Goal: Information Seeking & Learning: Learn about a topic

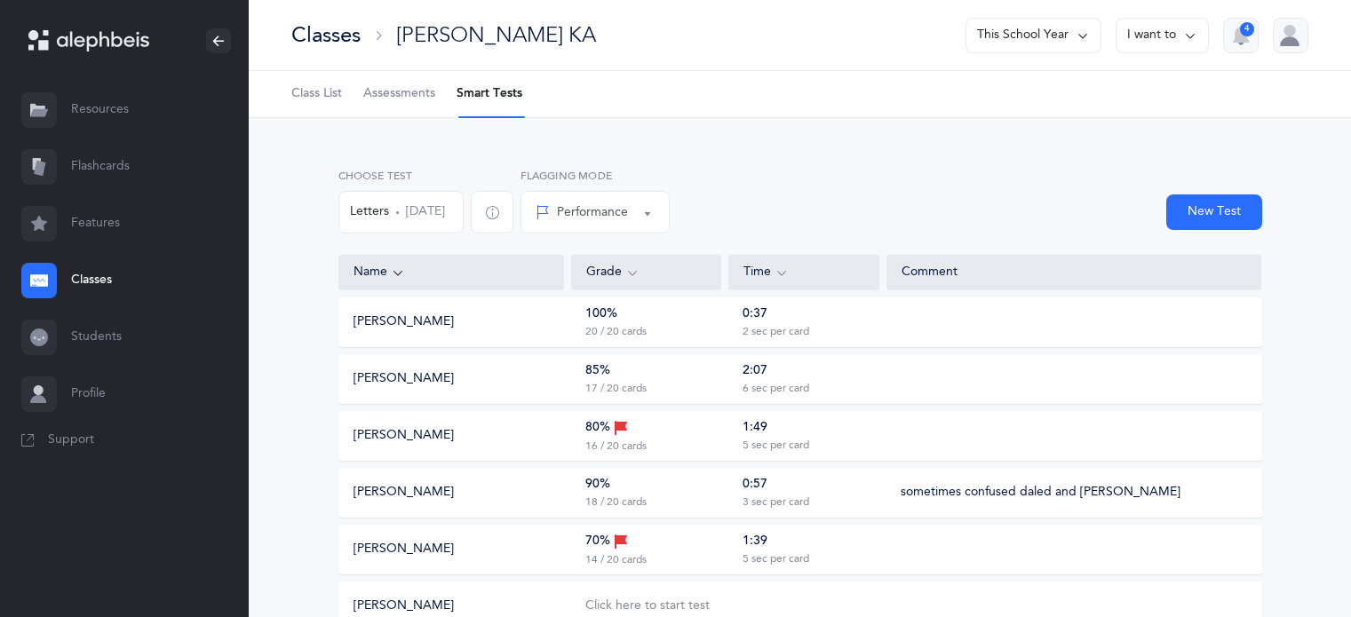
scroll to position [165, 0]
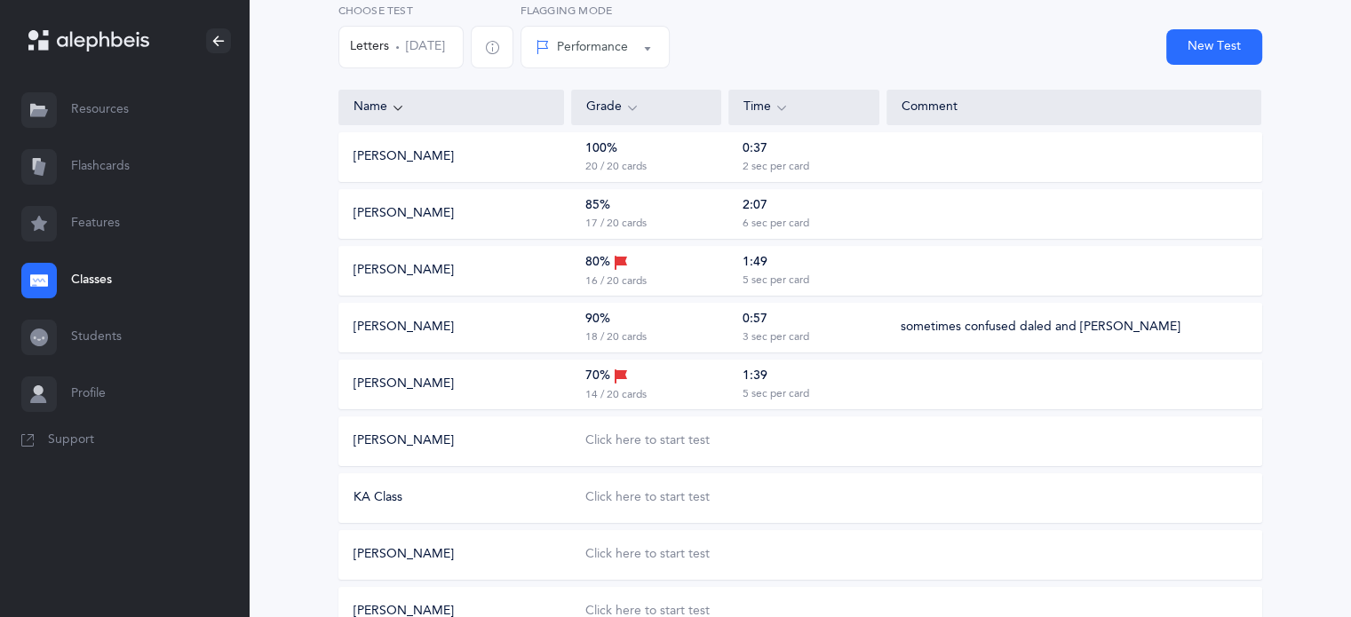
click at [643, 452] on div "Friedman Ben Click here to start test" at bounding box center [800, 442] width 924 height 50
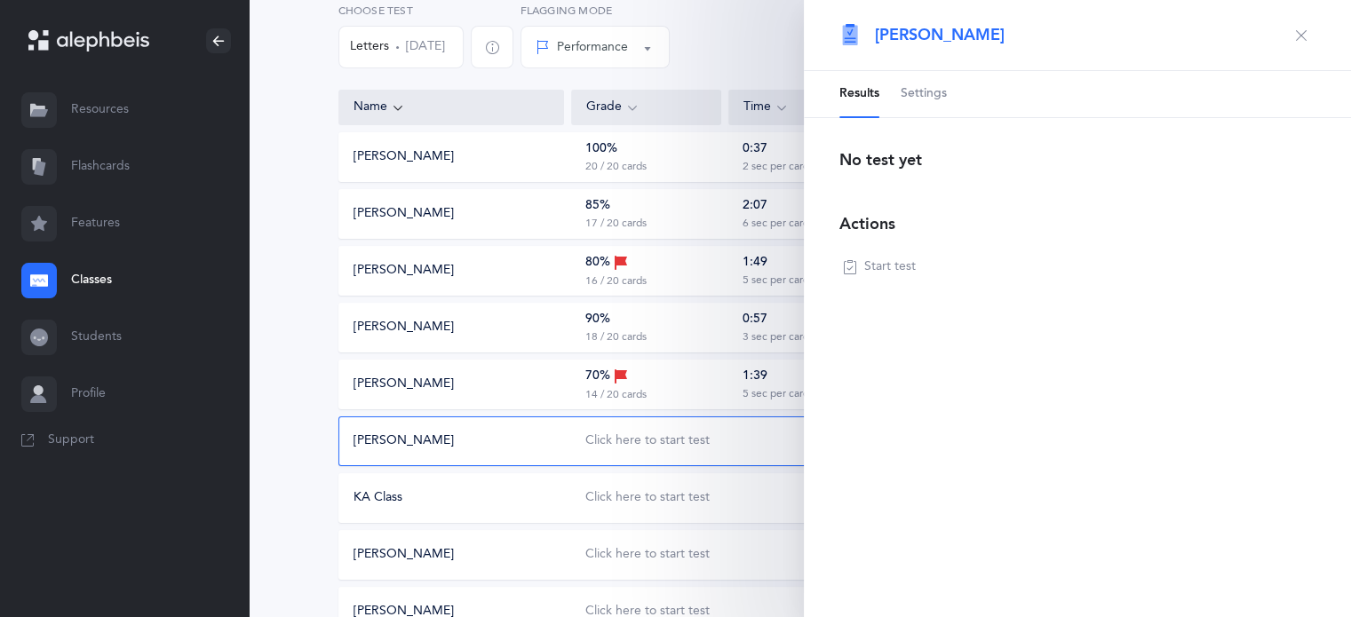
click at [608, 431] on div "Friedman Ben Click here to start test" at bounding box center [800, 442] width 924 height 50
click at [618, 440] on div "Click here to start test" at bounding box center [647, 442] width 124 height 18
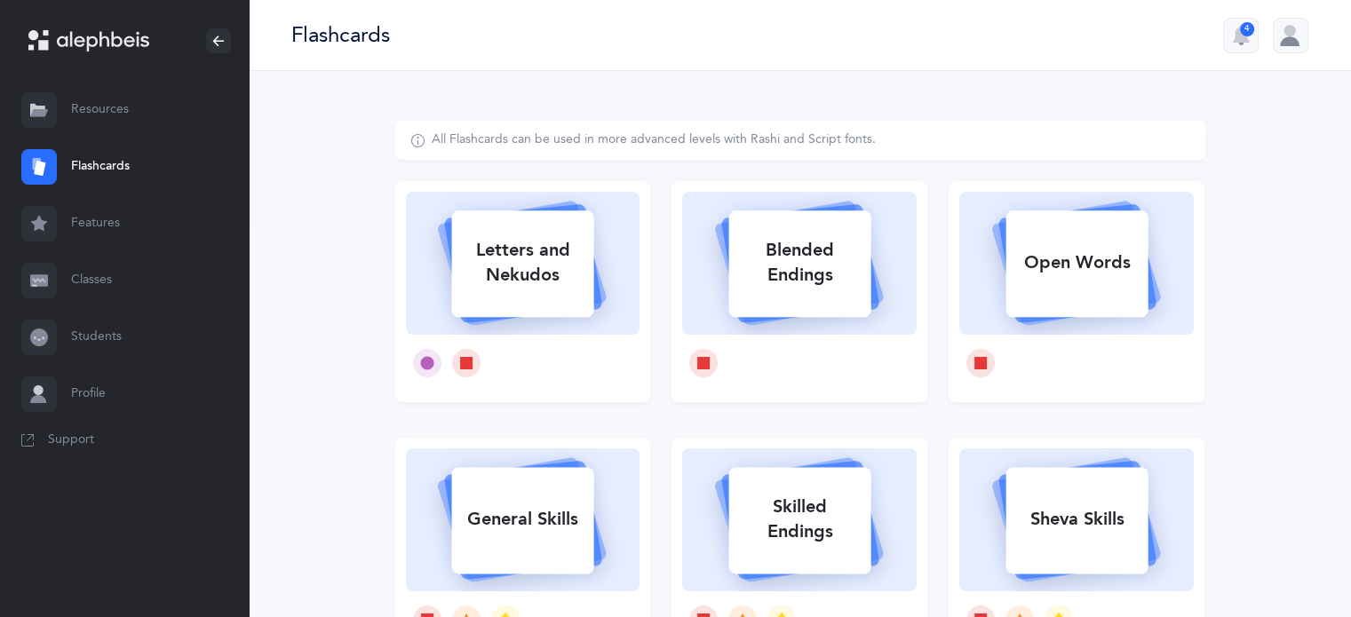
click at [531, 254] on div "Letters and Nekudos" at bounding box center [522, 262] width 142 height 71
select select
select select "single"
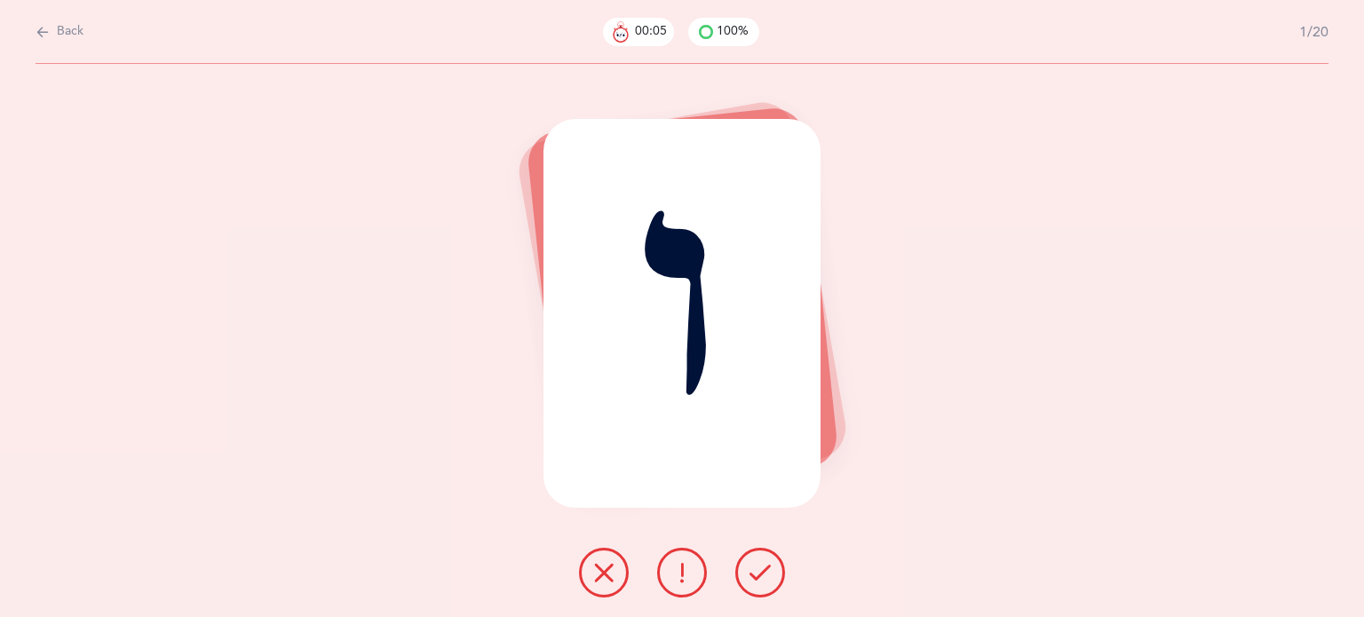
click at [597, 578] on icon at bounding box center [603, 572] width 21 height 21
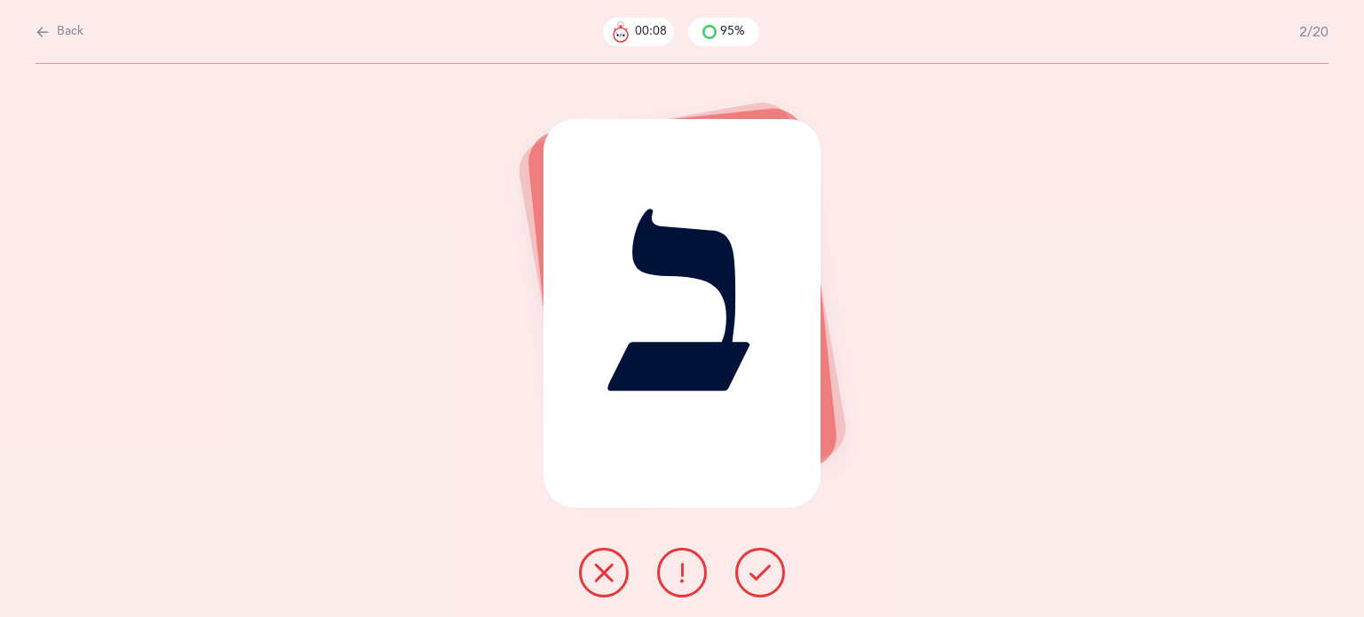
click at [737, 559] on div at bounding box center [682, 573] width 235 height 50
click at [766, 577] on icon at bounding box center [760, 572] width 21 height 21
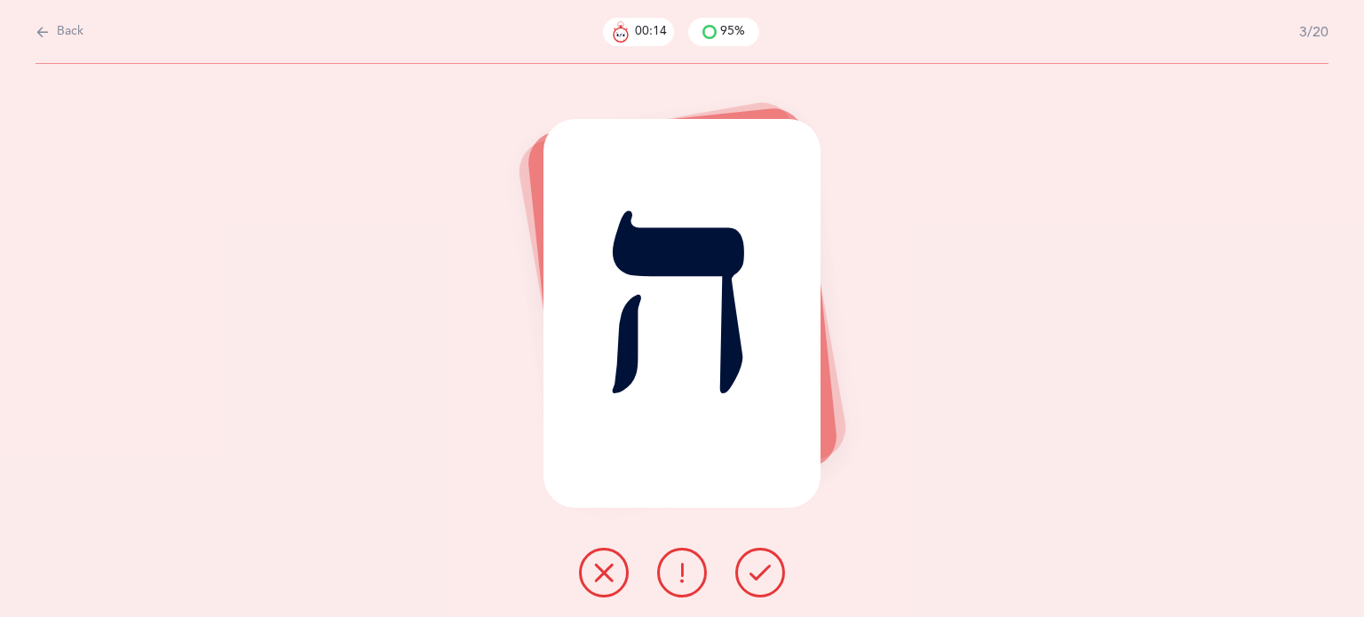
click at [600, 582] on icon at bounding box center [603, 572] width 21 height 21
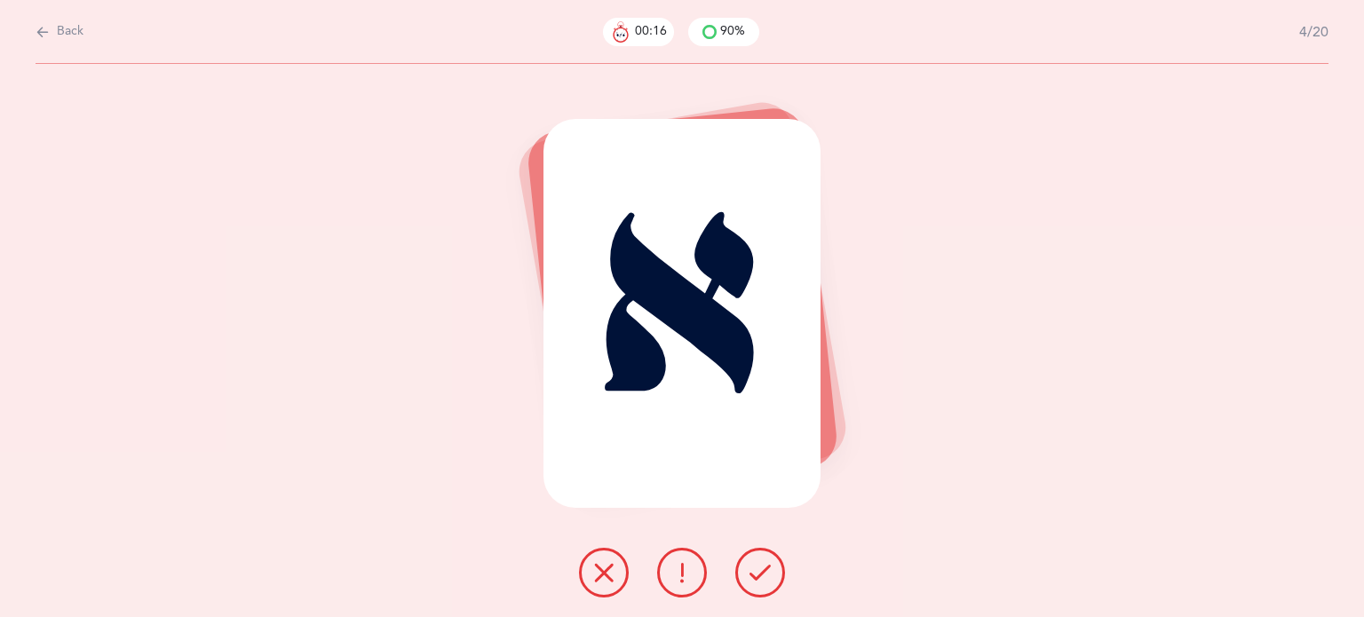
click at [778, 587] on button at bounding box center [761, 573] width 50 height 50
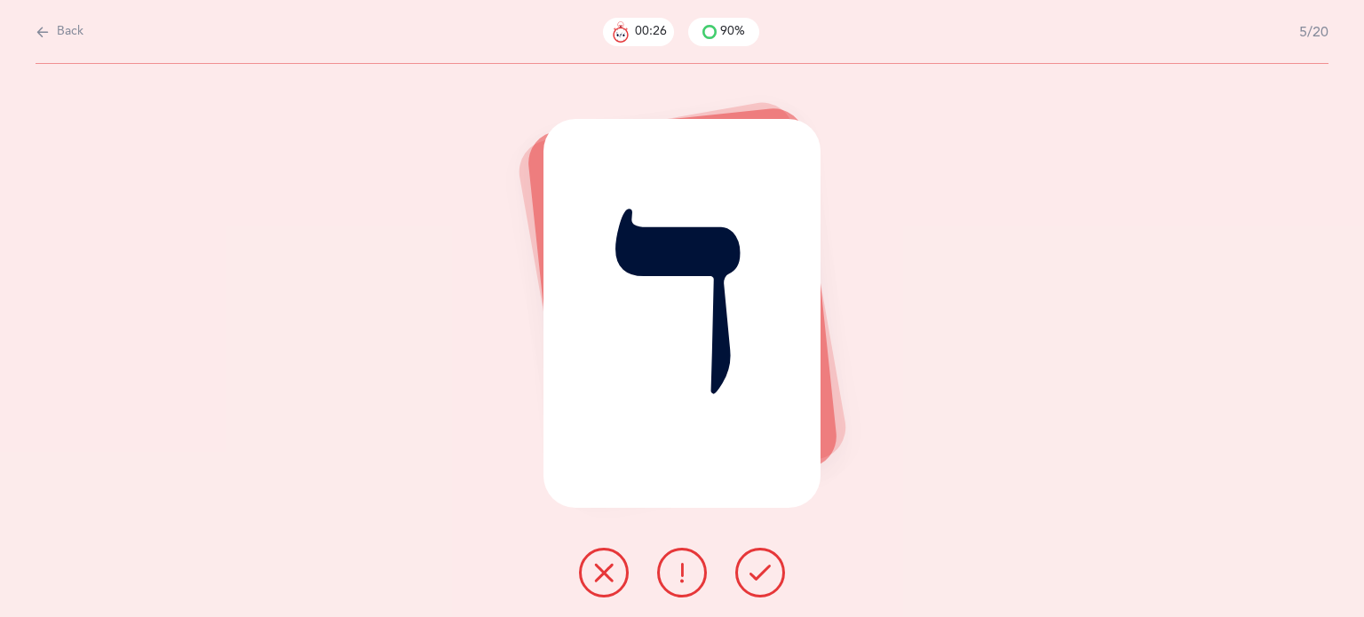
click at [689, 581] on icon at bounding box center [682, 572] width 21 height 21
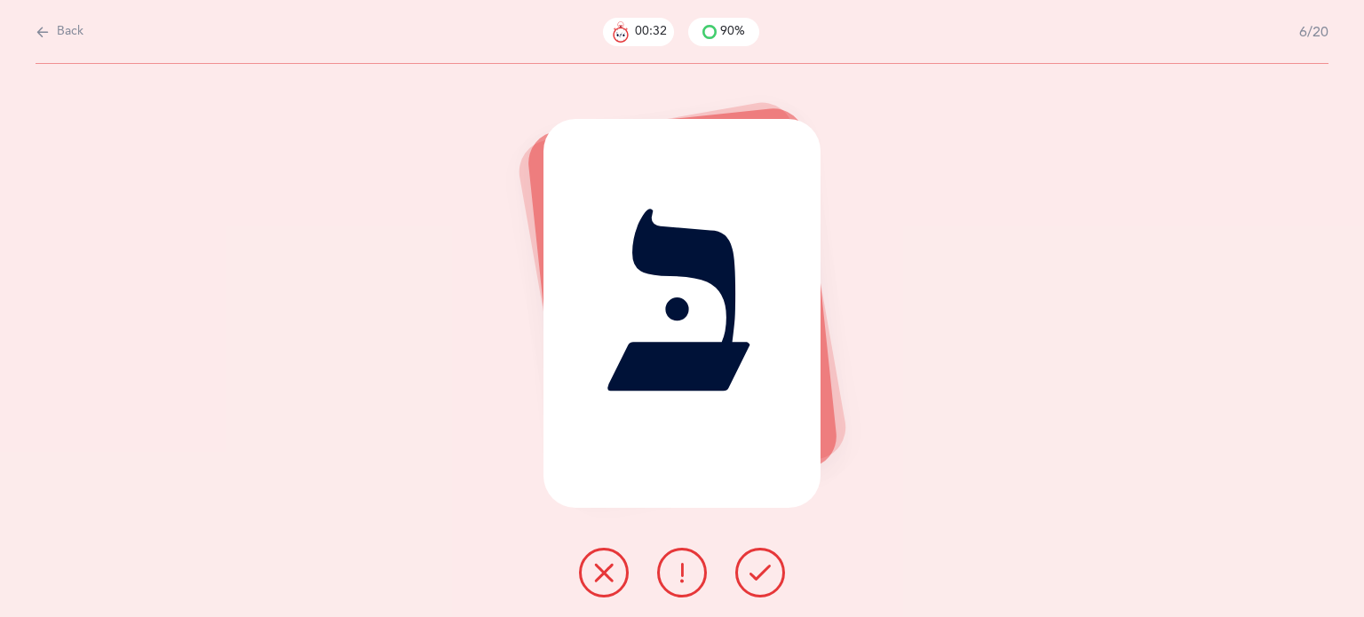
click at [762, 571] on icon at bounding box center [760, 572] width 21 height 21
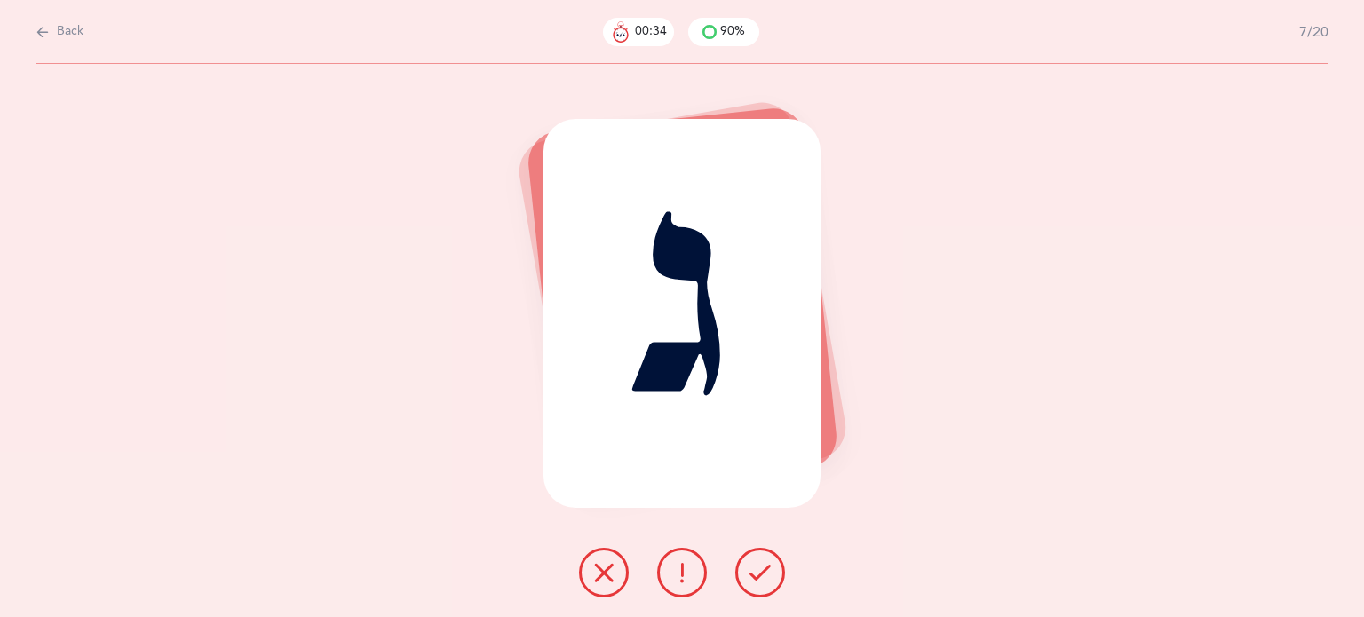
click at [773, 575] on button at bounding box center [761, 573] width 50 height 50
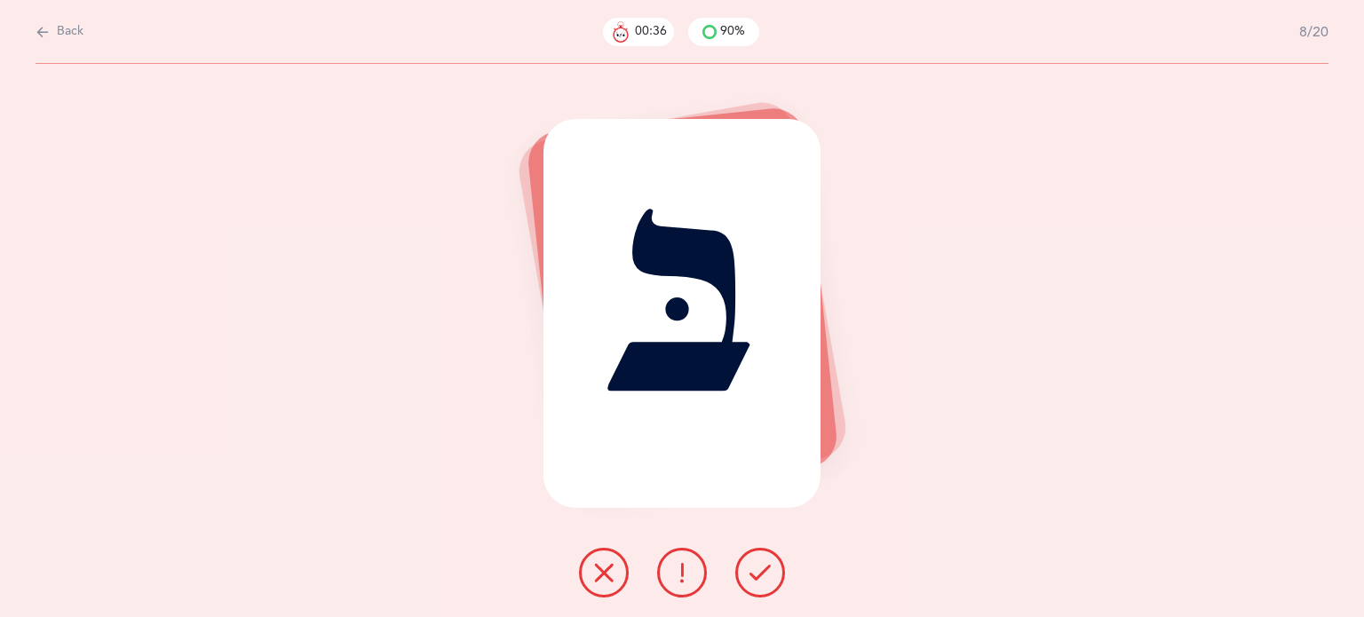
click at [766, 574] on icon at bounding box center [760, 572] width 21 height 21
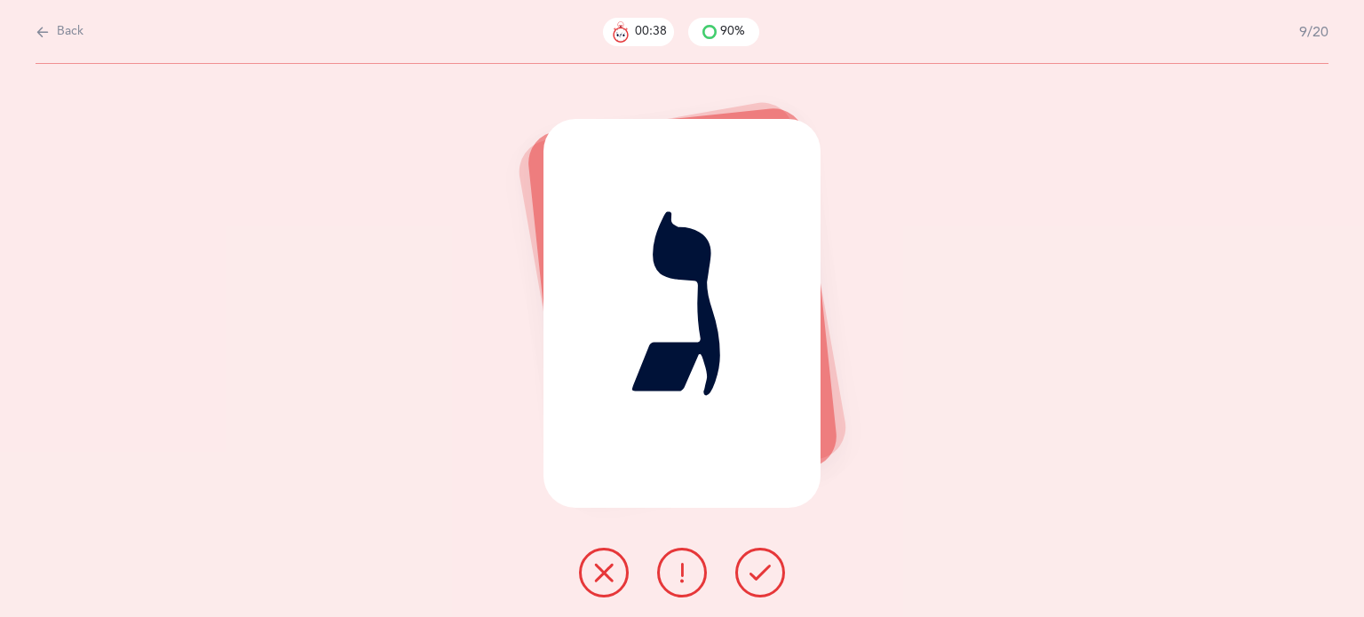
click at [766, 570] on icon at bounding box center [760, 572] width 21 height 21
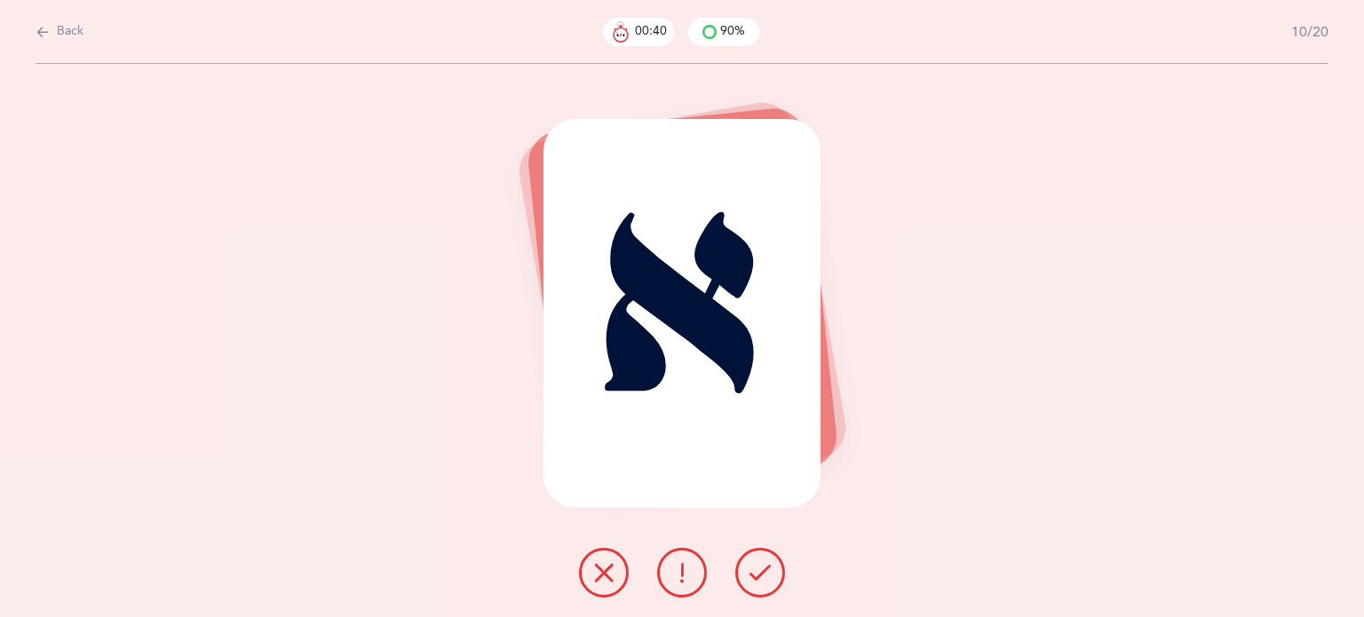
click at [763, 582] on icon at bounding box center [760, 572] width 21 height 21
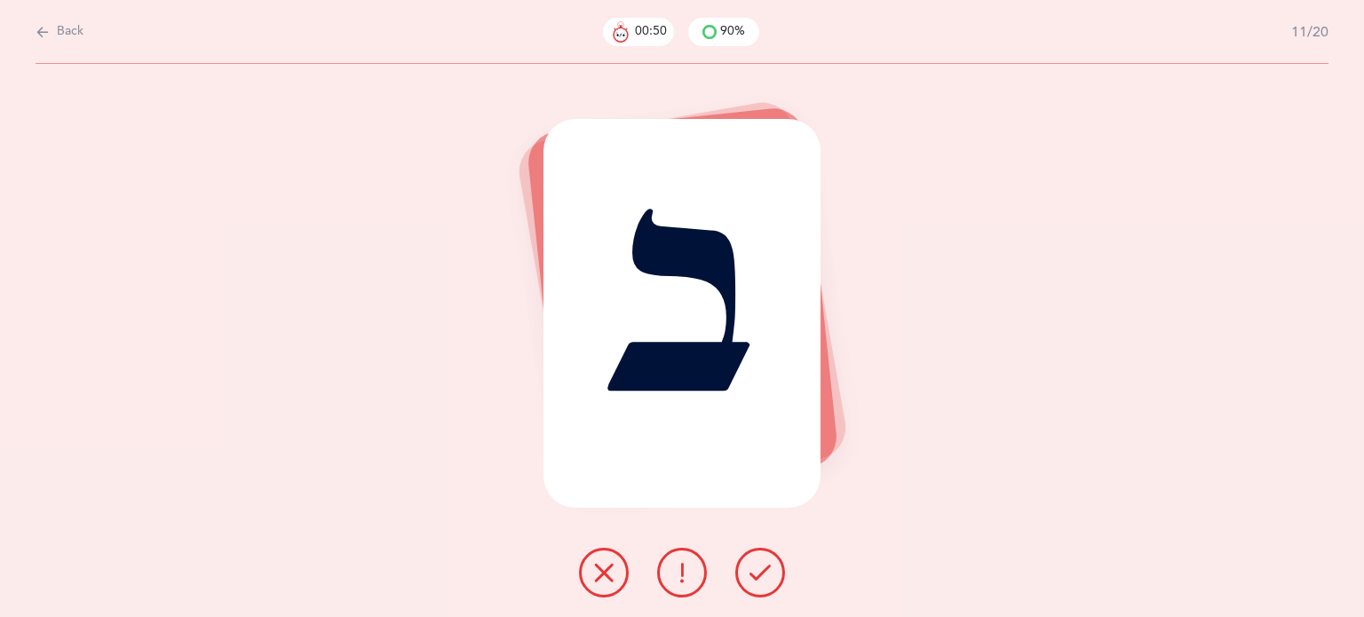
click at [686, 573] on icon at bounding box center [682, 572] width 21 height 21
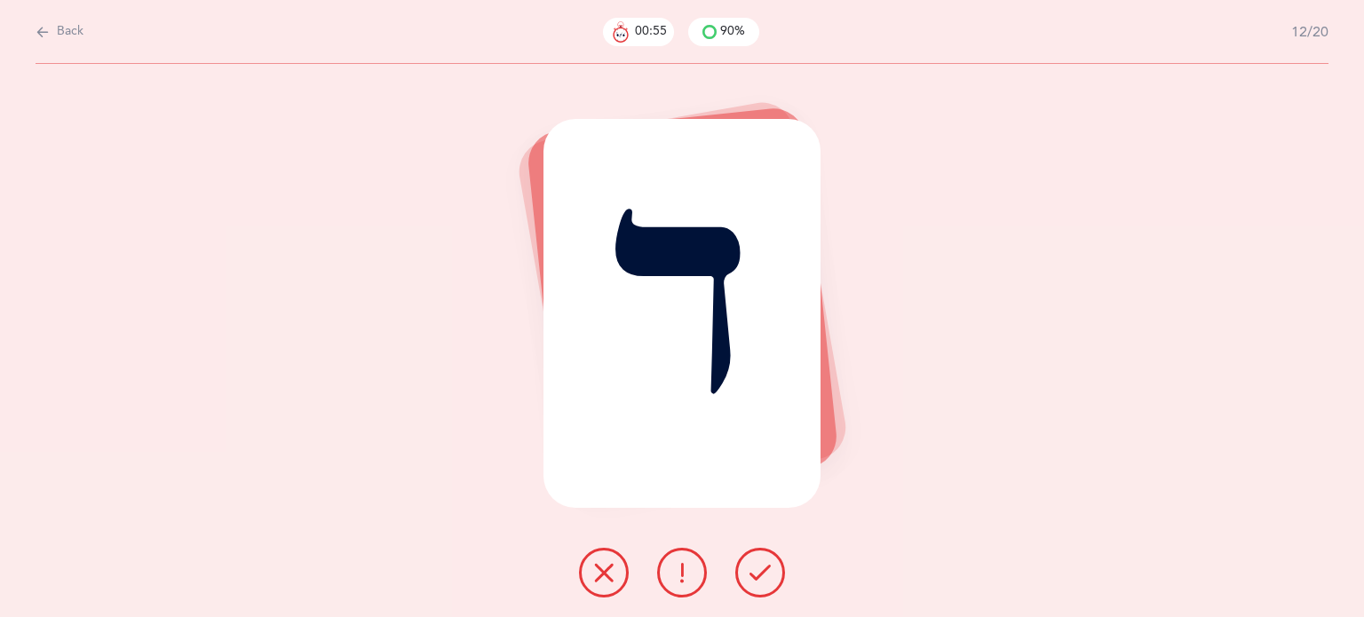
click at [780, 571] on button at bounding box center [761, 573] width 50 height 50
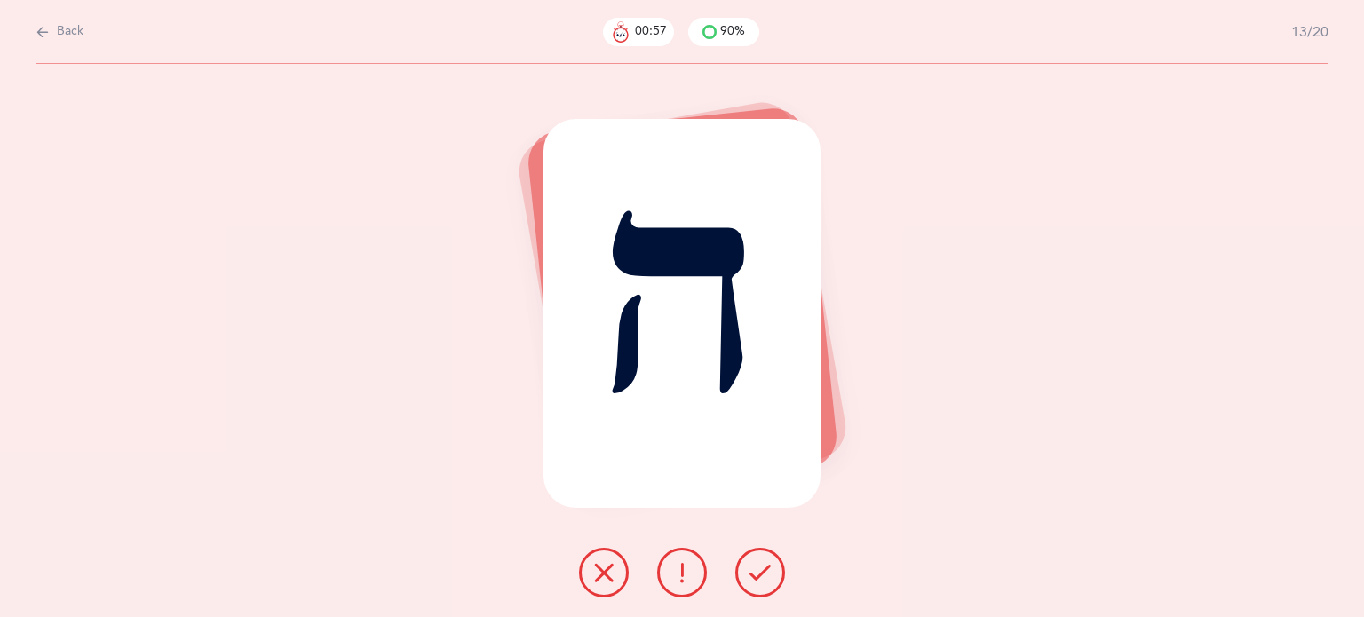
click at [773, 566] on button at bounding box center [761, 573] width 50 height 50
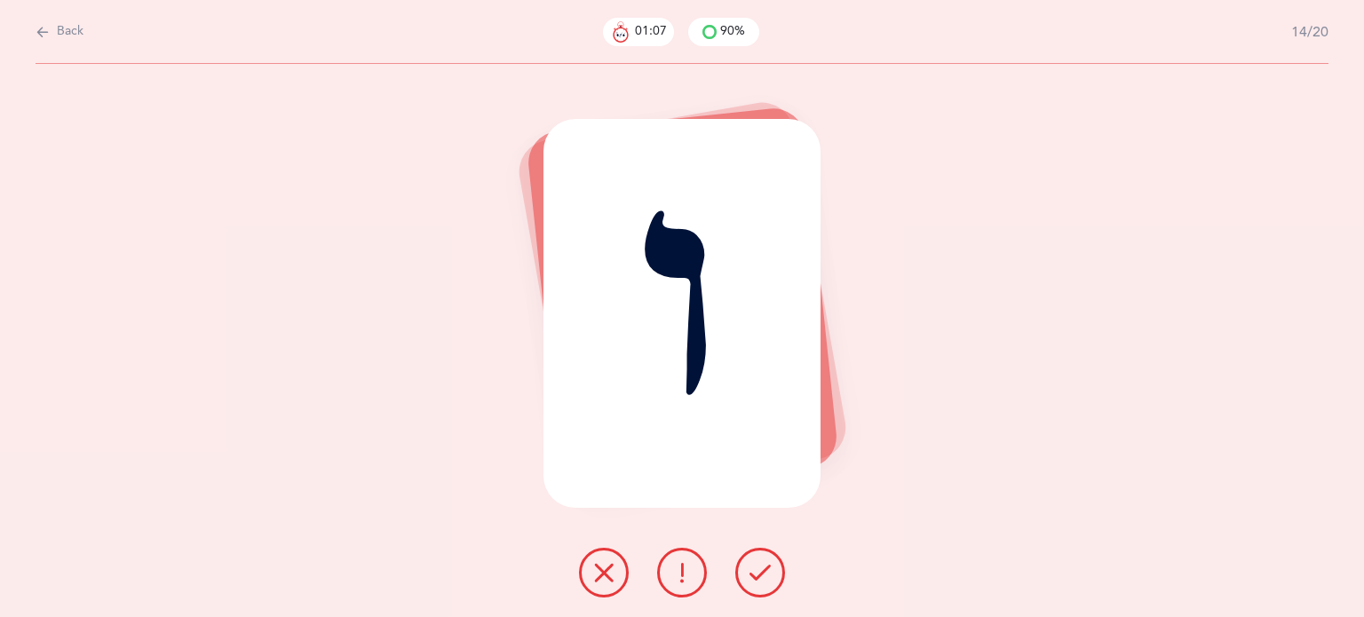
click at [601, 577] on icon at bounding box center [603, 572] width 21 height 21
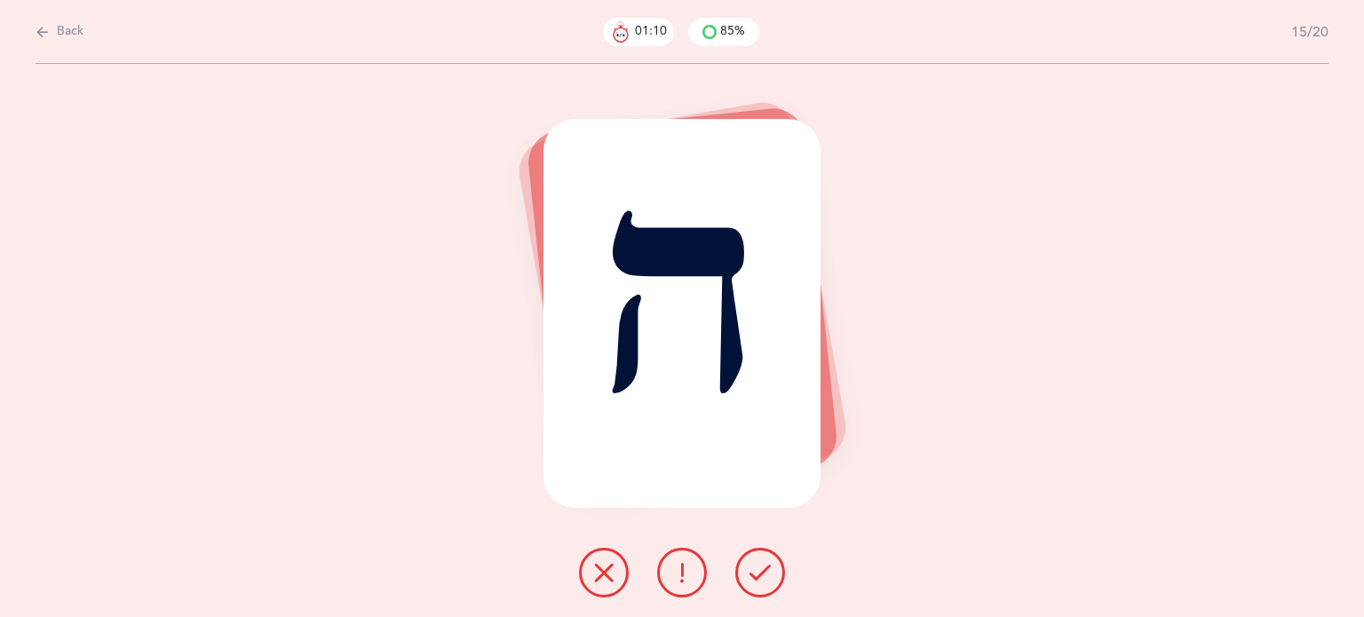
click at [791, 564] on div at bounding box center [682, 573] width 235 height 50
click at [758, 572] on icon at bounding box center [760, 572] width 21 height 21
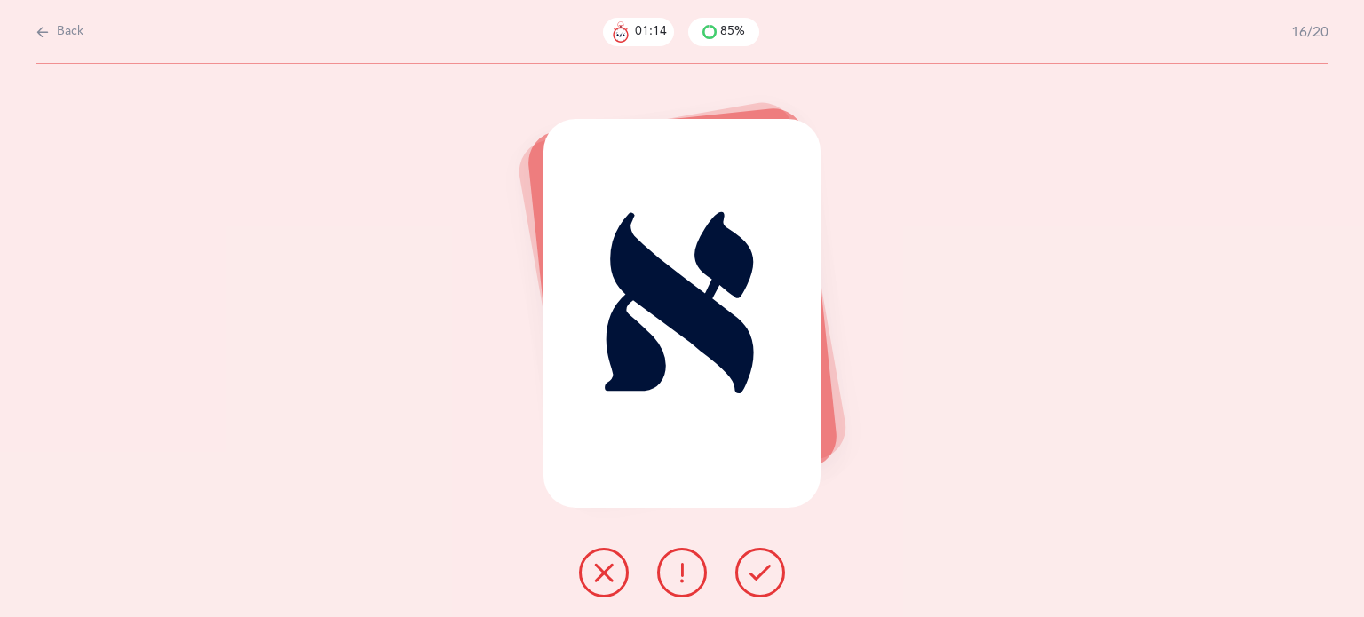
click at [758, 572] on icon at bounding box center [760, 572] width 21 height 21
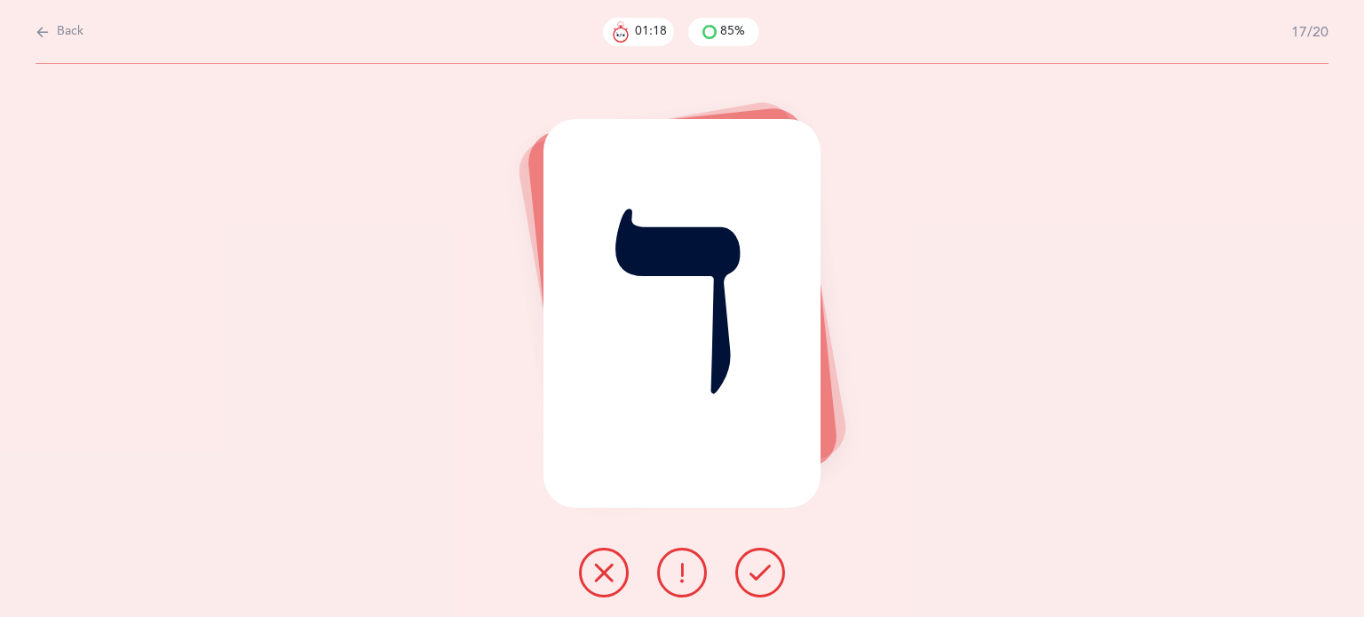
click at [742, 575] on button at bounding box center [761, 573] width 50 height 50
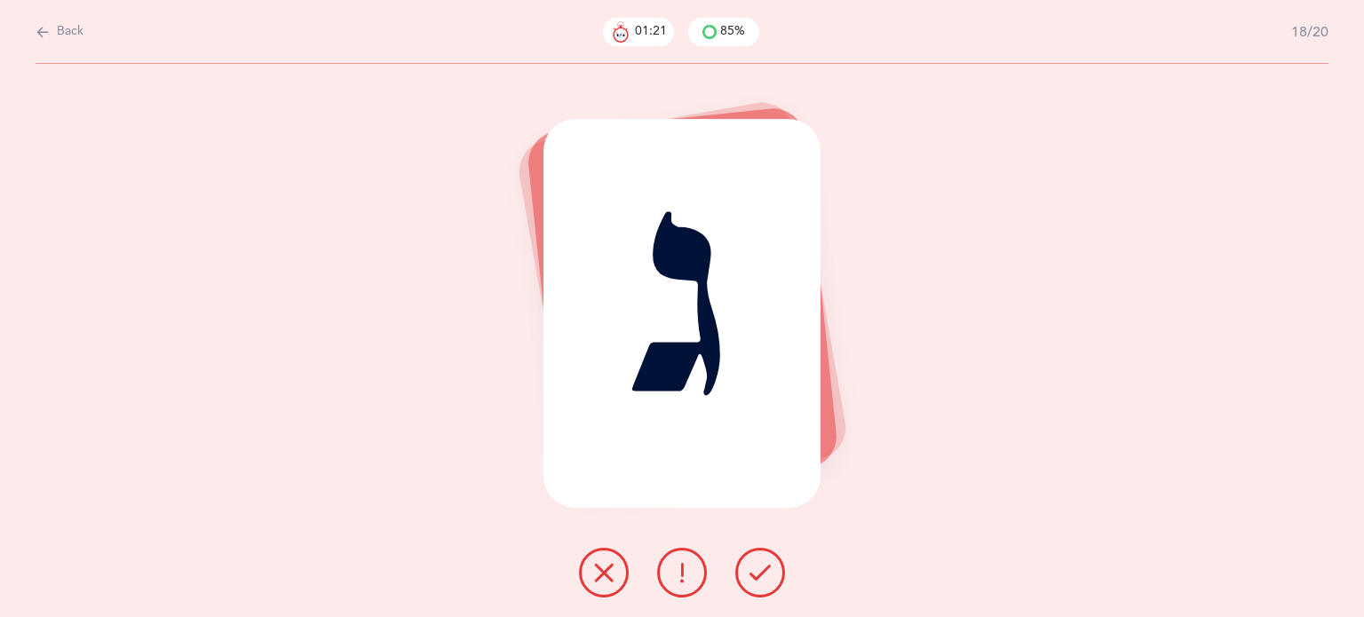
click at [766, 582] on icon at bounding box center [760, 572] width 21 height 21
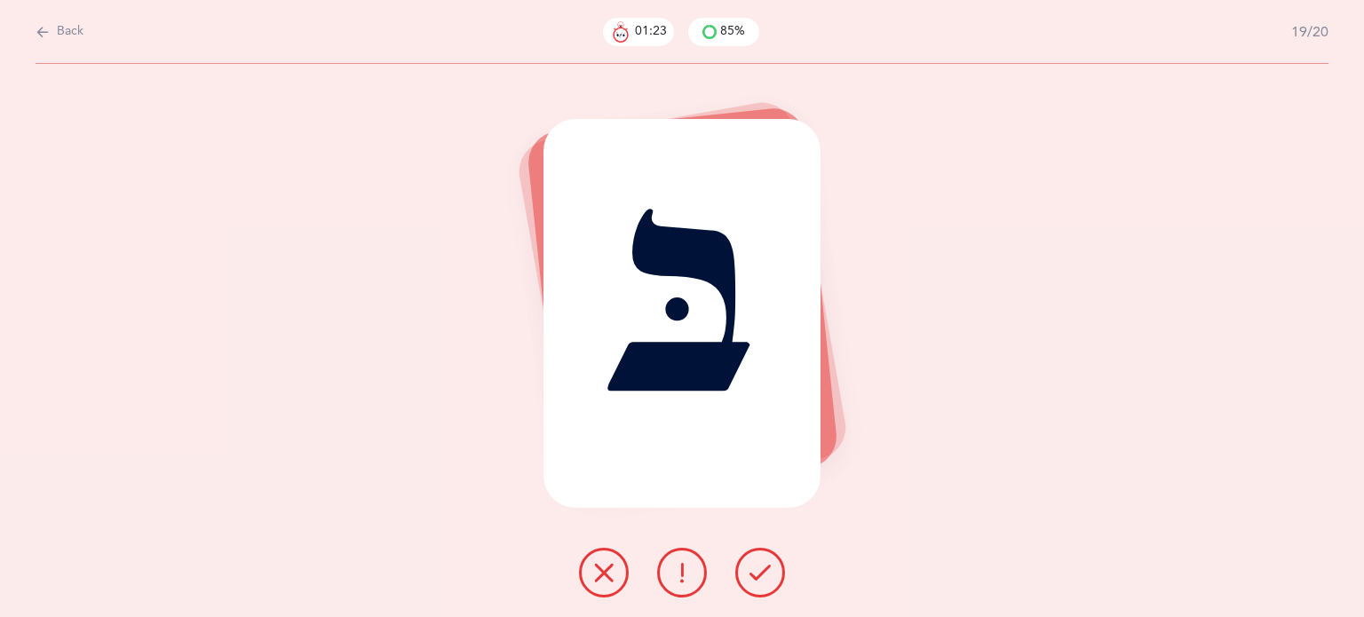
click at [766, 582] on icon at bounding box center [760, 572] width 21 height 21
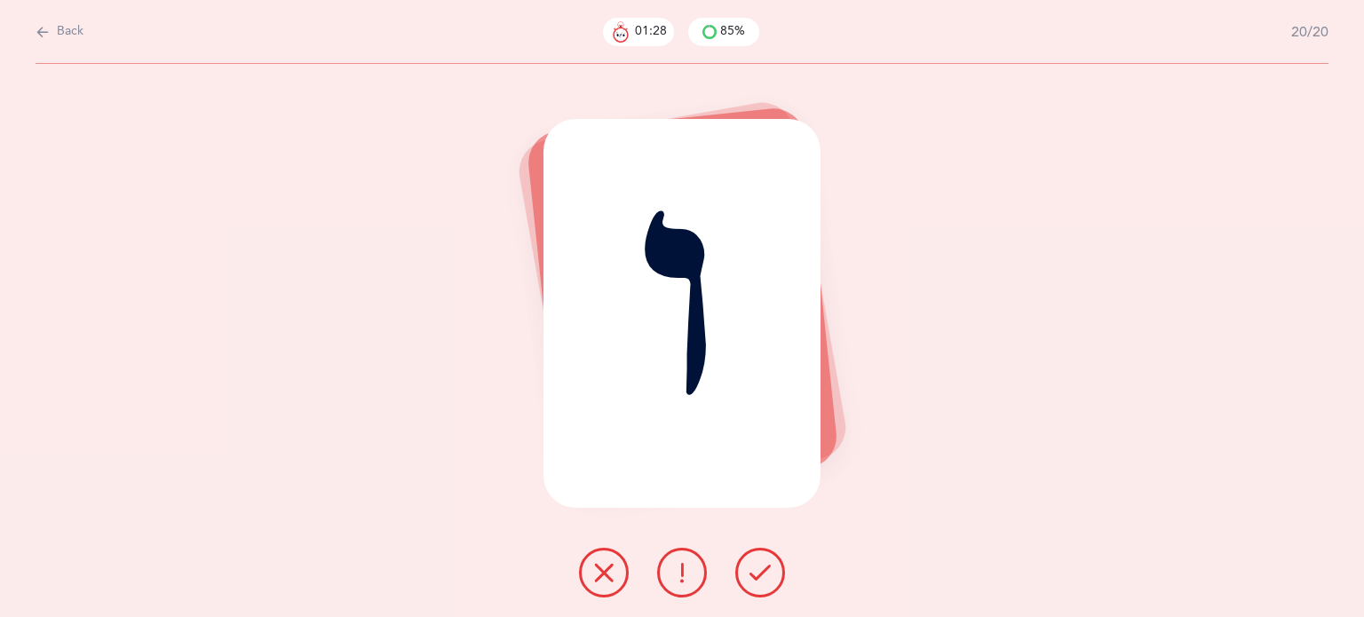
click at [599, 592] on button at bounding box center [604, 573] width 50 height 50
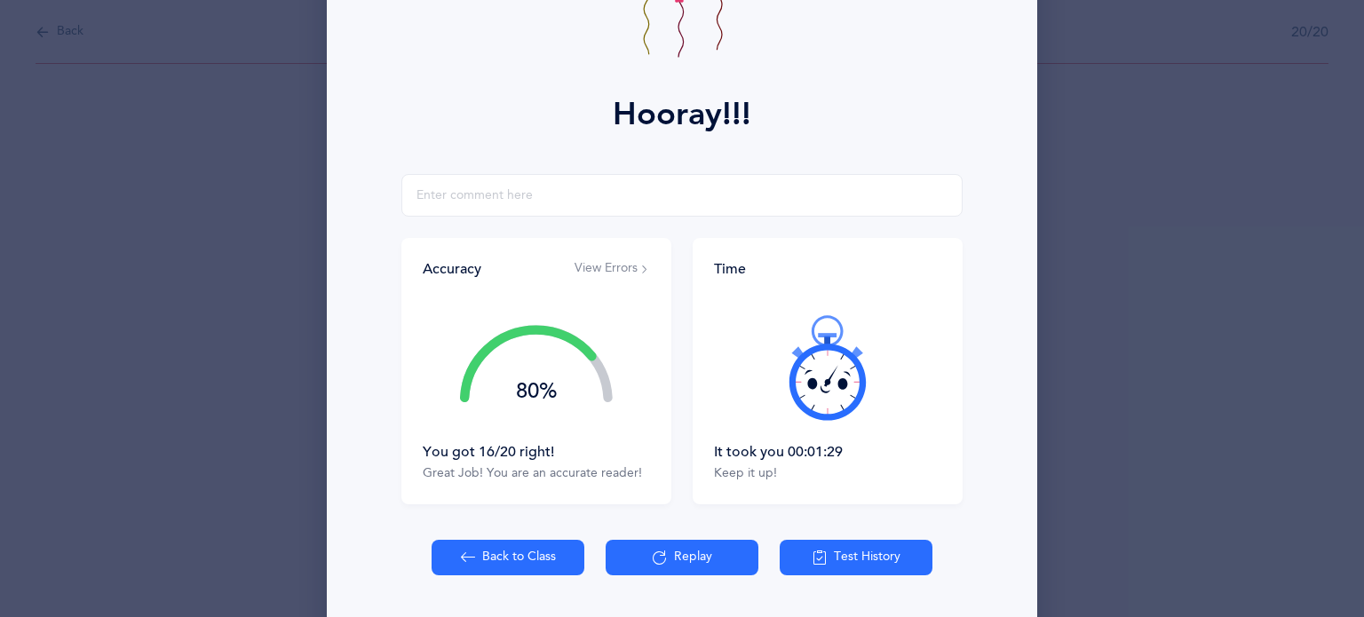
scroll to position [227, 0]
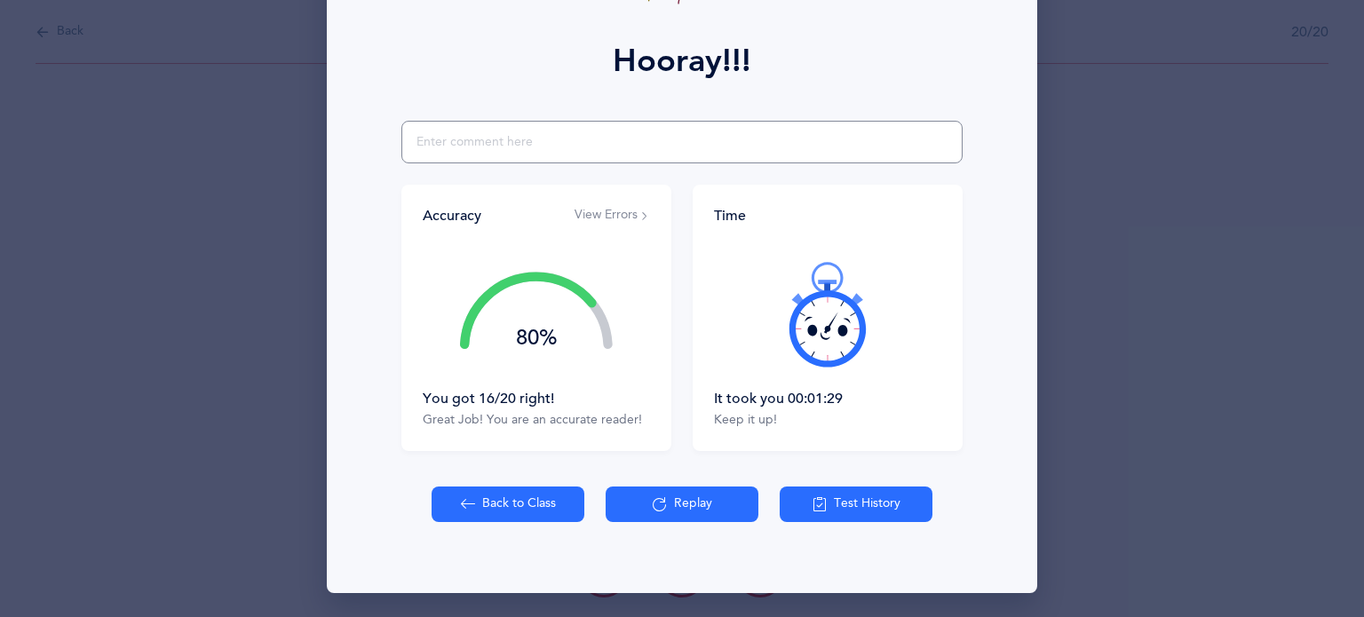
click at [583, 144] on input "text" at bounding box center [682, 142] width 561 height 43
type input "h"
type input "v"
type input "trouble with vav"
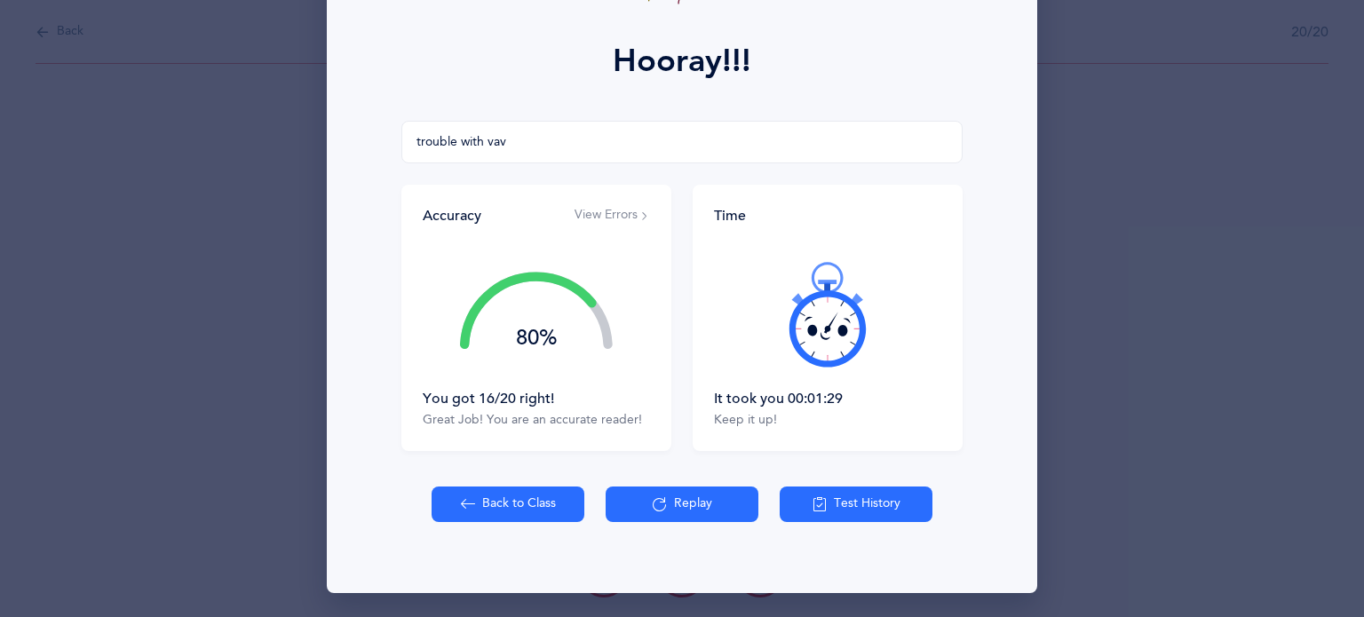
click at [537, 500] on button "Back to Class" at bounding box center [508, 505] width 153 height 36
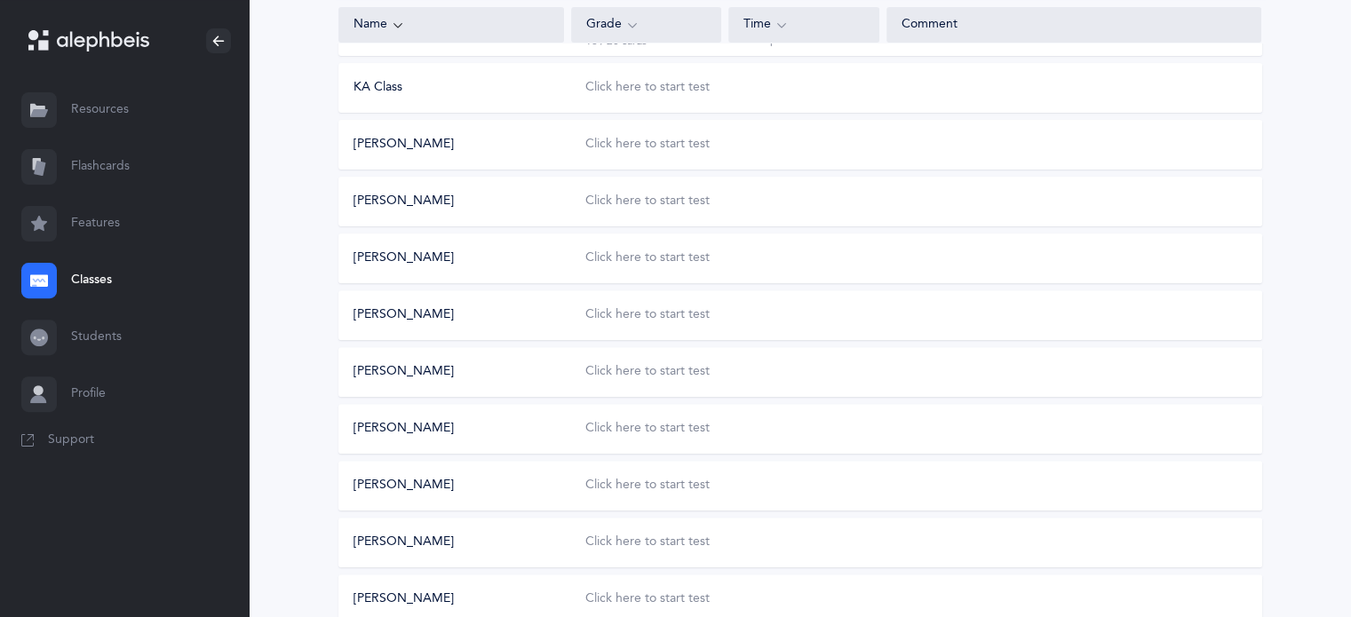
scroll to position [579, 0]
click at [597, 140] on div "Click here to start test" at bounding box center [647, 141] width 124 height 18
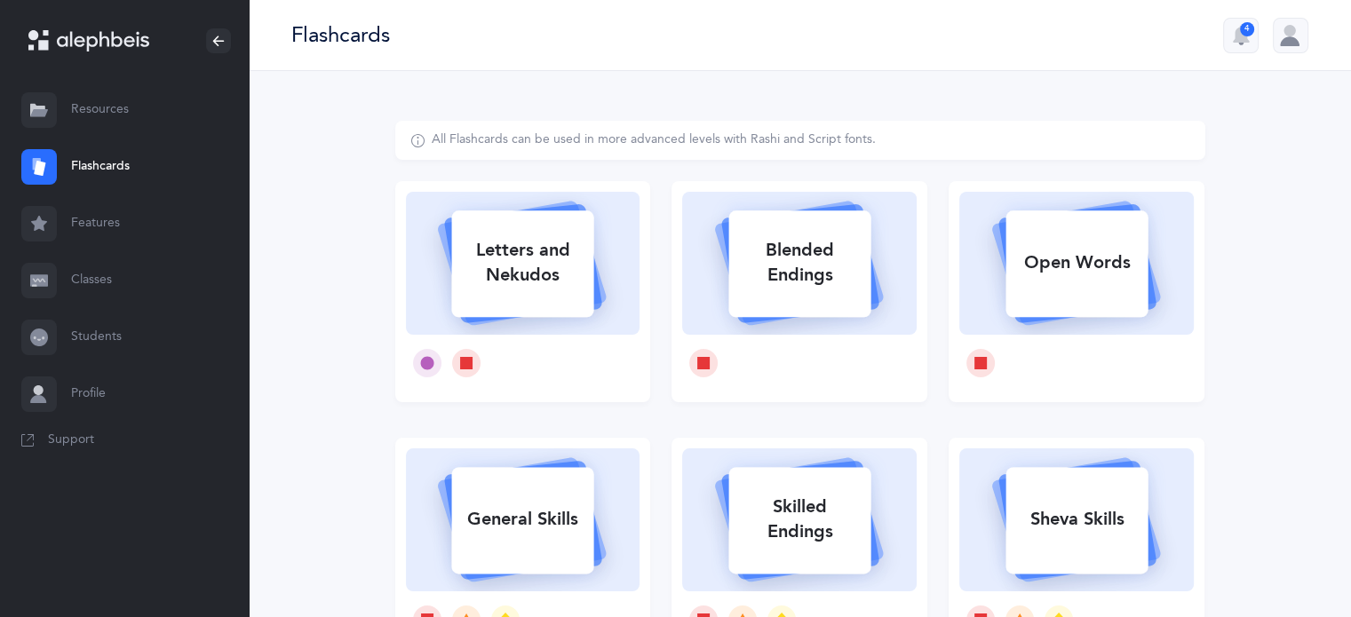
click at [529, 237] on div "Letters and Nekudos" at bounding box center [522, 262] width 142 height 71
select select
select select "single"
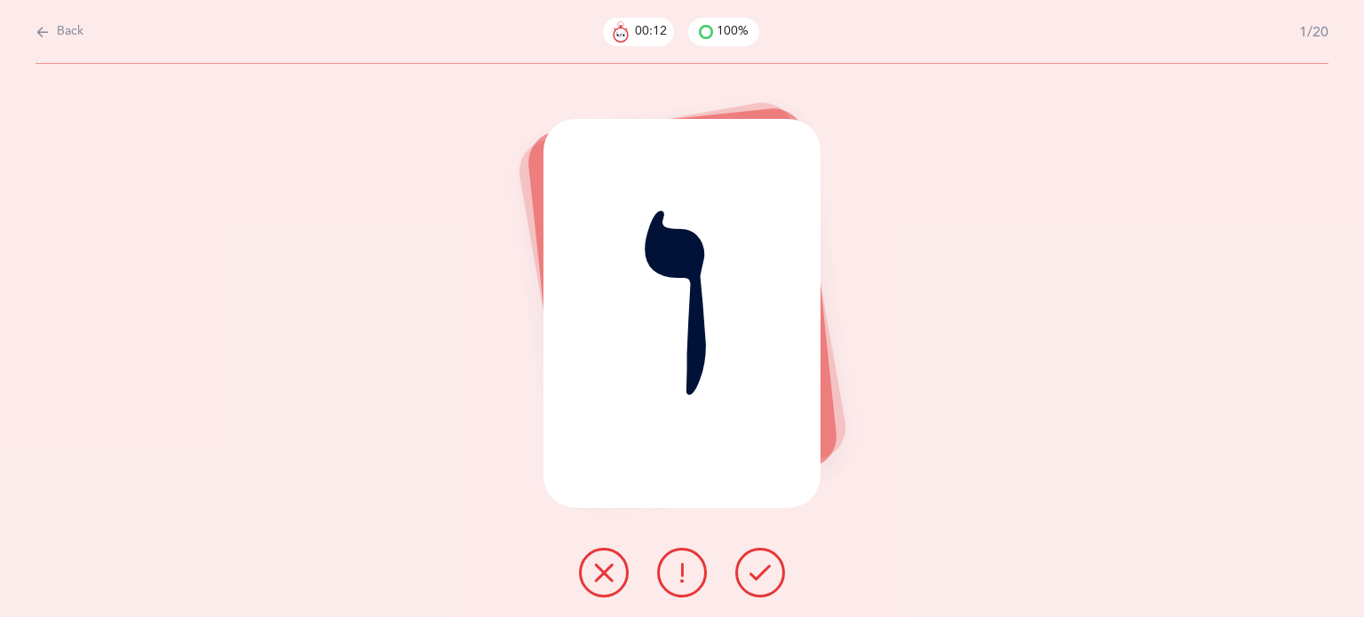
click at [593, 572] on icon at bounding box center [603, 572] width 21 height 21
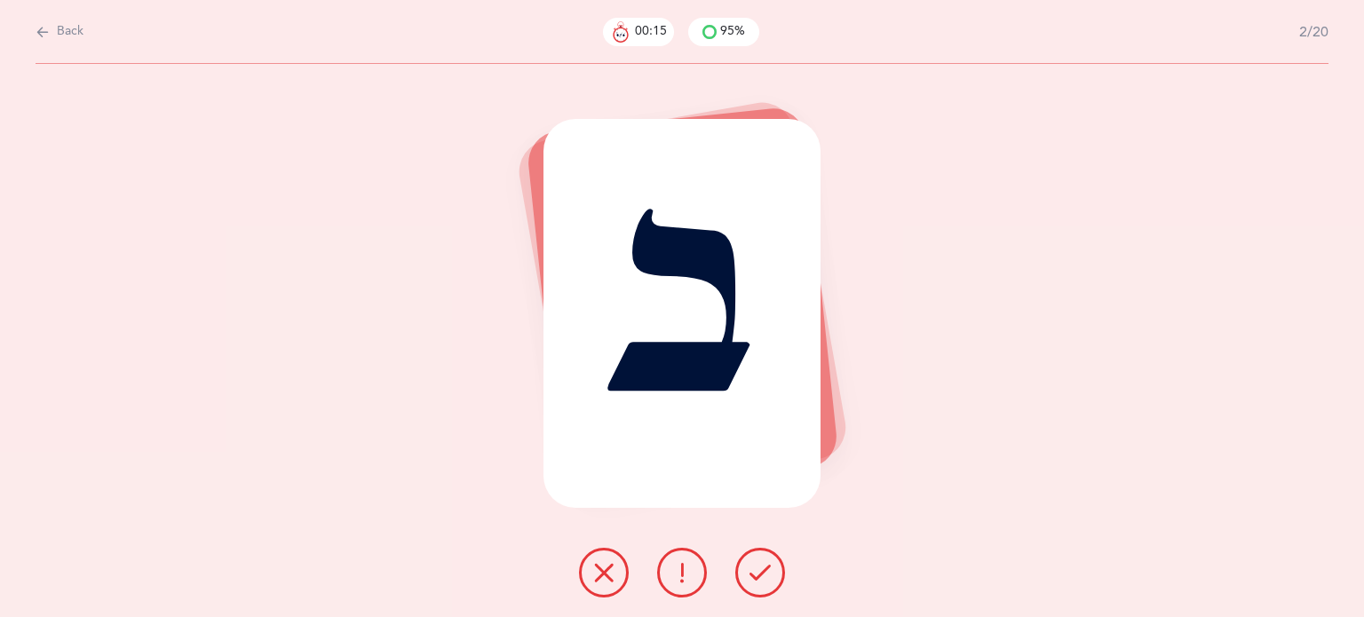
click at [768, 568] on icon at bounding box center [760, 572] width 21 height 21
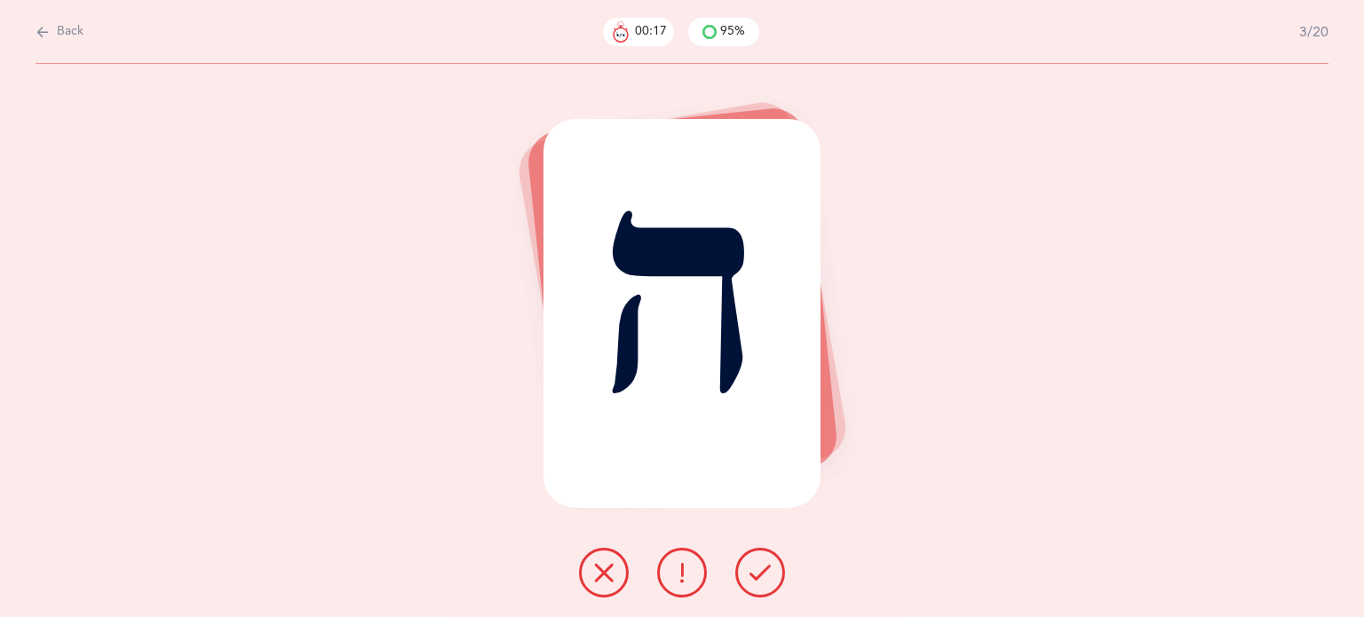
click at [768, 568] on icon at bounding box center [760, 572] width 21 height 21
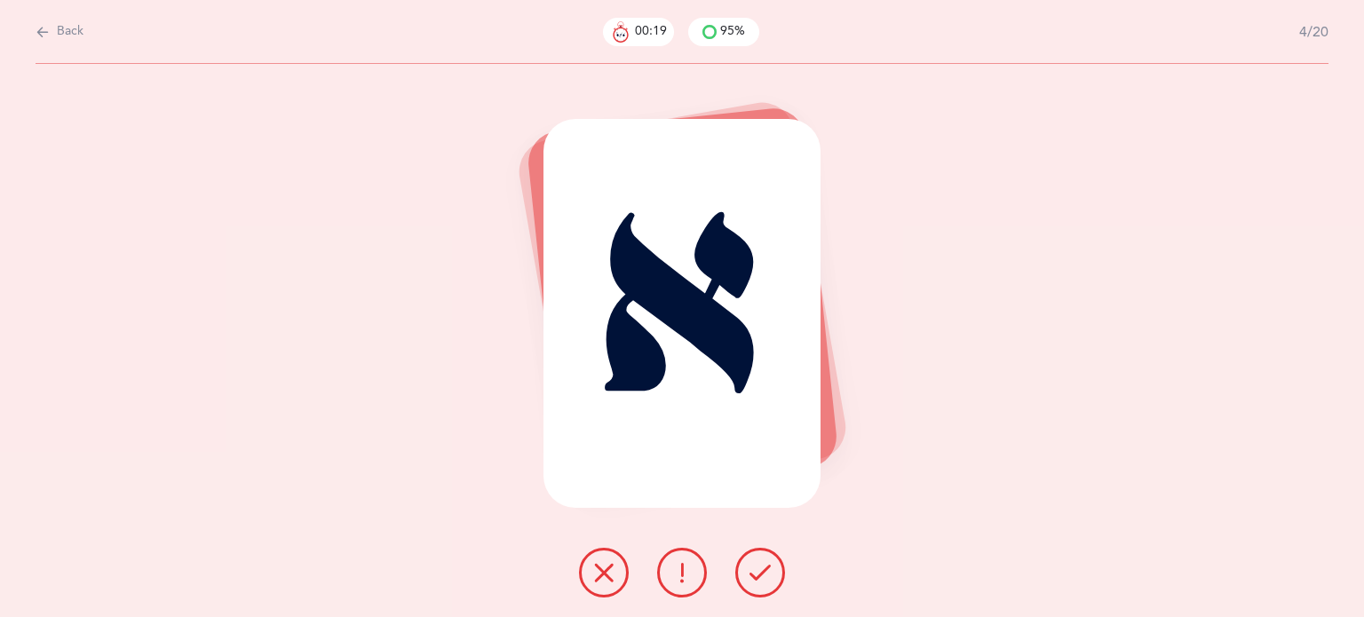
click at [768, 568] on icon at bounding box center [760, 572] width 21 height 21
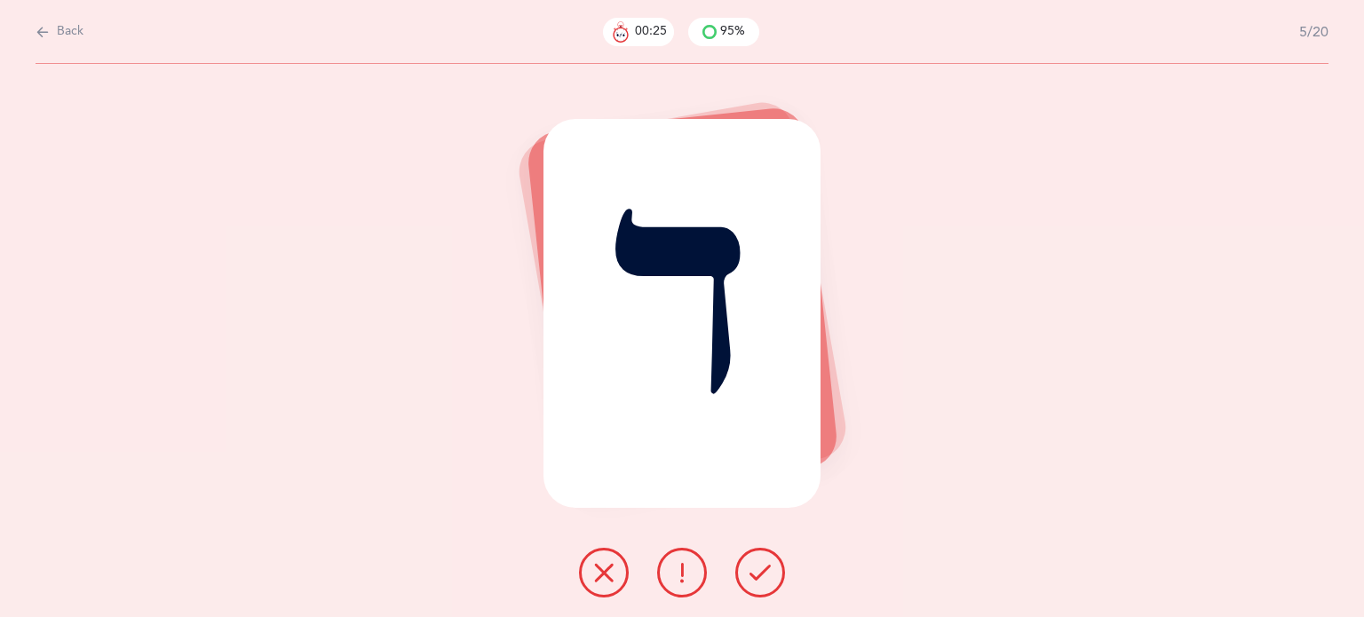
click at [594, 578] on icon at bounding box center [603, 572] width 21 height 21
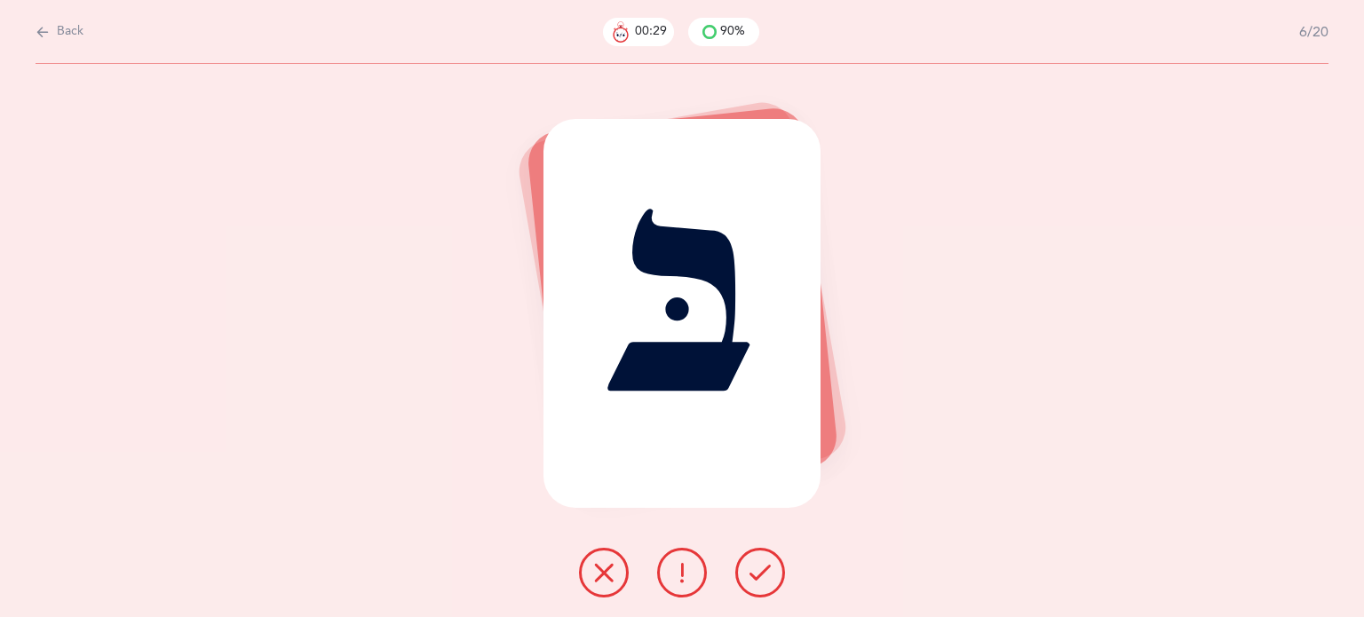
click at [754, 588] on button at bounding box center [761, 573] width 50 height 50
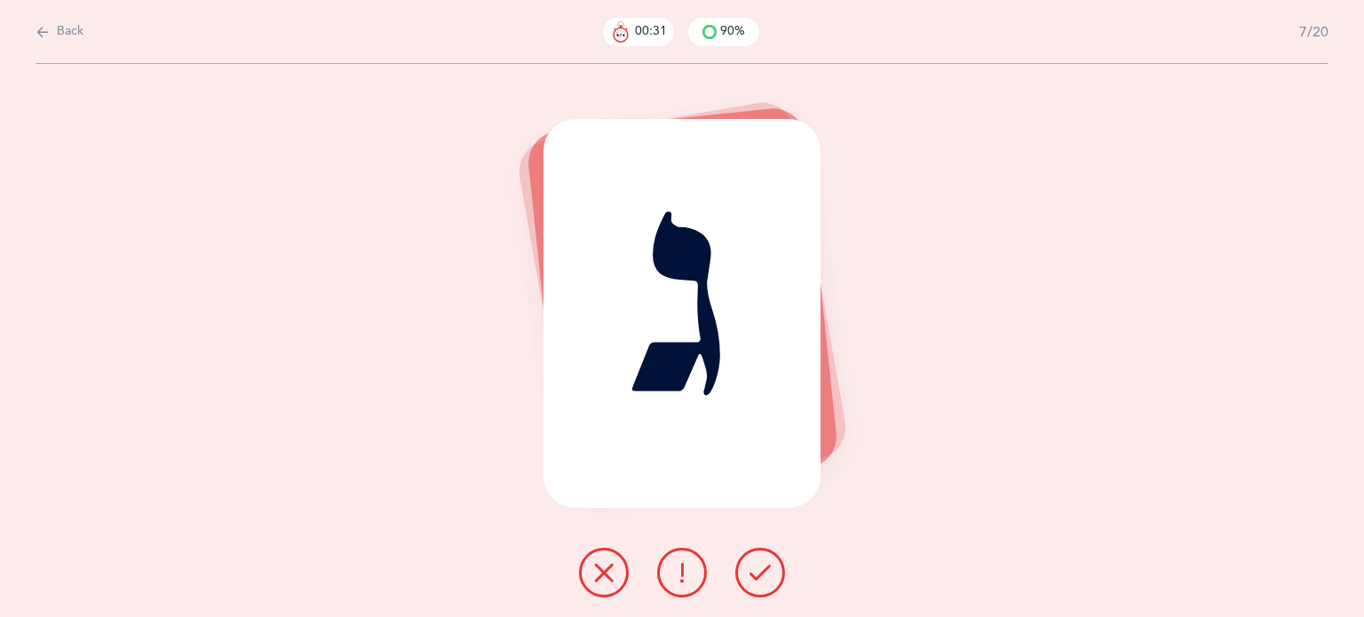
click at [754, 588] on button at bounding box center [761, 573] width 50 height 50
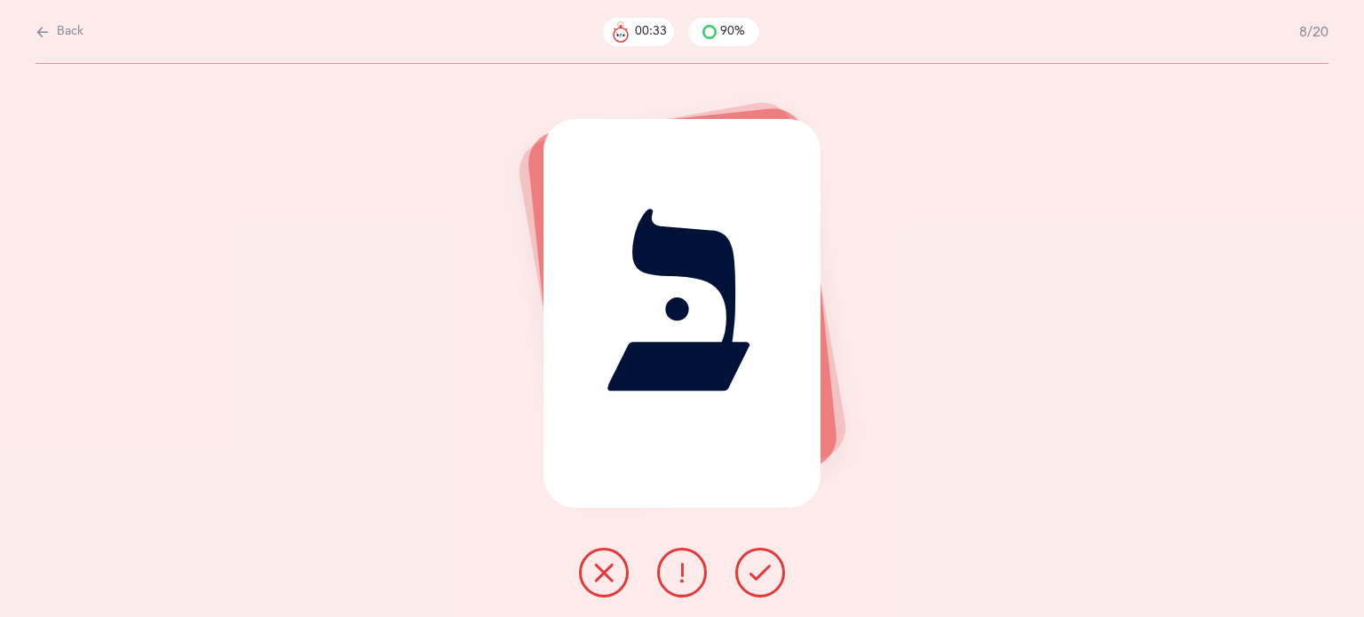
click at [754, 588] on button at bounding box center [761, 573] width 50 height 50
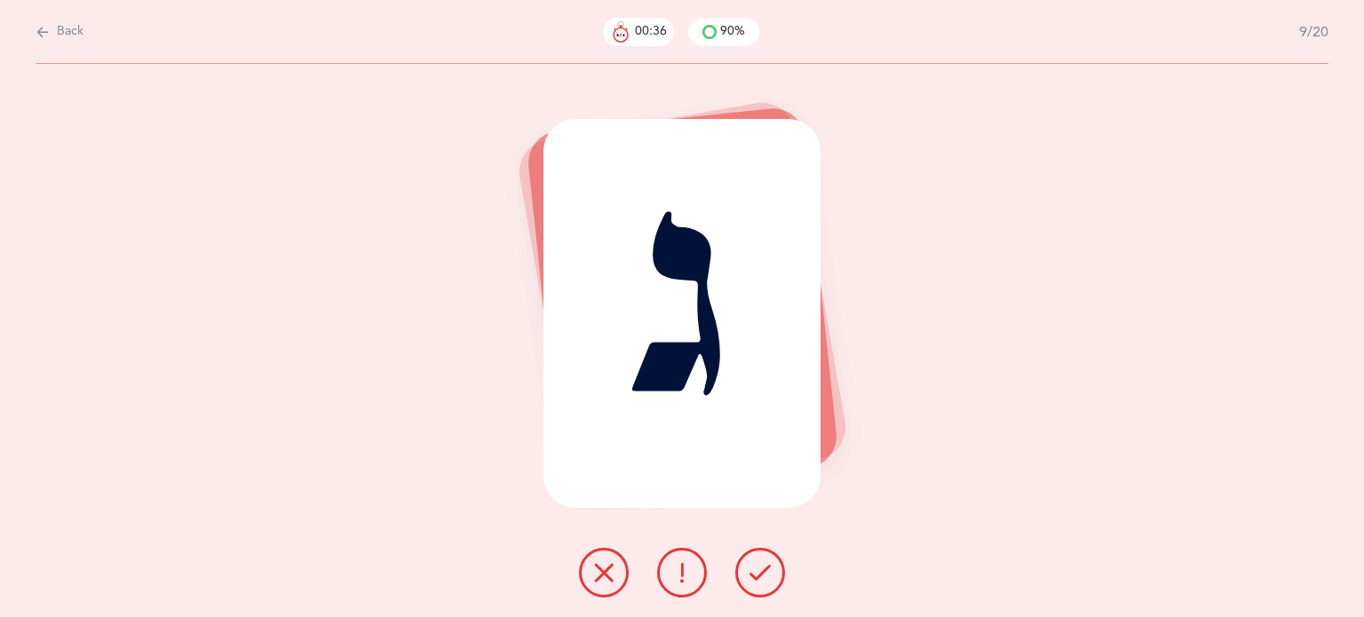
click at [752, 588] on button at bounding box center [761, 573] width 50 height 50
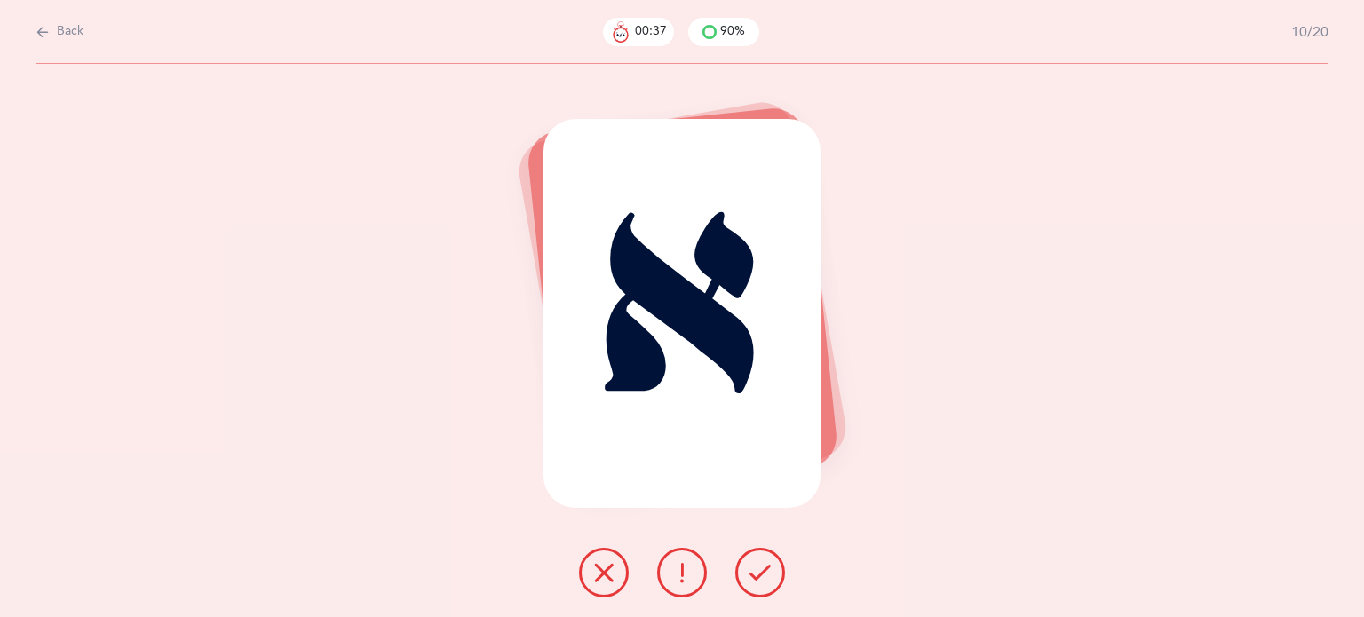
click at [752, 588] on button at bounding box center [761, 573] width 50 height 50
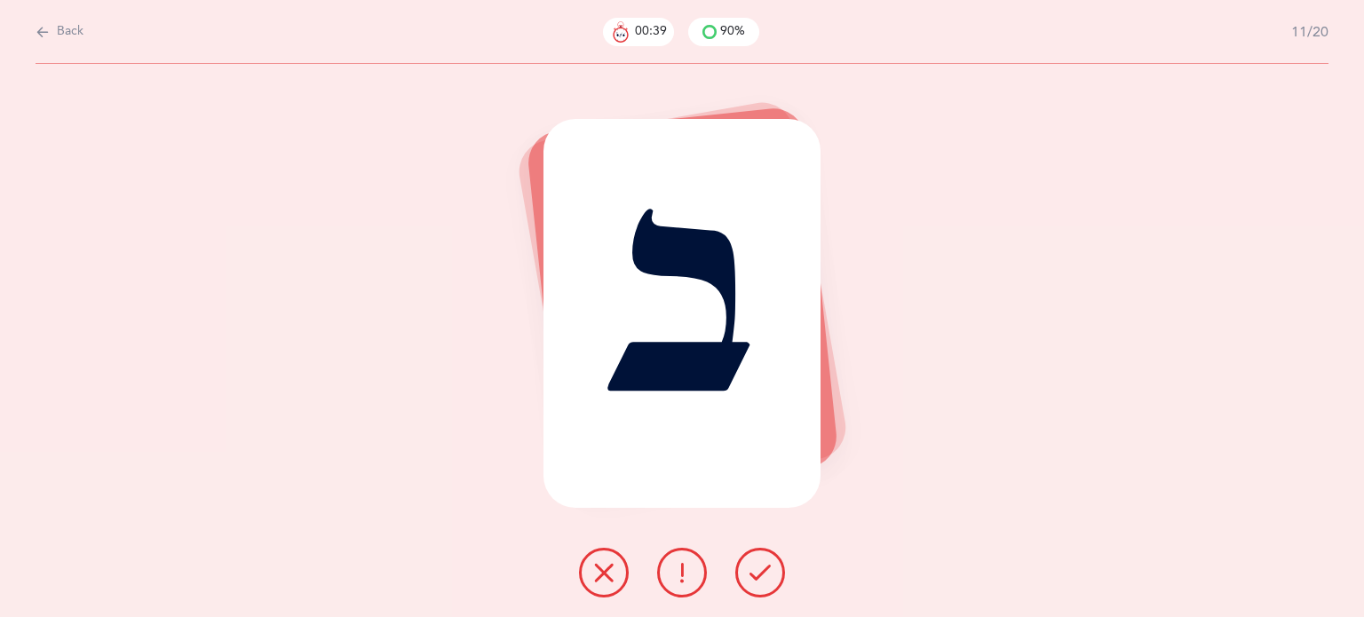
click at [752, 588] on button at bounding box center [761, 573] width 50 height 50
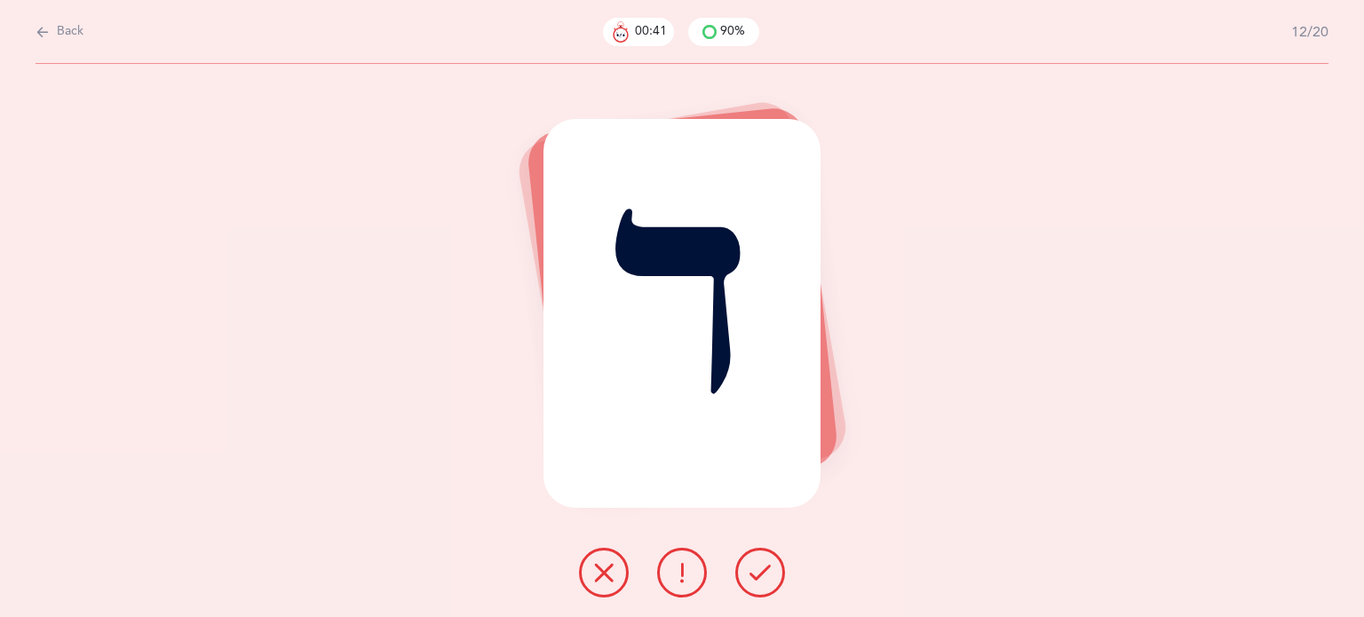
click at [752, 588] on button at bounding box center [761, 573] width 50 height 50
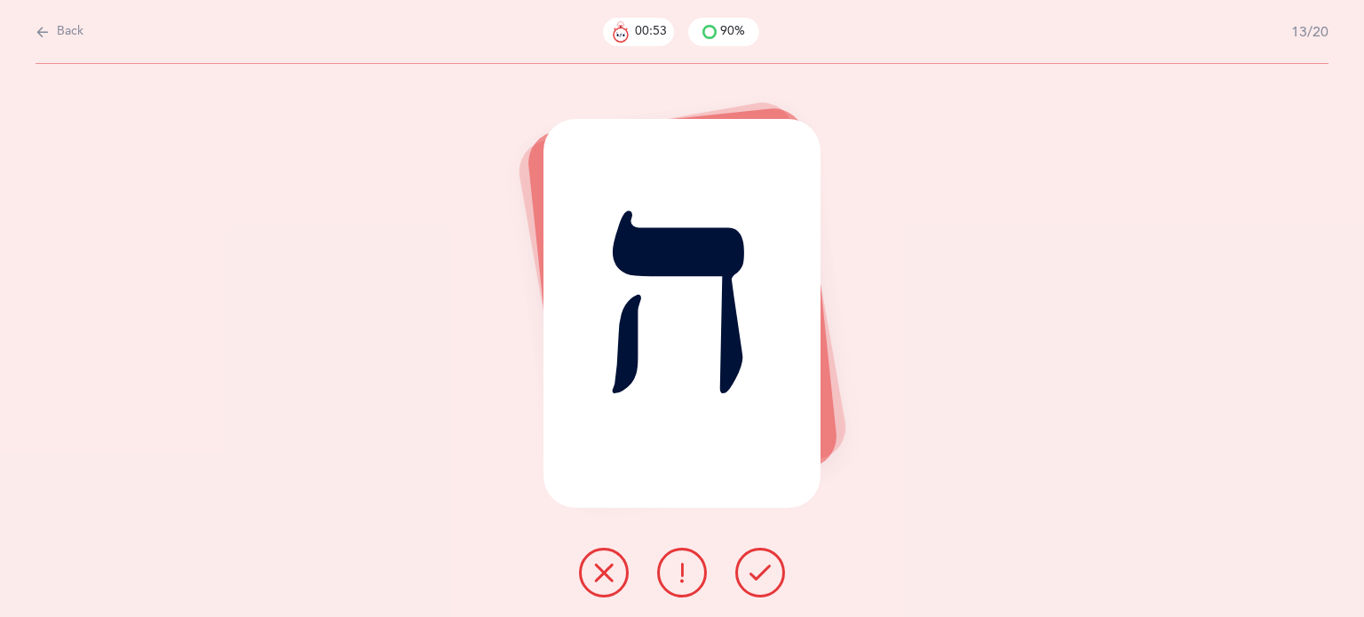
click at [753, 570] on icon at bounding box center [760, 572] width 21 height 21
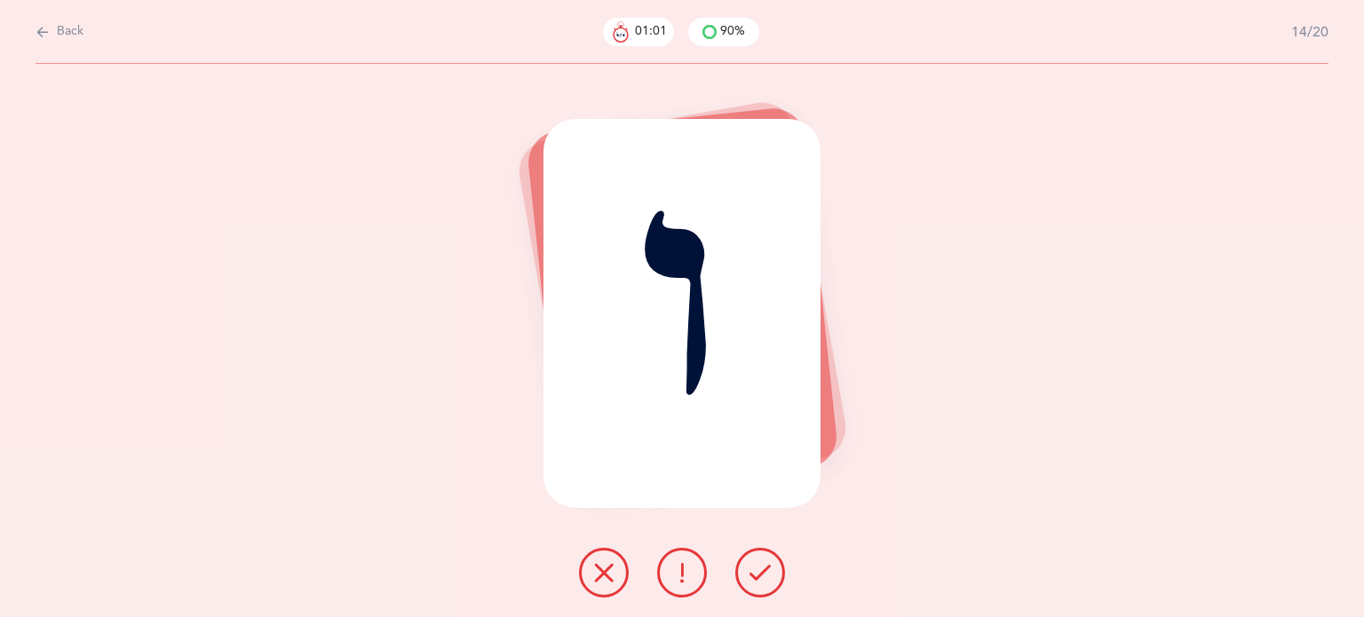
click at [750, 573] on icon at bounding box center [760, 572] width 21 height 21
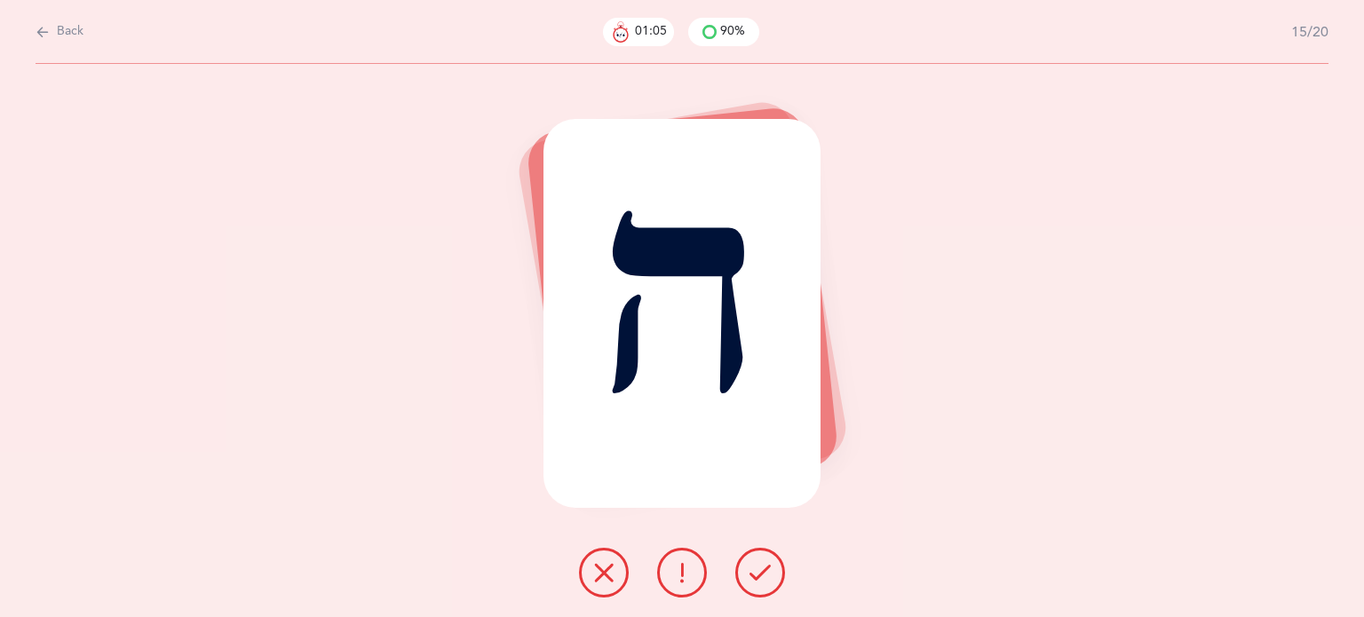
click at [590, 570] on button at bounding box center [604, 573] width 50 height 50
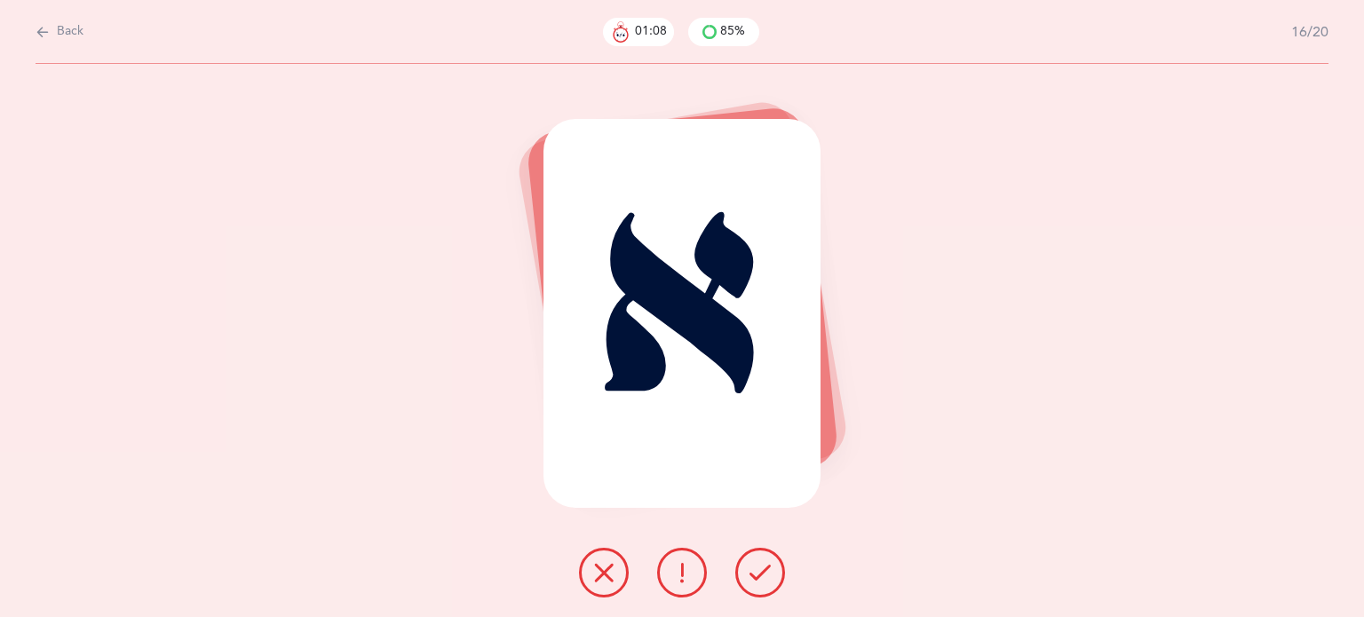
click at [758, 575] on icon at bounding box center [760, 572] width 21 height 21
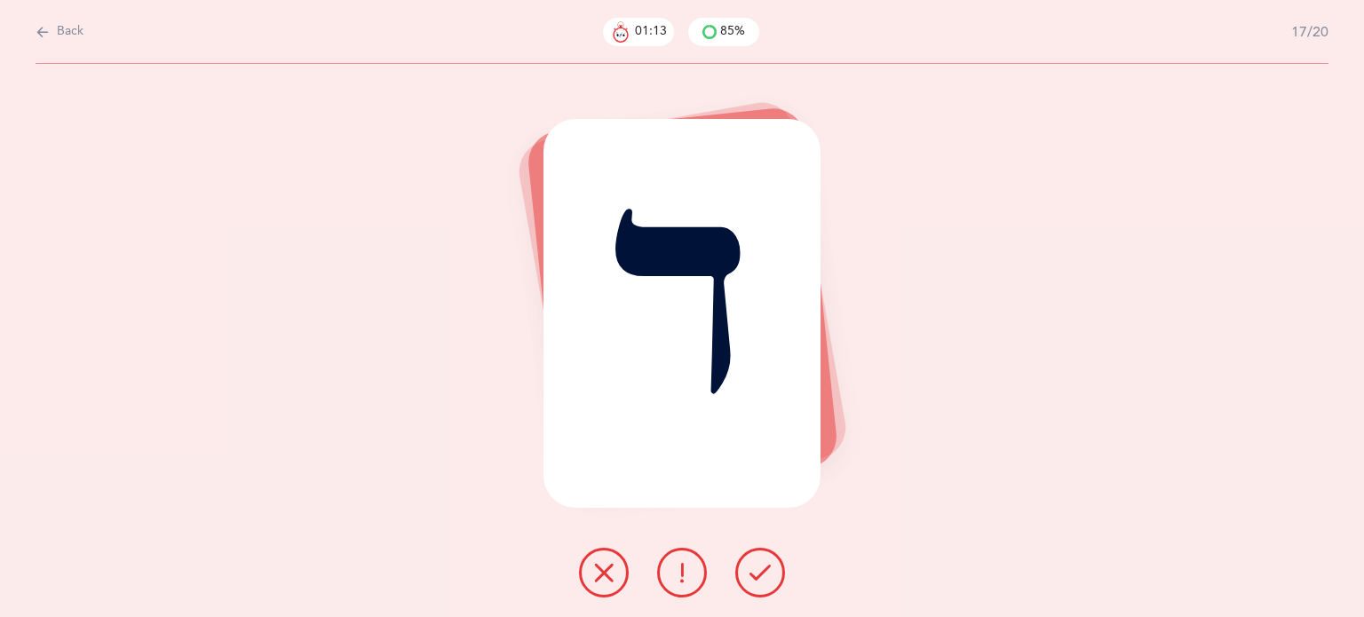
click at [579, 577] on button at bounding box center [604, 573] width 50 height 50
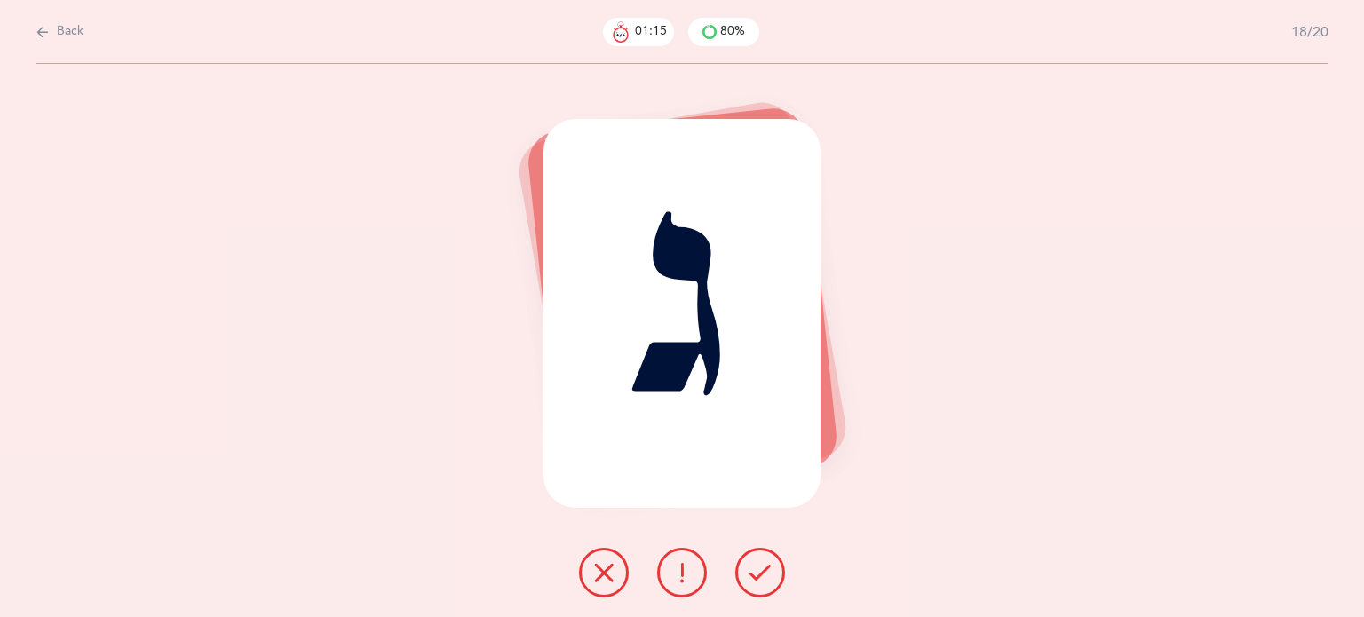
click at [756, 572] on icon at bounding box center [760, 572] width 21 height 21
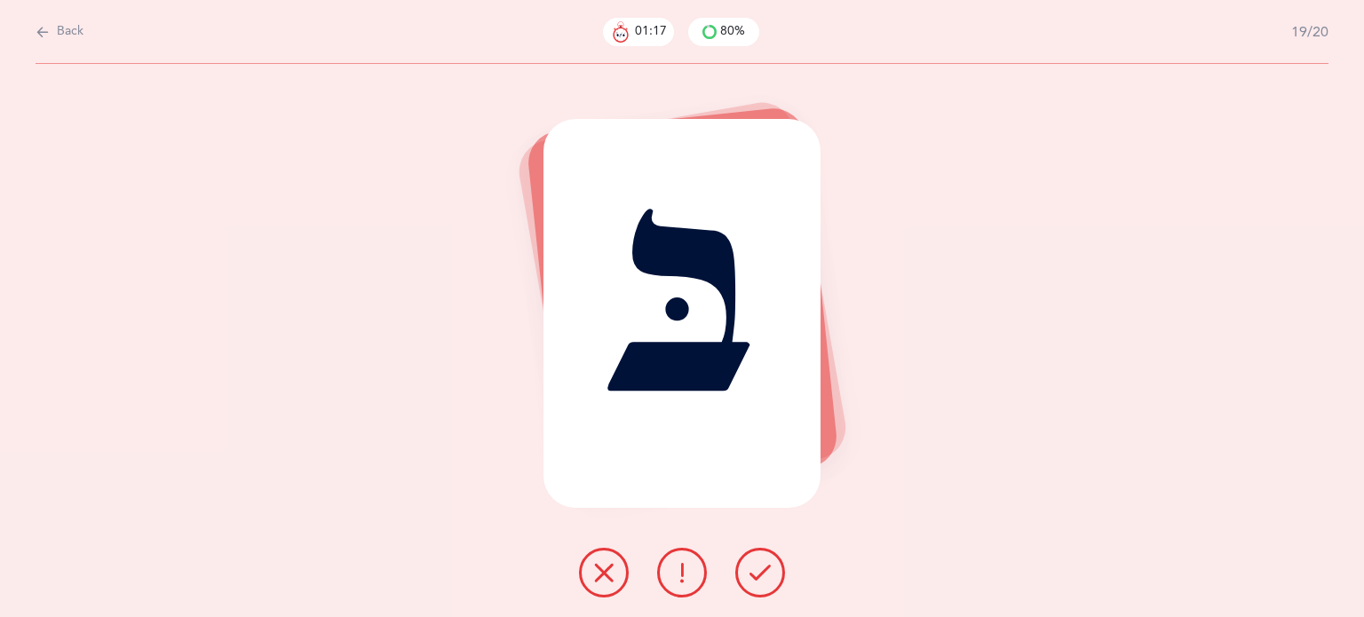
click at [756, 572] on icon at bounding box center [760, 572] width 21 height 21
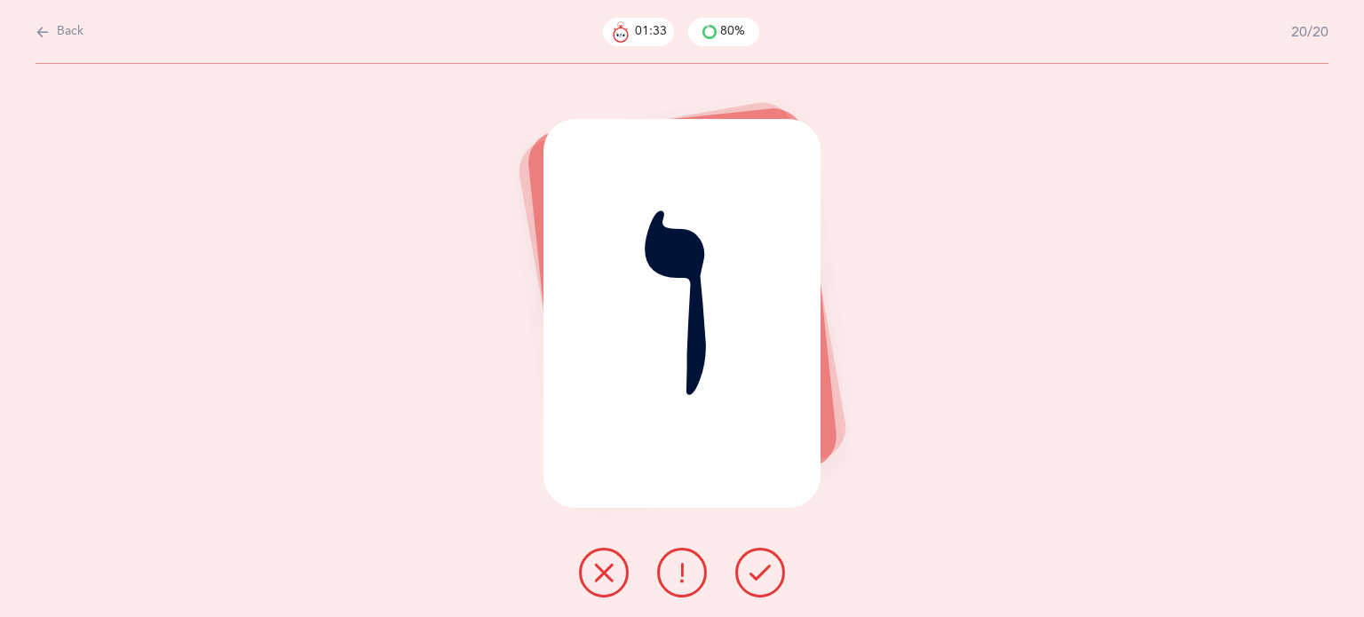
click at [597, 581] on icon at bounding box center [603, 572] width 21 height 21
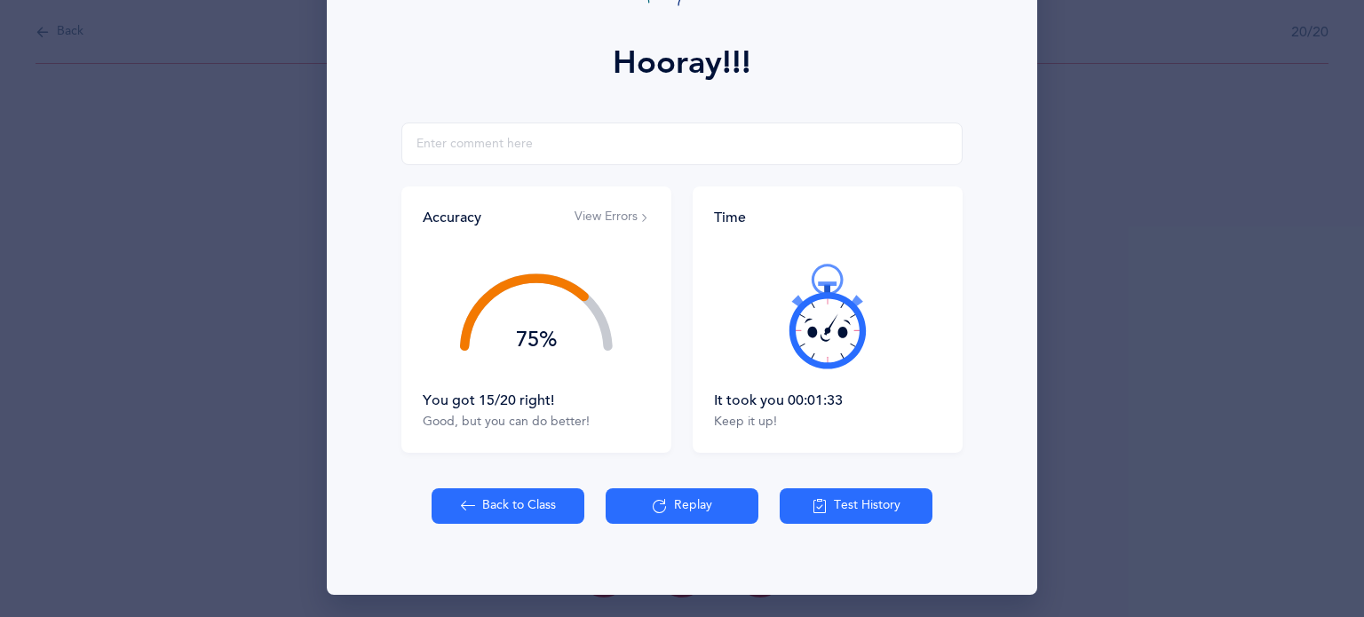
scroll to position [227, 0]
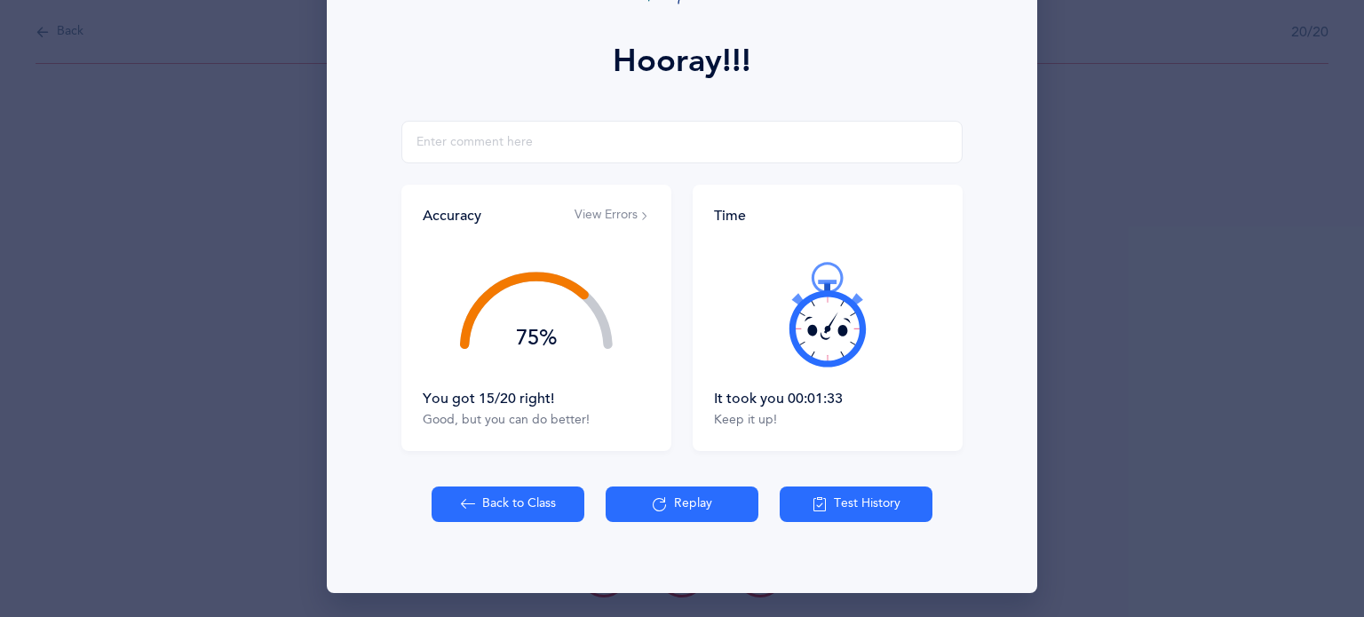
click at [528, 498] on button "Back to Class" at bounding box center [508, 505] width 153 height 36
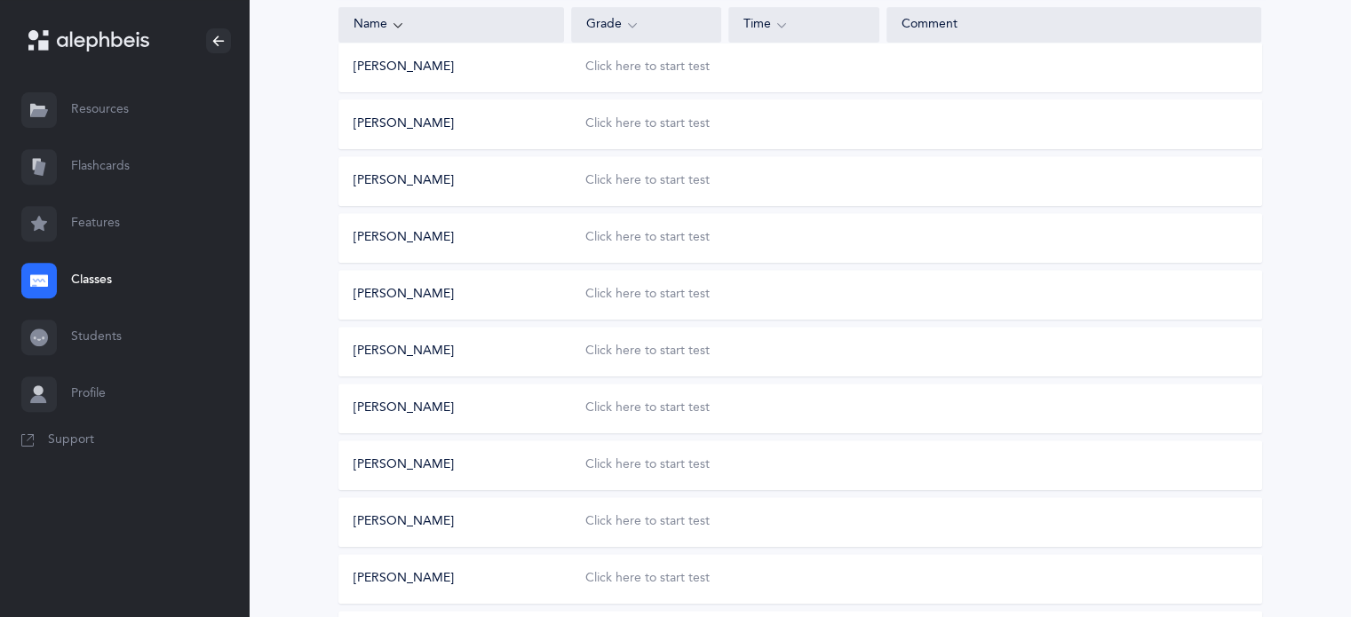
scroll to position [711, 0]
click at [679, 67] on div "Click here to start test" at bounding box center [647, 67] width 124 height 18
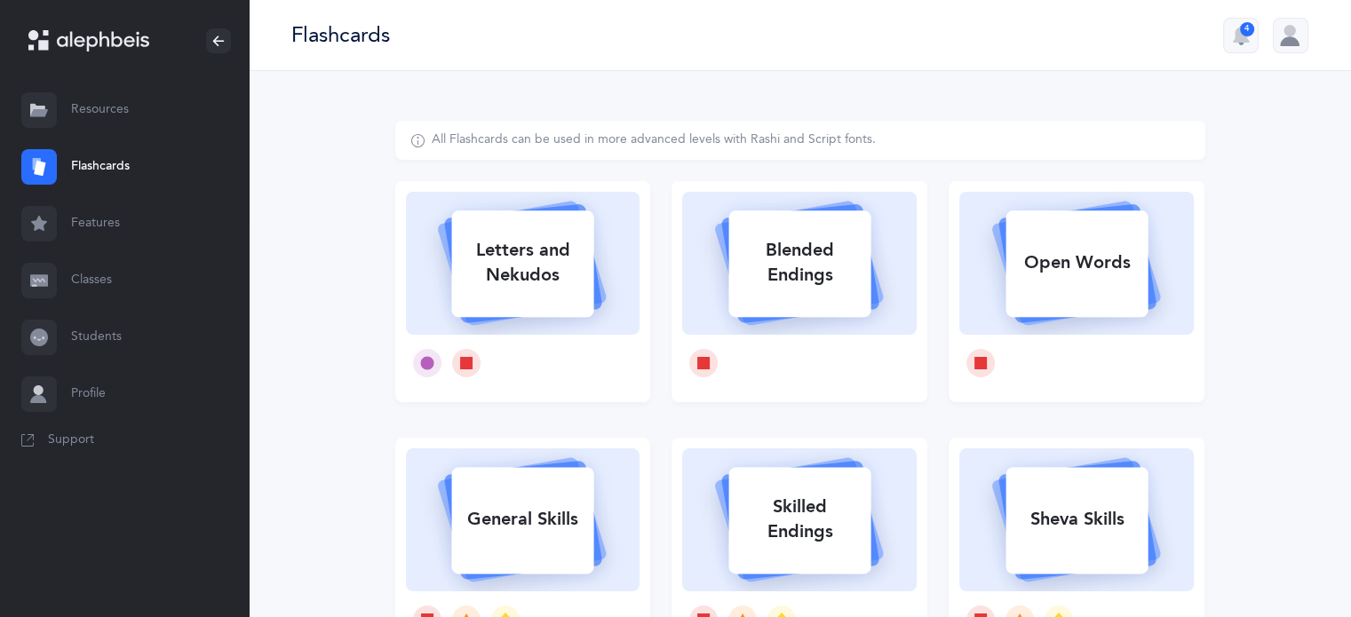
click at [559, 256] on div "Letters and Nekudos" at bounding box center [522, 262] width 142 height 71
select select
select select "single"
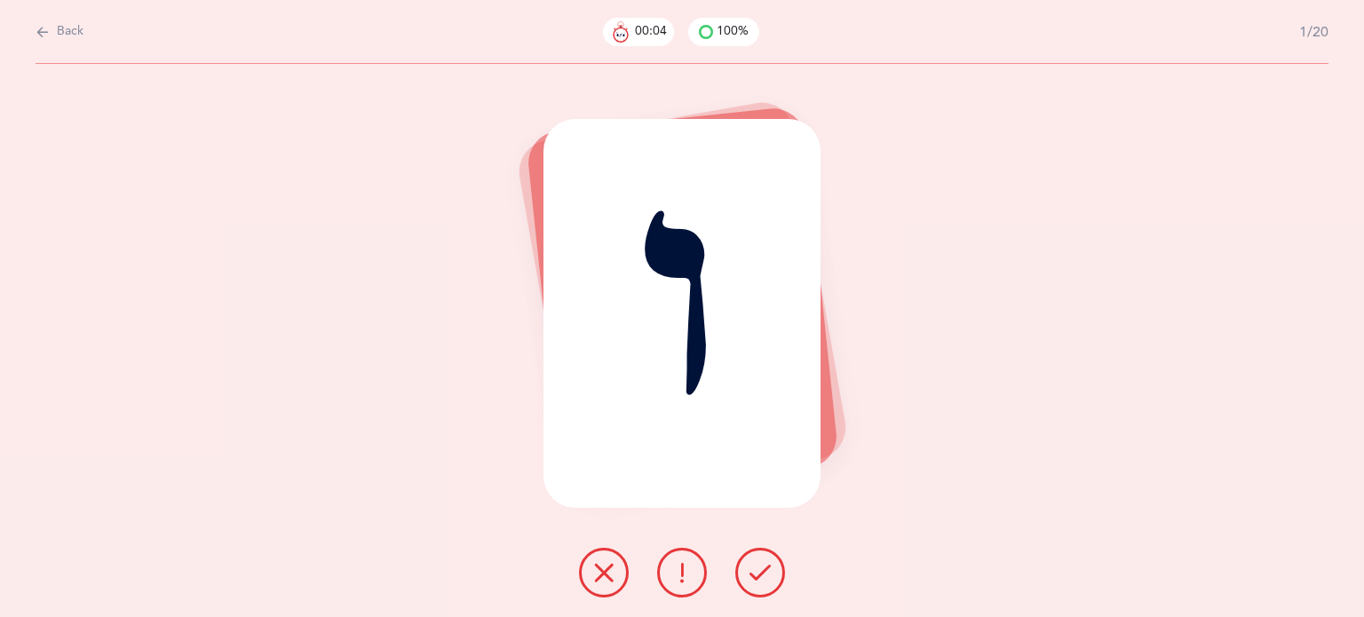
click at [605, 574] on icon at bounding box center [603, 572] width 21 height 21
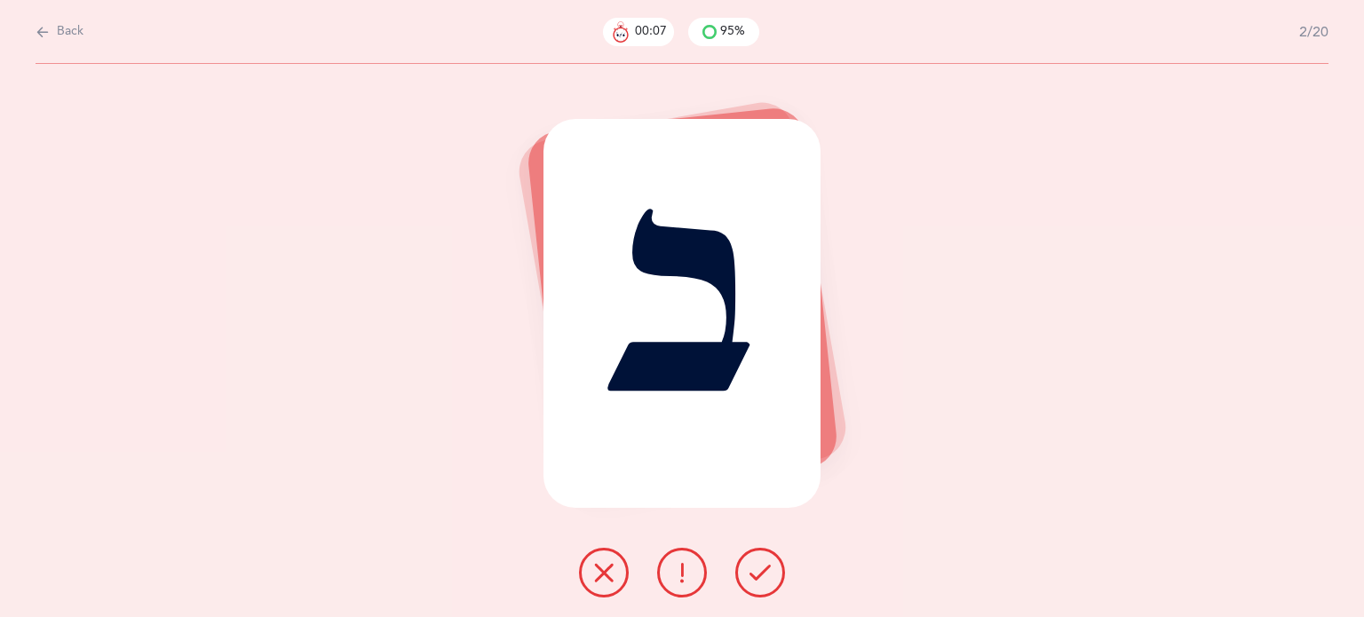
click at [761, 576] on icon at bounding box center [760, 572] width 21 height 21
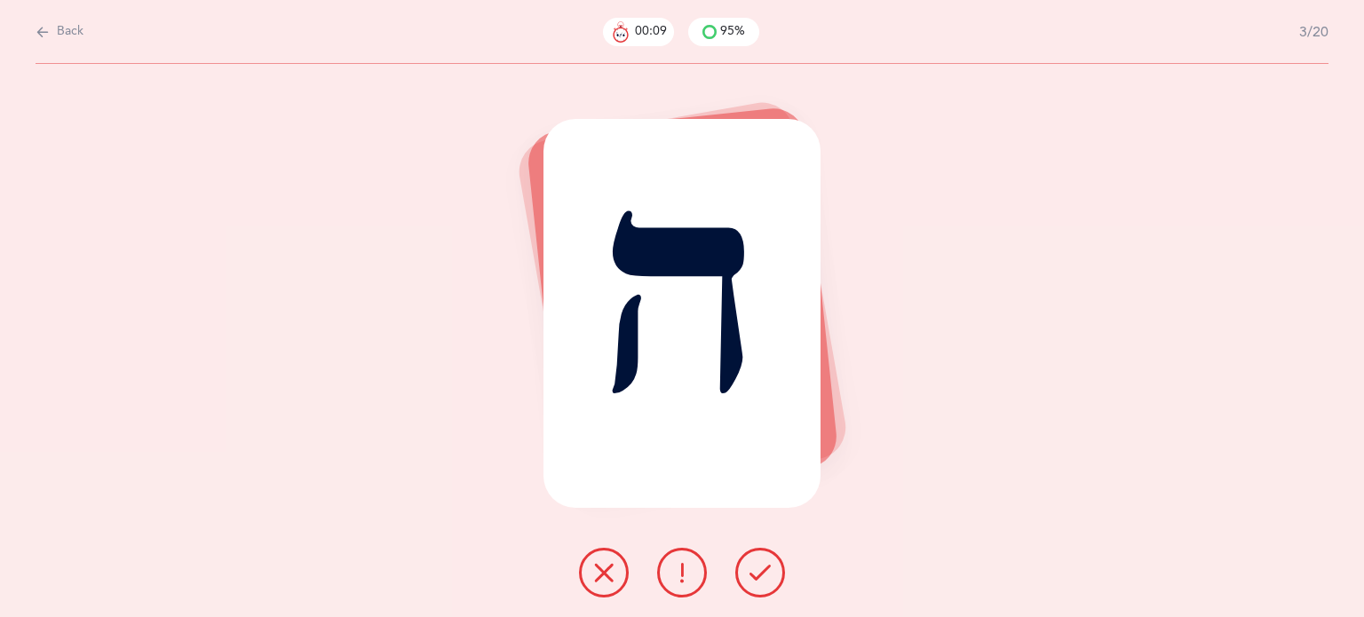
click at [761, 576] on icon at bounding box center [760, 572] width 21 height 21
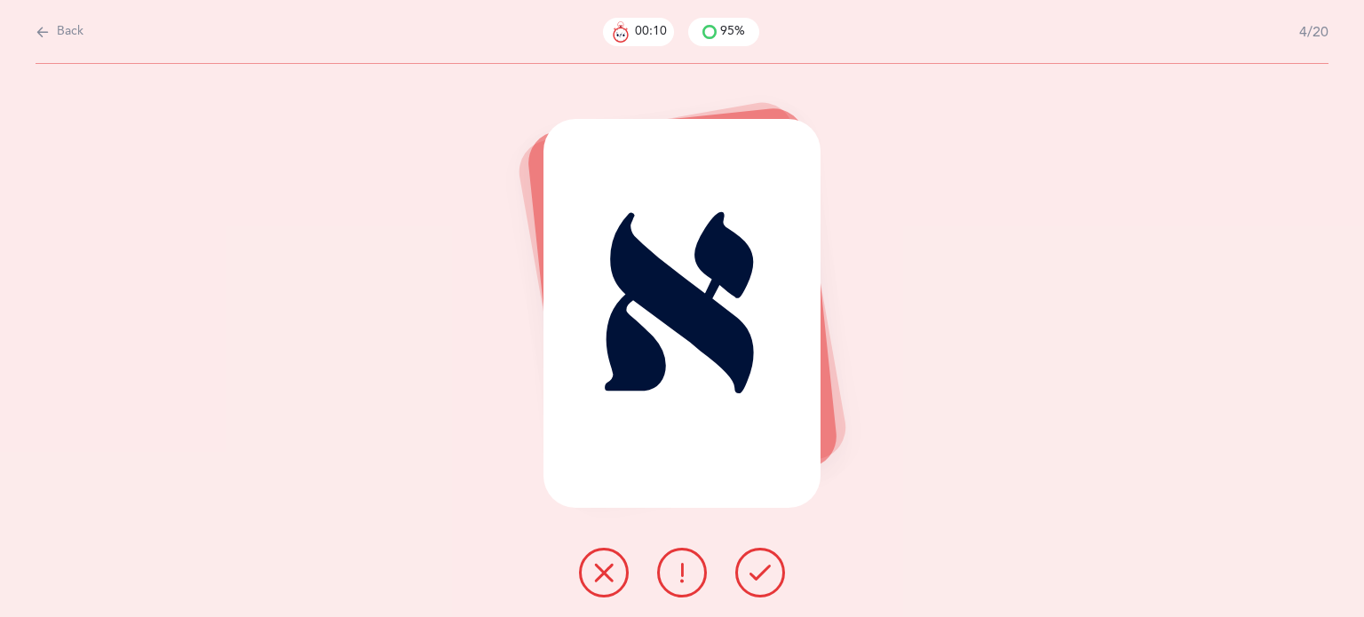
click at [761, 576] on icon at bounding box center [760, 572] width 21 height 21
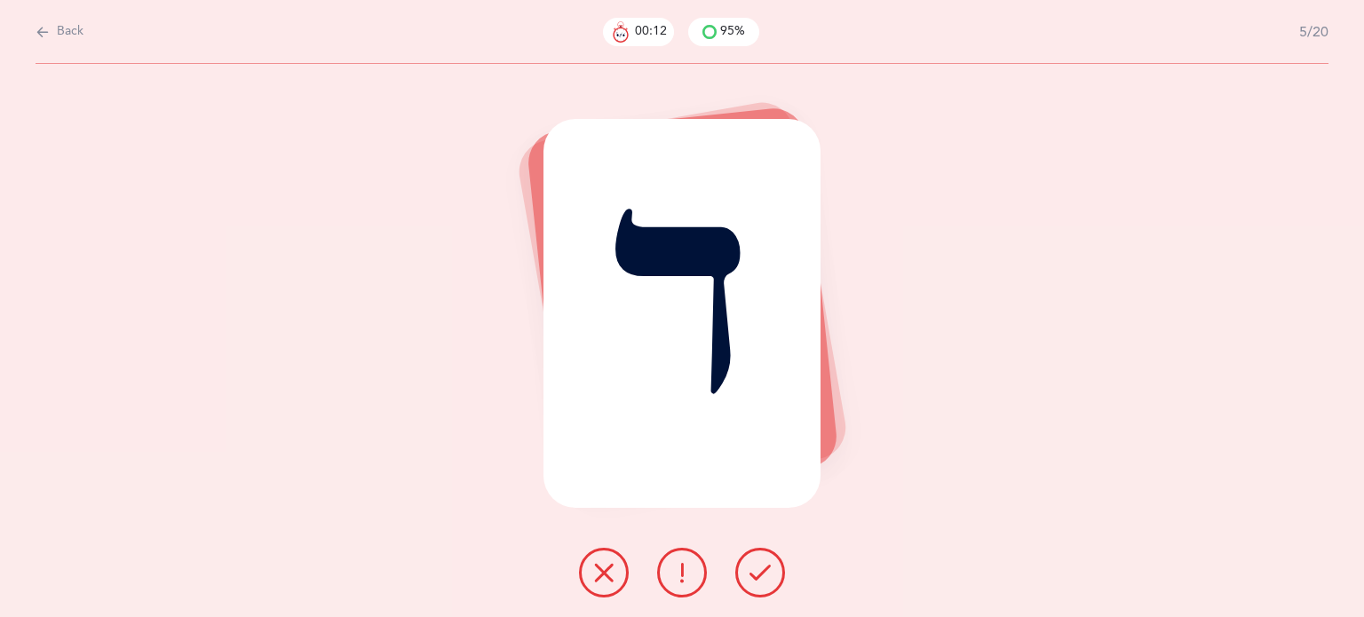
click at [761, 576] on icon at bounding box center [760, 572] width 21 height 21
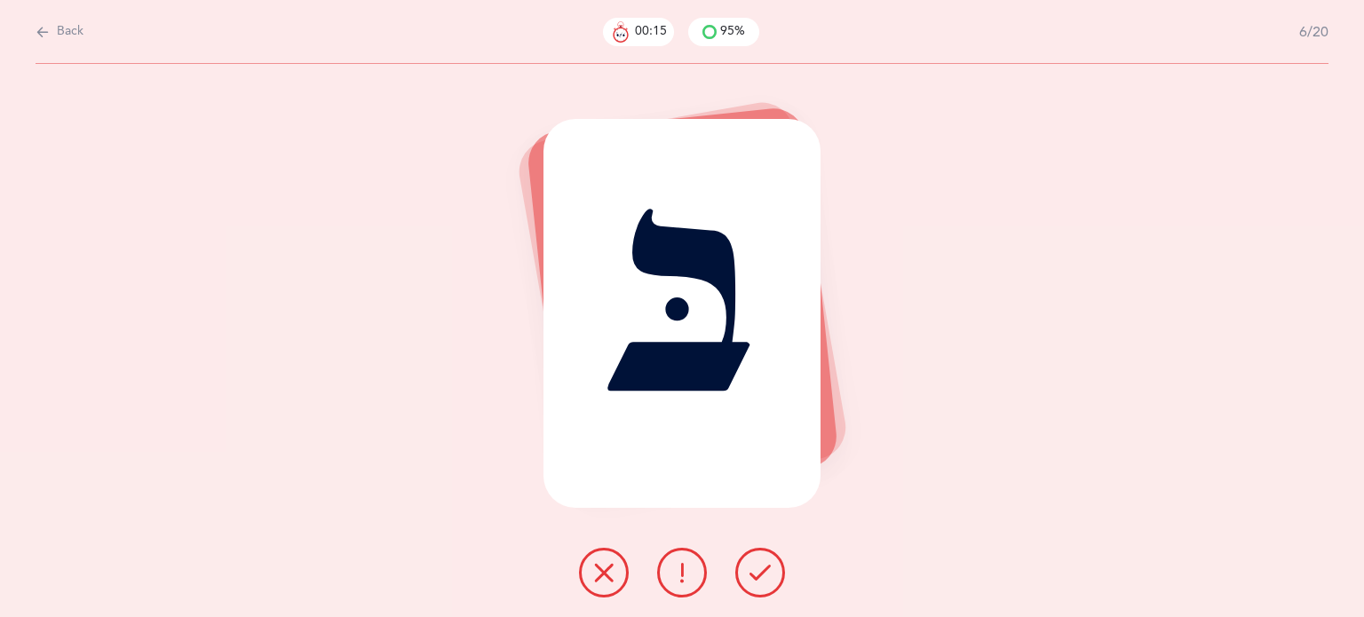
click at [761, 576] on icon at bounding box center [760, 572] width 21 height 21
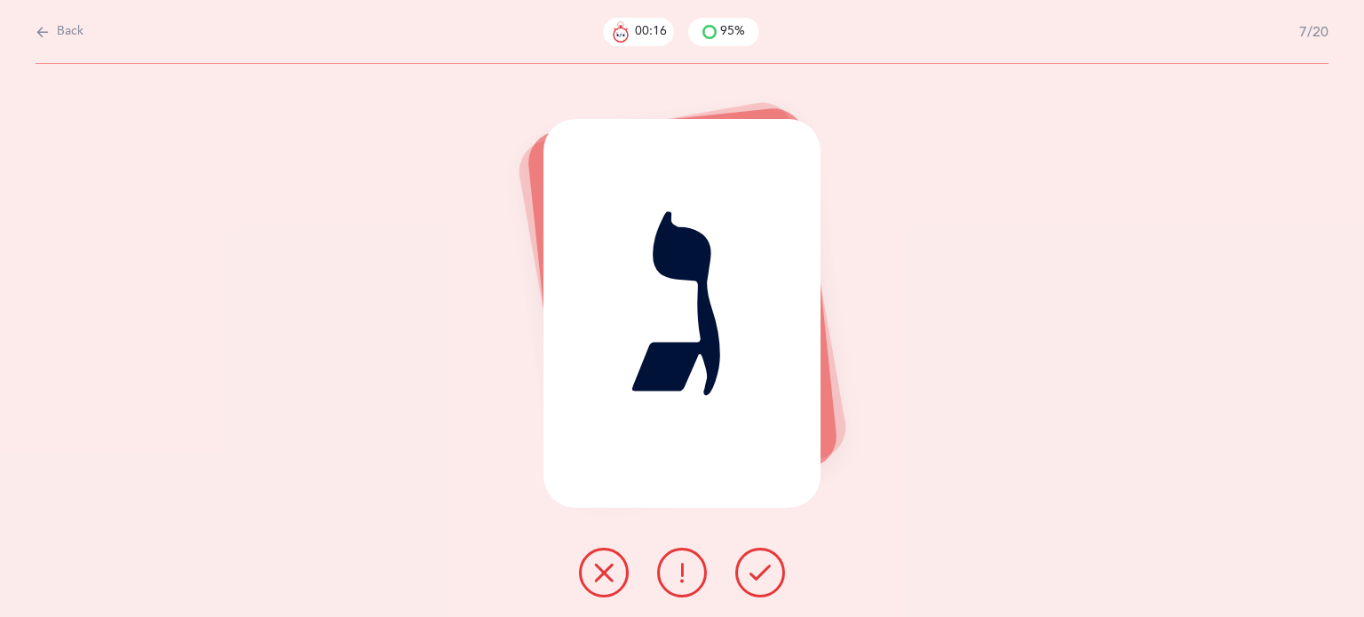
click at [761, 576] on icon at bounding box center [760, 572] width 21 height 21
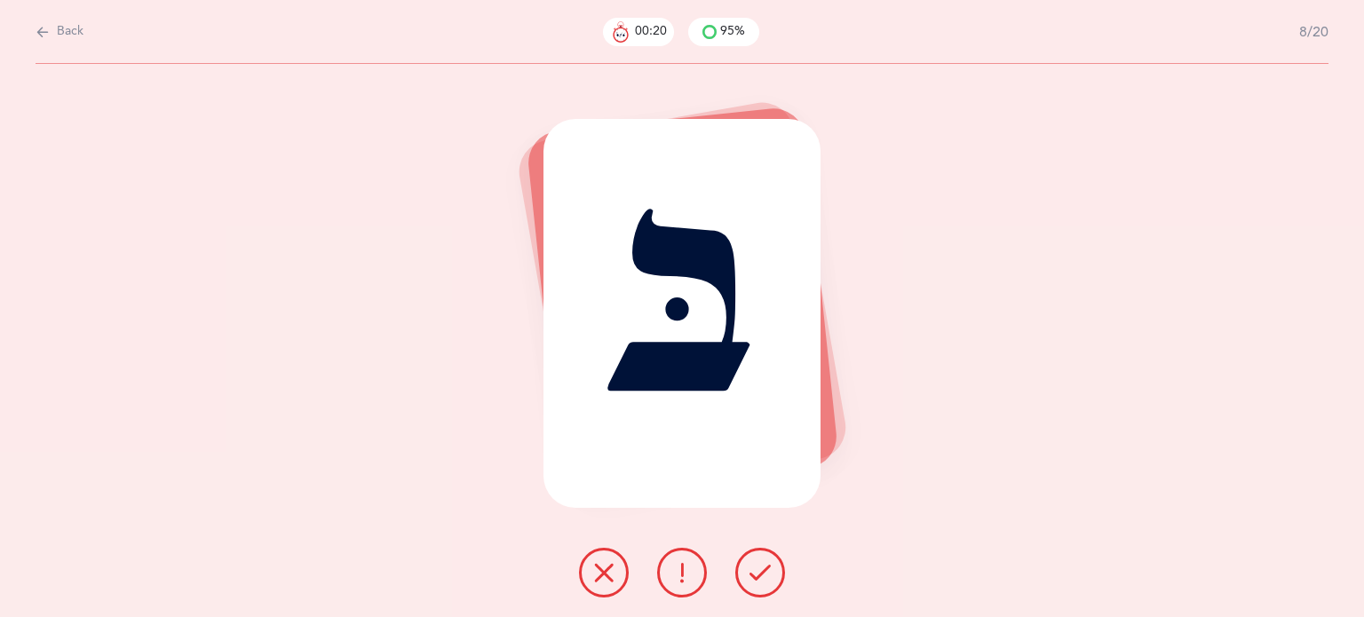
click at [687, 578] on icon at bounding box center [682, 572] width 21 height 21
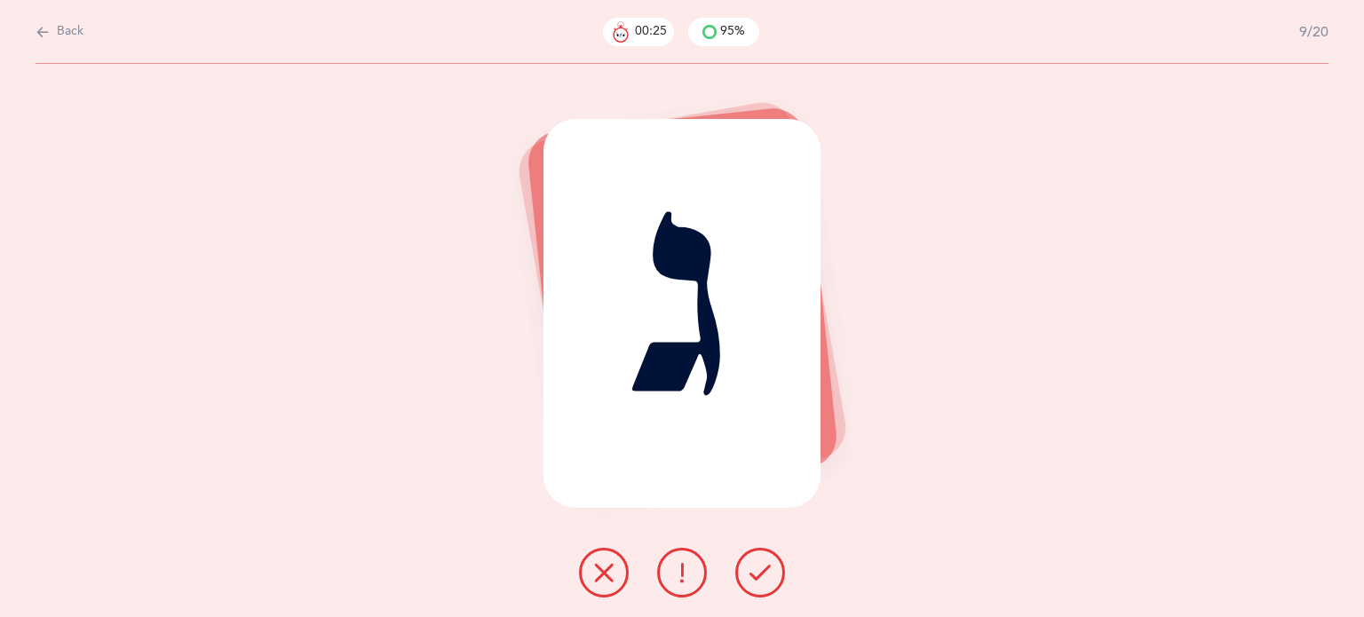
click at [763, 572] on icon at bounding box center [760, 572] width 21 height 21
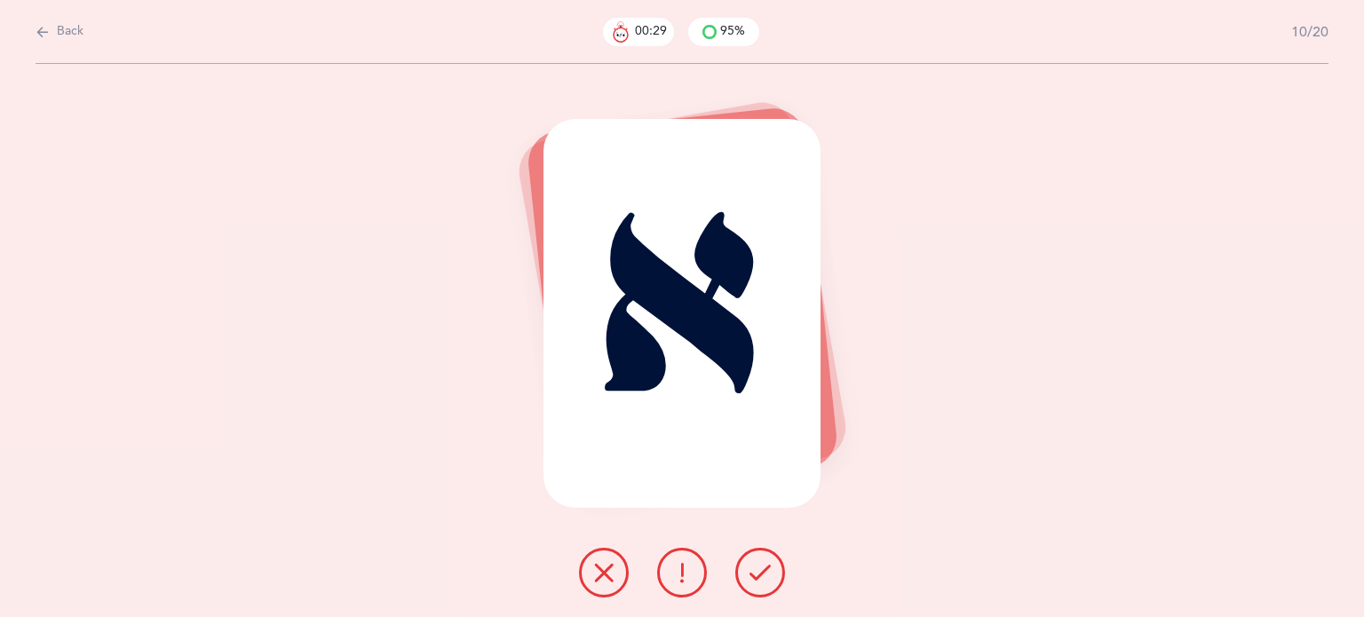
click at [776, 590] on button at bounding box center [761, 573] width 50 height 50
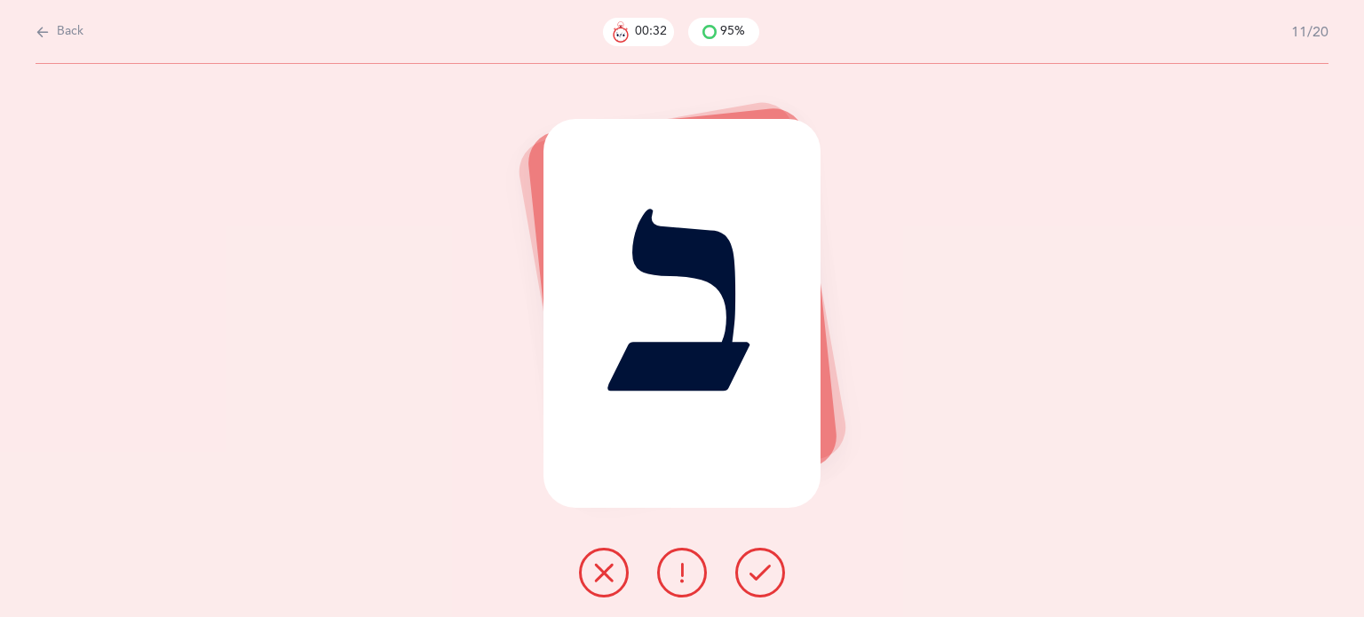
click at [767, 569] on icon at bounding box center [760, 572] width 21 height 21
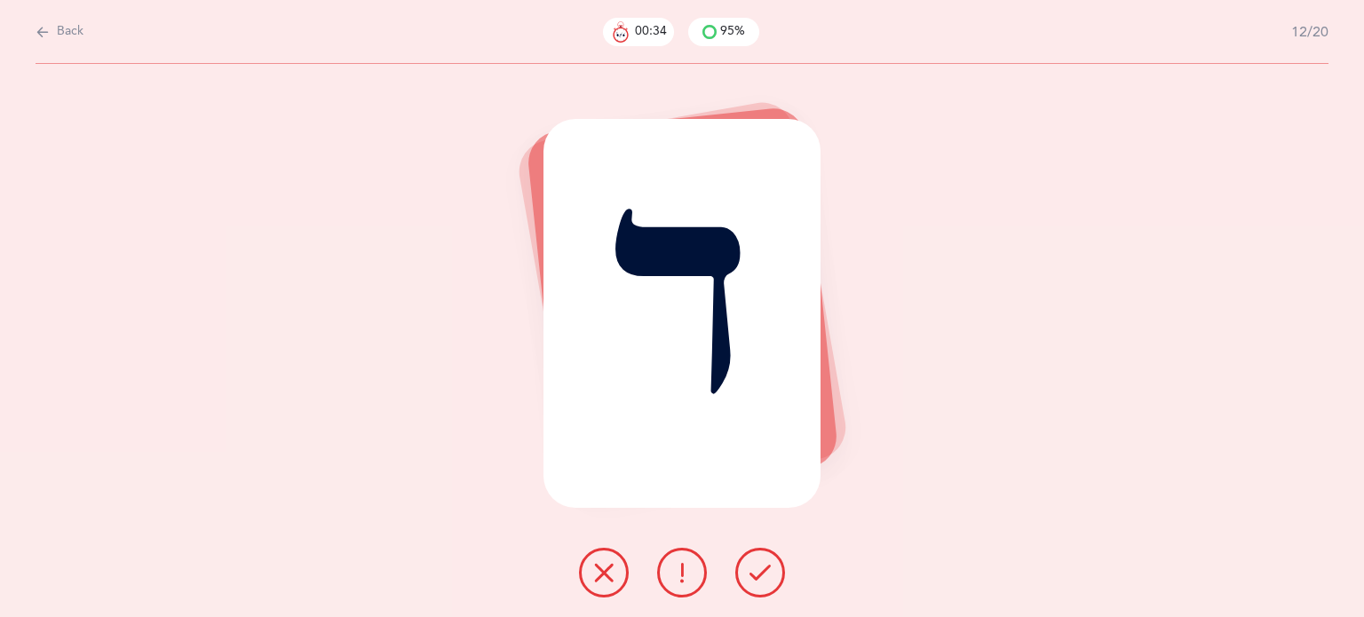
click at [764, 568] on icon at bounding box center [760, 572] width 21 height 21
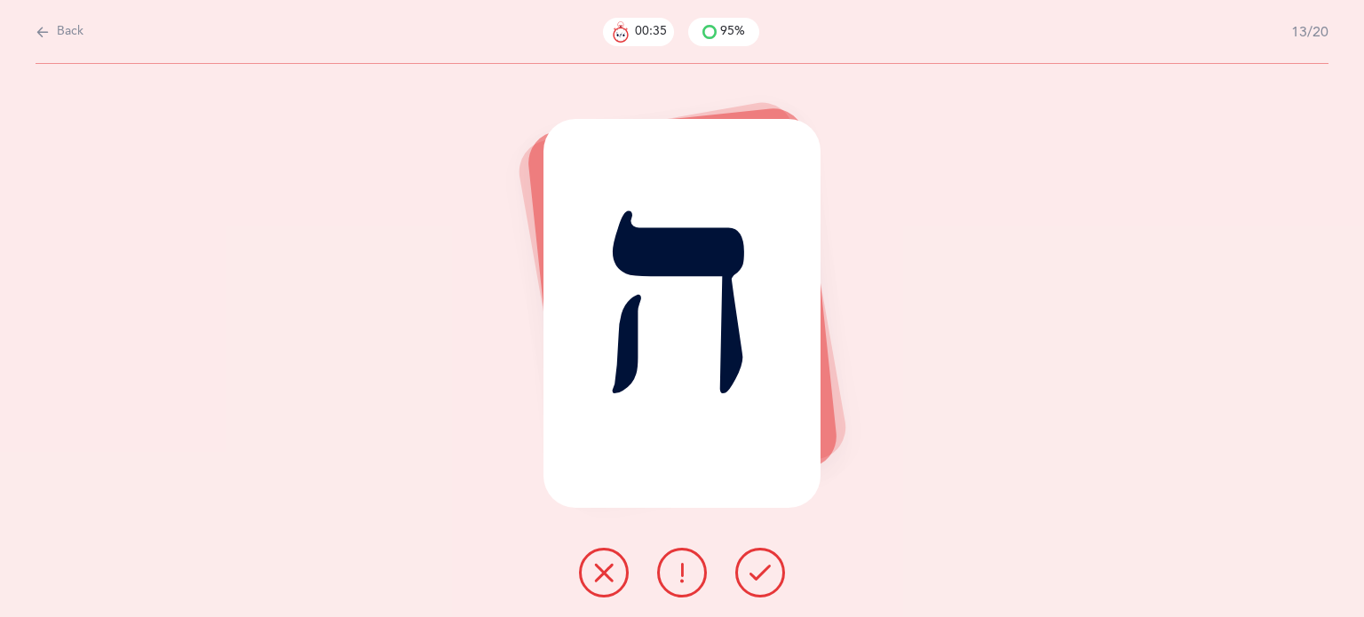
click at [764, 568] on icon at bounding box center [760, 572] width 21 height 21
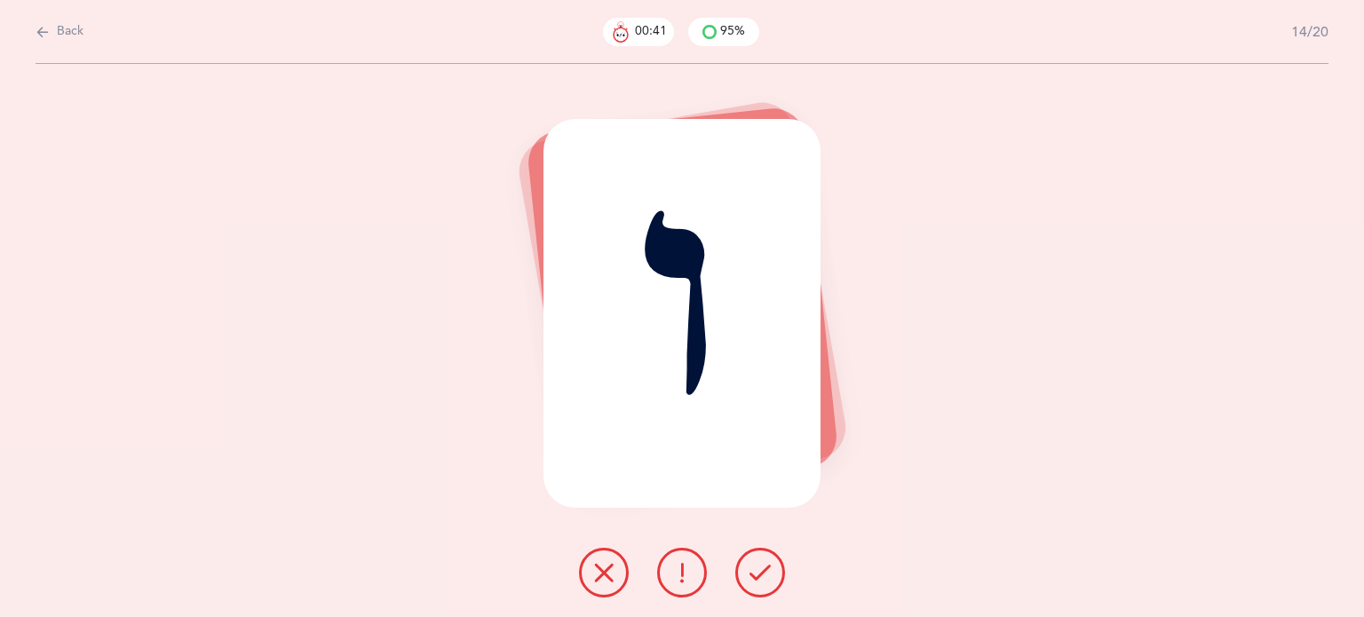
click at [601, 580] on icon at bounding box center [603, 572] width 21 height 21
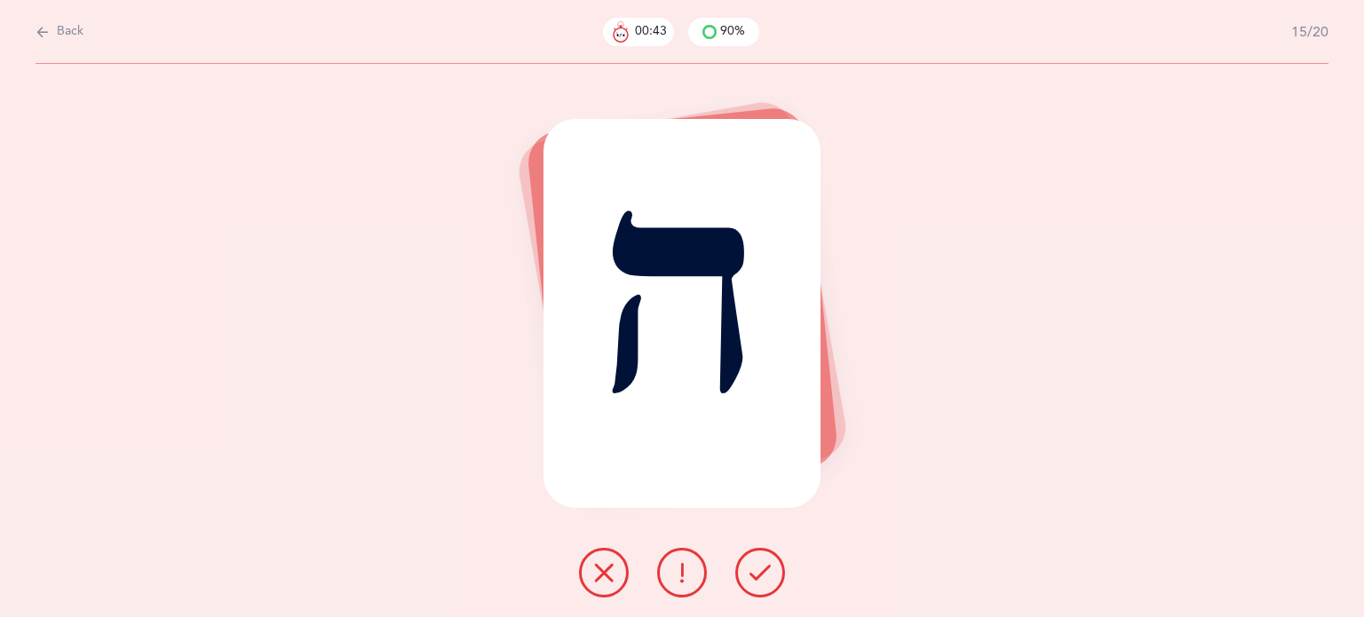
click at [752, 591] on button at bounding box center [761, 573] width 50 height 50
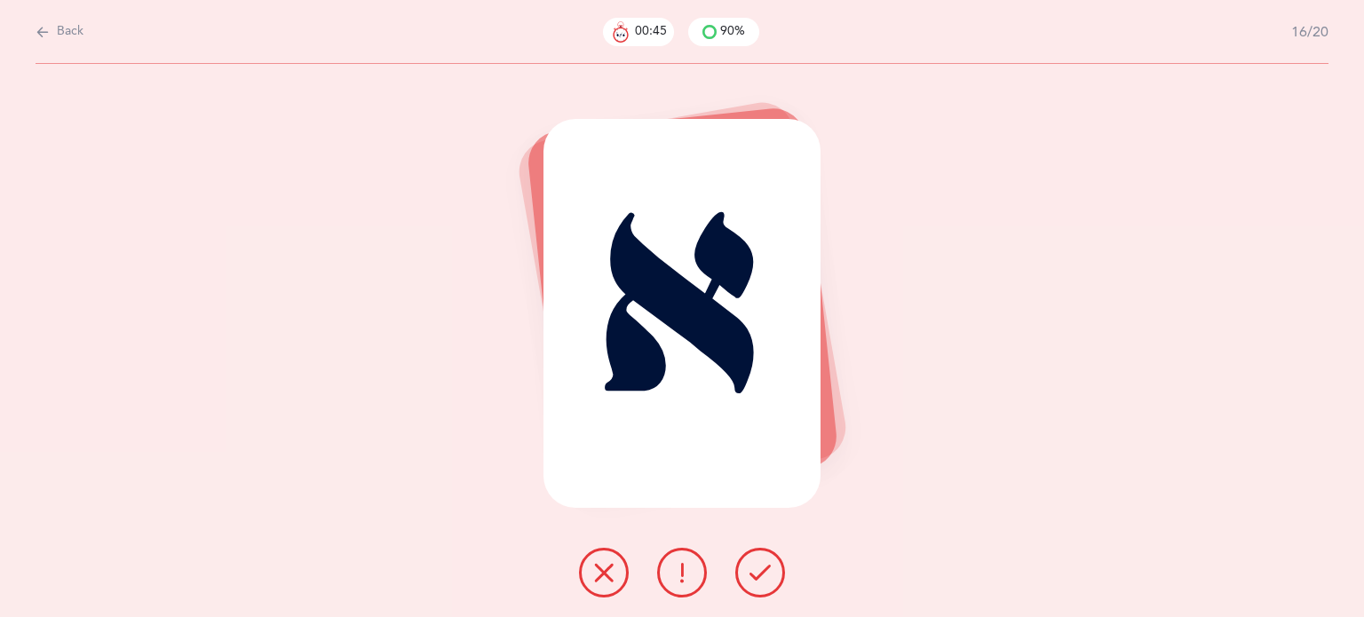
click at [738, 574] on button at bounding box center [761, 573] width 50 height 50
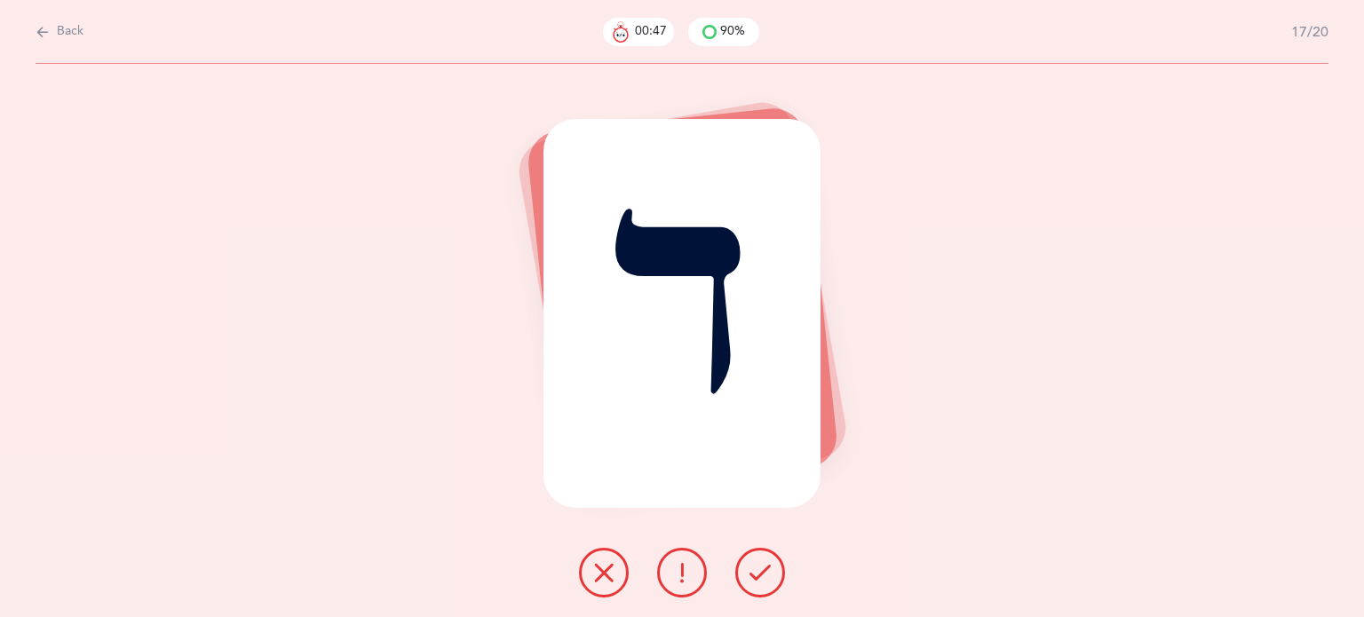
click at [781, 569] on button at bounding box center [761, 573] width 50 height 50
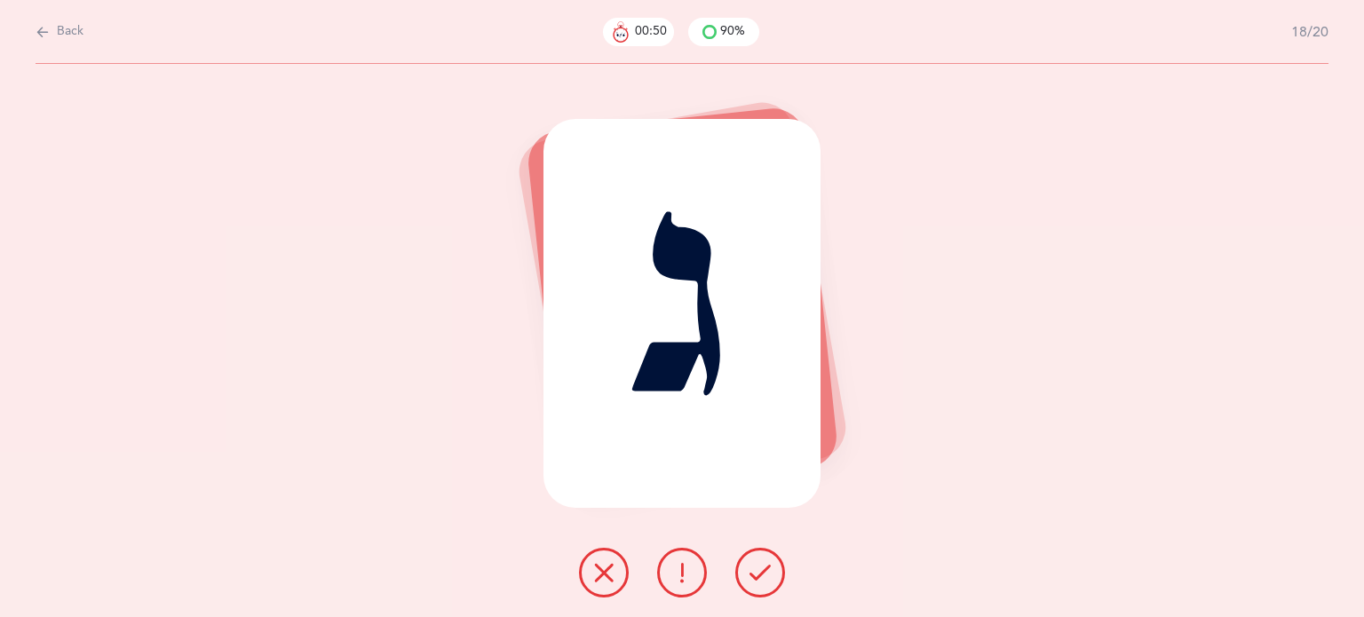
click at [760, 569] on icon at bounding box center [760, 572] width 21 height 21
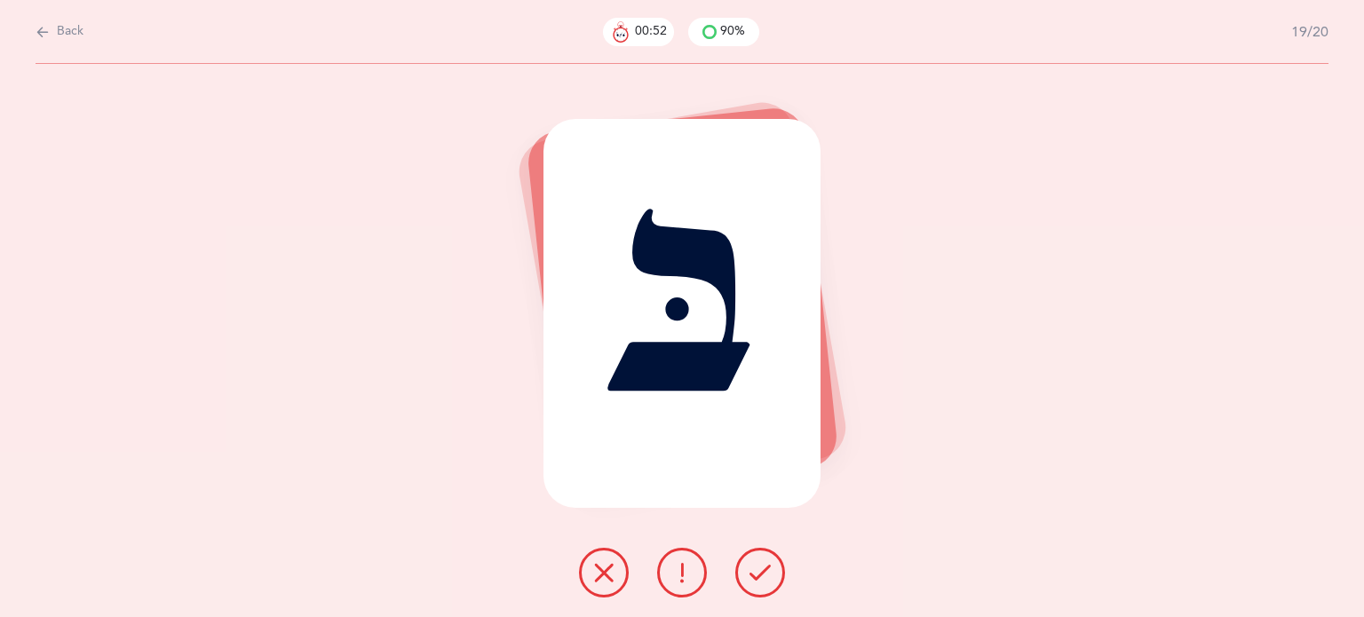
click at [750, 574] on icon at bounding box center [760, 572] width 21 height 21
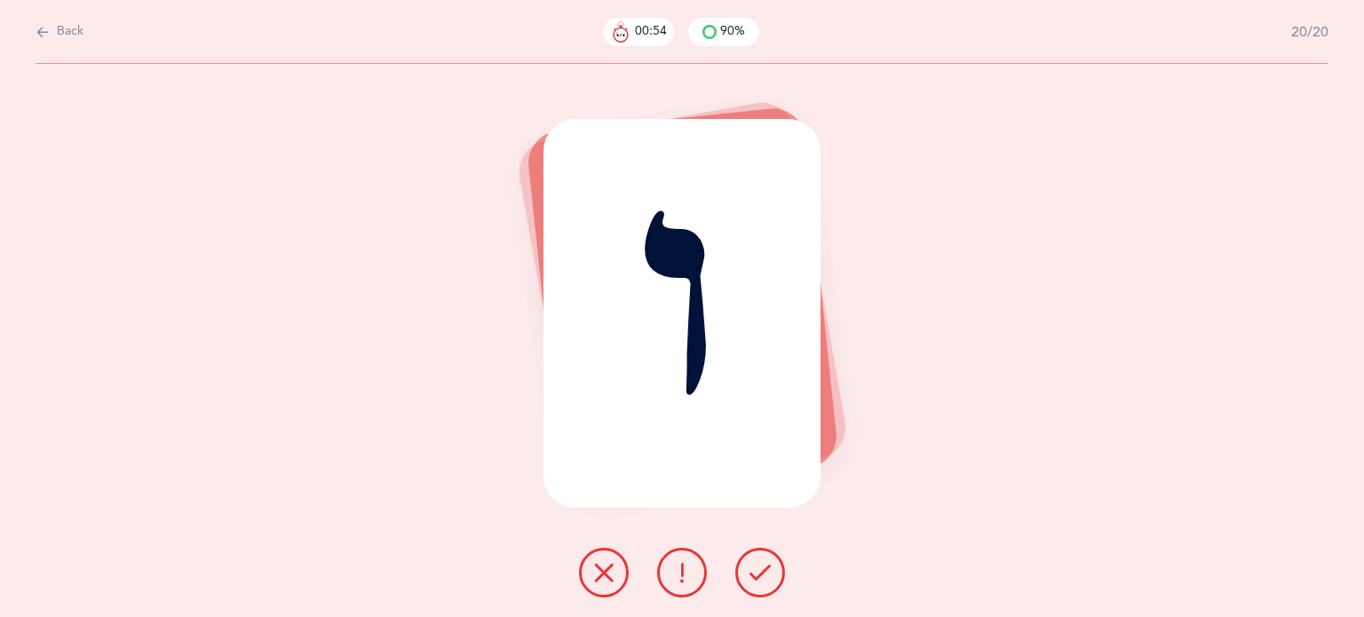
click at [597, 579] on icon at bounding box center [603, 572] width 21 height 21
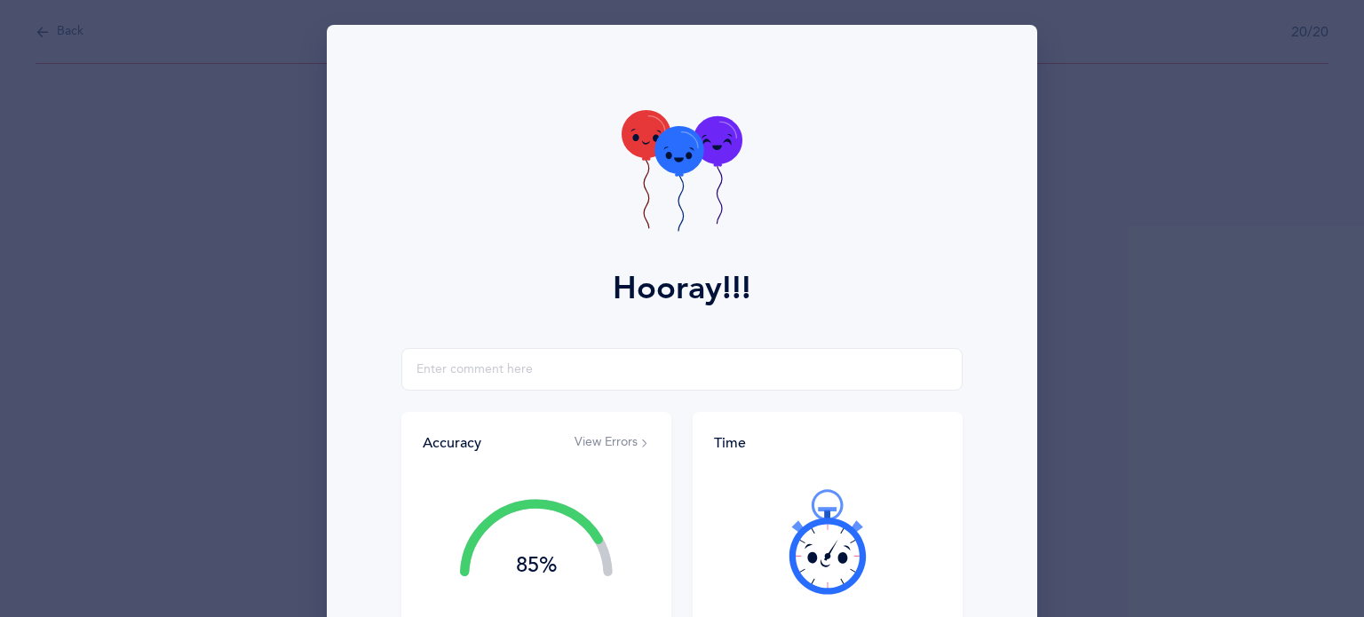
drag, startPoint x: 1347, startPoint y: 223, endPoint x: 1364, endPoint y: 397, distance: 174.9
click at [1364, 397] on div "Hooray!!! Accuracy View Errors 85% You got 17/20 right! Great Job! You are an a…" at bounding box center [682, 308] width 1364 height 617
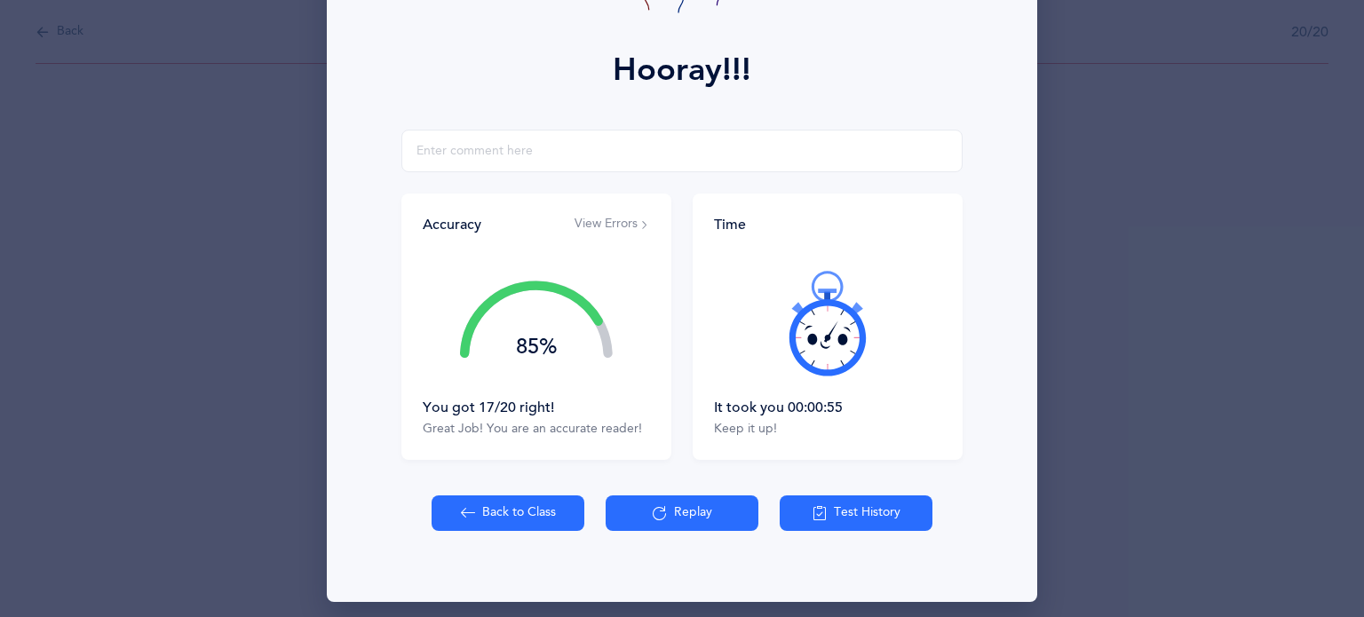
scroll to position [227, 0]
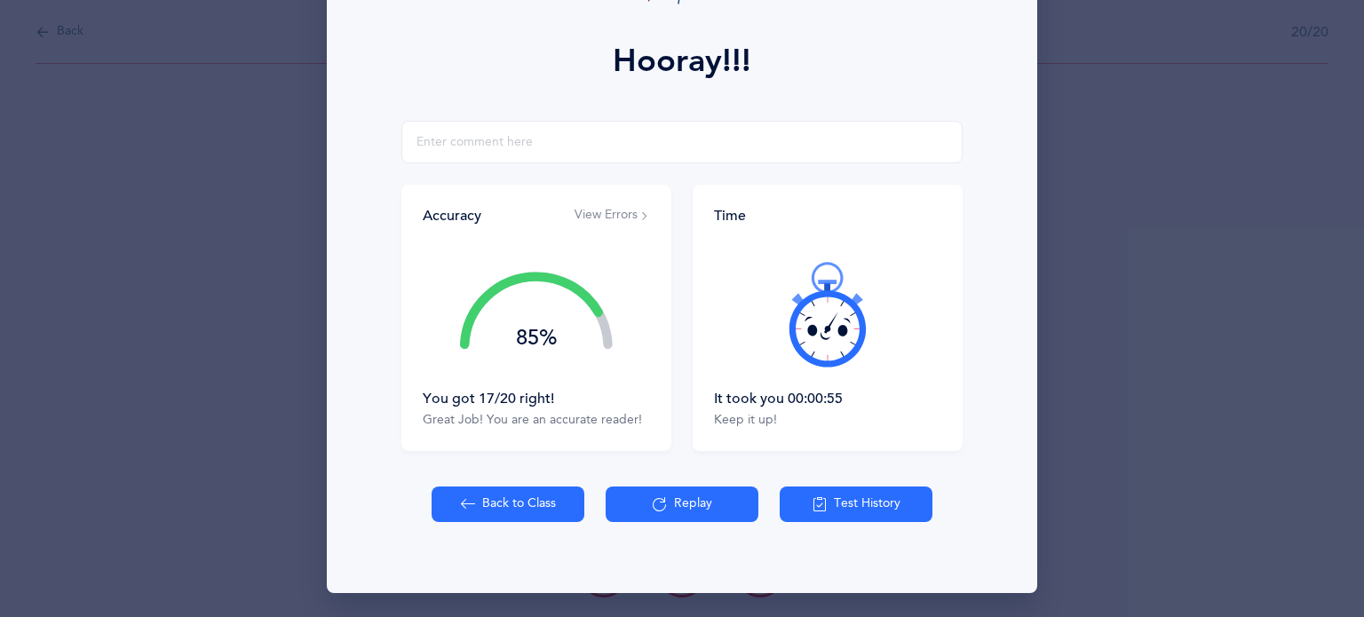
click at [463, 502] on icon at bounding box center [468, 505] width 14 height 20
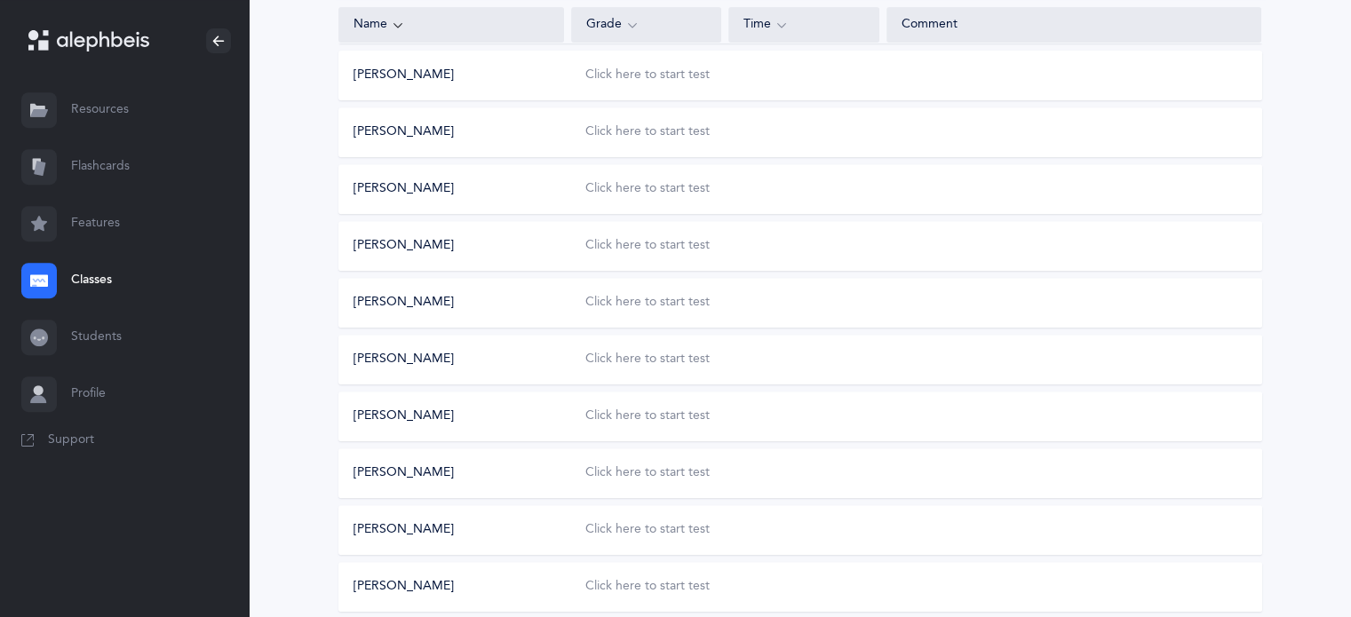
scroll to position [760, 0]
click at [648, 73] on div "Click here to start test" at bounding box center [647, 74] width 124 height 18
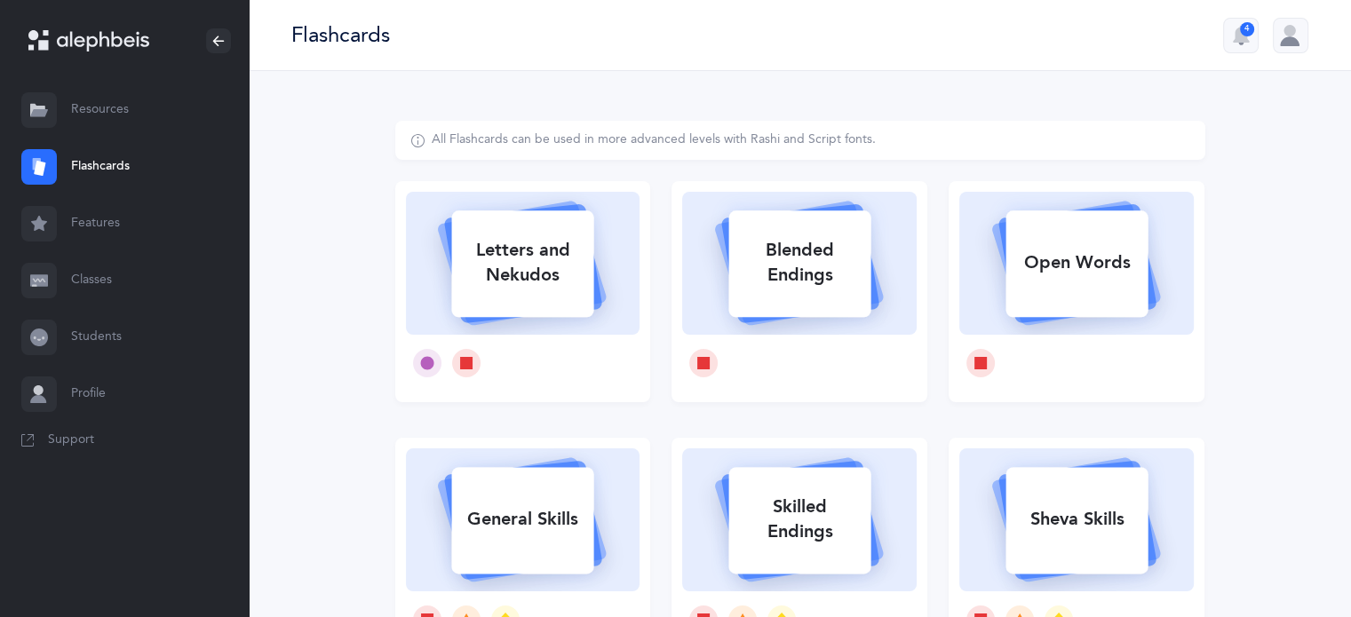
click at [501, 256] on div "Letters and Nekudos" at bounding box center [522, 262] width 142 height 71
select select
select select "single"
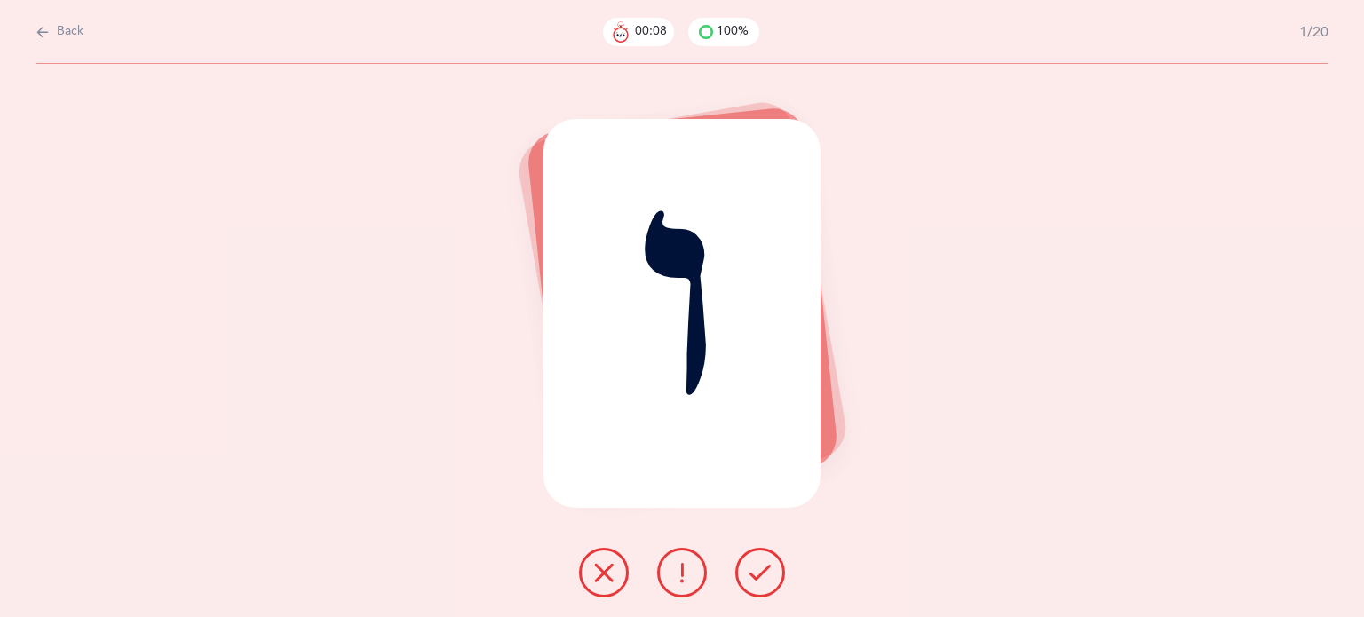
click at [597, 571] on icon at bounding box center [603, 572] width 21 height 21
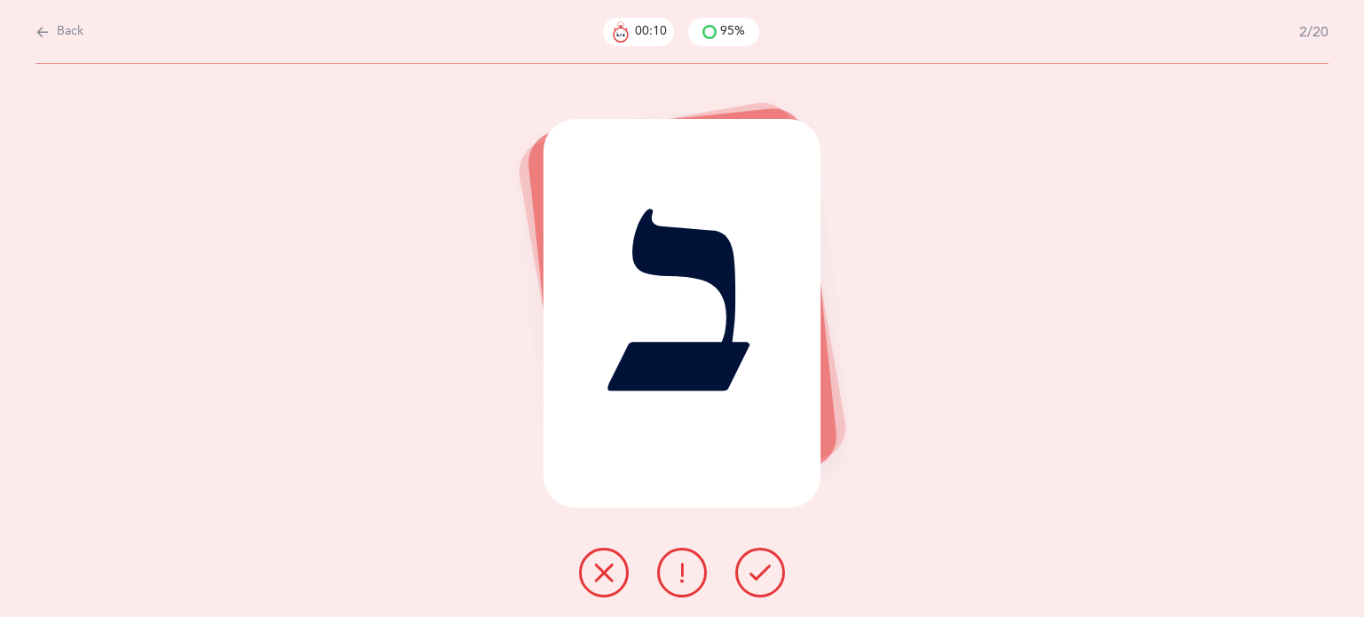
click at [758, 575] on icon at bounding box center [760, 572] width 21 height 21
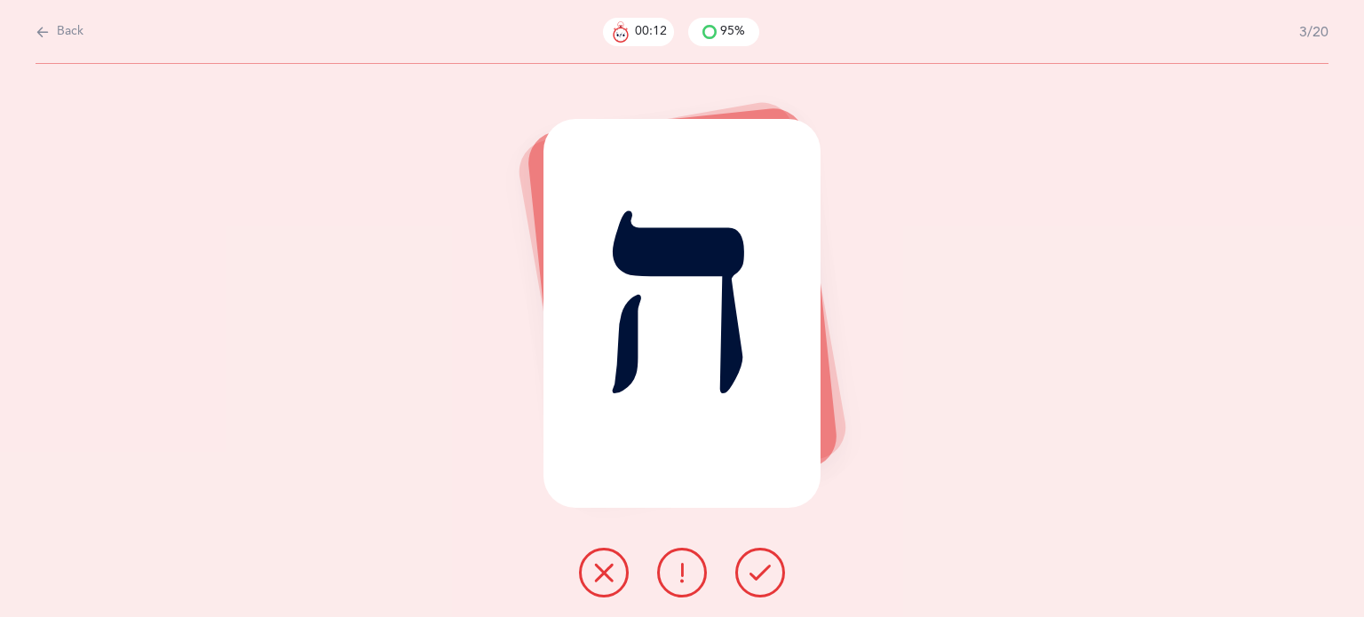
click at [758, 575] on icon at bounding box center [760, 572] width 21 height 21
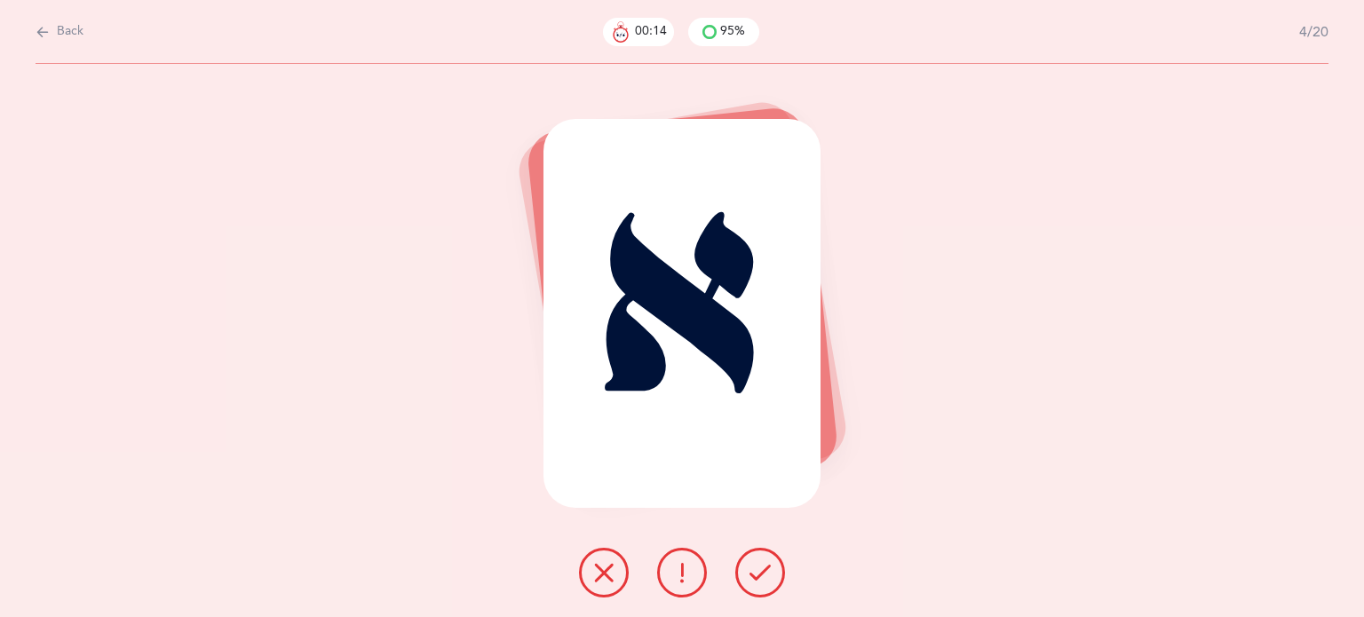
click at [758, 575] on icon at bounding box center [760, 572] width 21 height 21
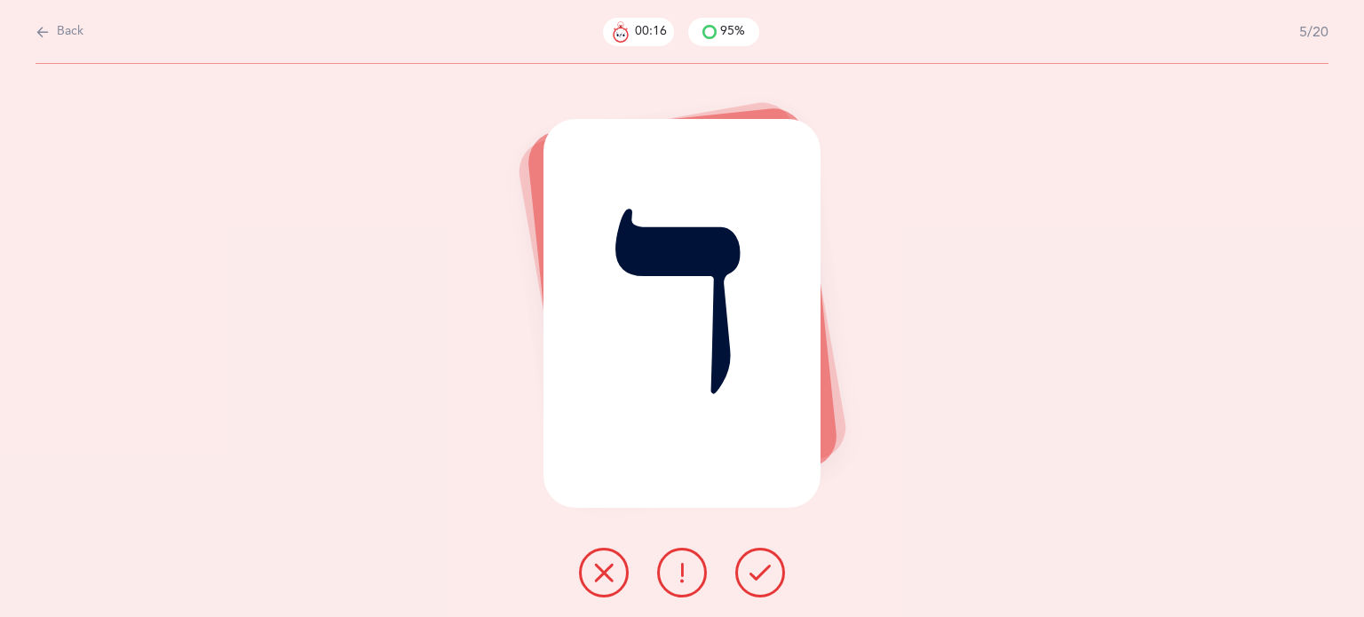
click at [758, 575] on icon at bounding box center [760, 572] width 21 height 21
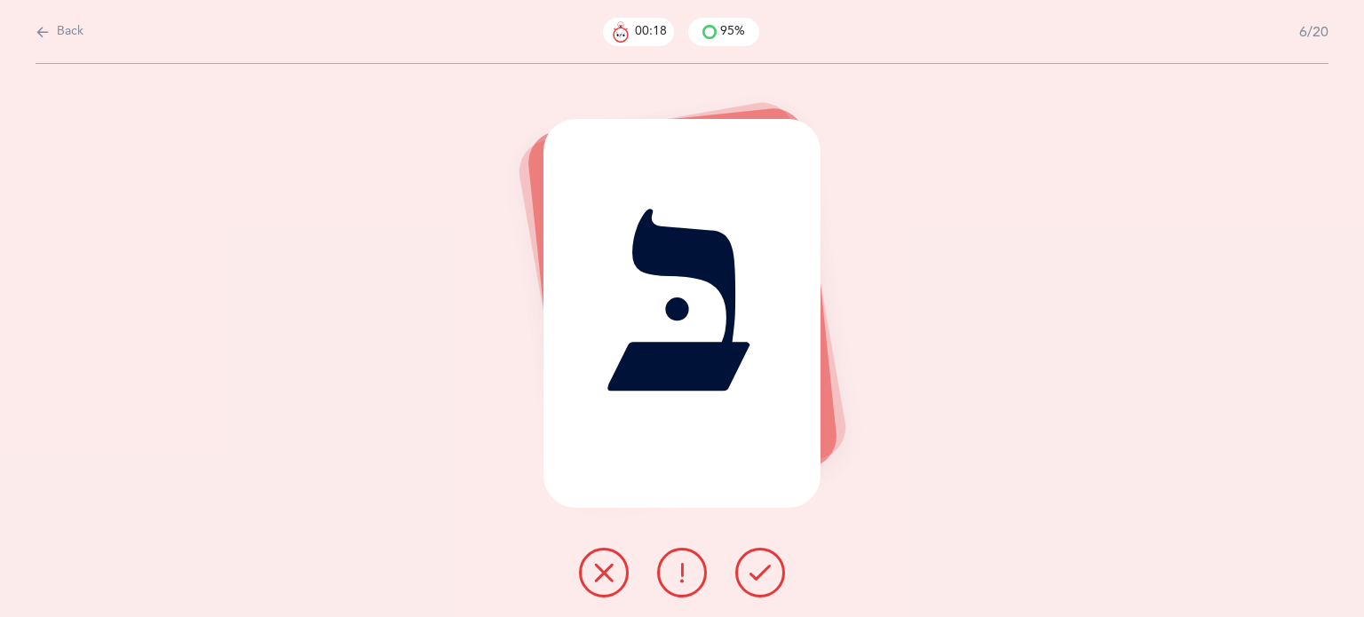
click at [758, 575] on icon at bounding box center [760, 572] width 21 height 21
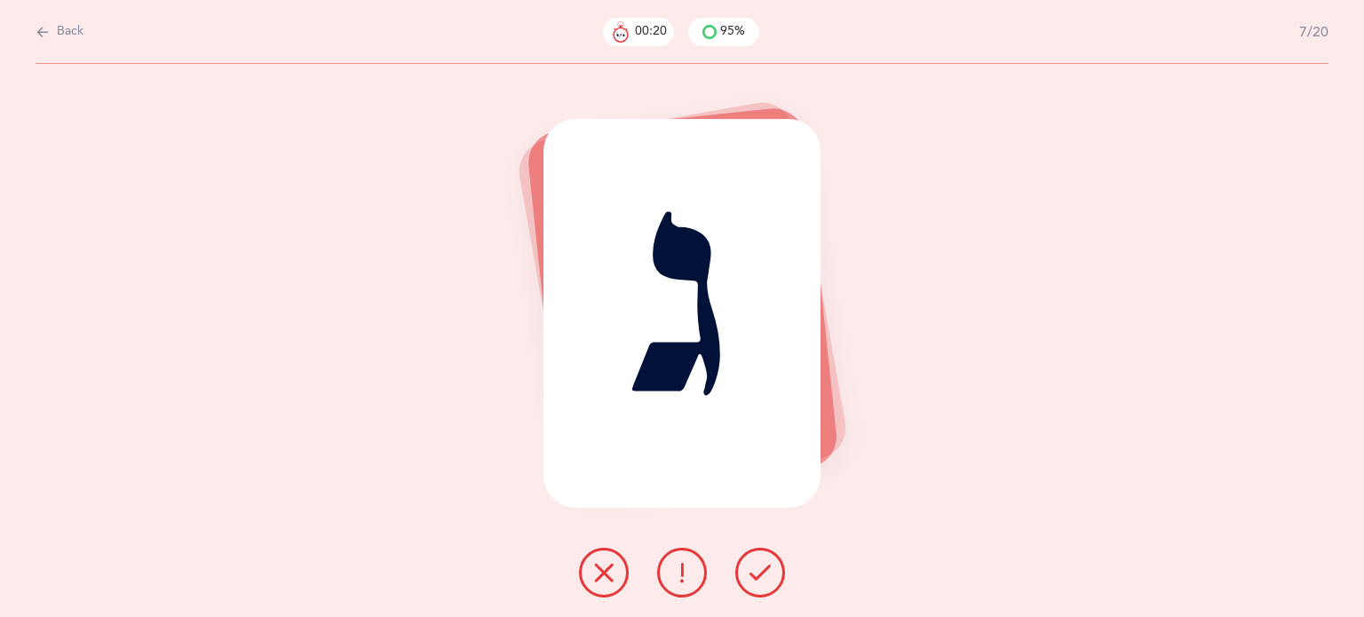
click at [758, 575] on icon at bounding box center [760, 572] width 21 height 21
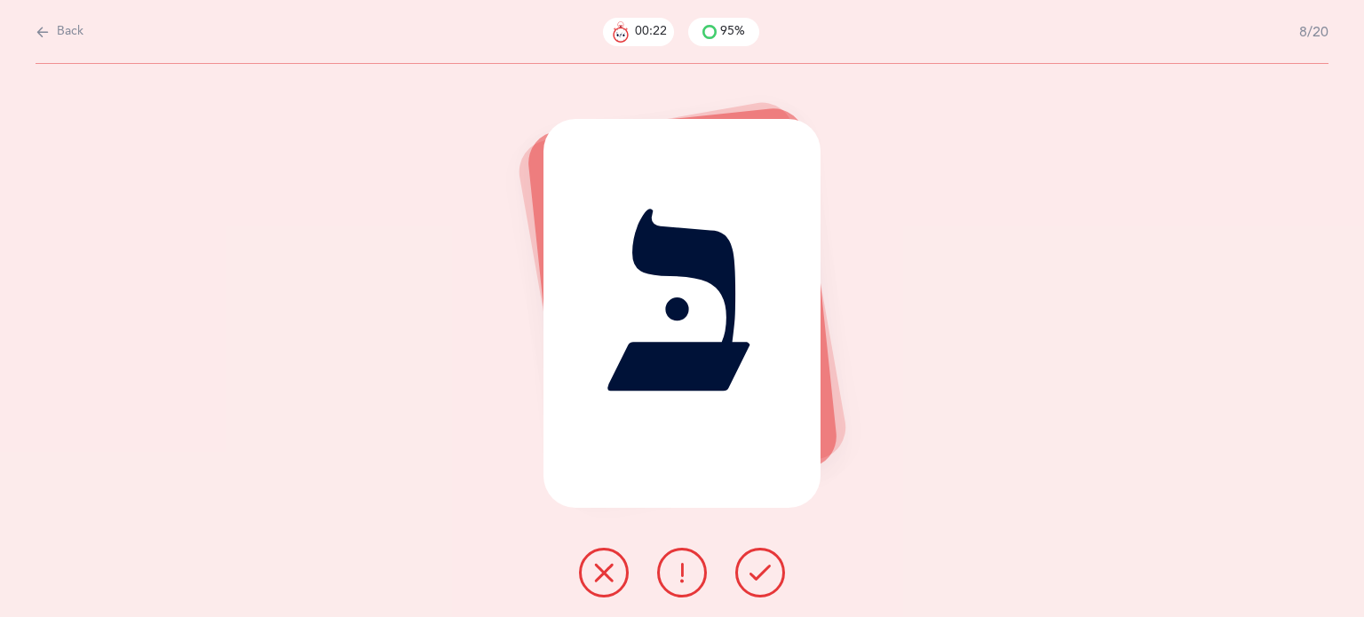
click at [758, 575] on icon at bounding box center [760, 572] width 21 height 21
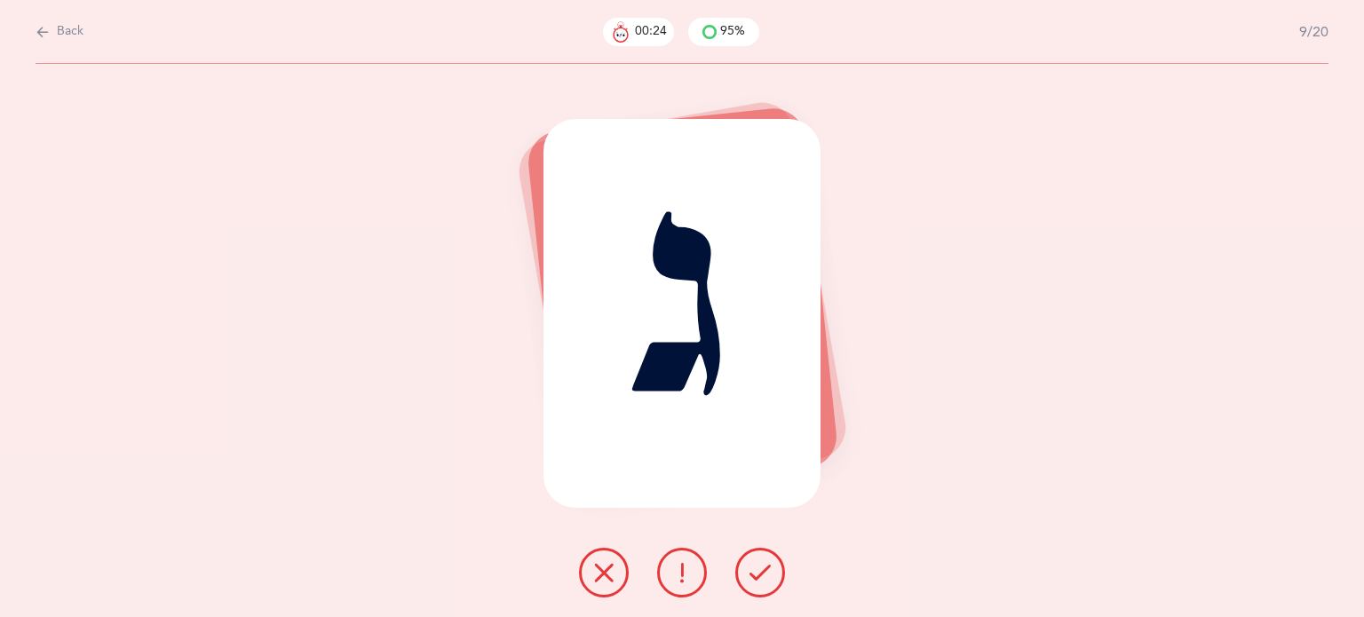
click at [758, 575] on icon at bounding box center [760, 572] width 21 height 21
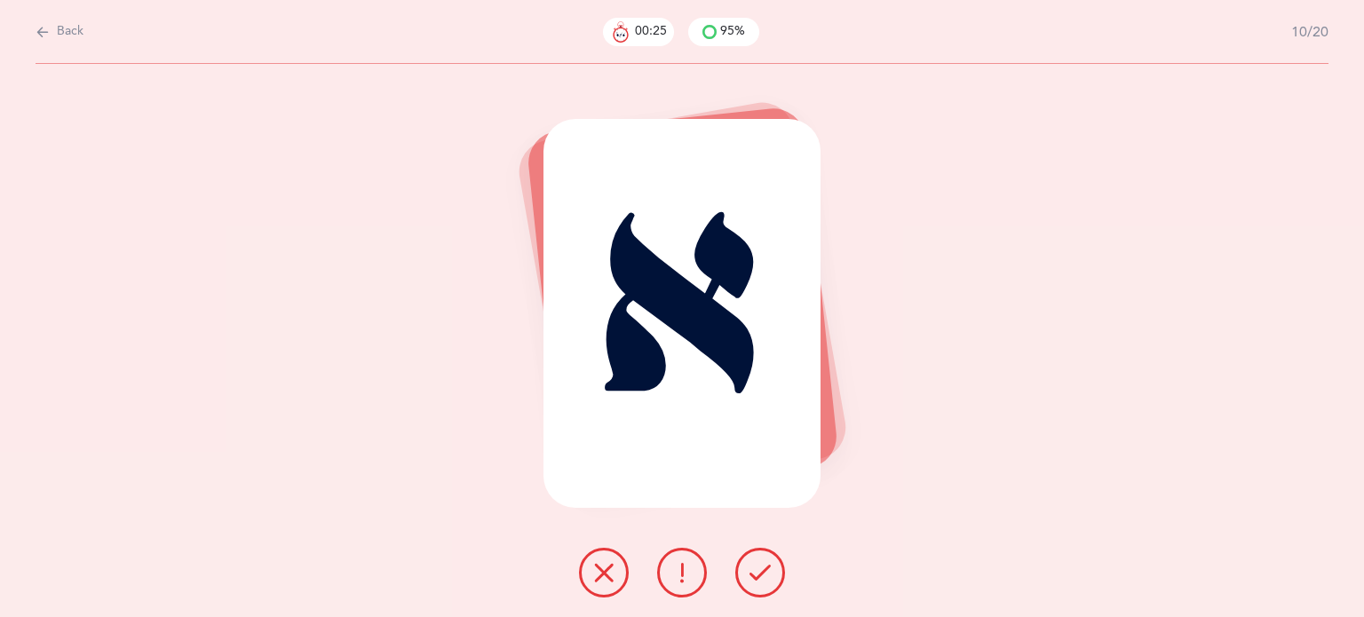
click at [758, 575] on icon at bounding box center [760, 572] width 21 height 21
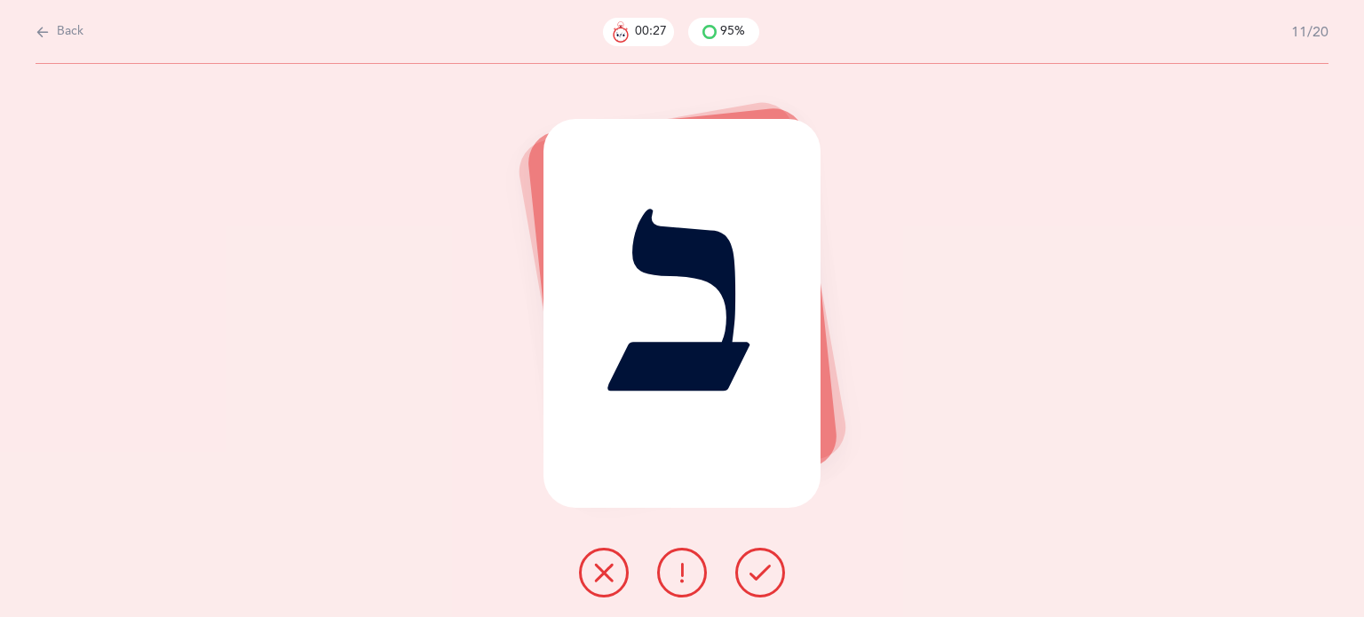
click at [758, 575] on icon at bounding box center [760, 572] width 21 height 21
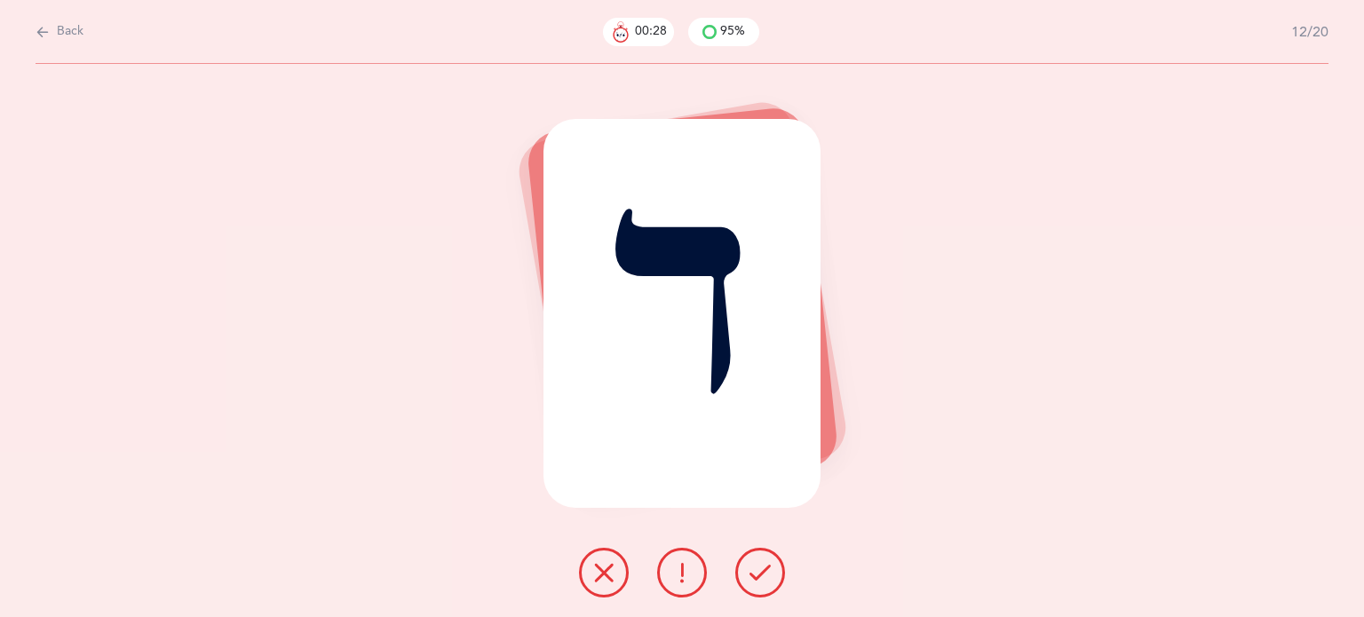
click at [758, 575] on icon at bounding box center [760, 572] width 21 height 21
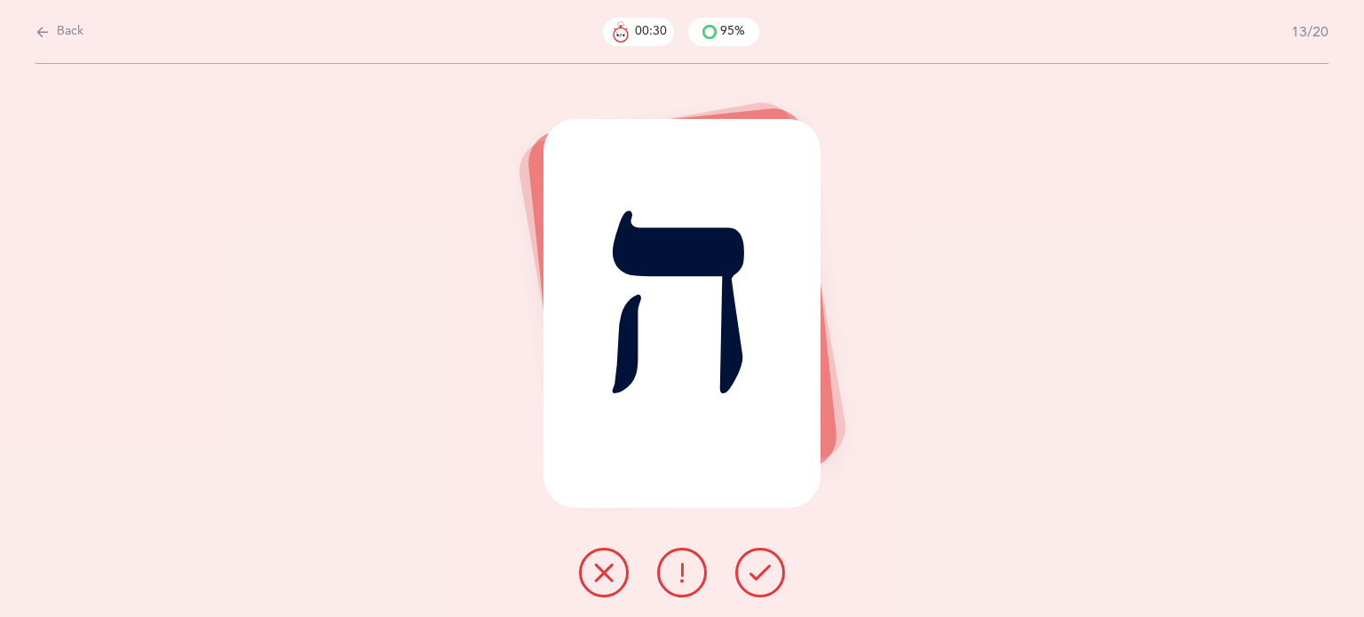
click at [758, 575] on icon at bounding box center [760, 572] width 21 height 21
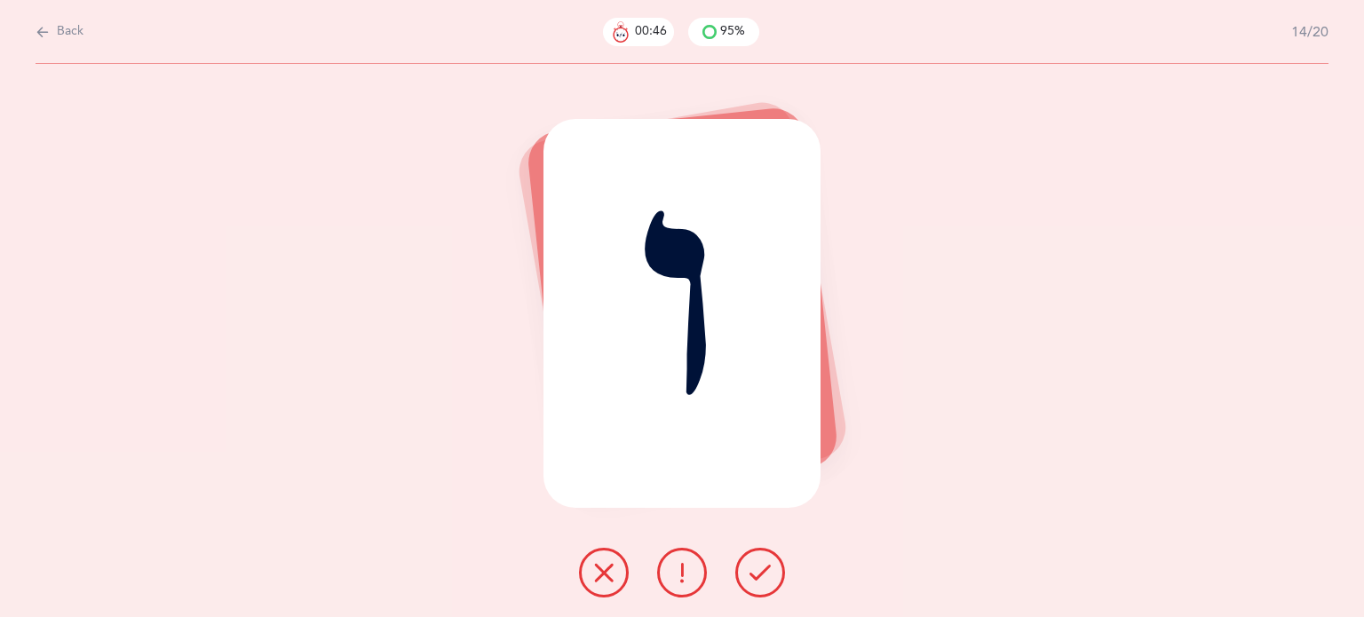
click at [604, 575] on icon at bounding box center [603, 572] width 21 height 21
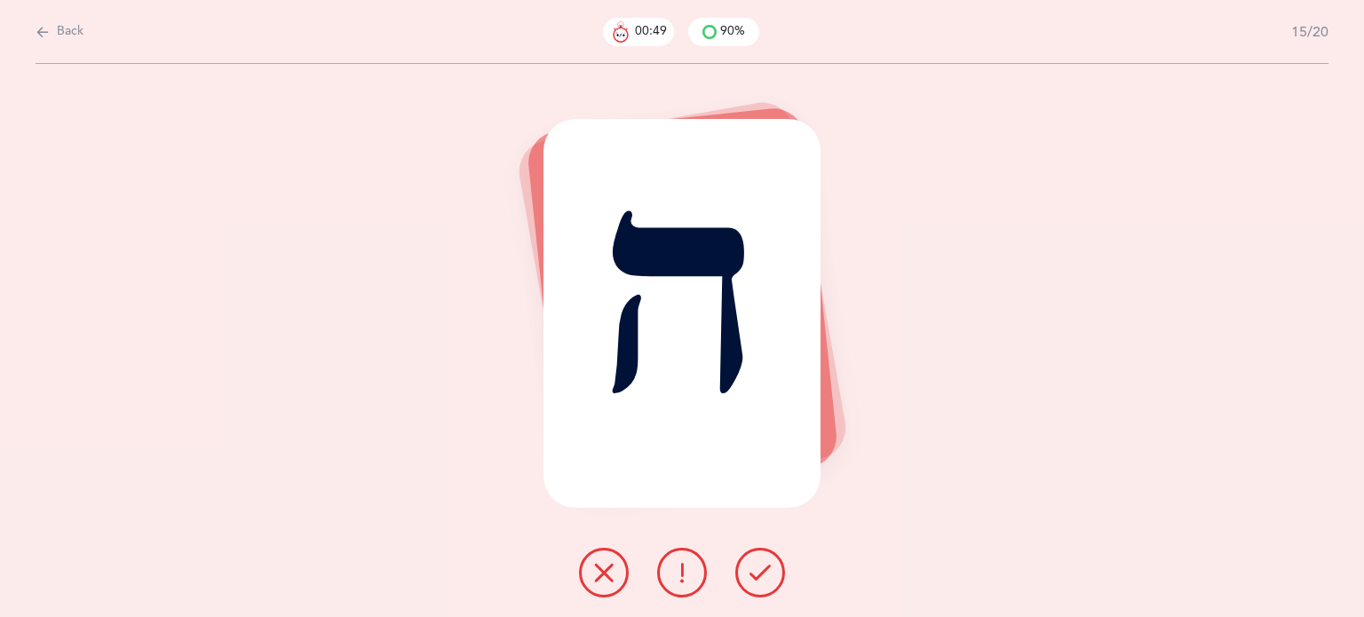
click at [743, 570] on button at bounding box center [761, 573] width 50 height 50
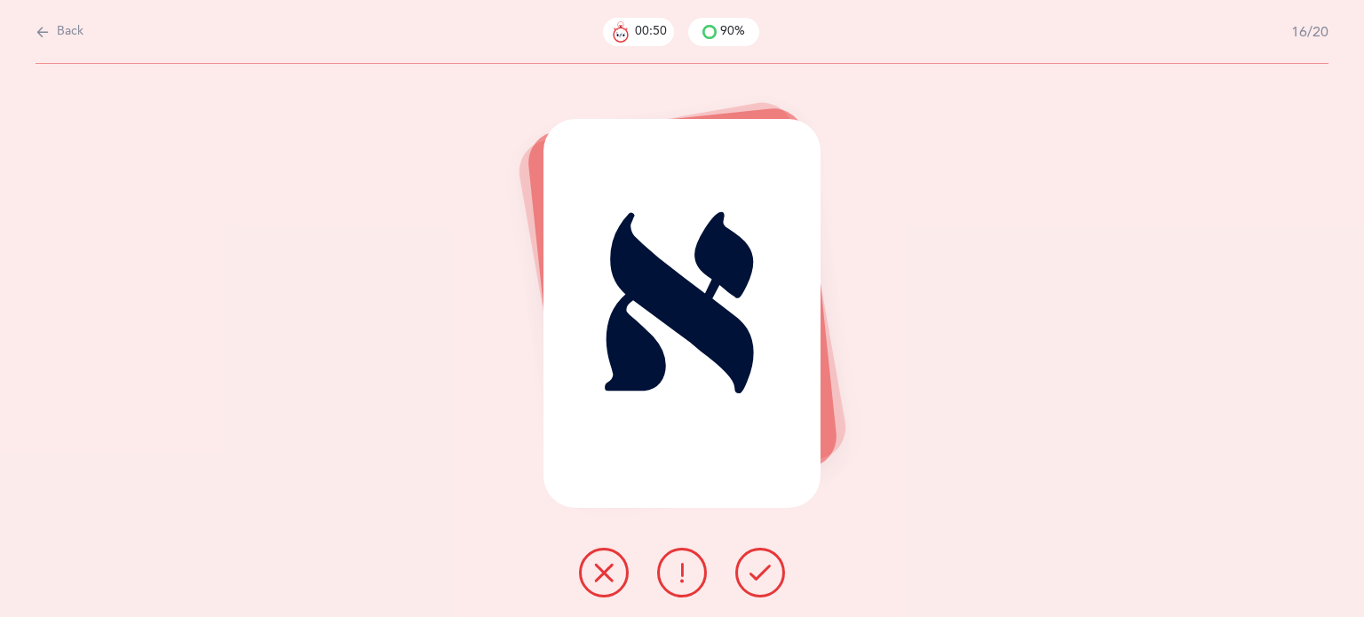
click at [743, 570] on button at bounding box center [761, 573] width 50 height 50
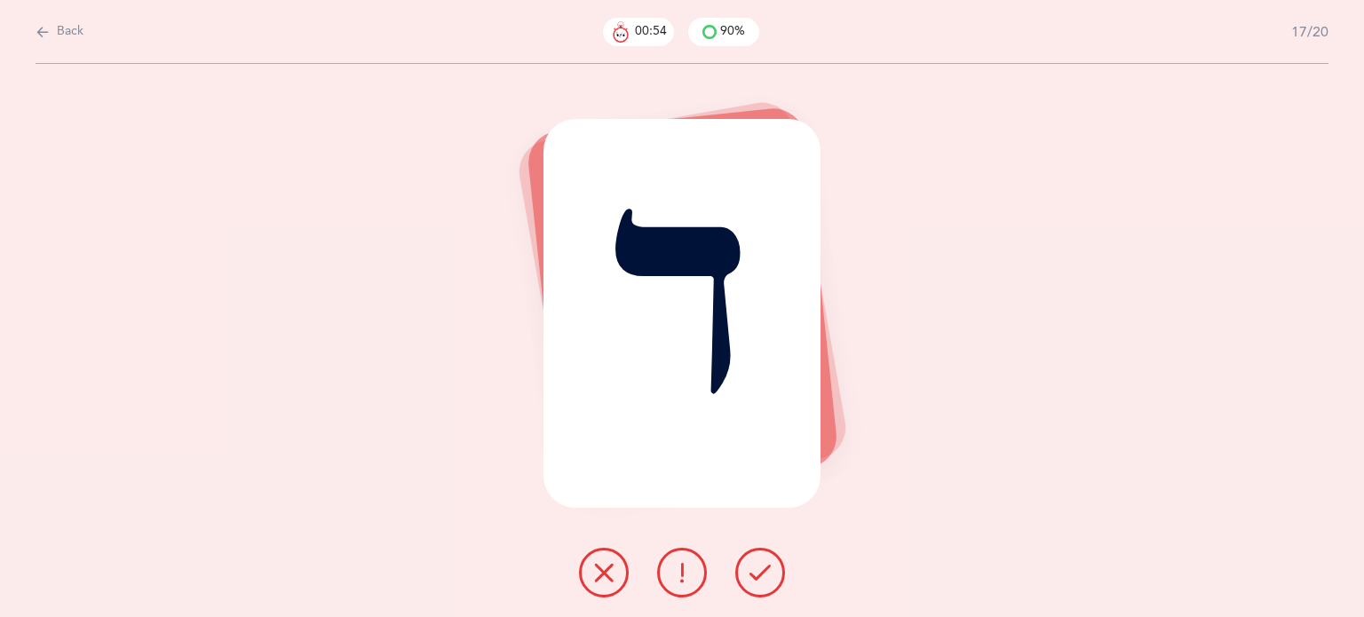
click at [743, 570] on button at bounding box center [761, 573] width 50 height 50
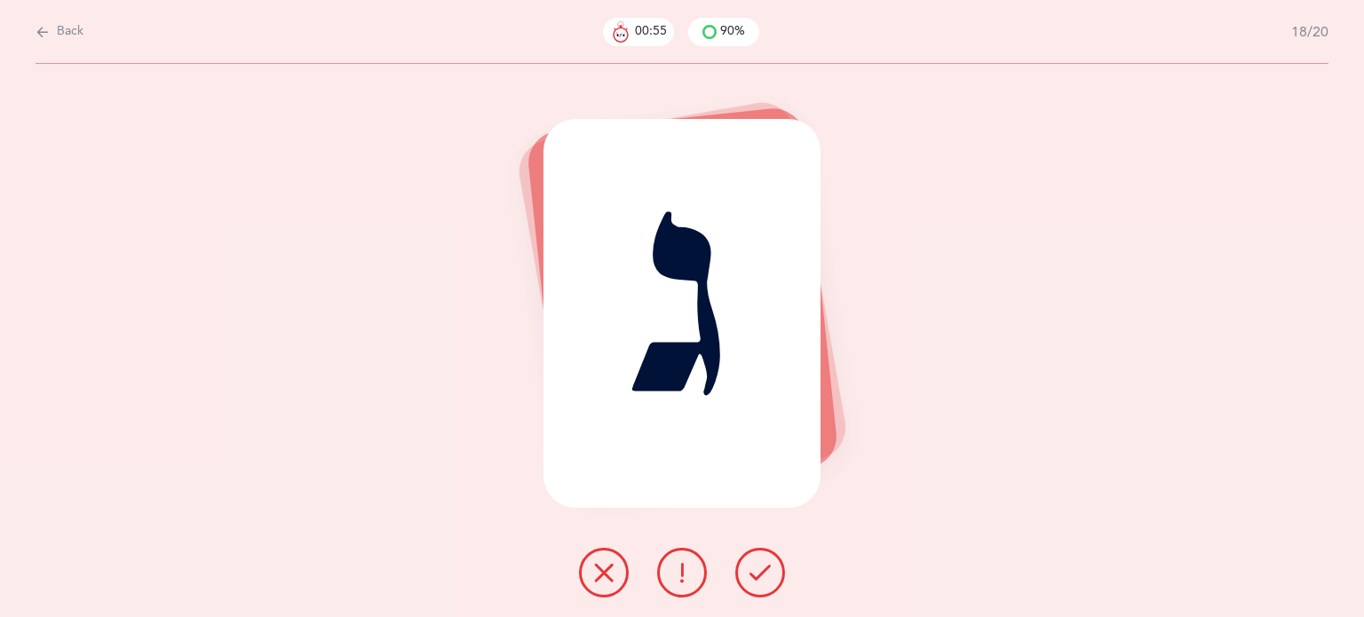
click at [743, 570] on button at bounding box center [761, 573] width 50 height 50
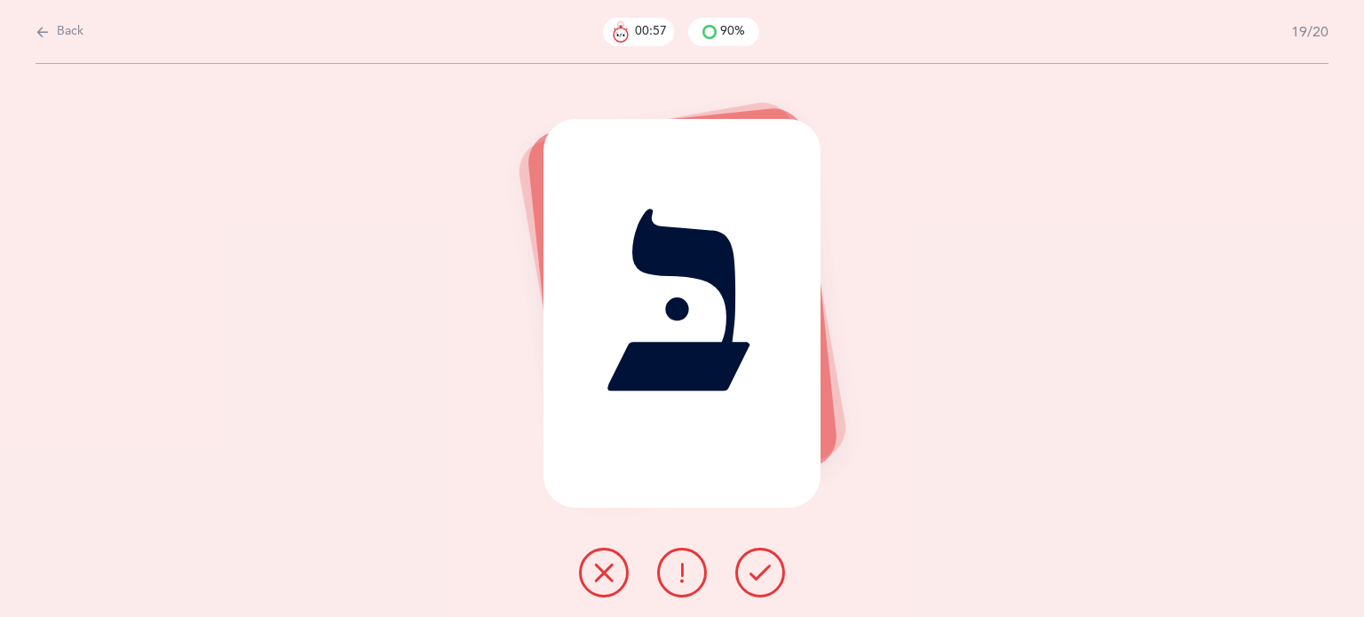
click at [743, 570] on button at bounding box center [761, 573] width 50 height 50
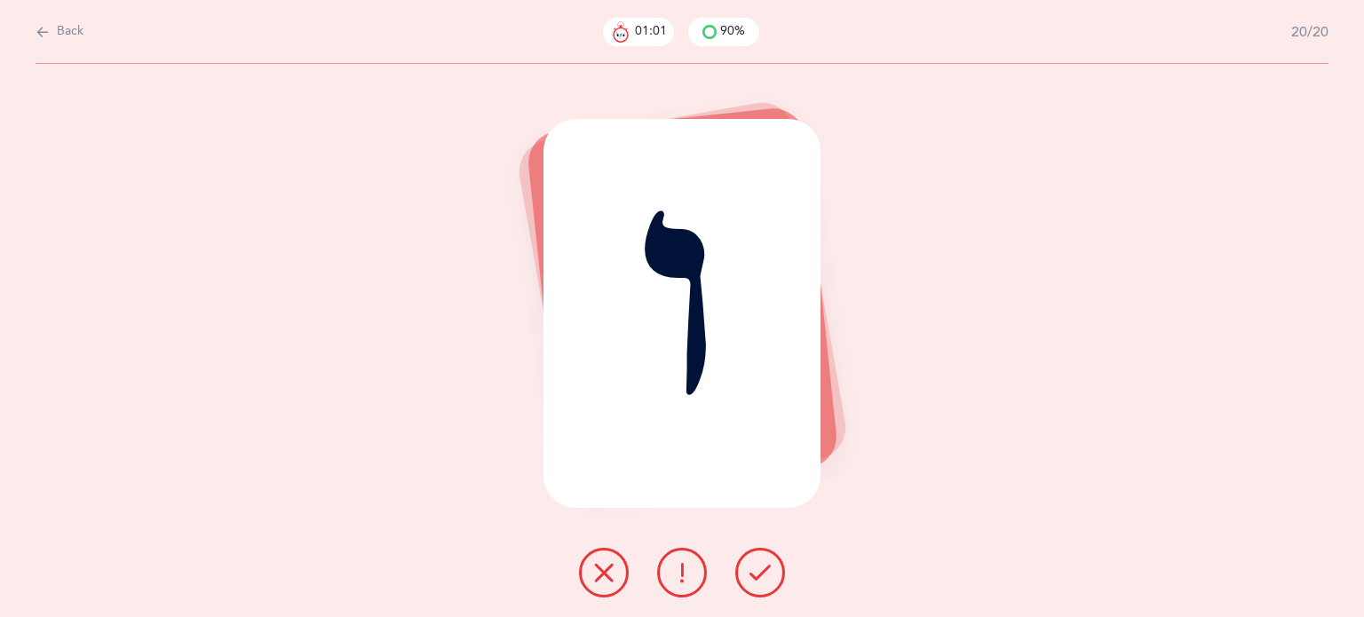
click at [354, 510] on div "ו" at bounding box center [682, 340] width 1364 height 553
click at [594, 577] on icon at bounding box center [603, 572] width 21 height 21
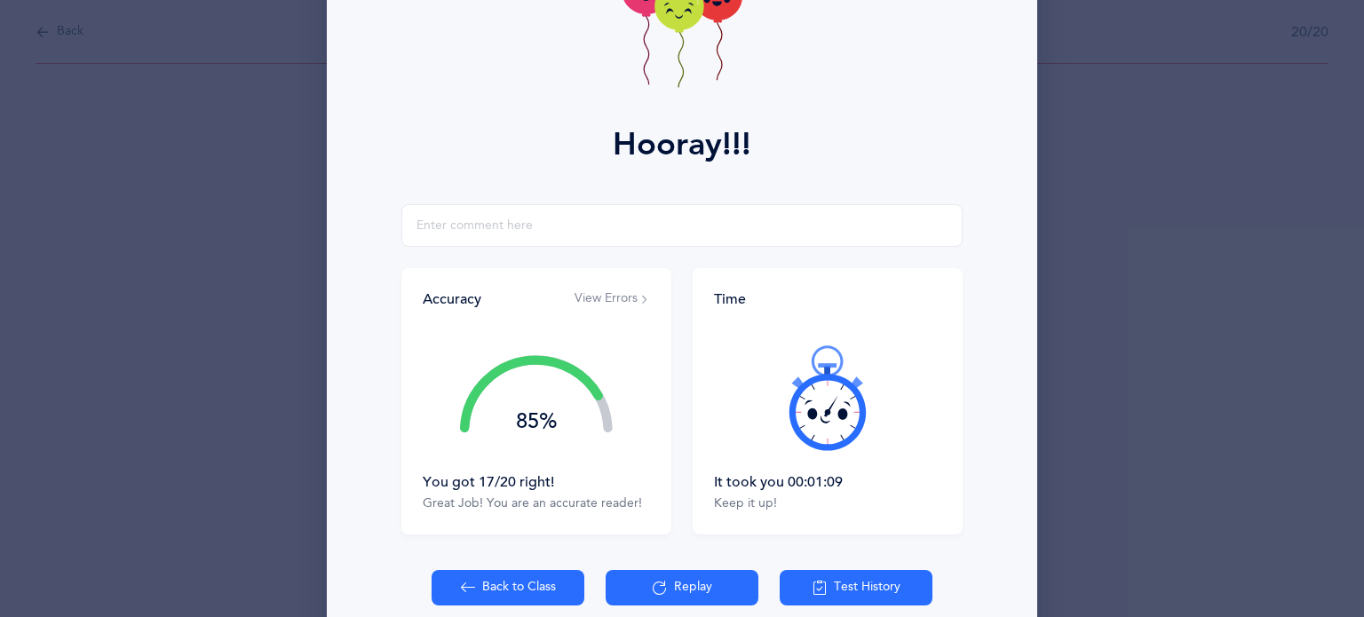
scroll to position [227, 0]
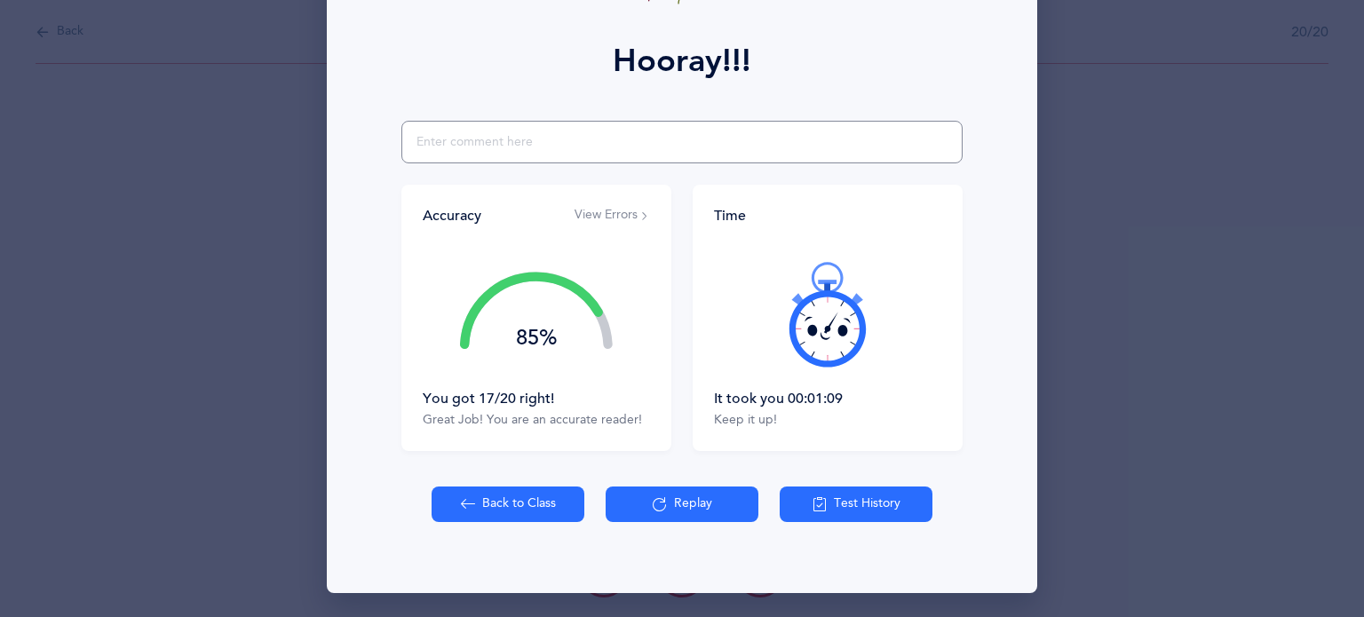
click at [435, 137] on input "text" at bounding box center [682, 142] width 561 height 43
click at [419, 141] on input "didnt recognize vav" at bounding box center [682, 142] width 561 height 43
type input "didn't recognize vav"
click at [523, 510] on button "Back to Class" at bounding box center [508, 505] width 153 height 36
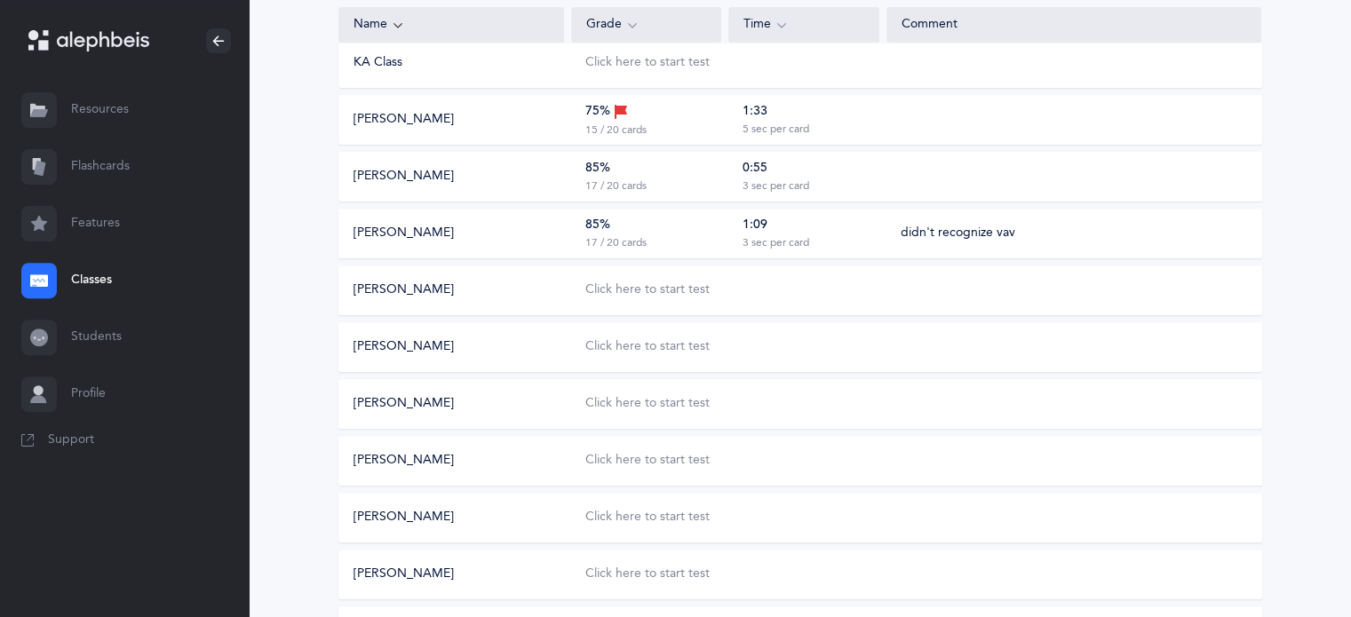
scroll to position [608, 0]
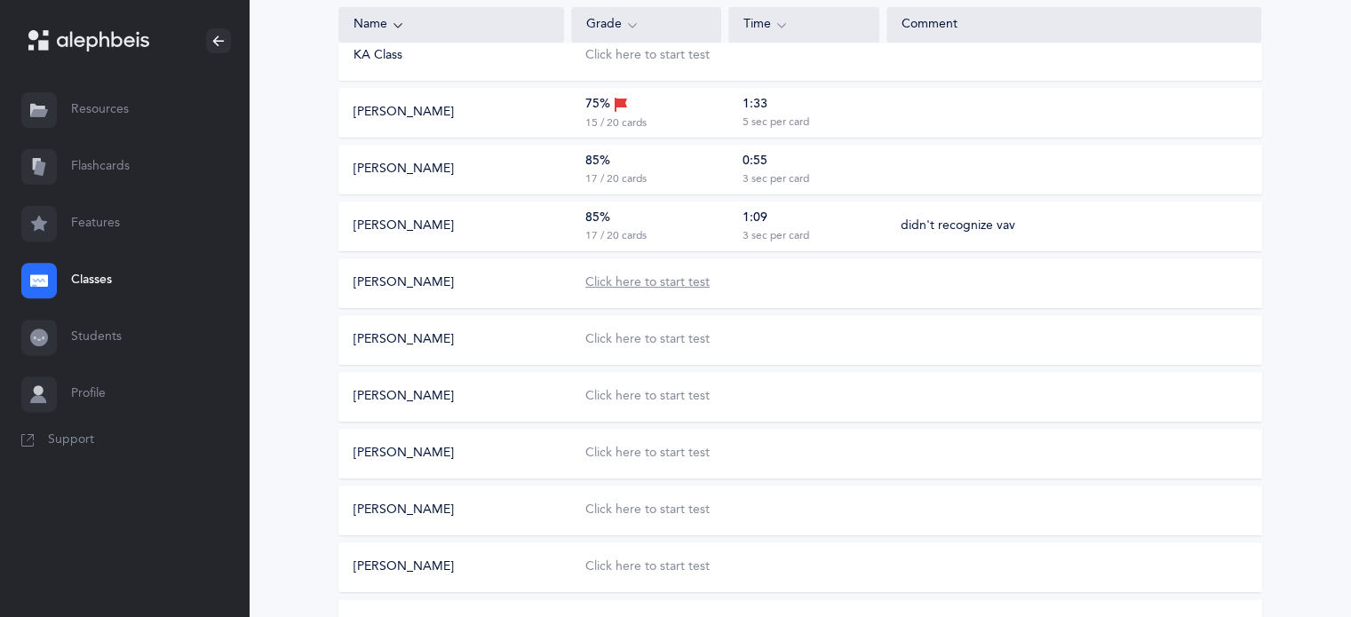
click at [646, 277] on div "Click here to start test" at bounding box center [647, 283] width 124 height 18
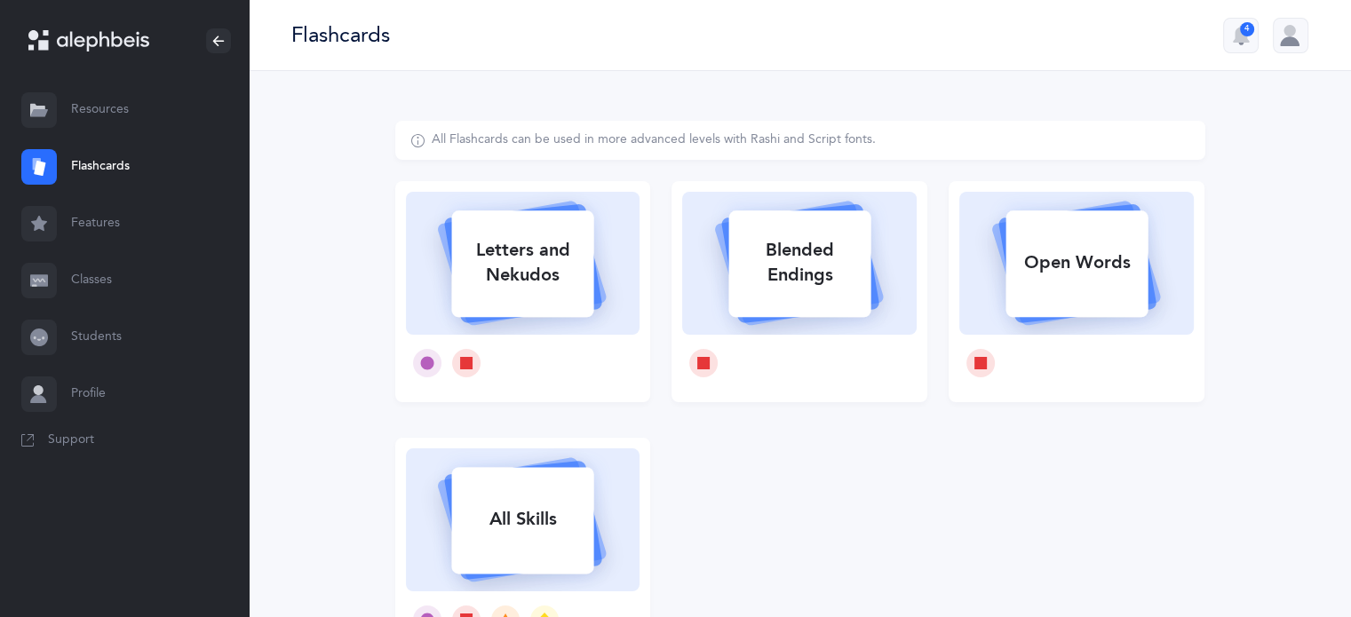
click at [544, 267] on div "Letters and Nekudos" at bounding box center [522, 262] width 142 height 71
select select
select select "single"
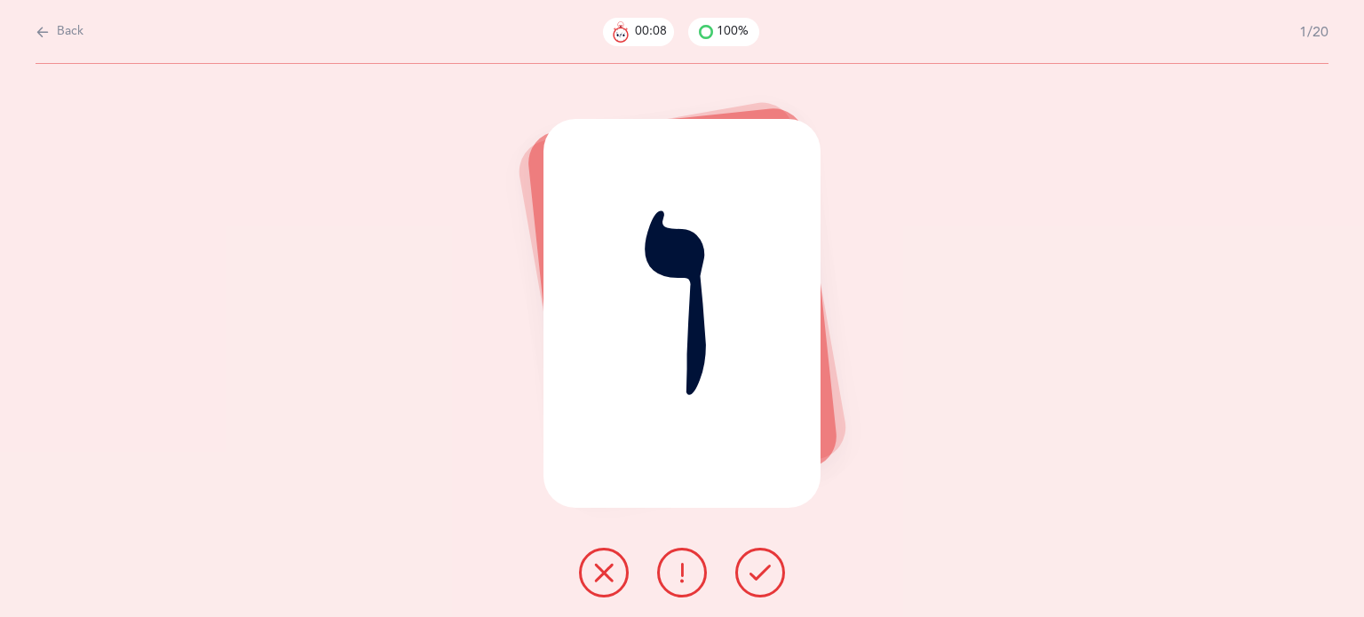
click at [601, 573] on icon at bounding box center [603, 572] width 21 height 21
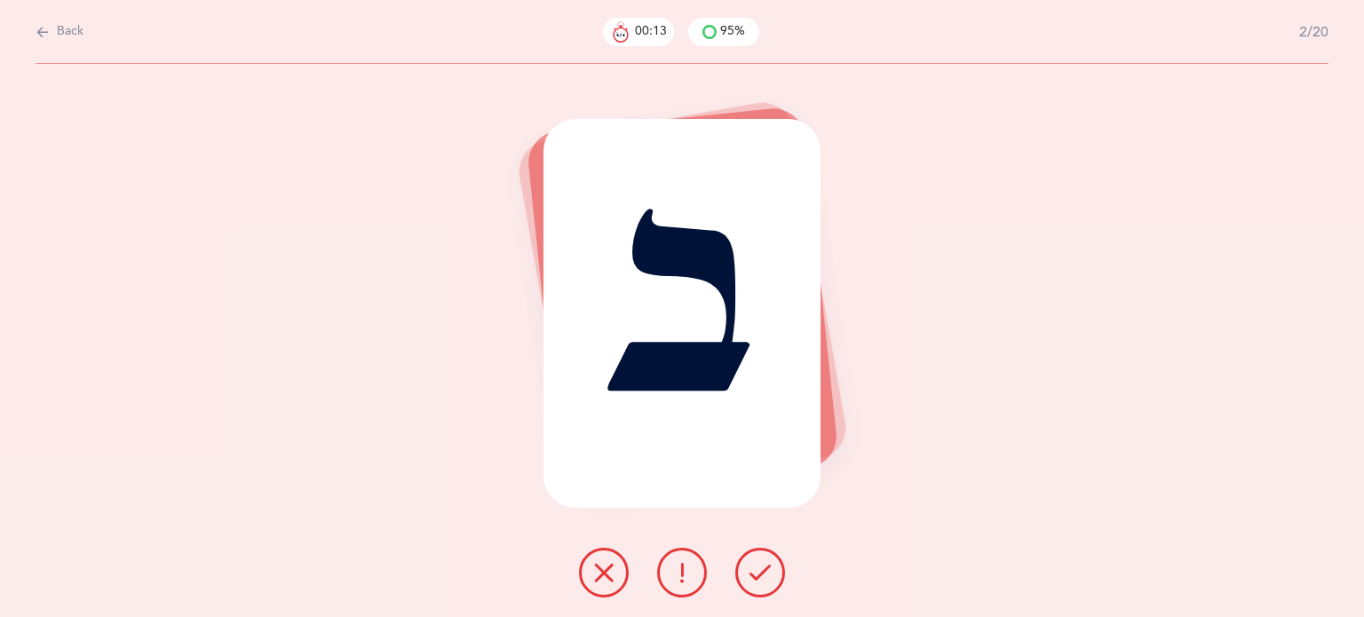
click at [767, 573] on icon at bounding box center [760, 572] width 21 height 21
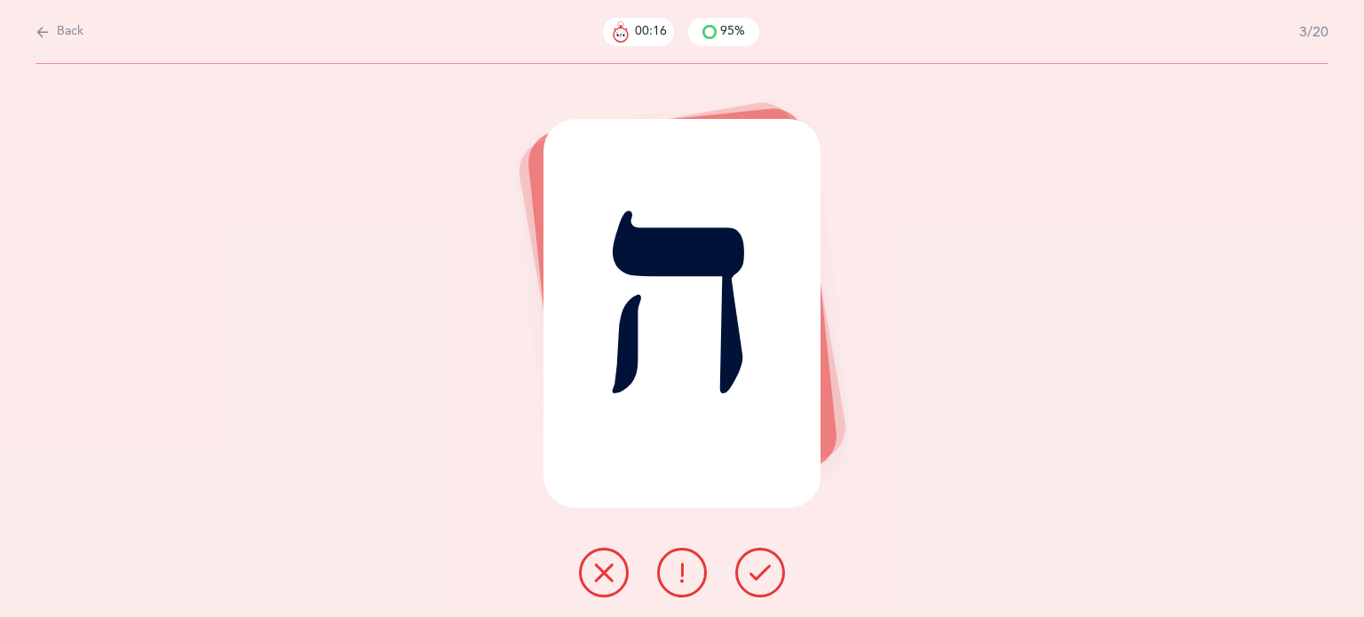
click at [760, 573] on icon at bounding box center [760, 572] width 21 height 21
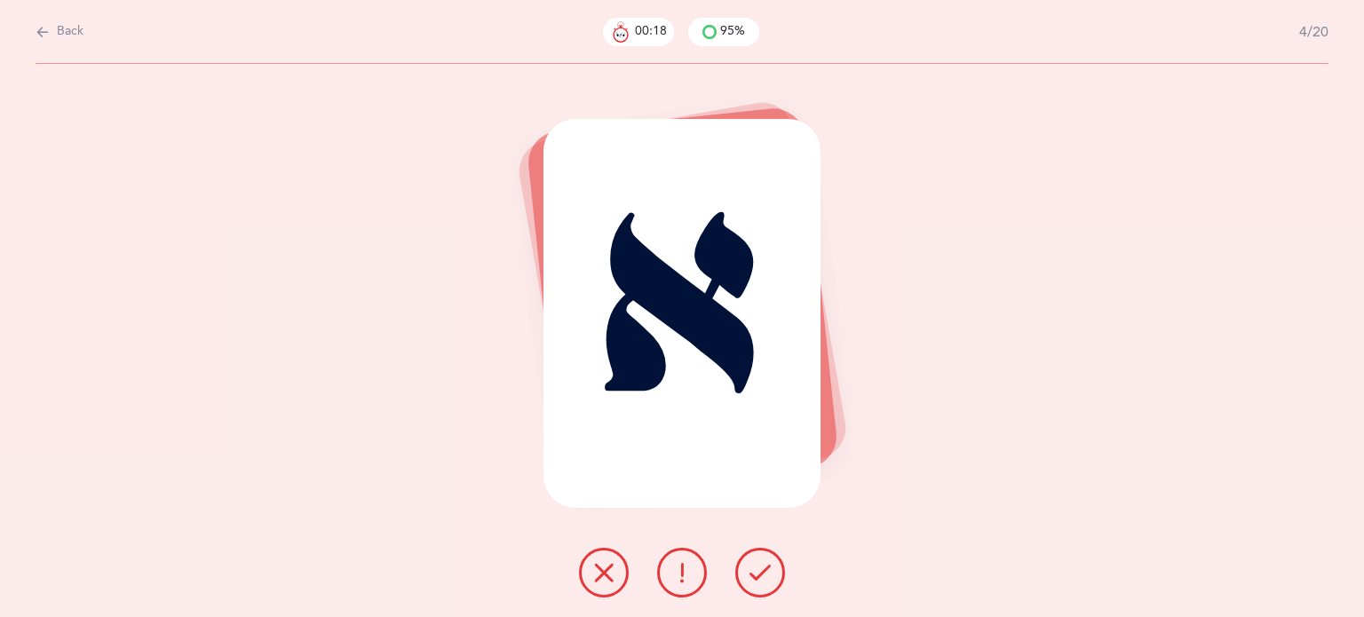
click at [760, 573] on icon at bounding box center [760, 572] width 21 height 21
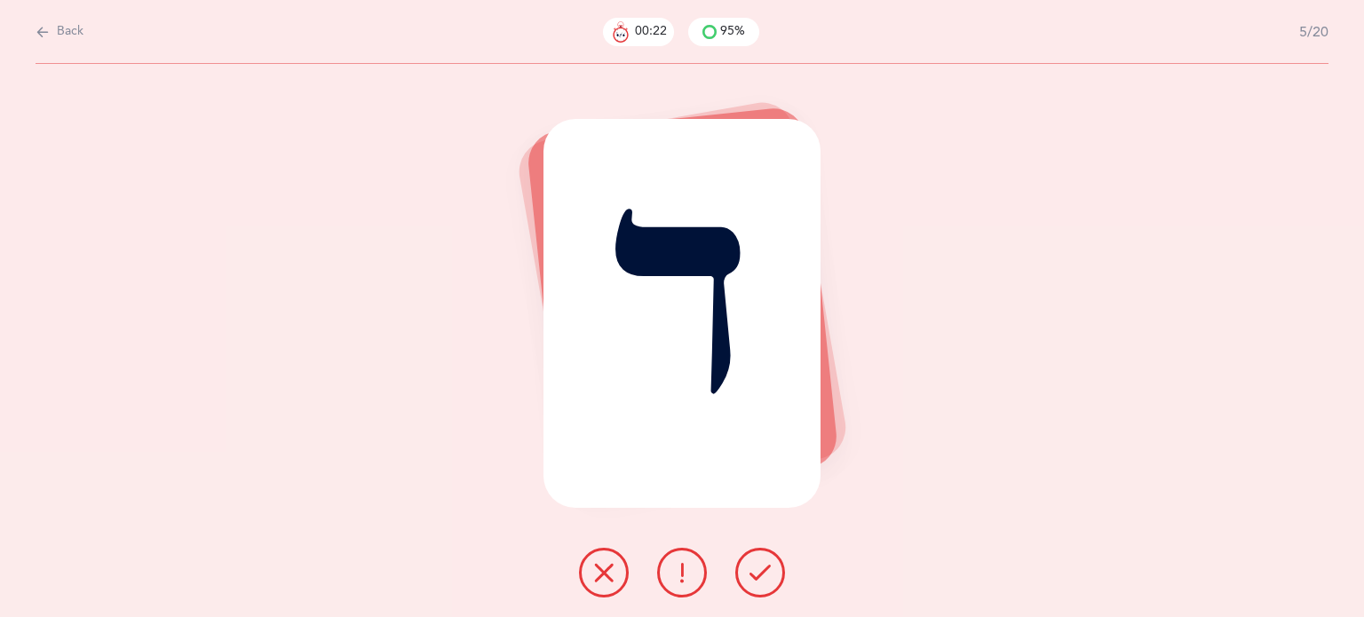
click at [760, 573] on icon at bounding box center [760, 572] width 21 height 21
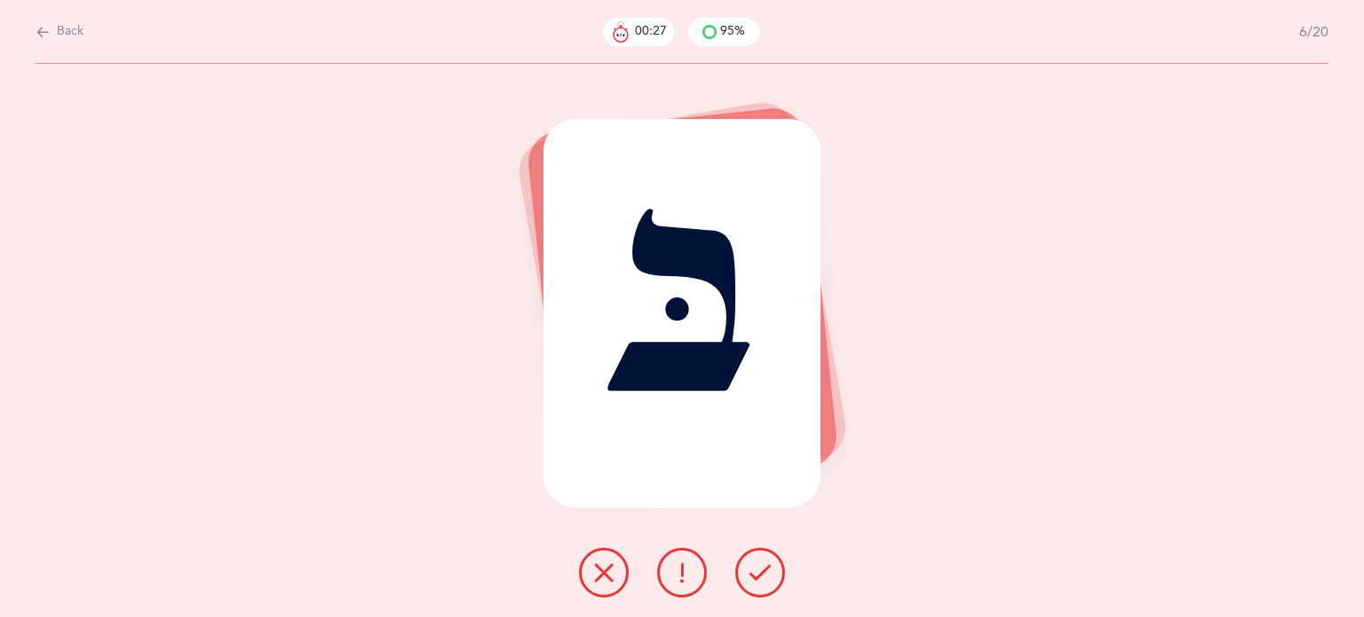
click at [760, 573] on icon at bounding box center [760, 572] width 21 height 21
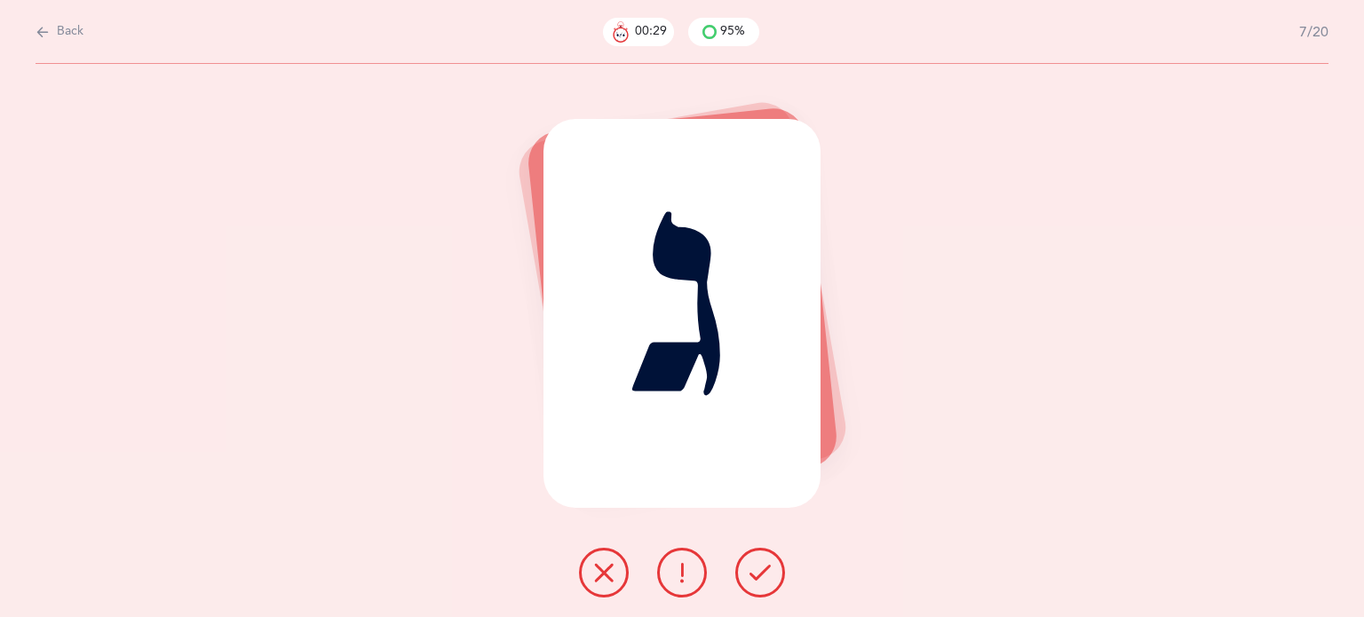
click at [760, 573] on icon at bounding box center [760, 572] width 21 height 21
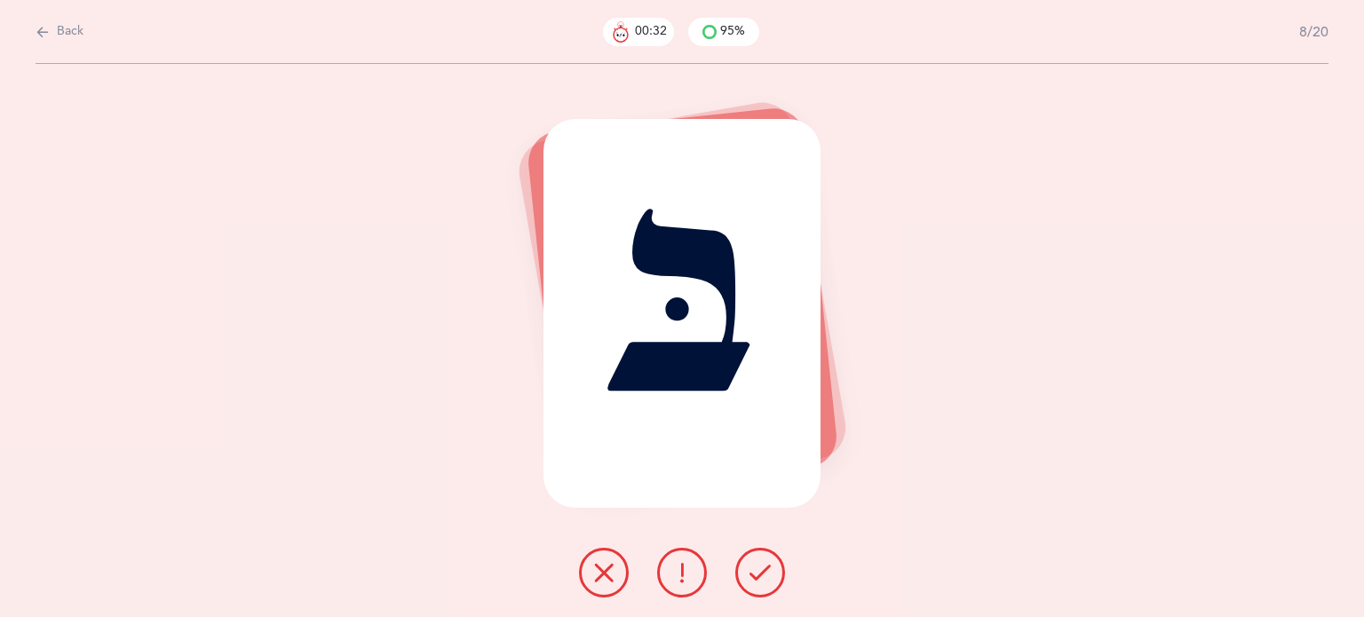
click at [760, 573] on icon at bounding box center [760, 572] width 21 height 21
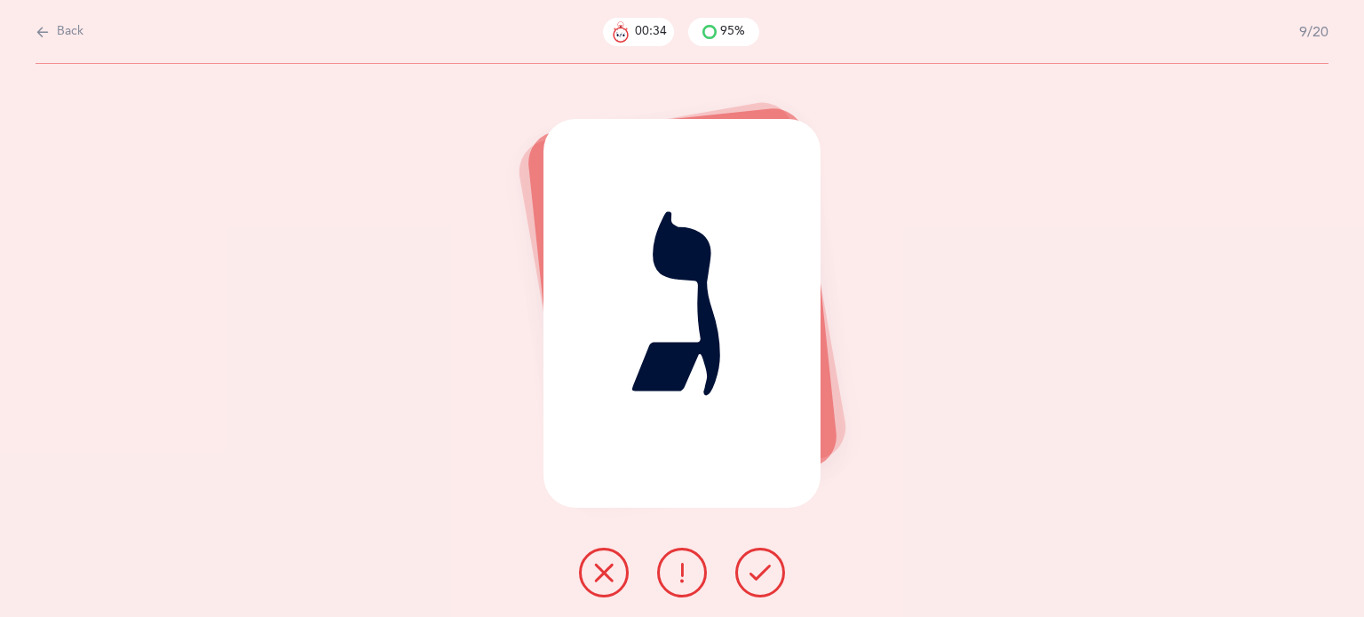
click at [760, 573] on icon at bounding box center [760, 572] width 21 height 21
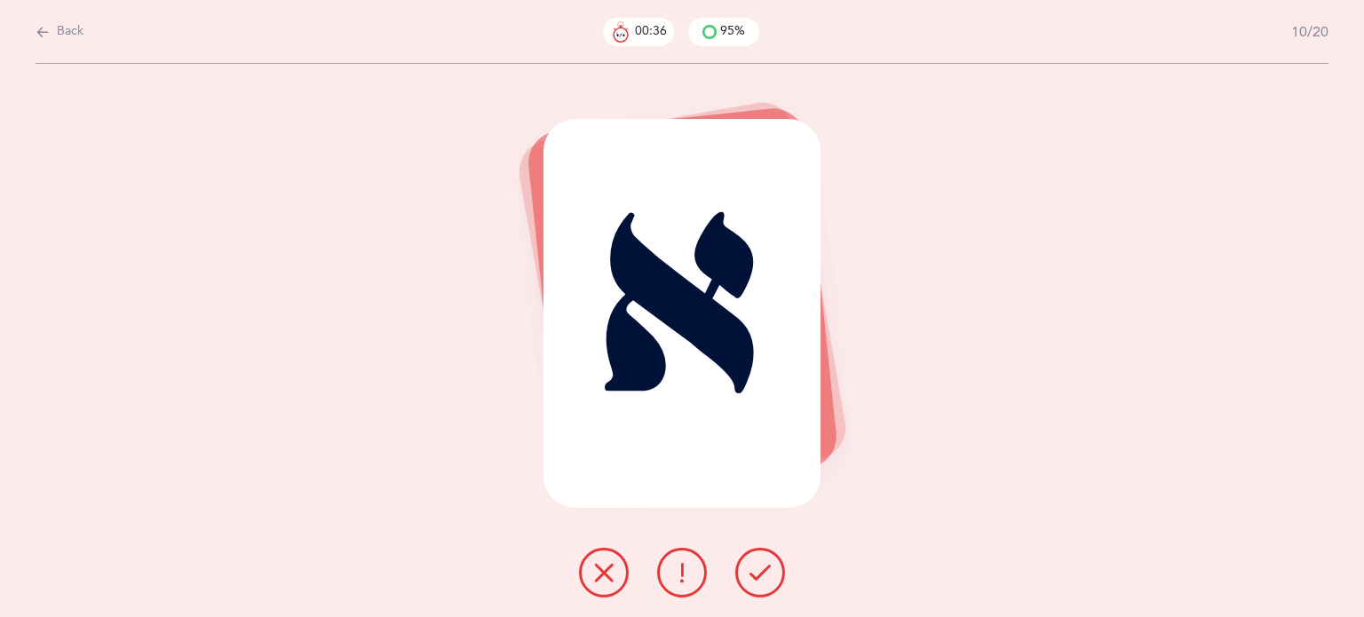
click at [760, 573] on icon at bounding box center [760, 572] width 21 height 21
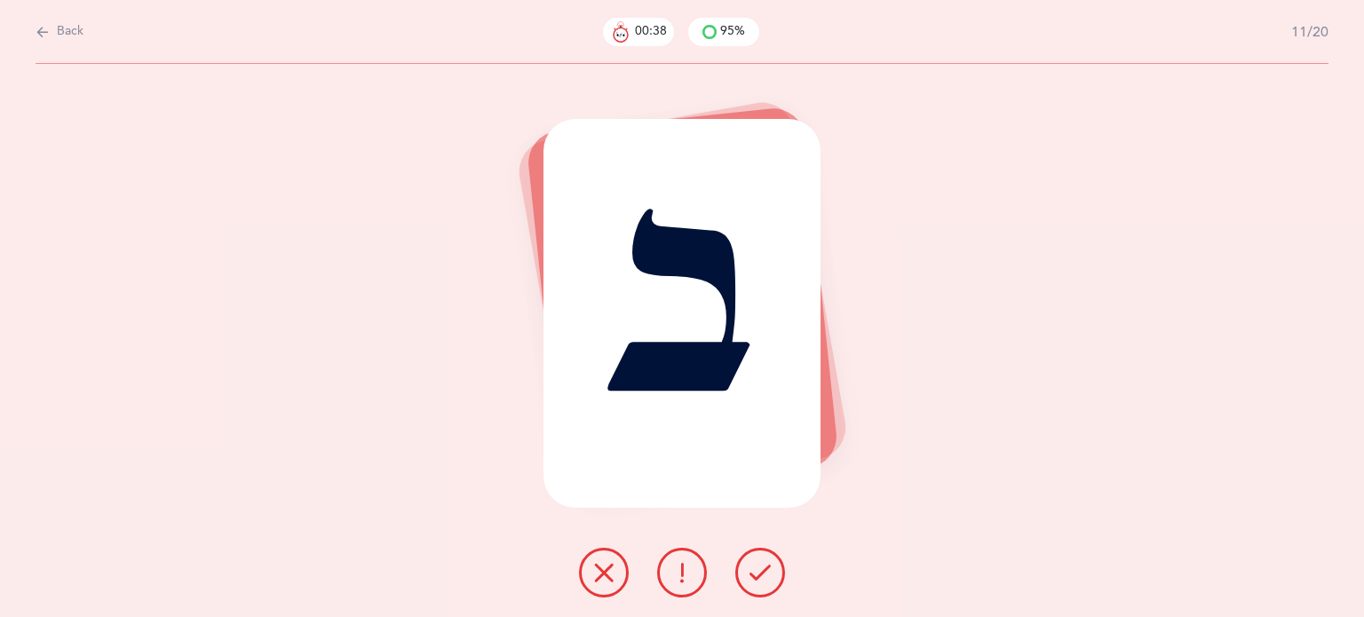
click at [760, 573] on icon at bounding box center [760, 572] width 21 height 21
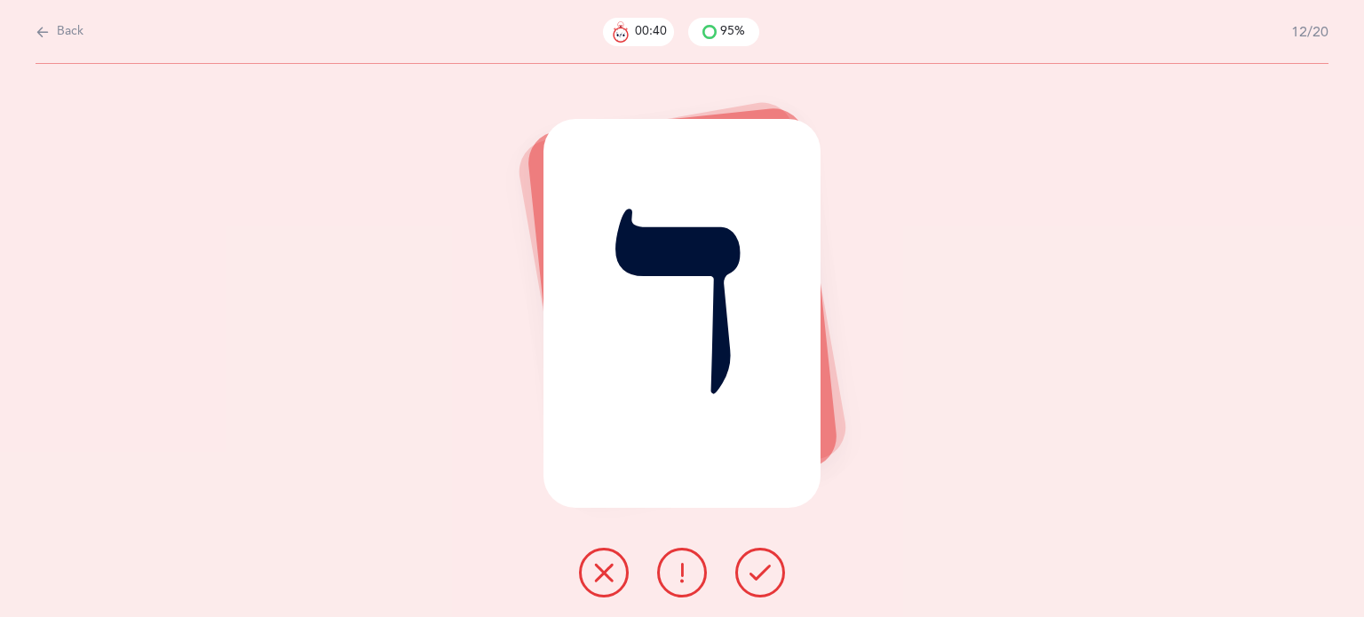
click at [760, 573] on icon at bounding box center [760, 572] width 21 height 21
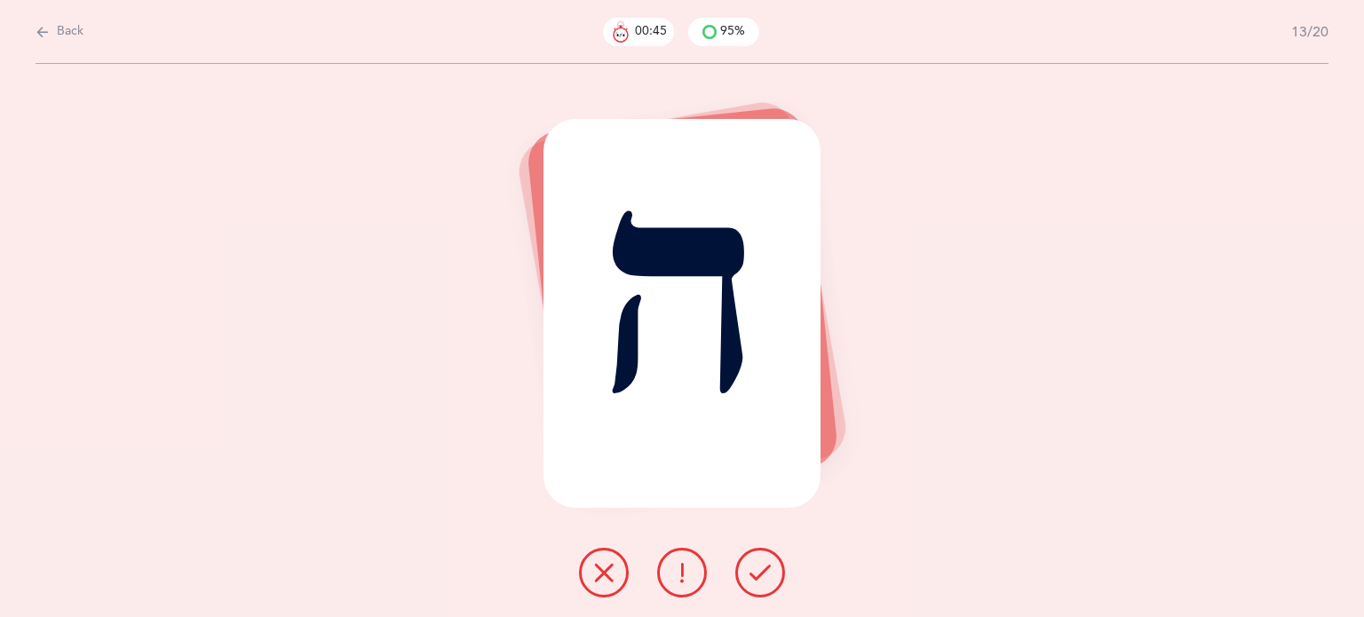
click at [760, 573] on icon at bounding box center [760, 572] width 21 height 21
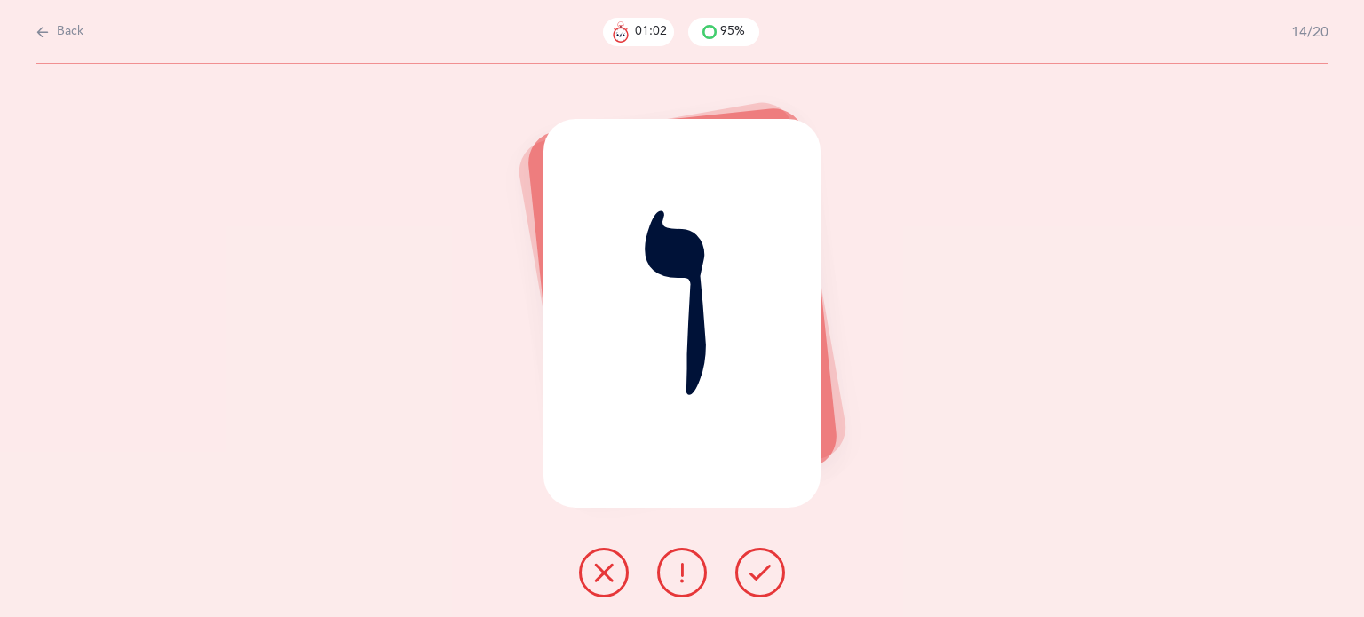
click at [760, 579] on icon at bounding box center [760, 572] width 21 height 21
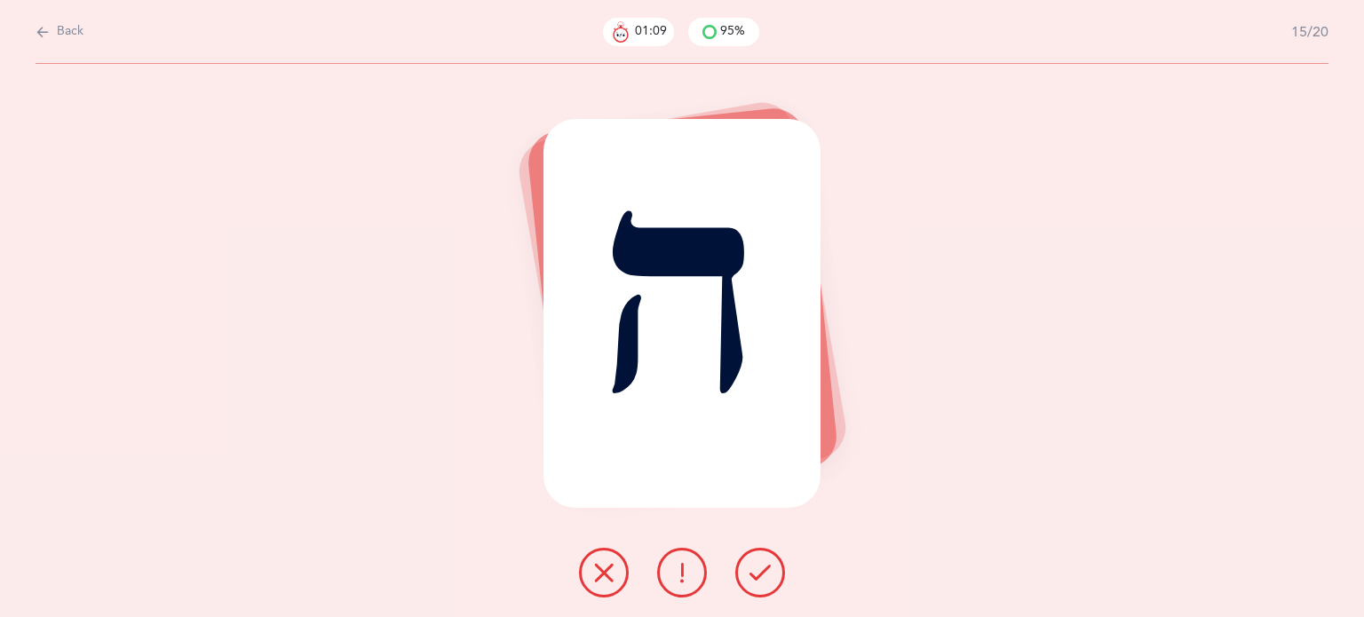
click at [760, 579] on icon at bounding box center [760, 572] width 21 height 21
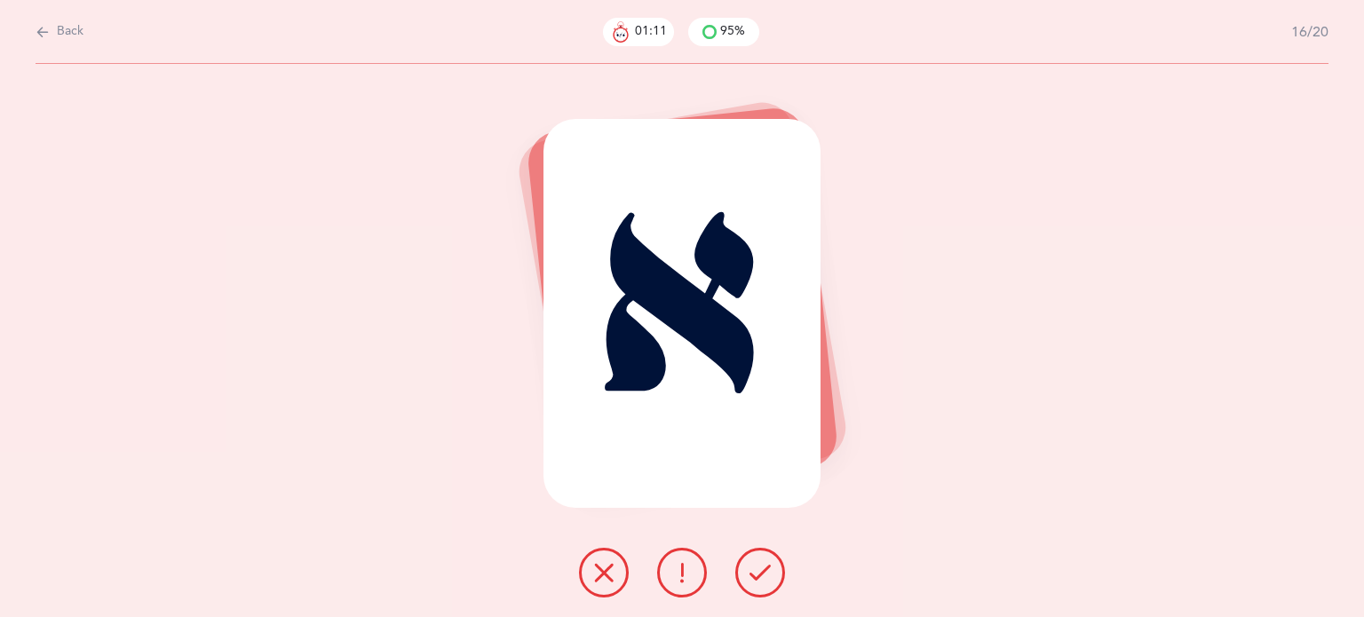
click at [760, 579] on icon at bounding box center [760, 572] width 21 height 21
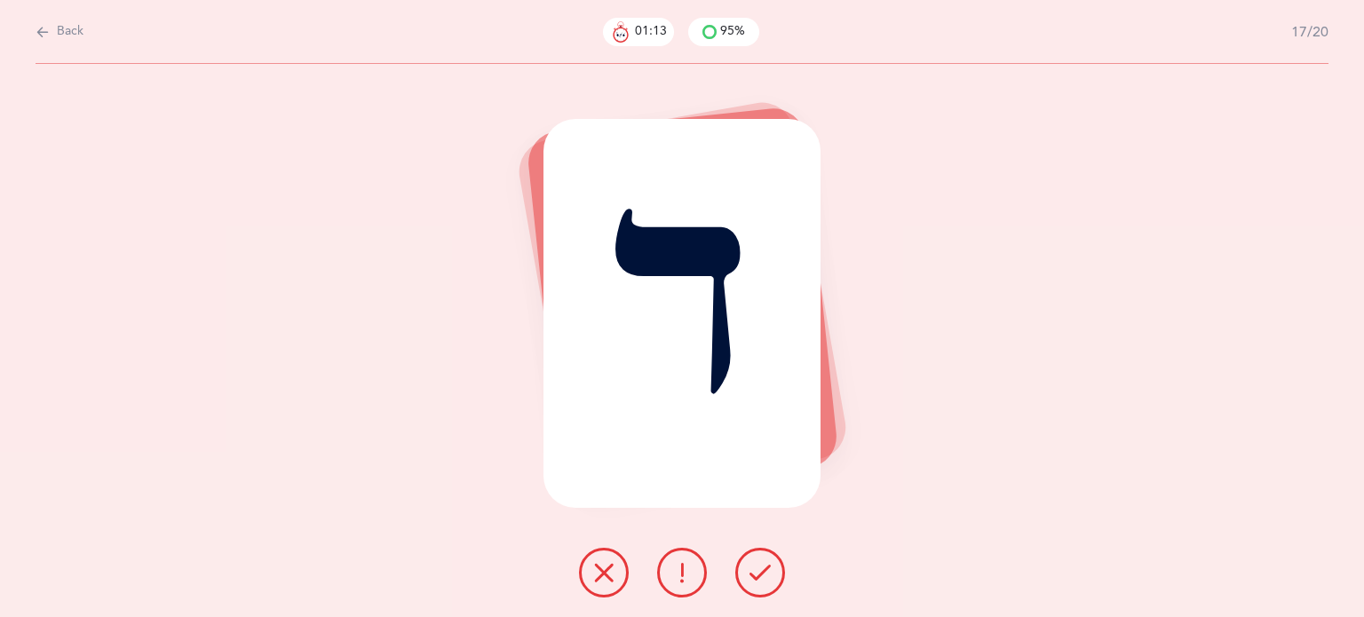
click at [760, 579] on icon at bounding box center [760, 572] width 21 height 21
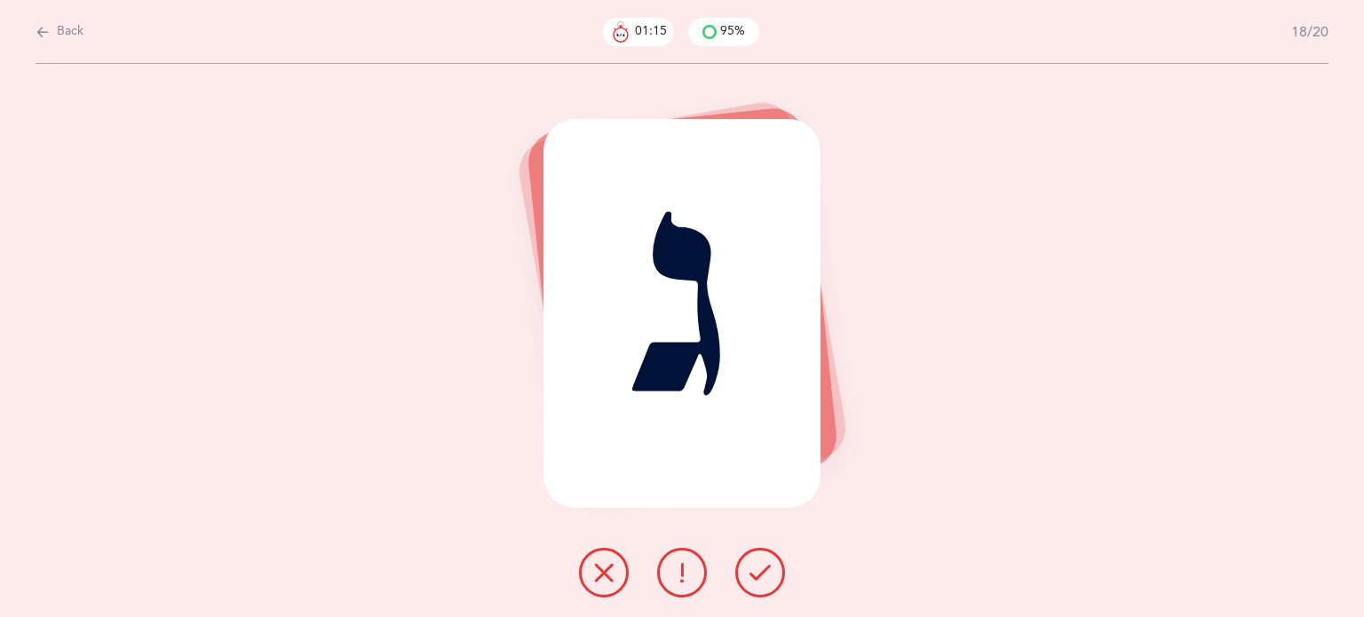
click at [760, 579] on icon at bounding box center [760, 572] width 21 height 21
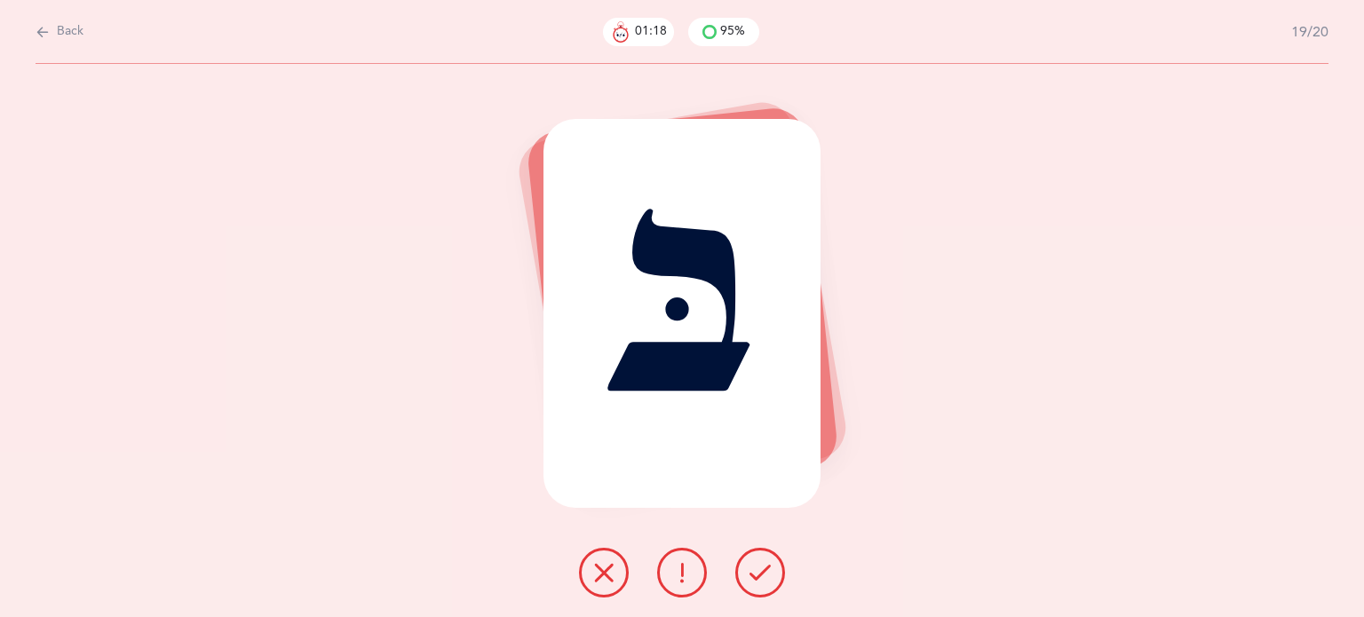
click at [760, 579] on icon at bounding box center [760, 572] width 21 height 21
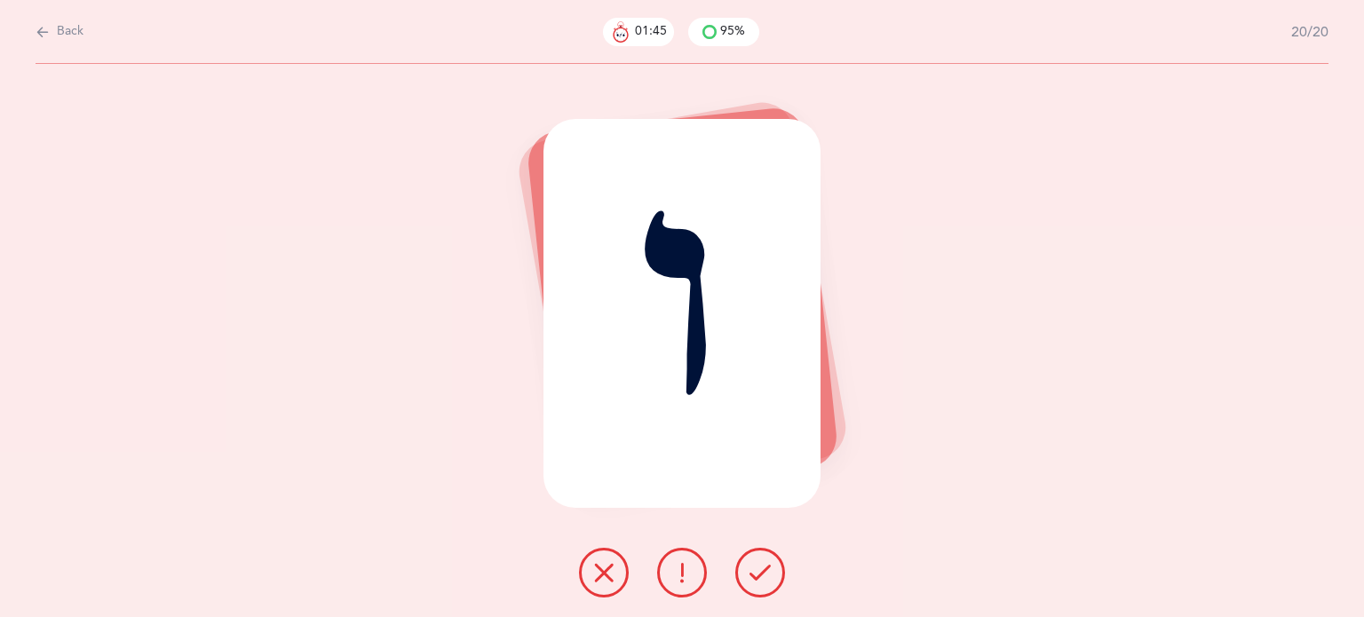
click at [603, 569] on icon at bounding box center [603, 572] width 21 height 21
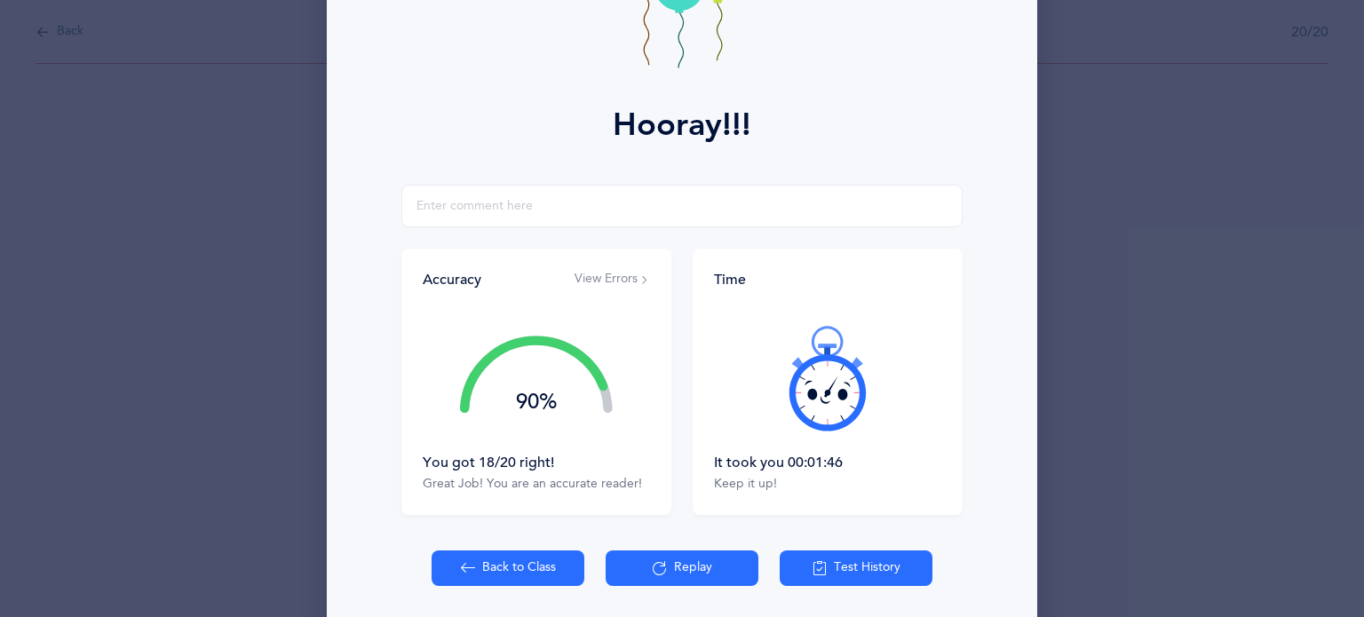
scroll to position [227, 0]
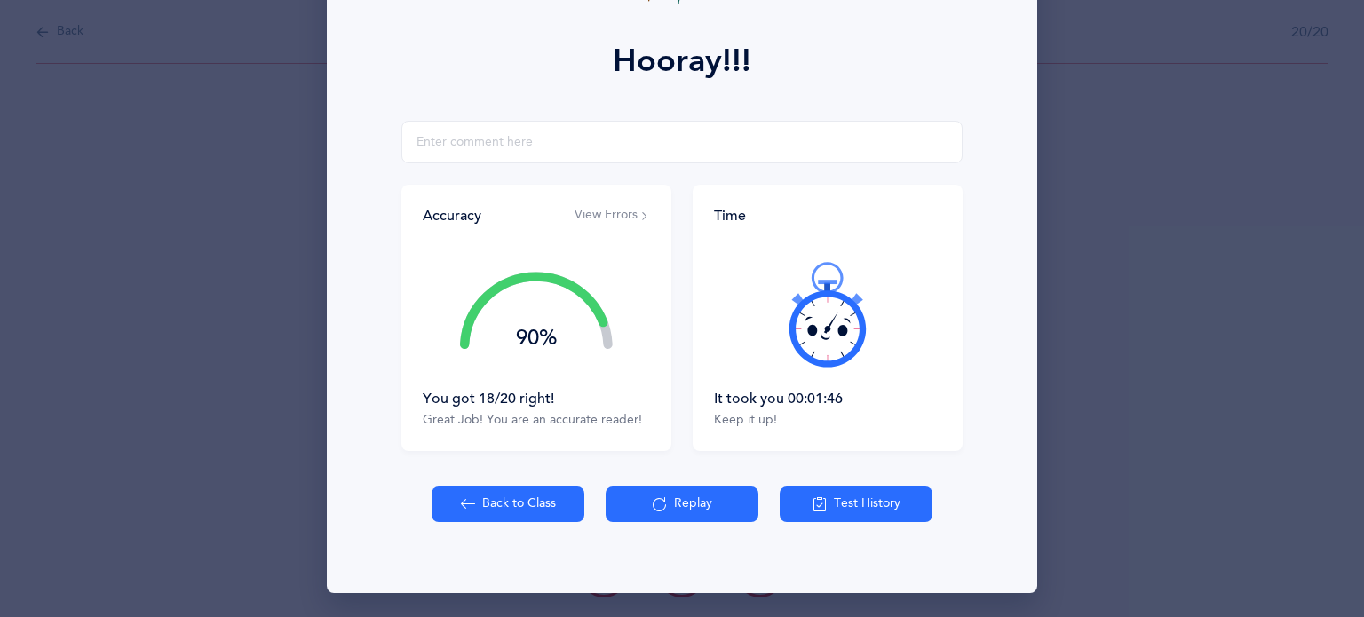
click at [493, 507] on button "Back to Class" at bounding box center [508, 505] width 153 height 36
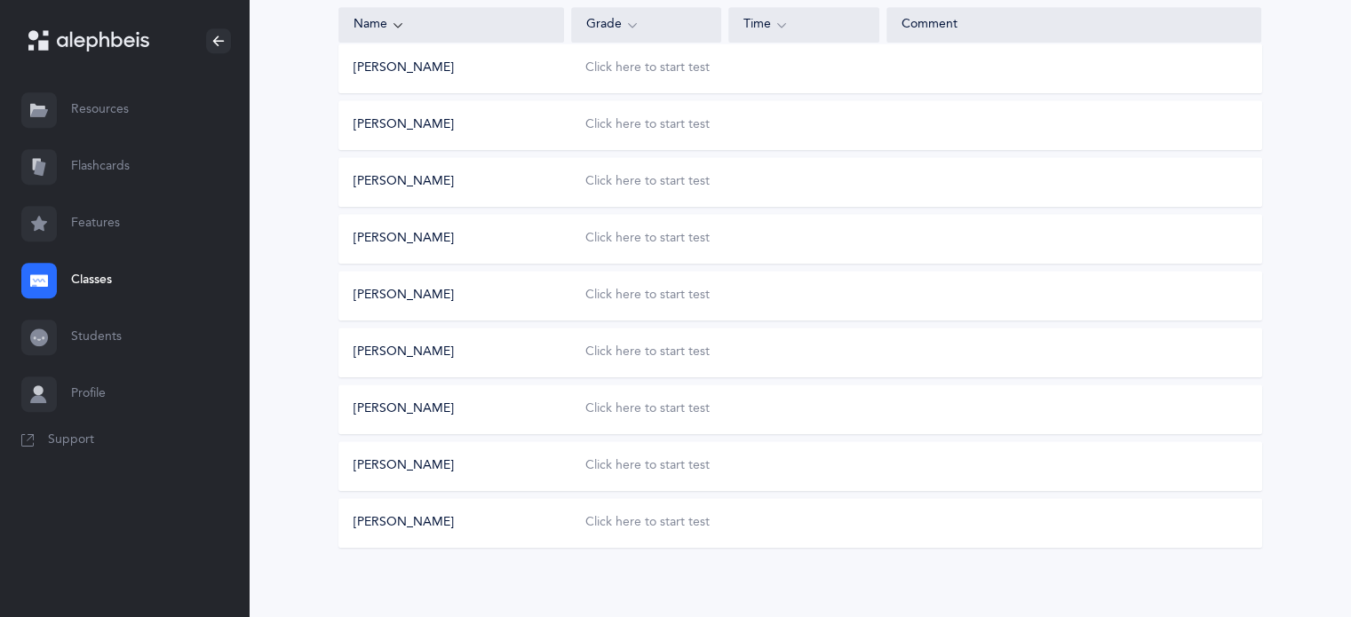
scroll to position [884, 0]
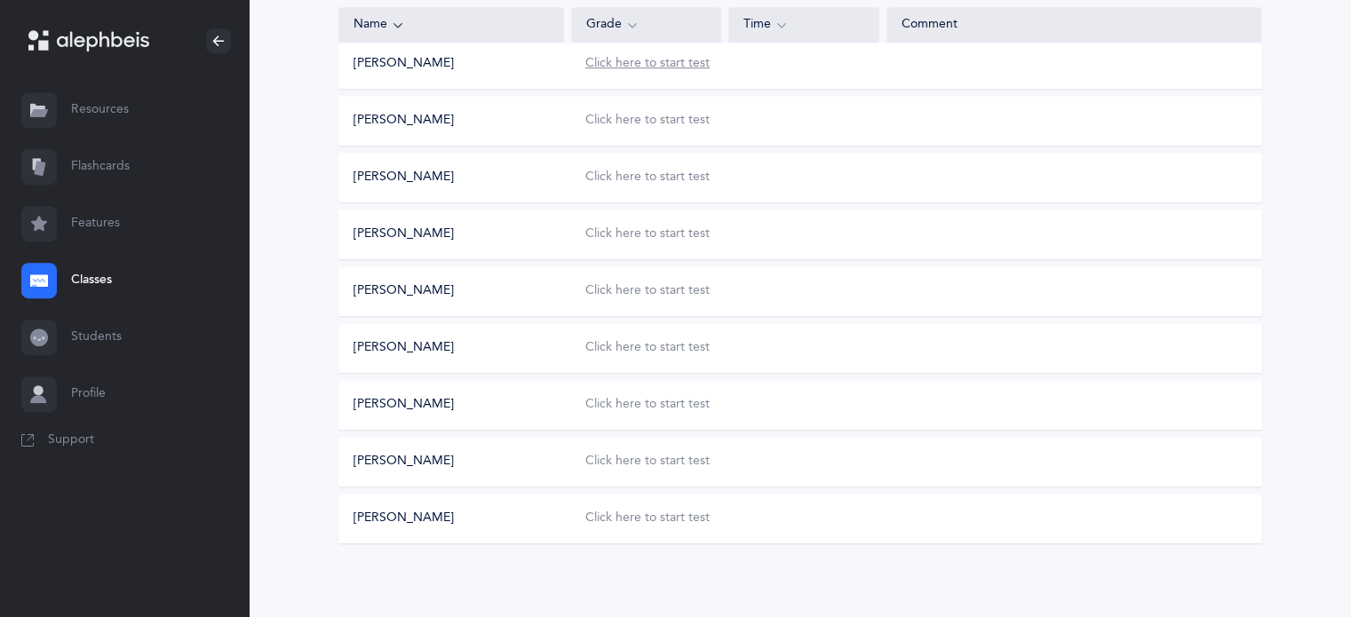
click at [674, 65] on div "Click here to start test" at bounding box center [647, 64] width 124 height 18
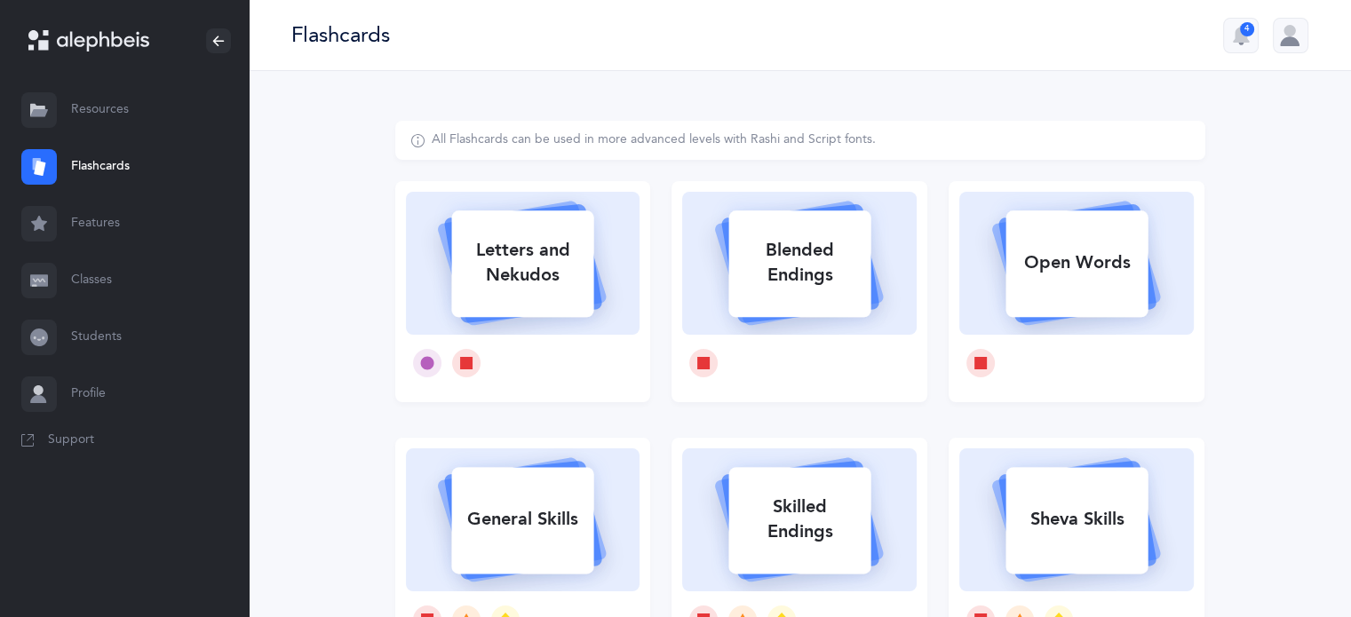
click at [551, 295] on div "Letters and Nekudos" at bounding box center [522, 262] width 142 height 71
select select
select select "single"
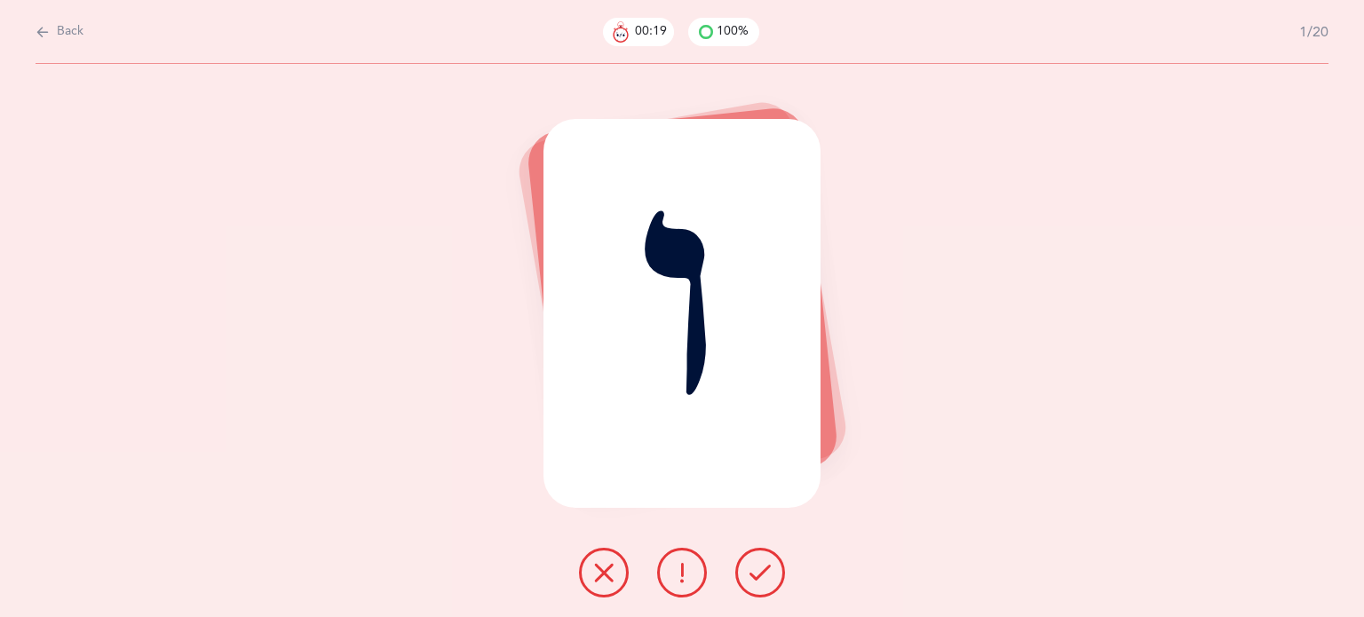
click at [611, 585] on button at bounding box center [604, 573] width 50 height 50
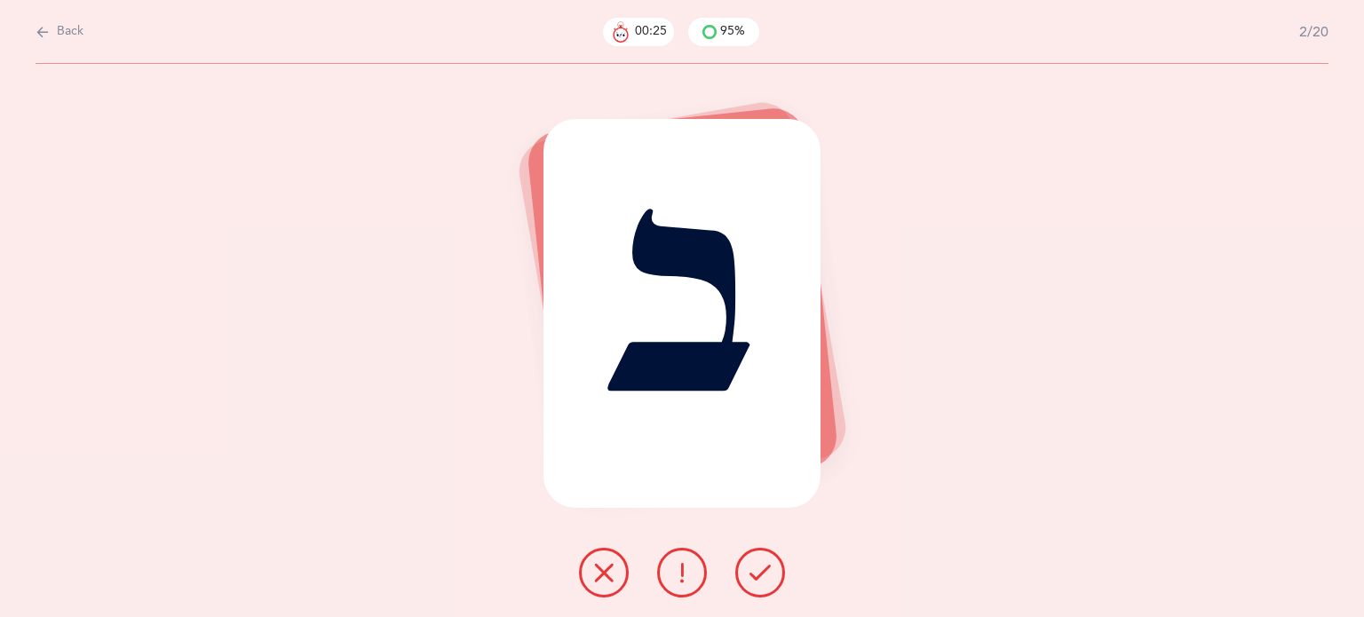
click at [754, 570] on icon at bounding box center [760, 572] width 21 height 21
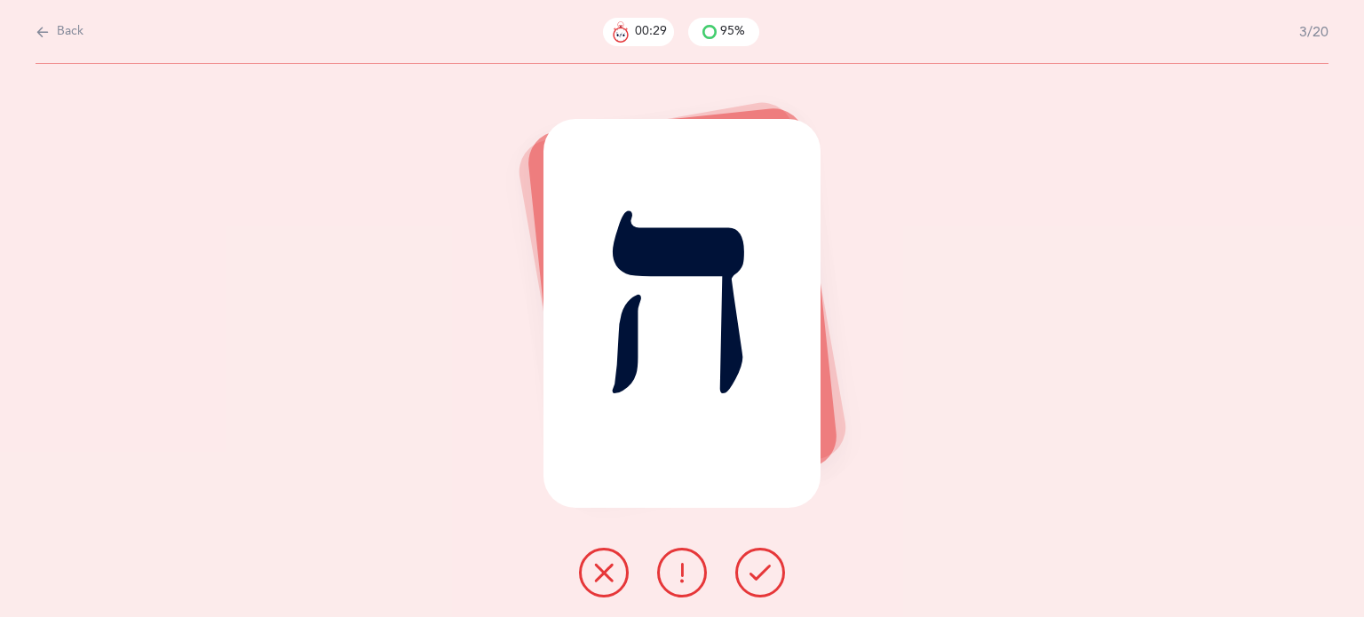
click at [772, 577] on button at bounding box center [761, 573] width 50 height 50
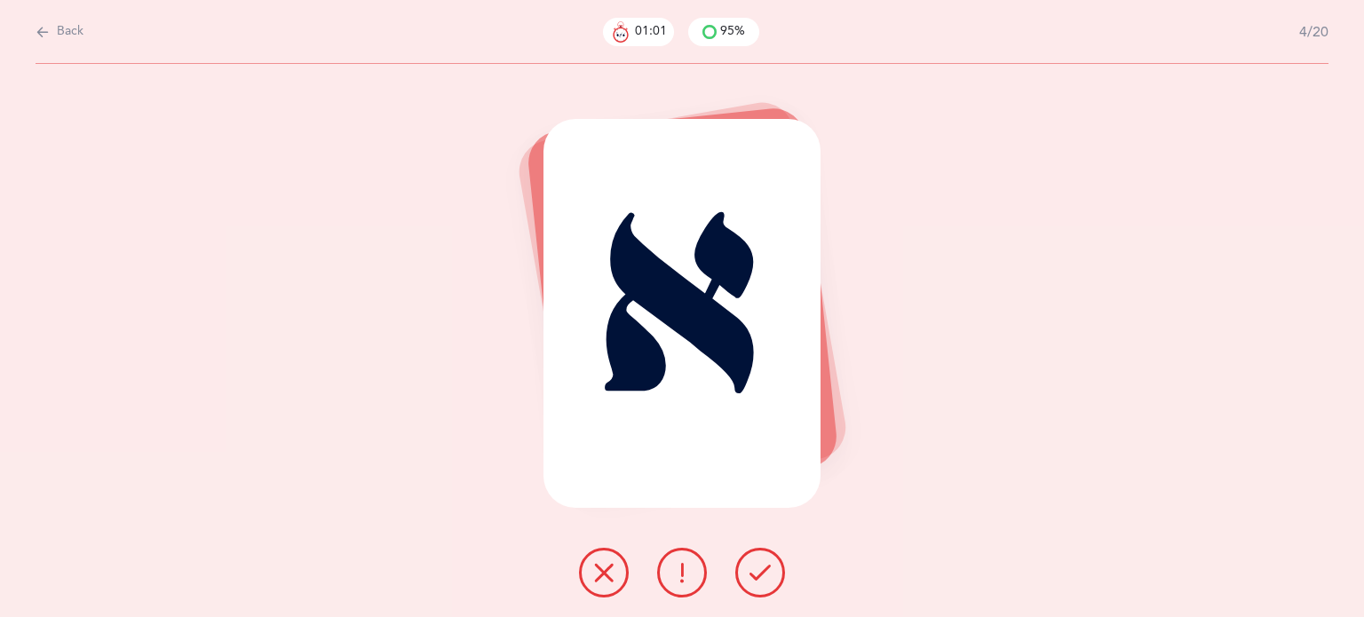
click at [598, 566] on icon at bounding box center [603, 572] width 21 height 21
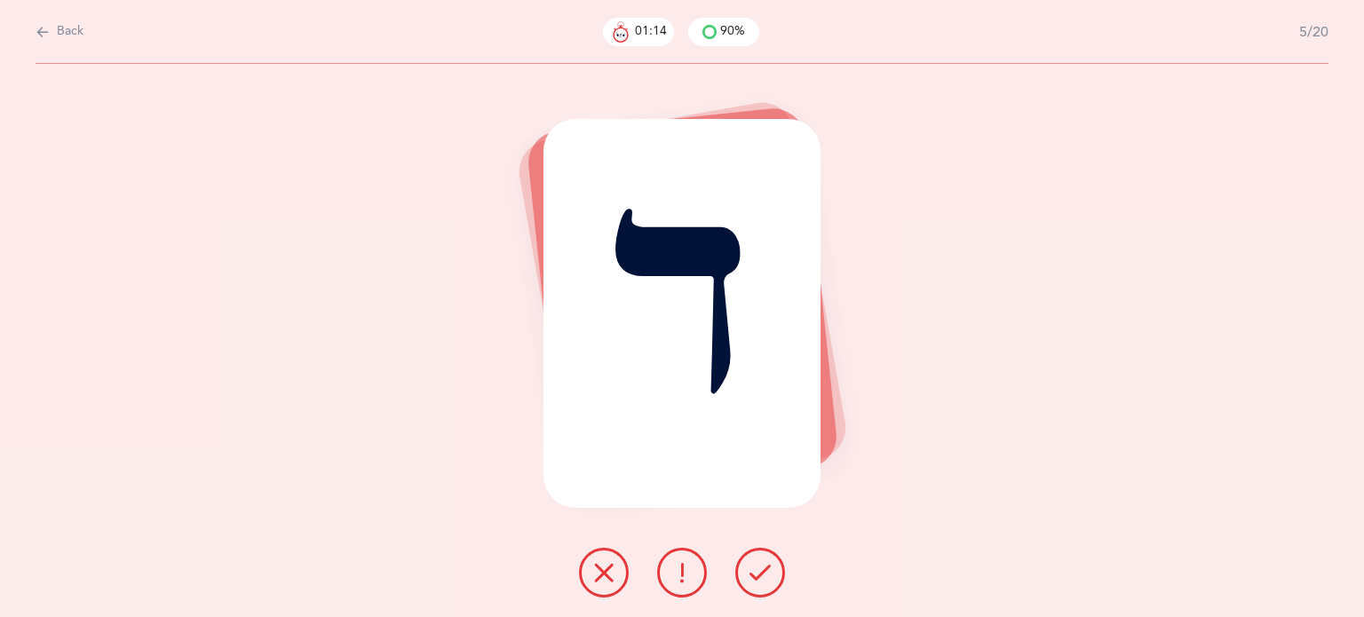
click at [600, 575] on icon at bounding box center [603, 572] width 21 height 21
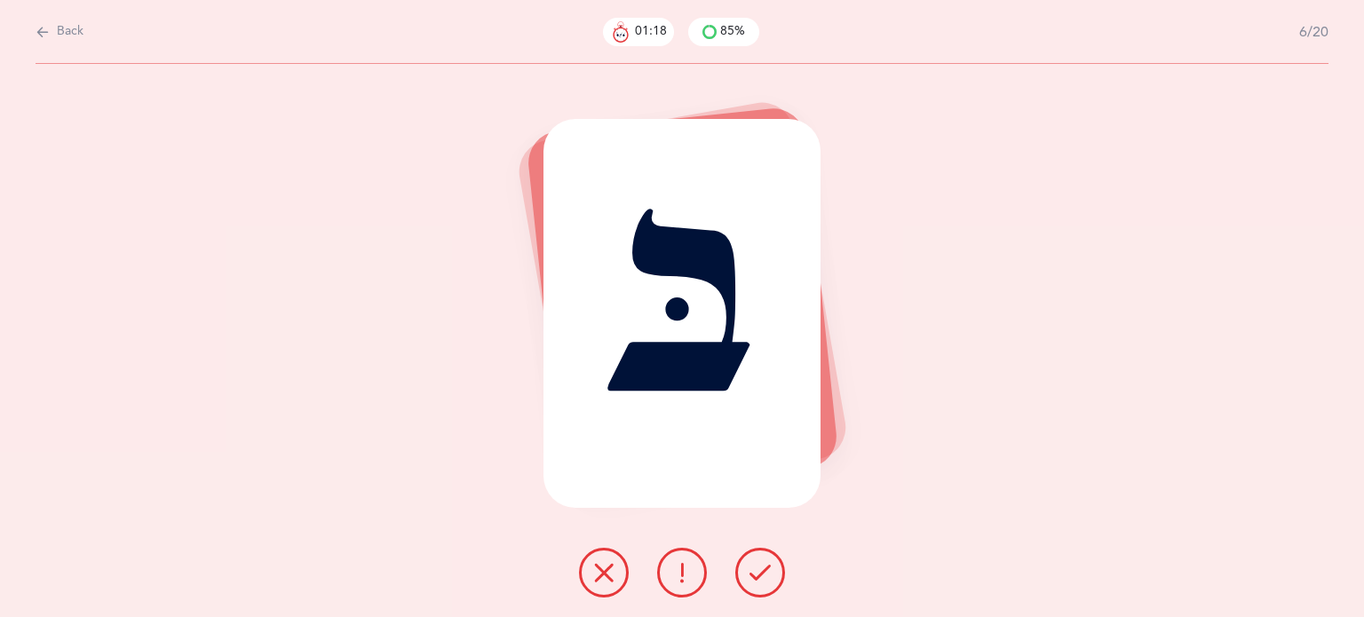
click at [753, 588] on button at bounding box center [761, 573] width 50 height 50
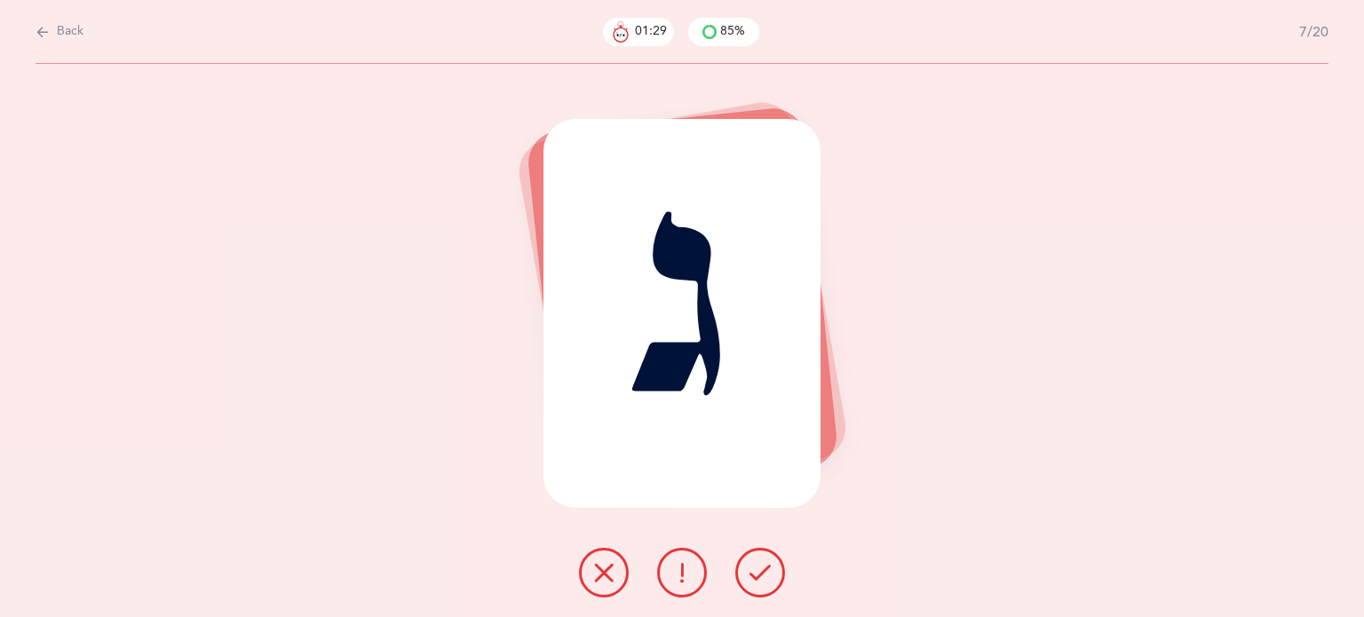
click at [595, 571] on icon at bounding box center [603, 572] width 21 height 21
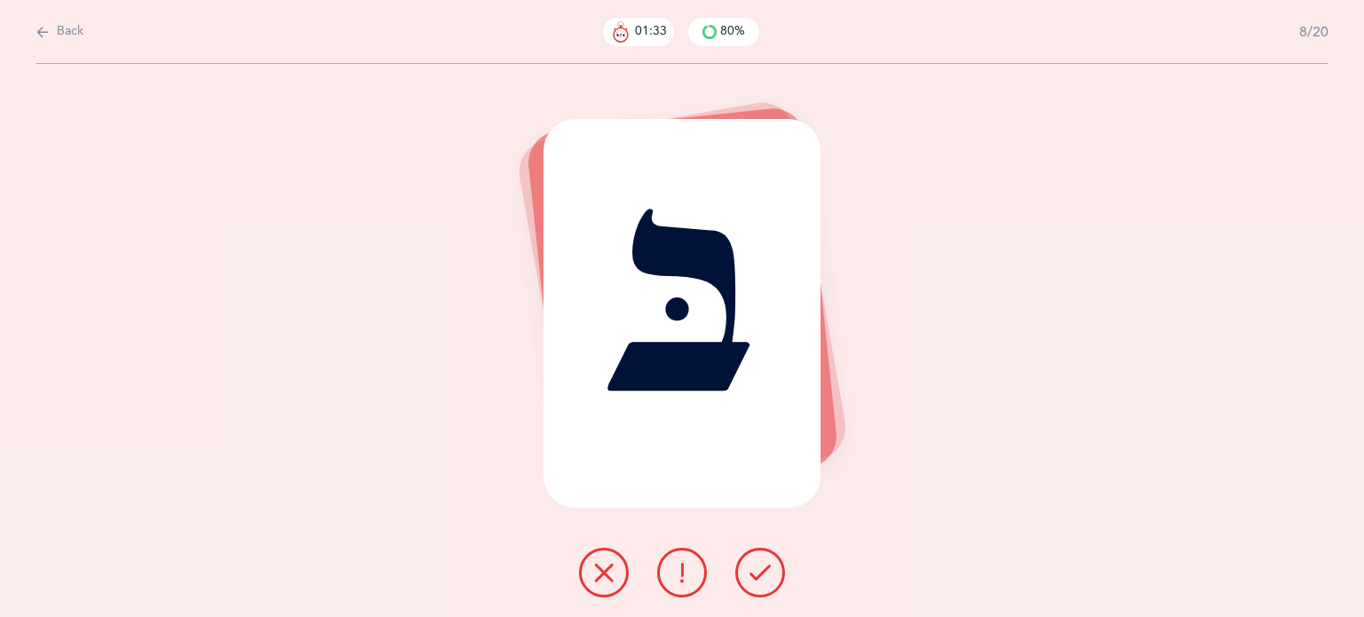
click at [768, 576] on icon at bounding box center [760, 572] width 21 height 21
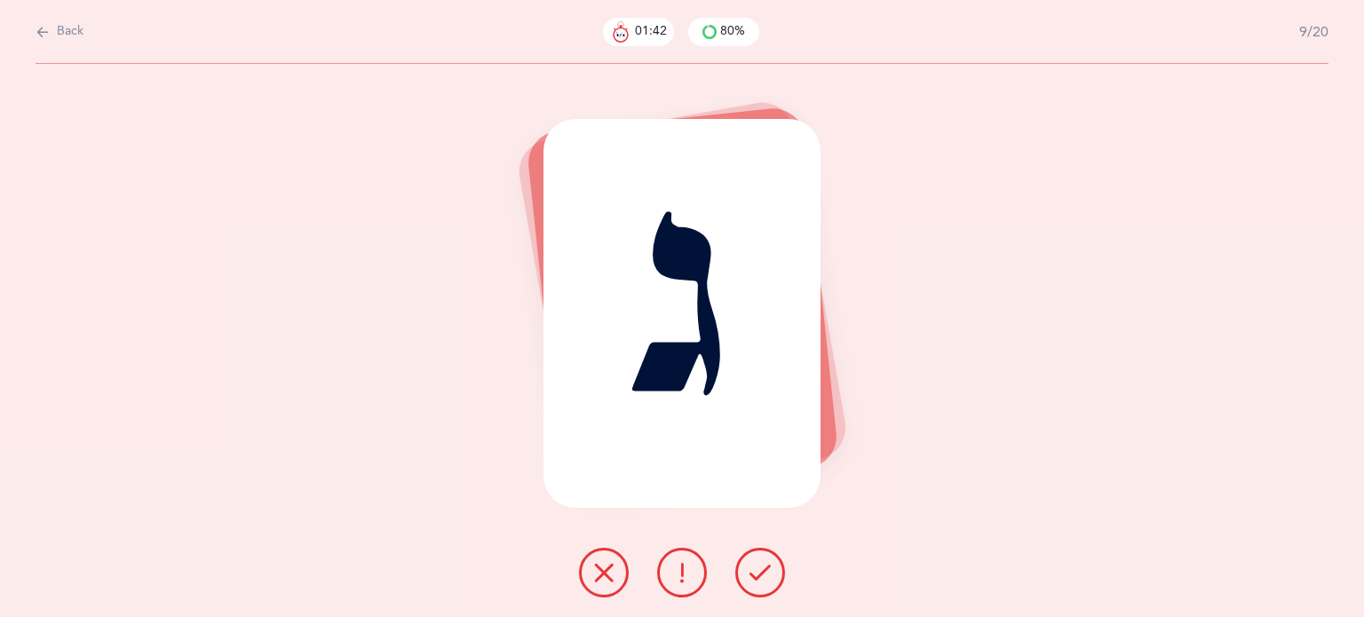
click at [594, 575] on icon at bounding box center [603, 572] width 21 height 21
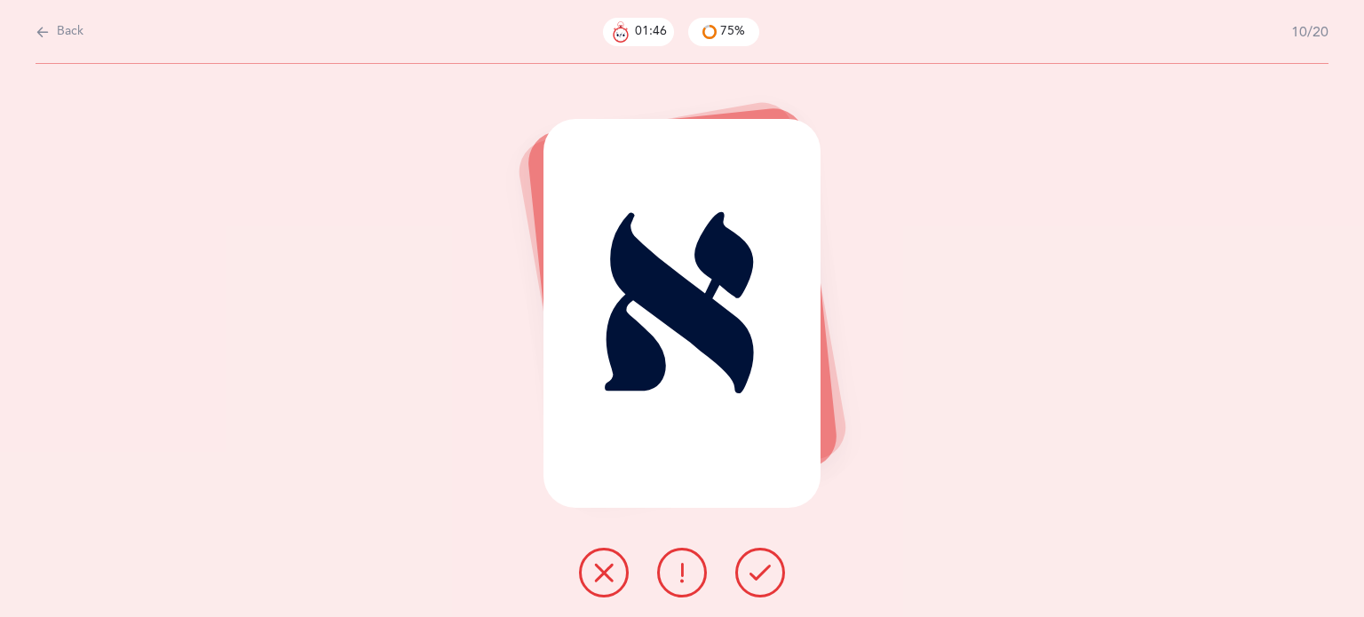
click at [596, 580] on icon at bounding box center [603, 572] width 21 height 21
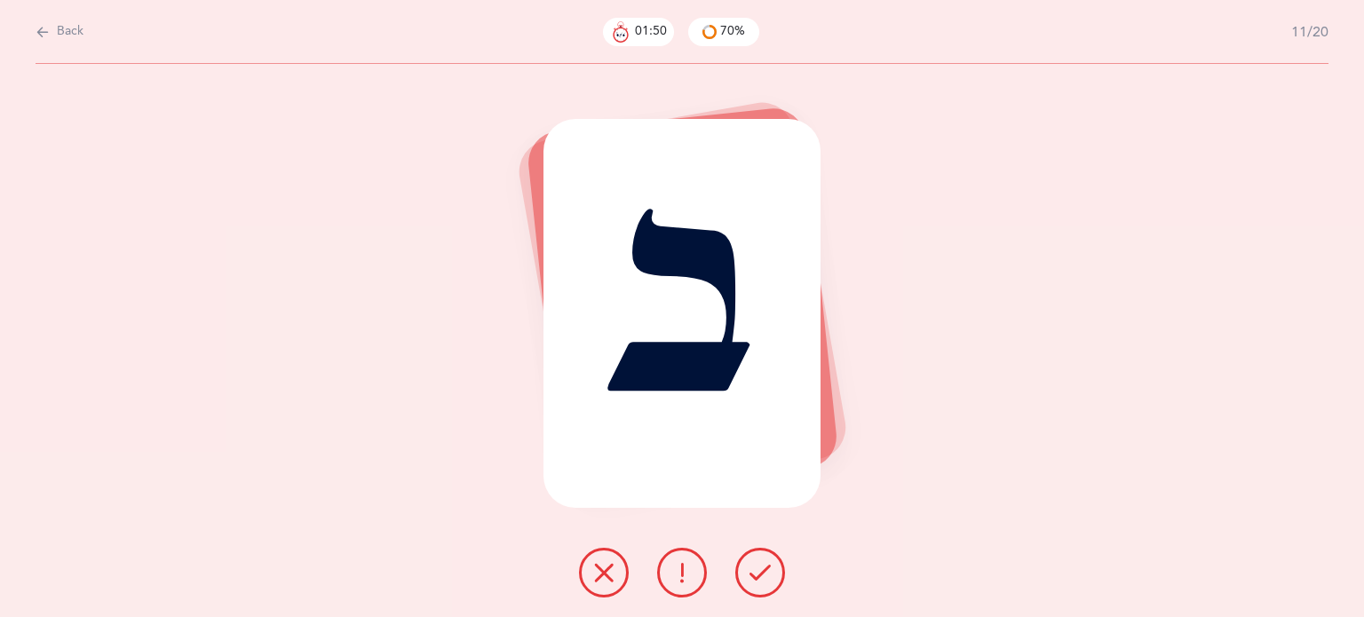
click at [764, 583] on icon at bounding box center [760, 572] width 21 height 21
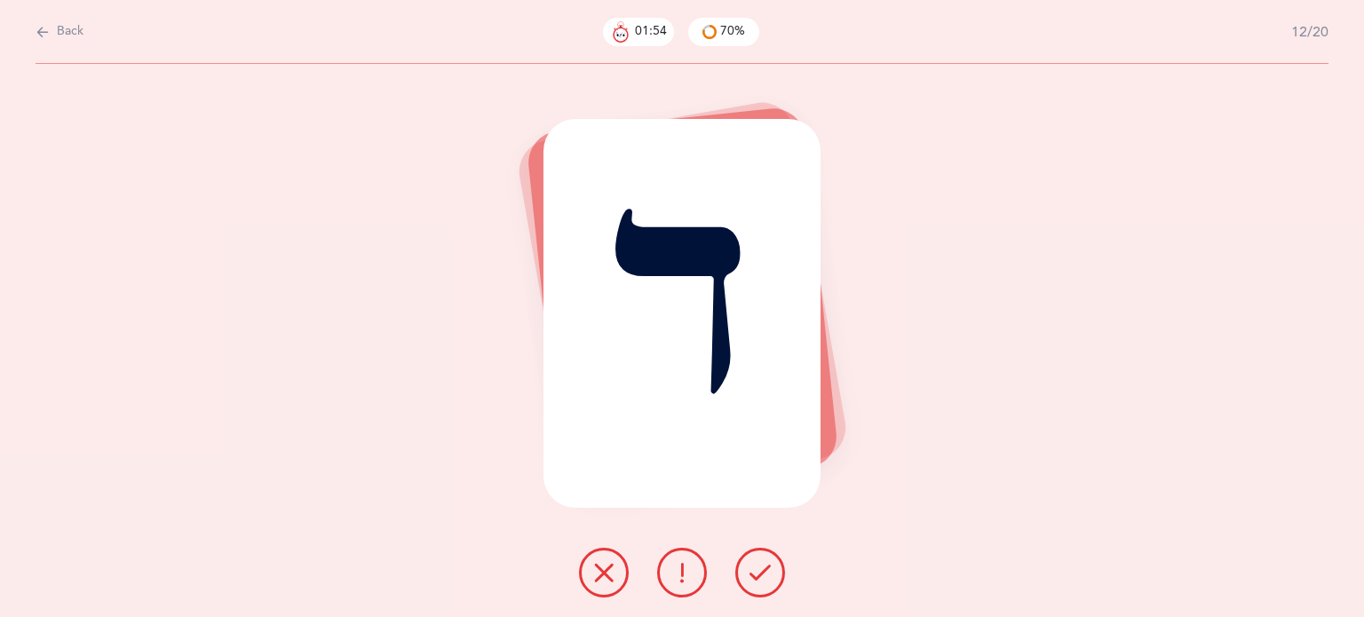
click at [597, 572] on icon at bounding box center [603, 572] width 21 height 21
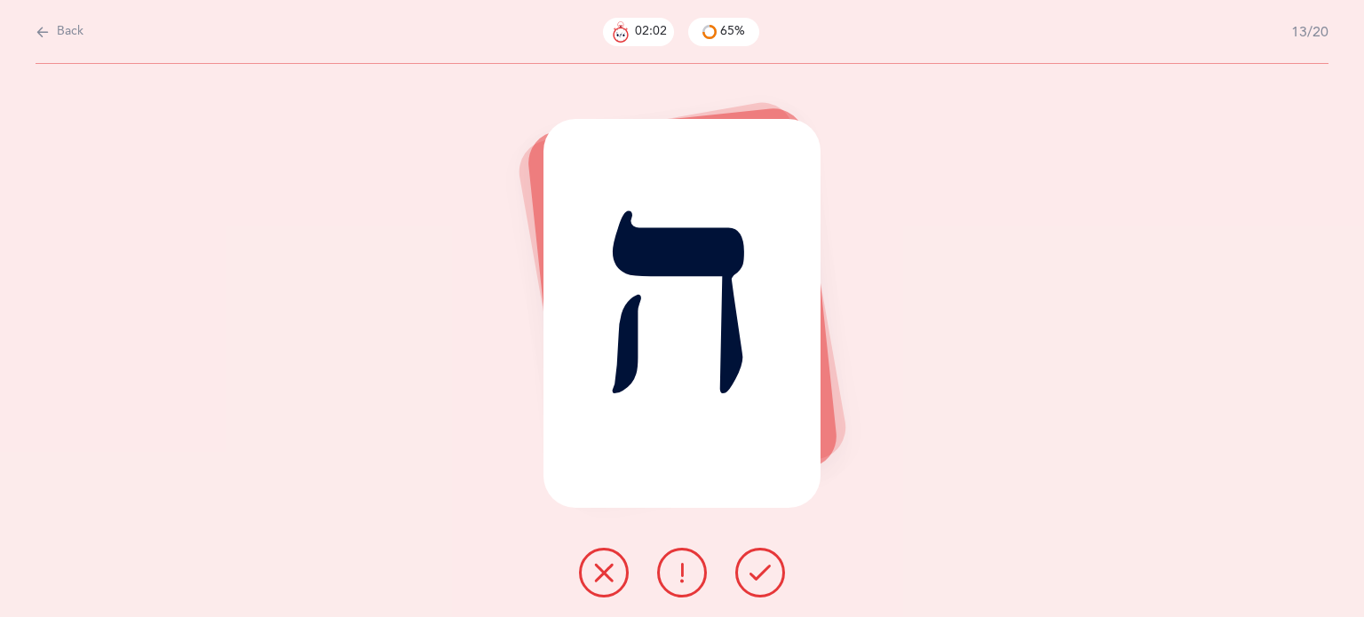
click at [769, 574] on icon at bounding box center [760, 572] width 21 height 21
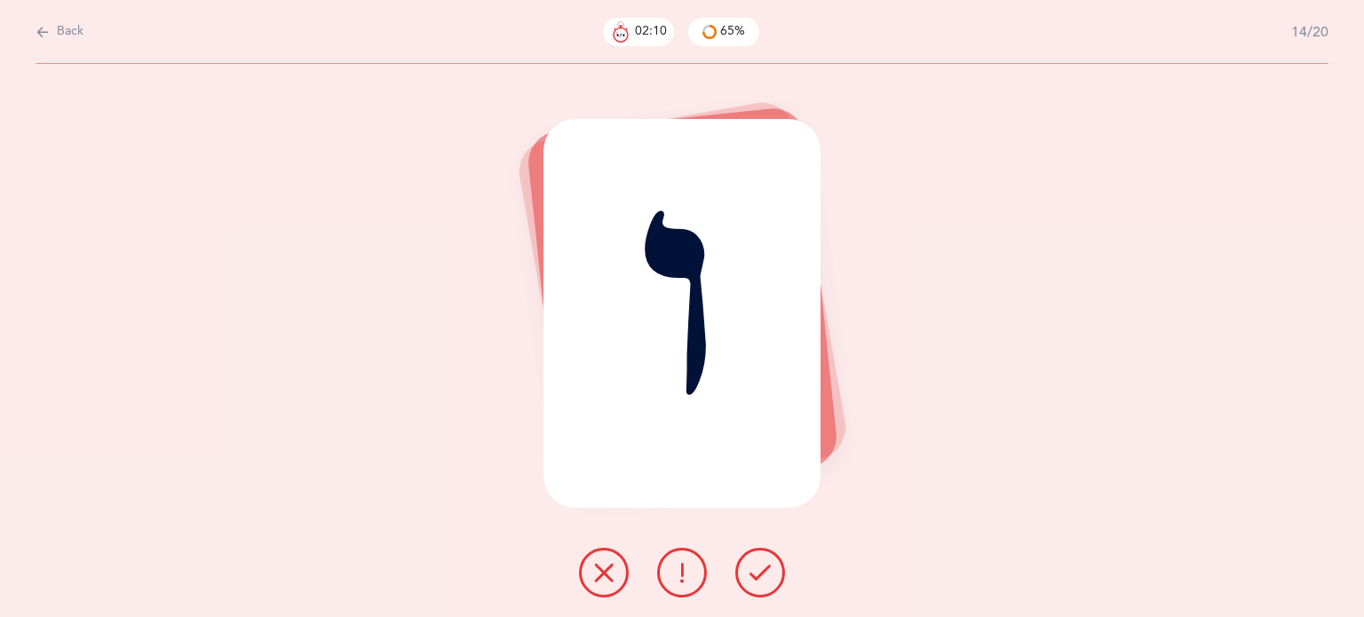
click at [592, 571] on button at bounding box center [604, 573] width 50 height 50
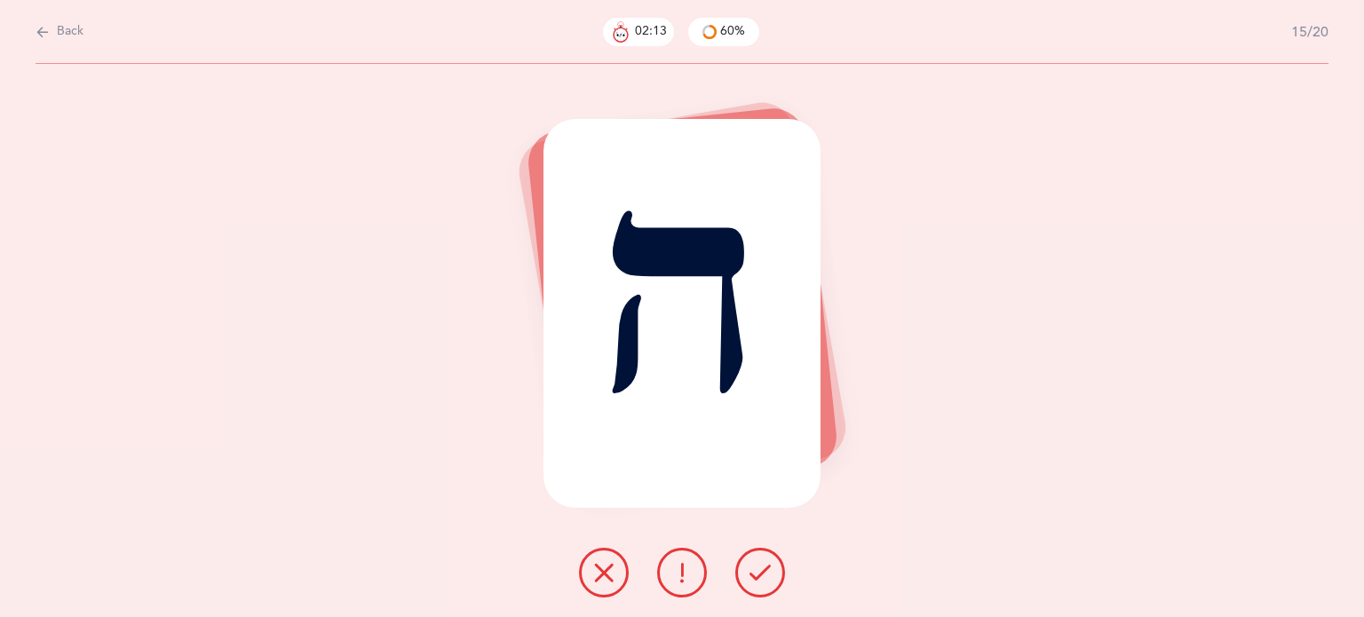
click at [779, 568] on button at bounding box center [761, 573] width 50 height 50
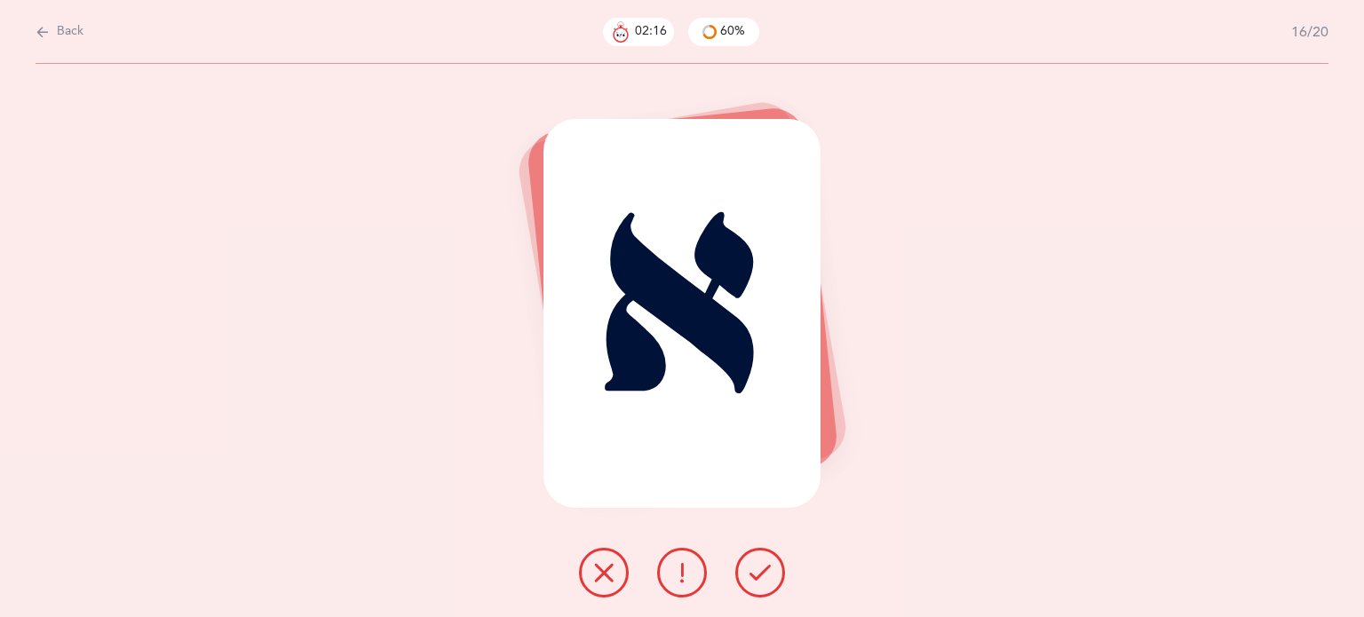
click at [593, 573] on icon at bounding box center [603, 572] width 21 height 21
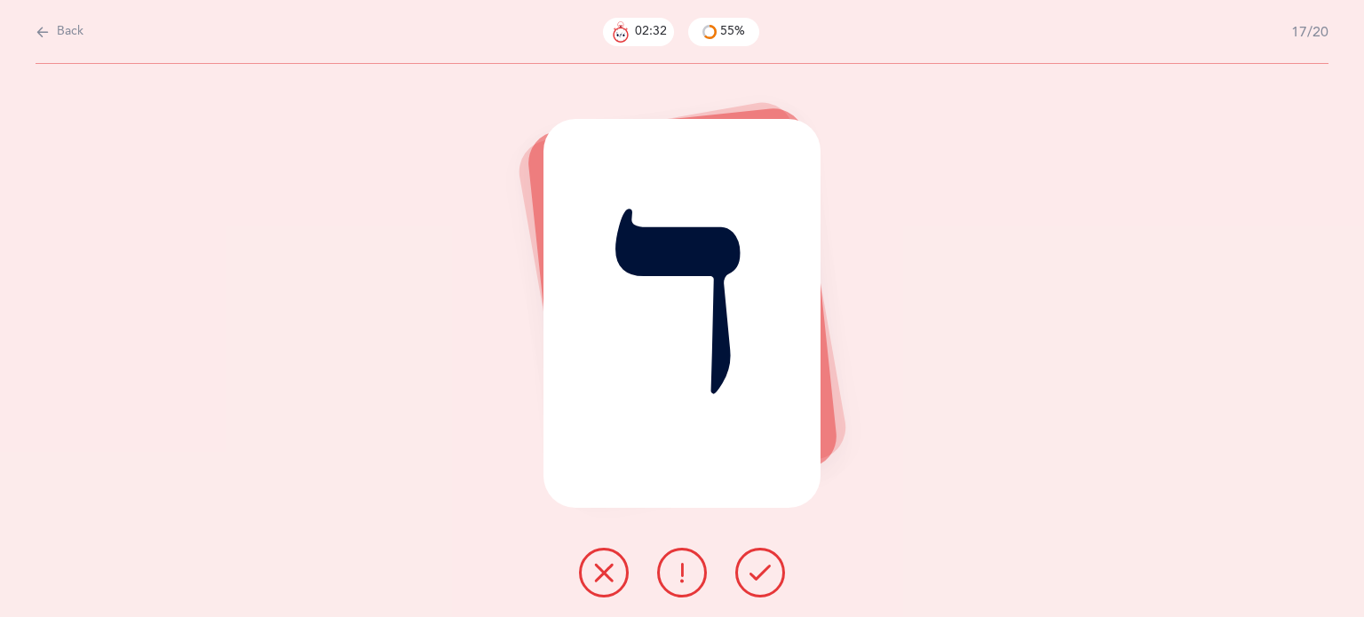
click at [611, 584] on button at bounding box center [604, 573] width 50 height 50
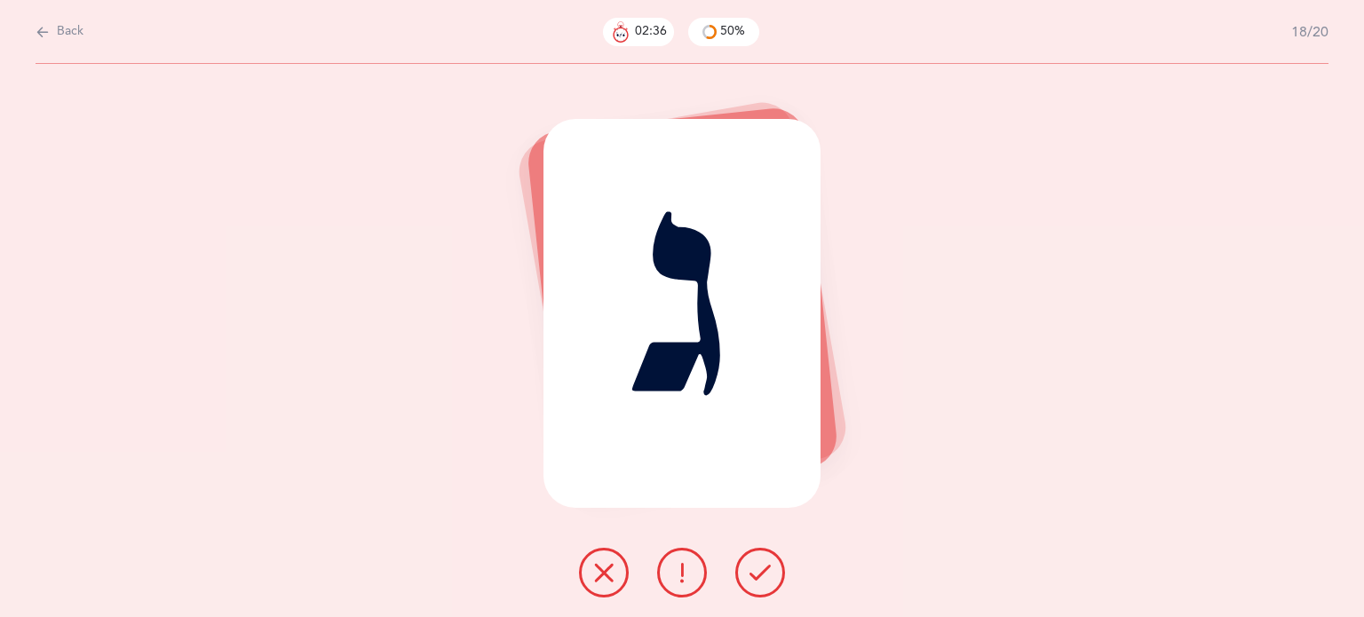
click at [596, 569] on icon at bounding box center [603, 572] width 21 height 21
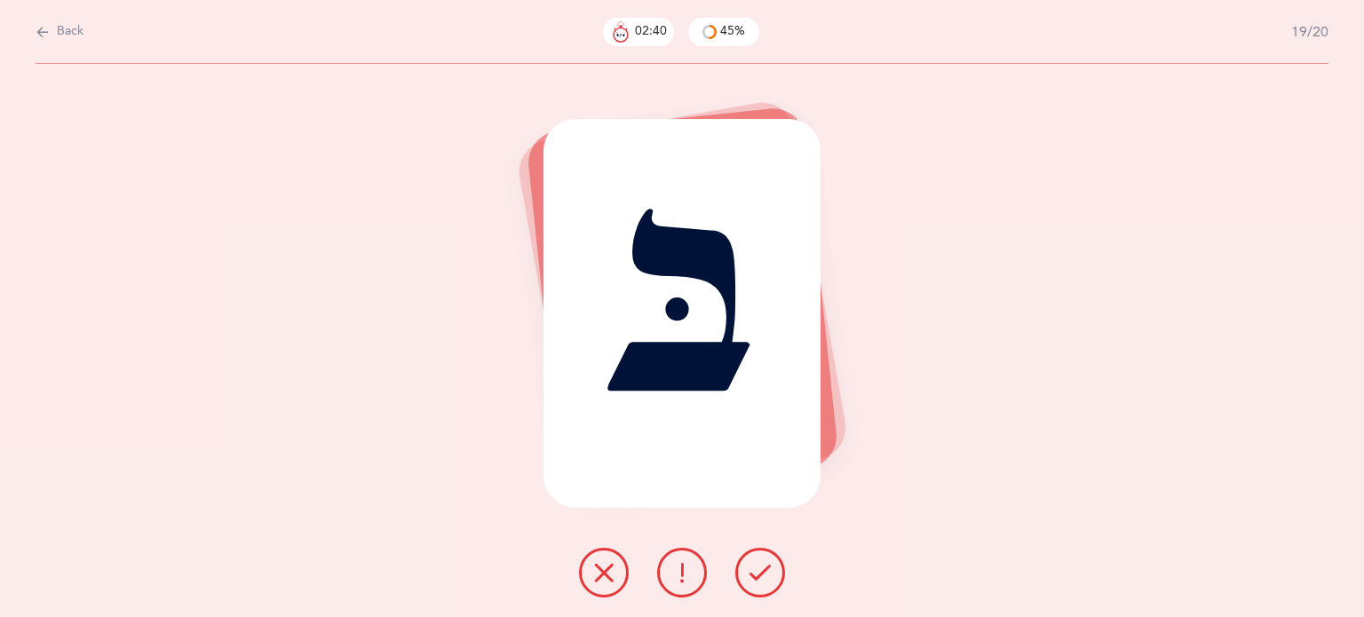
click at [776, 561] on button at bounding box center [761, 573] width 50 height 50
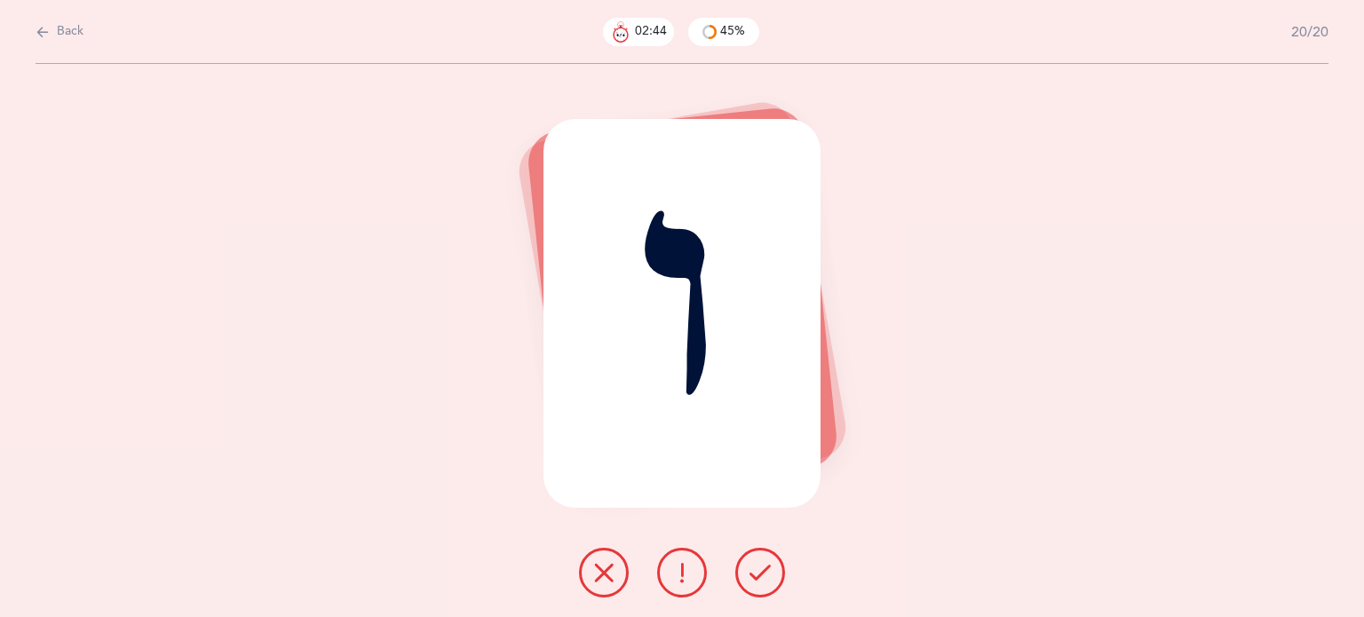
click at [601, 576] on icon at bounding box center [603, 572] width 21 height 21
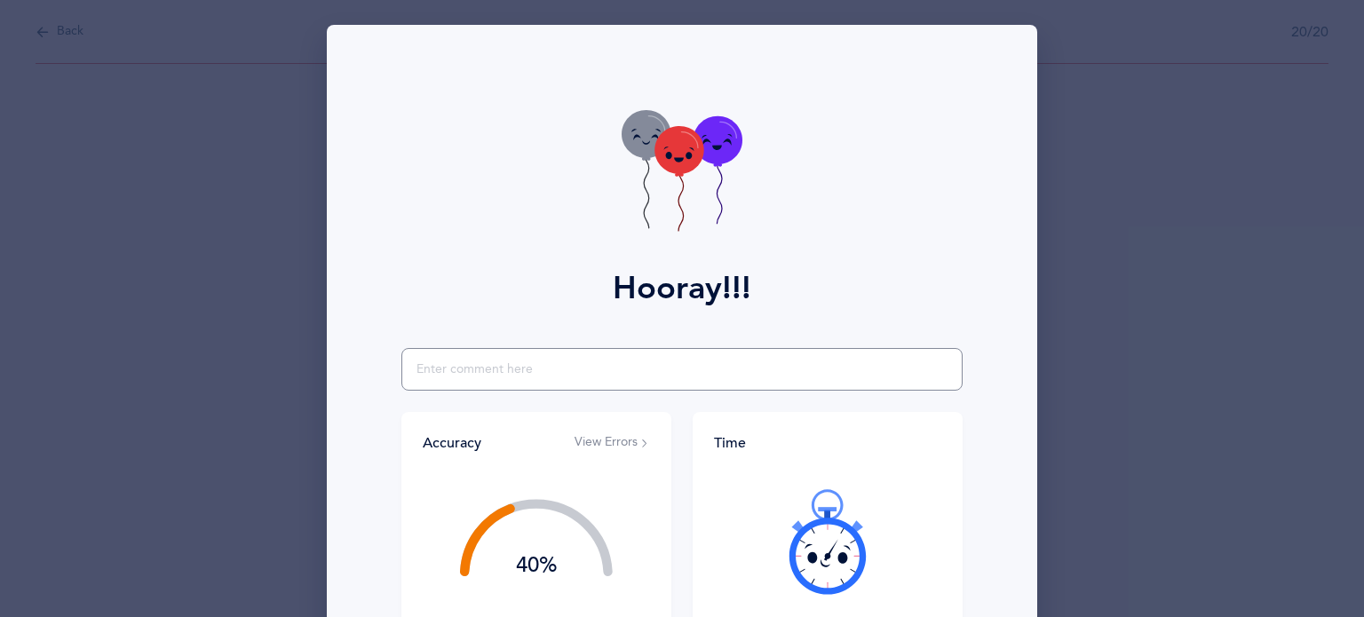
click at [449, 372] on input "text" at bounding box center [682, 369] width 561 height 43
type input "only heh was said with confidence; lots of random guessing"
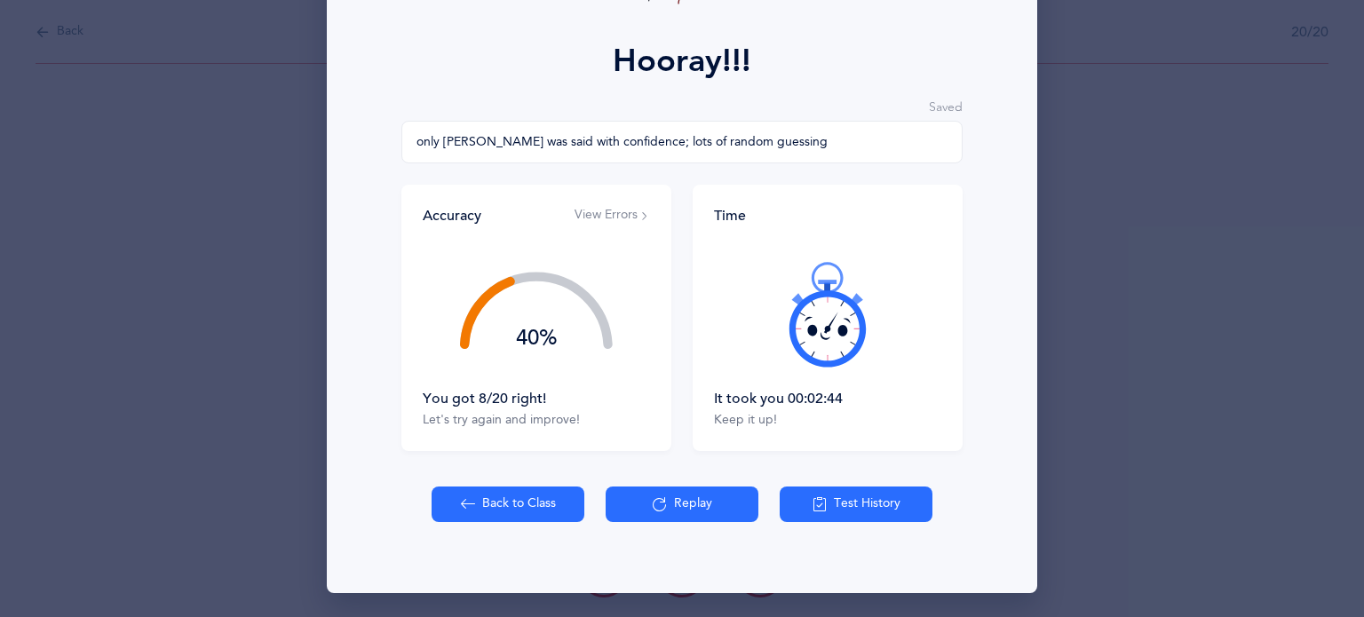
click at [466, 515] on button "Back to Class" at bounding box center [508, 505] width 153 height 36
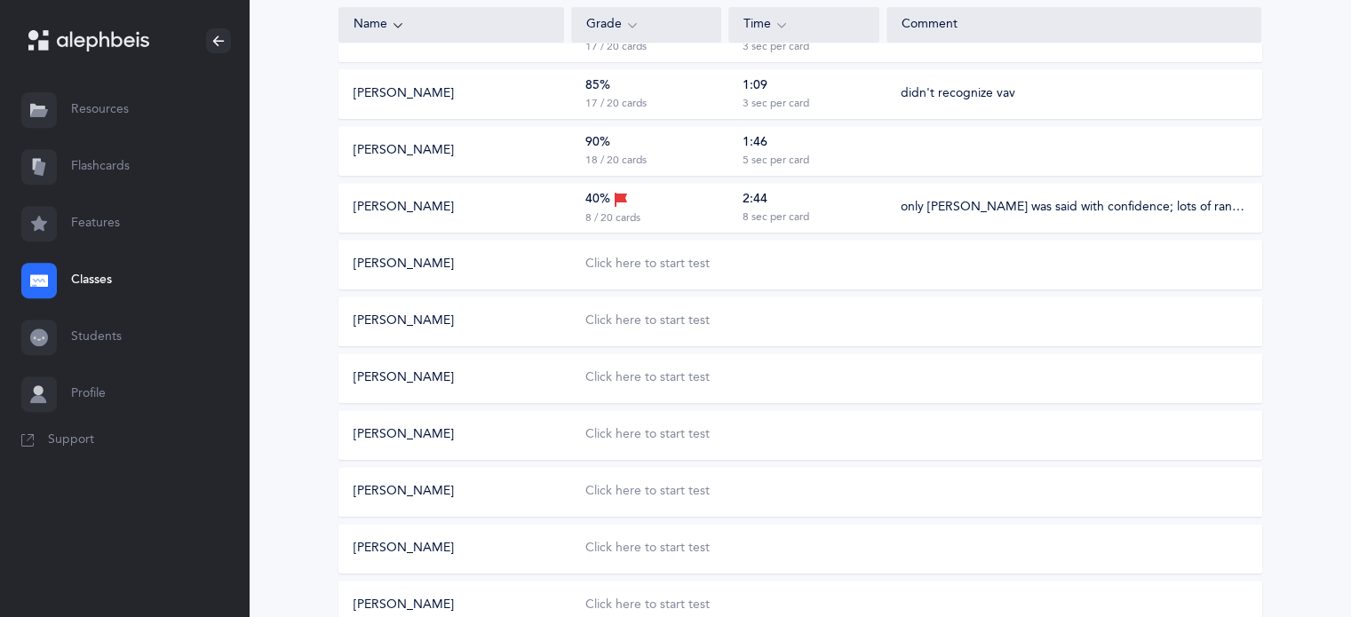
scroll to position [746, 0]
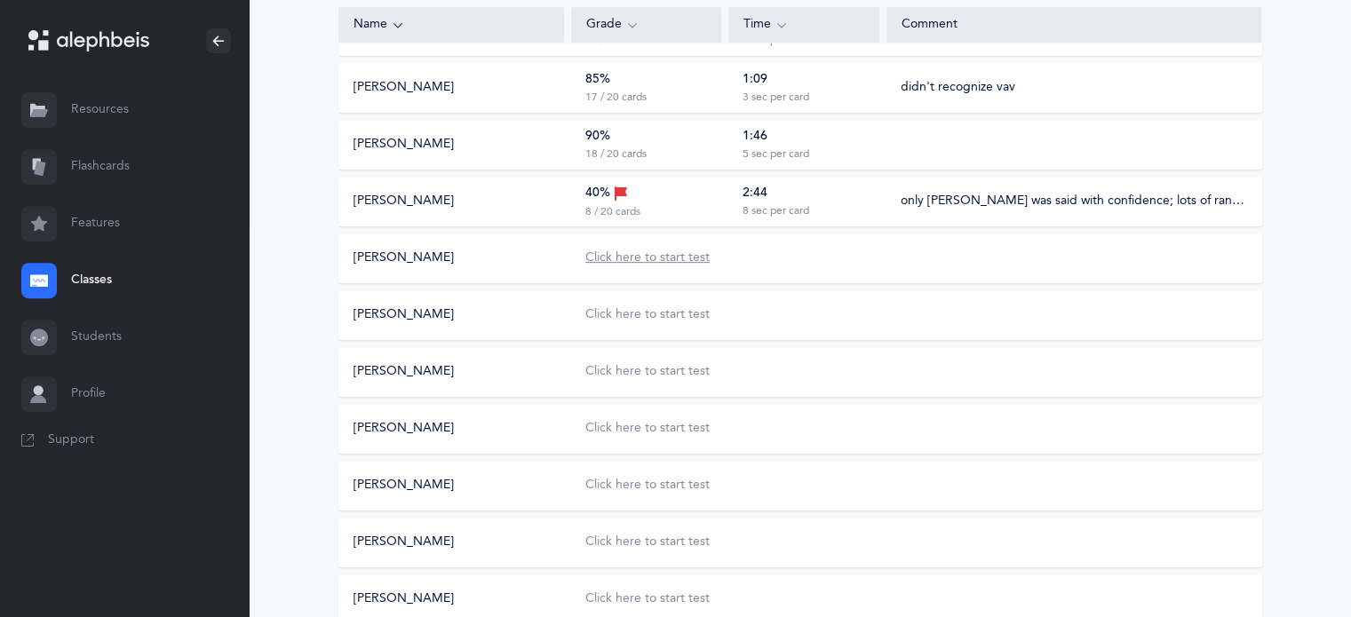
click at [679, 266] on div "Click here to start test" at bounding box center [647, 259] width 124 height 18
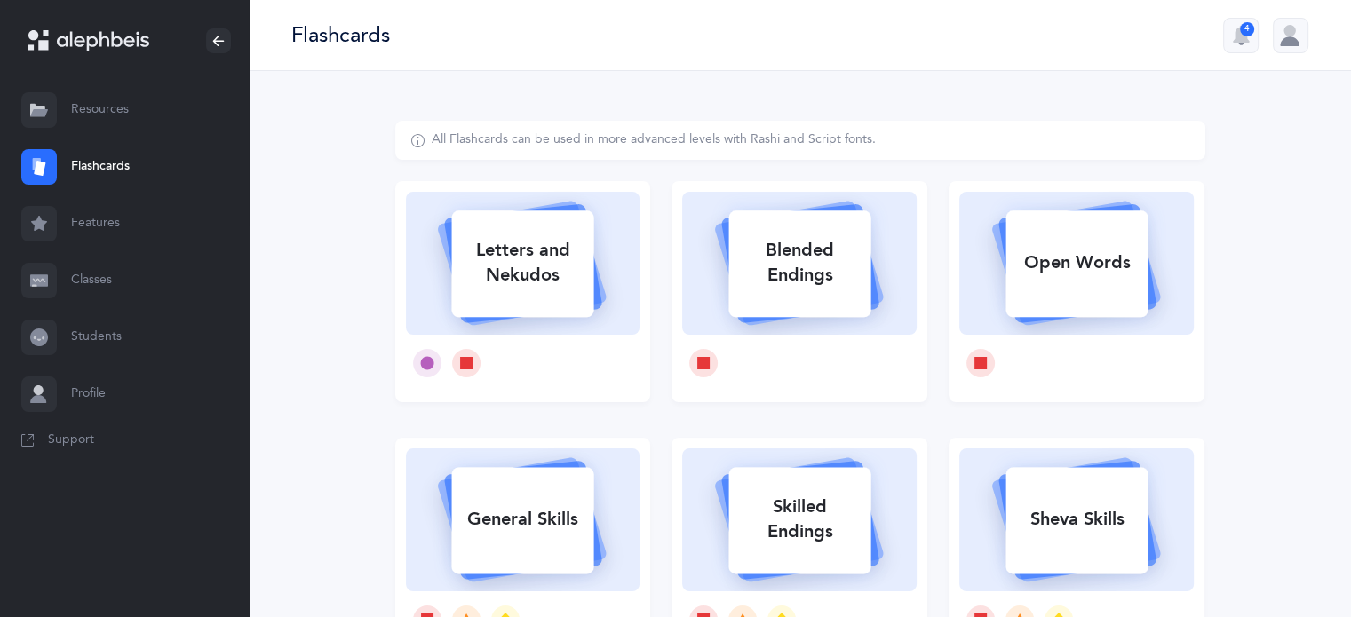
click at [529, 244] on div "Letters and Nekudos" at bounding box center [522, 262] width 142 height 71
select select
select select "single"
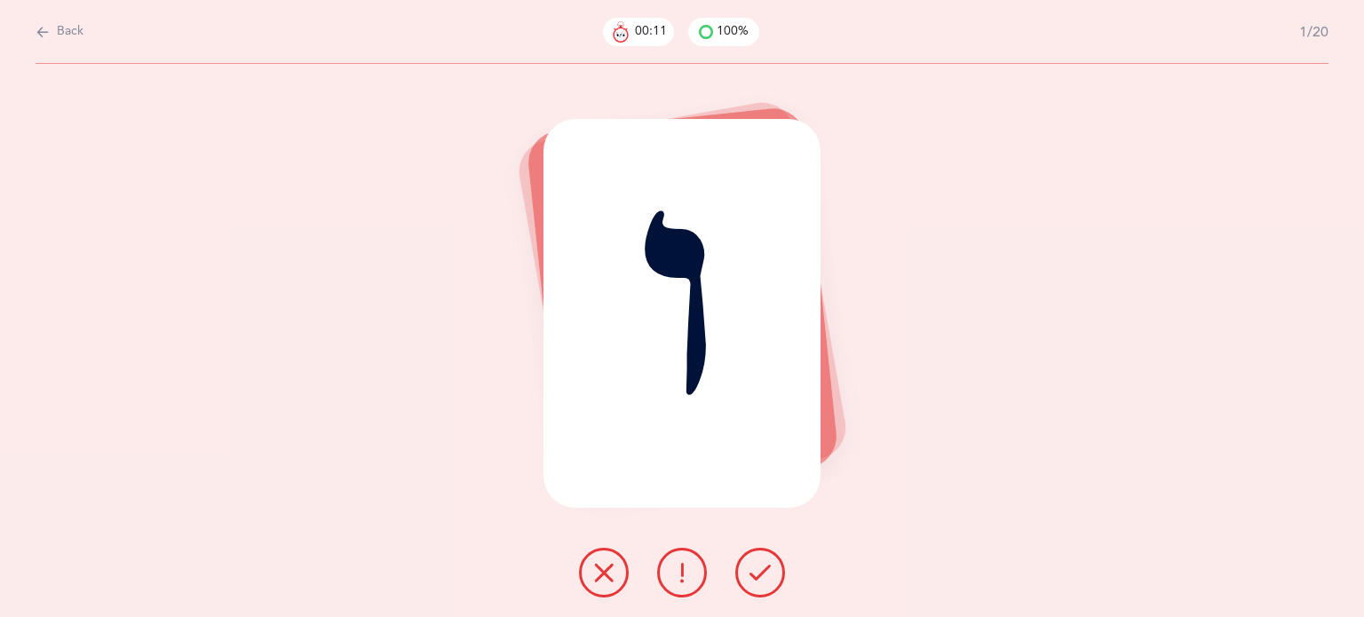
click at [755, 562] on icon at bounding box center [760, 572] width 21 height 21
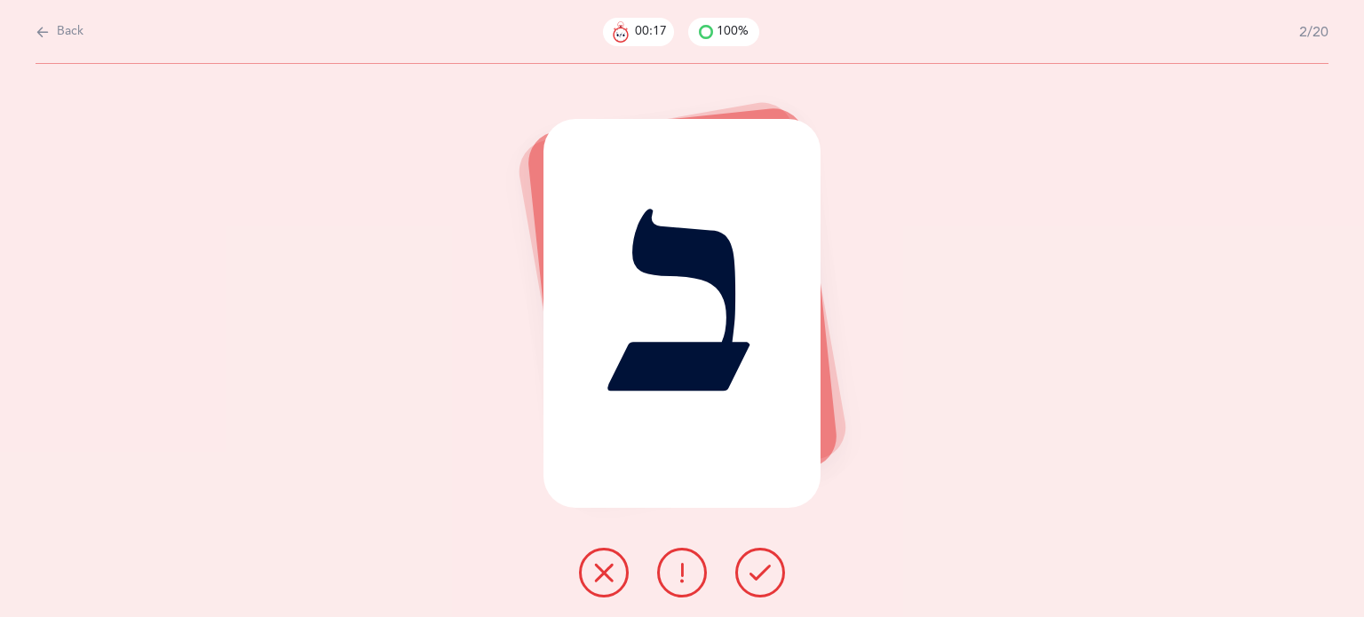
click at [762, 571] on icon at bounding box center [760, 572] width 21 height 21
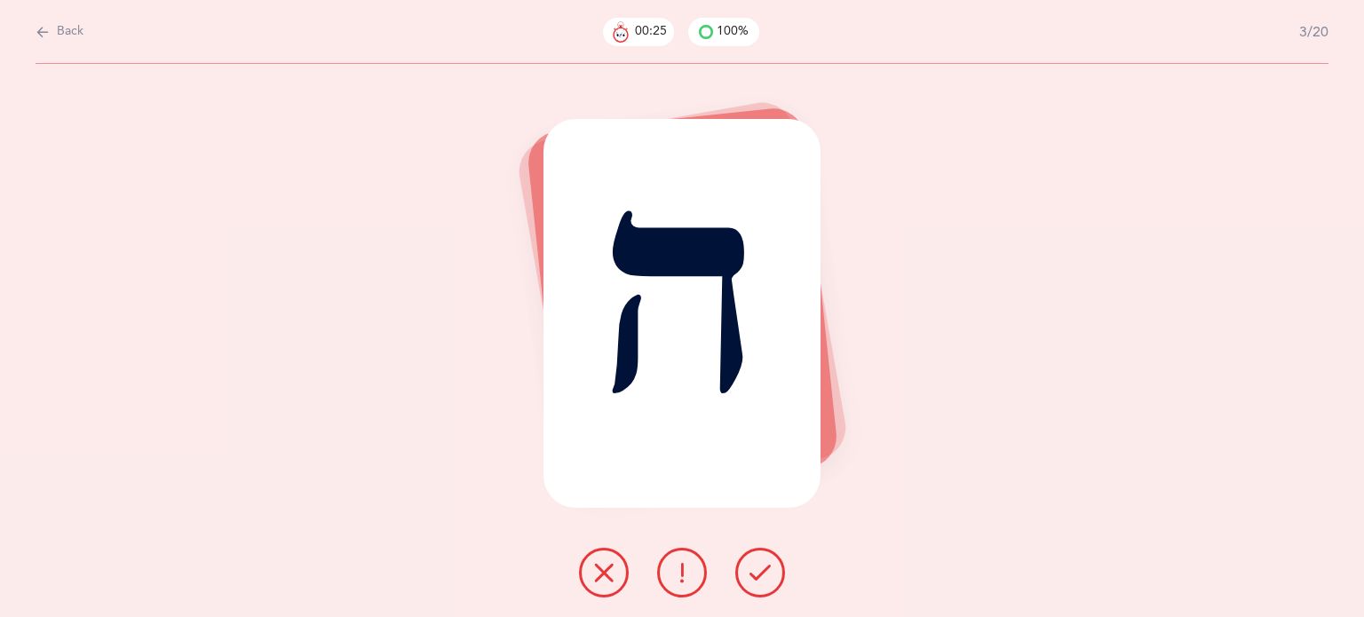
click at [768, 578] on icon at bounding box center [760, 572] width 21 height 21
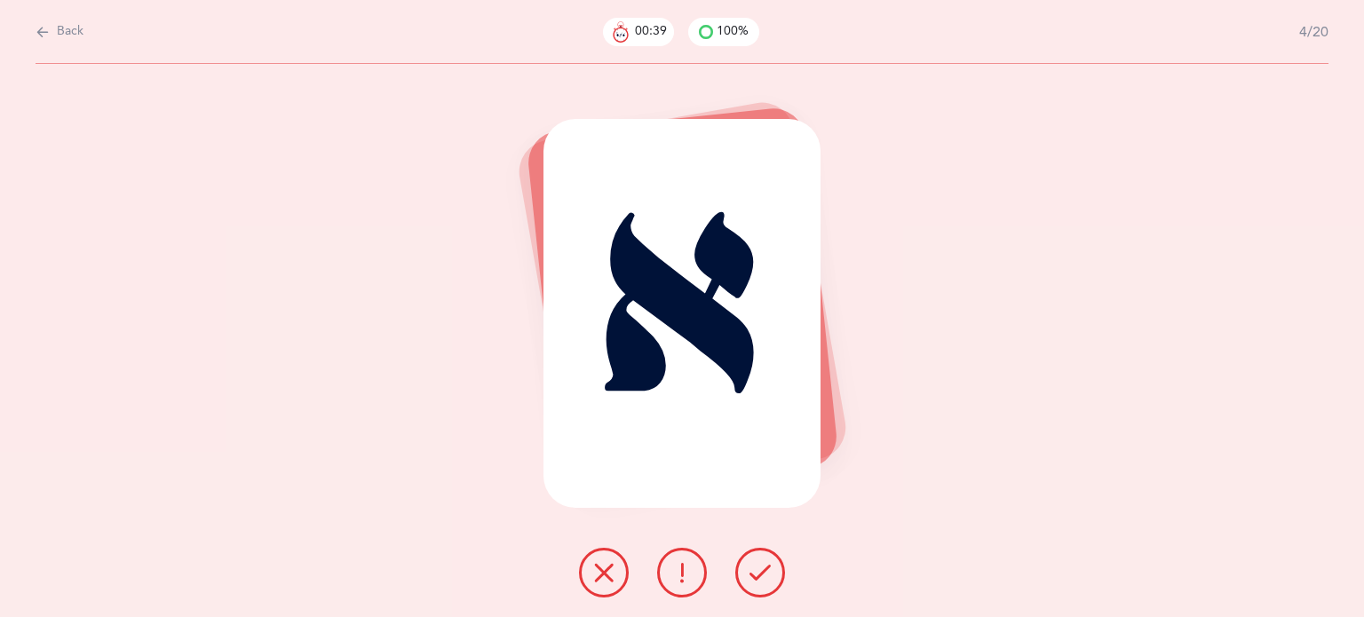
click at [757, 576] on icon at bounding box center [760, 572] width 21 height 21
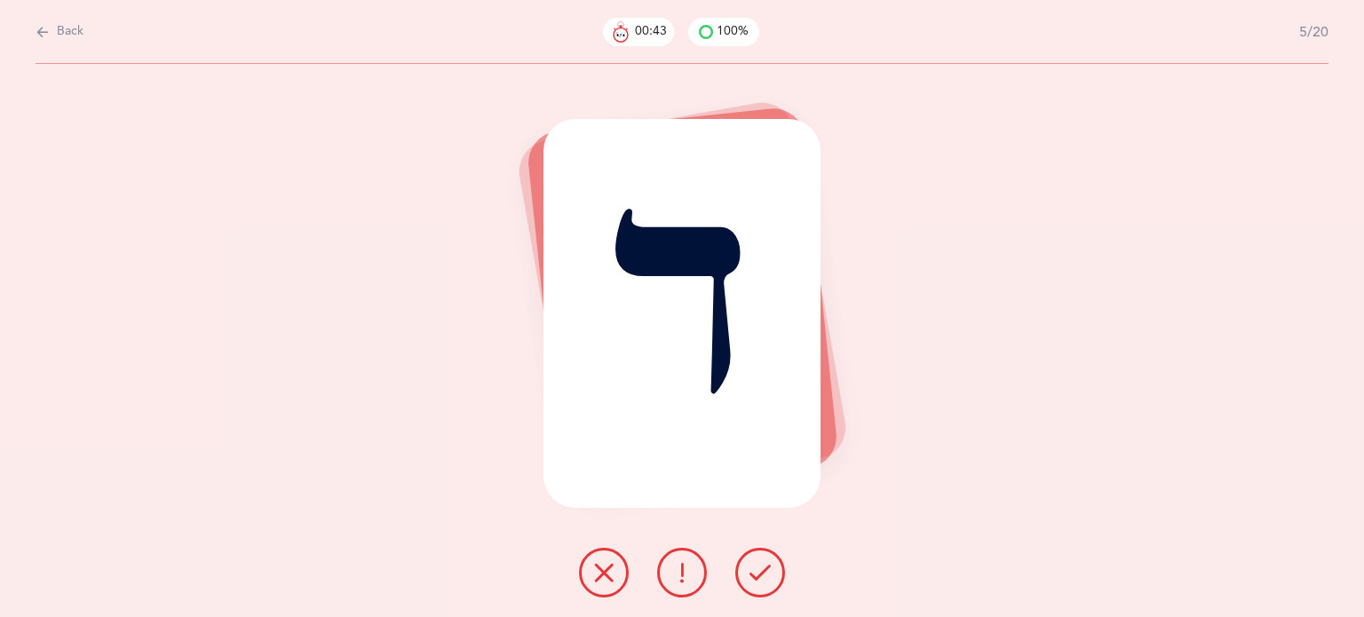
click at [769, 577] on icon at bounding box center [760, 572] width 21 height 21
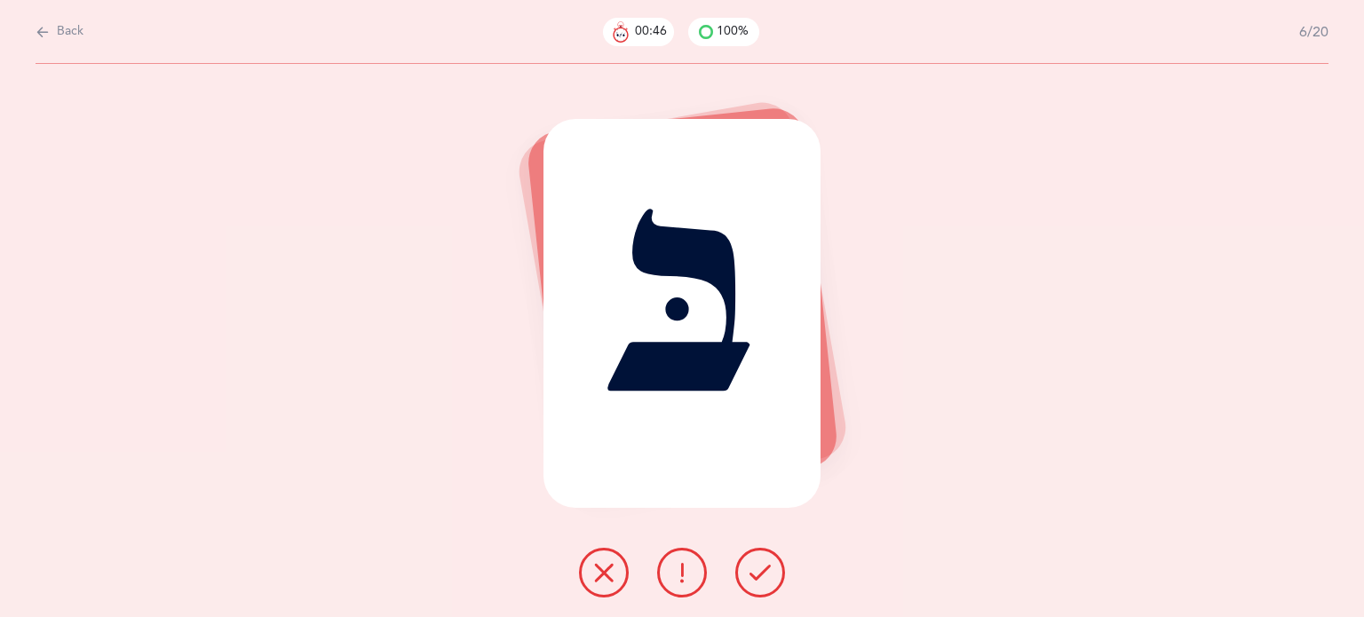
click at [760, 575] on icon at bounding box center [760, 572] width 21 height 21
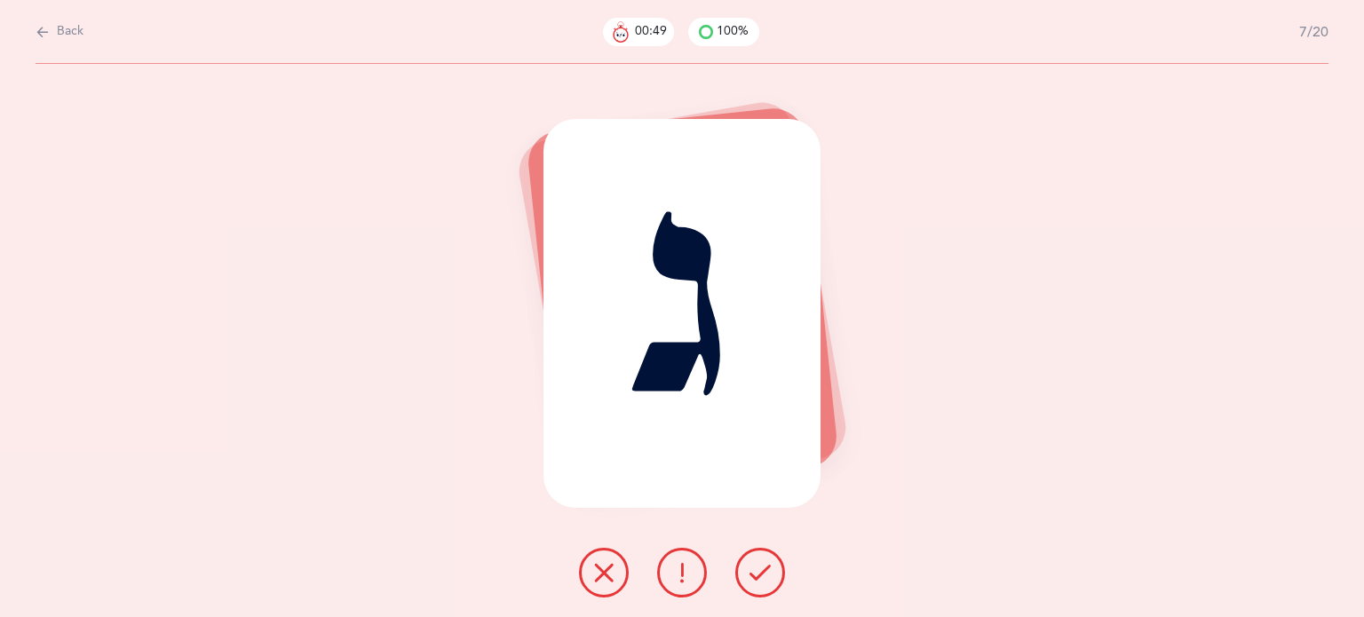
click at [768, 569] on icon at bounding box center [760, 572] width 21 height 21
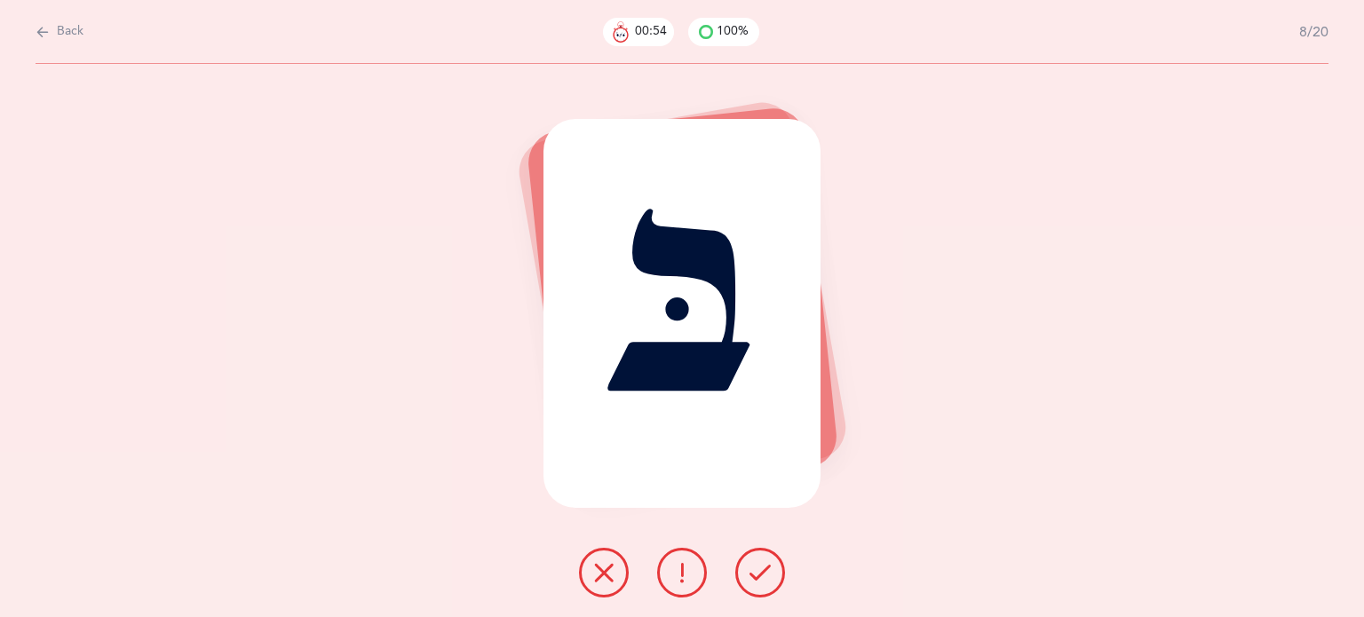
click at [741, 565] on button at bounding box center [761, 573] width 50 height 50
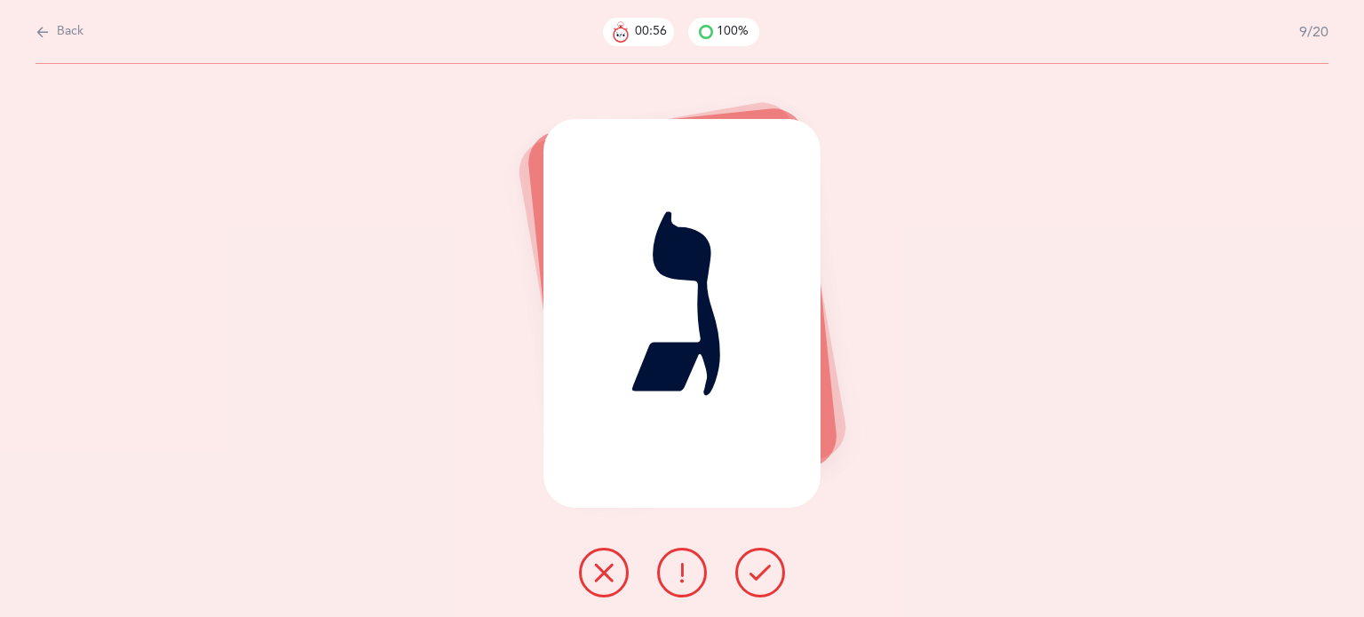
click at [757, 576] on icon at bounding box center [760, 572] width 21 height 21
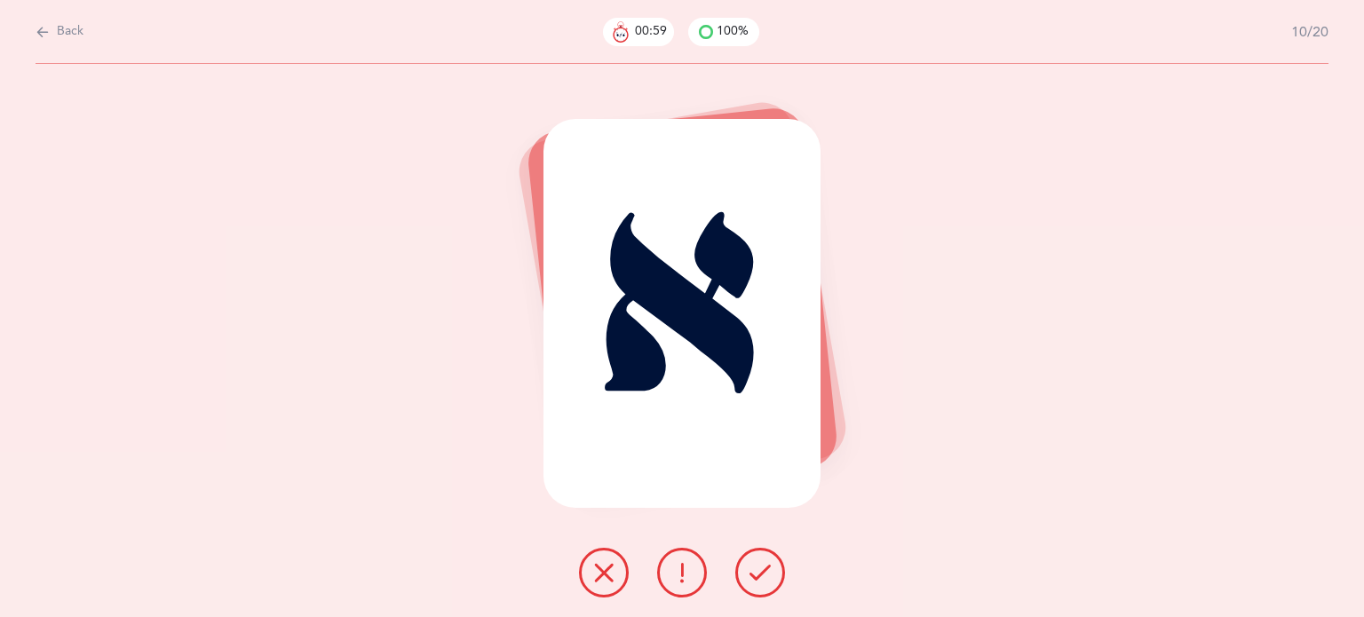
click at [757, 576] on icon at bounding box center [760, 572] width 21 height 21
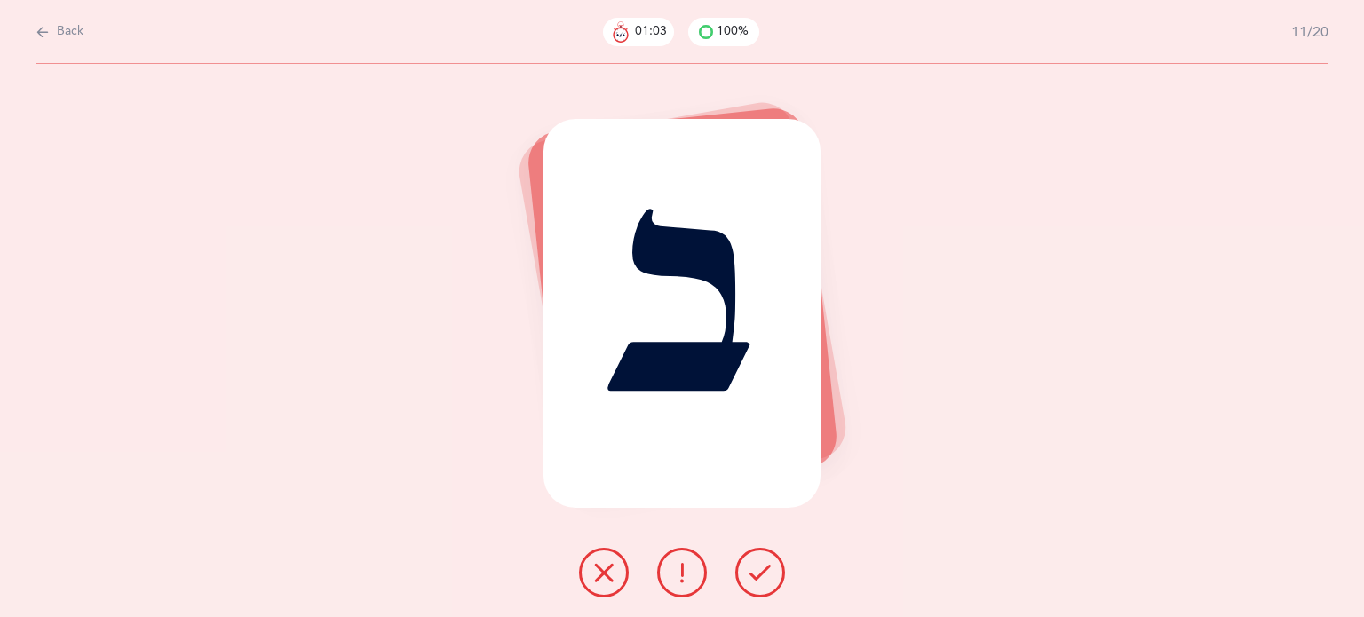
click at [757, 576] on icon at bounding box center [760, 572] width 21 height 21
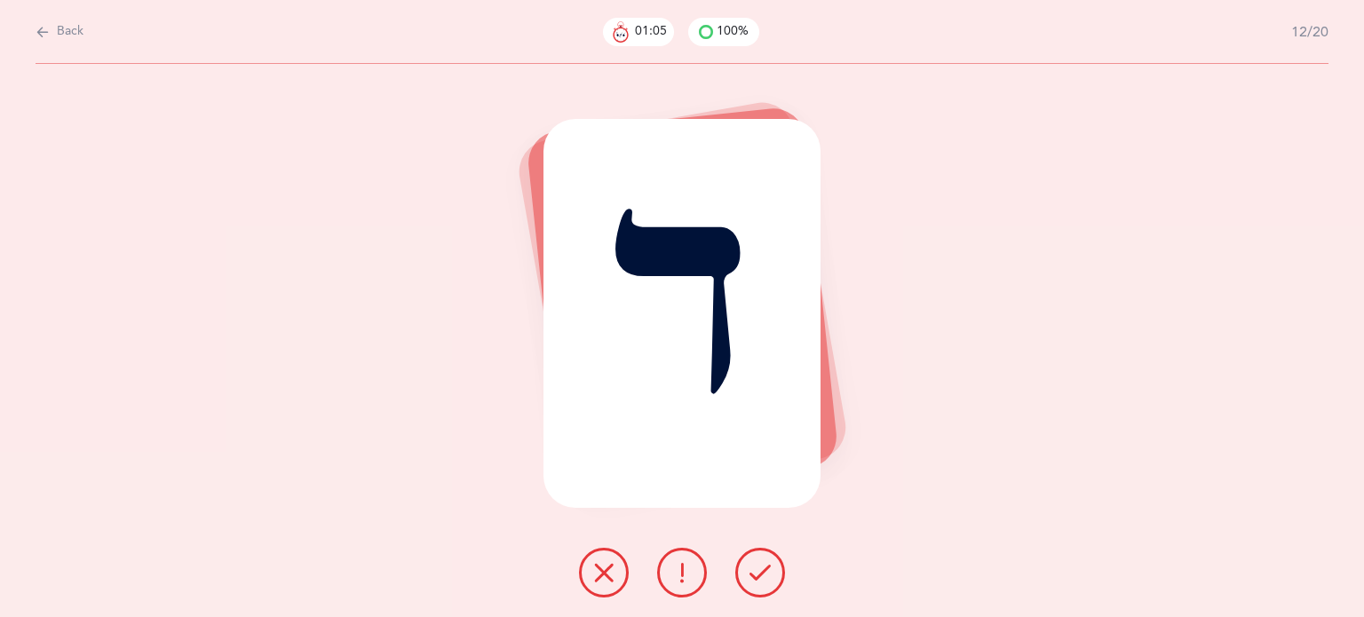
click at [757, 576] on icon at bounding box center [760, 572] width 21 height 21
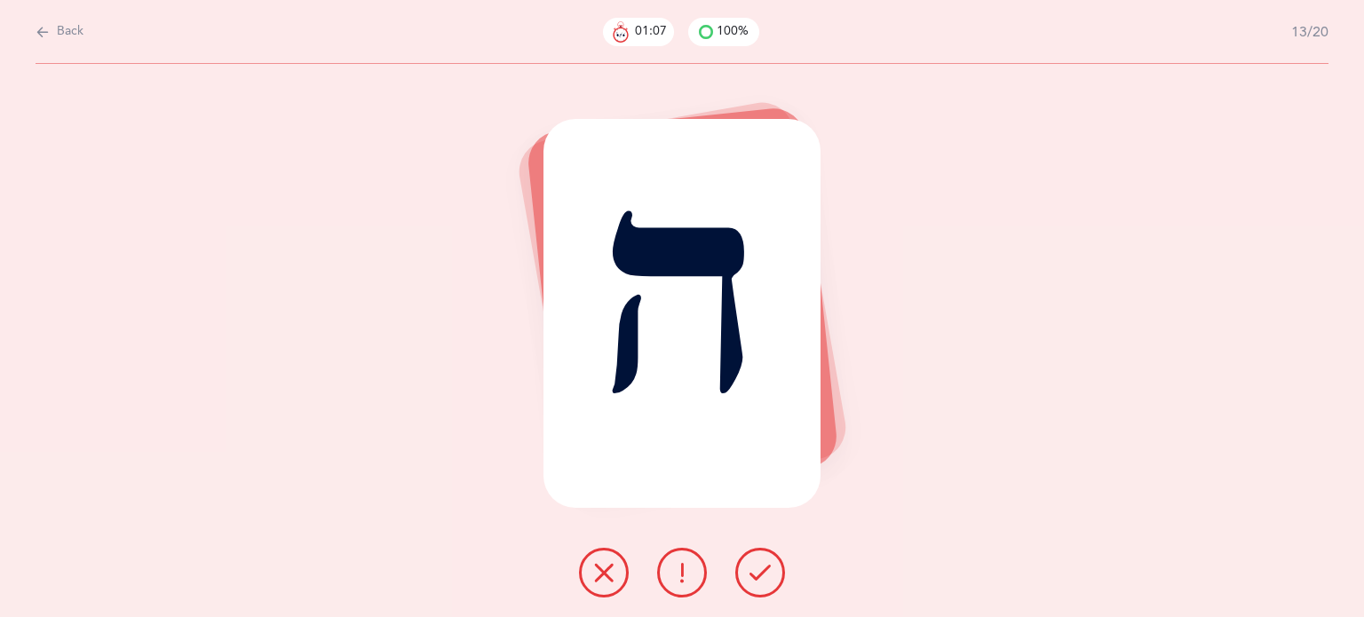
click at [757, 576] on icon at bounding box center [760, 572] width 21 height 21
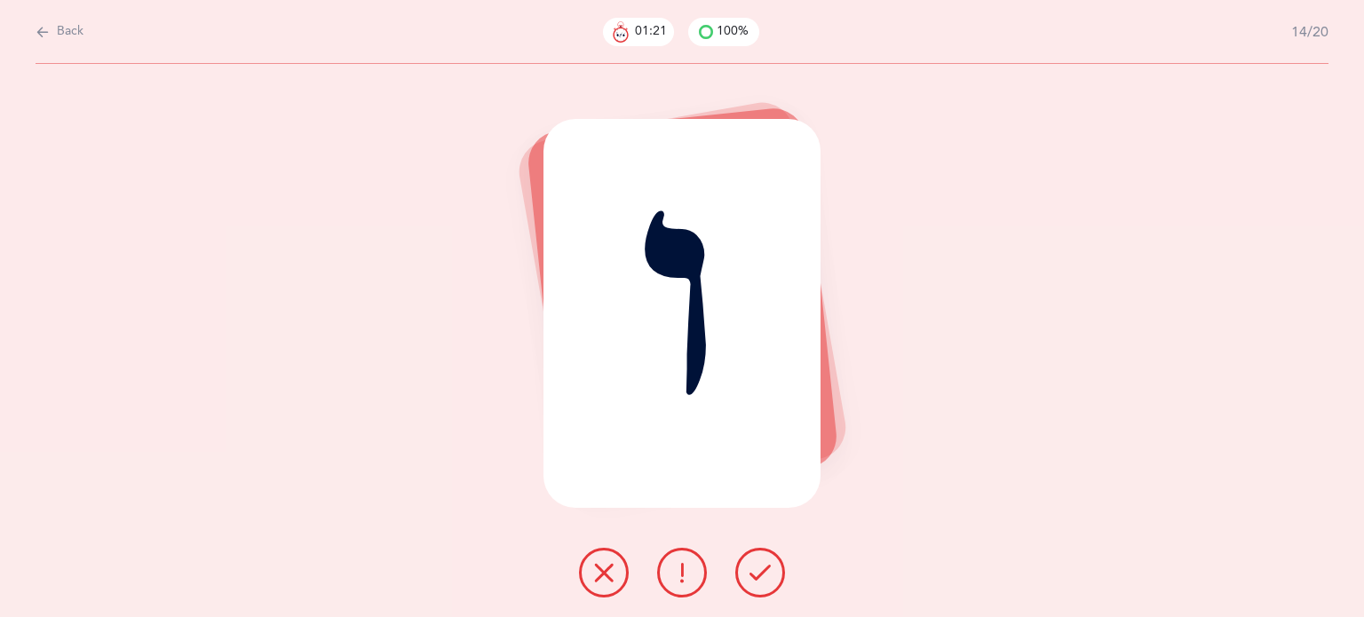
click at [688, 571] on icon at bounding box center [682, 572] width 21 height 21
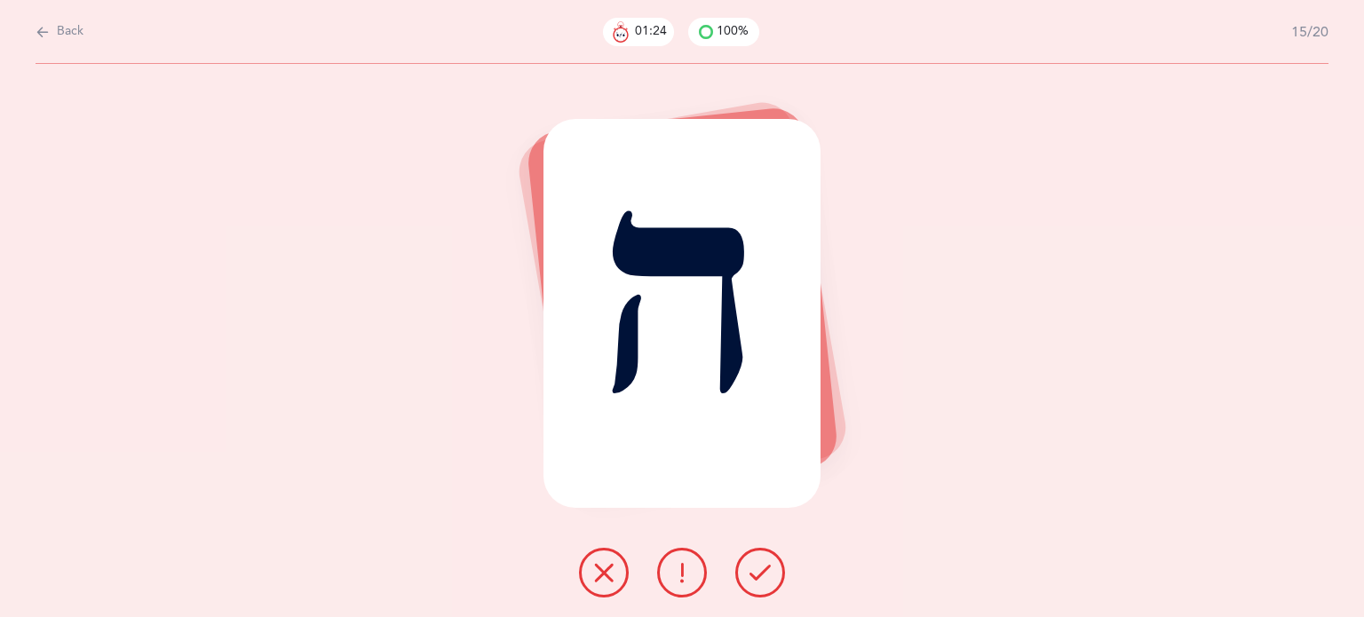
click at [762, 575] on icon at bounding box center [760, 572] width 21 height 21
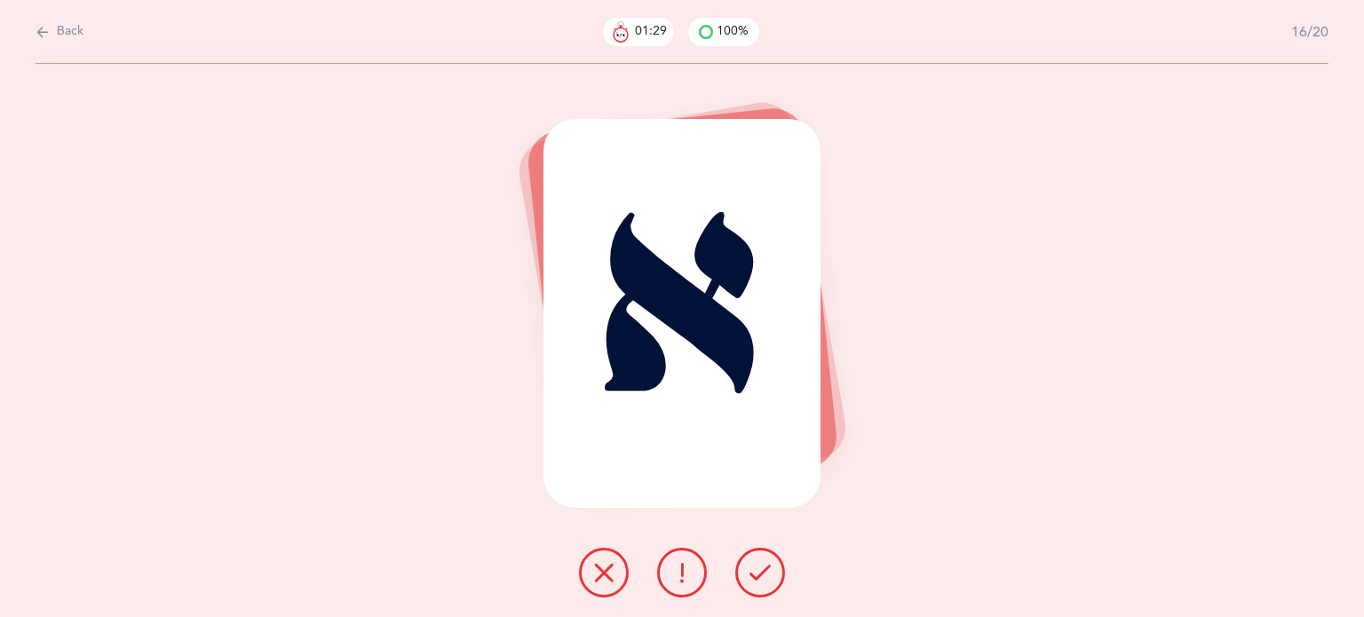
click at [762, 575] on icon at bounding box center [760, 572] width 21 height 21
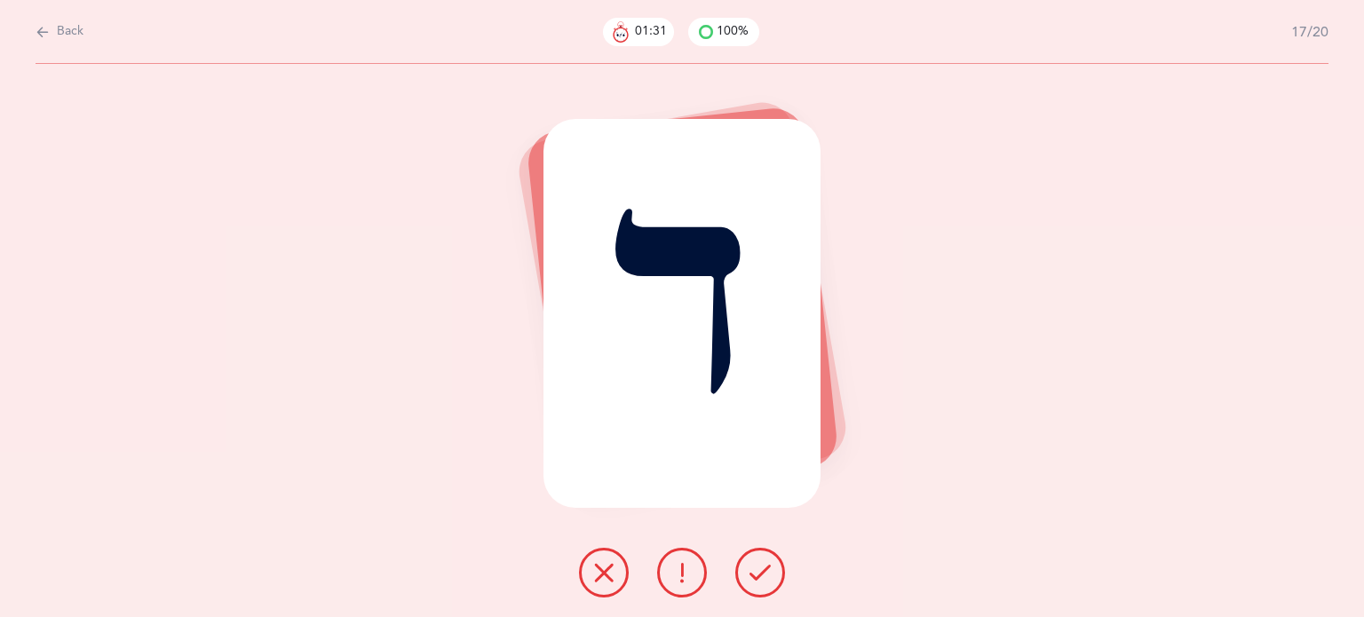
click at [762, 575] on icon at bounding box center [760, 572] width 21 height 21
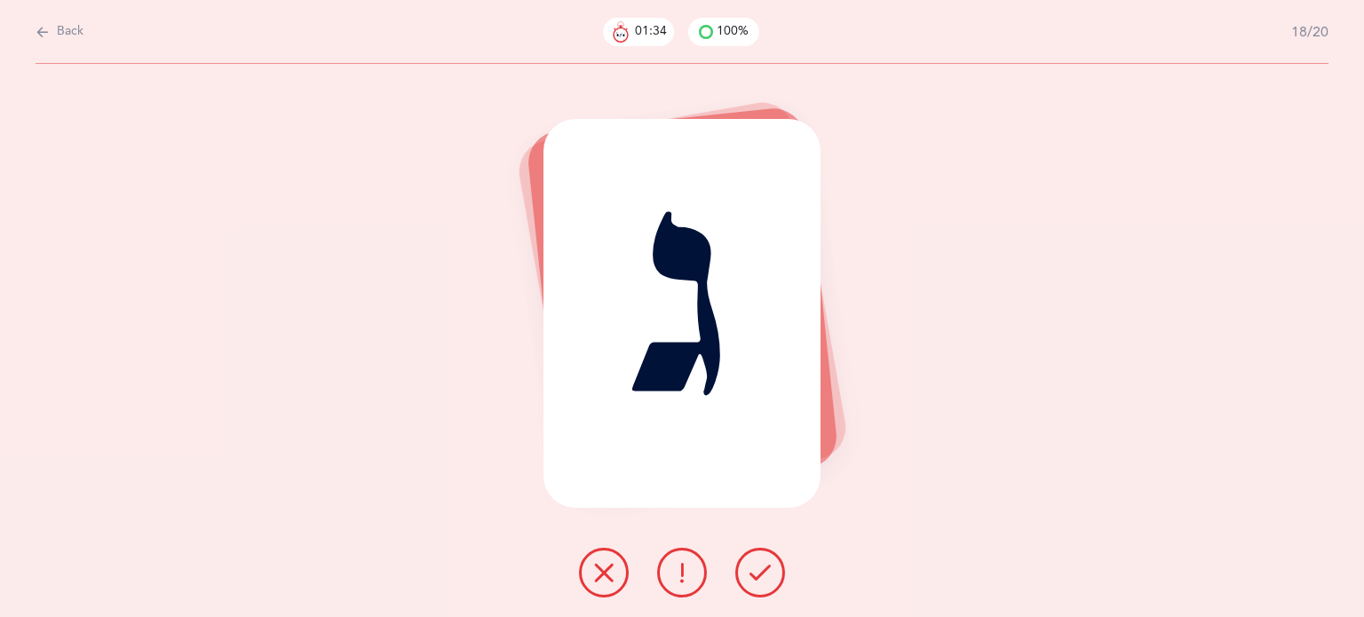
click at [762, 576] on icon at bounding box center [760, 572] width 21 height 21
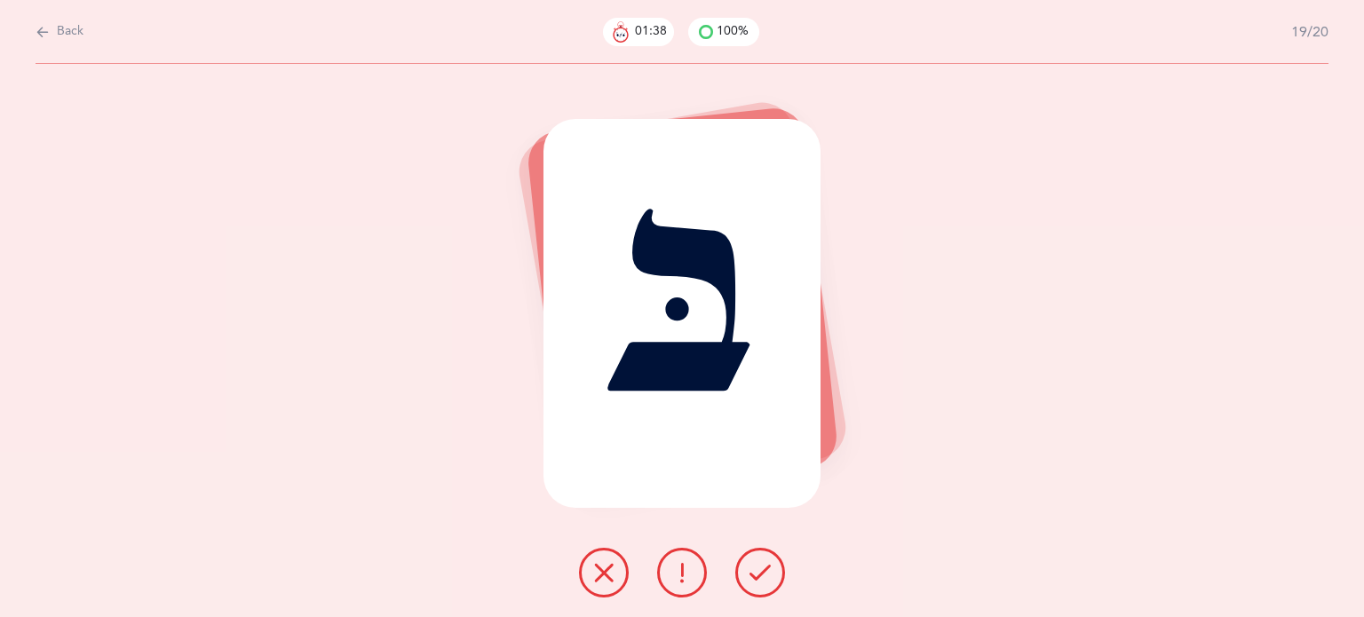
click at [762, 576] on icon at bounding box center [760, 572] width 21 height 21
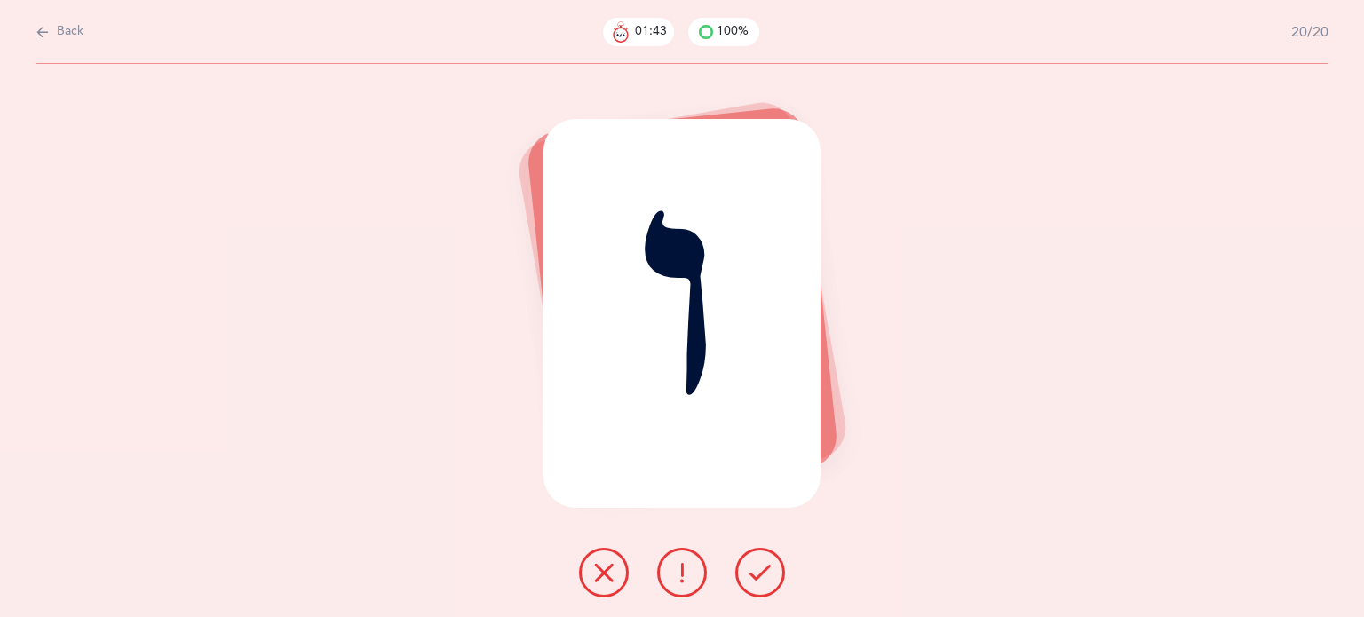
click at [762, 576] on icon at bounding box center [760, 572] width 21 height 21
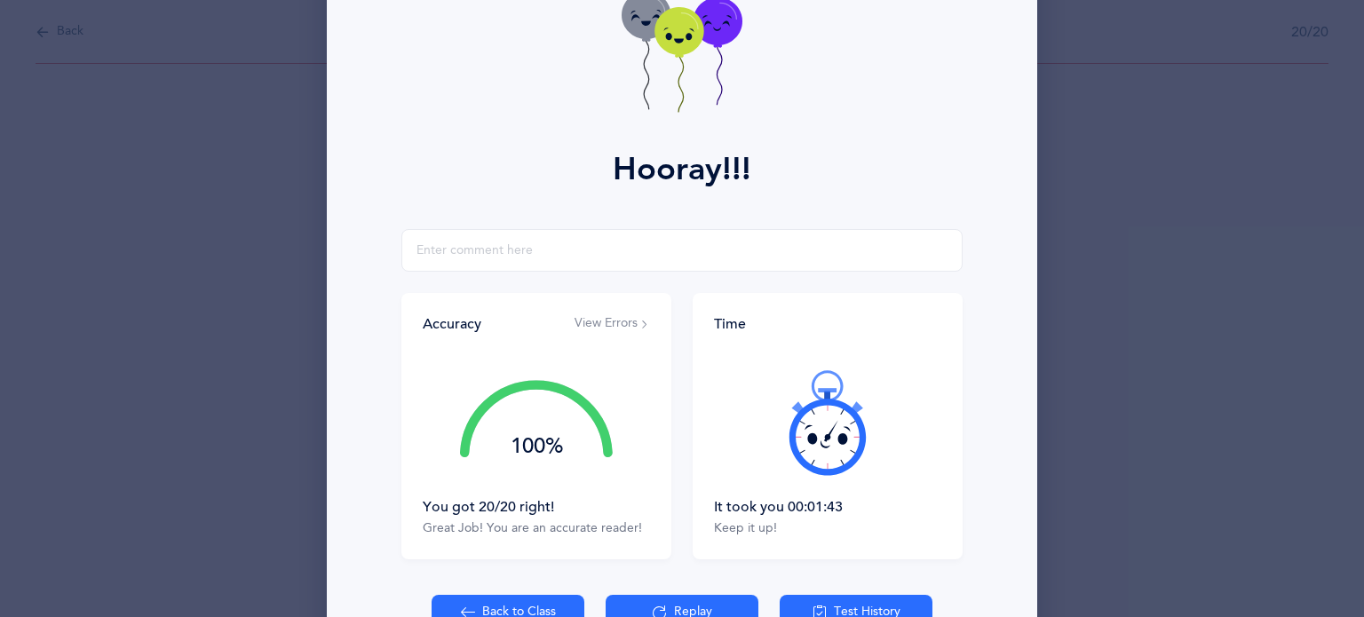
scroll to position [227, 0]
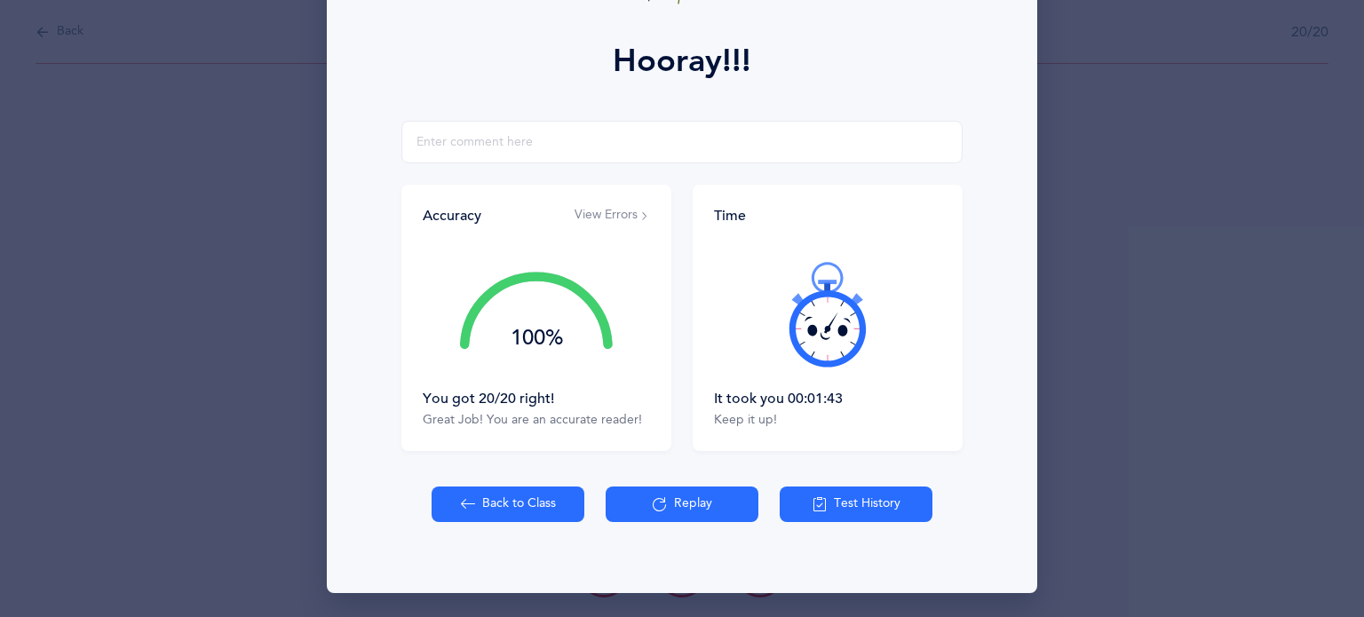
click at [487, 509] on button "Back to Class" at bounding box center [508, 505] width 153 height 36
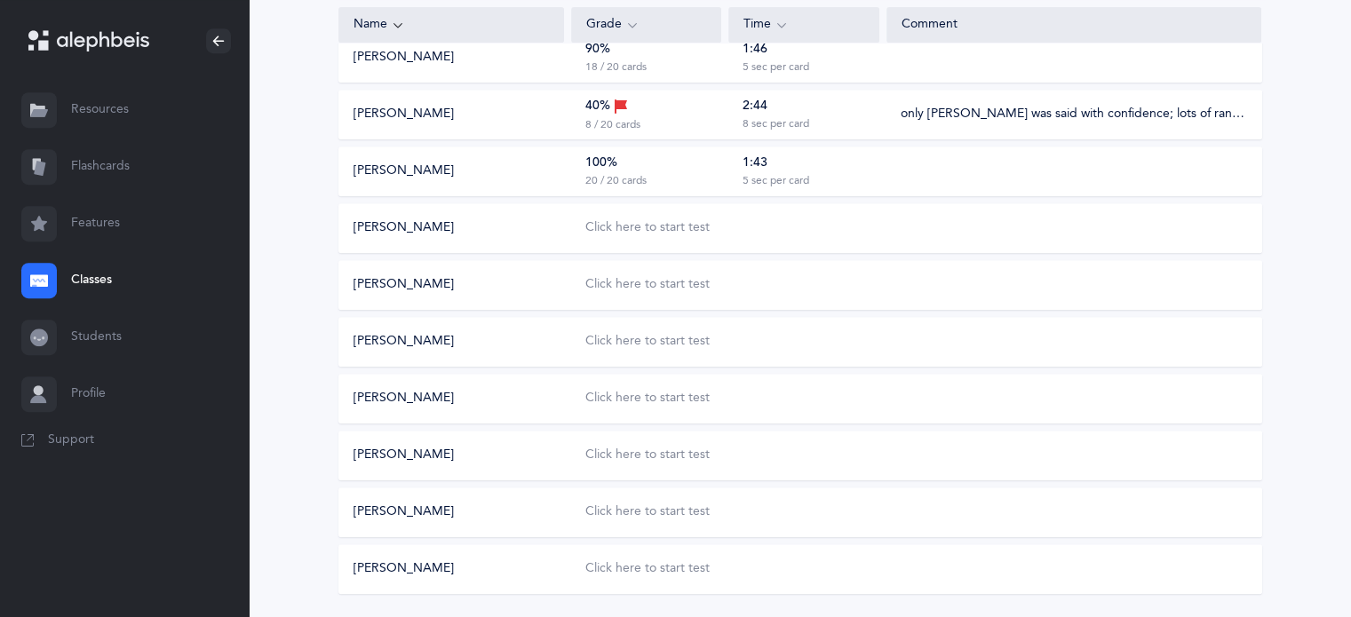
scroll to position [888, 0]
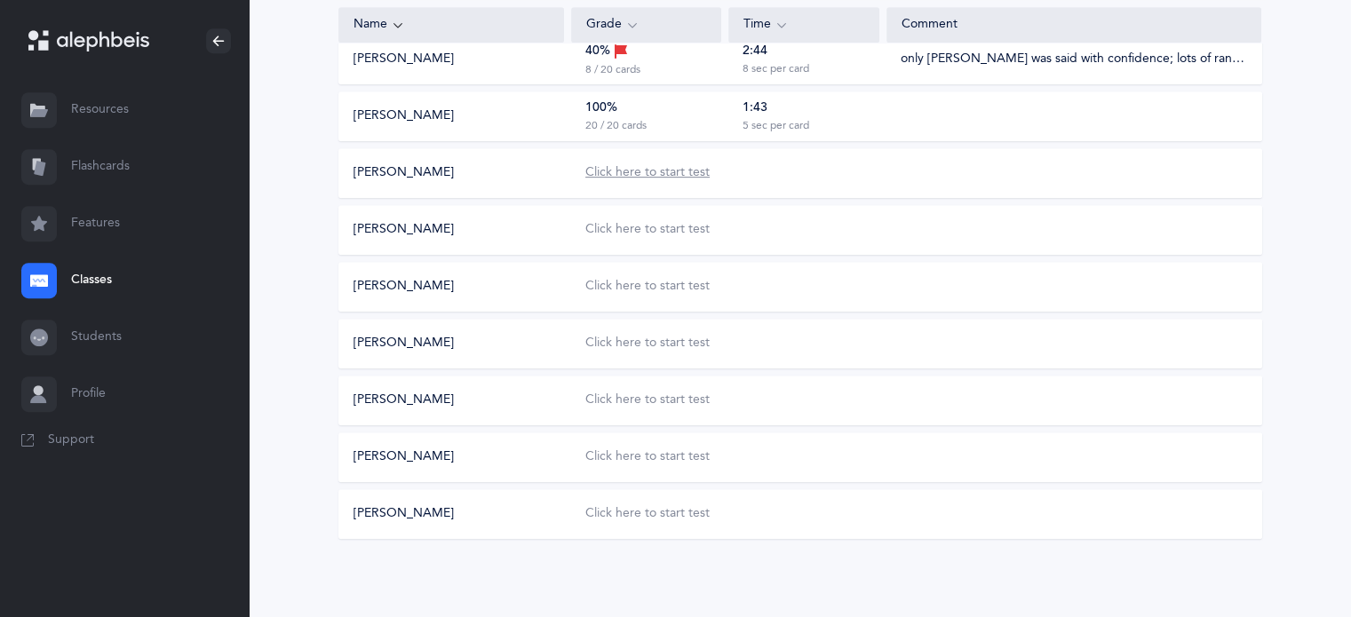
click at [690, 177] on div "Click here to start test" at bounding box center [647, 173] width 124 height 18
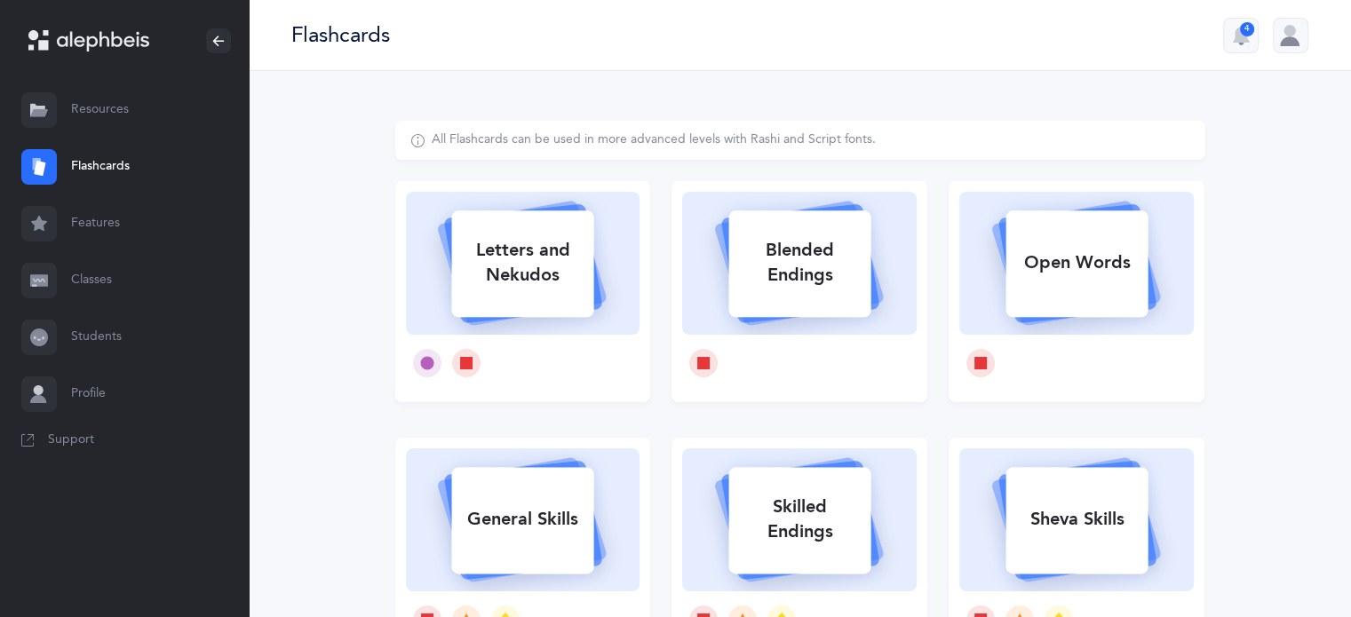
click at [476, 276] on div "Letters and Nekudos" at bounding box center [522, 262] width 142 height 71
select select
select select "single"
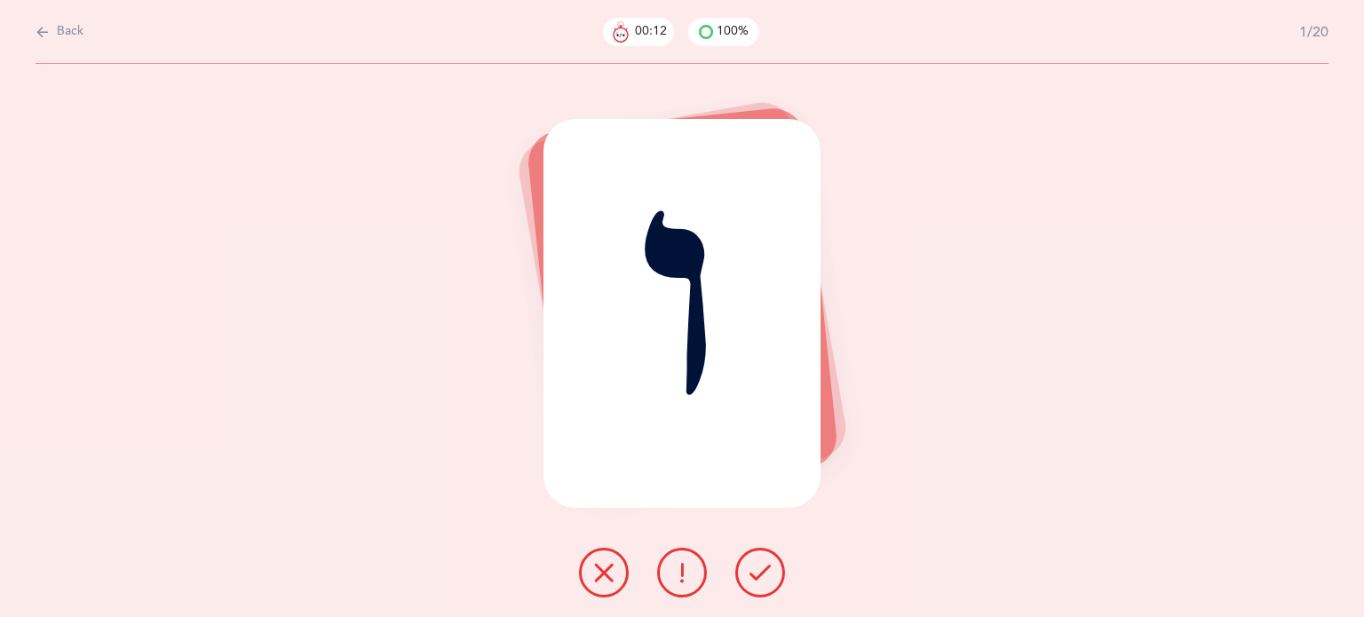
click at [597, 582] on icon at bounding box center [603, 572] width 21 height 21
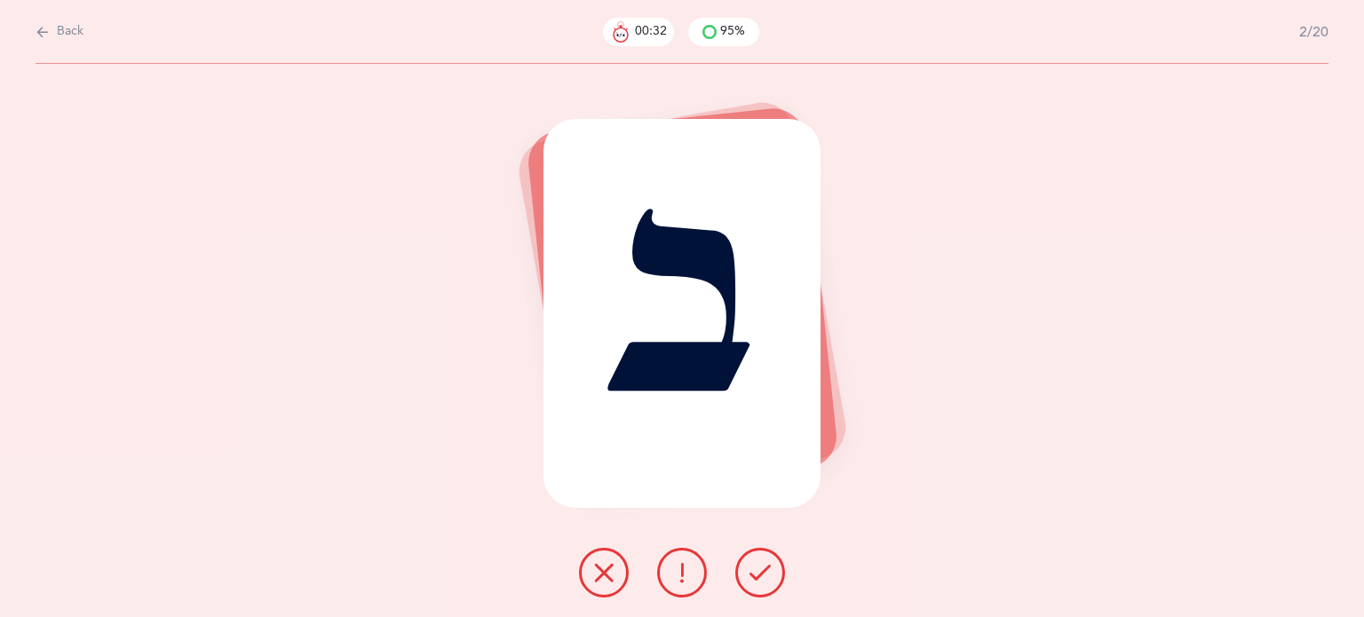
click at [771, 575] on button at bounding box center [761, 573] width 50 height 50
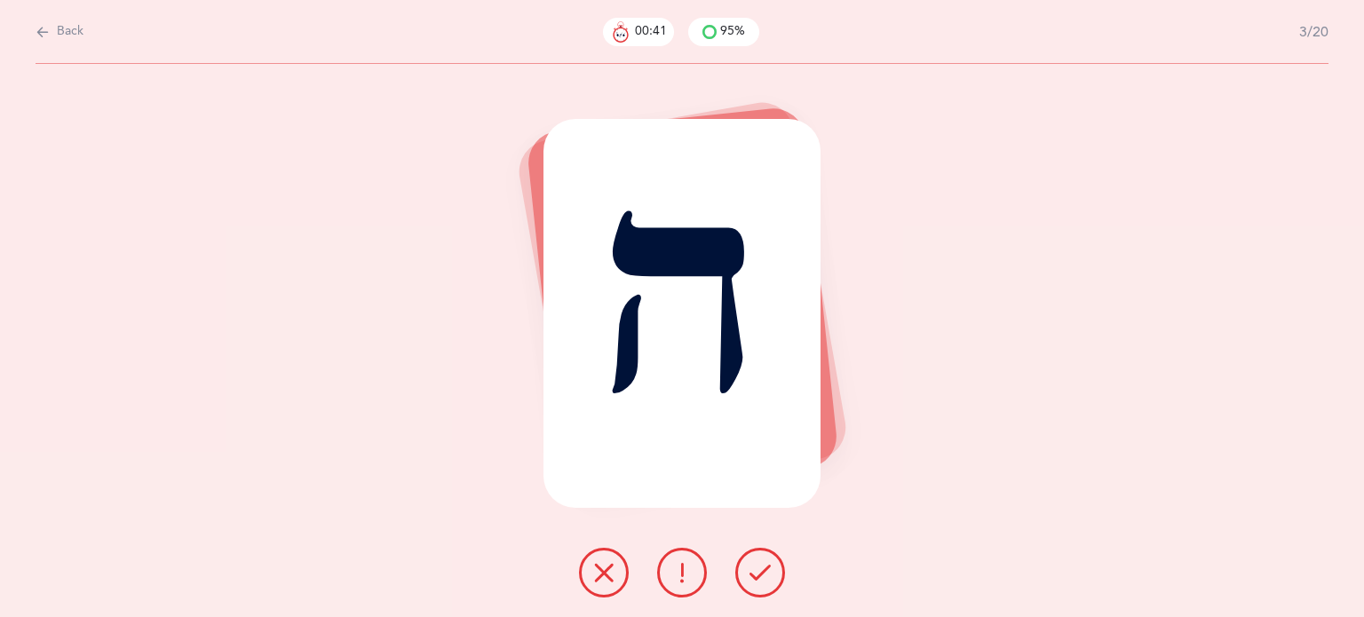
click at [753, 584] on button at bounding box center [761, 573] width 50 height 50
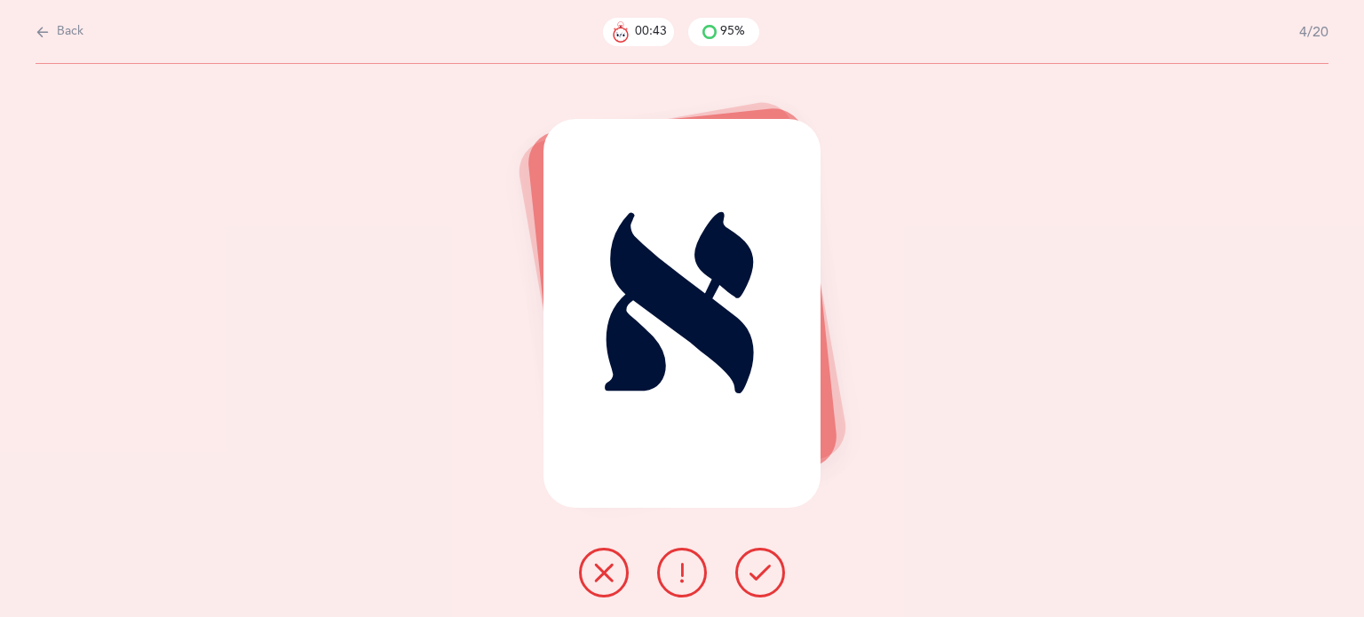
click at [753, 578] on icon at bounding box center [760, 572] width 21 height 21
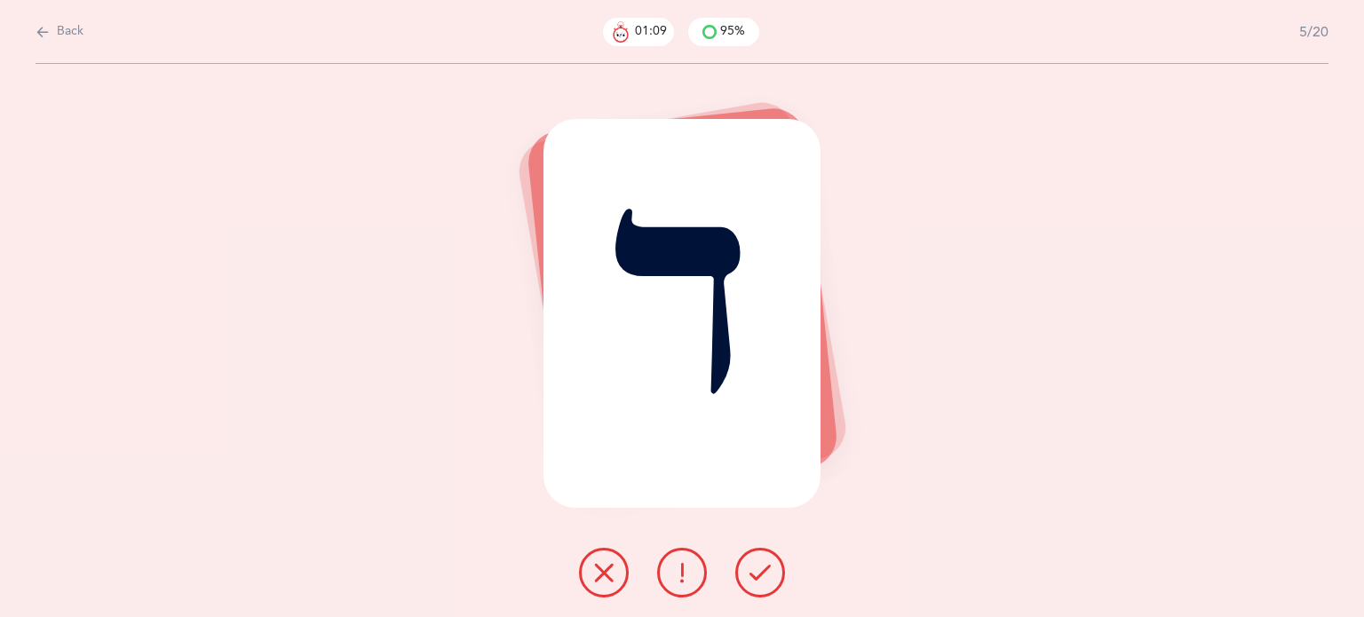
click at [761, 561] on button at bounding box center [761, 573] width 50 height 50
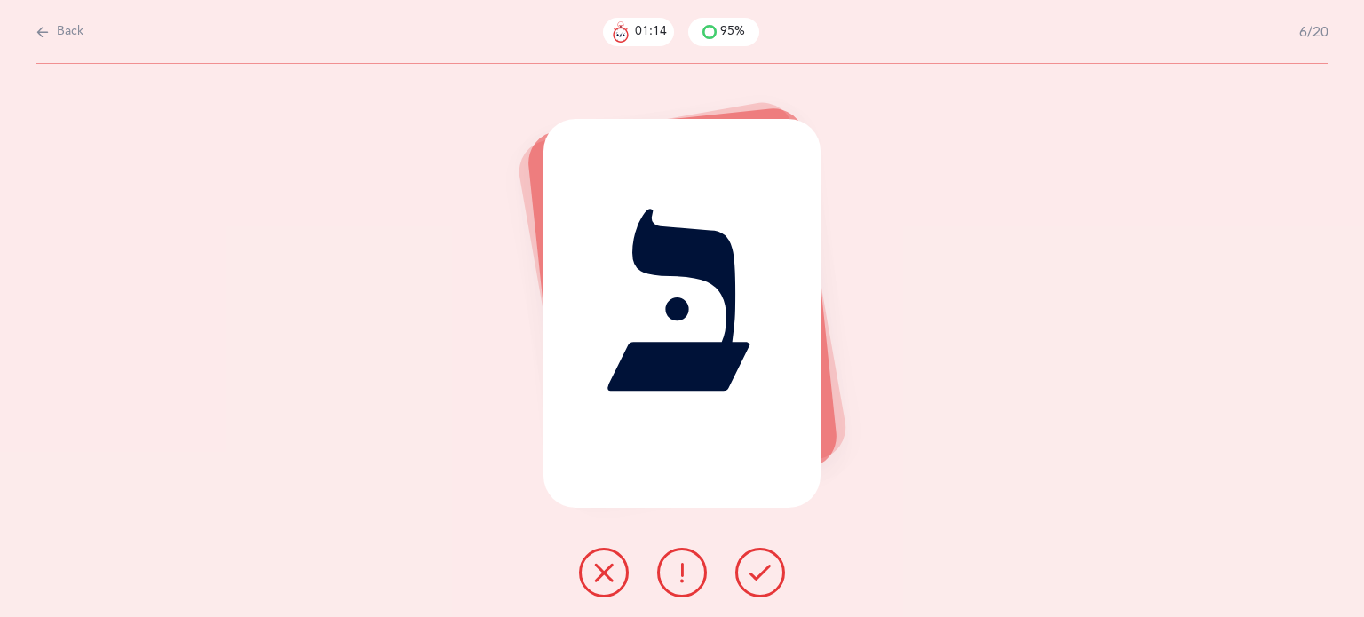
click at [752, 564] on icon at bounding box center [760, 572] width 21 height 21
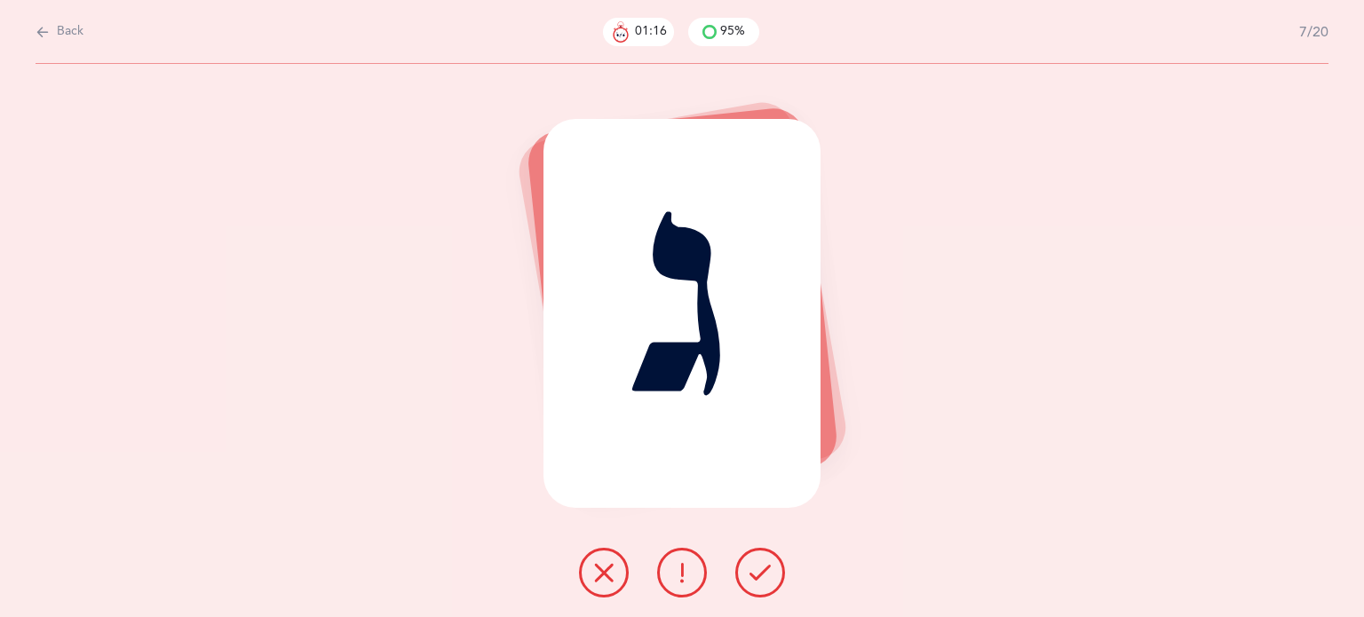
click at [752, 564] on icon at bounding box center [760, 572] width 21 height 21
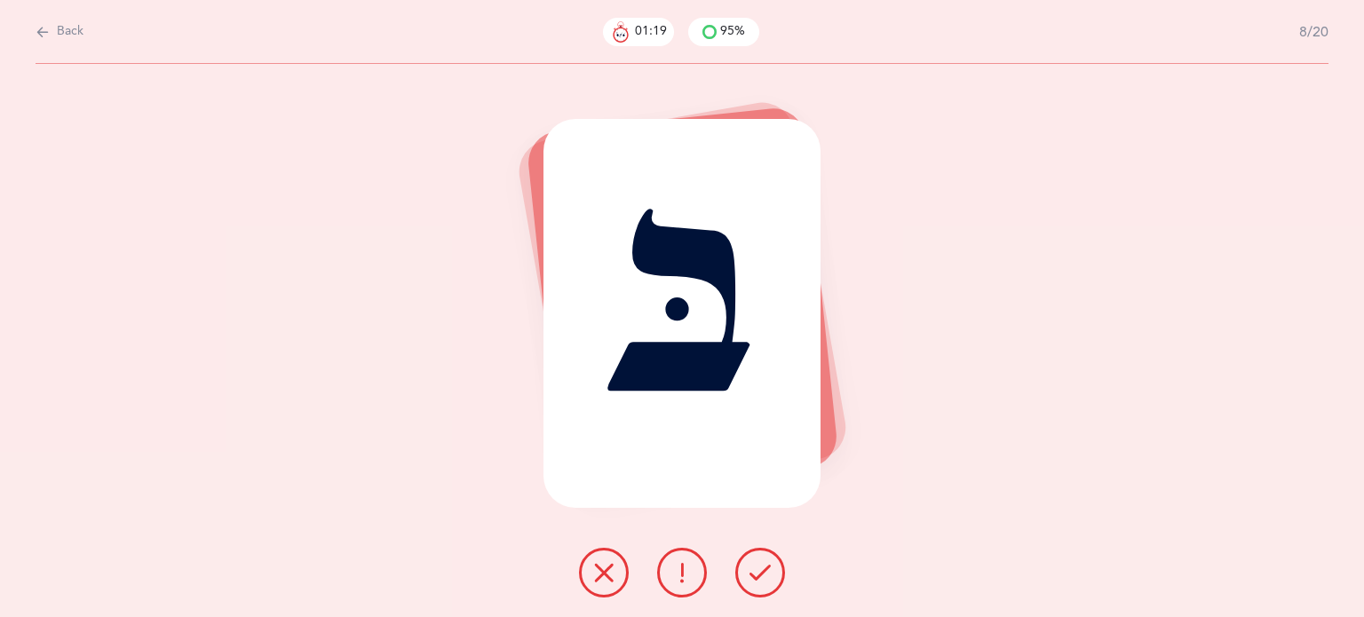
click at [752, 564] on icon at bounding box center [760, 572] width 21 height 21
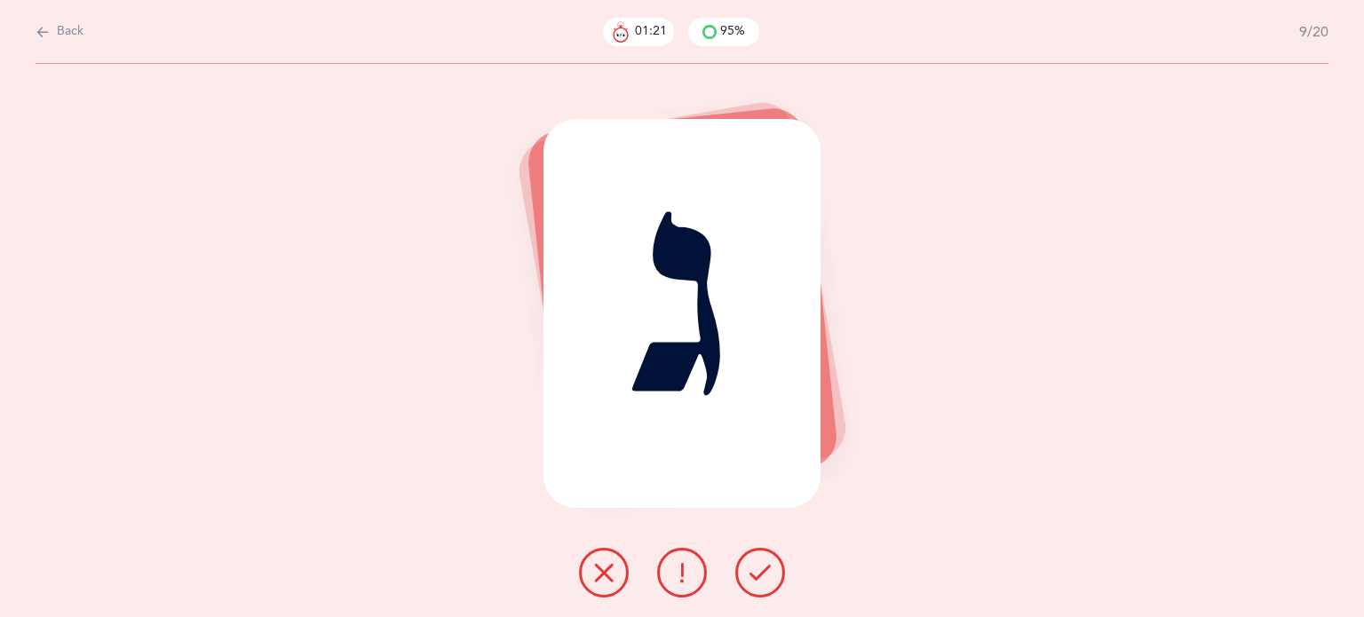
click at [752, 564] on icon at bounding box center [760, 572] width 21 height 21
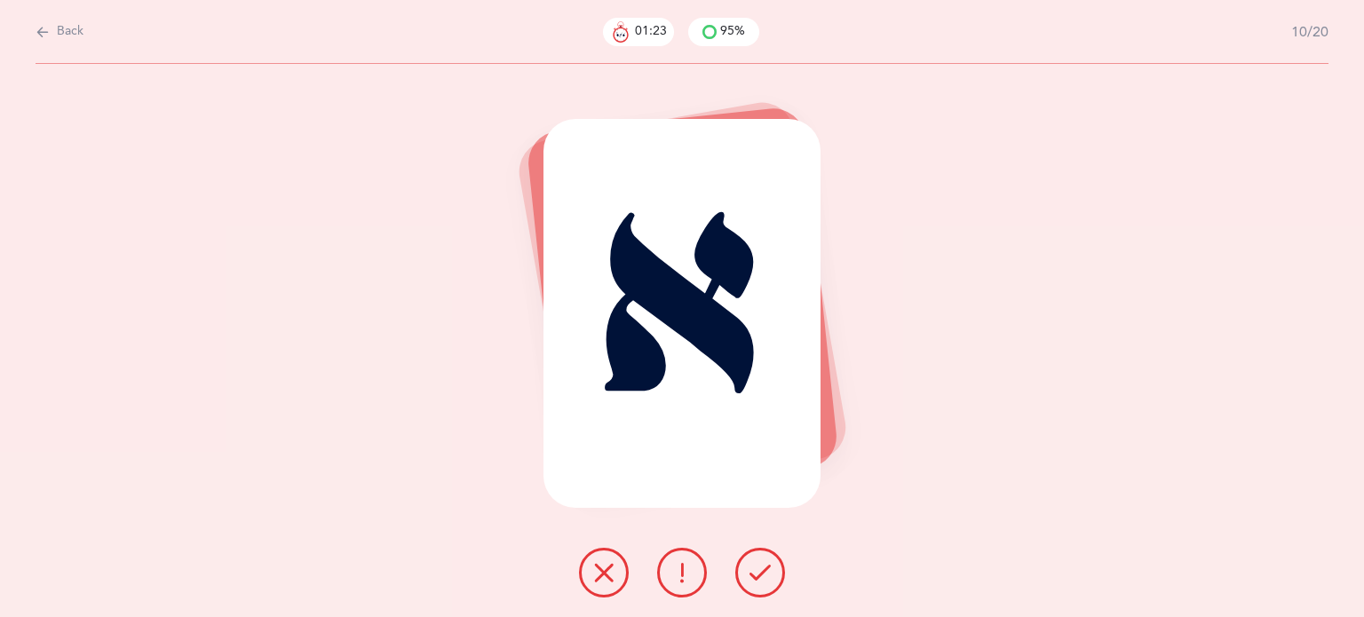
click at [752, 564] on icon at bounding box center [760, 572] width 21 height 21
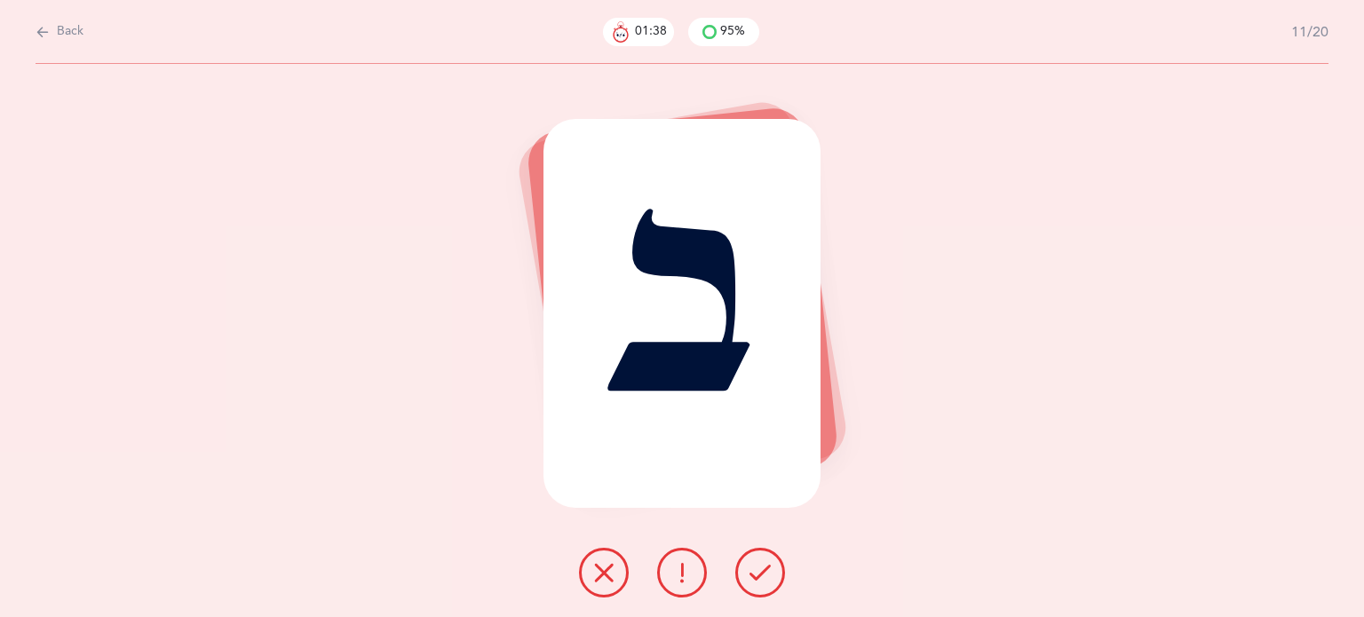
click at [752, 562] on icon at bounding box center [760, 572] width 21 height 21
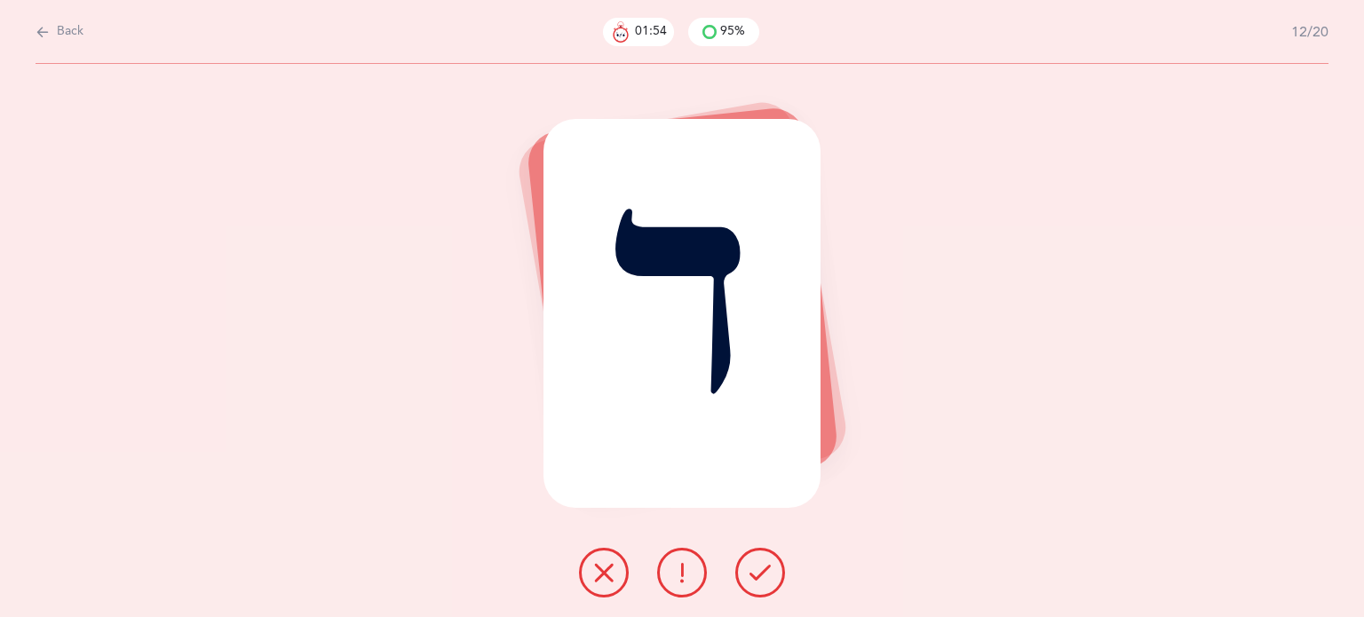
click at [774, 578] on button at bounding box center [761, 573] width 50 height 50
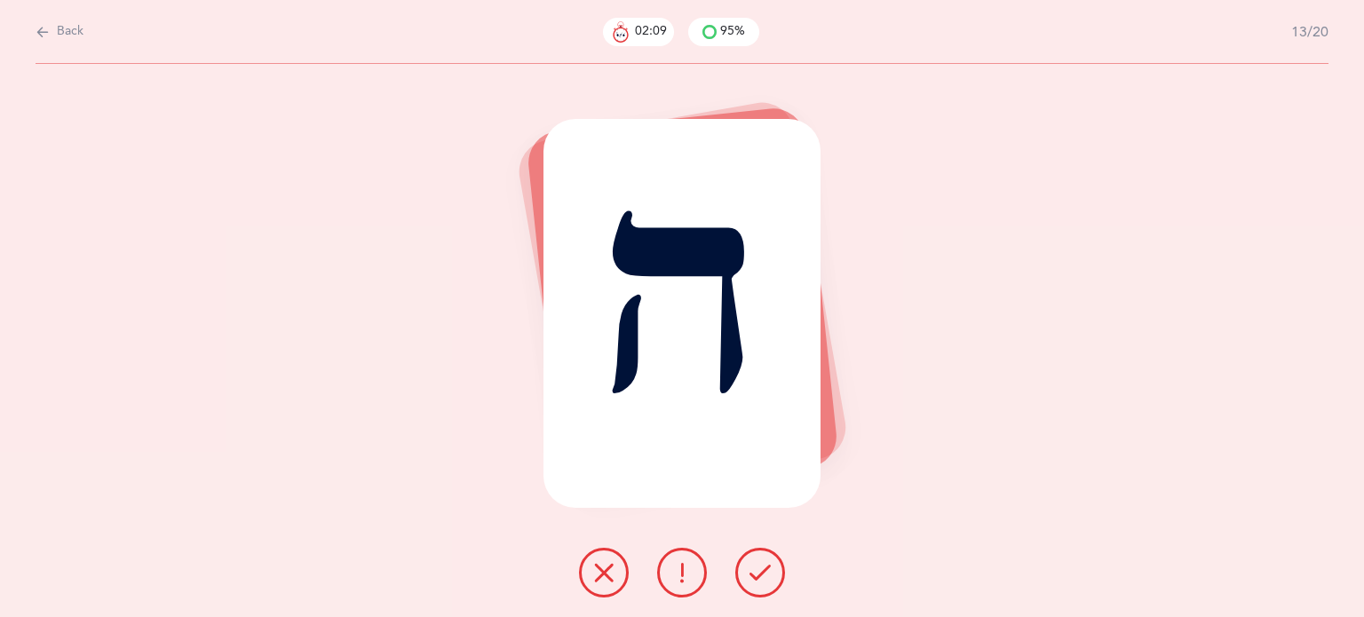
click at [774, 578] on button at bounding box center [761, 573] width 50 height 50
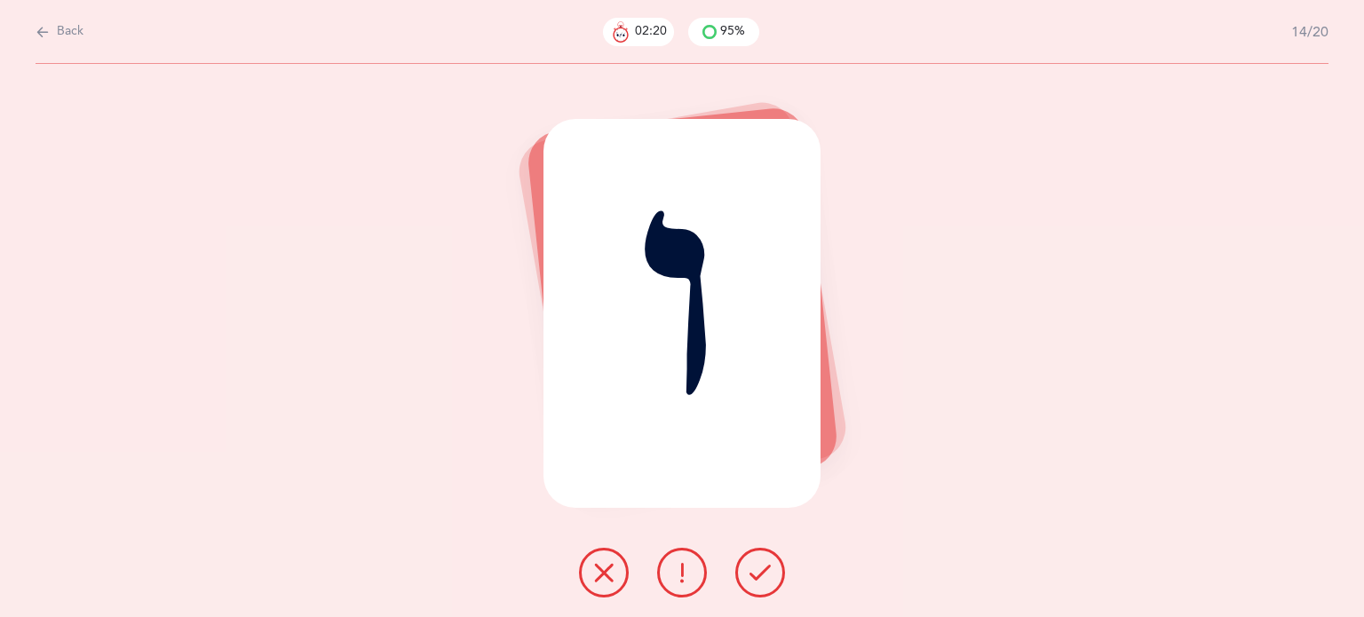
click at [595, 582] on icon at bounding box center [603, 572] width 21 height 21
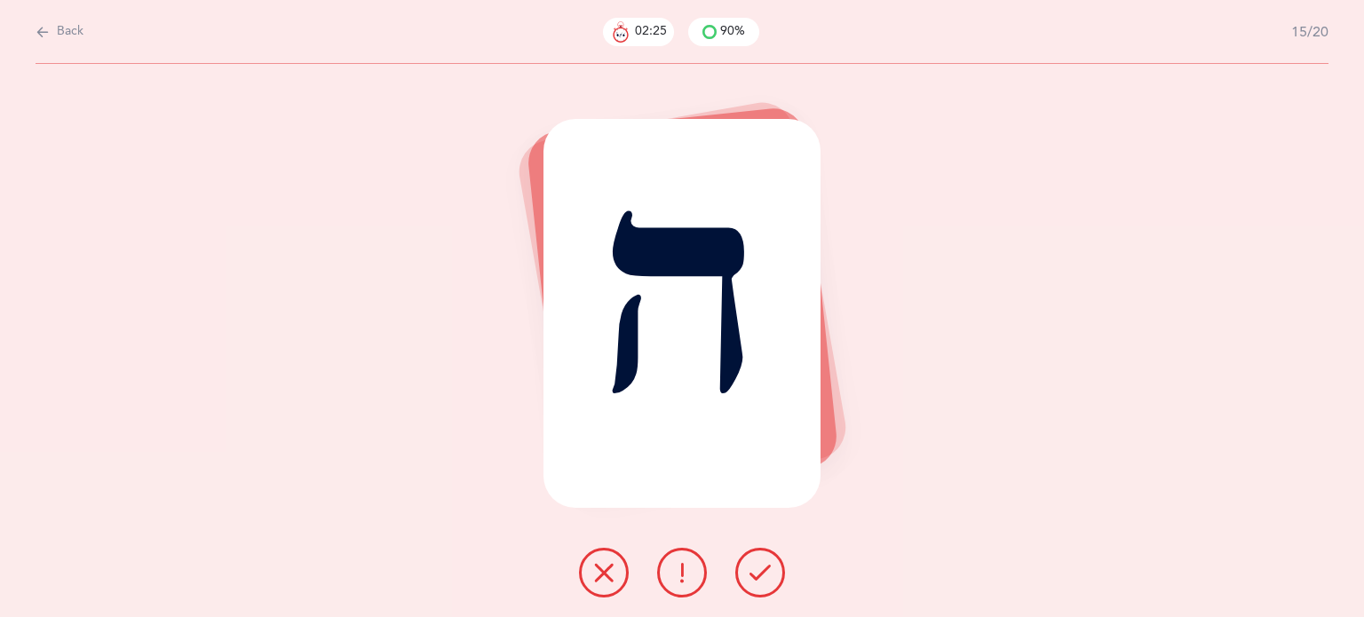
click at [757, 569] on icon at bounding box center [760, 572] width 21 height 21
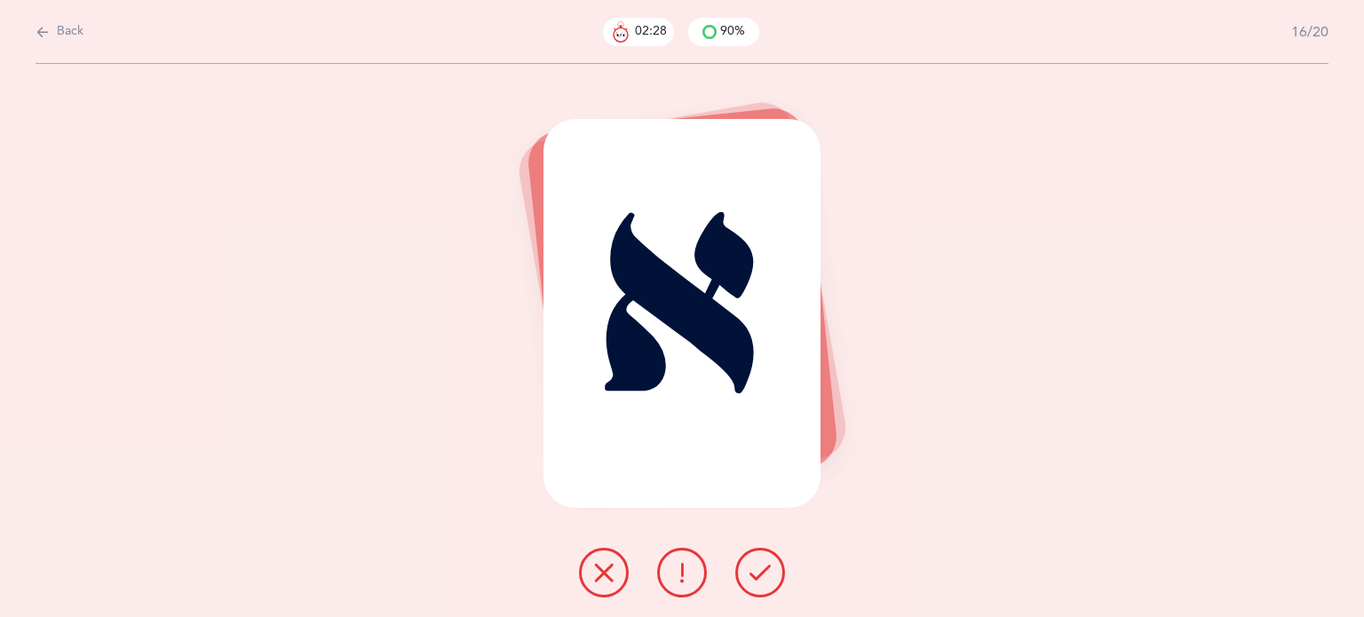
click at [744, 569] on button at bounding box center [761, 573] width 50 height 50
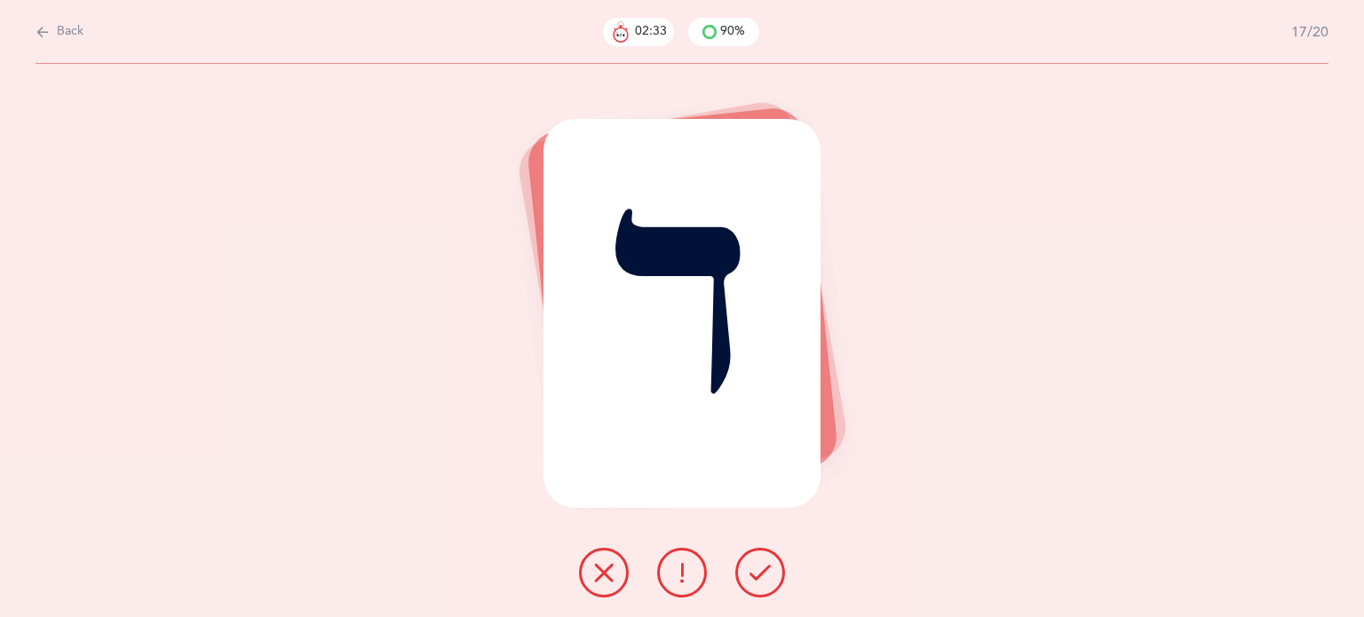
click at [604, 562] on icon at bounding box center [603, 572] width 21 height 21
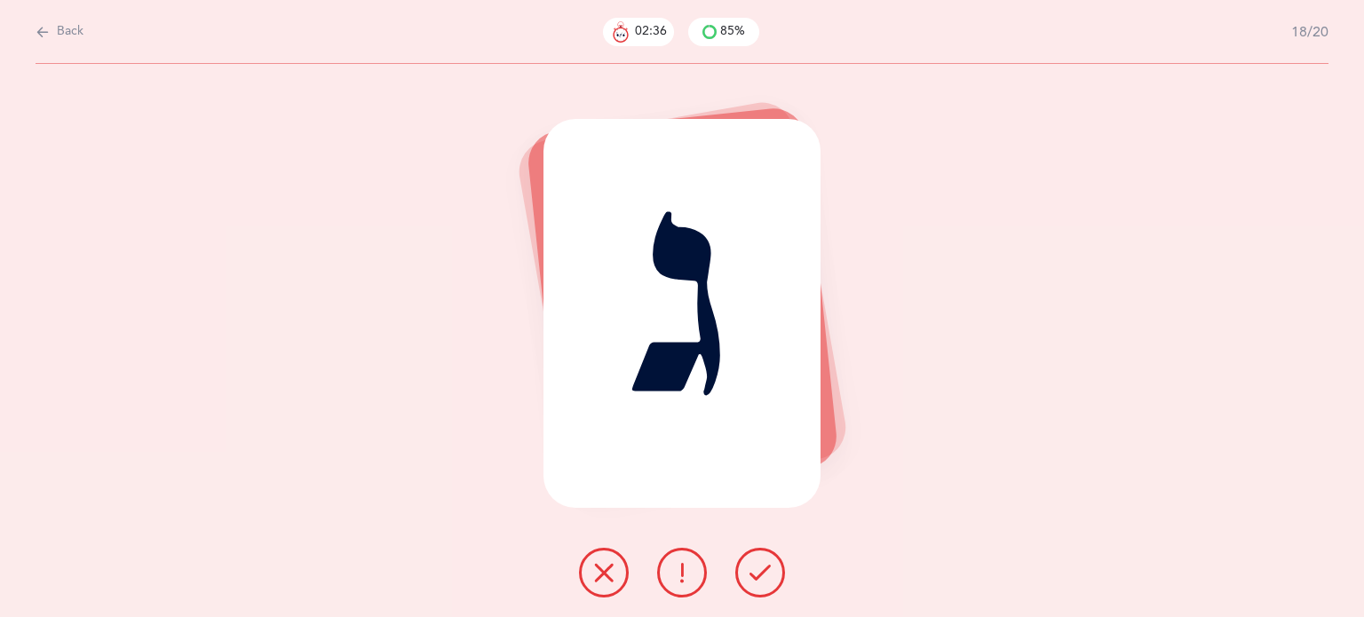
click at [772, 571] on button at bounding box center [761, 573] width 50 height 50
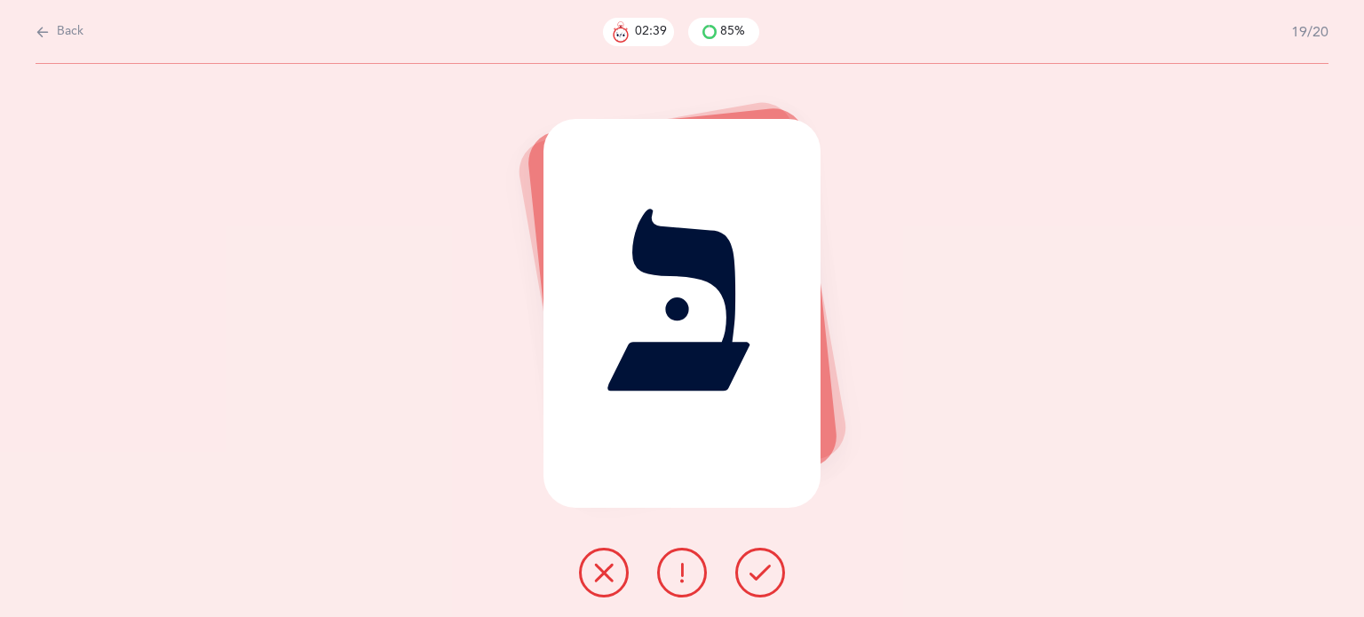
click at [768, 575] on icon at bounding box center [760, 572] width 21 height 21
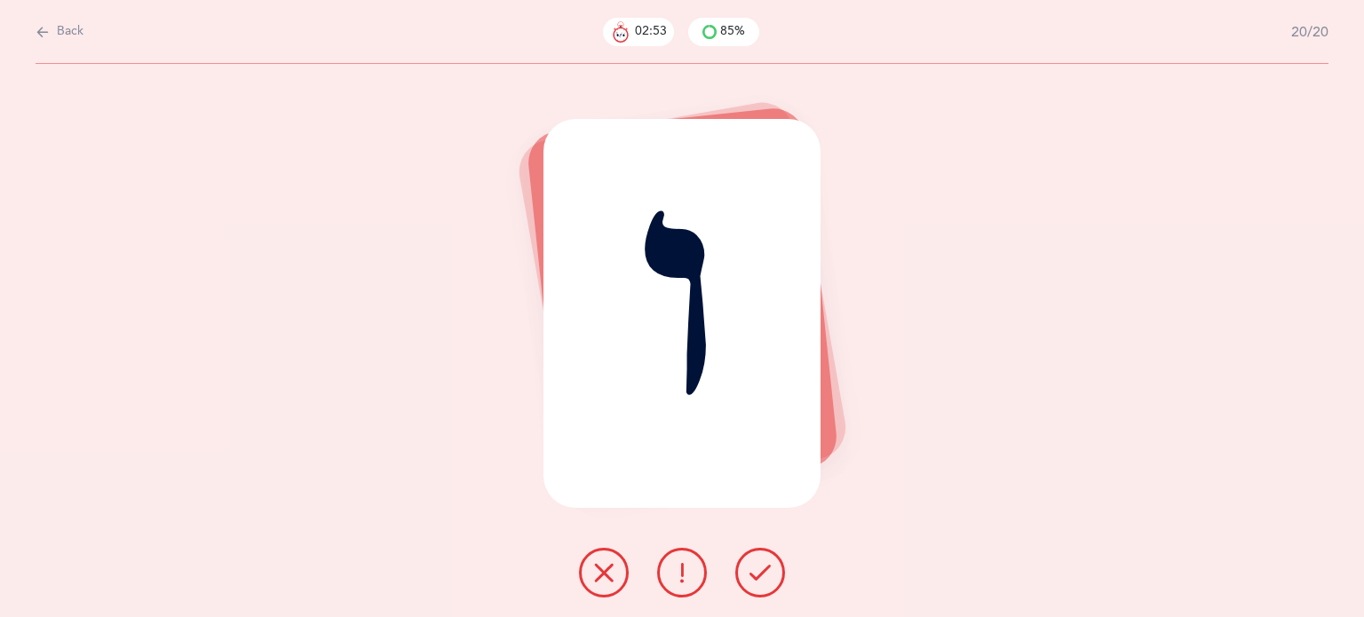
click at [602, 569] on icon at bounding box center [603, 572] width 21 height 21
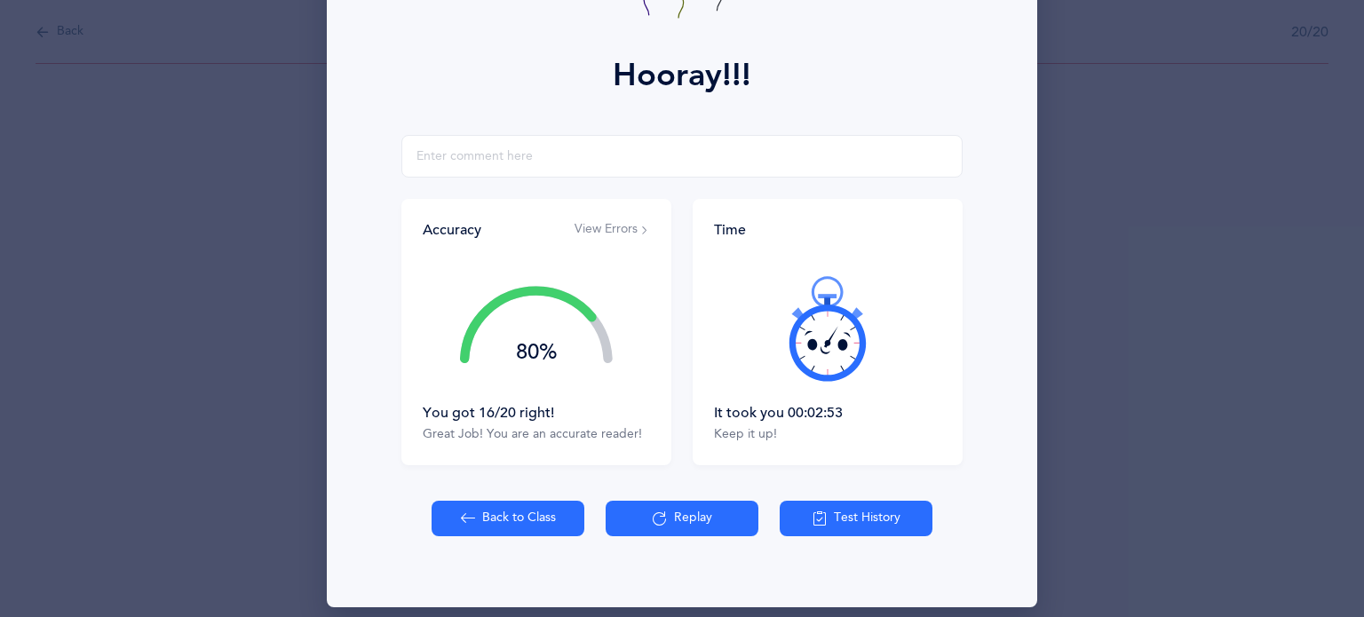
scroll to position [227, 0]
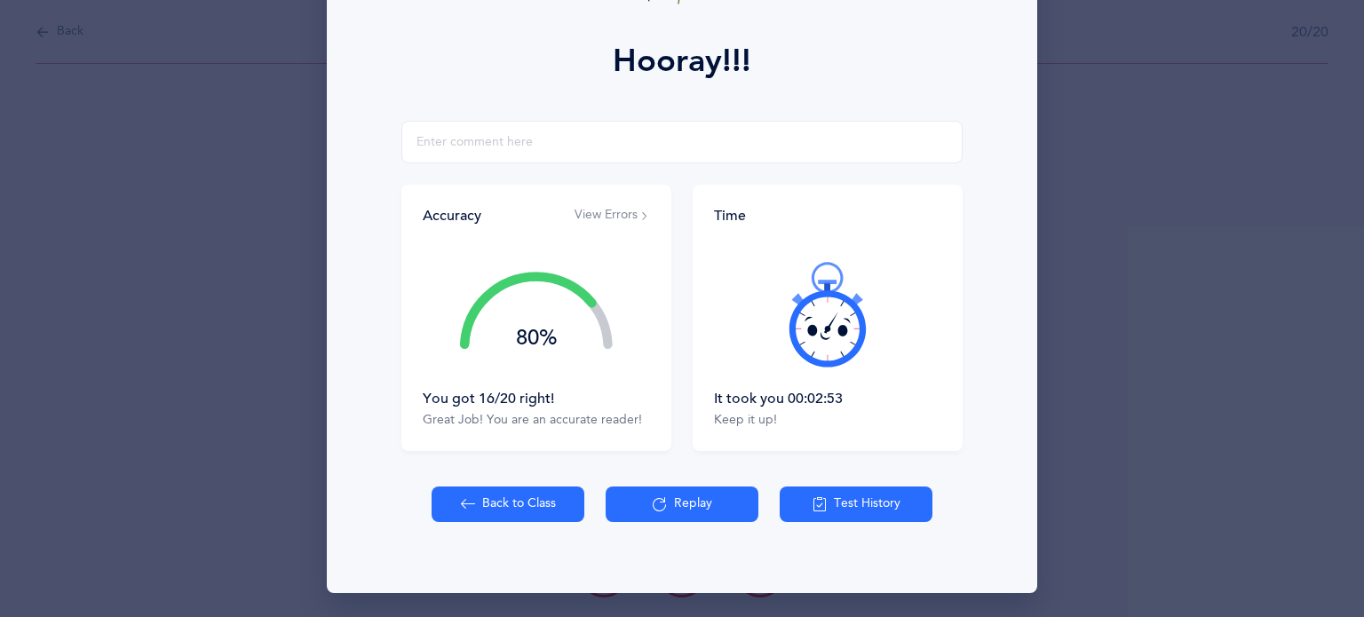
click at [561, 500] on button "Back to Class" at bounding box center [508, 505] width 153 height 36
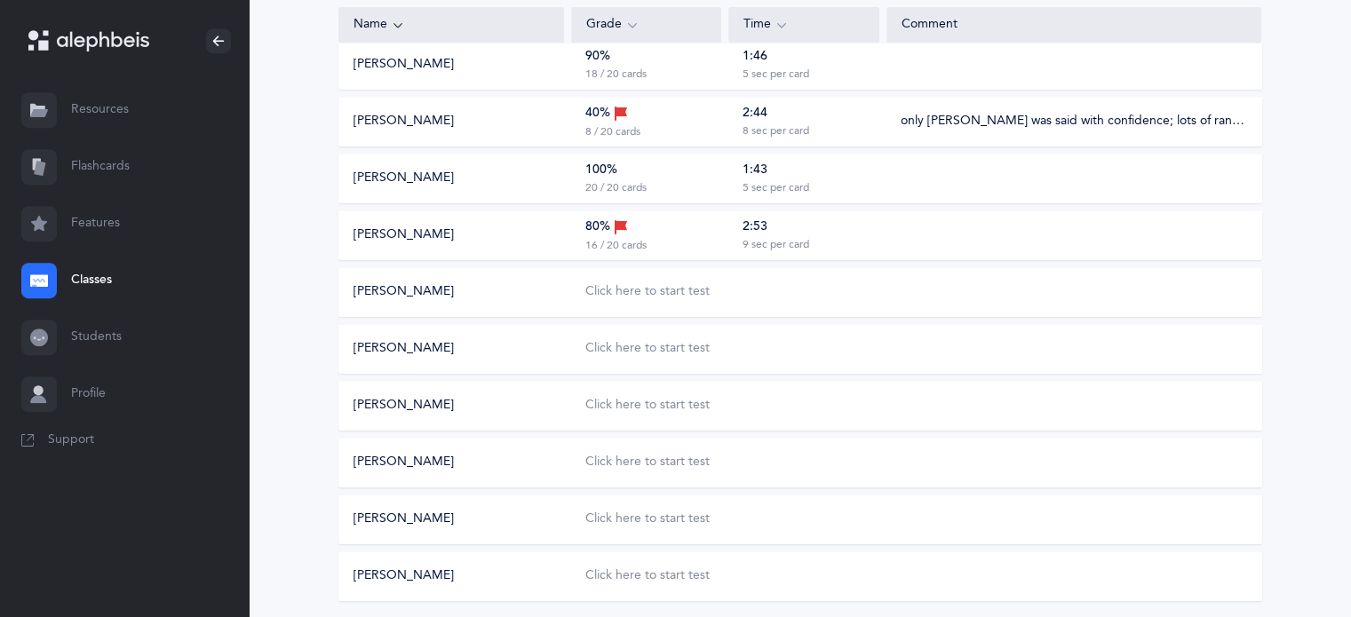
scroll to position [888, 0]
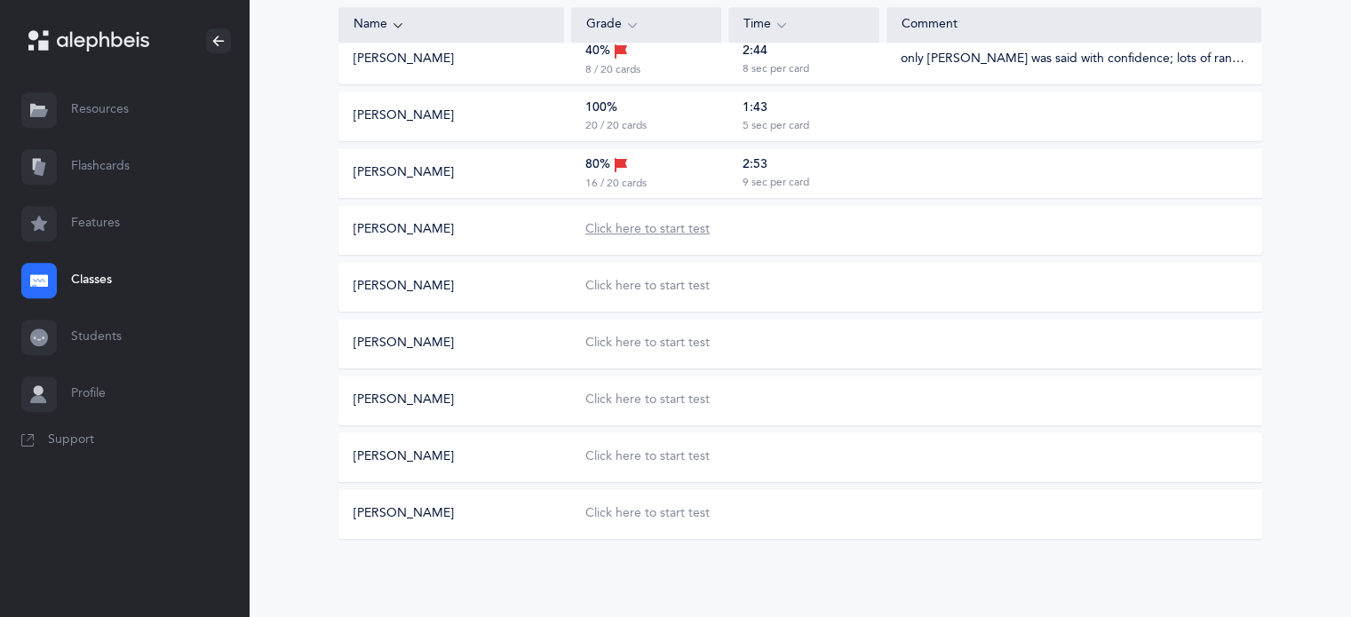
click at [693, 229] on div "Click here to start test" at bounding box center [647, 230] width 124 height 18
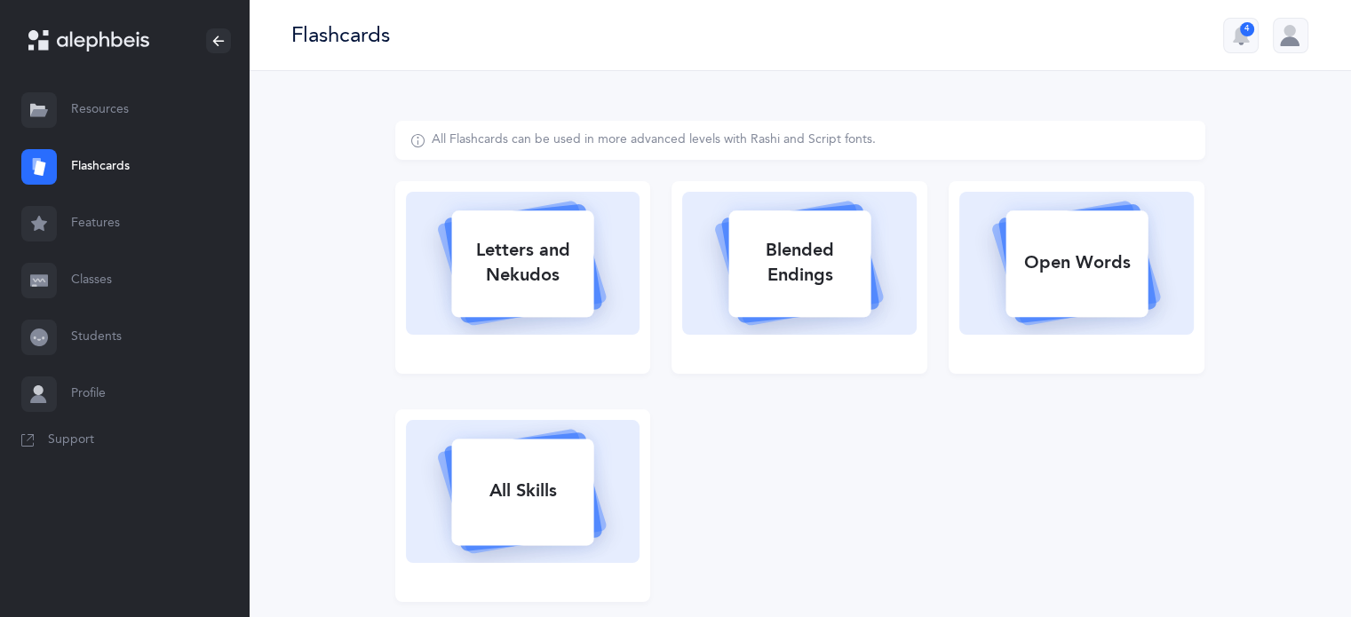
select select
select select "single"
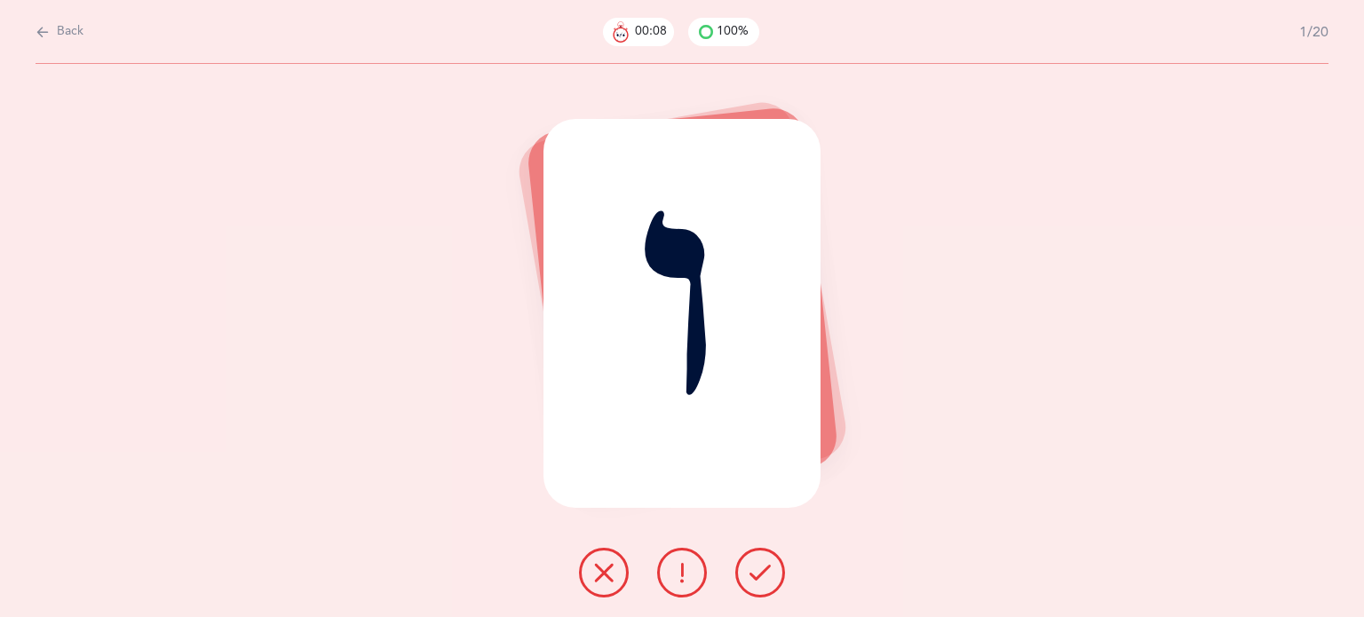
click at [773, 575] on button at bounding box center [761, 573] width 50 height 50
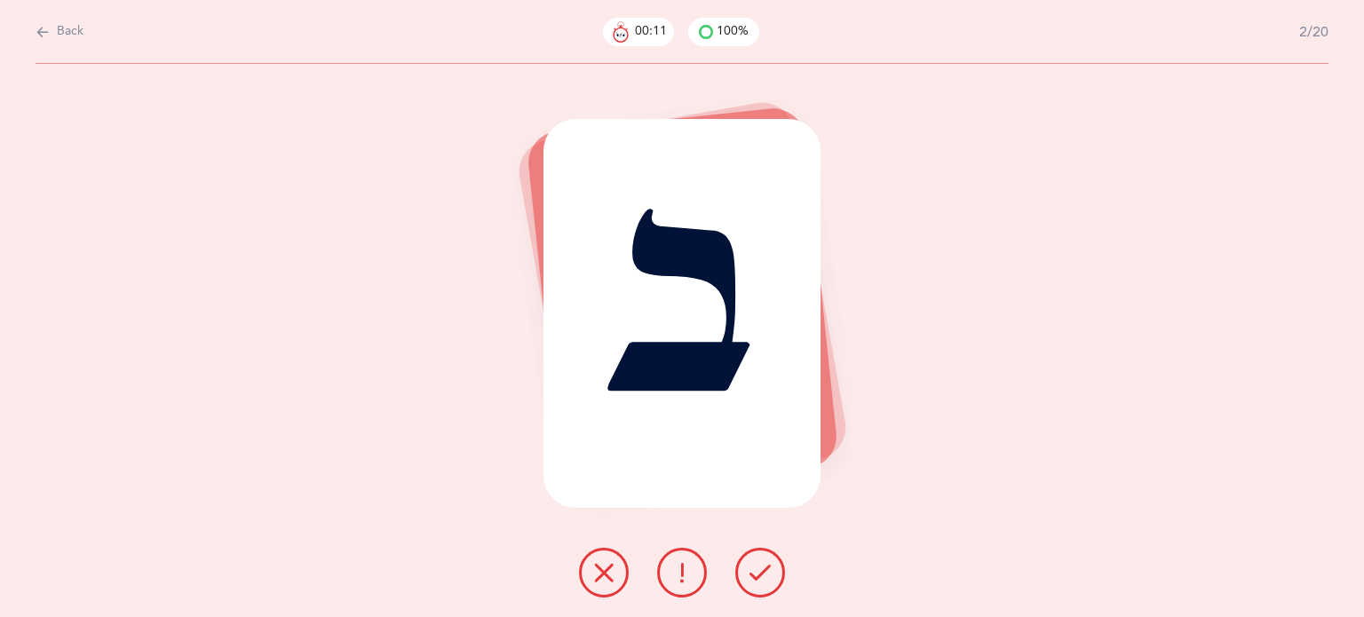
click at [773, 575] on button at bounding box center [761, 573] width 50 height 50
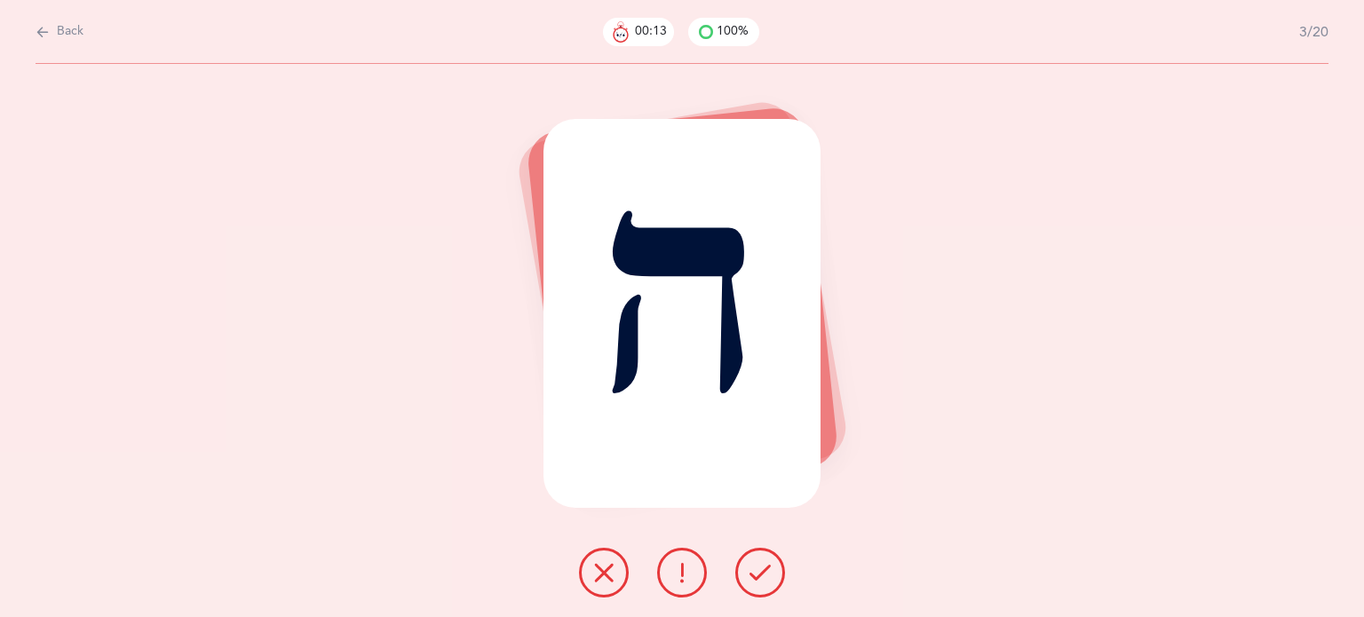
click at [767, 570] on icon at bounding box center [760, 572] width 21 height 21
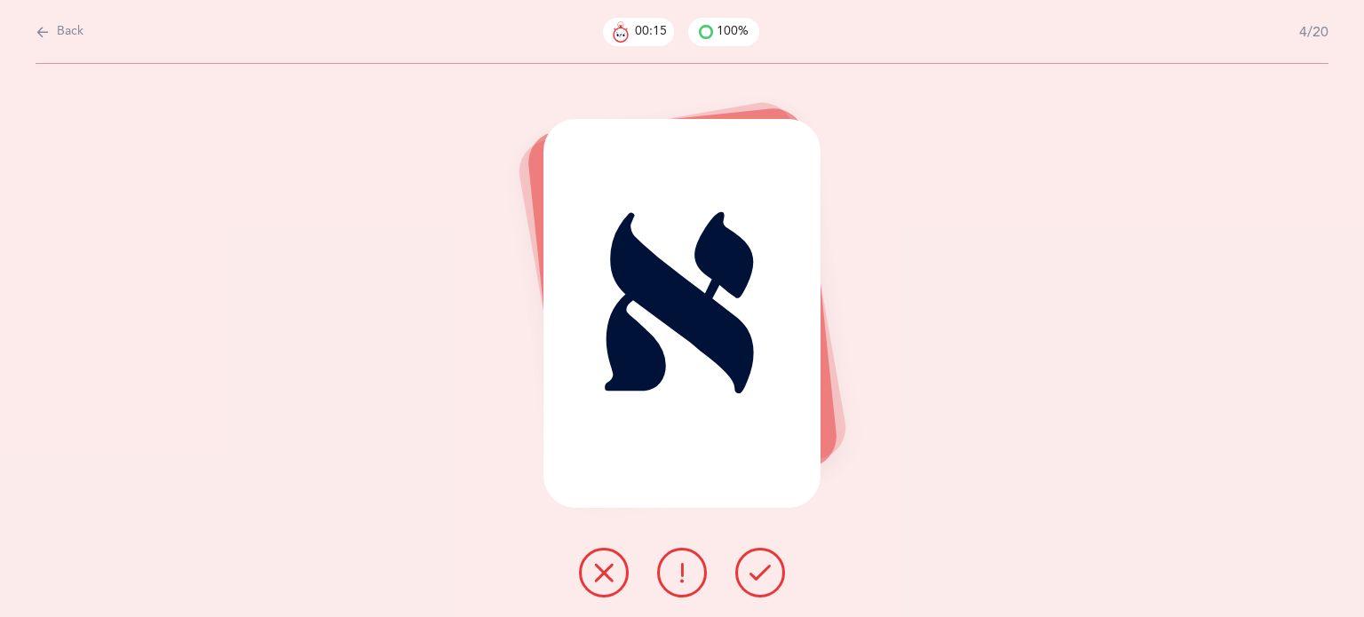
click at [767, 571] on icon at bounding box center [760, 572] width 21 height 21
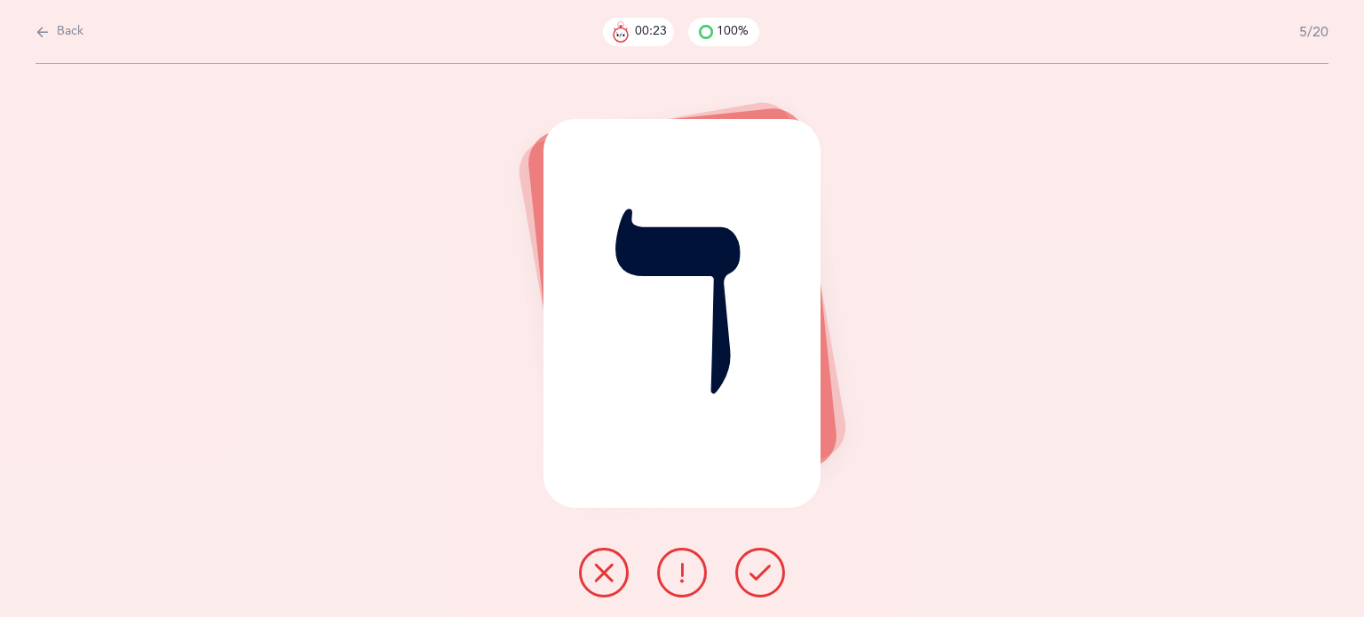
click at [593, 571] on icon at bounding box center [603, 572] width 21 height 21
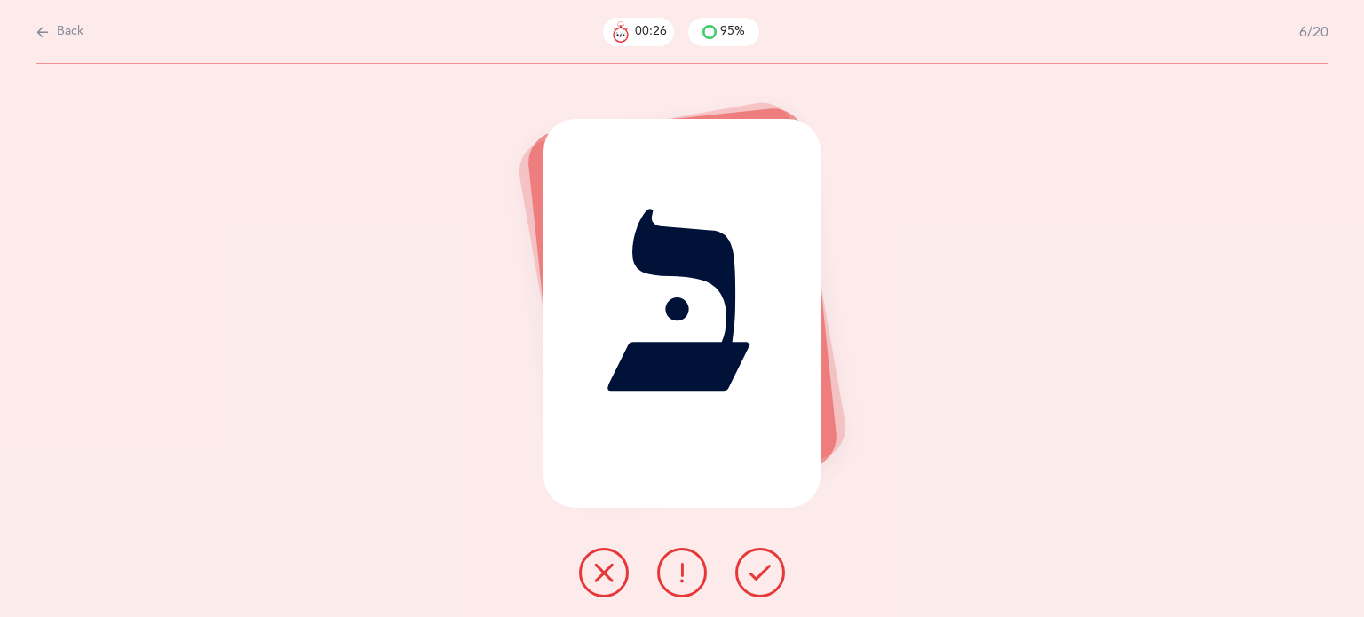
click at [766, 553] on button at bounding box center [761, 573] width 50 height 50
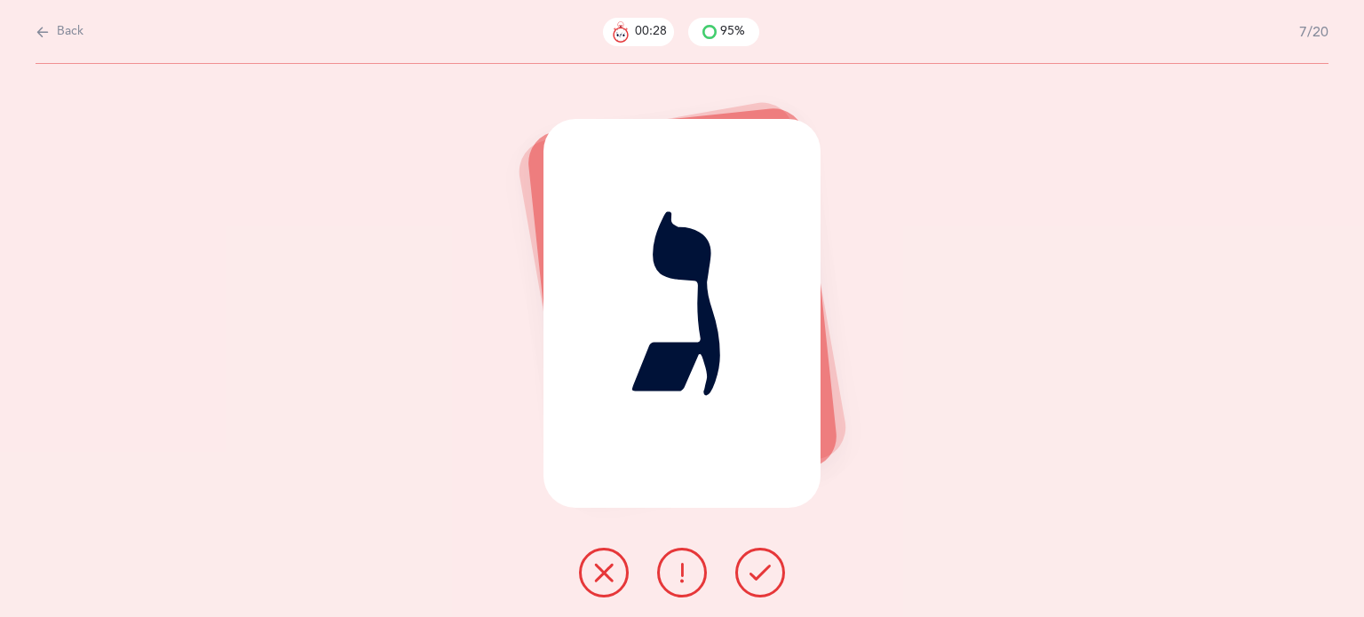
click at [766, 553] on button at bounding box center [761, 573] width 50 height 50
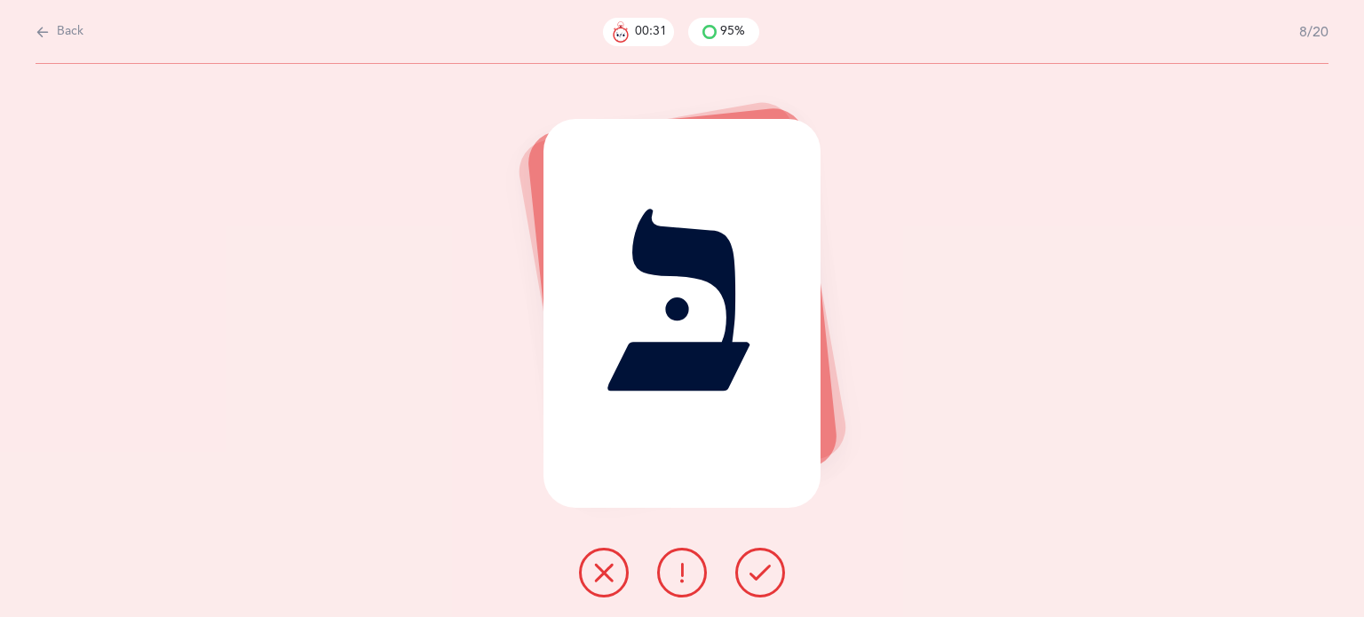
click at [766, 553] on button at bounding box center [761, 573] width 50 height 50
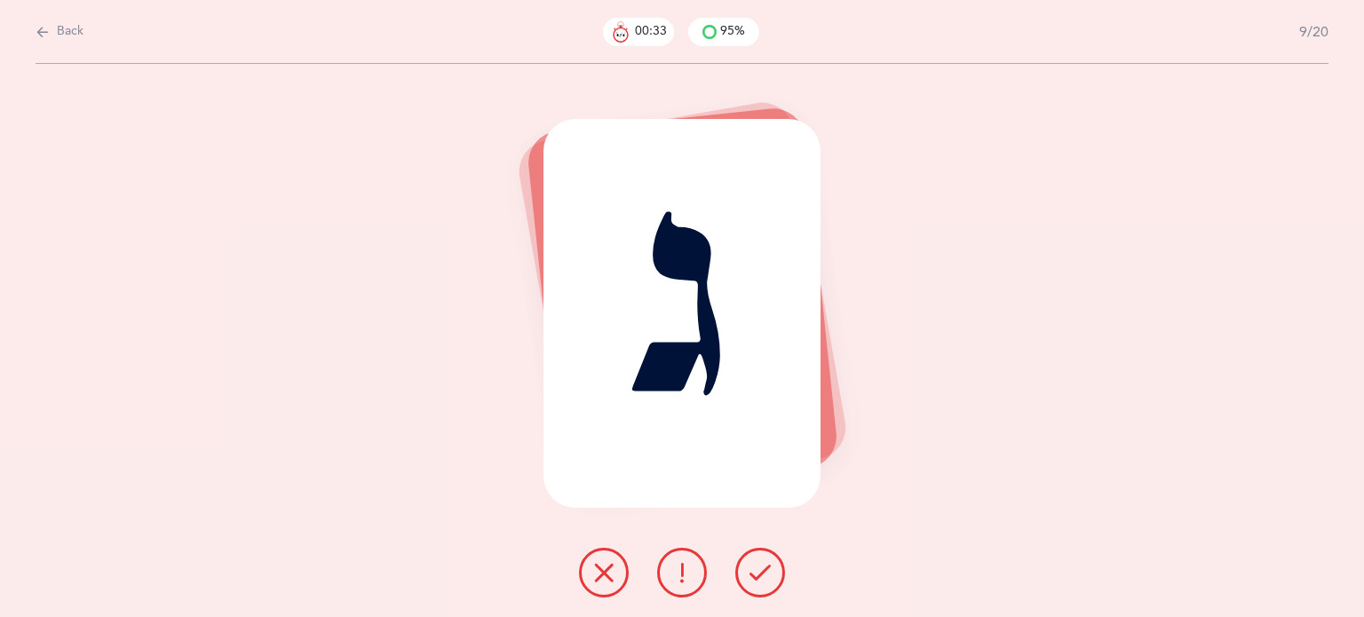
click at [766, 553] on button at bounding box center [761, 573] width 50 height 50
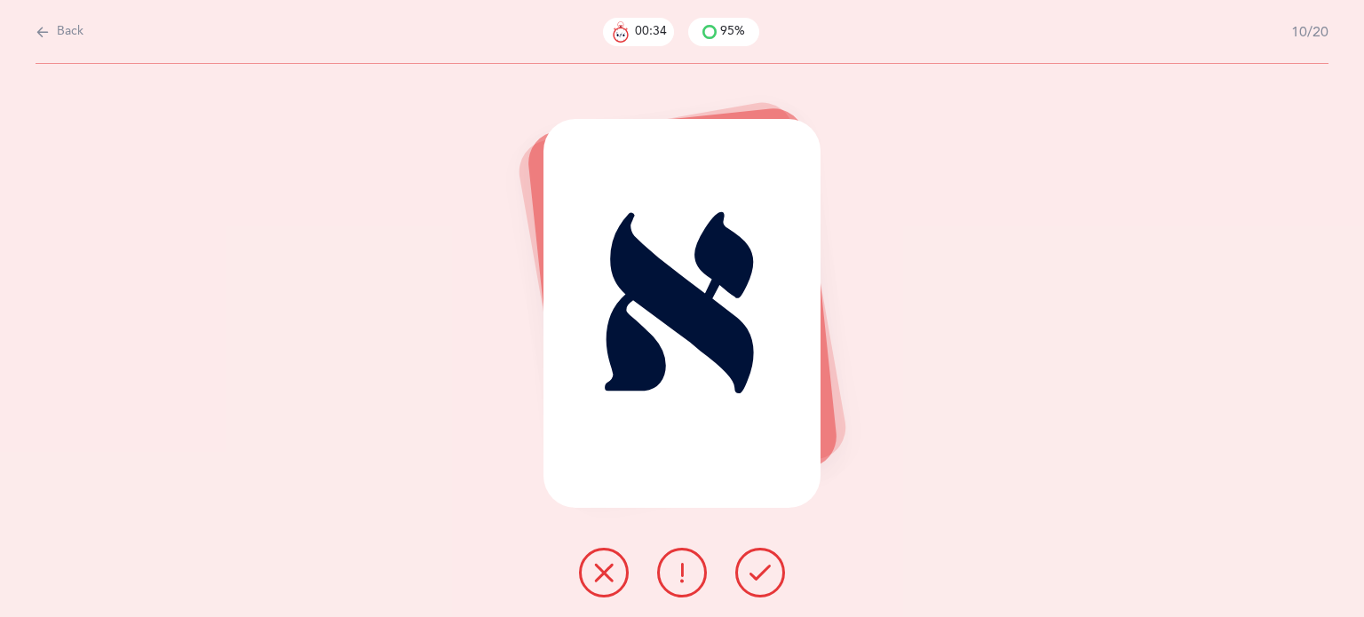
click at [766, 553] on button at bounding box center [761, 573] width 50 height 50
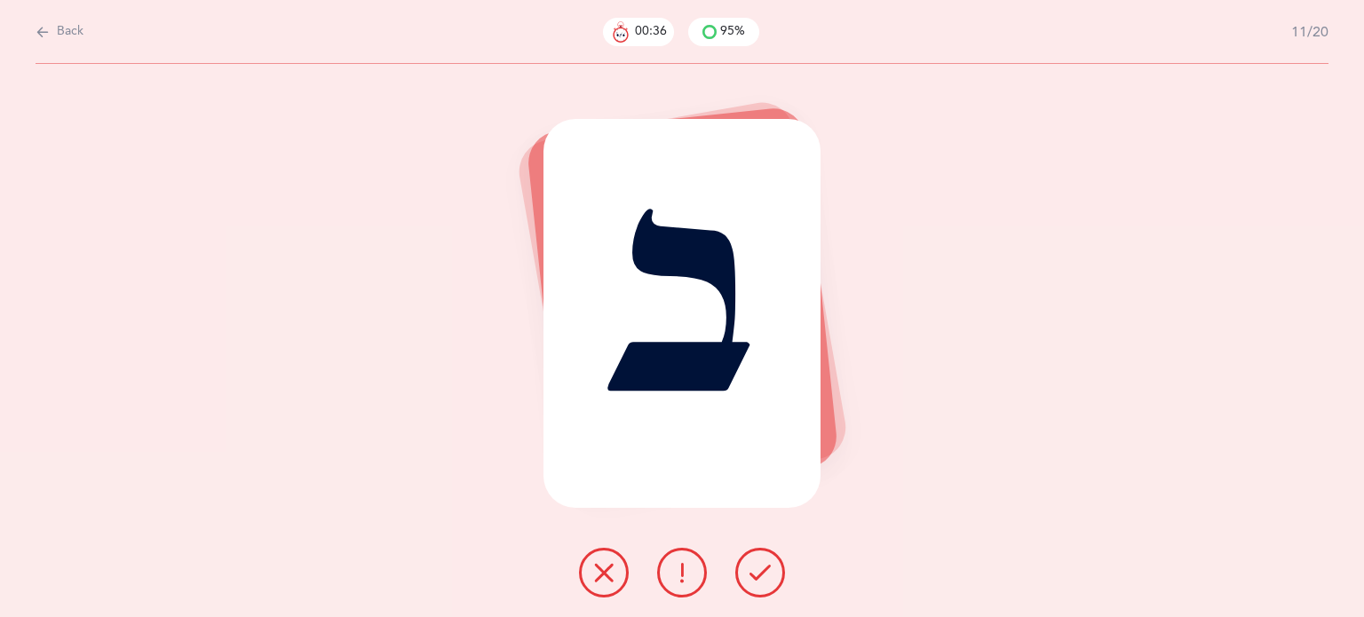
click at [766, 553] on button at bounding box center [761, 573] width 50 height 50
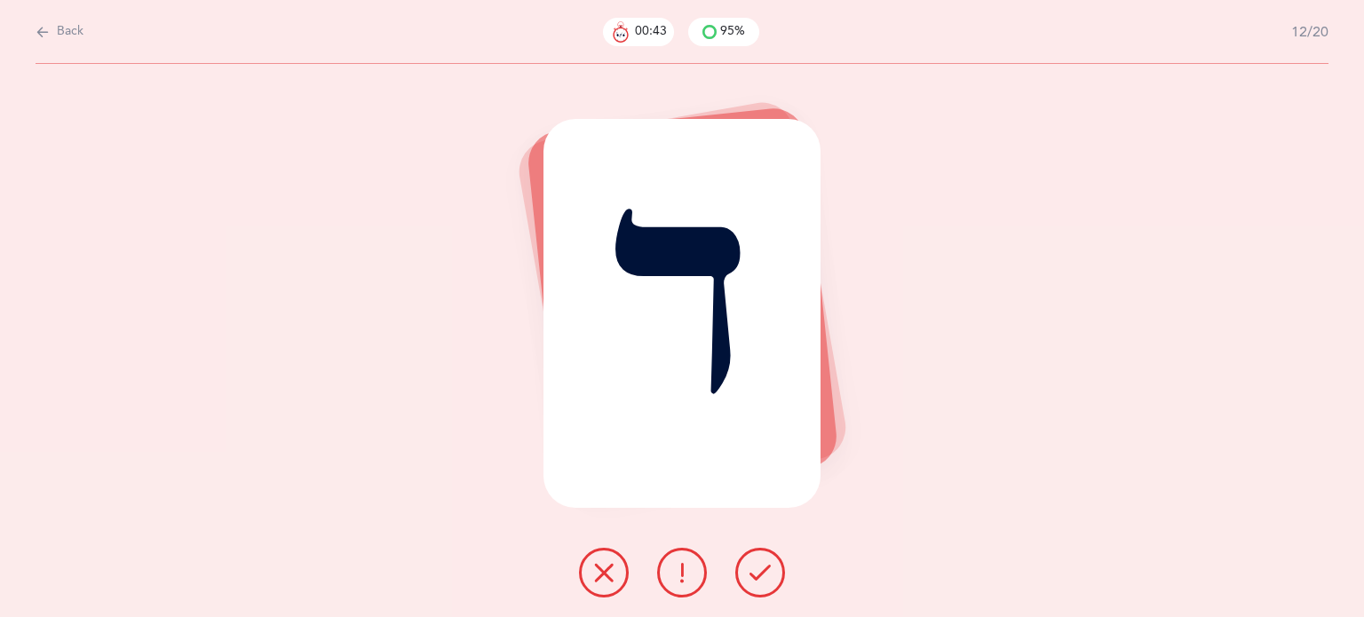
click at [590, 561] on button at bounding box center [604, 573] width 50 height 50
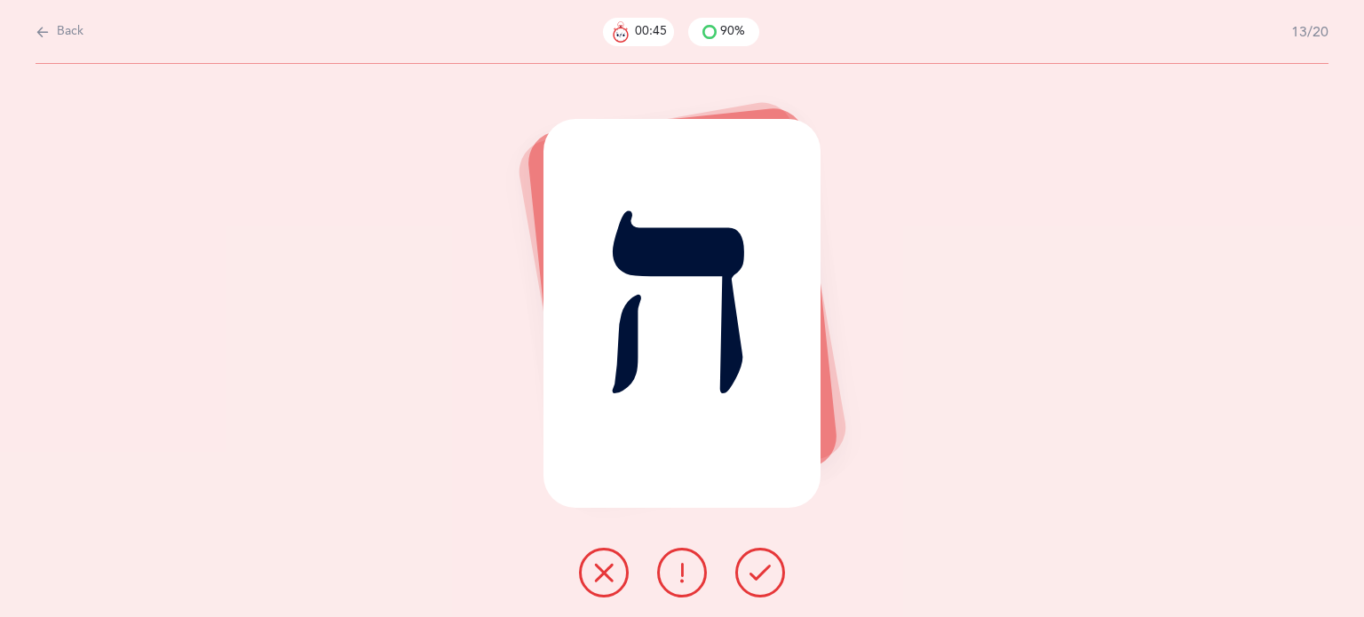
click at [782, 571] on button at bounding box center [761, 573] width 50 height 50
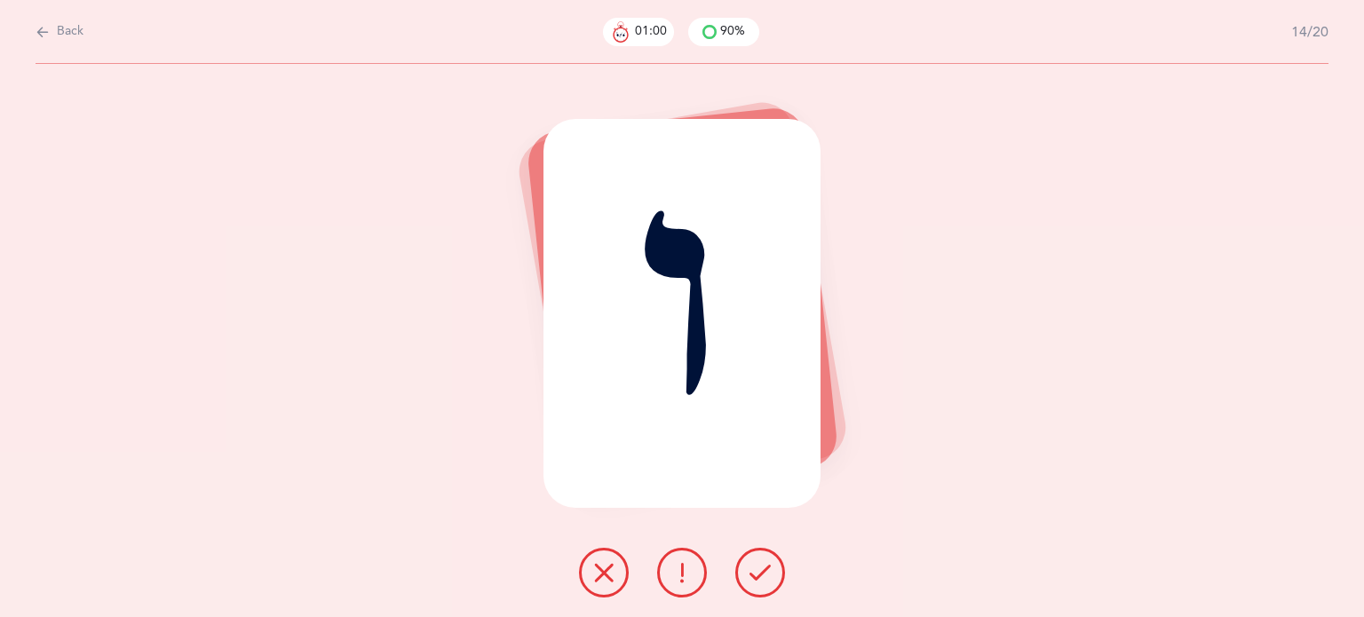
click at [668, 581] on button at bounding box center [682, 573] width 50 height 50
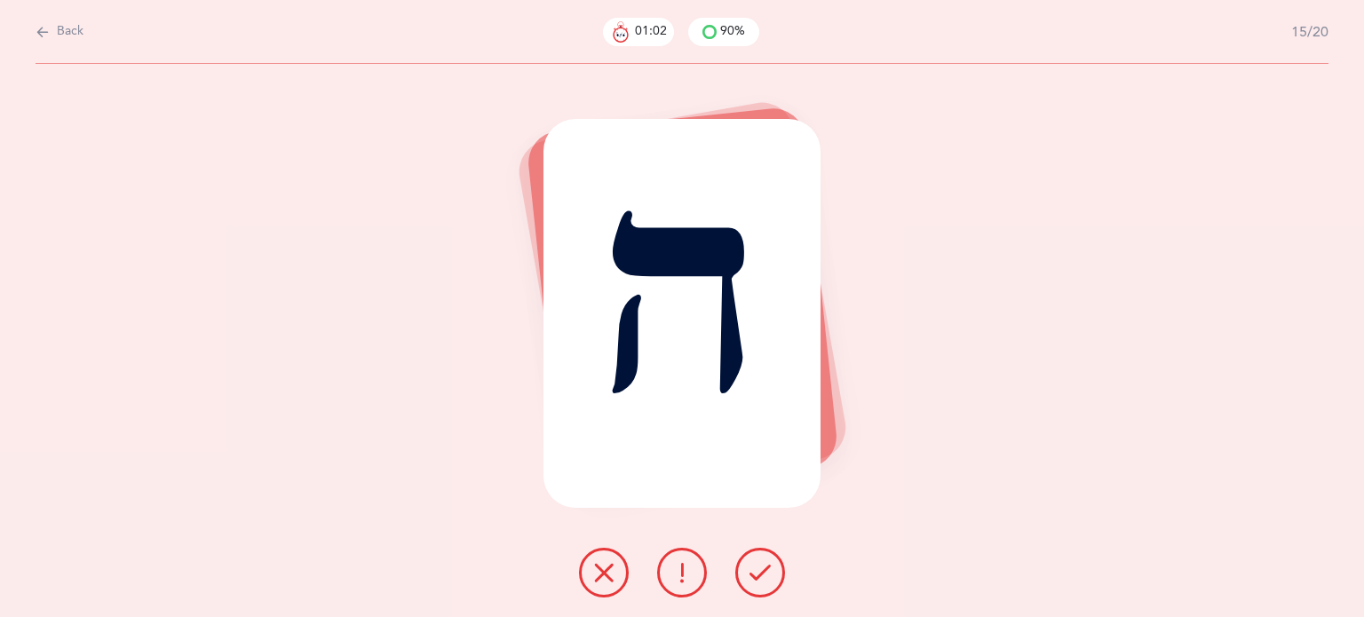
click at [758, 575] on icon at bounding box center [760, 572] width 21 height 21
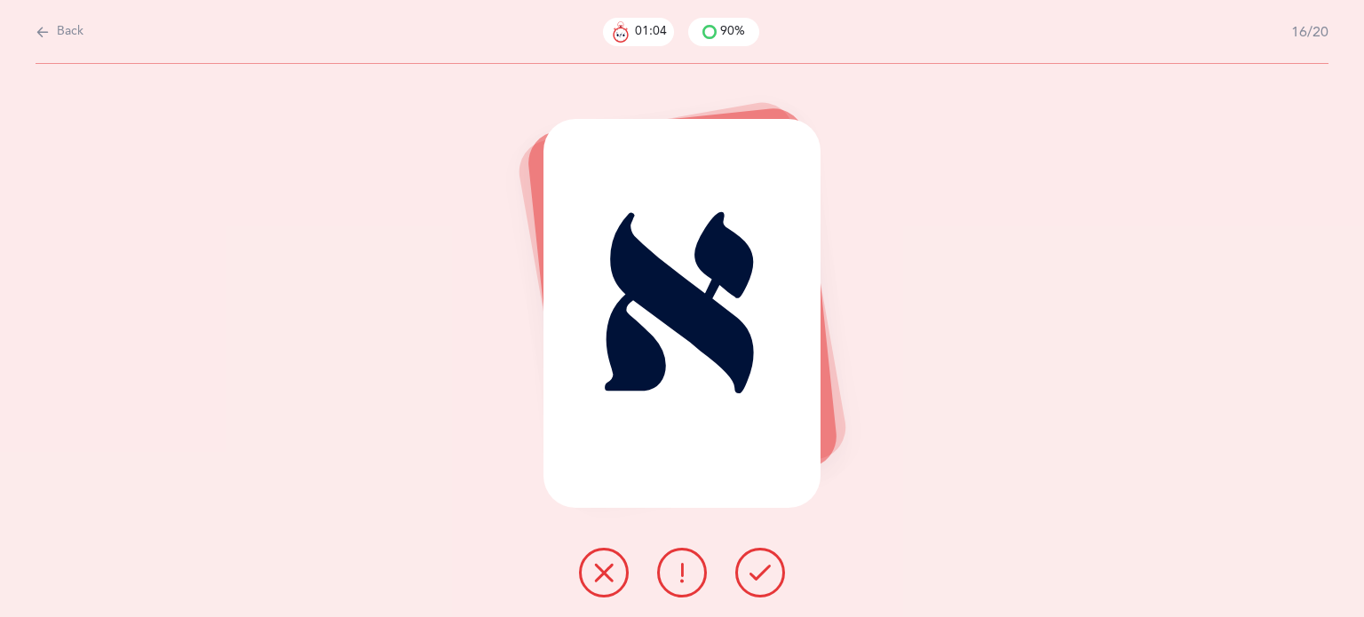
click at [758, 575] on icon at bounding box center [760, 572] width 21 height 21
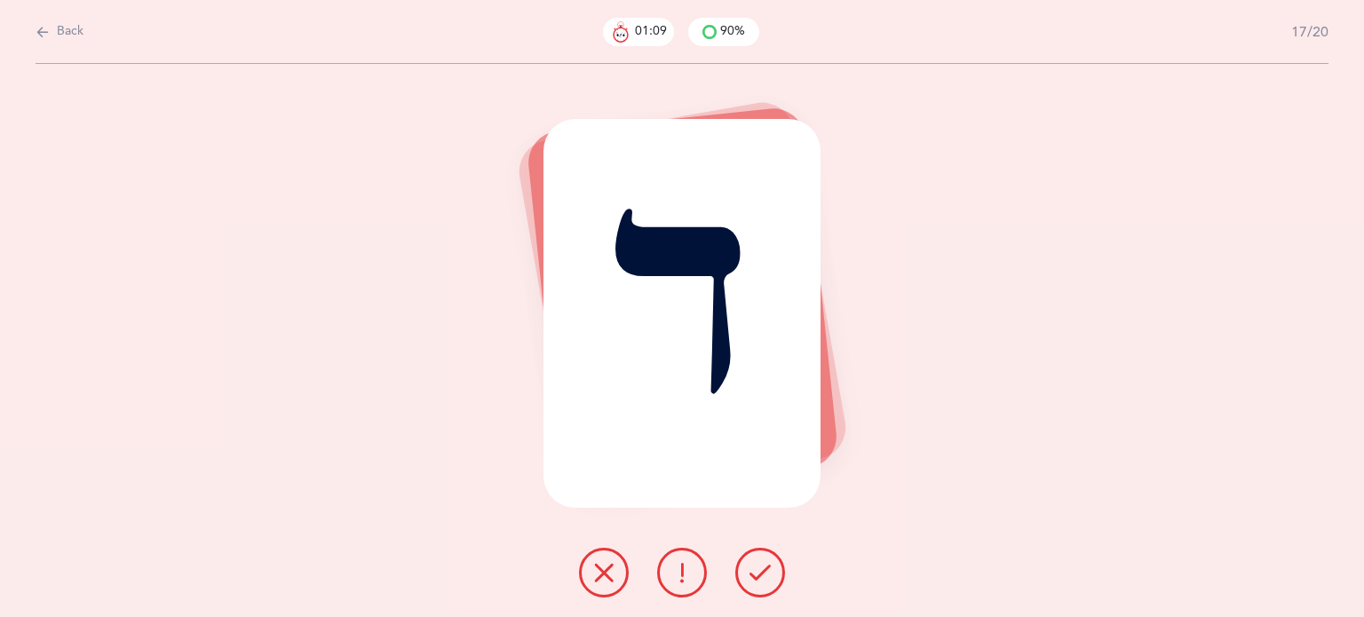
click at [594, 572] on icon at bounding box center [603, 572] width 21 height 21
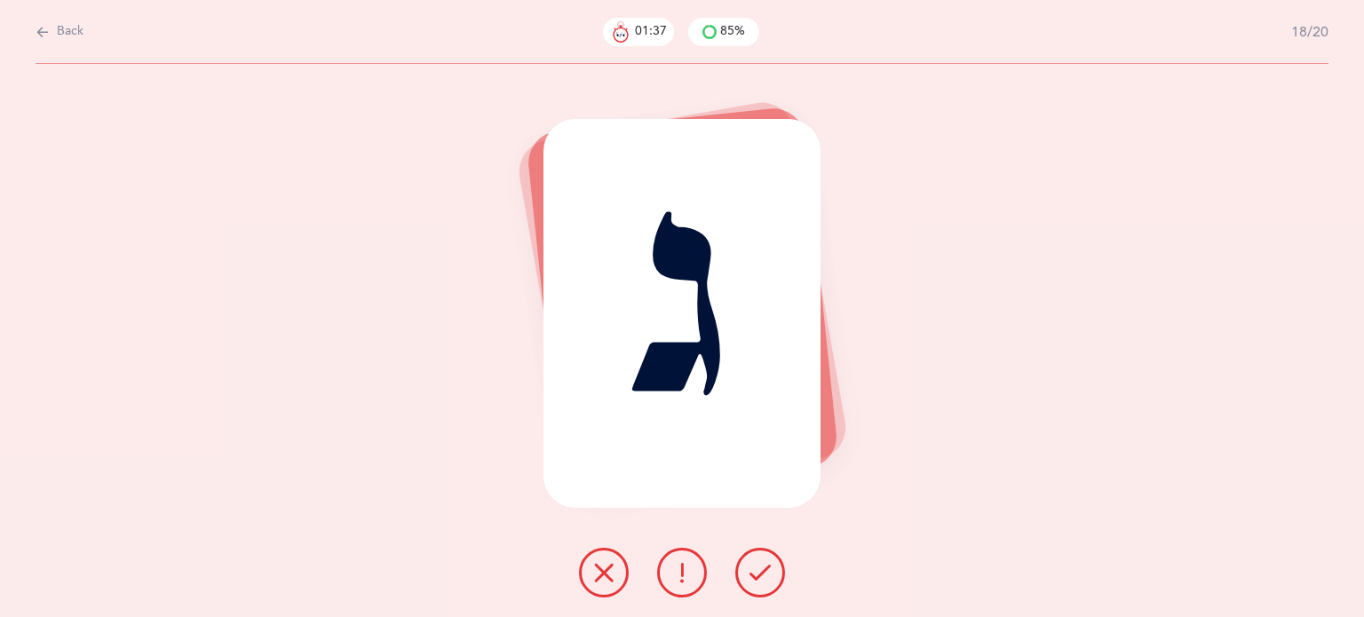
click at [604, 578] on icon at bounding box center [603, 572] width 21 height 21
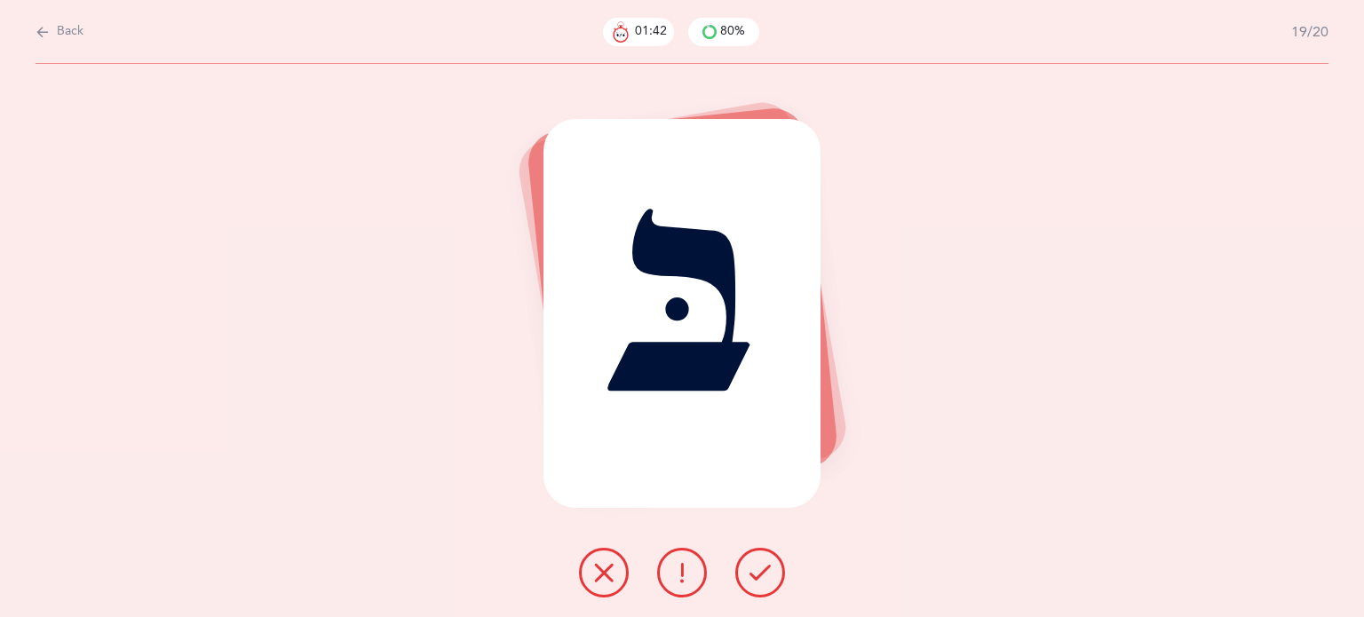
click at [753, 574] on icon at bounding box center [760, 572] width 21 height 21
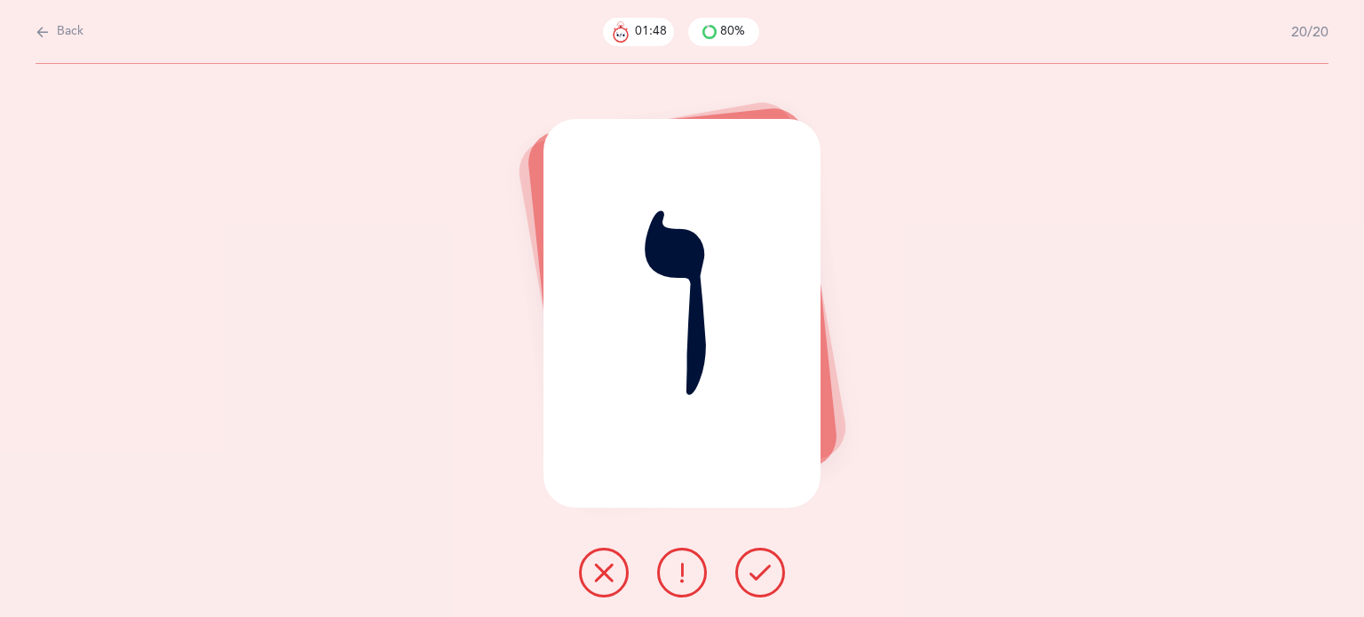
click at [601, 575] on icon at bounding box center [603, 572] width 21 height 21
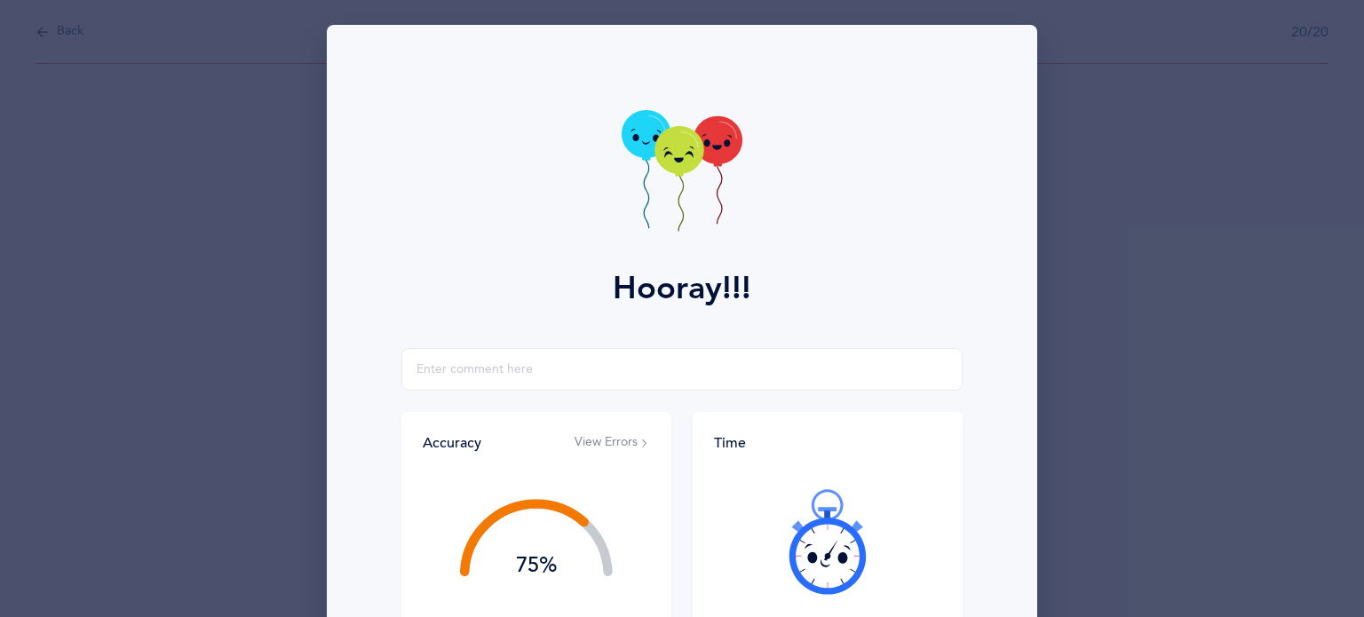
scroll to position [227, 0]
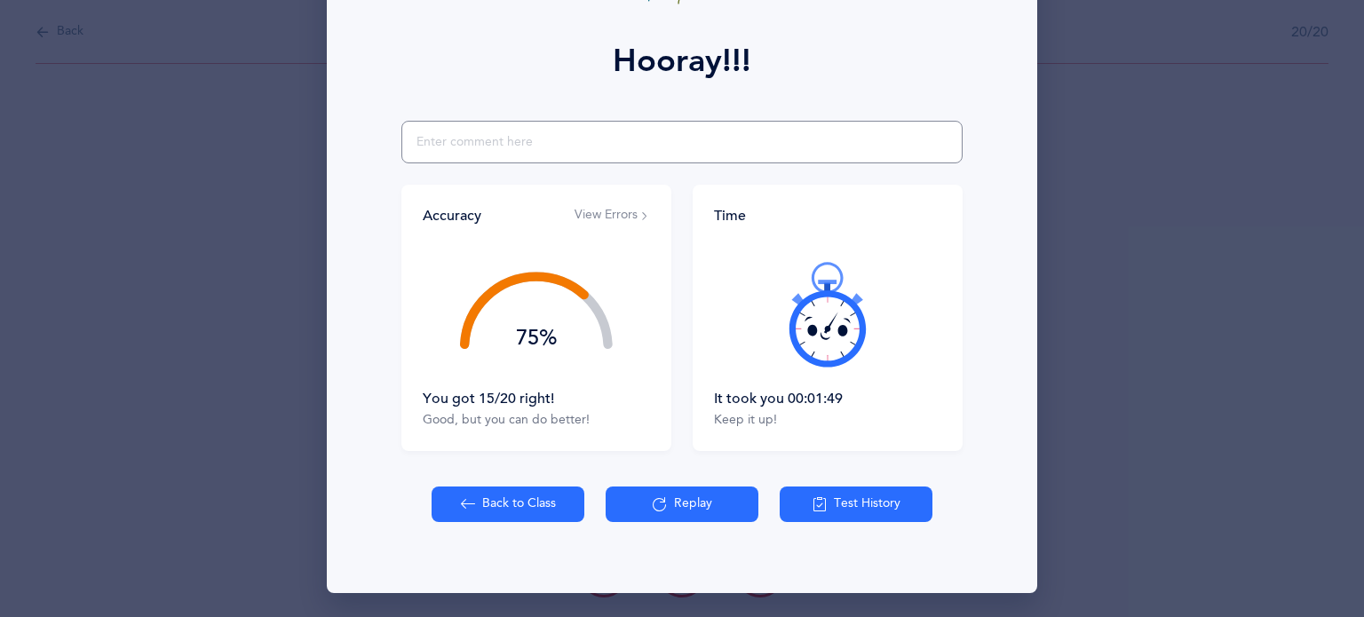
click at [522, 143] on input "text" at bounding box center [682, 142] width 561 height 43
type input "daled and vav gave some trouble"
click at [545, 511] on button "Back to Class" at bounding box center [508, 505] width 153 height 36
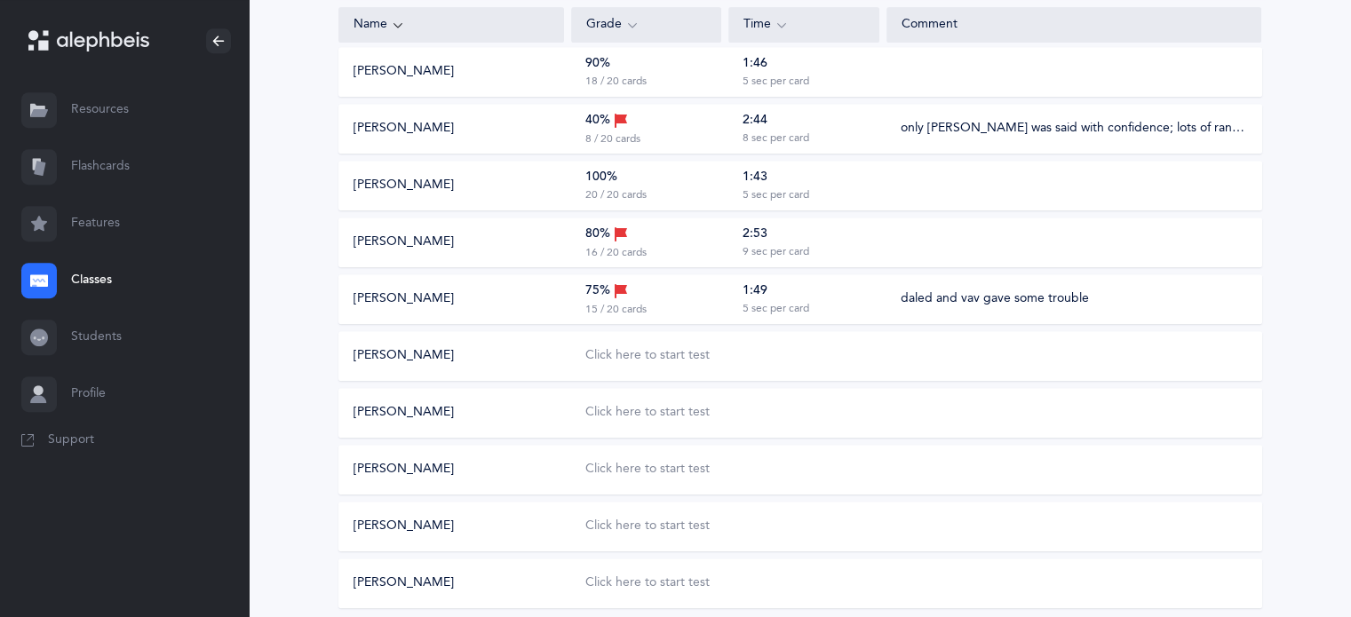
scroll to position [888, 0]
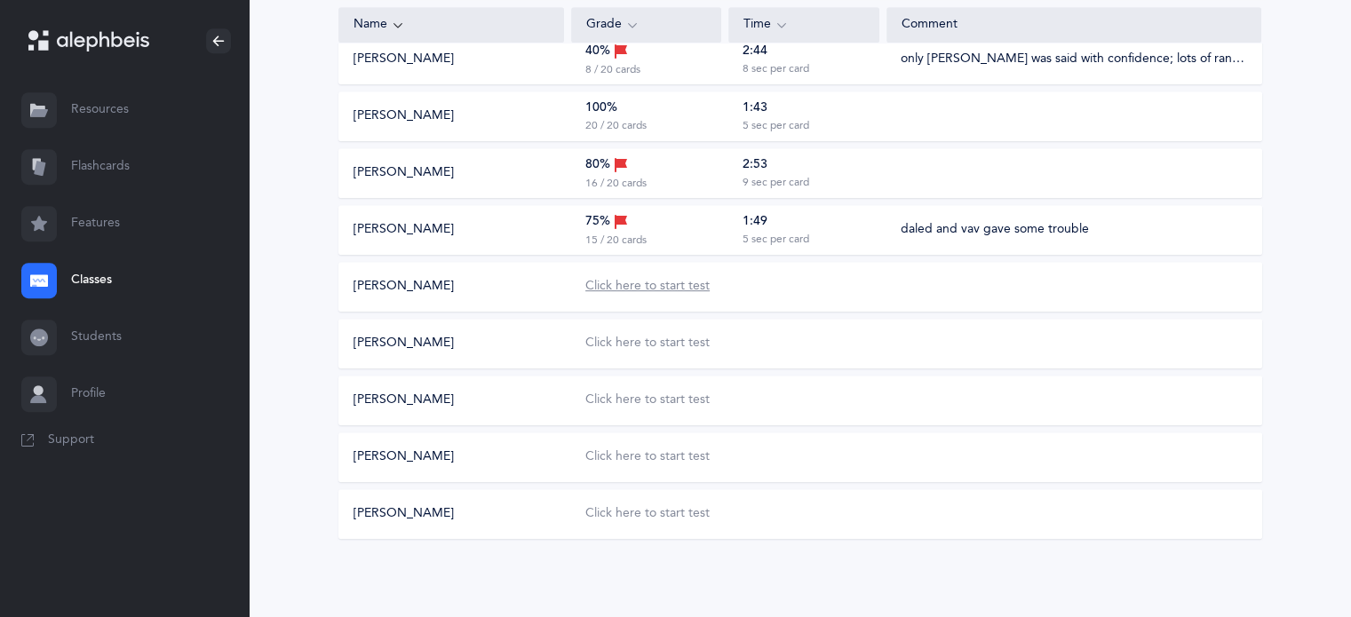
click at [653, 287] on div "Click here to start test" at bounding box center [647, 287] width 124 height 18
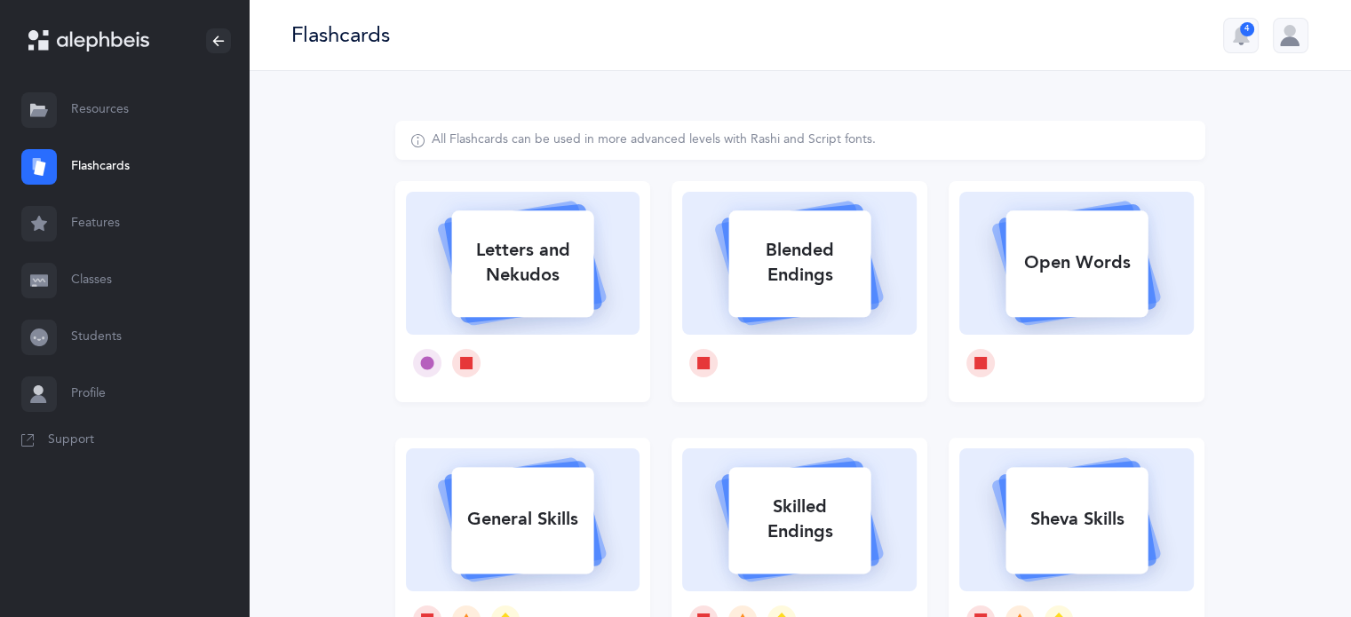
click at [476, 244] on div "Letters and Nekudos" at bounding box center [522, 262] width 142 height 71
select select
select select "single"
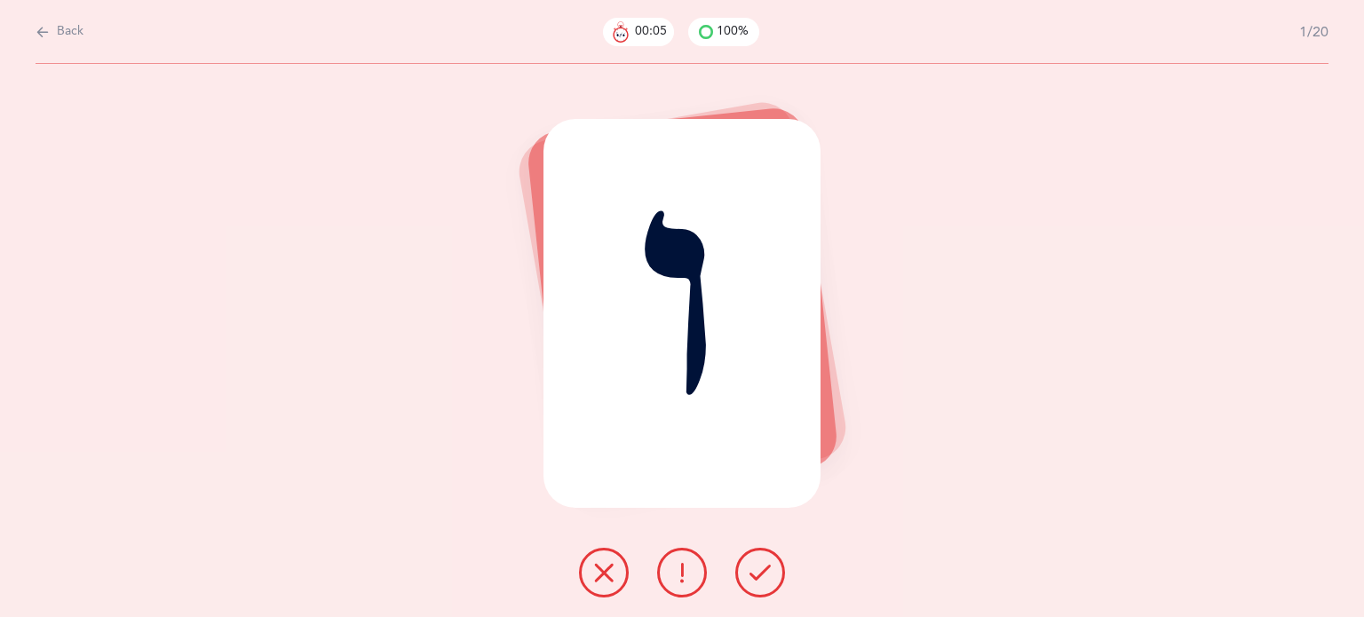
click at [772, 563] on button at bounding box center [761, 573] width 50 height 50
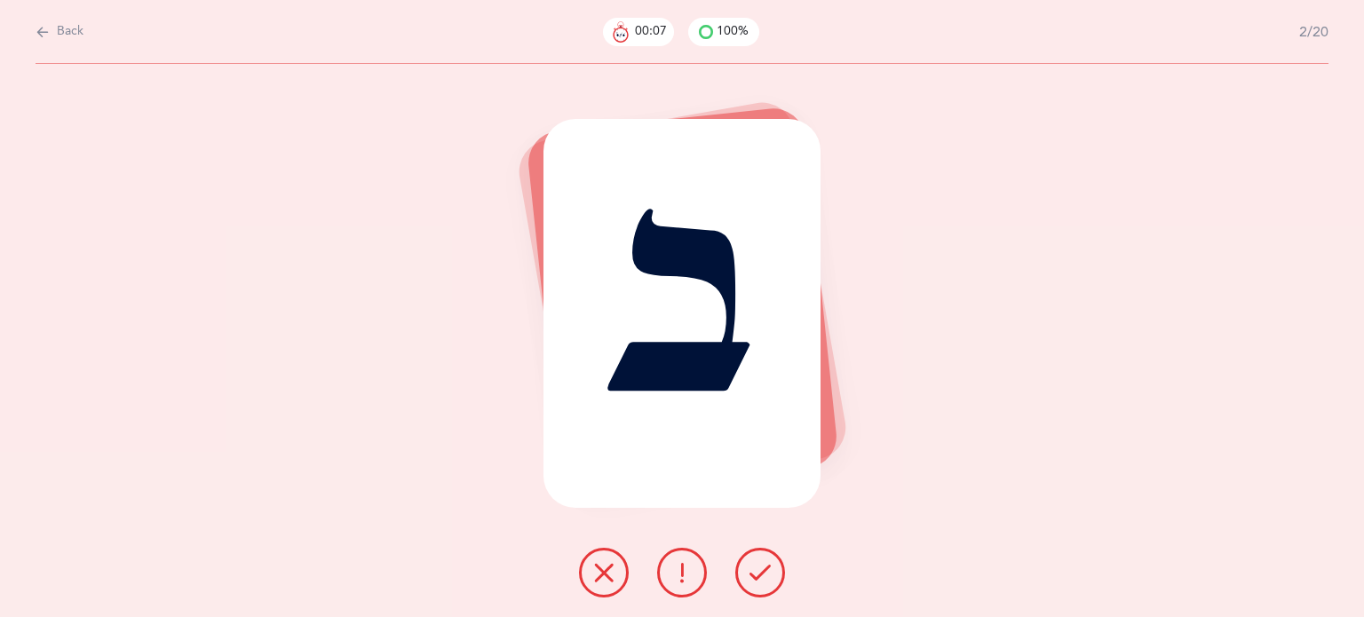
click at [772, 563] on button at bounding box center [761, 573] width 50 height 50
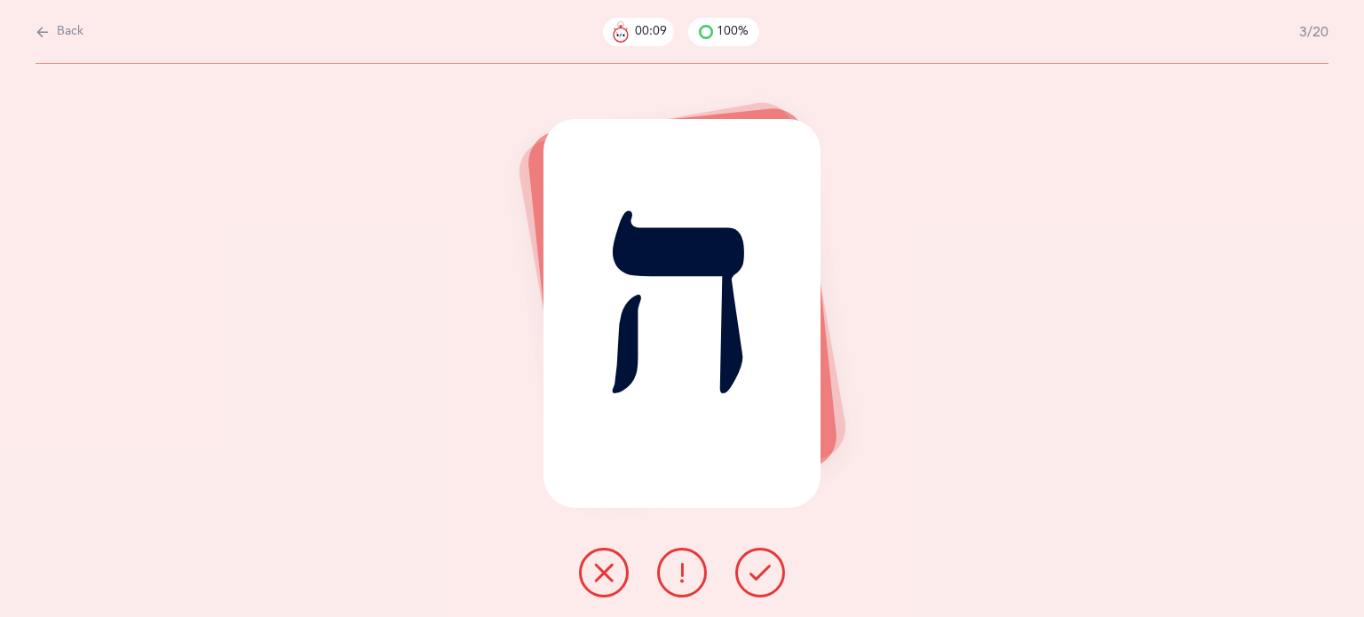
click at [772, 564] on button at bounding box center [761, 573] width 50 height 50
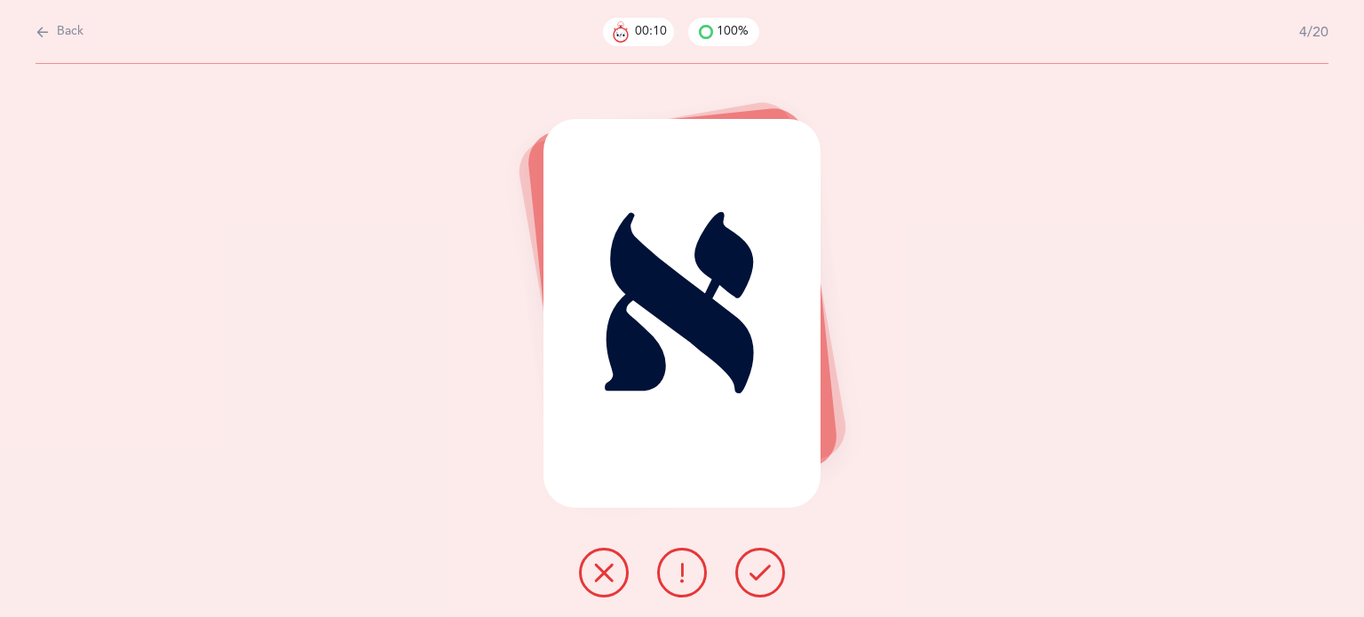
click at [772, 563] on button at bounding box center [761, 573] width 50 height 50
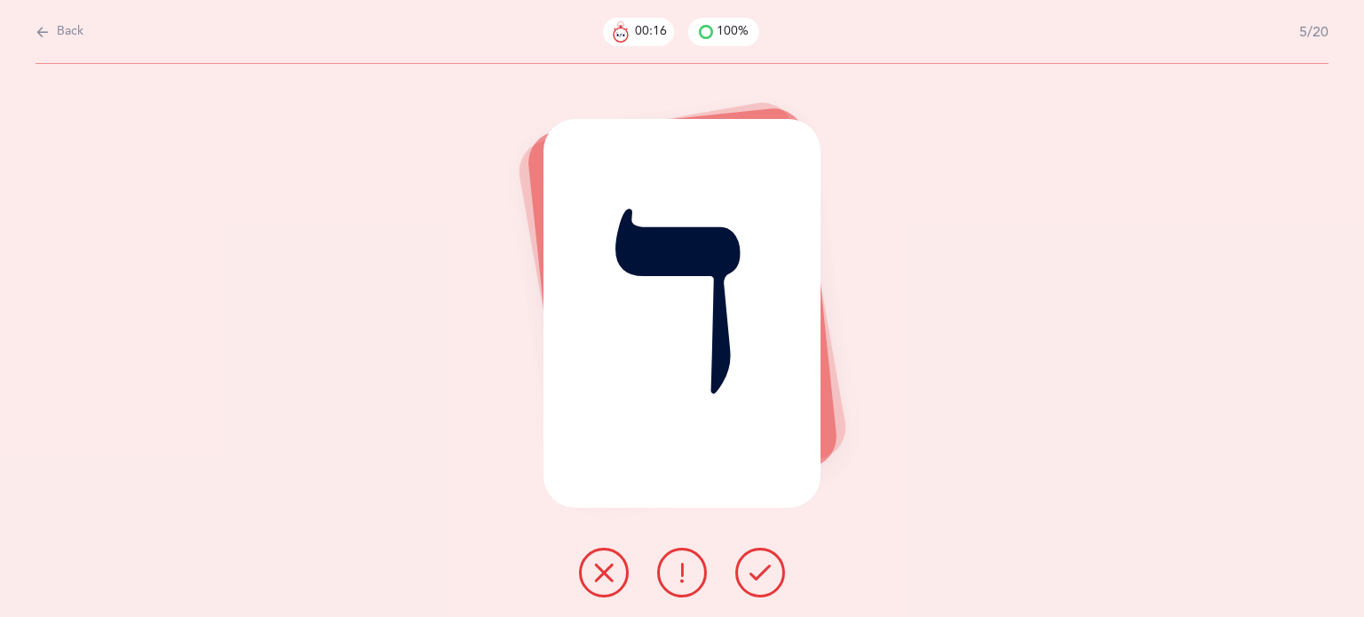
click at [692, 572] on icon at bounding box center [682, 572] width 21 height 21
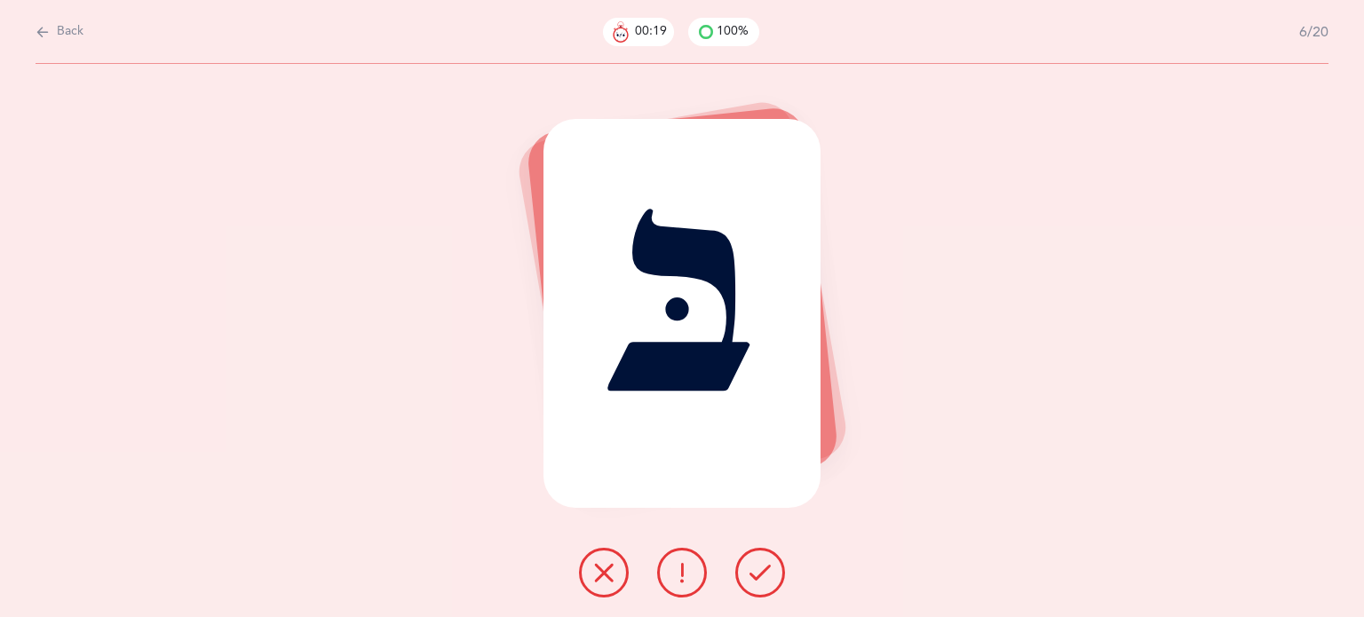
click at [784, 577] on button at bounding box center [761, 573] width 50 height 50
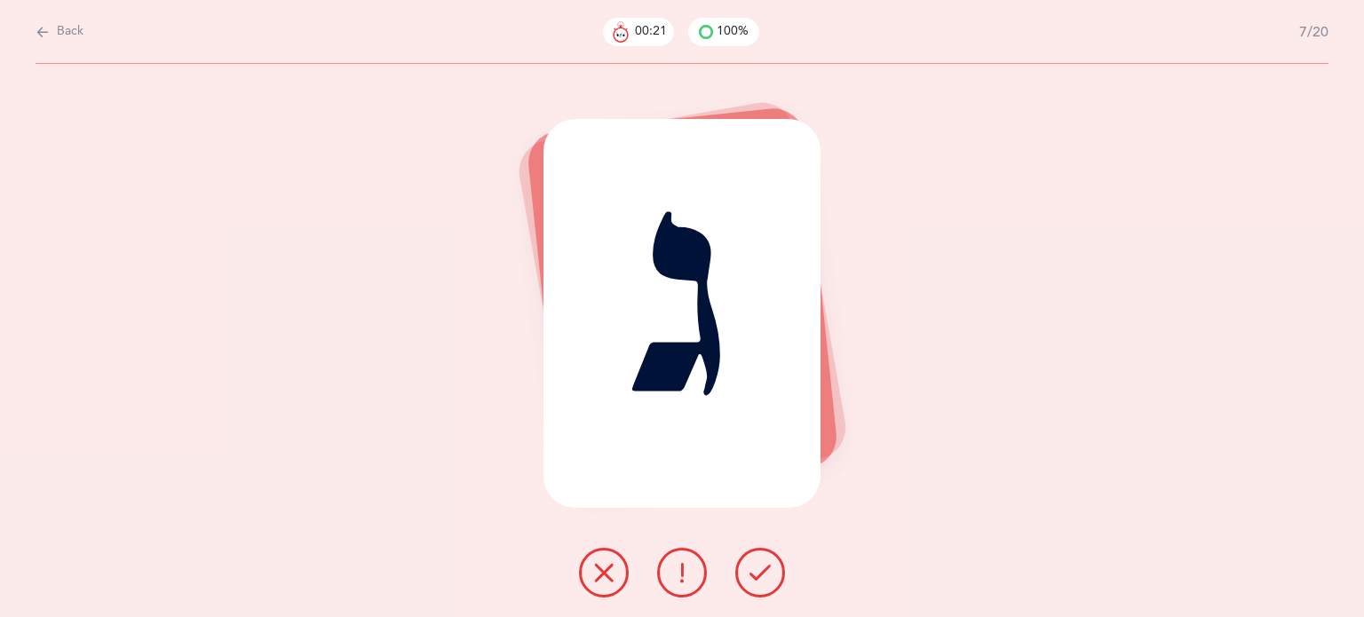
click at [767, 581] on icon at bounding box center [760, 572] width 21 height 21
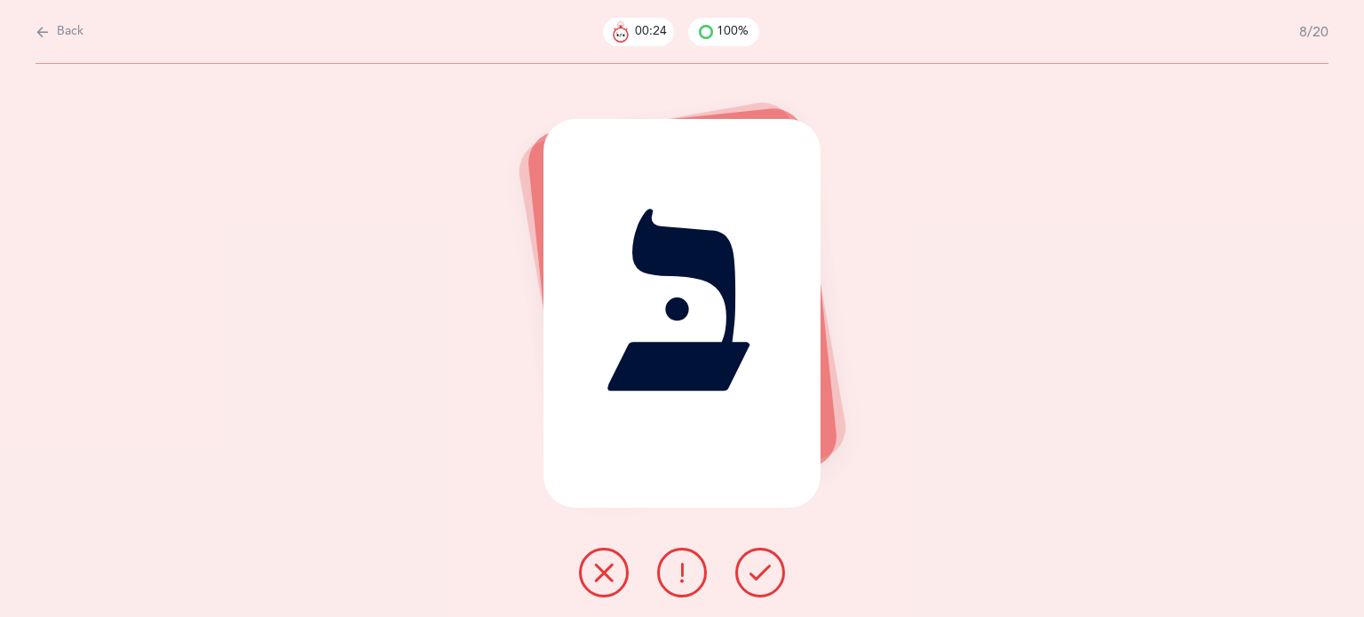
click at [767, 581] on icon at bounding box center [760, 572] width 21 height 21
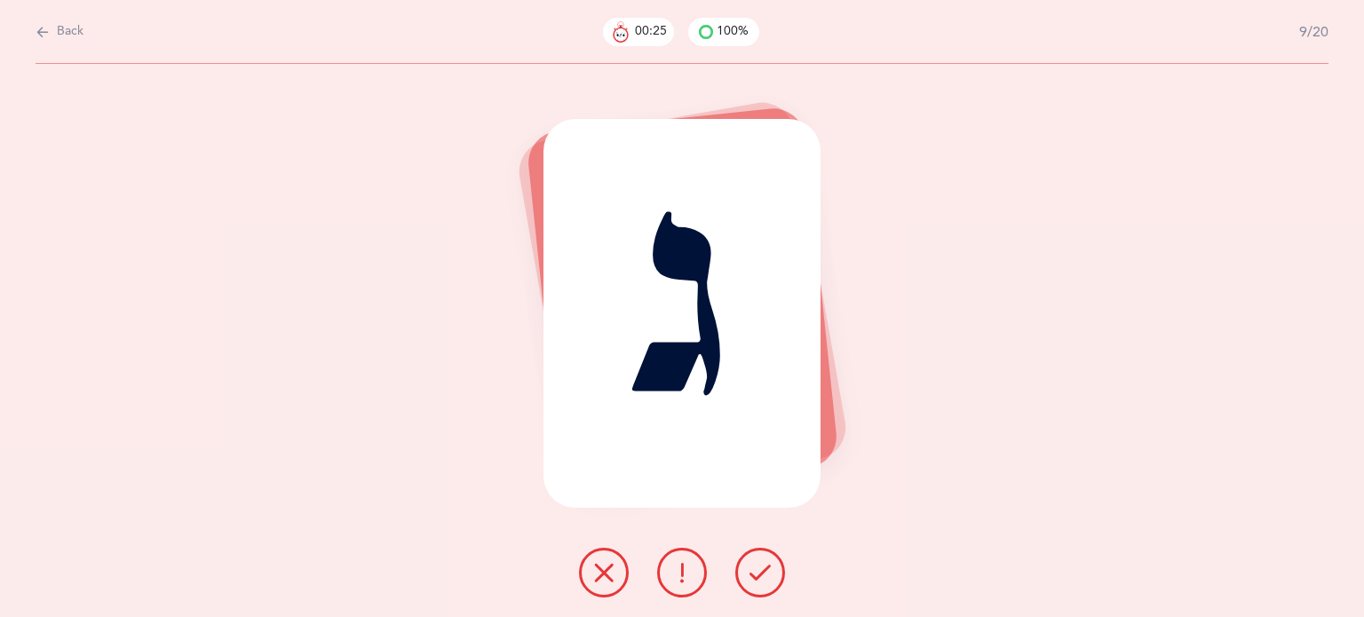
click at [767, 581] on icon at bounding box center [760, 572] width 21 height 21
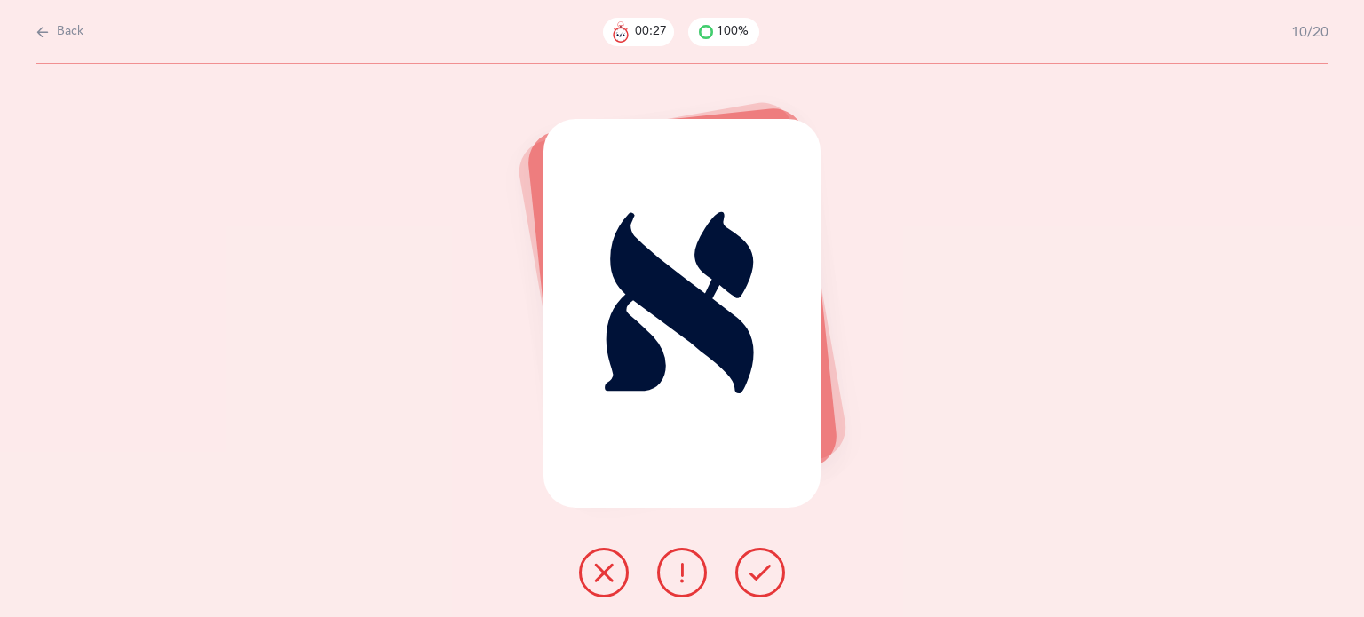
click at [767, 581] on icon at bounding box center [760, 572] width 21 height 21
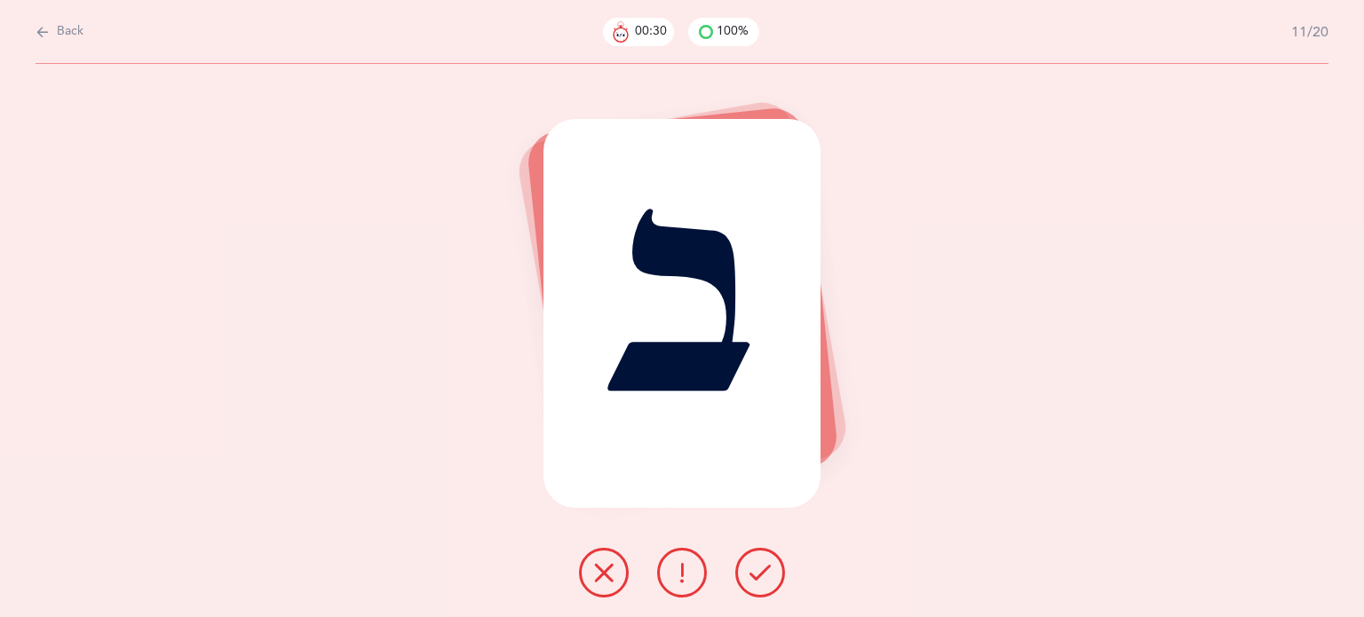
click at [681, 580] on icon at bounding box center [682, 572] width 21 height 21
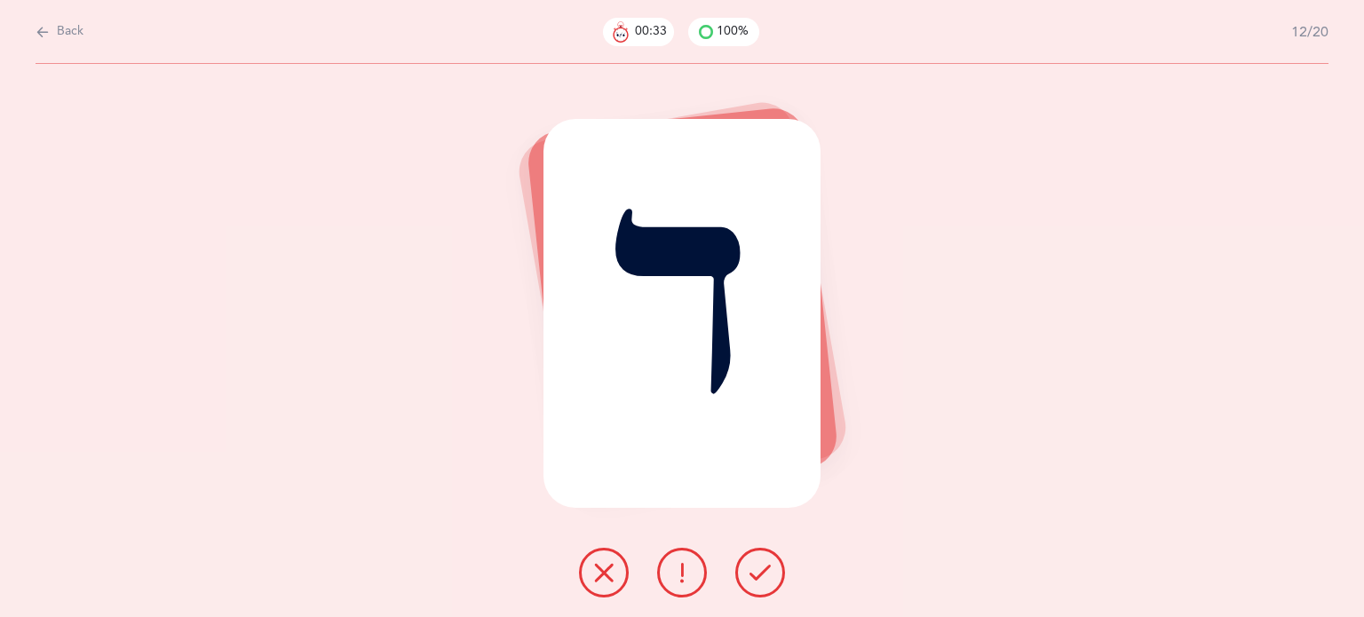
click at [764, 582] on icon at bounding box center [760, 572] width 21 height 21
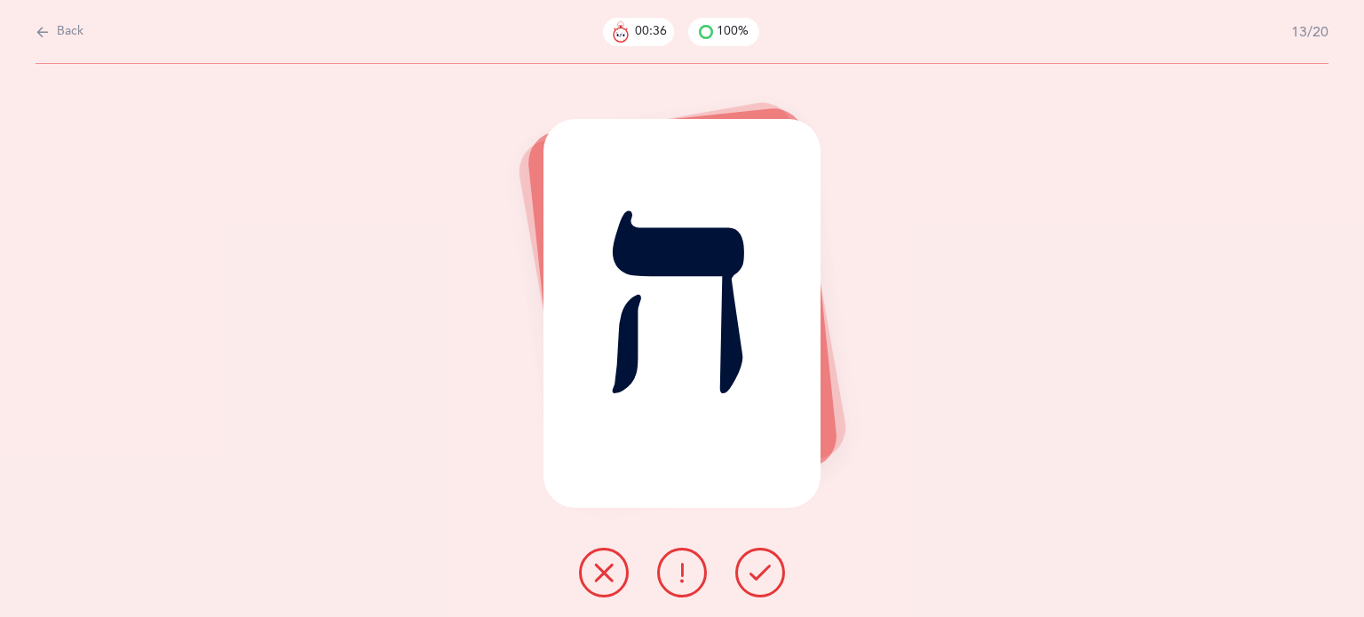
click at [764, 582] on icon at bounding box center [760, 572] width 21 height 21
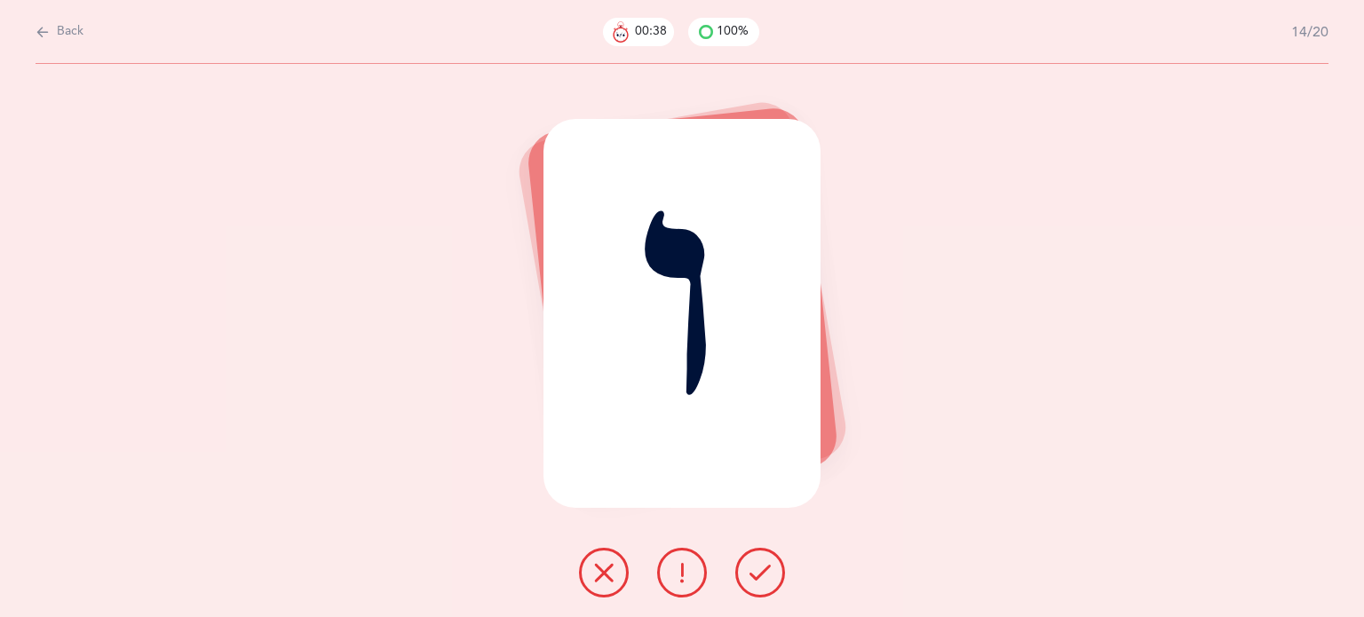
click at [764, 582] on icon at bounding box center [760, 572] width 21 height 21
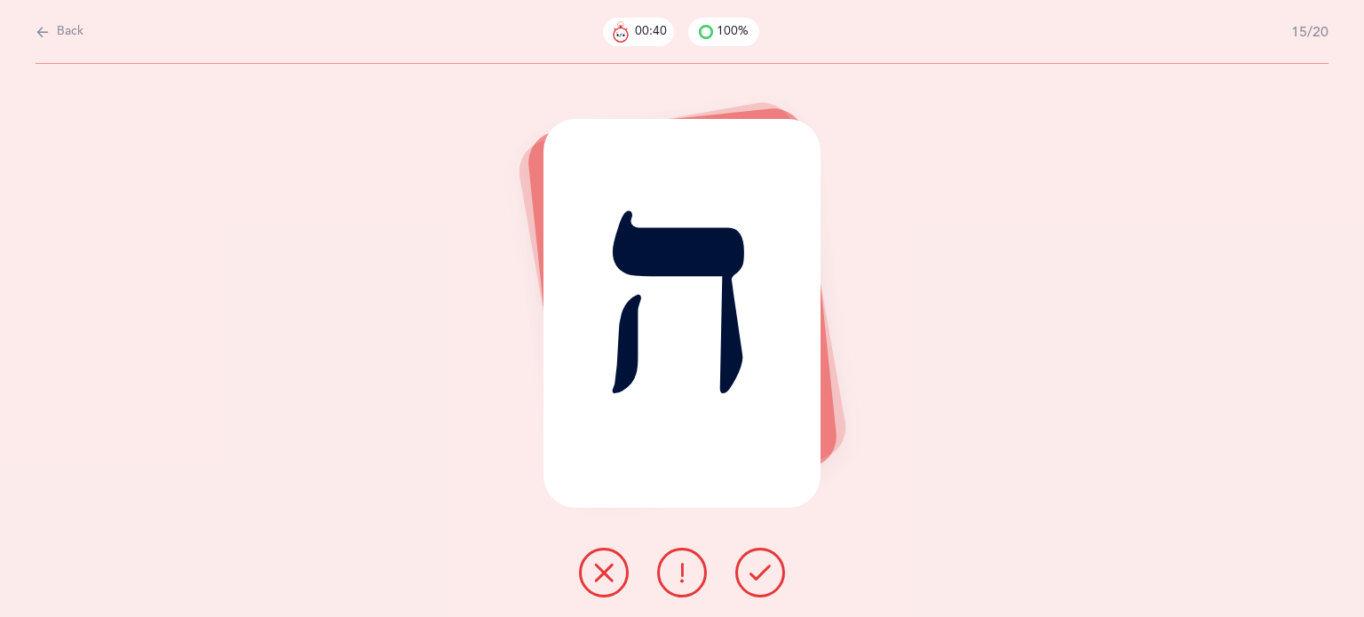
click at [764, 582] on icon at bounding box center [760, 572] width 21 height 21
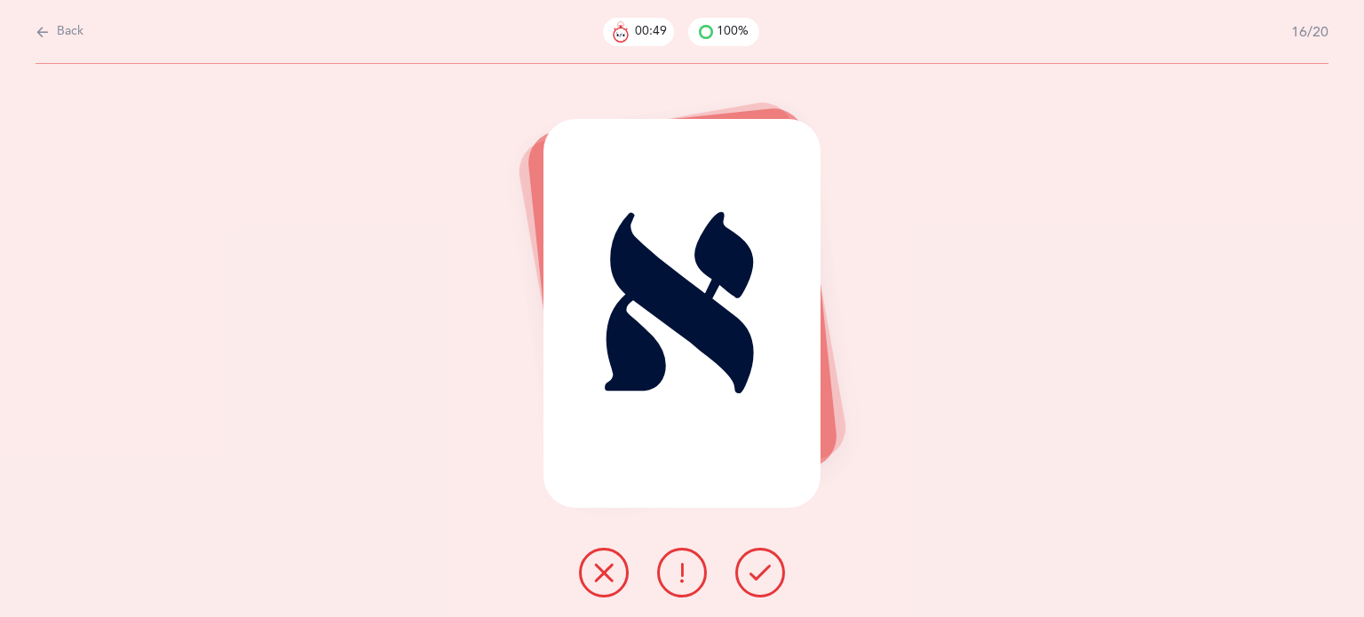
click at [669, 581] on button at bounding box center [682, 573] width 50 height 50
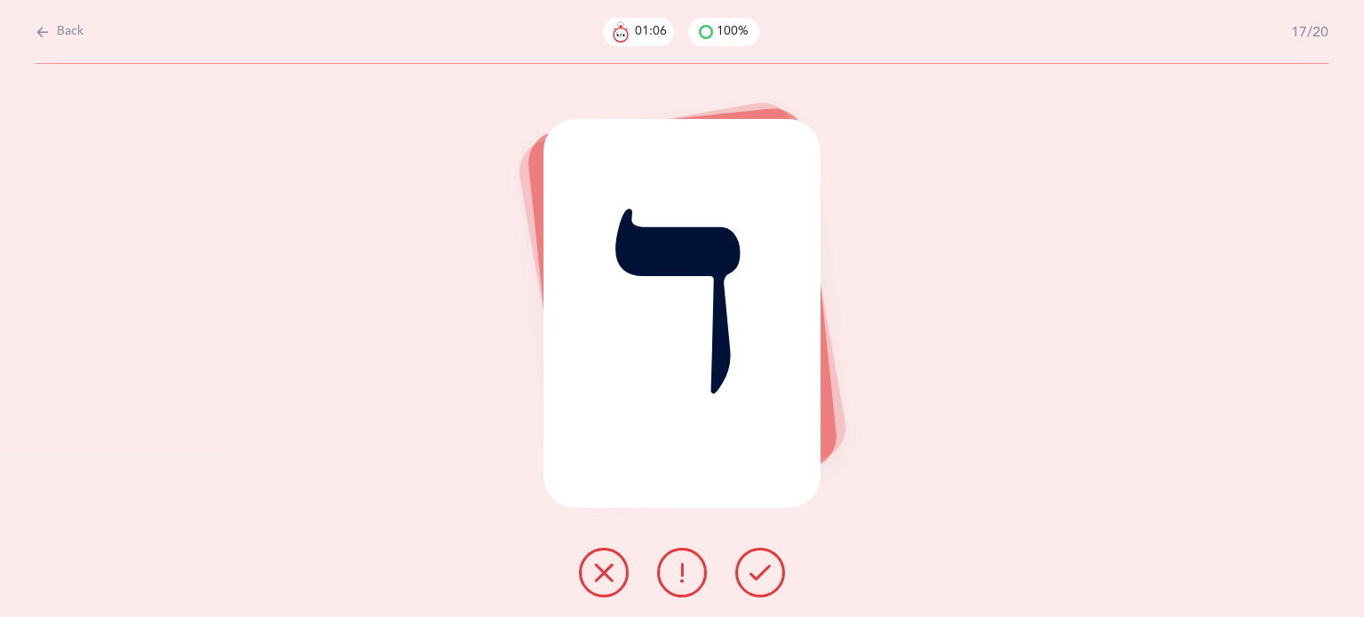
click at [608, 578] on icon at bounding box center [603, 572] width 21 height 21
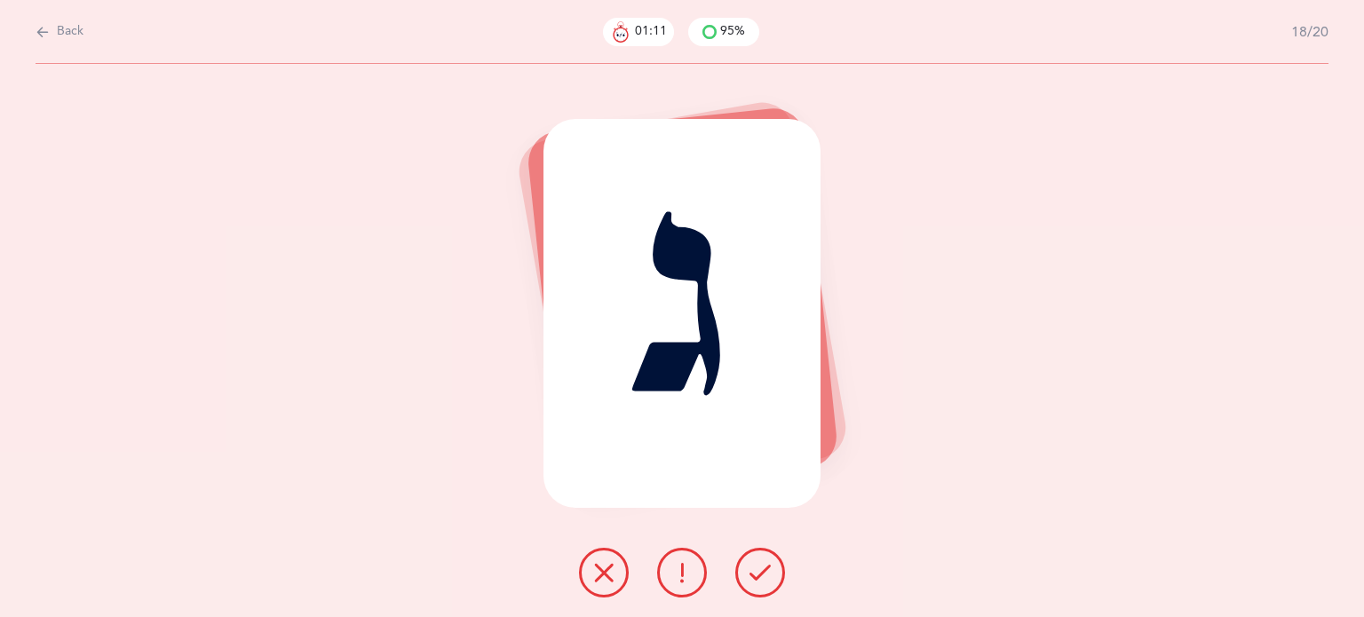
click at [776, 581] on button at bounding box center [761, 573] width 50 height 50
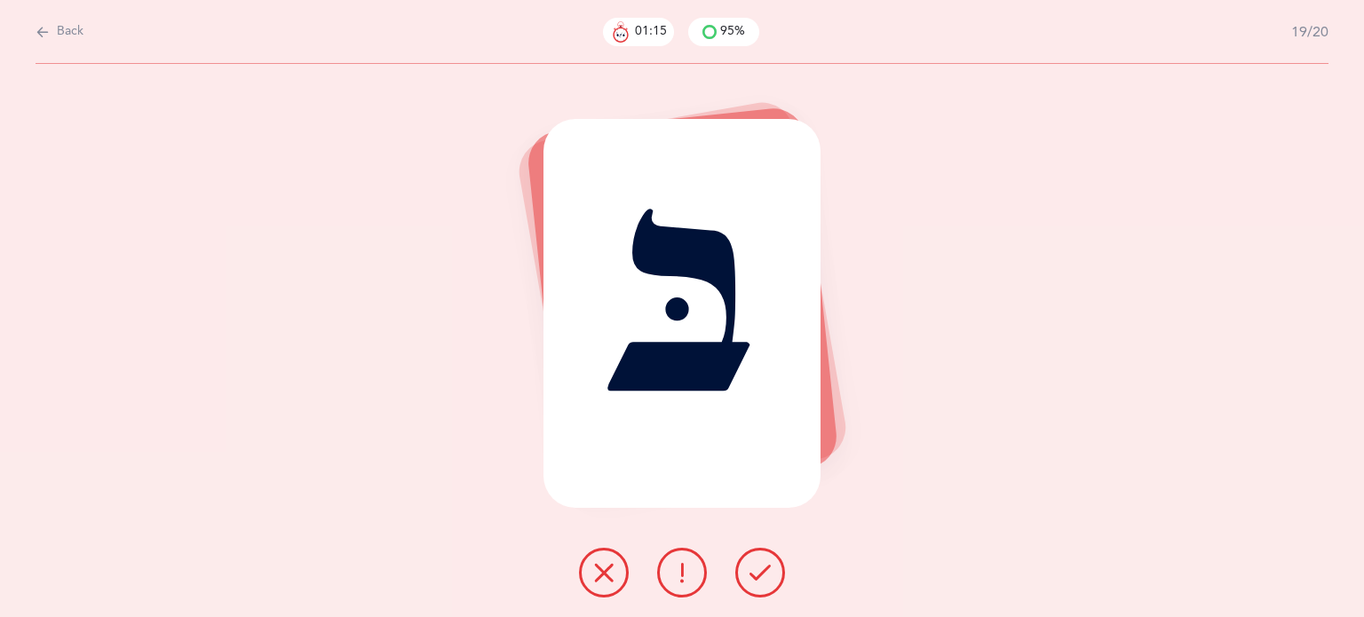
click at [770, 569] on icon at bounding box center [760, 572] width 21 height 21
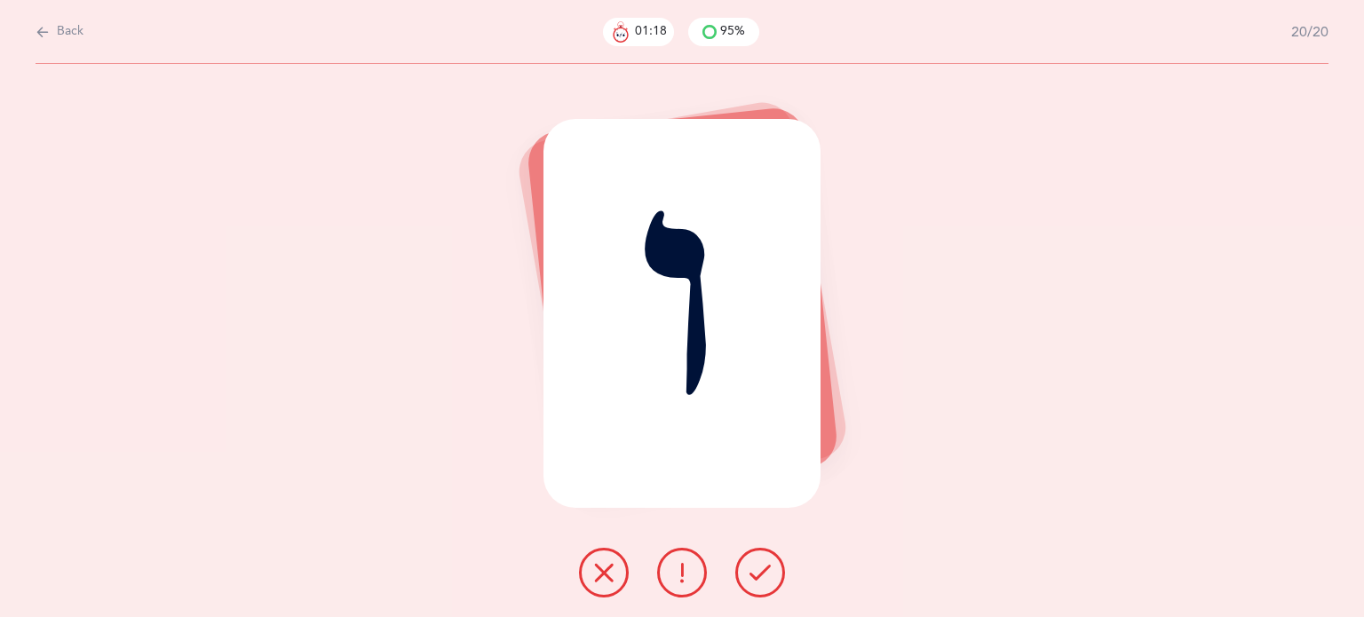
click at [770, 569] on icon at bounding box center [760, 572] width 21 height 21
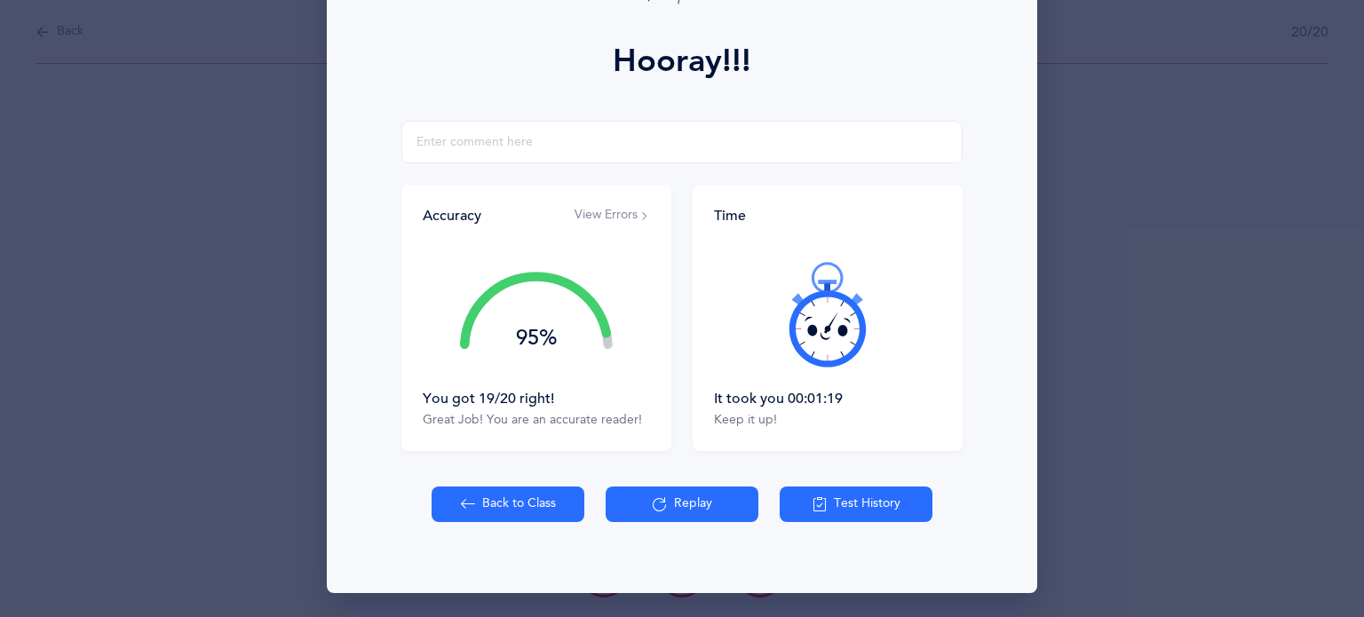
scroll to position [227, 0]
click at [515, 510] on button "Back to Class" at bounding box center [508, 505] width 153 height 36
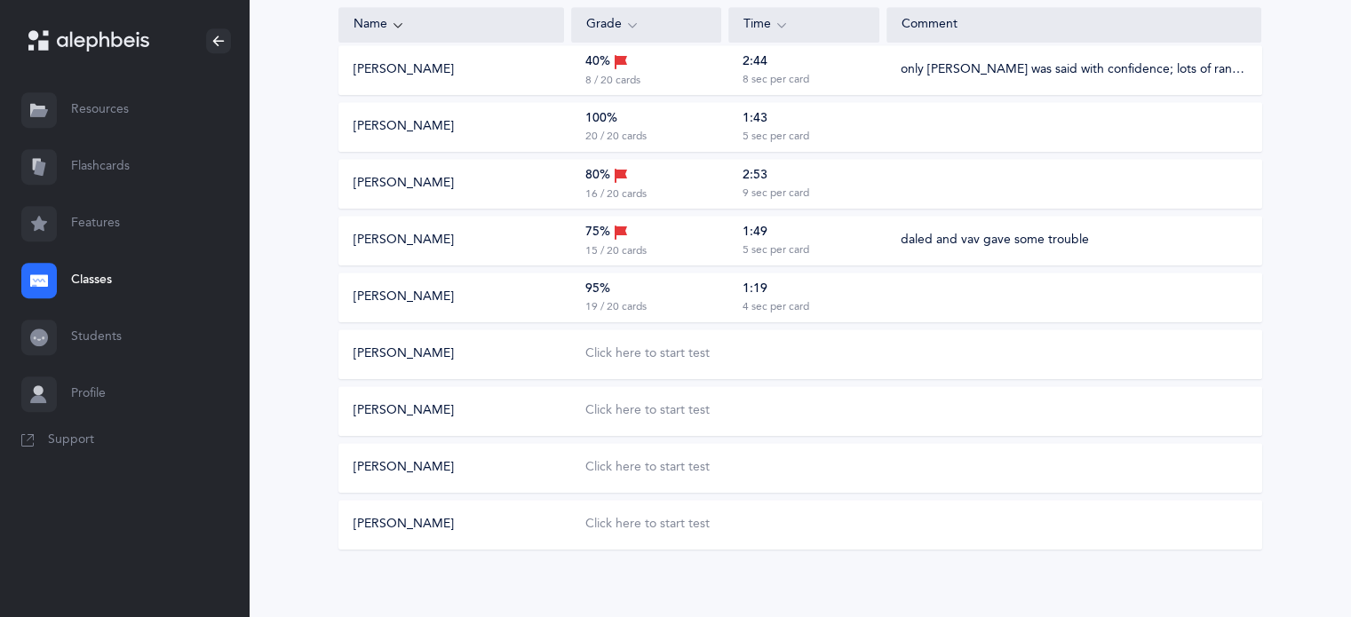
scroll to position [888, 0]
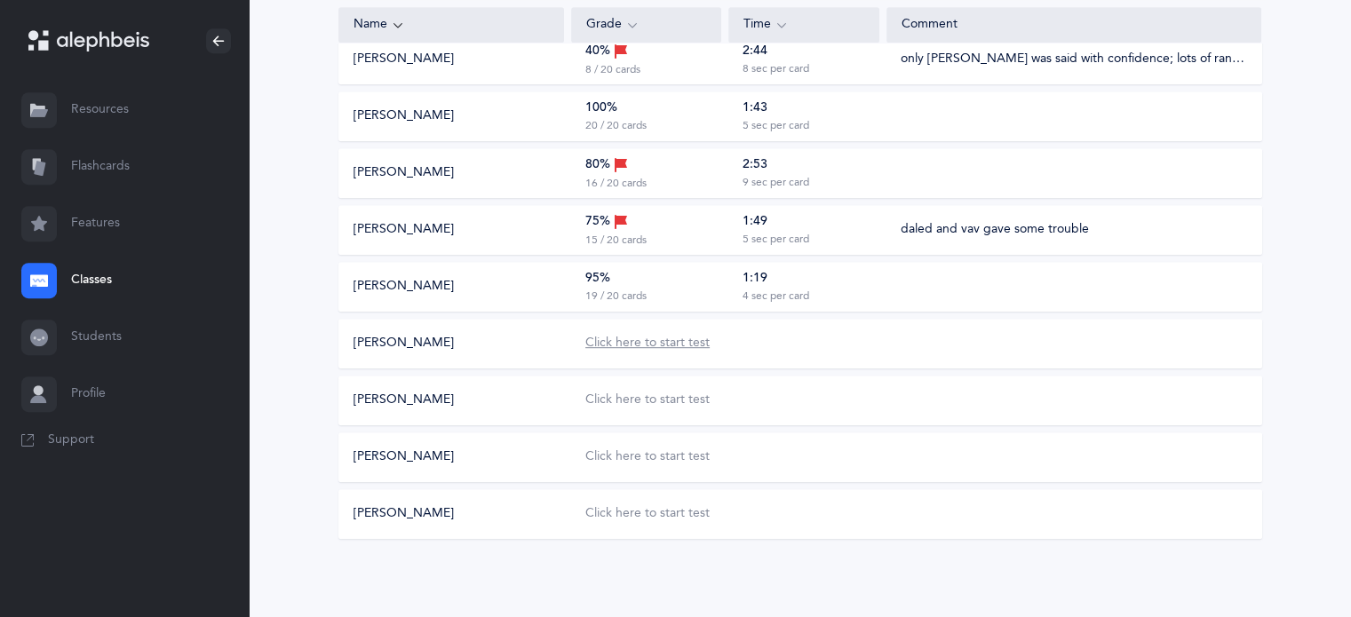
click at [647, 338] on div "Click here to start test" at bounding box center [647, 344] width 124 height 18
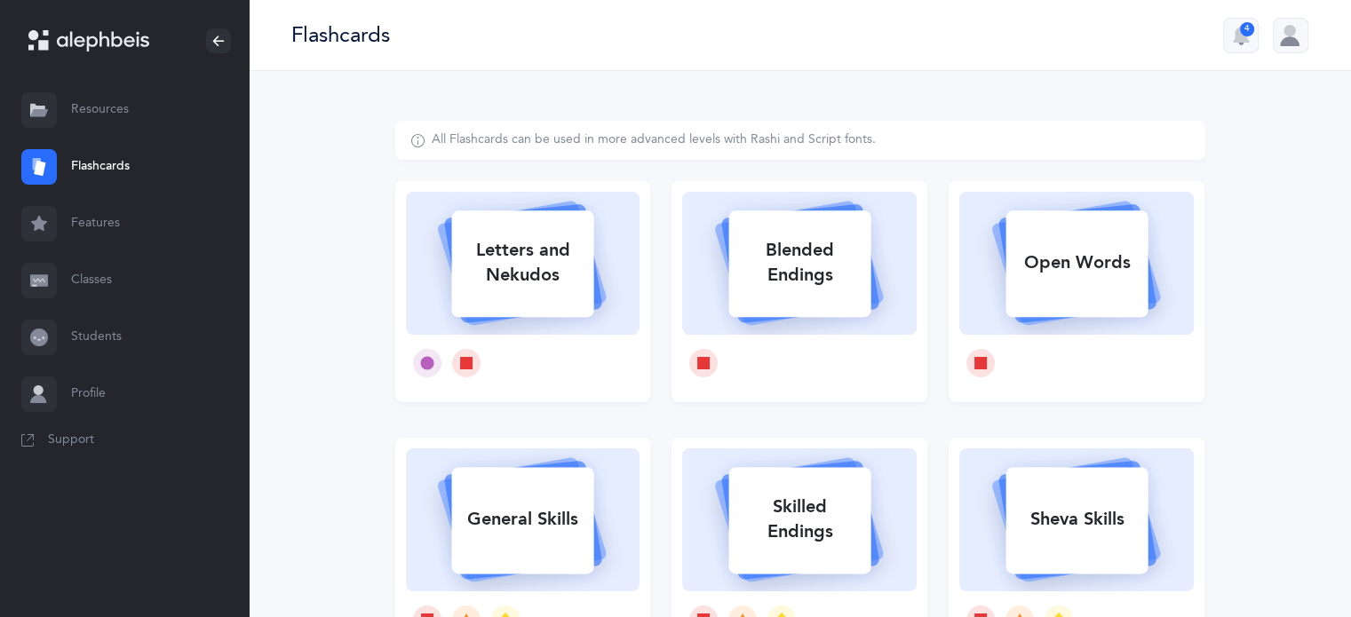
click at [528, 262] on div "Letters and Nekudos" at bounding box center [522, 262] width 142 height 71
select select
select select "single"
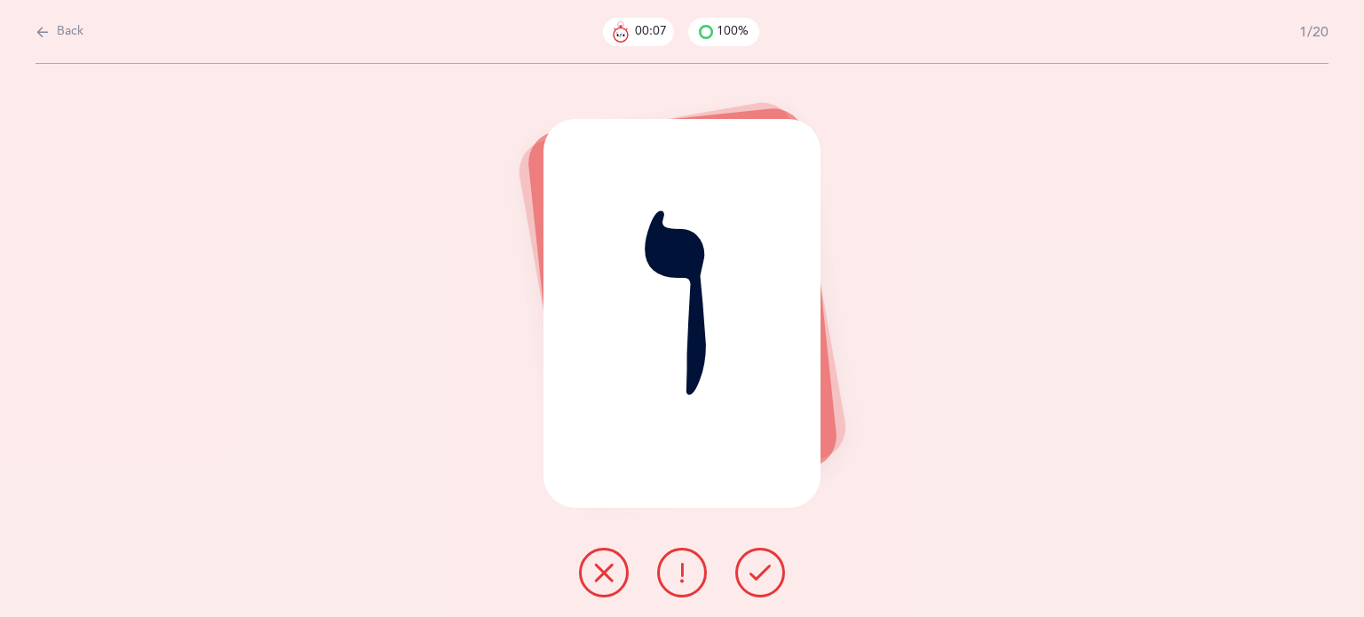
click at [589, 581] on button at bounding box center [604, 573] width 50 height 50
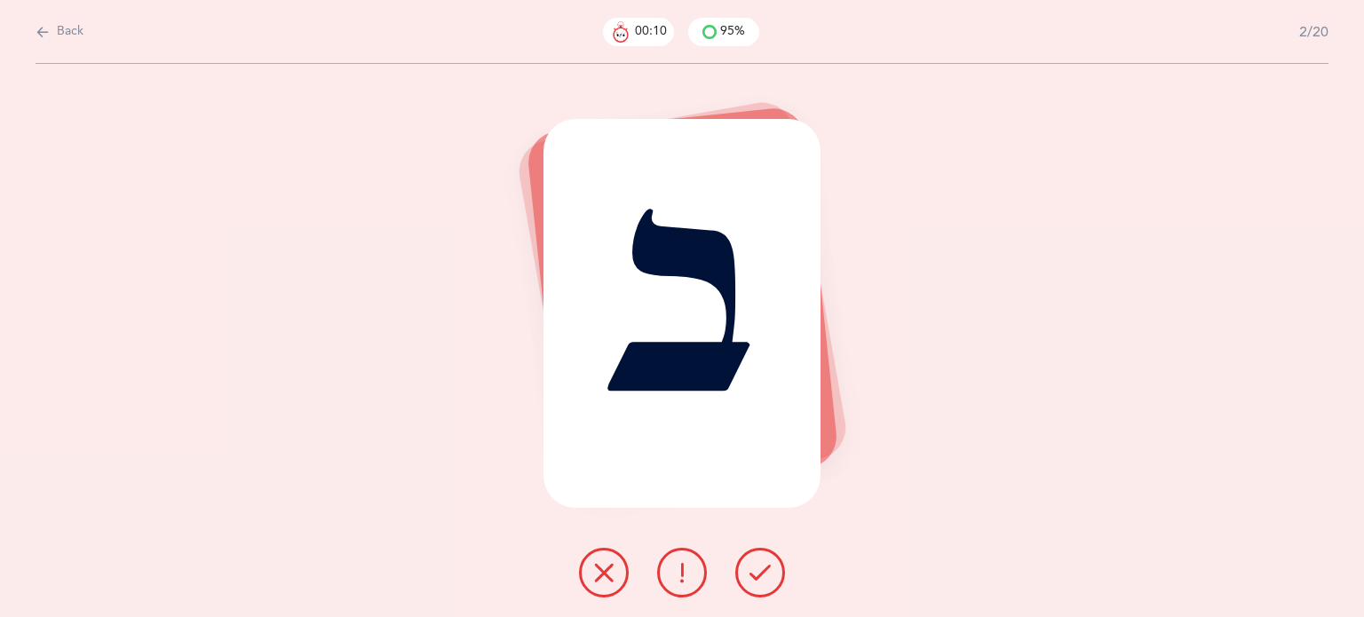
click at [764, 581] on icon at bounding box center [760, 572] width 21 height 21
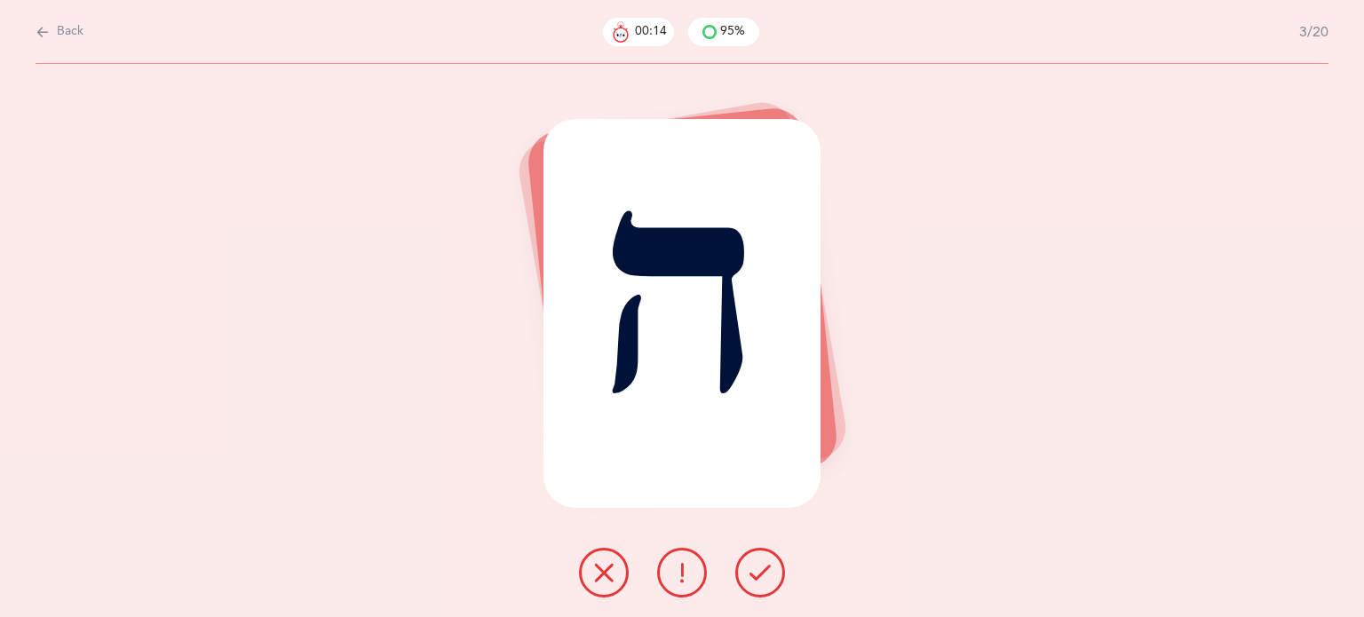
click at [764, 581] on icon at bounding box center [760, 572] width 21 height 21
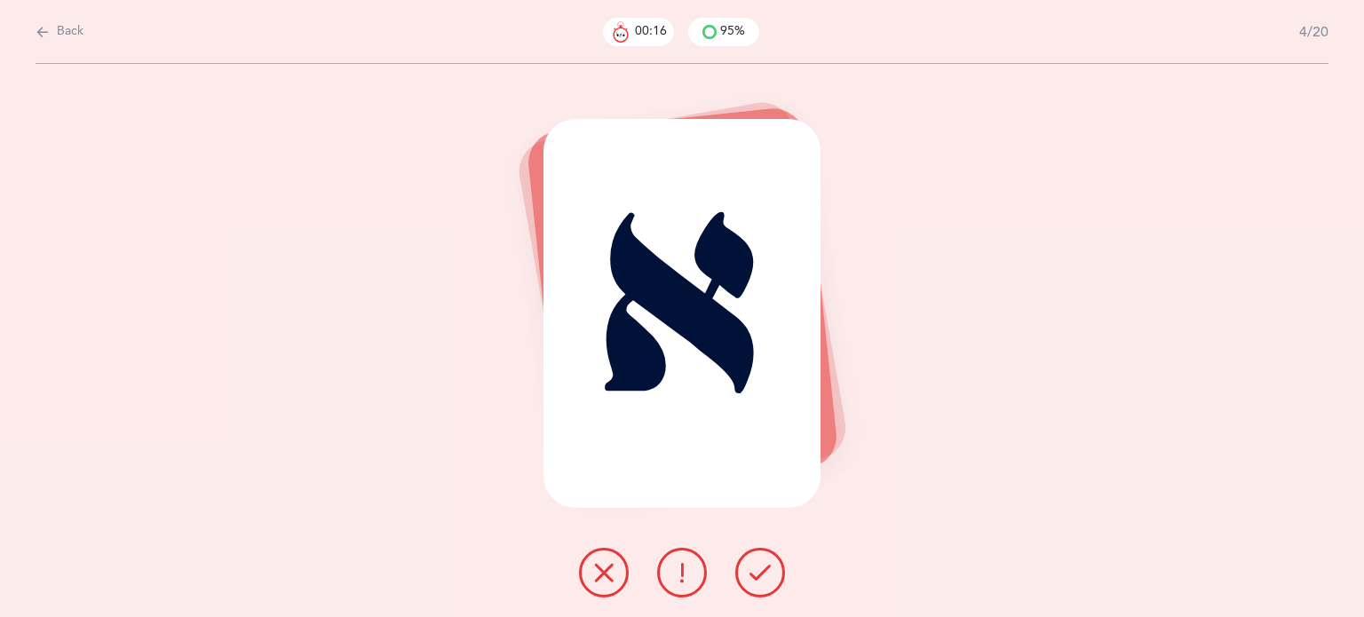
click at [764, 581] on icon at bounding box center [760, 572] width 21 height 21
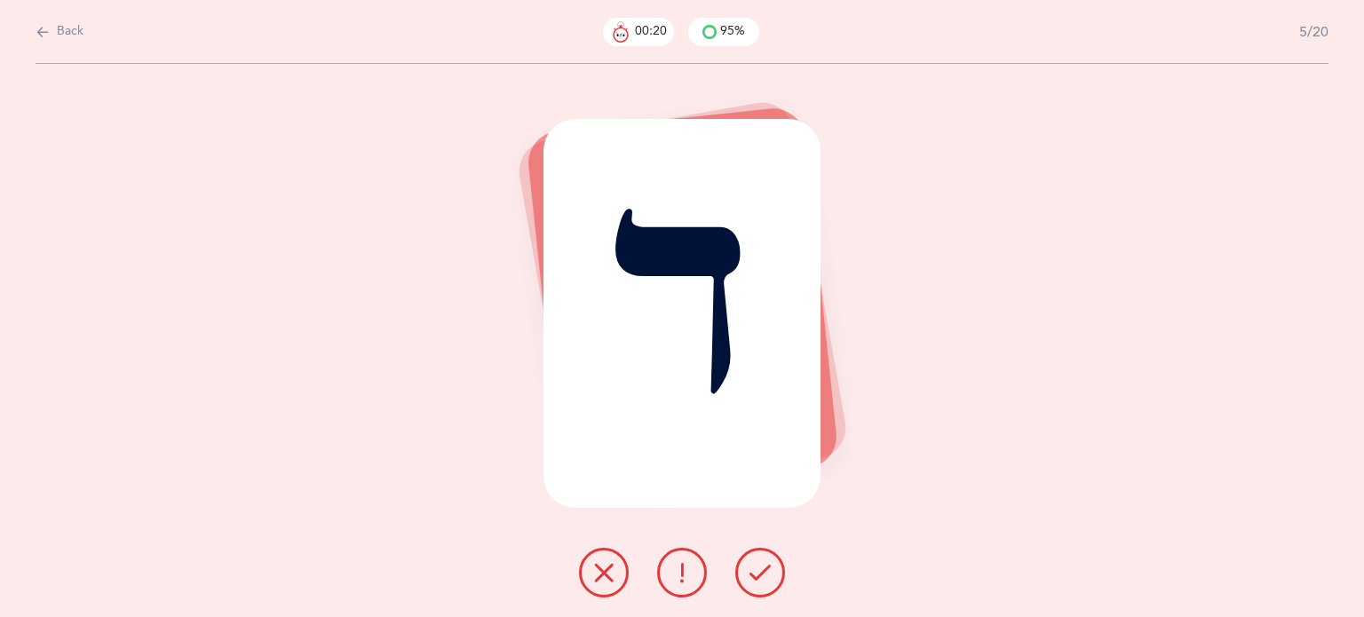
click at [764, 581] on icon at bounding box center [760, 572] width 21 height 21
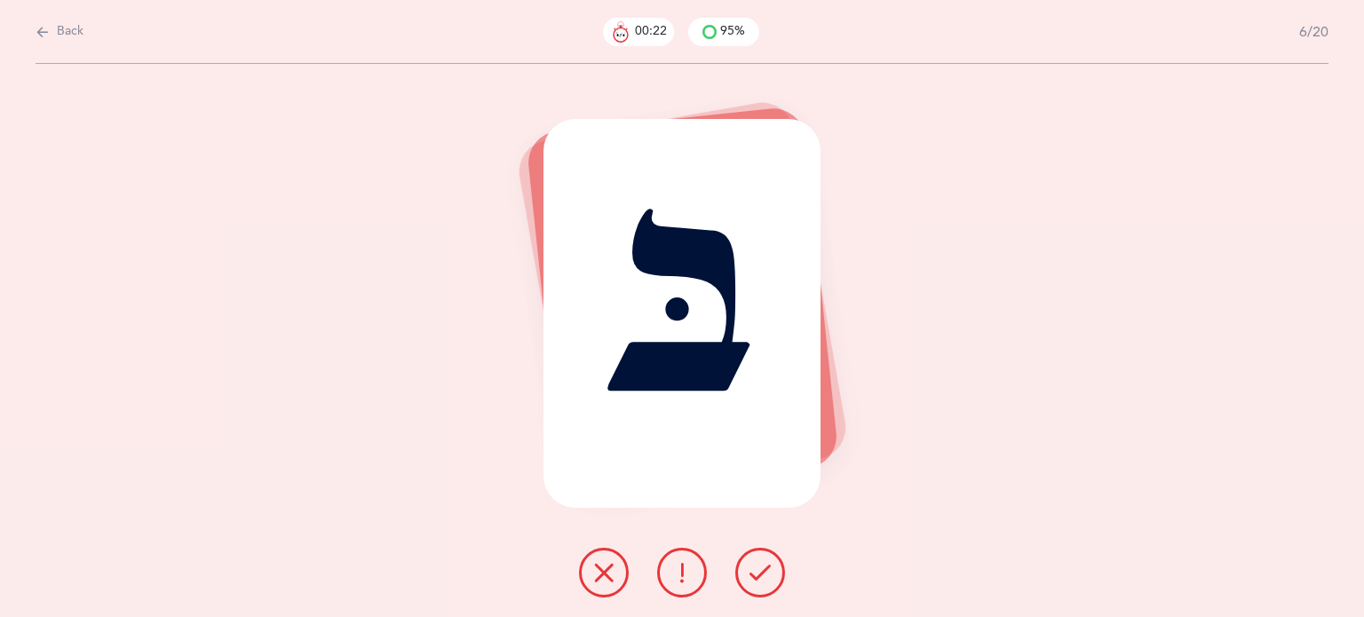
click at [764, 581] on icon at bounding box center [760, 572] width 21 height 21
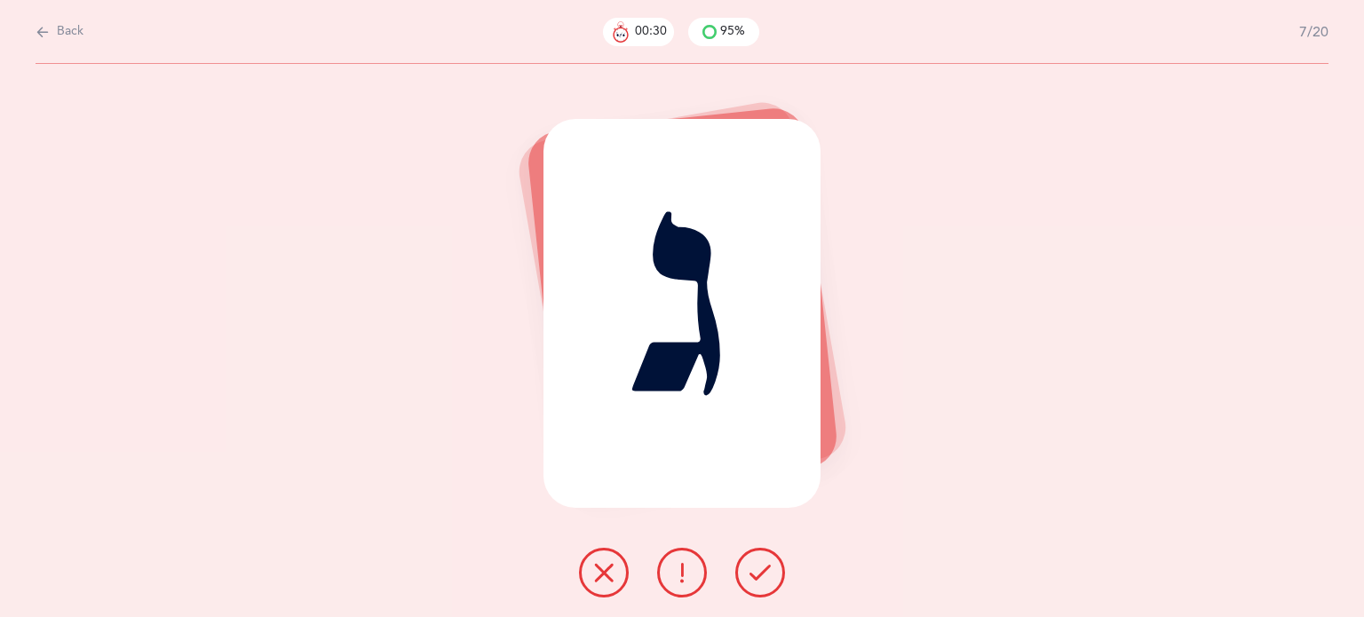
click at [674, 584] on button at bounding box center [682, 573] width 50 height 50
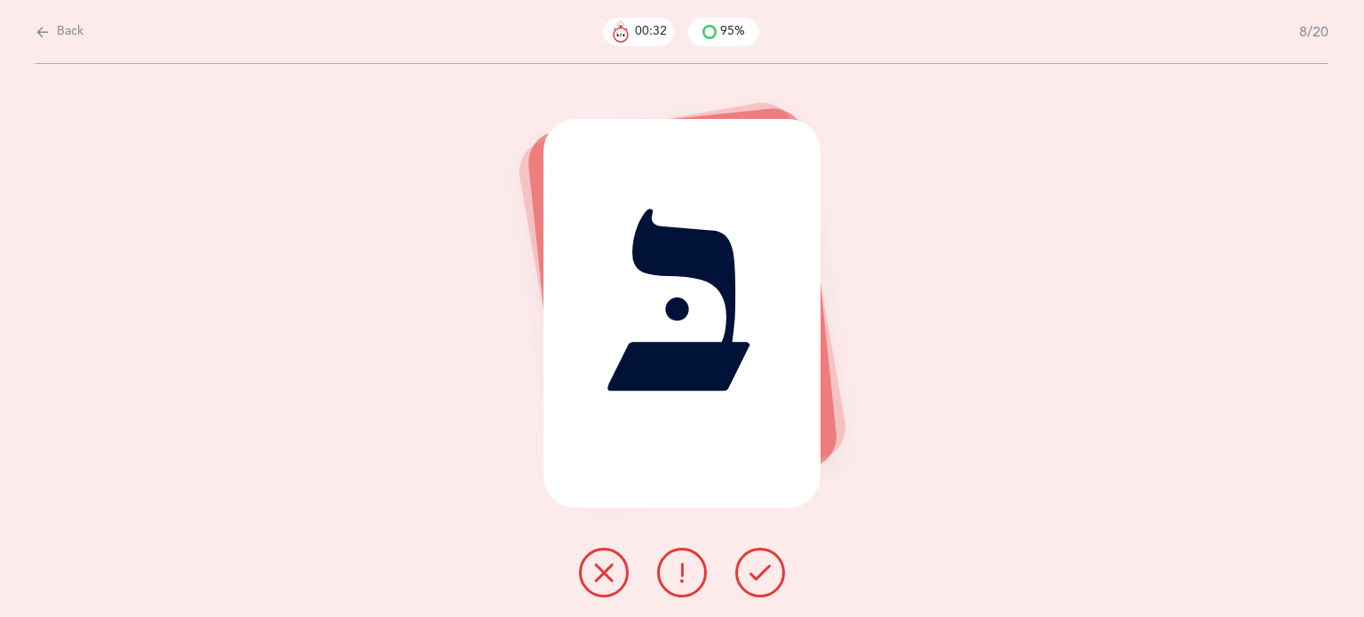
click at [757, 585] on button at bounding box center [761, 573] width 50 height 50
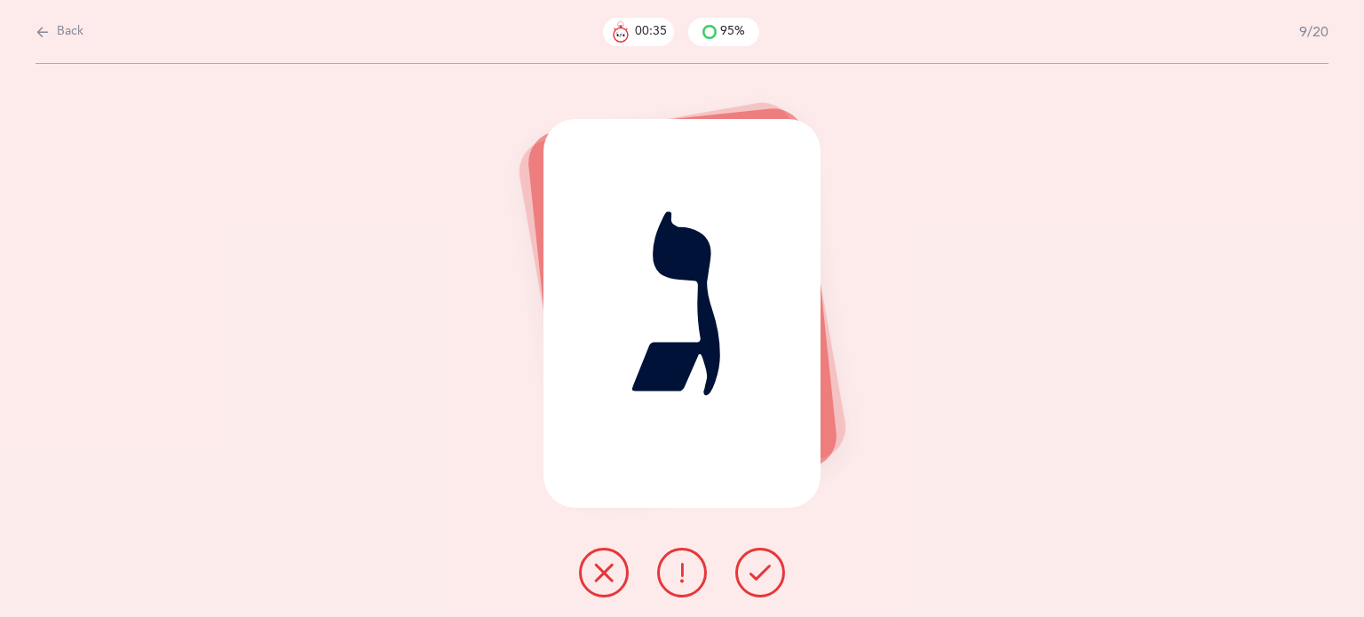
click at [757, 585] on button at bounding box center [761, 573] width 50 height 50
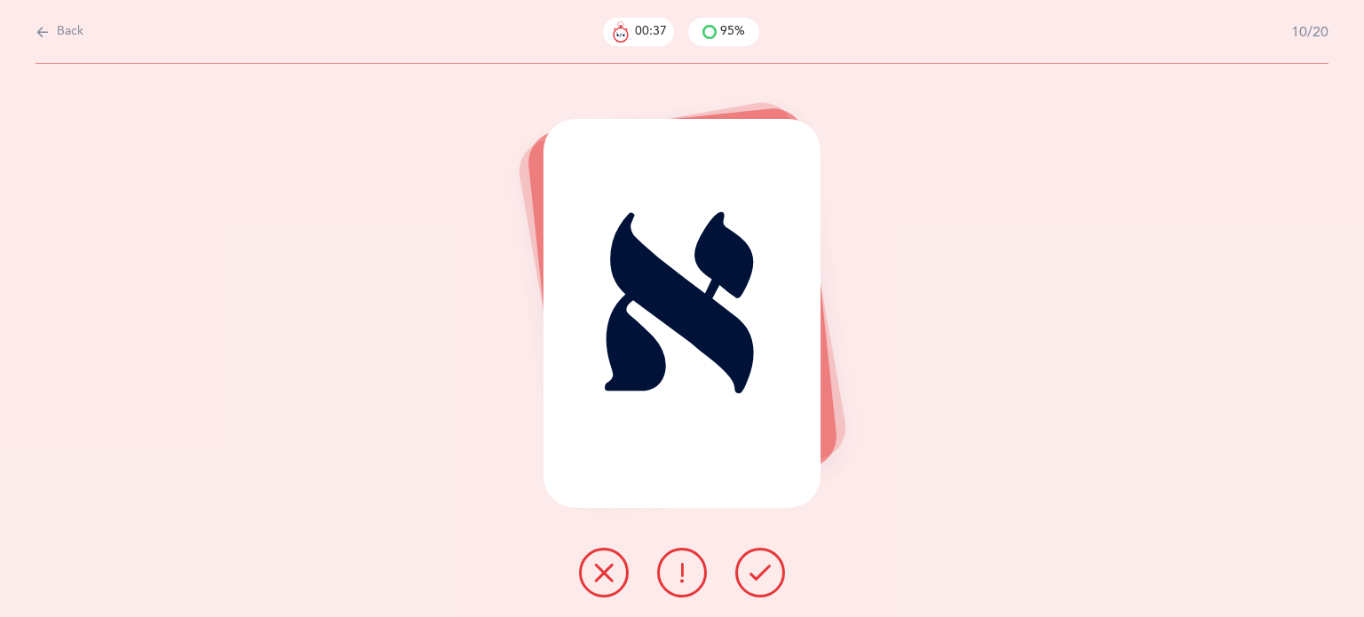
click at [757, 585] on button at bounding box center [761, 573] width 50 height 50
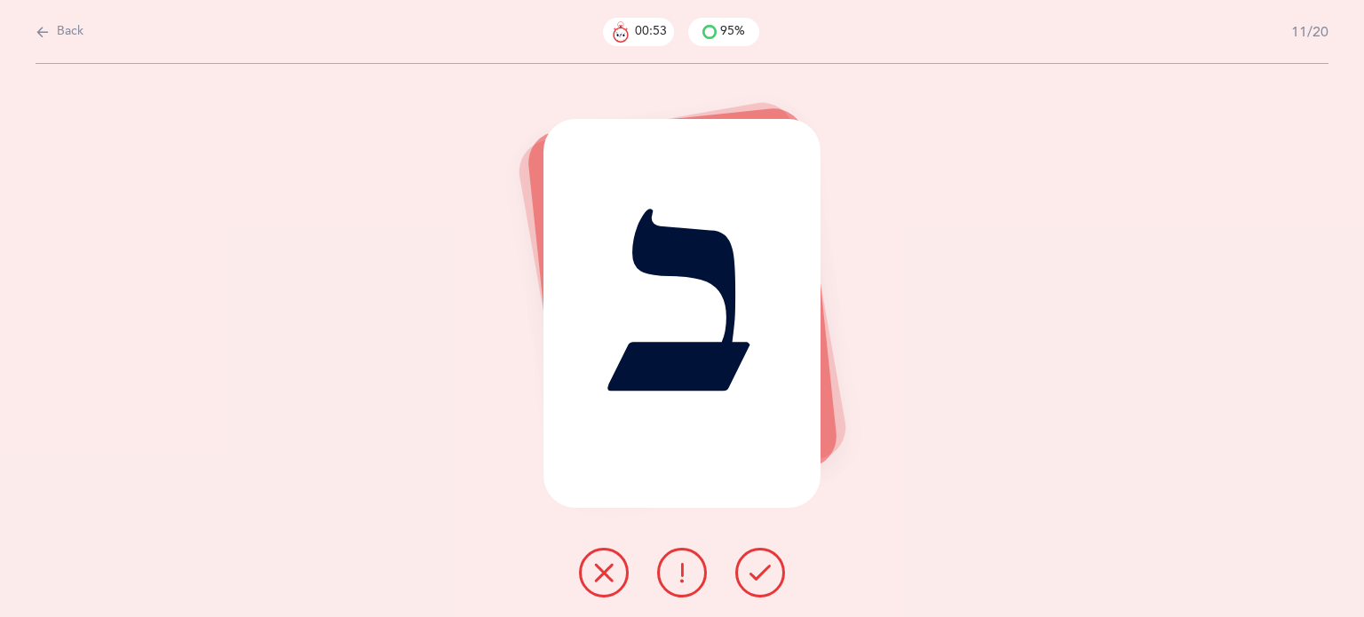
click at [608, 585] on button at bounding box center [604, 573] width 50 height 50
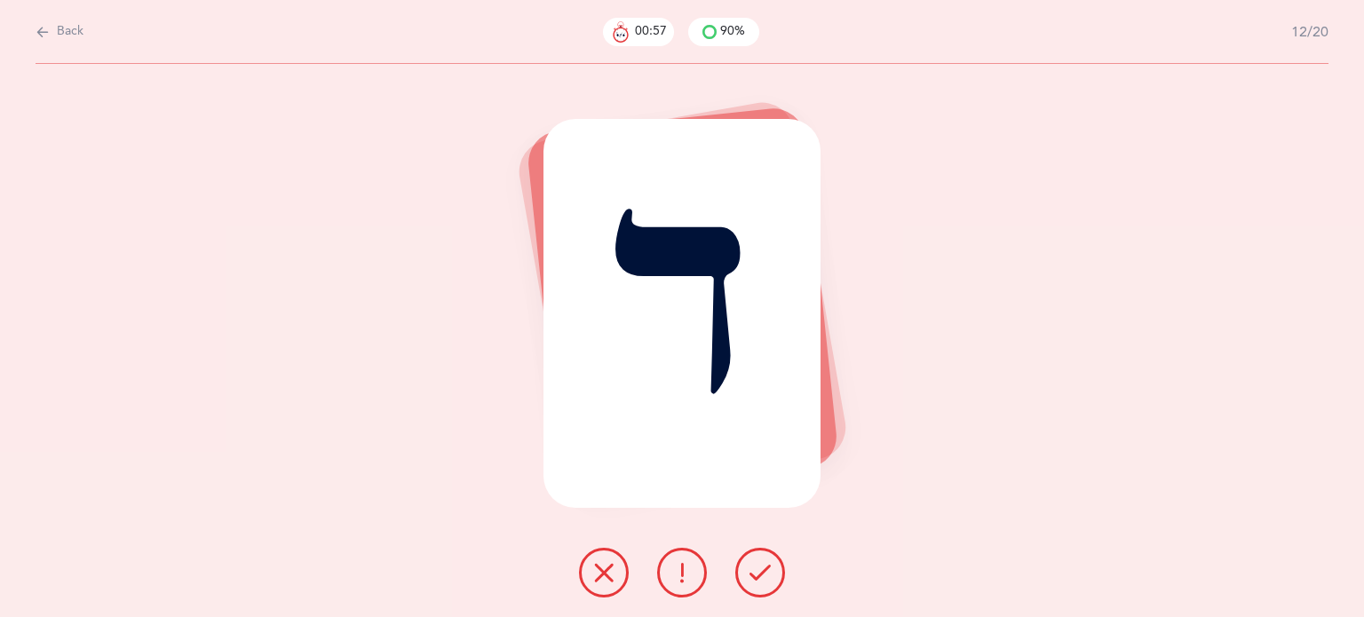
click at [754, 579] on icon at bounding box center [760, 572] width 21 height 21
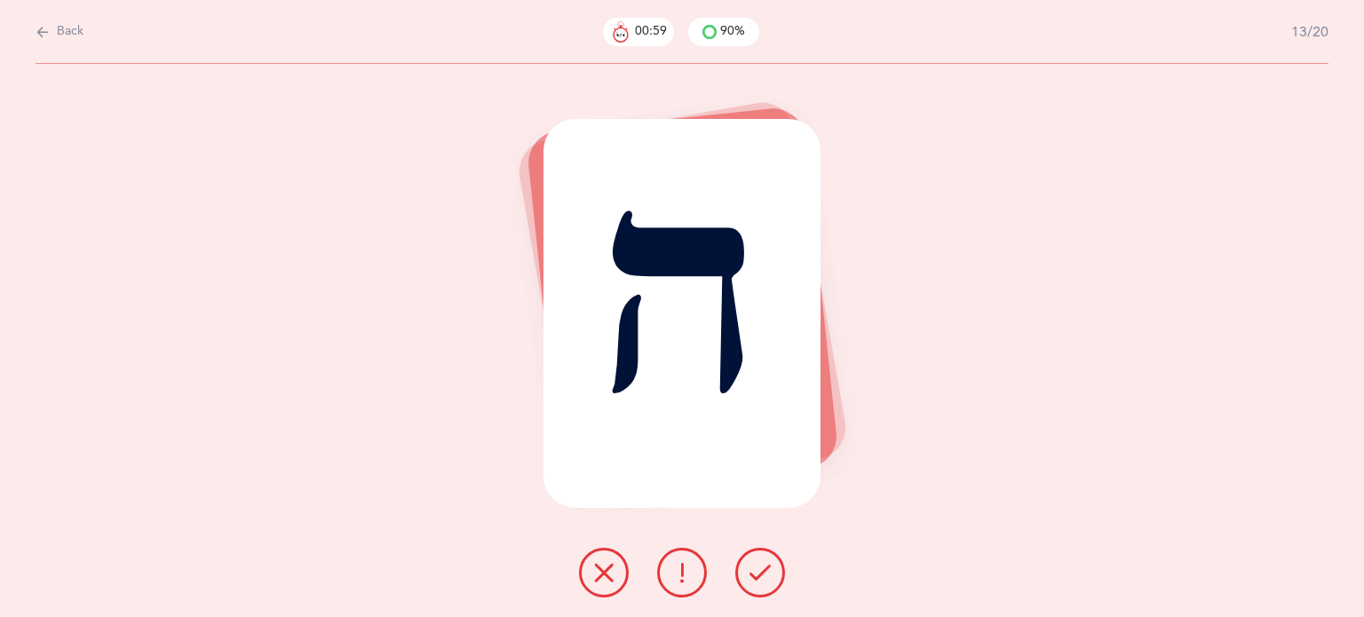
click at [754, 579] on icon at bounding box center [760, 572] width 21 height 21
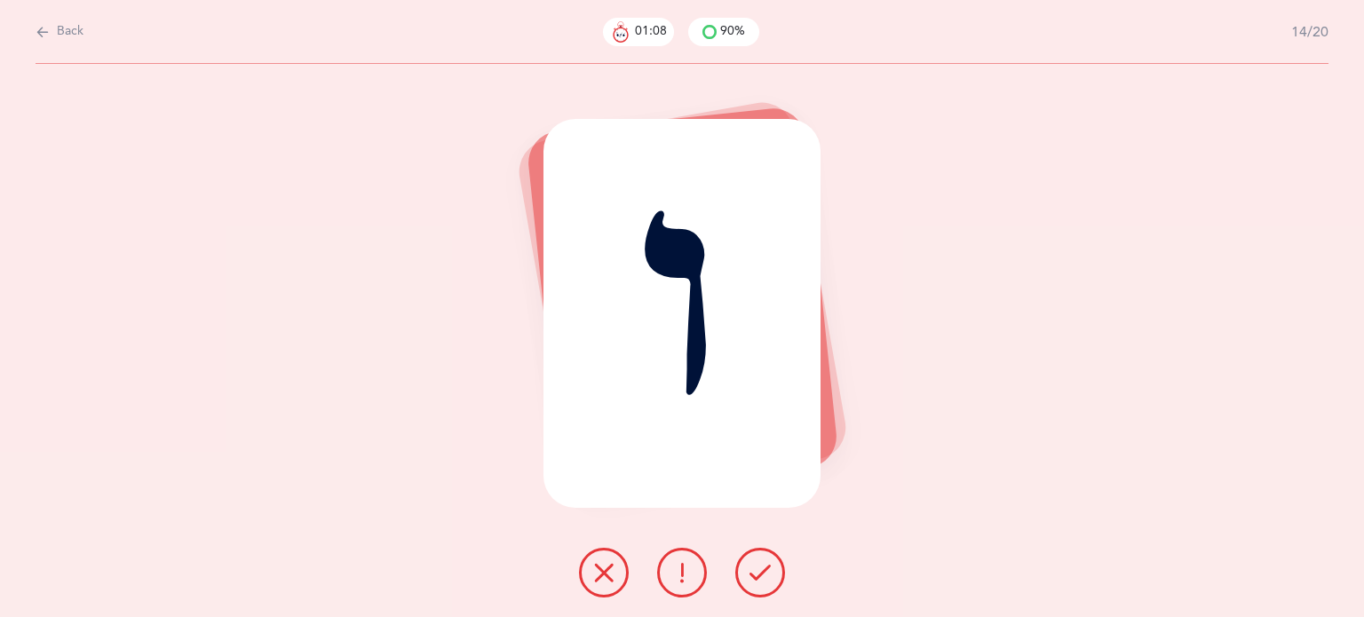
click at [589, 576] on button at bounding box center [604, 573] width 50 height 50
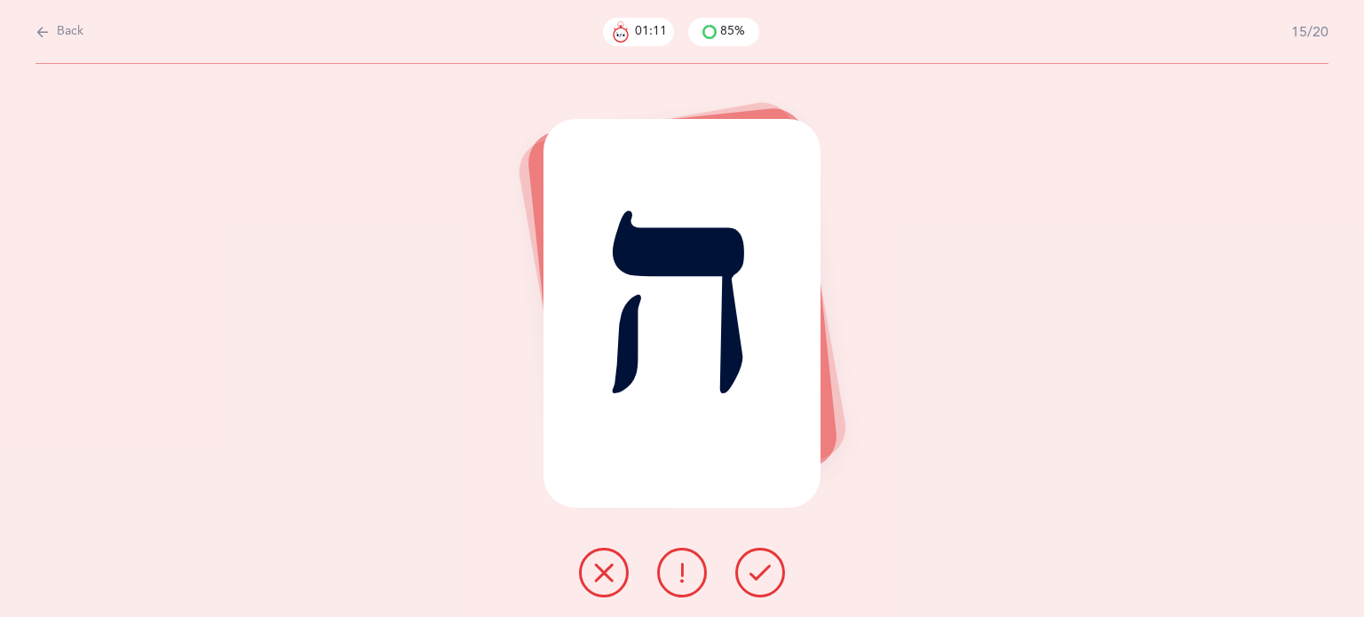
click at [771, 580] on button at bounding box center [761, 573] width 50 height 50
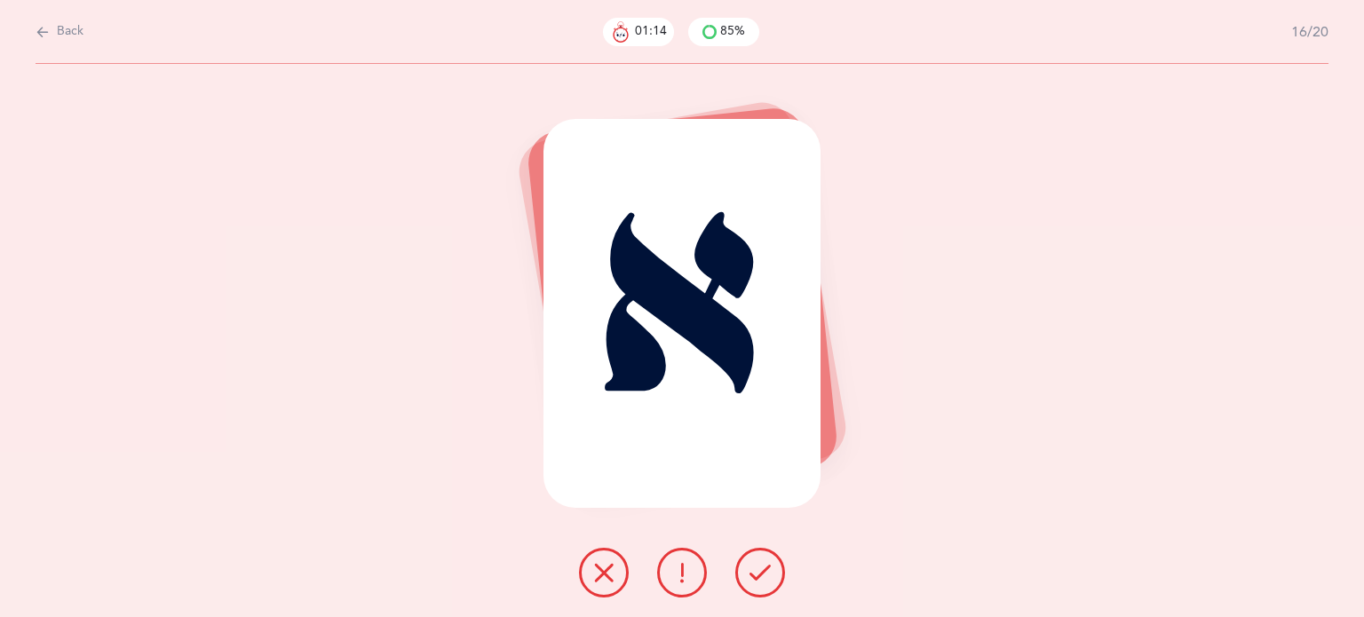
click at [771, 580] on button at bounding box center [761, 573] width 50 height 50
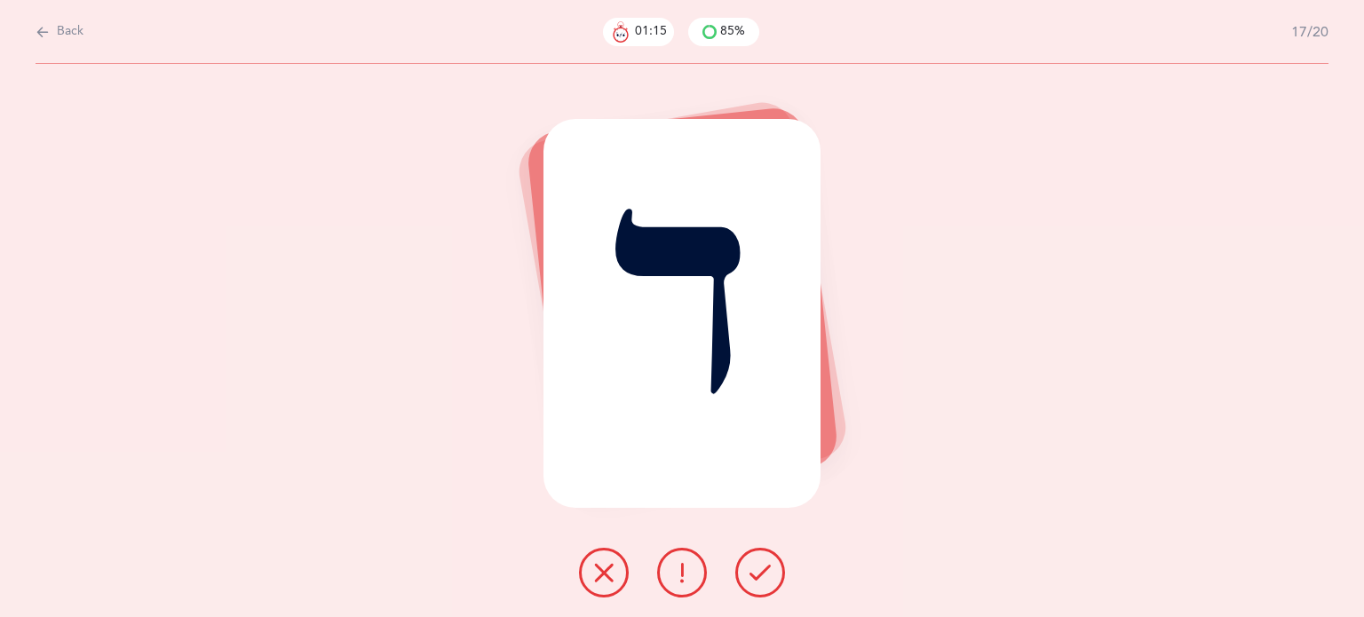
click at [771, 580] on button at bounding box center [761, 573] width 50 height 50
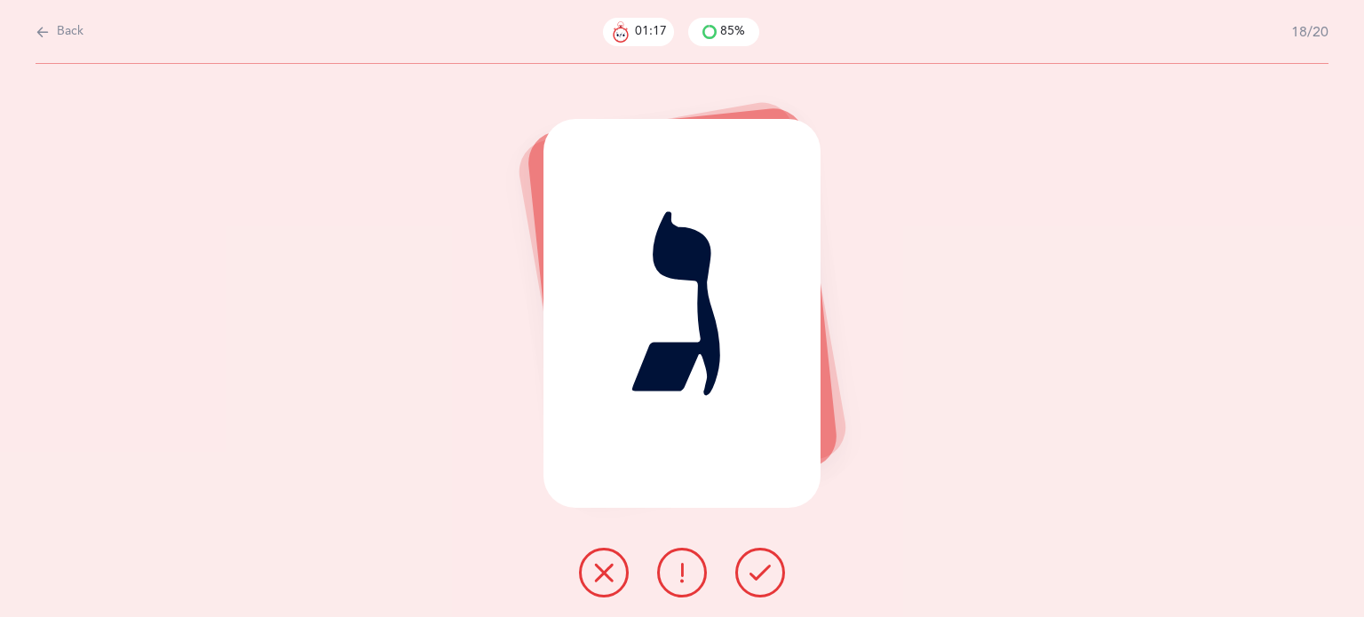
click at [771, 580] on button at bounding box center [761, 573] width 50 height 50
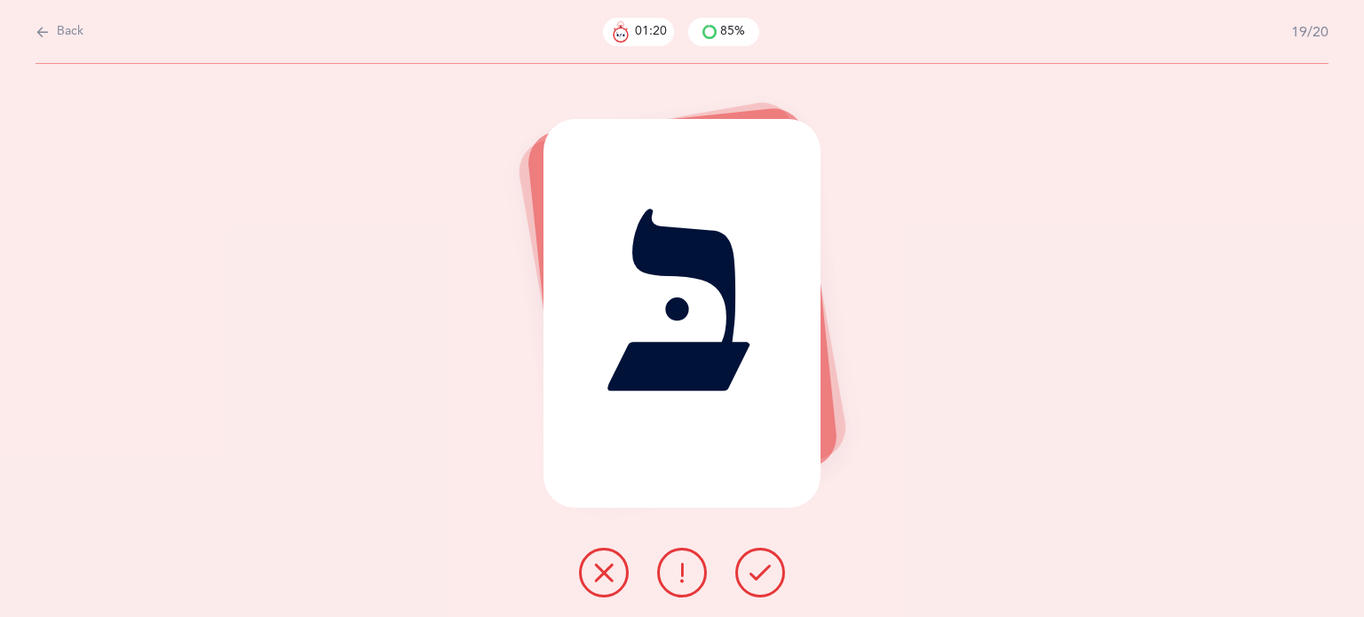
click at [771, 580] on button at bounding box center [761, 573] width 50 height 50
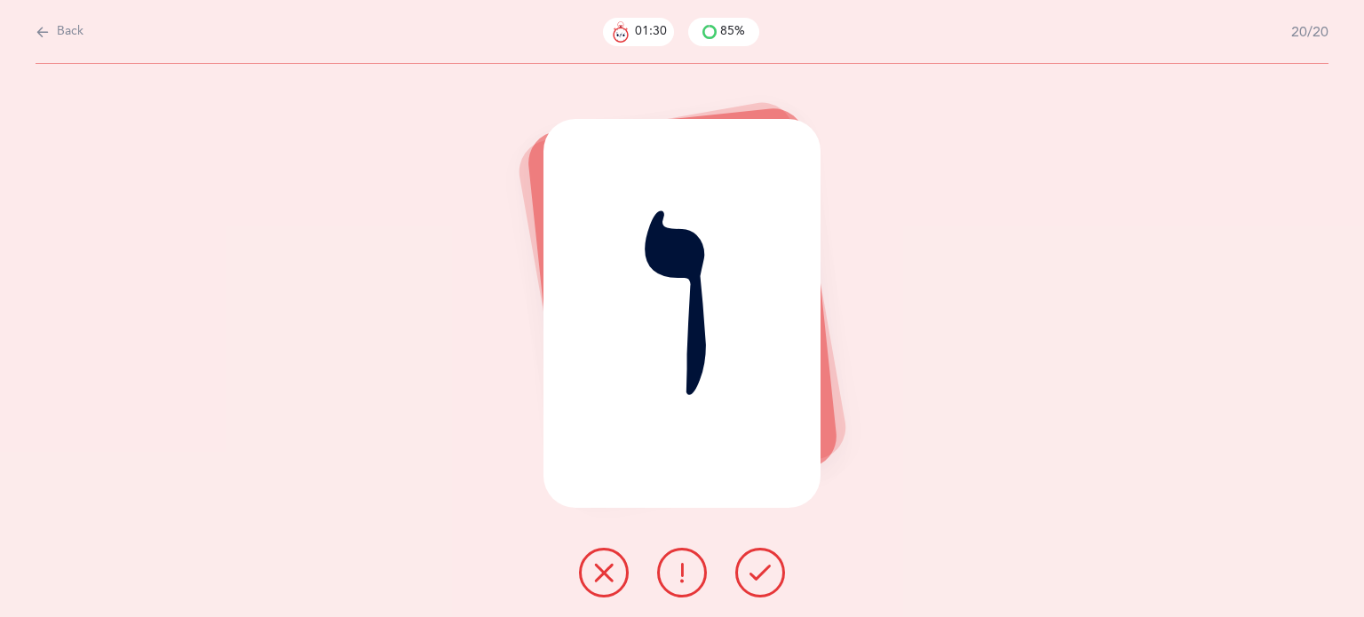
click at [608, 580] on icon at bounding box center [603, 572] width 21 height 21
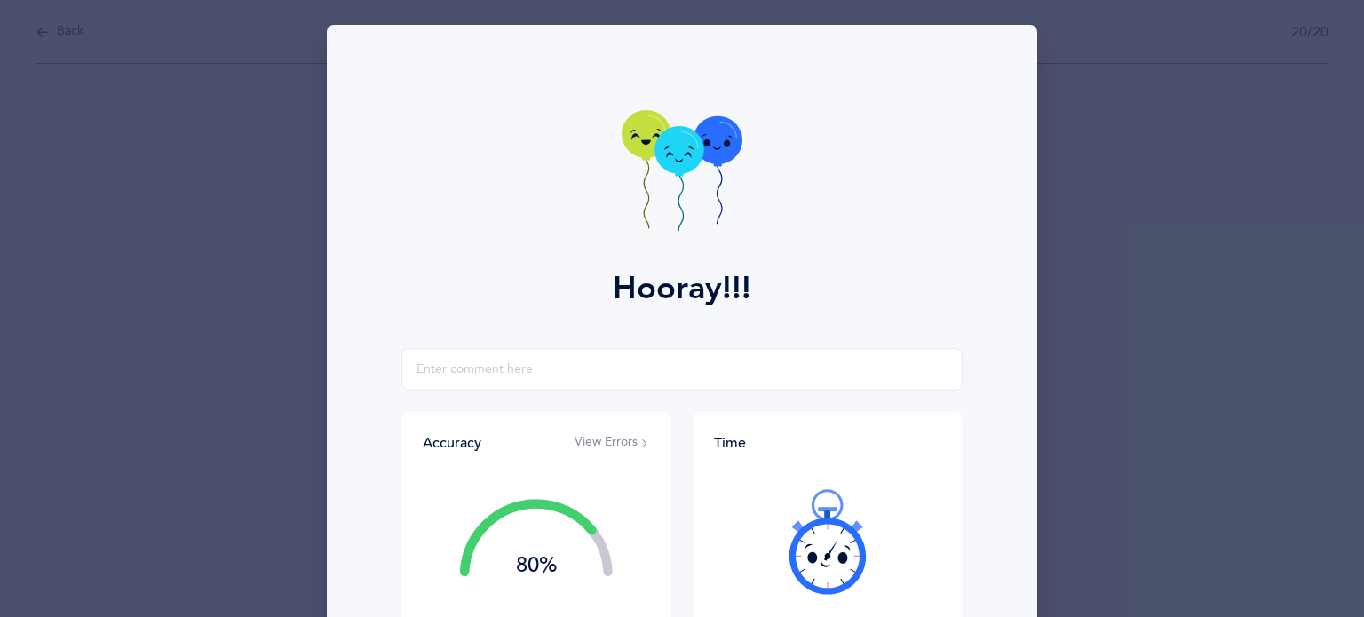
scroll to position [84, 0]
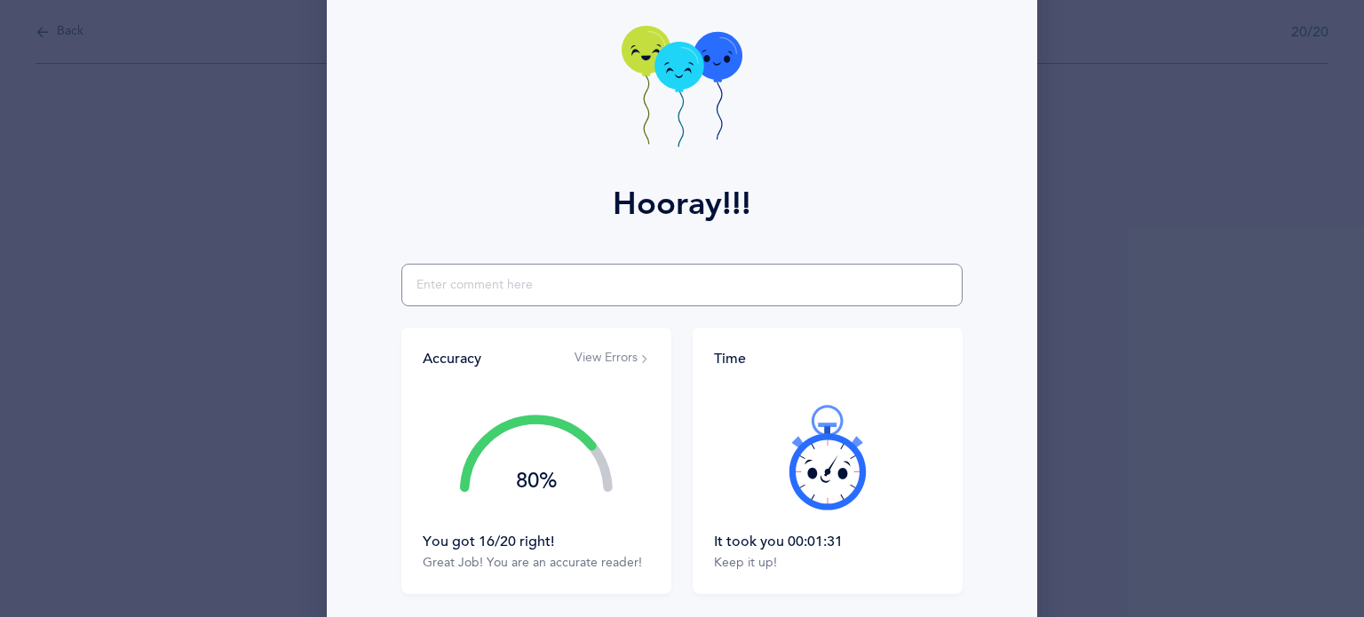
click at [439, 290] on input "text" at bounding box center [682, 285] width 561 height 43
type input "said thet instead of vet"
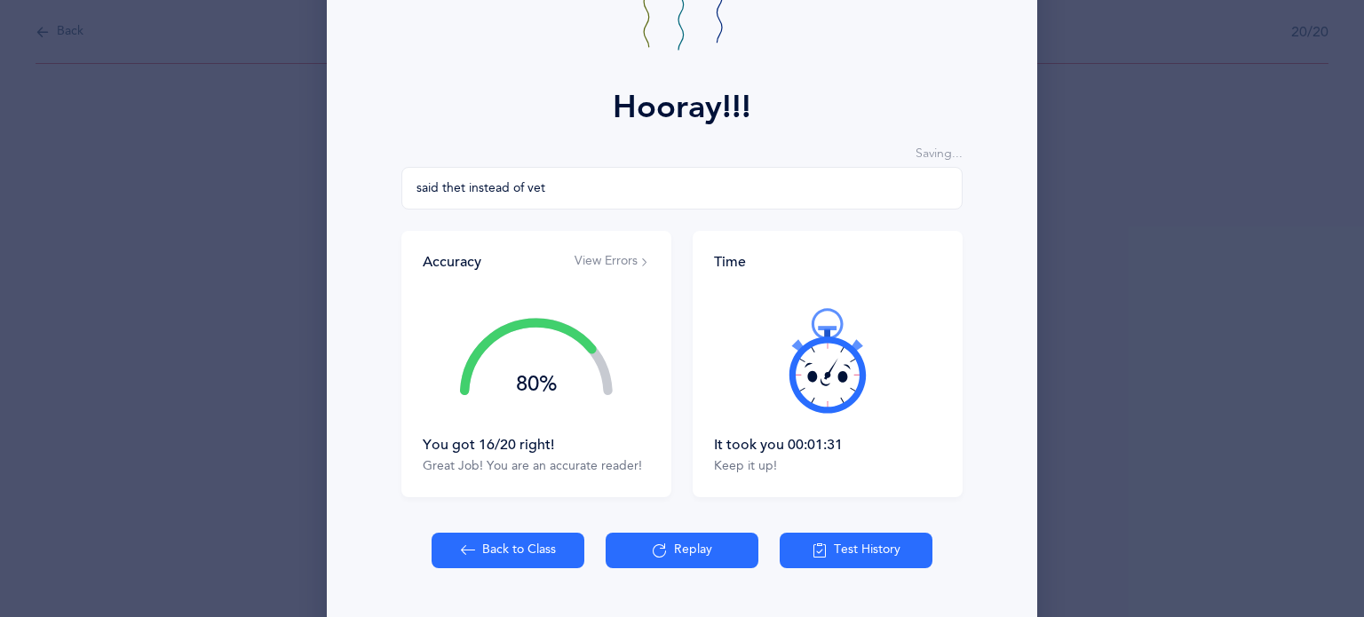
scroll to position [227, 0]
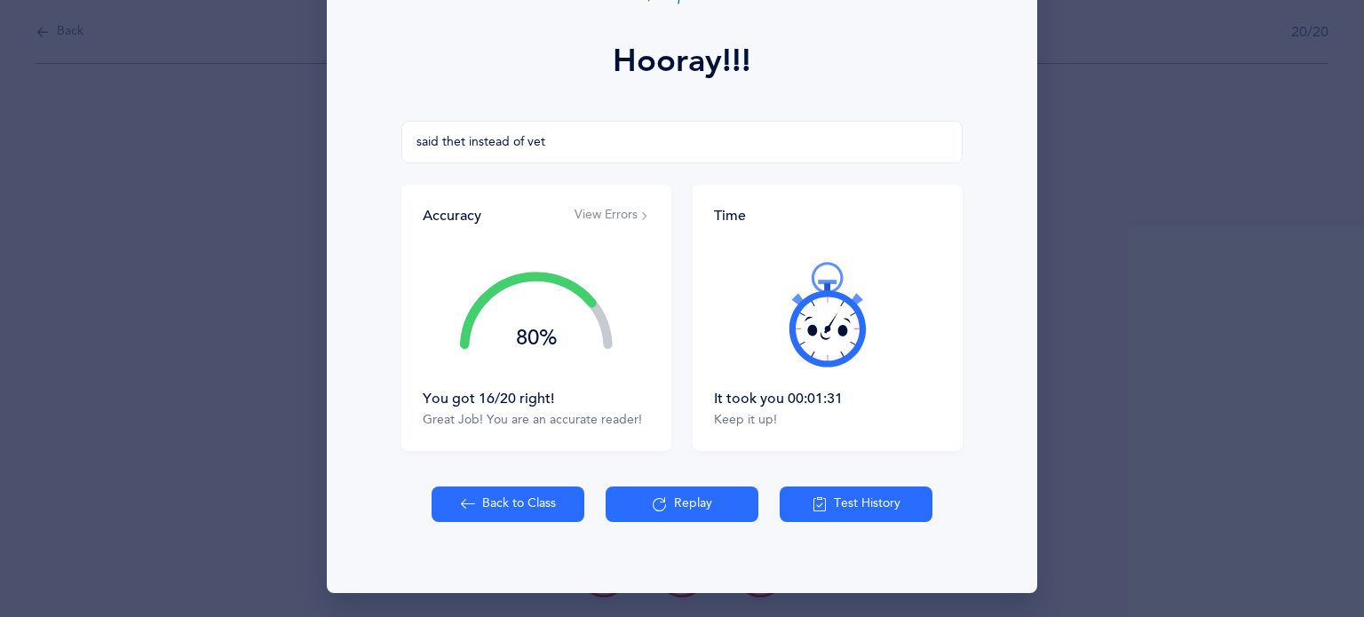
click at [465, 492] on button "Back to Class" at bounding box center [508, 505] width 153 height 36
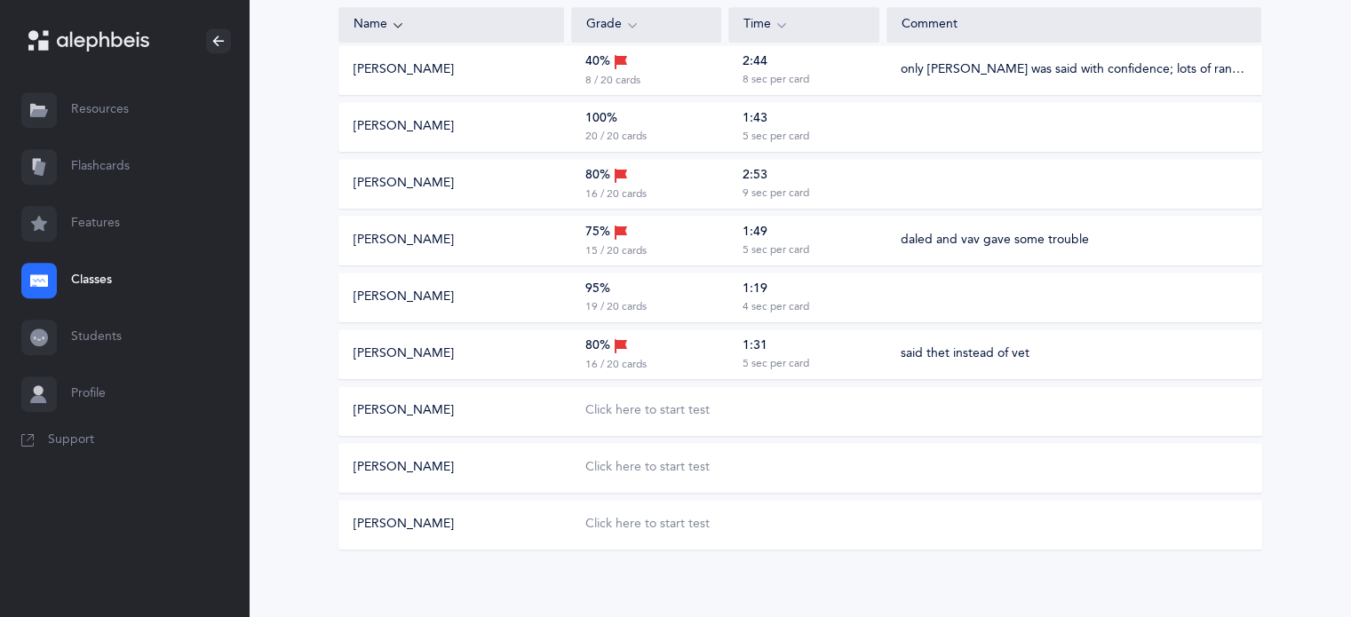
scroll to position [888, 0]
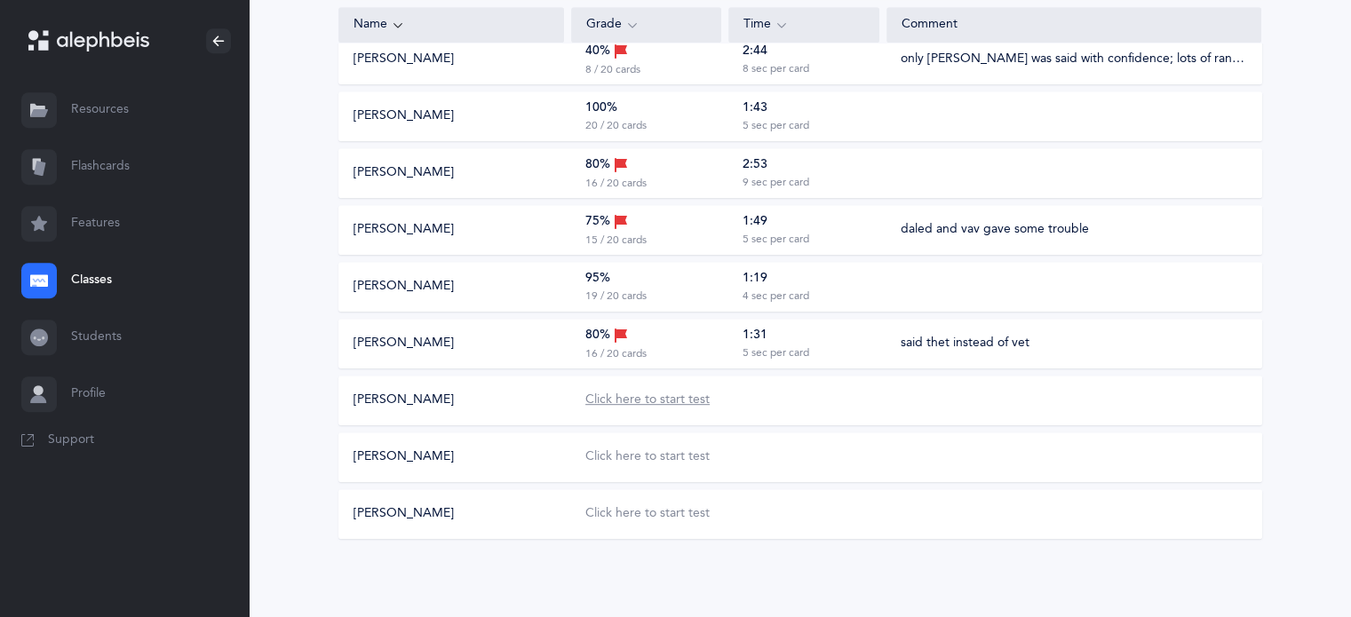
click at [640, 403] on div "Click here to start test" at bounding box center [647, 401] width 124 height 18
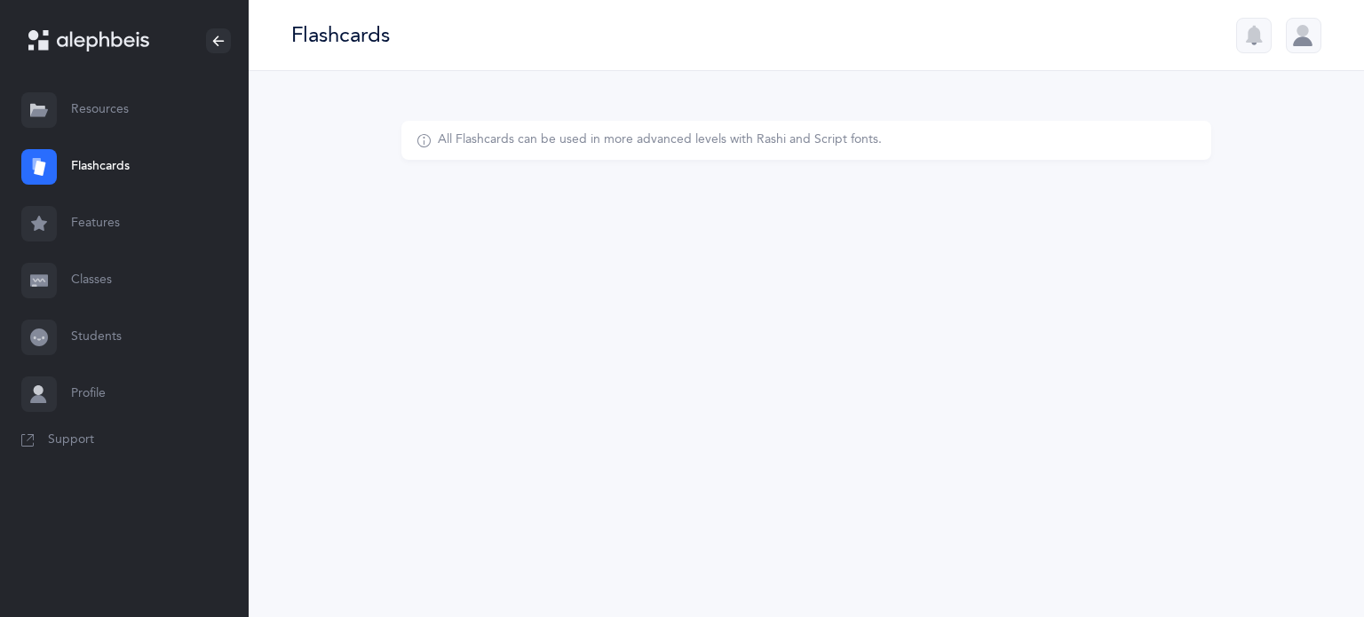
select select "single"
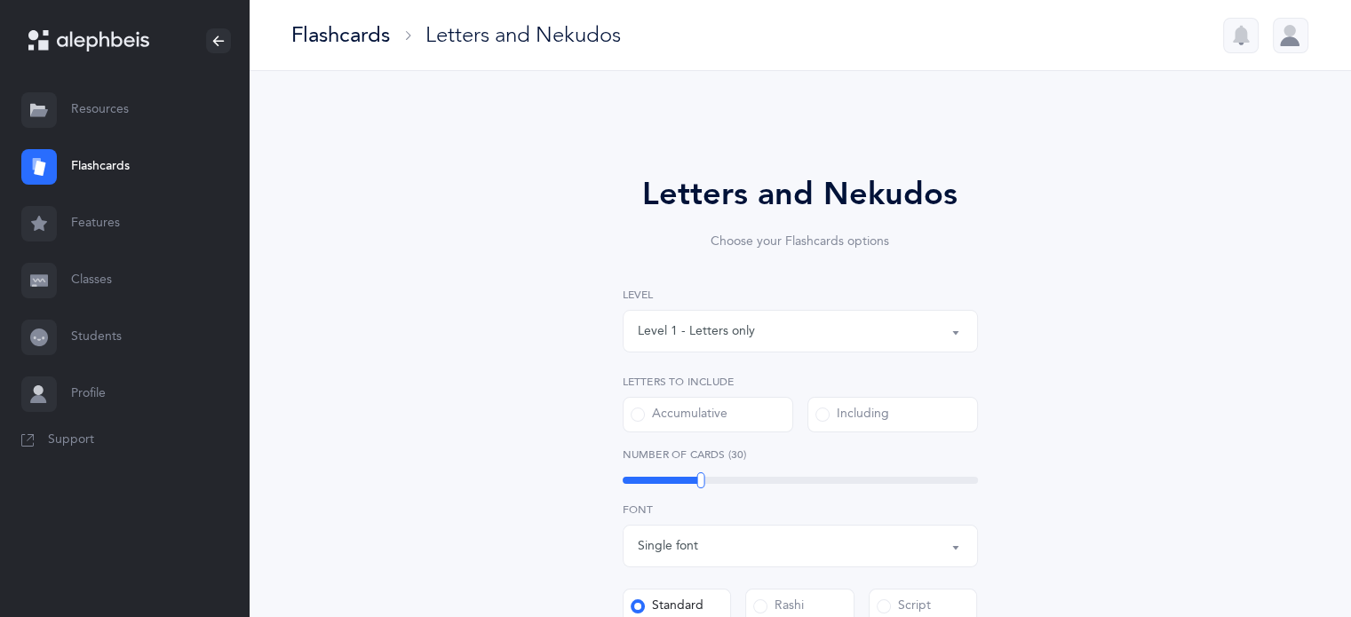
select select
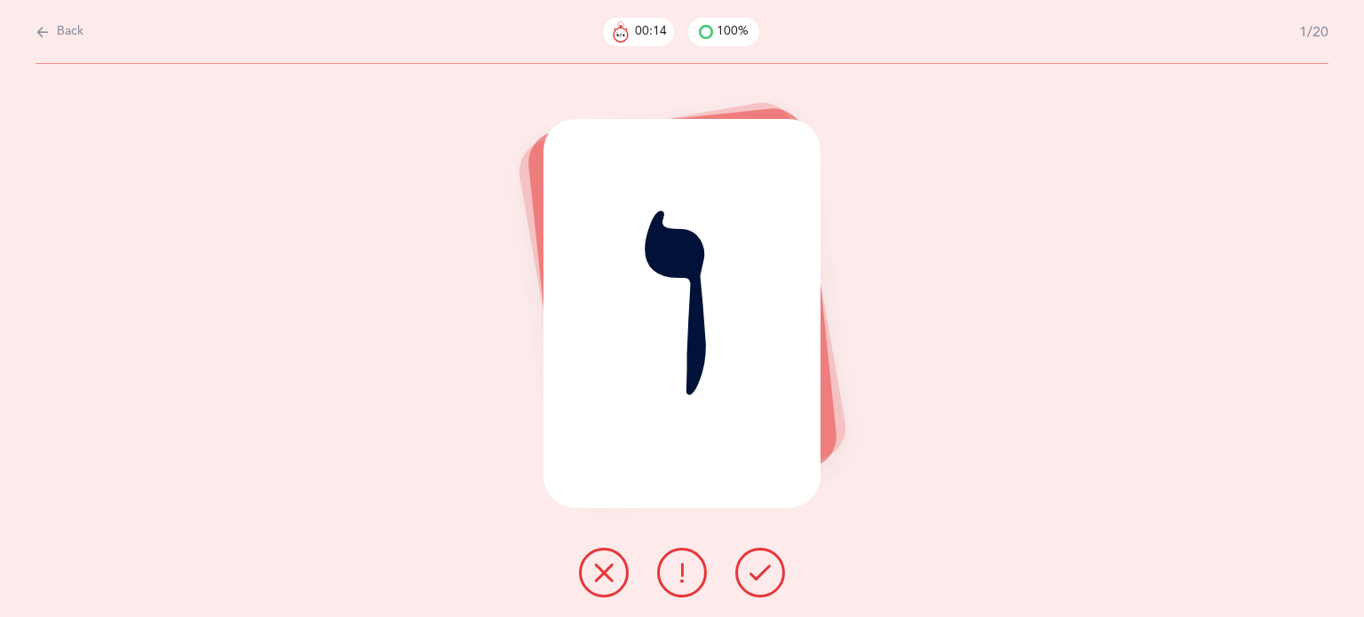
click at [610, 571] on icon at bounding box center [603, 572] width 21 height 21
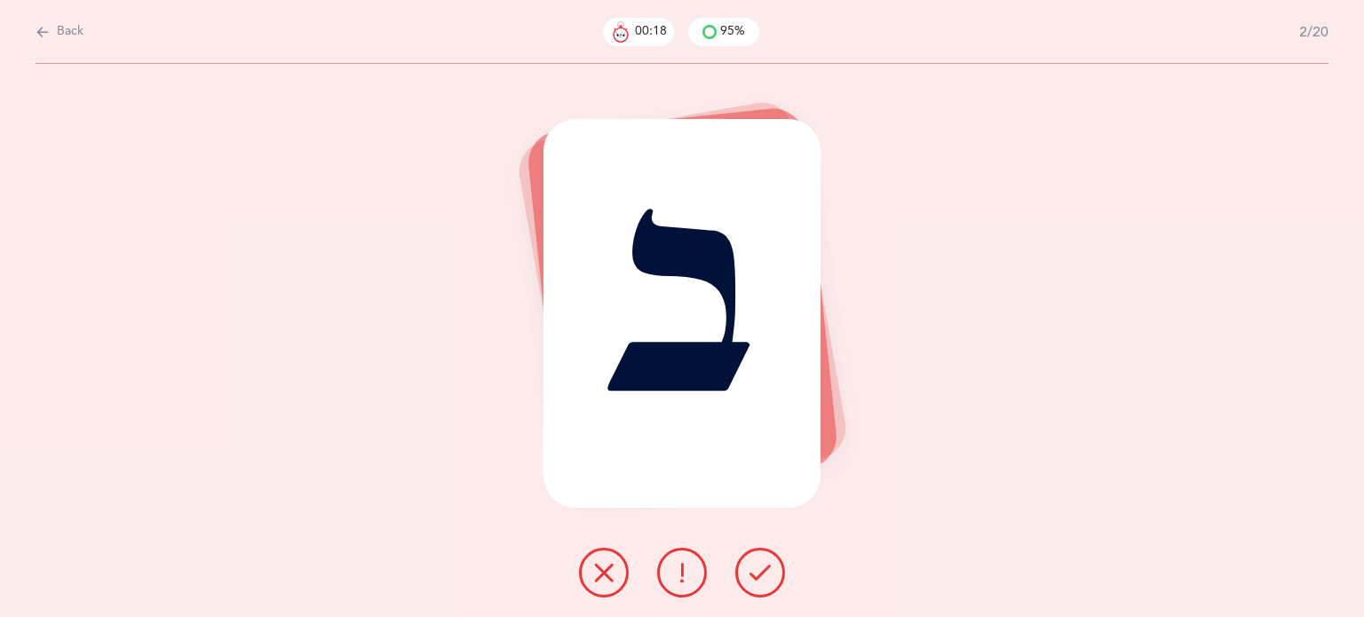
click at [766, 590] on button at bounding box center [761, 573] width 50 height 50
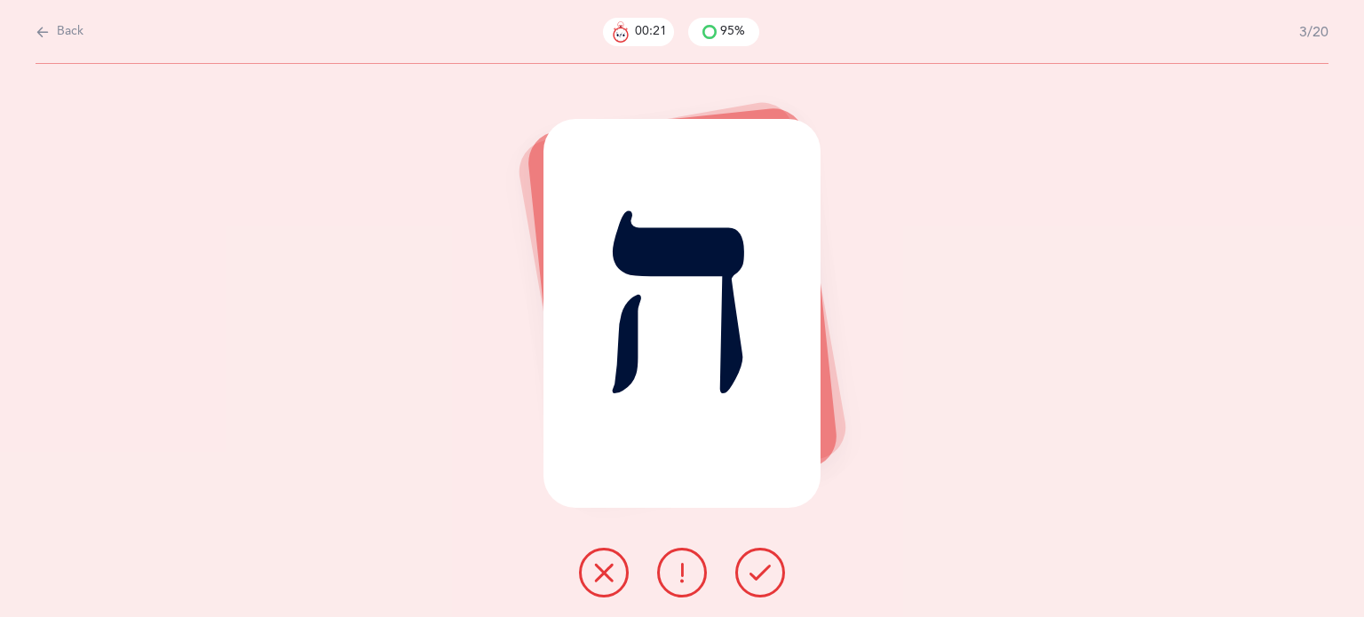
click at [766, 590] on button at bounding box center [761, 573] width 50 height 50
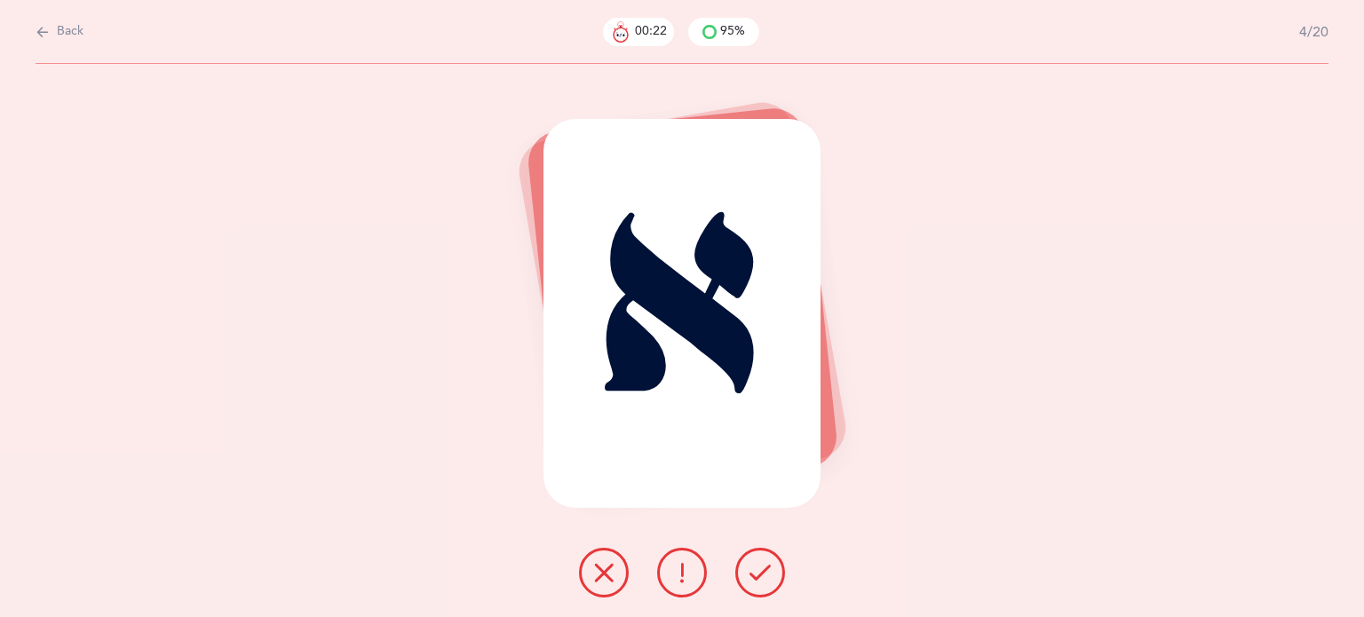
click at [766, 590] on button at bounding box center [761, 573] width 50 height 50
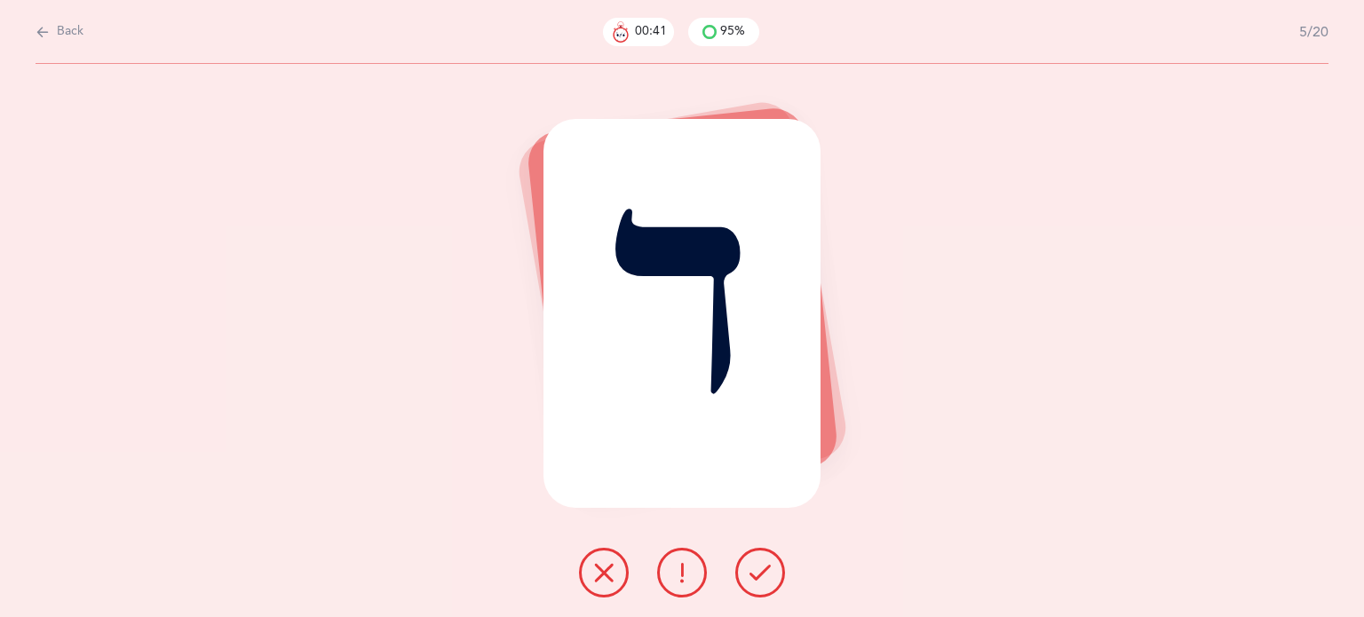
click at [621, 571] on button at bounding box center [604, 573] width 50 height 50
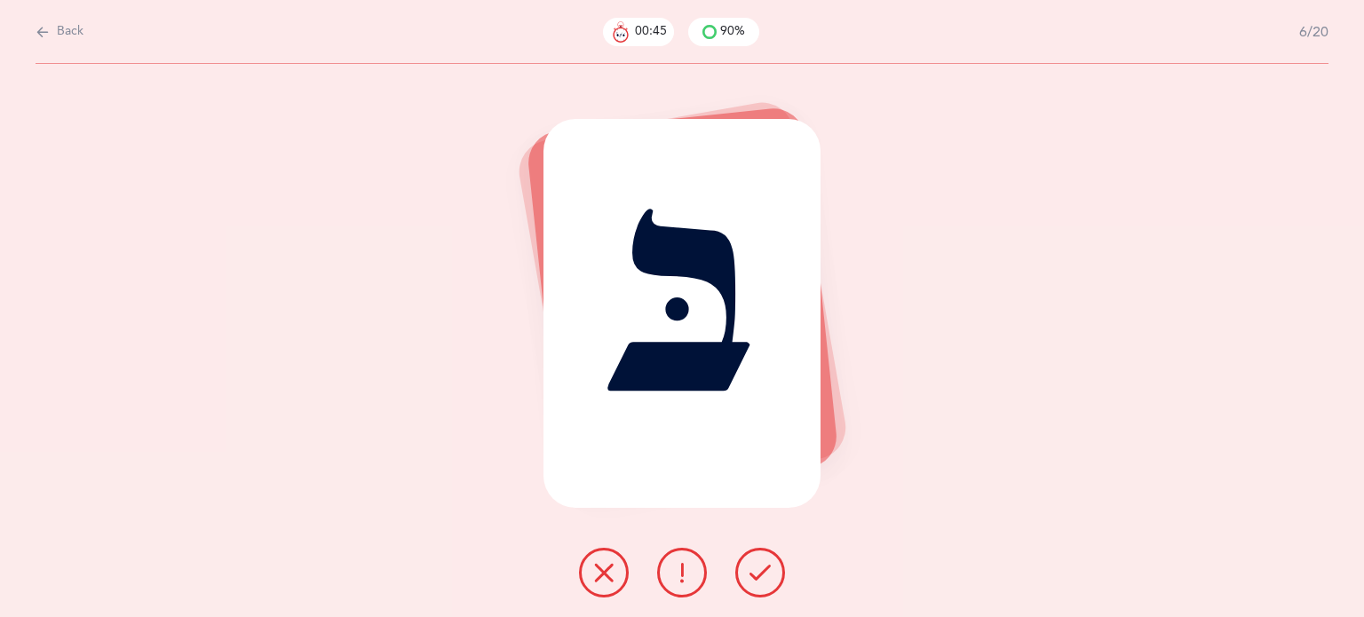
click at [770, 567] on icon at bounding box center [760, 572] width 21 height 21
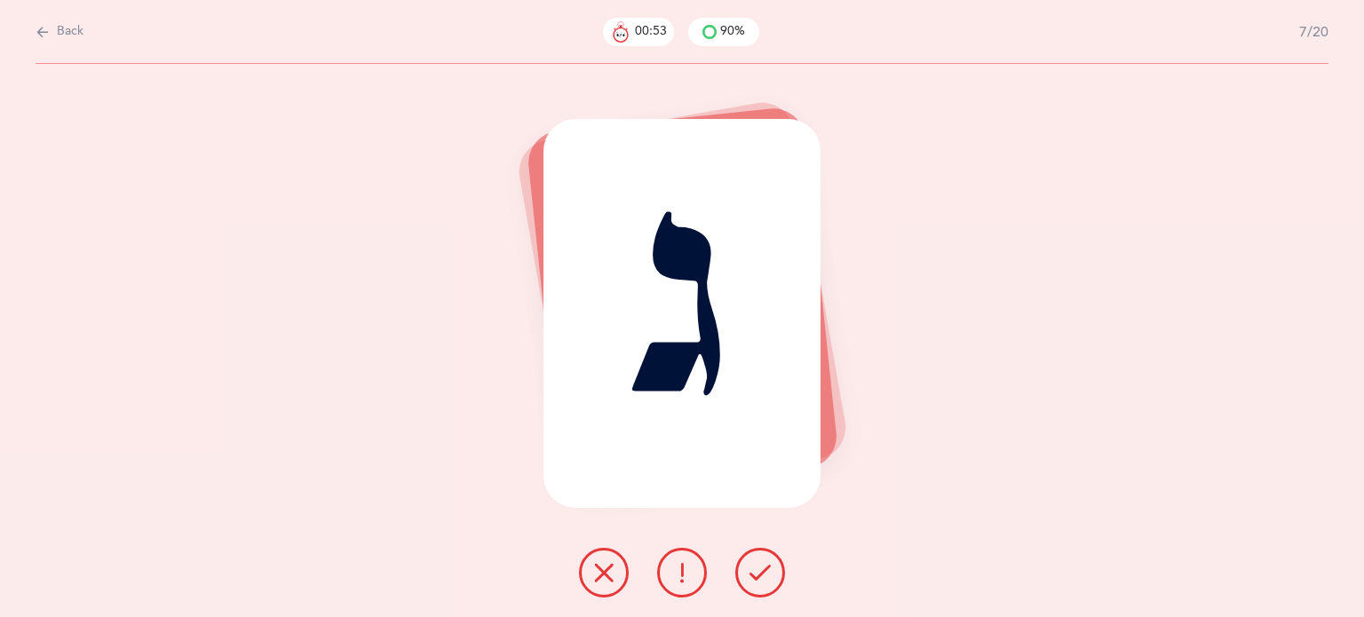
click at [764, 585] on button at bounding box center [761, 573] width 50 height 50
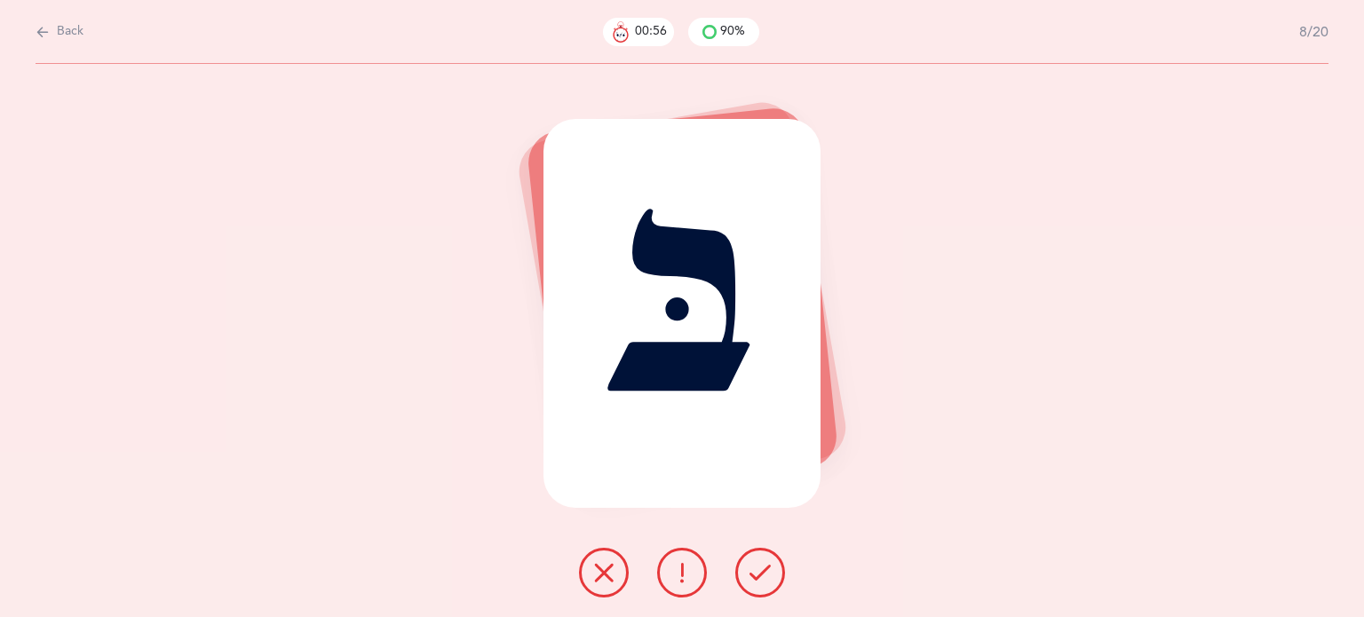
click at [764, 585] on button at bounding box center [761, 573] width 50 height 50
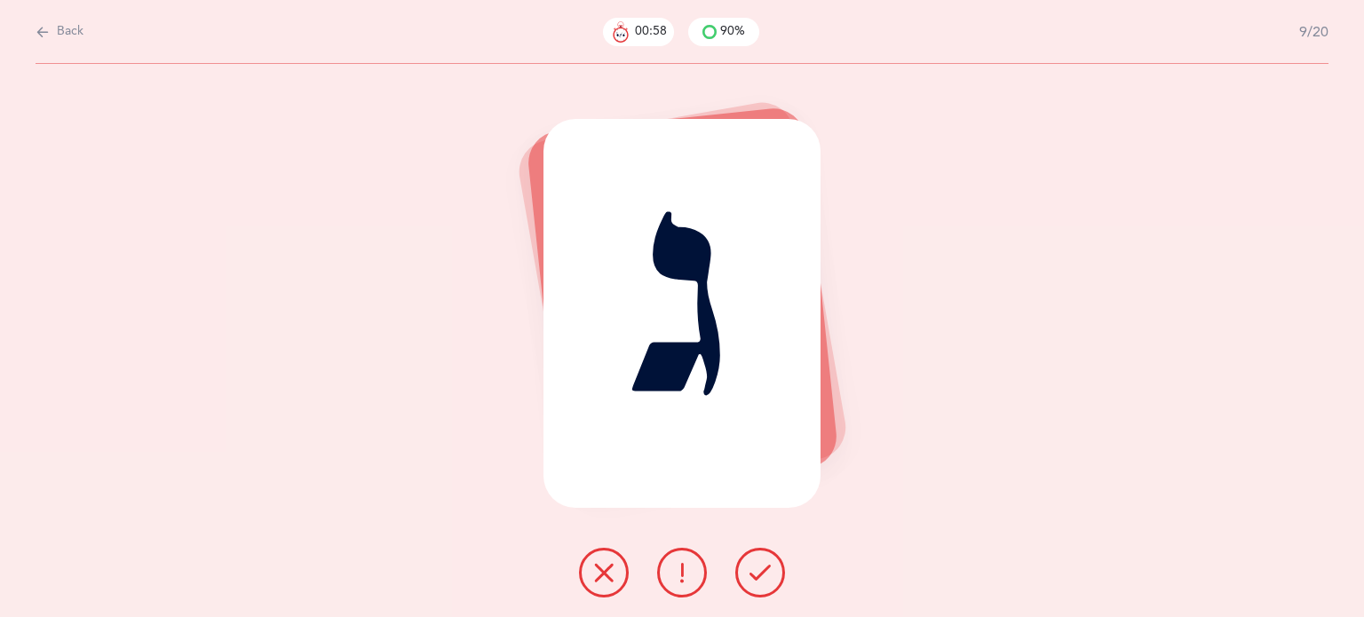
click at [764, 585] on button at bounding box center [761, 573] width 50 height 50
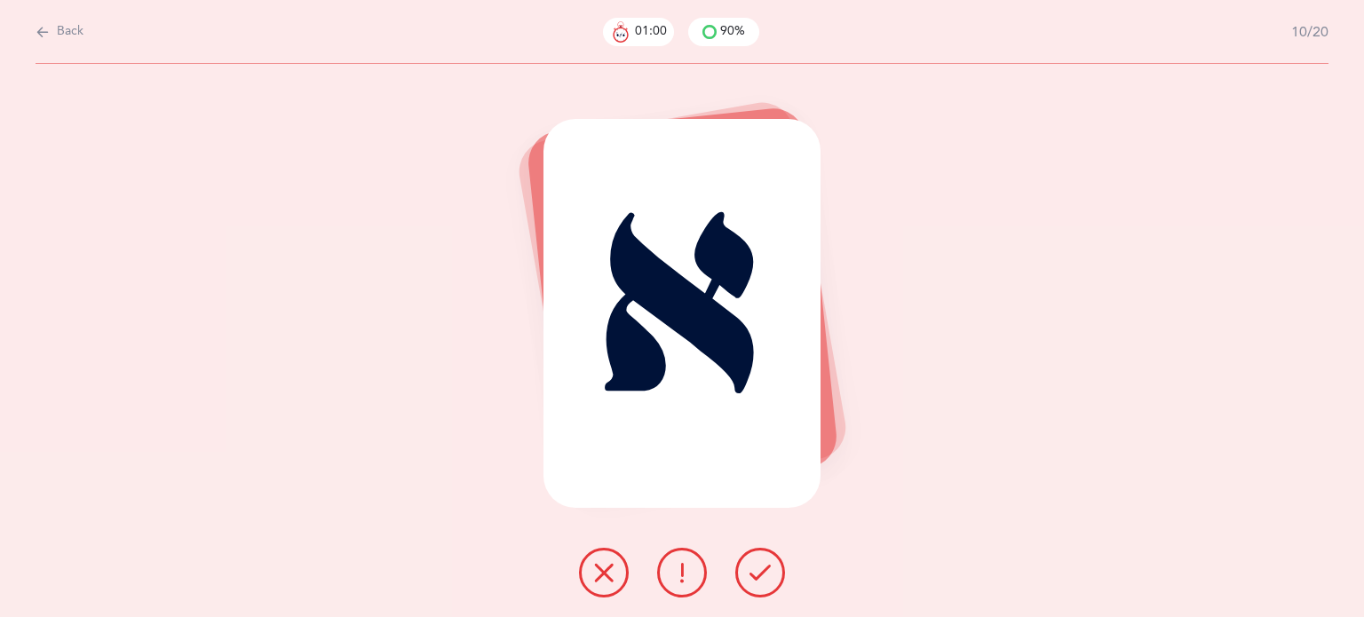
click at [764, 585] on button at bounding box center [761, 573] width 50 height 50
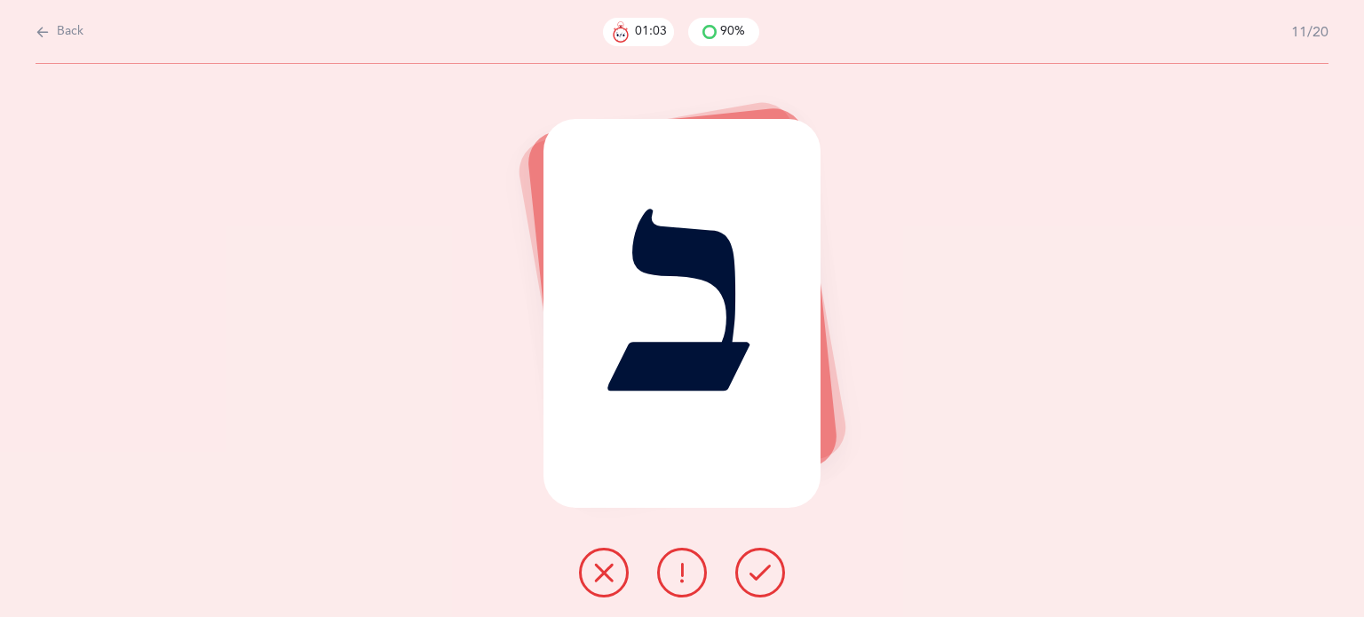
click at [764, 585] on button at bounding box center [761, 573] width 50 height 50
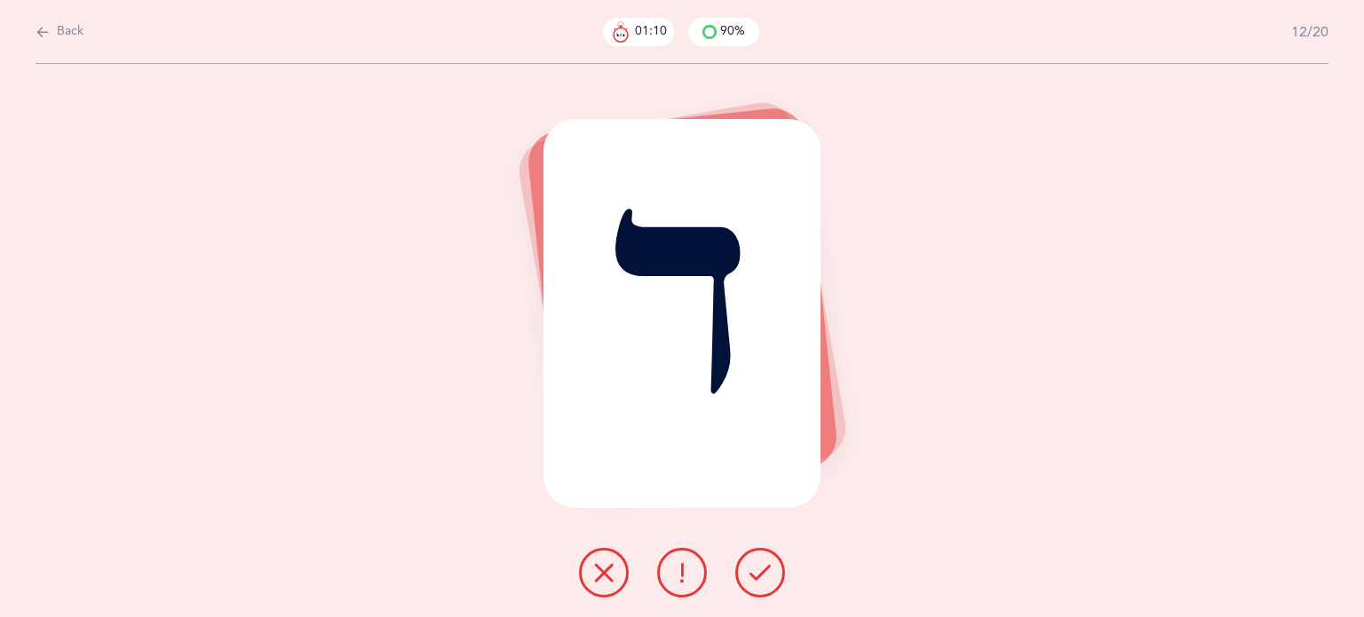
click at [590, 587] on button at bounding box center [604, 573] width 50 height 50
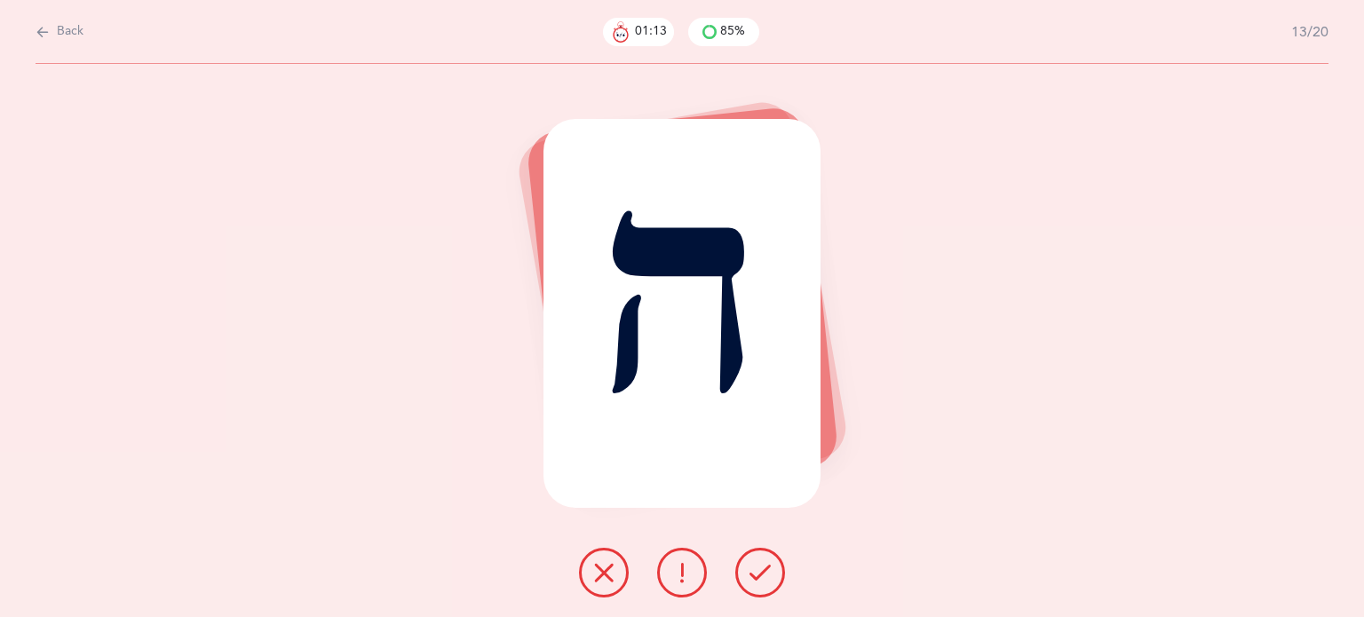
click at [753, 584] on button at bounding box center [761, 573] width 50 height 50
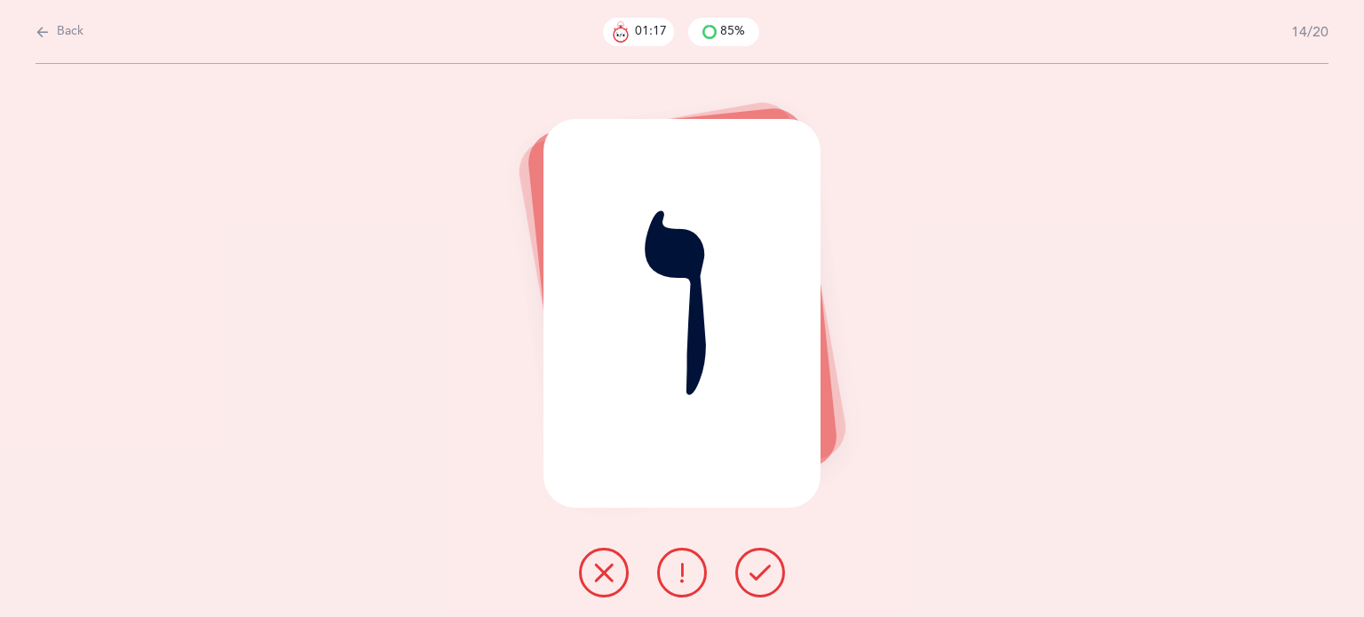
click at [593, 579] on icon at bounding box center [603, 572] width 21 height 21
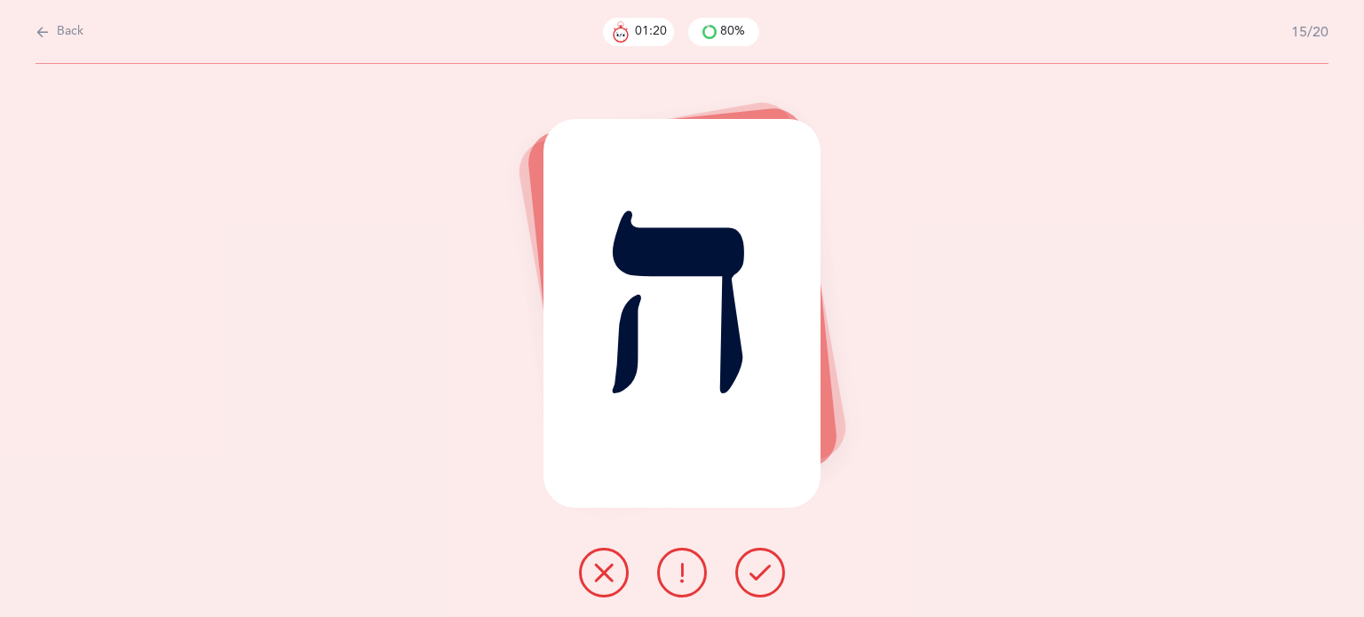
click at [765, 581] on icon at bounding box center [760, 572] width 21 height 21
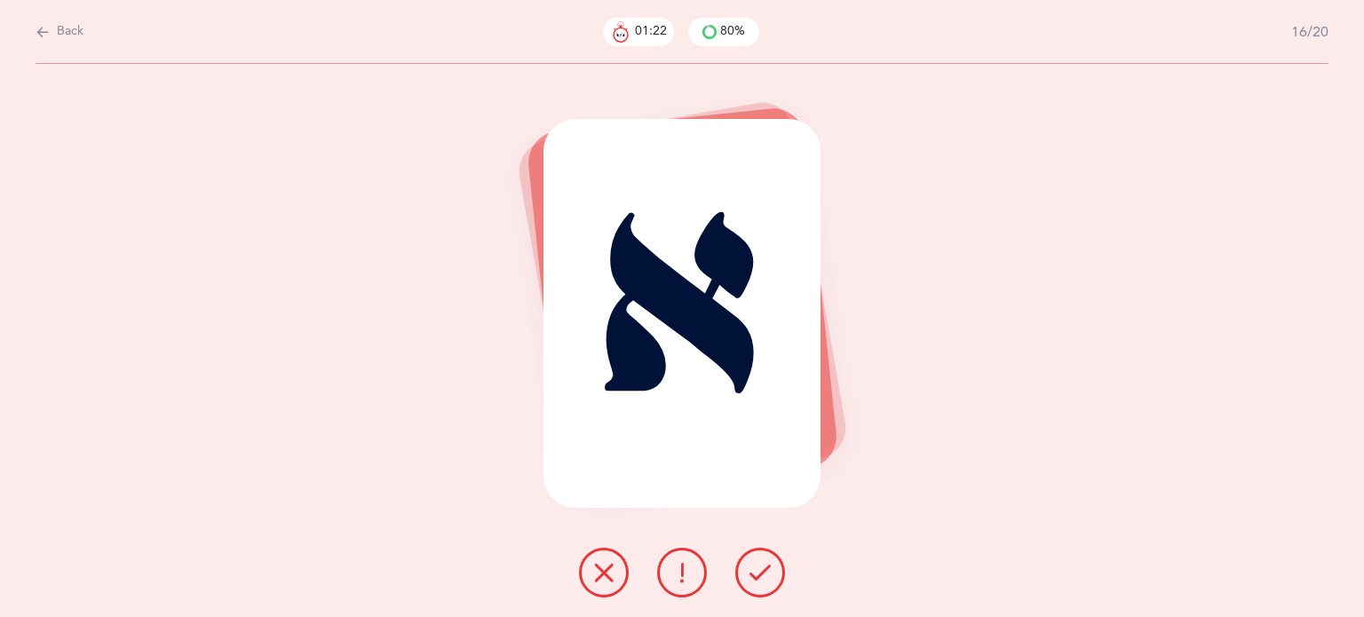
click at [765, 581] on icon at bounding box center [760, 572] width 21 height 21
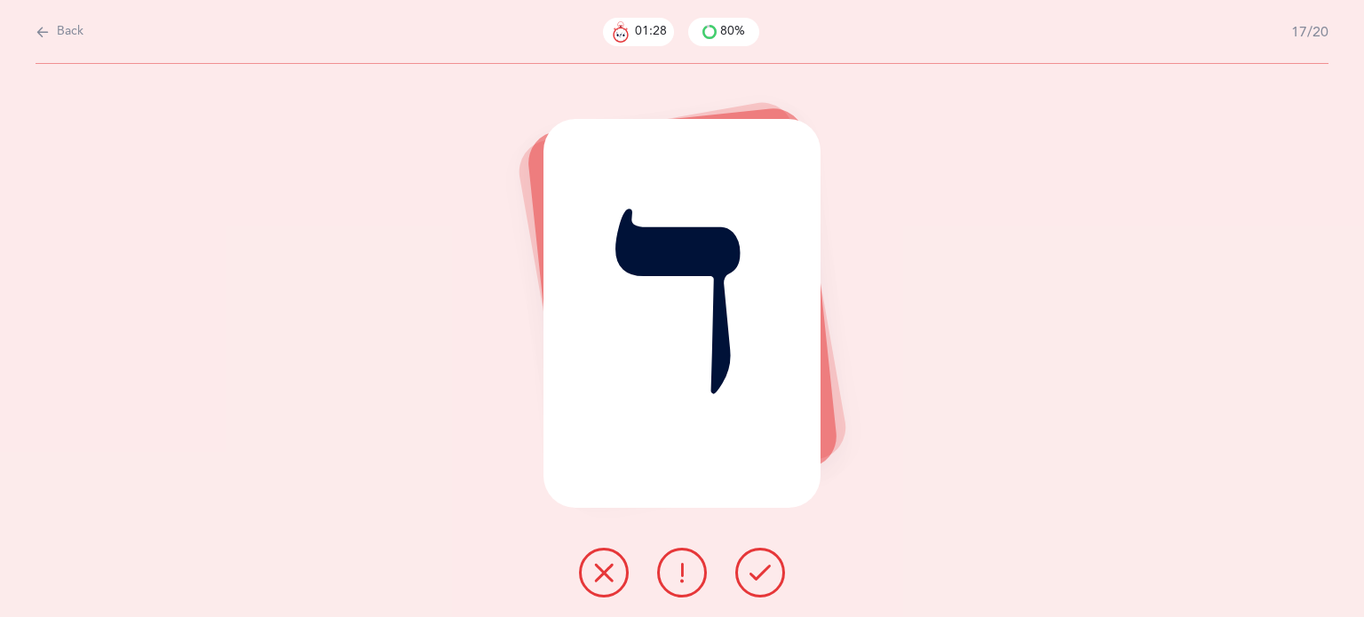
click at [618, 579] on button at bounding box center [604, 573] width 50 height 50
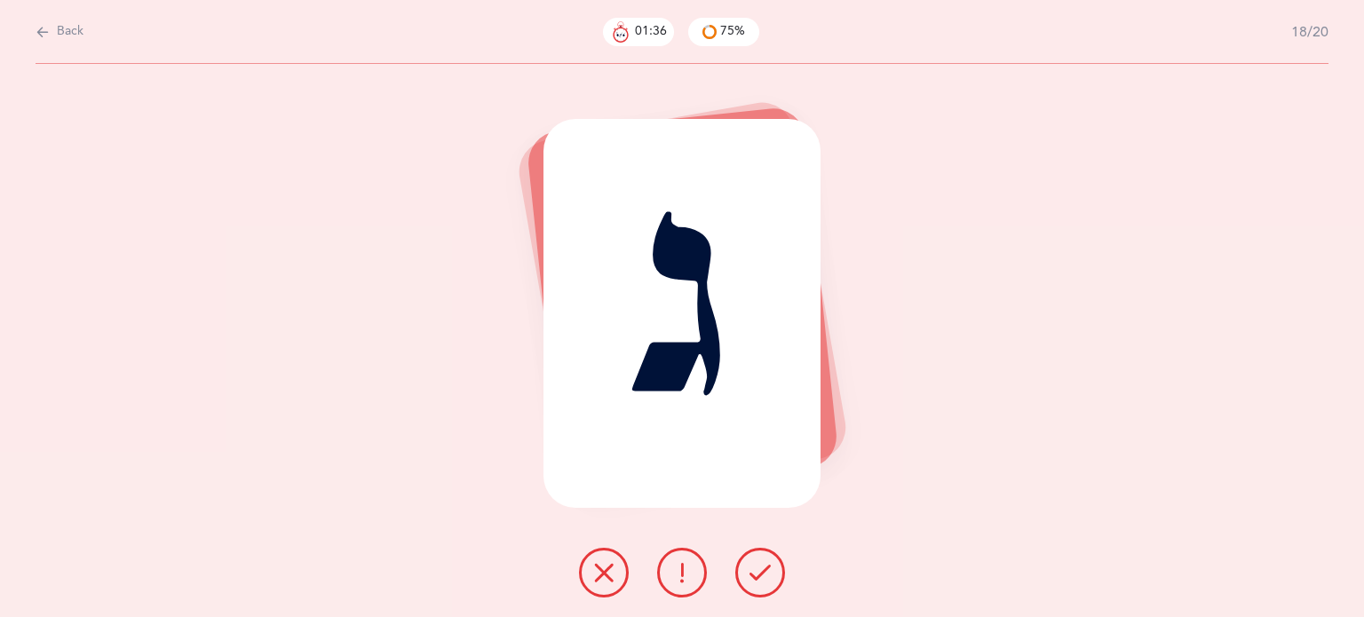
click at [618, 579] on button at bounding box center [604, 573] width 50 height 50
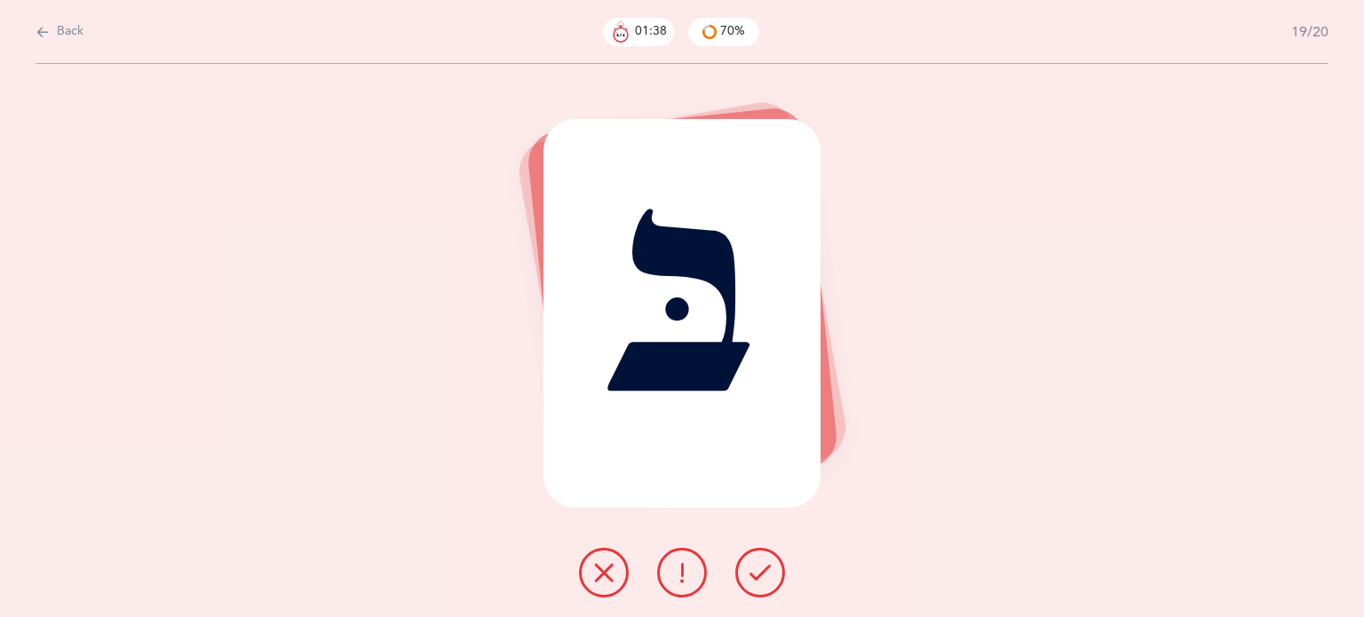
click at [762, 575] on icon at bounding box center [760, 572] width 21 height 21
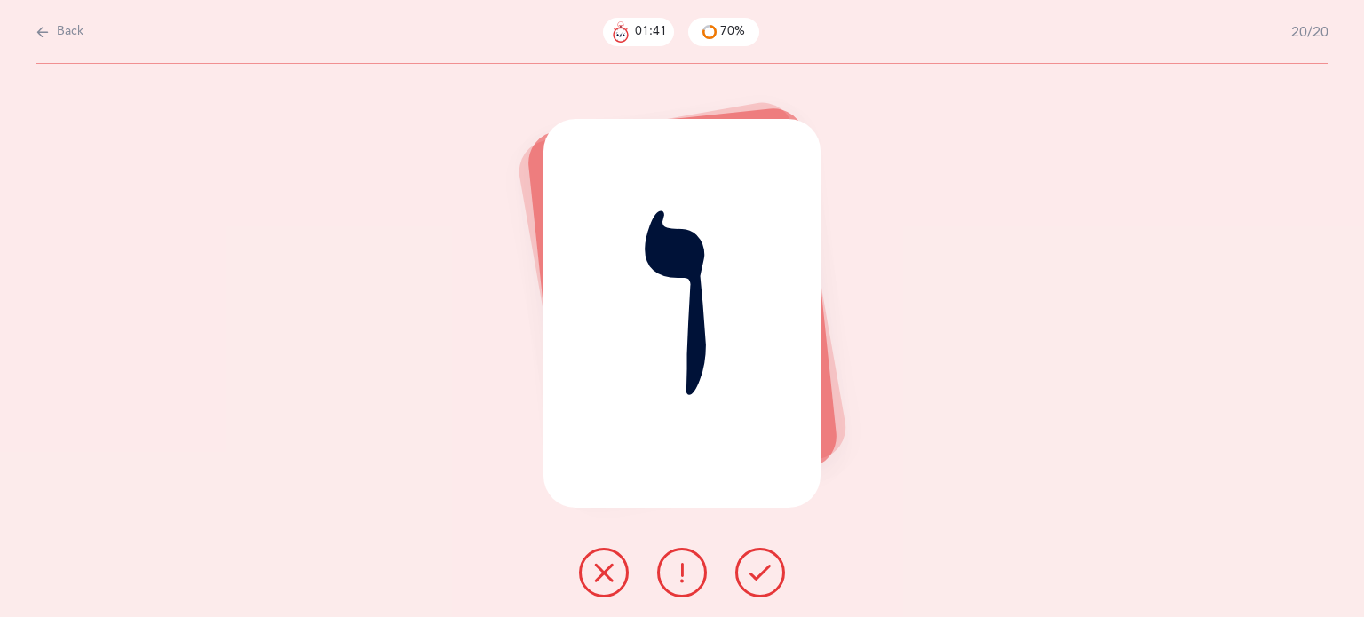
click at [591, 583] on button at bounding box center [604, 573] width 50 height 50
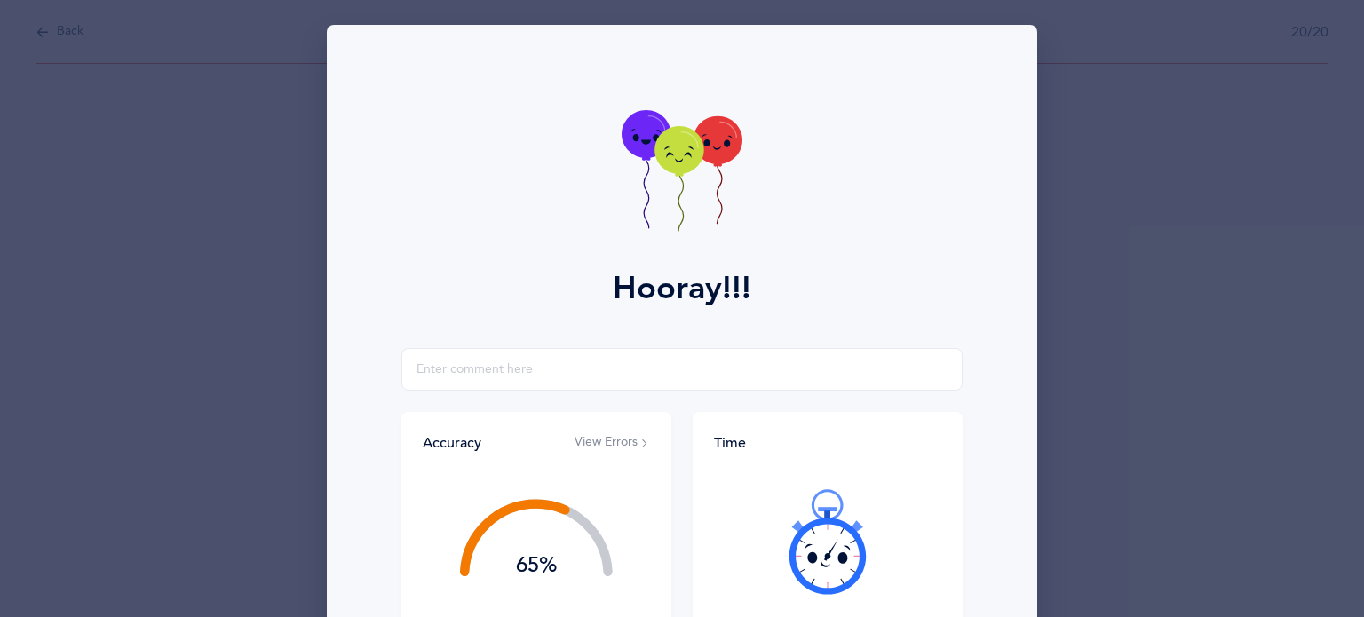
scroll to position [227, 0]
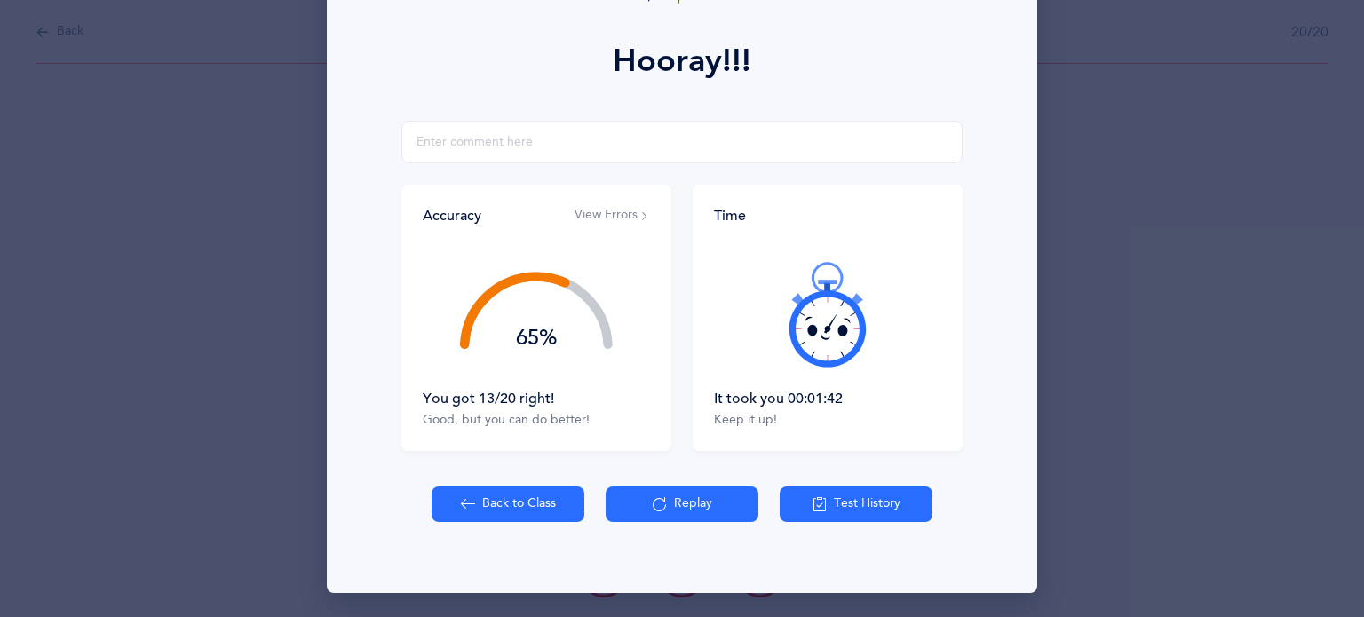
click at [518, 503] on button "Back to Class" at bounding box center [508, 505] width 153 height 36
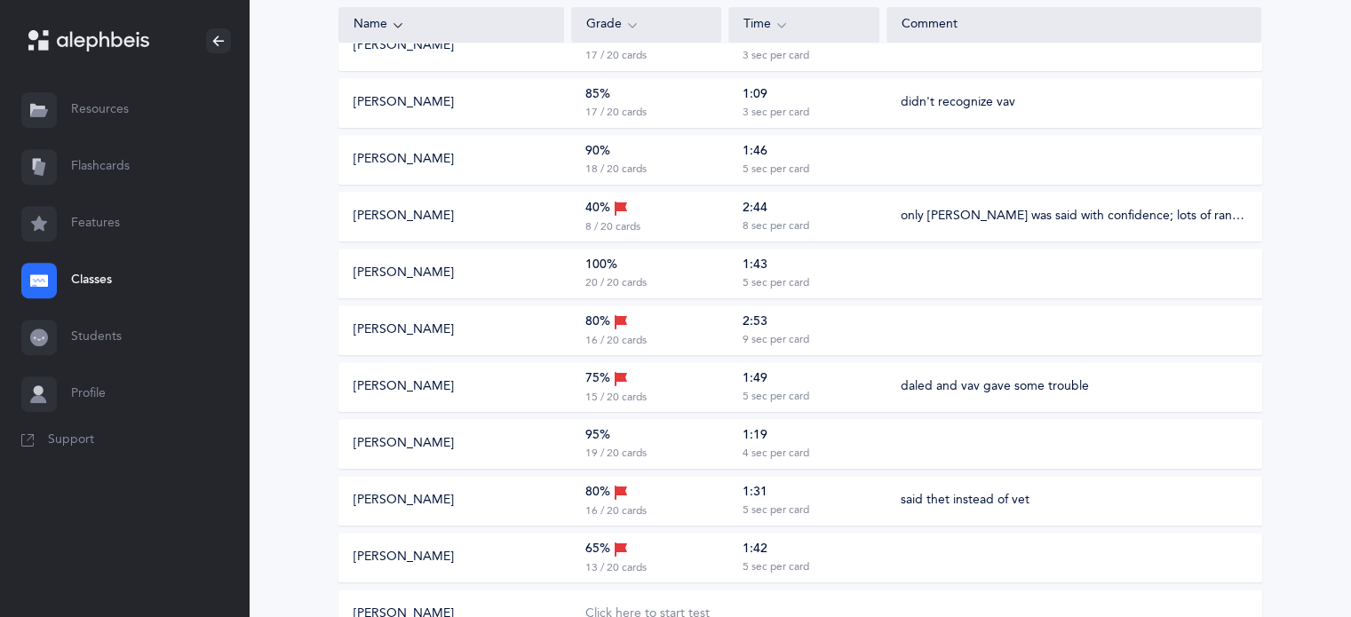
scroll to position [888, 0]
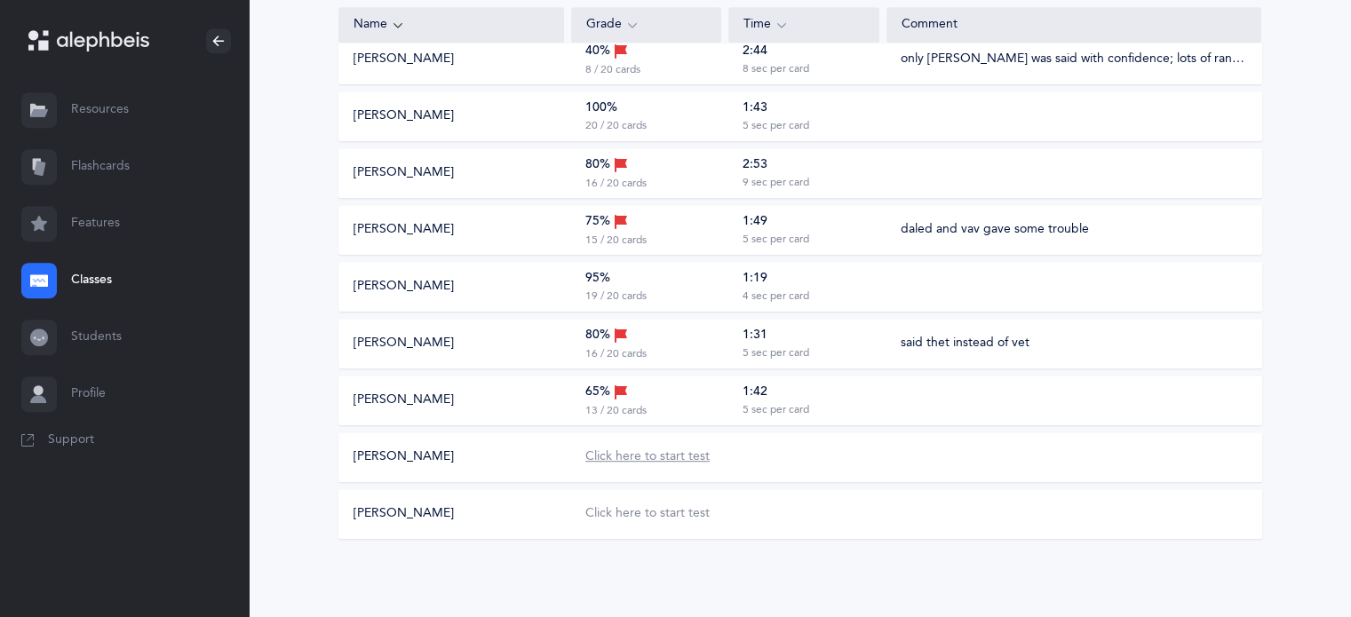
click at [650, 463] on div "Click here to start test" at bounding box center [647, 458] width 124 height 18
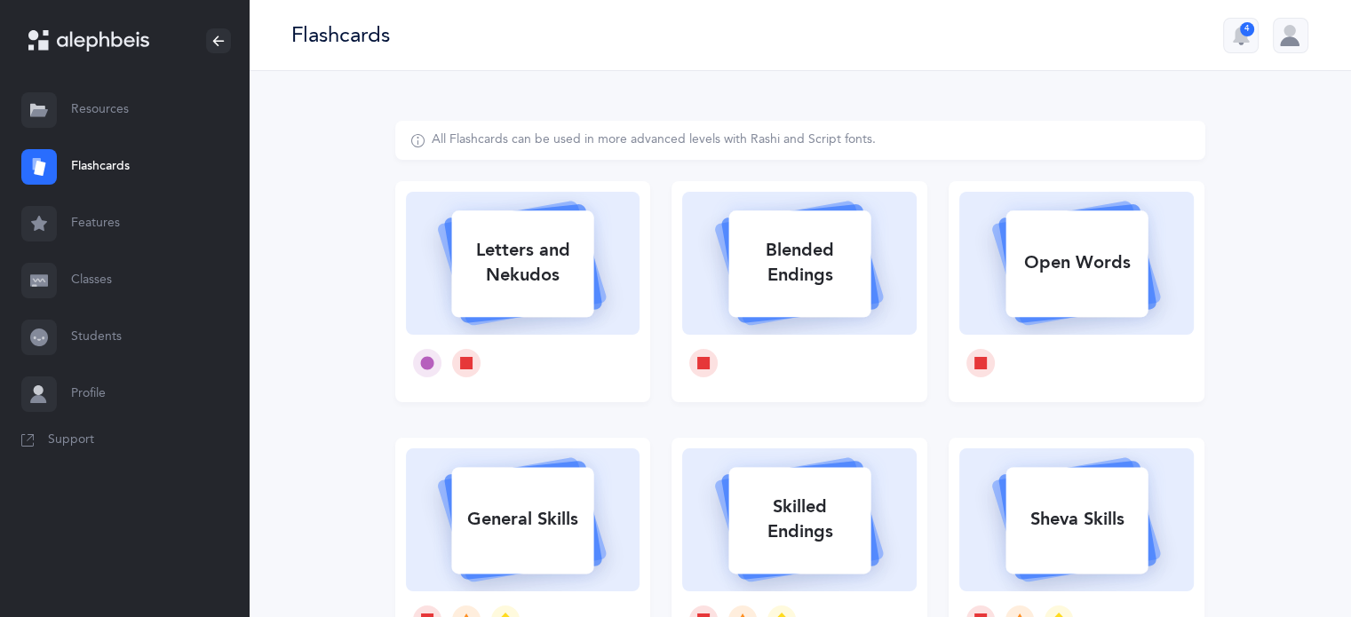
click at [503, 277] on div "Letters and Nekudos" at bounding box center [522, 262] width 142 height 71
select select
select select "single"
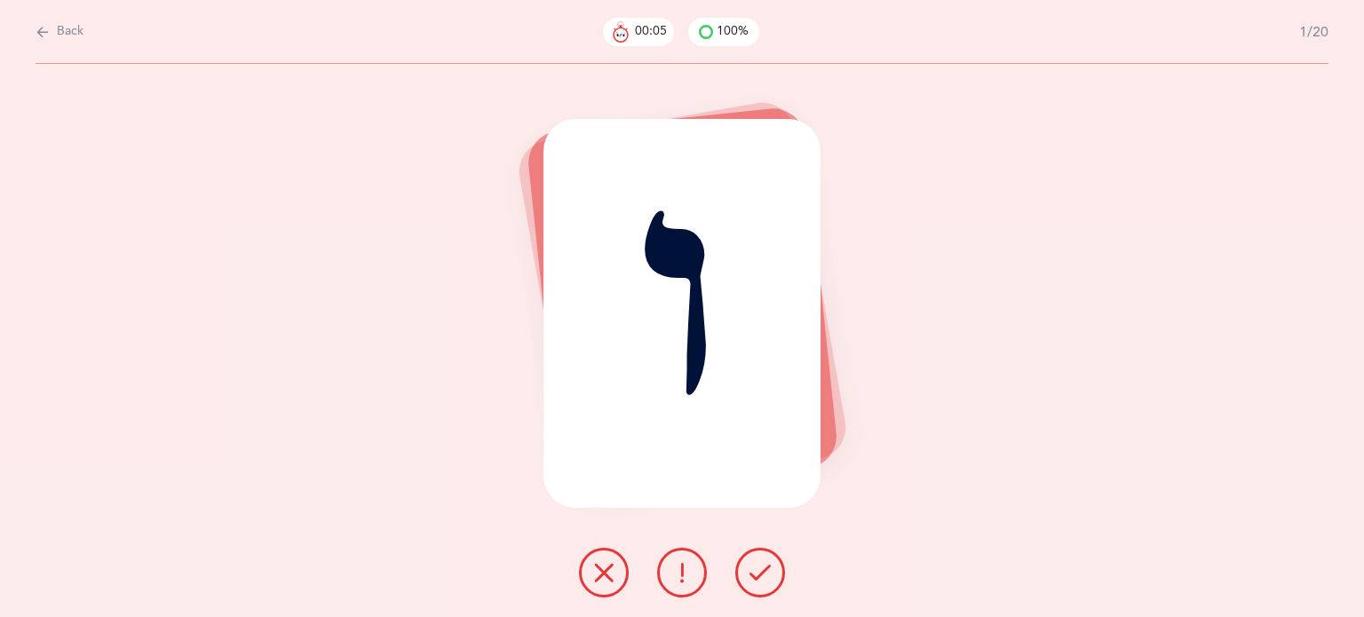
click at [689, 575] on icon at bounding box center [682, 572] width 21 height 21
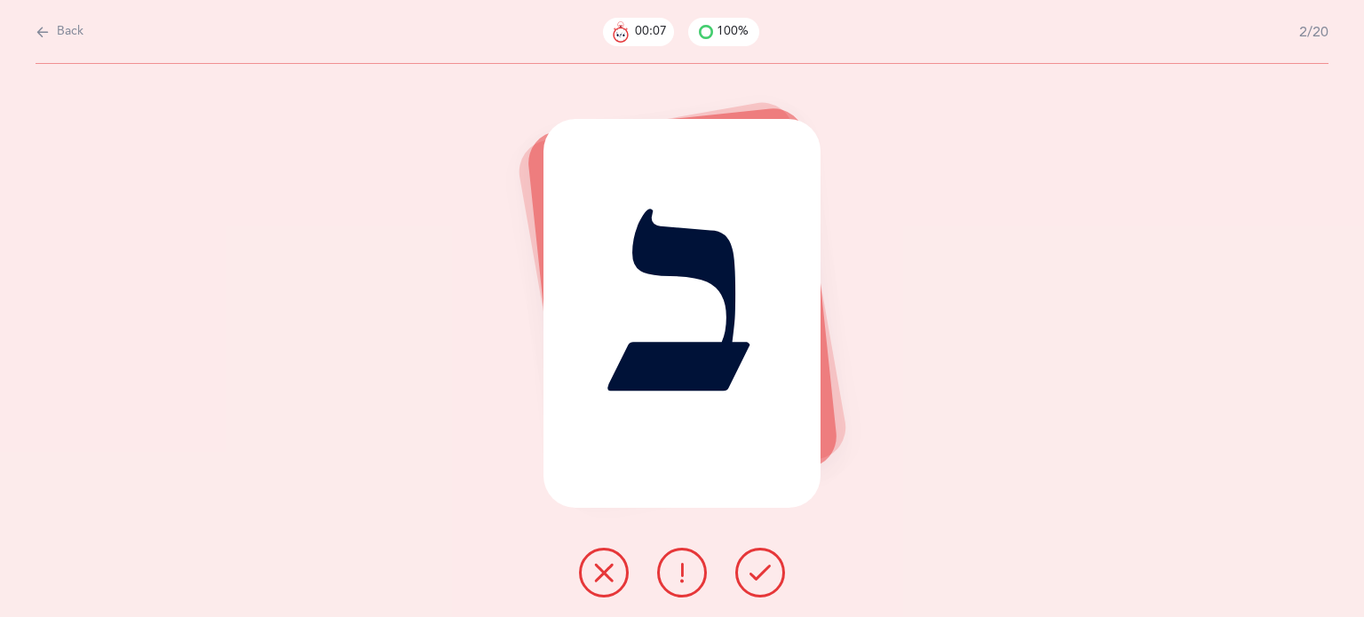
click at [739, 559] on button at bounding box center [761, 573] width 50 height 50
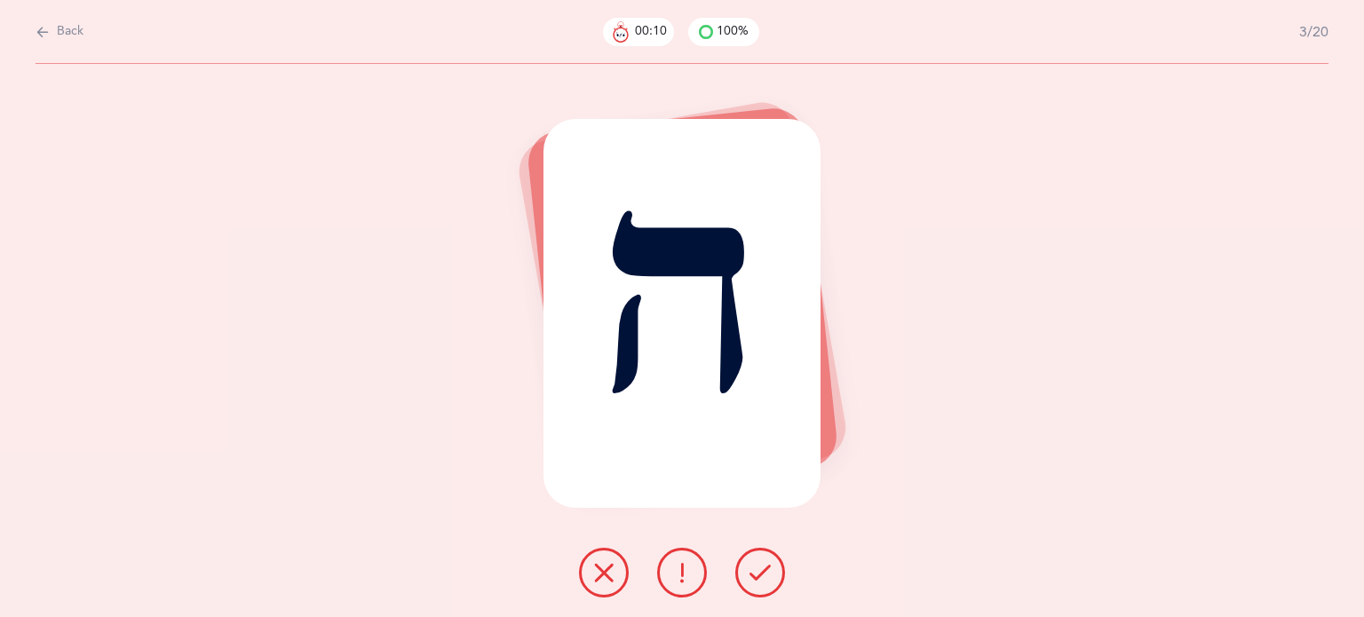
click at [739, 559] on button at bounding box center [761, 573] width 50 height 50
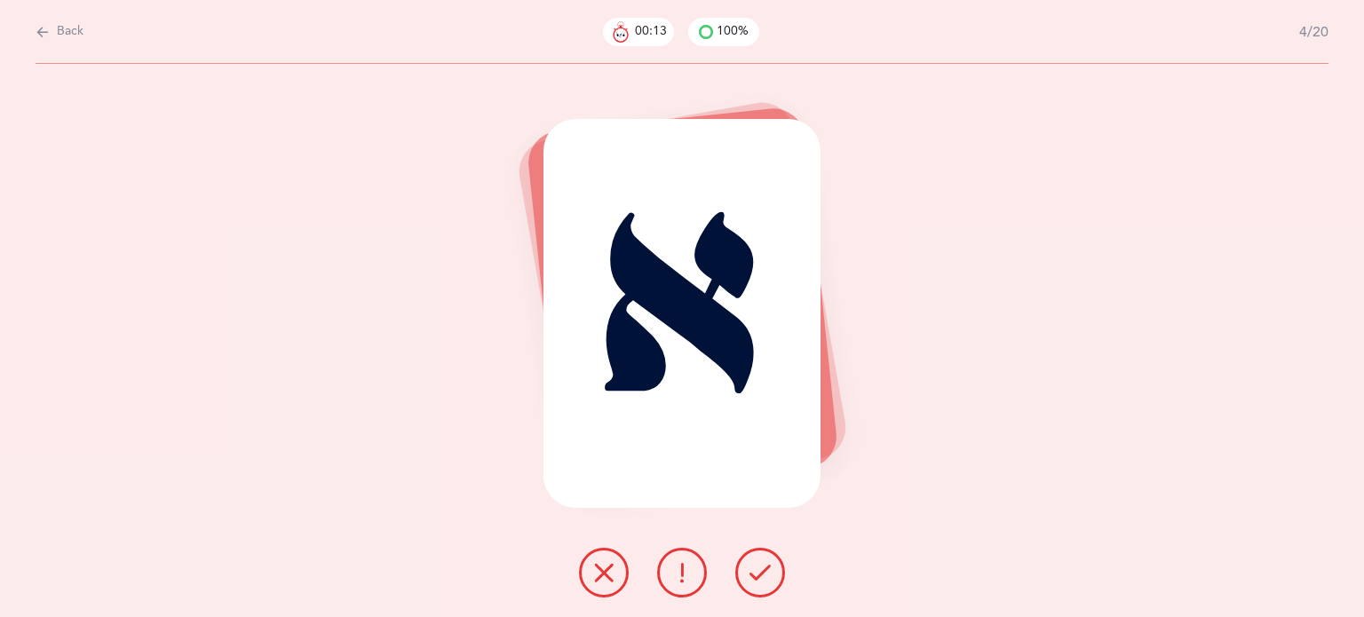
click at [618, 576] on button at bounding box center [604, 573] width 50 height 50
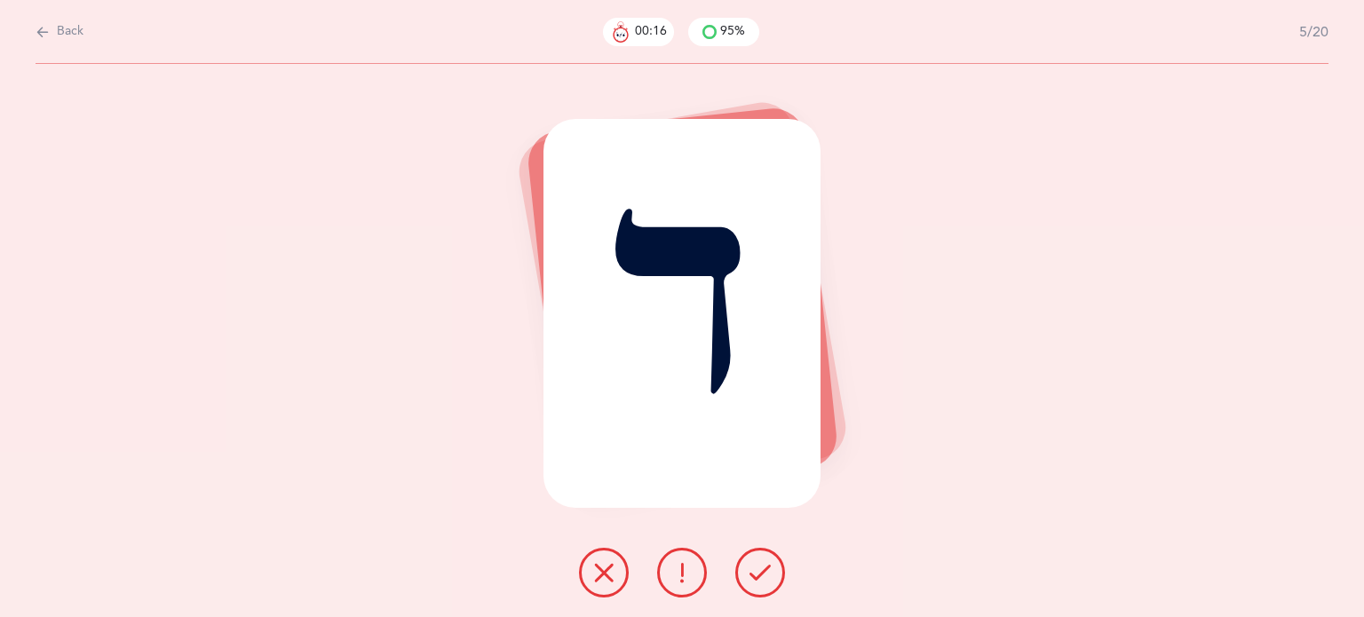
click at [757, 578] on icon at bounding box center [760, 572] width 21 height 21
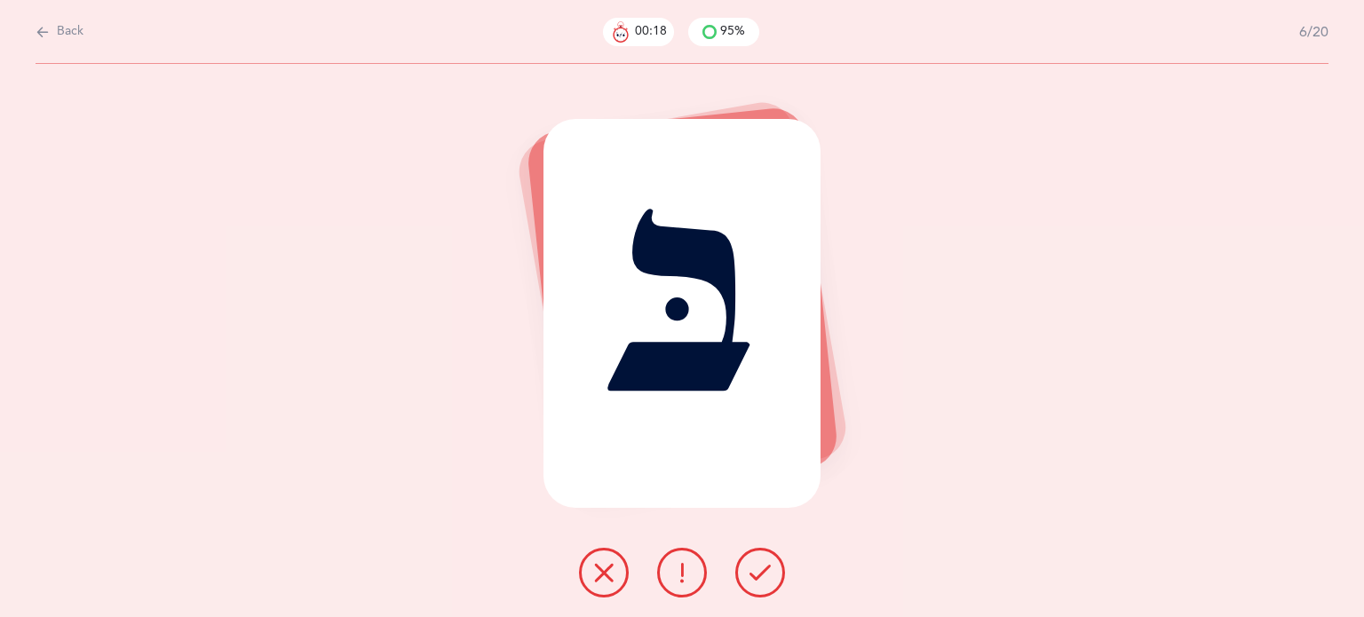
click at [757, 578] on icon at bounding box center [760, 572] width 21 height 21
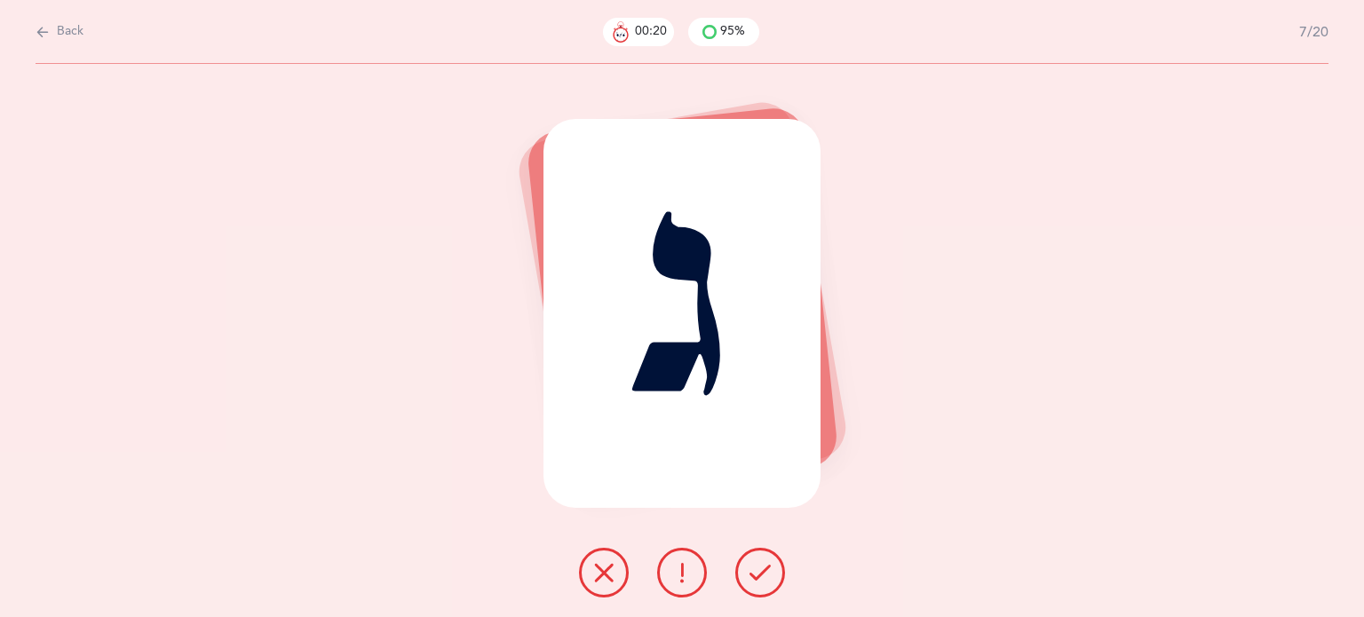
click at [757, 578] on icon at bounding box center [760, 572] width 21 height 21
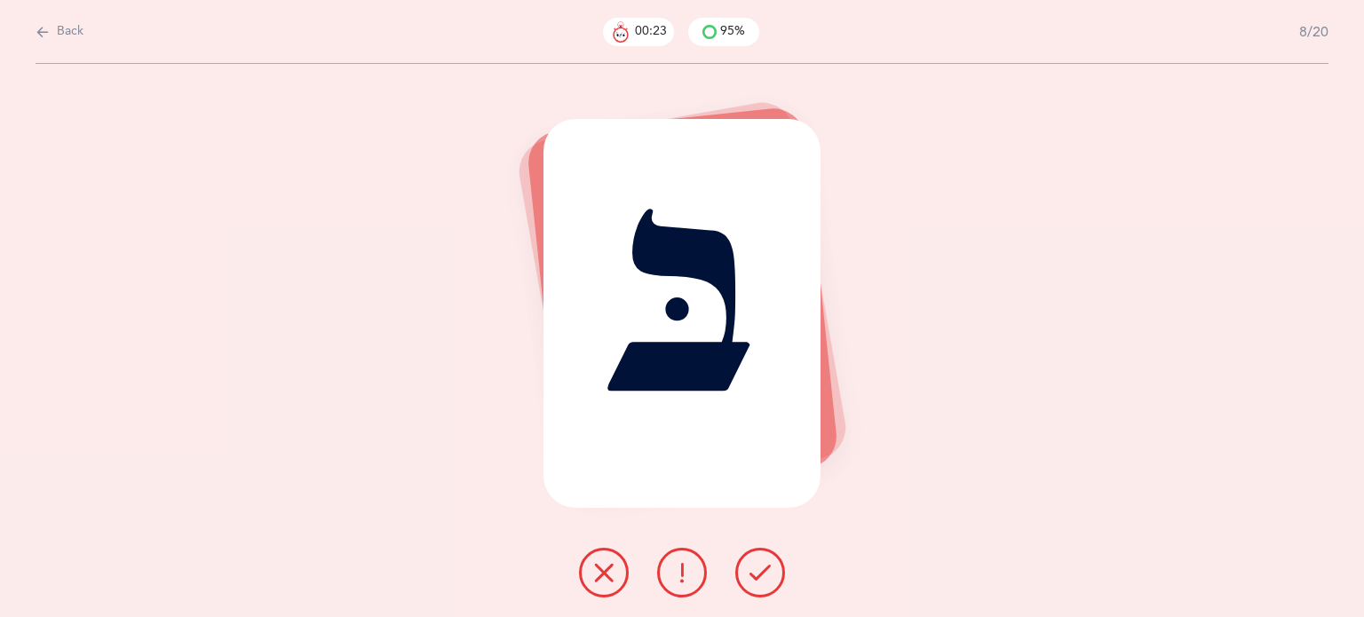
click at [757, 578] on icon at bounding box center [760, 572] width 21 height 21
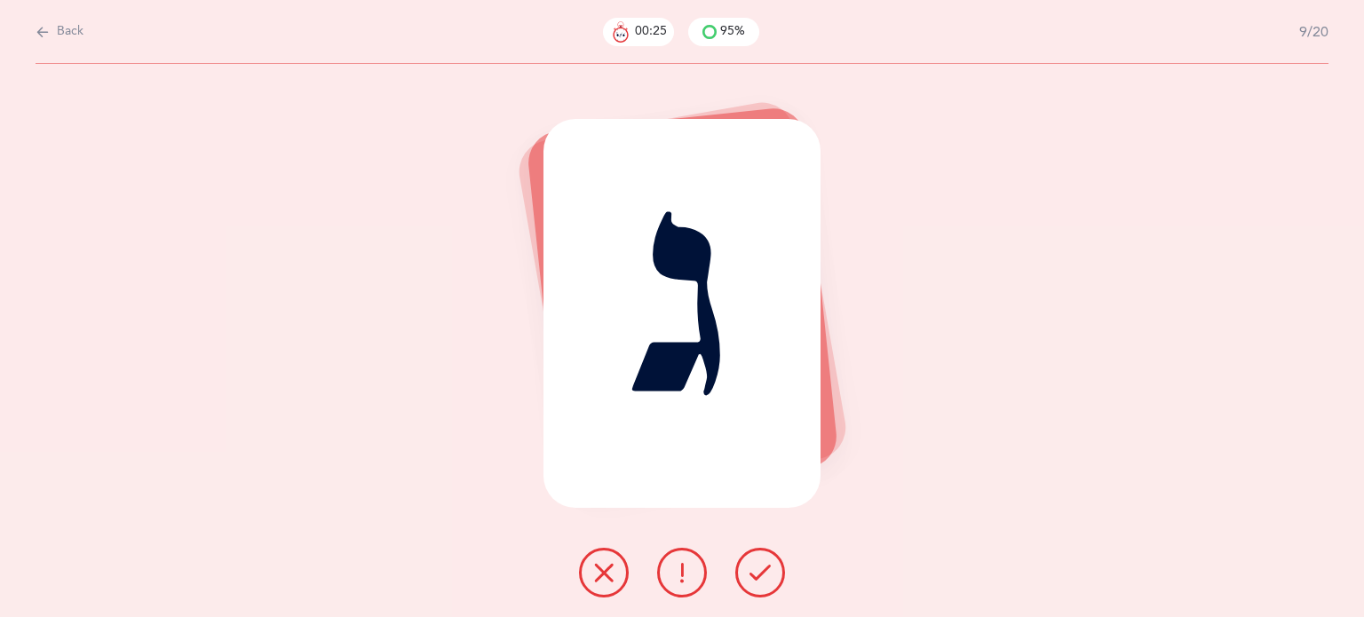
click at [757, 578] on icon at bounding box center [760, 572] width 21 height 21
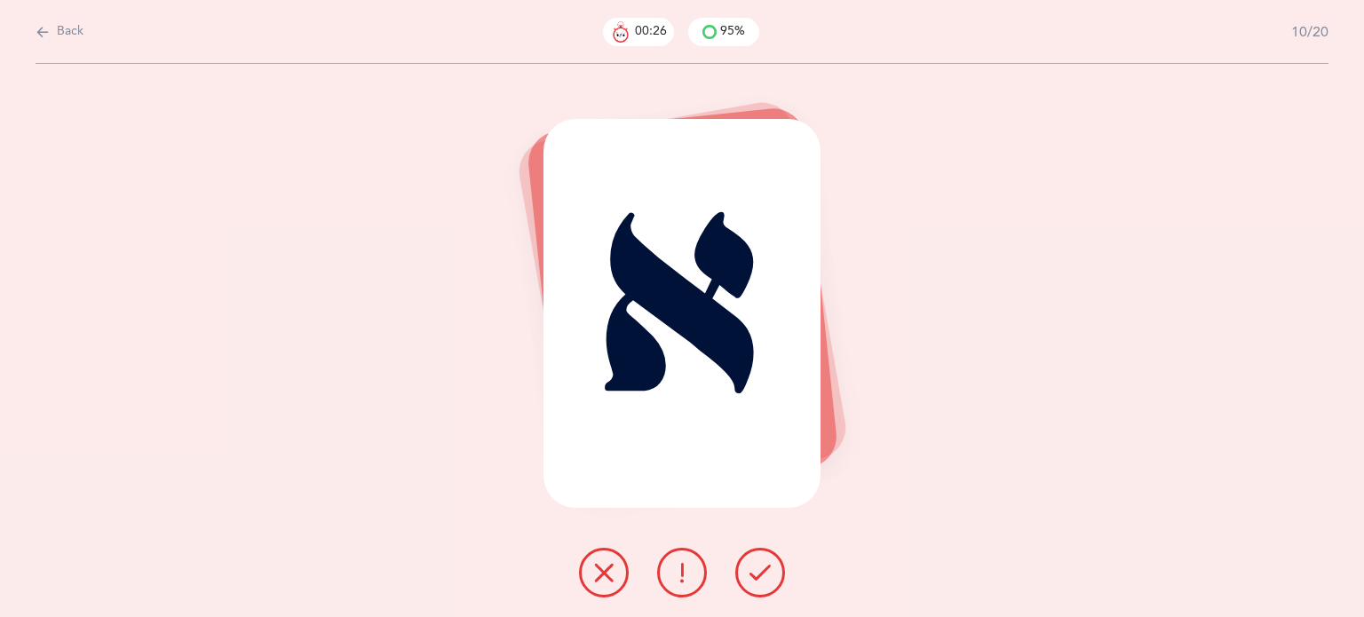
click at [757, 578] on icon at bounding box center [760, 572] width 21 height 21
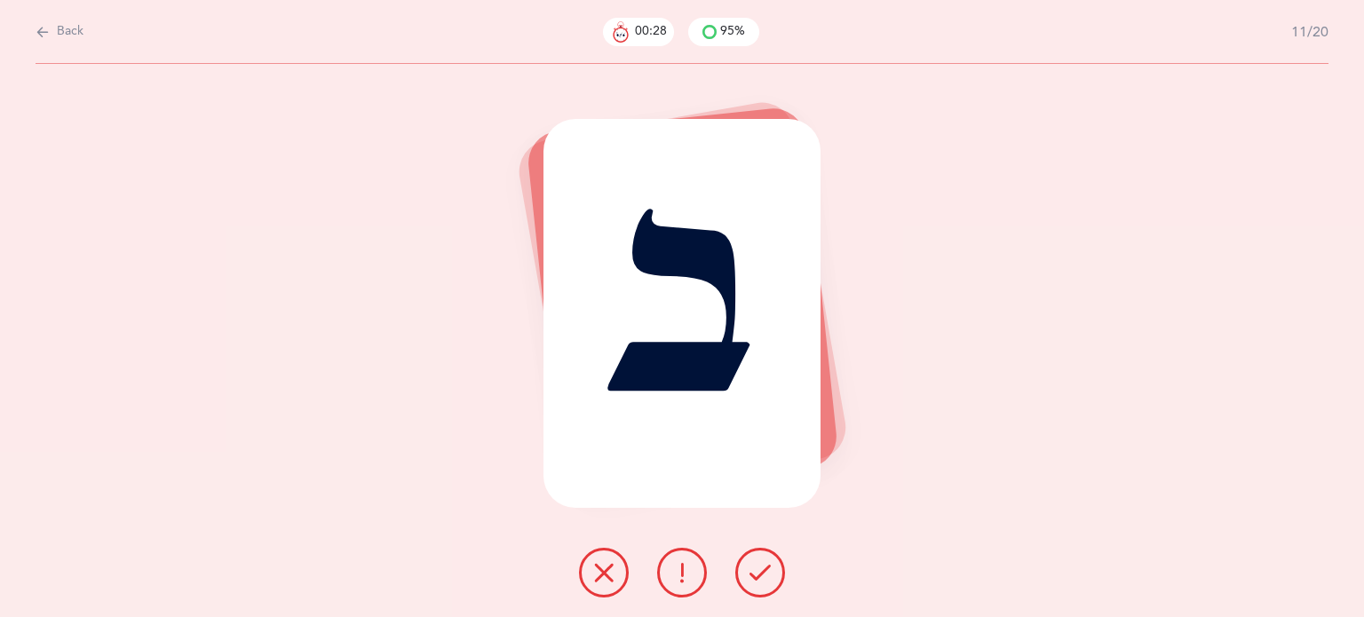
click at [757, 578] on icon at bounding box center [760, 572] width 21 height 21
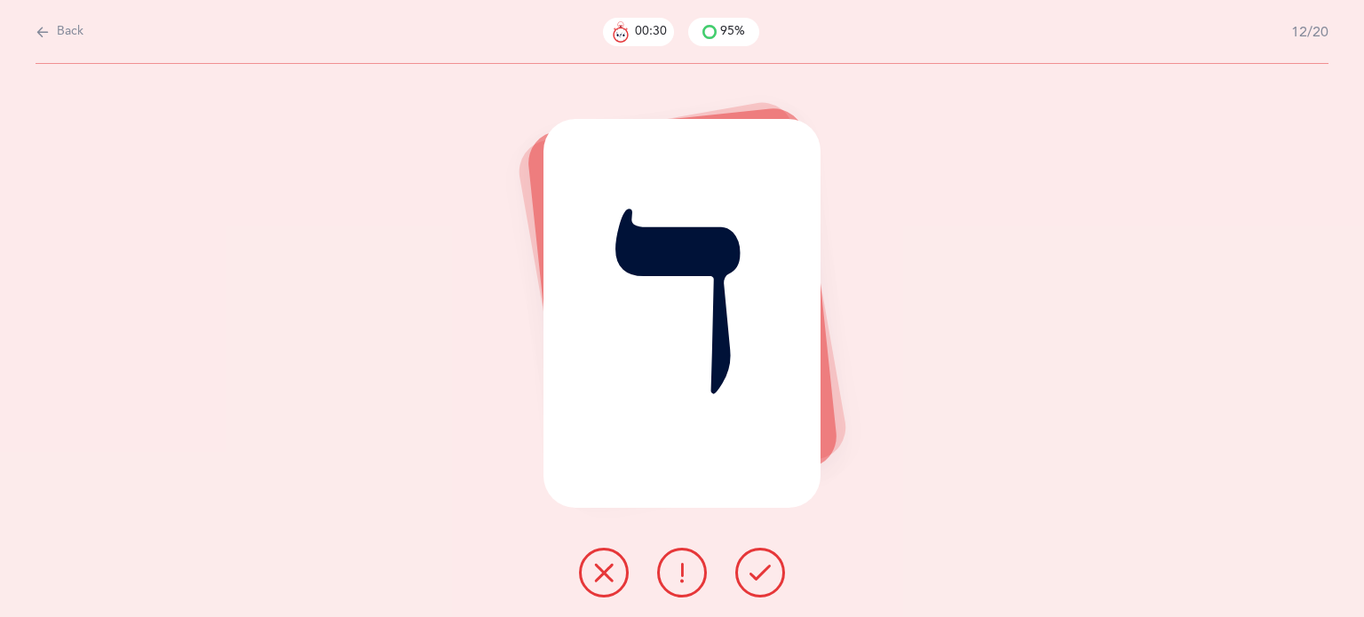
click at [757, 578] on icon at bounding box center [760, 572] width 21 height 21
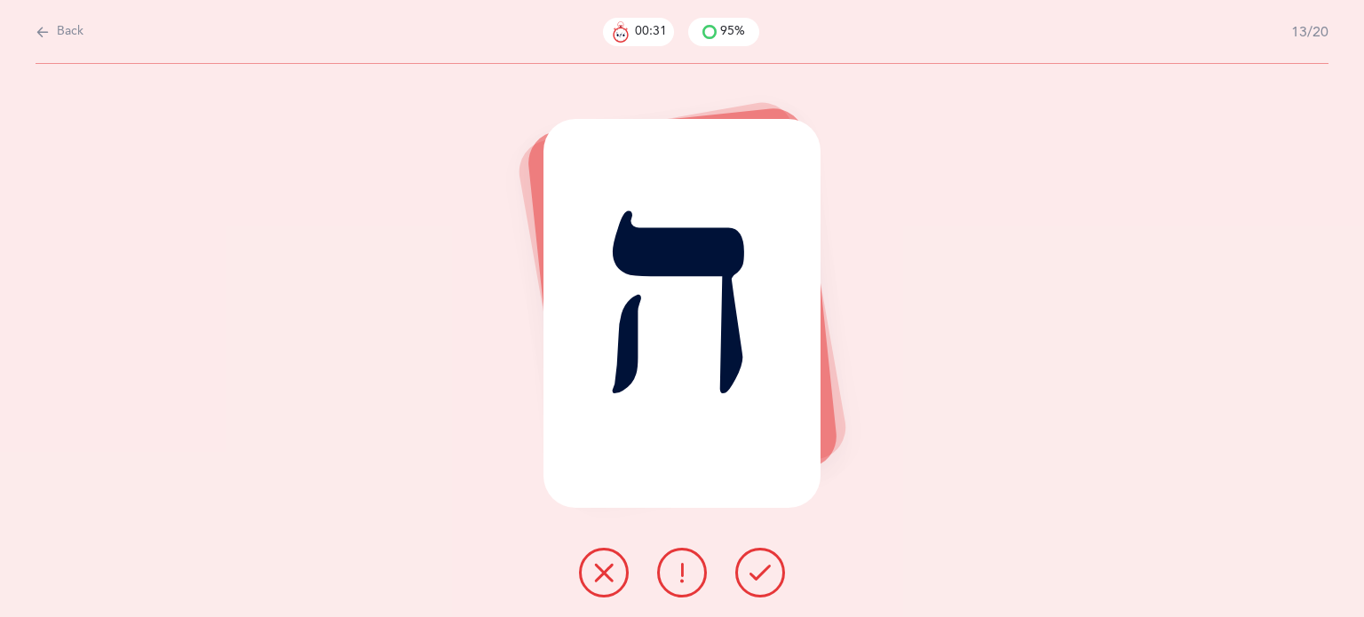
click at [757, 578] on icon at bounding box center [760, 572] width 21 height 21
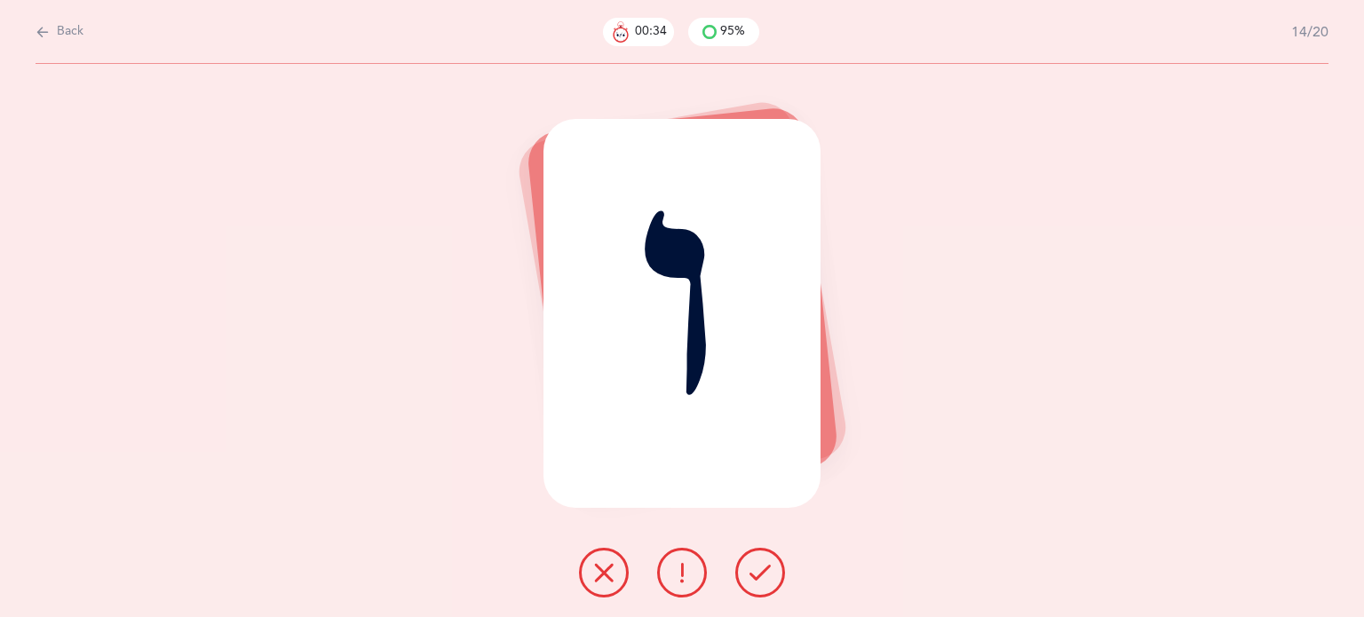
click at [597, 568] on icon at bounding box center [603, 572] width 21 height 21
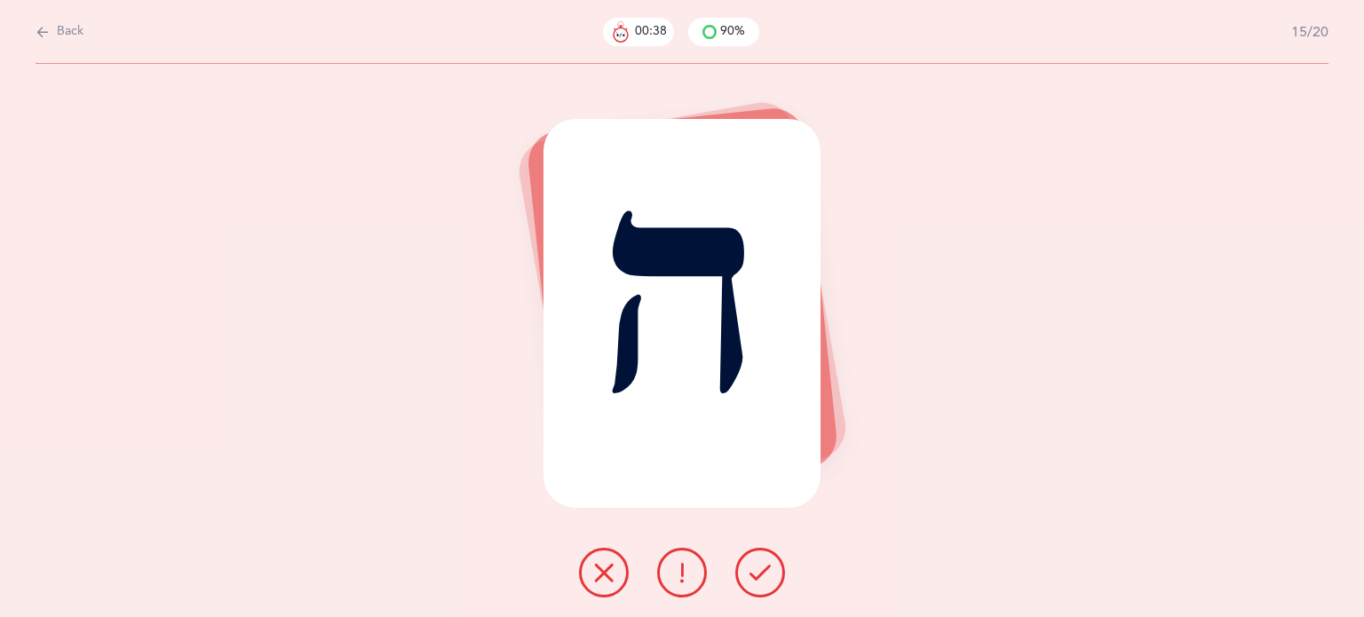
click at [771, 582] on button at bounding box center [761, 573] width 50 height 50
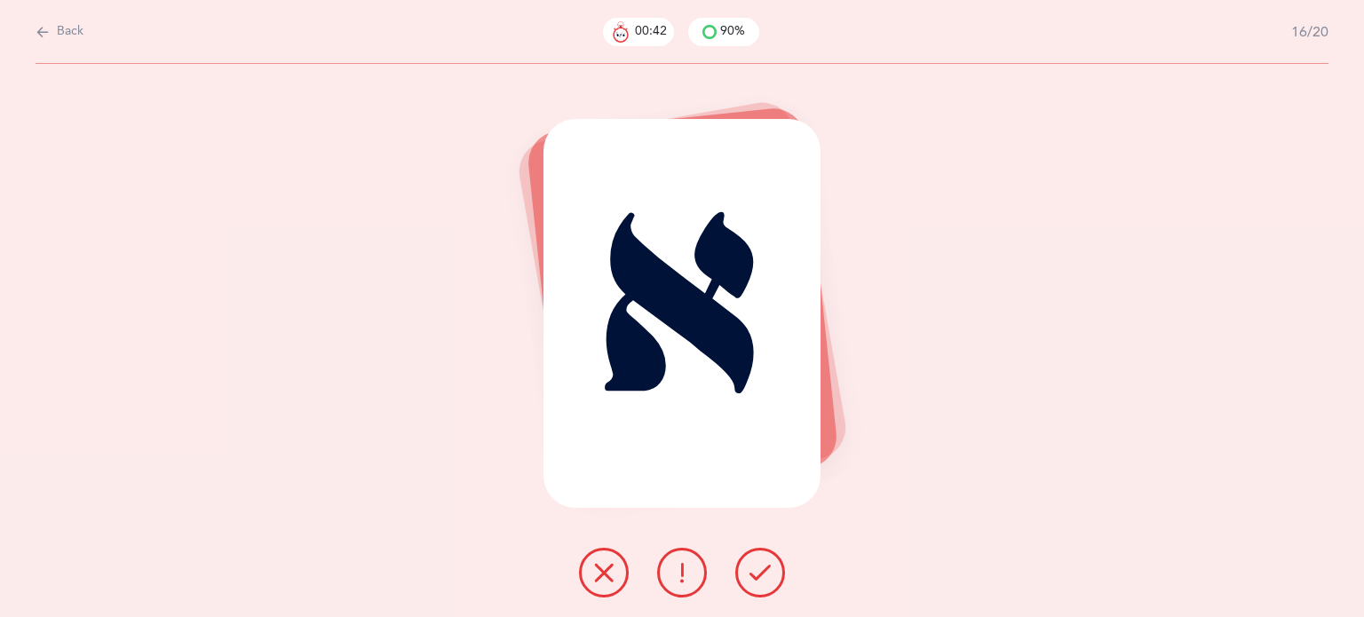
click at [589, 584] on button at bounding box center [604, 573] width 50 height 50
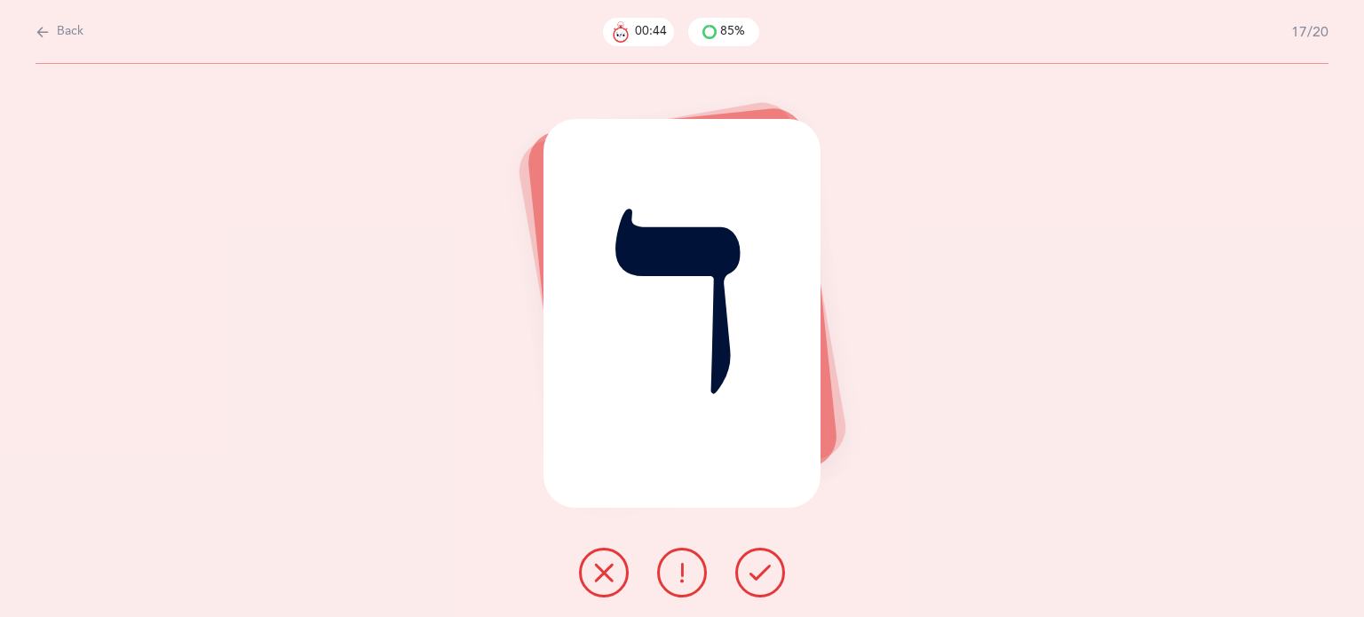
click at [765, 570] on icon at bounding box center [760, 572] width 21 height 21
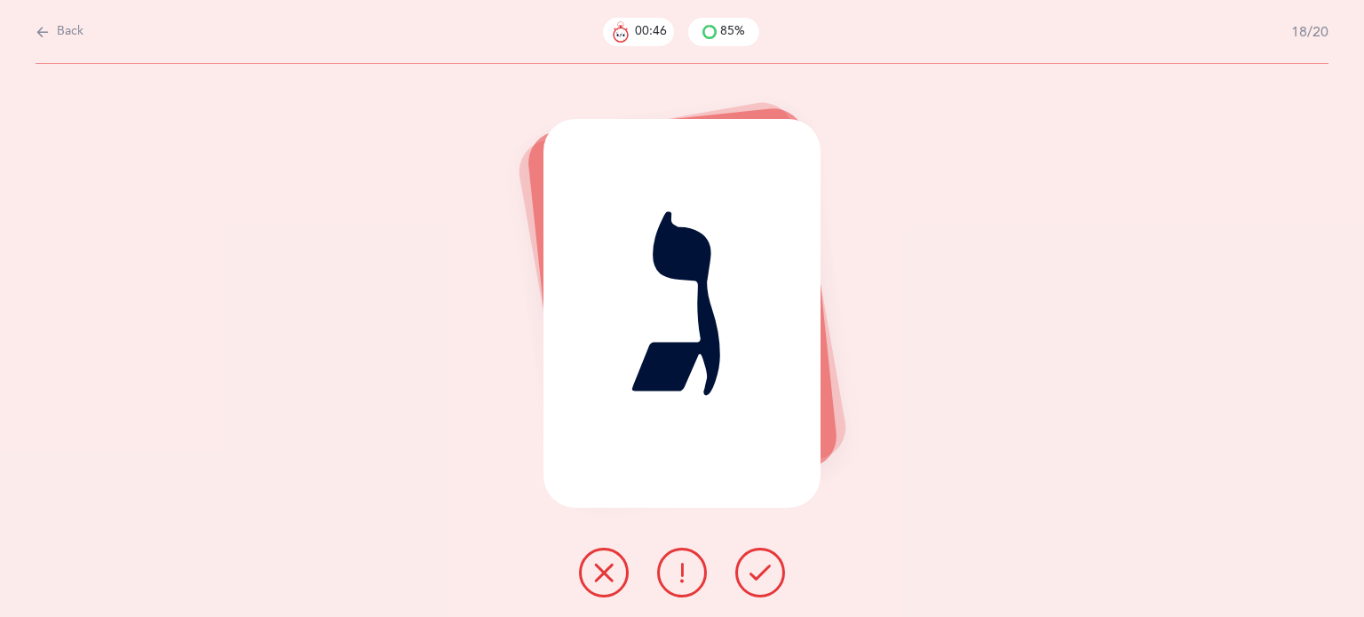
click at [765, 570] on icon at bounding box center [760, 572] width 21 height 21
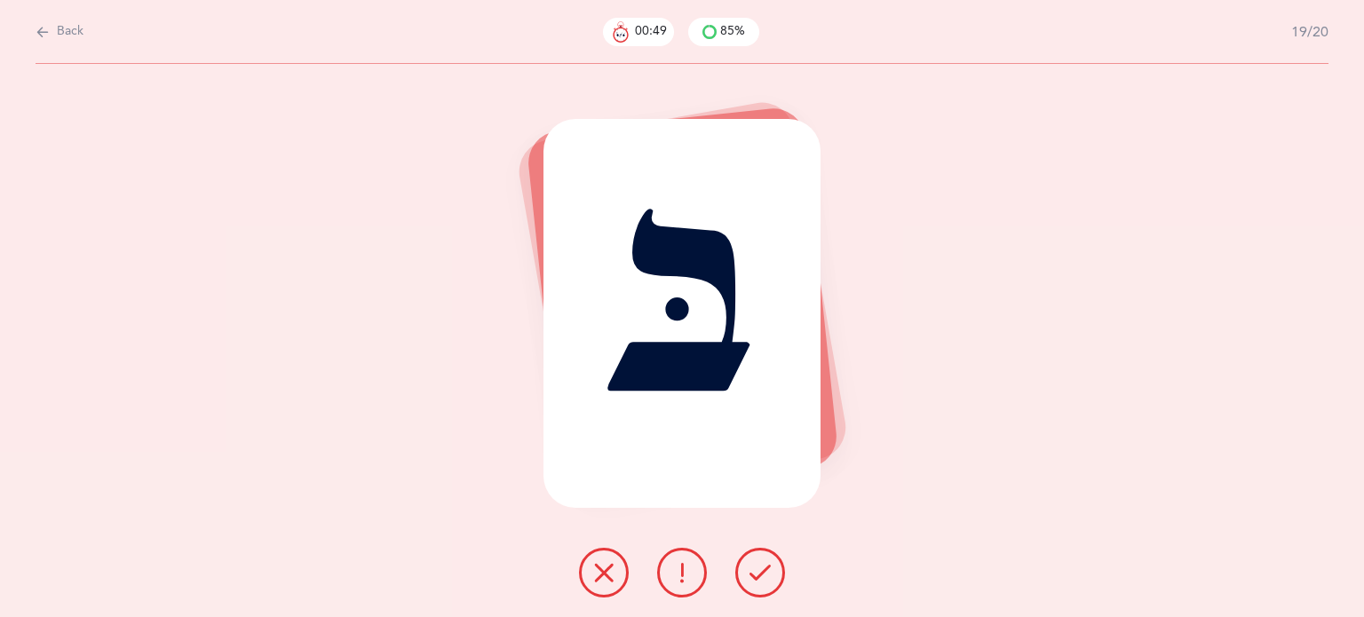
click at [765, 570] on icon at bounding box center [760, 572] width 21 height 21
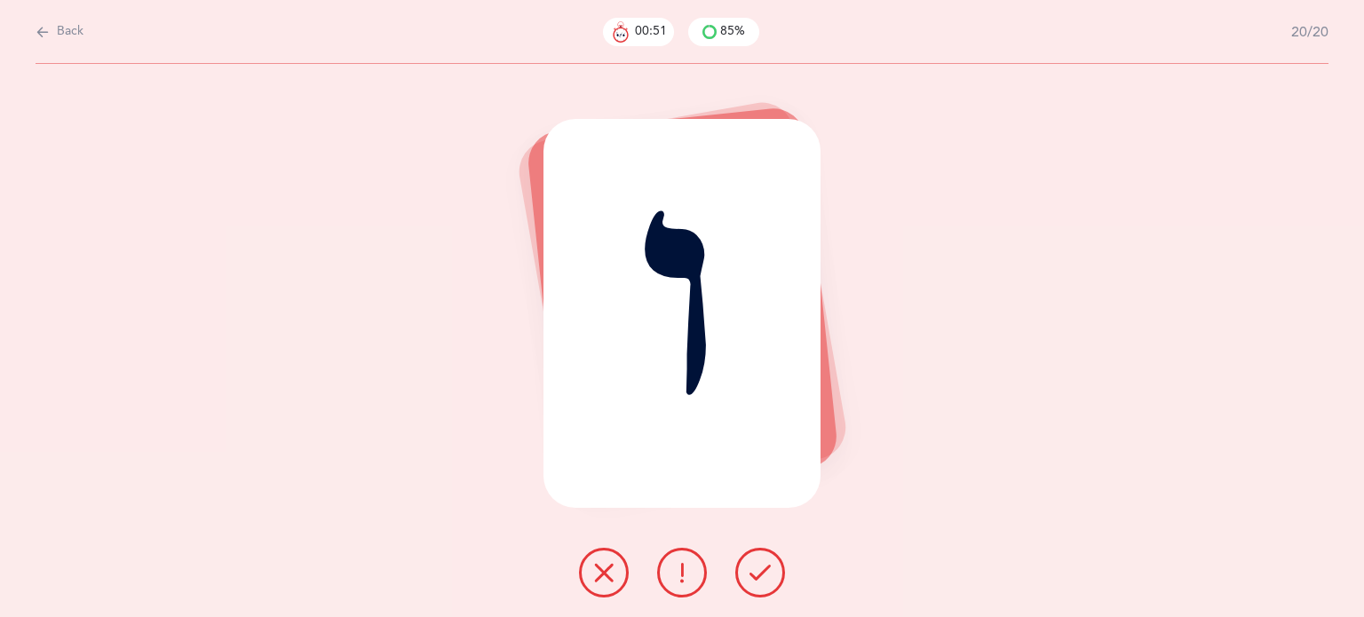
click at [765, 570] on icon at bounding box center [760, 572] width 21 height 21
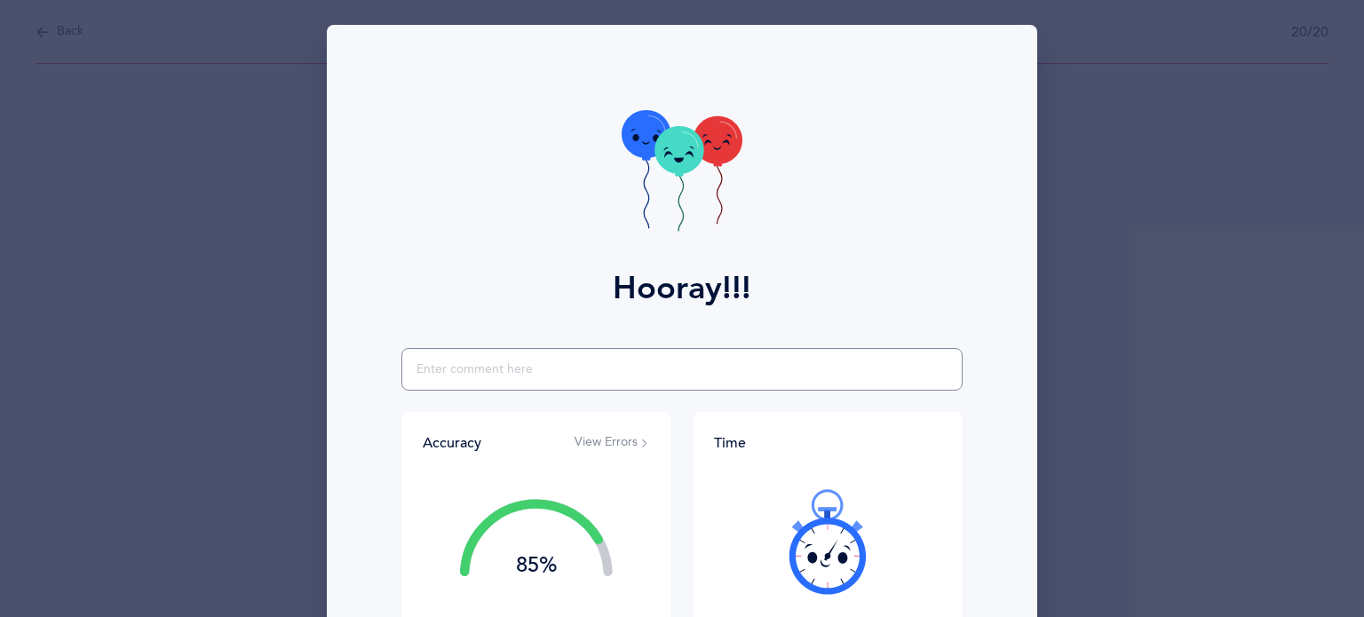
click at [504, 367] on input "text" at bounding box center [682, 369] width 561 height 43
click at [470, 369] on input "said zaying sometimes for v" at bounding box center [682, 369] width 561 height 43
click at [573, 377] on input "said zayin sometimes for v" at bounding box center [682, 369] width 561 height 43
click at [584, 368] on input "said zayin sometimes for v aan" at bounding box center [682, 369] width 561 height 43
type input "said [PERSON_NAME] sometimes for v and had some confusion between [PERSON_NAME]…"
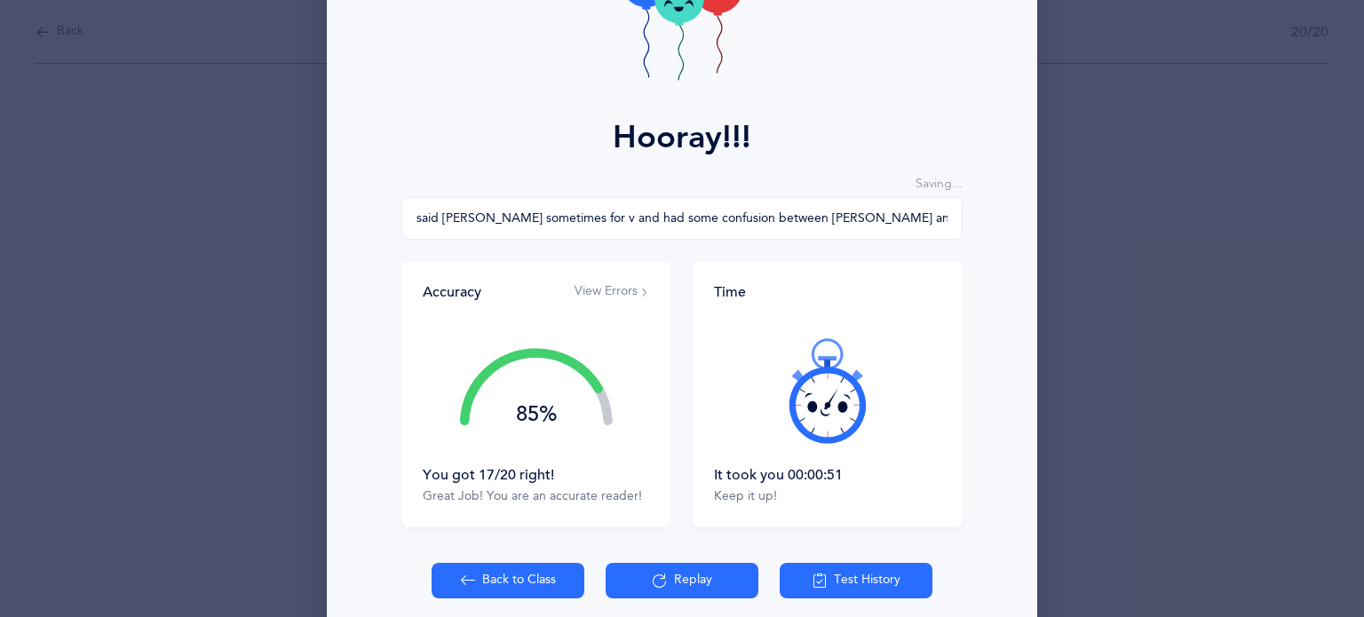
scroll to position [227, 0]
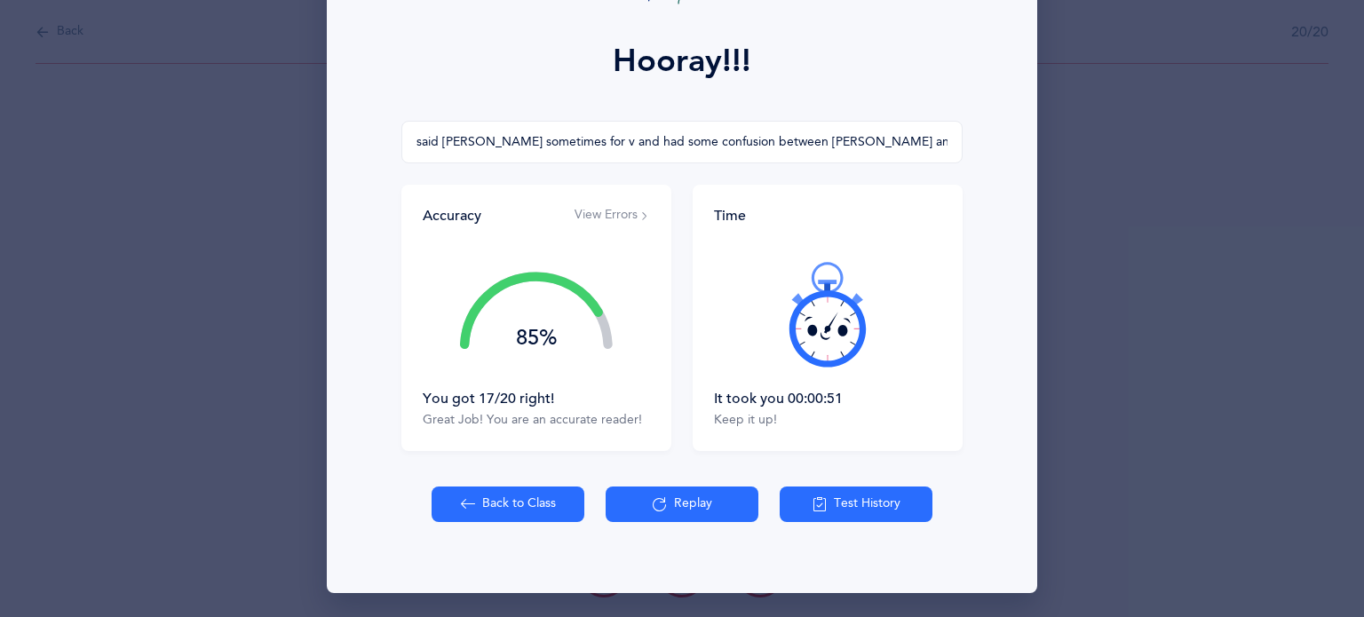
click at [451, 507] on button "Back to Class" at bounding box center [508, 505] width 153 height 36
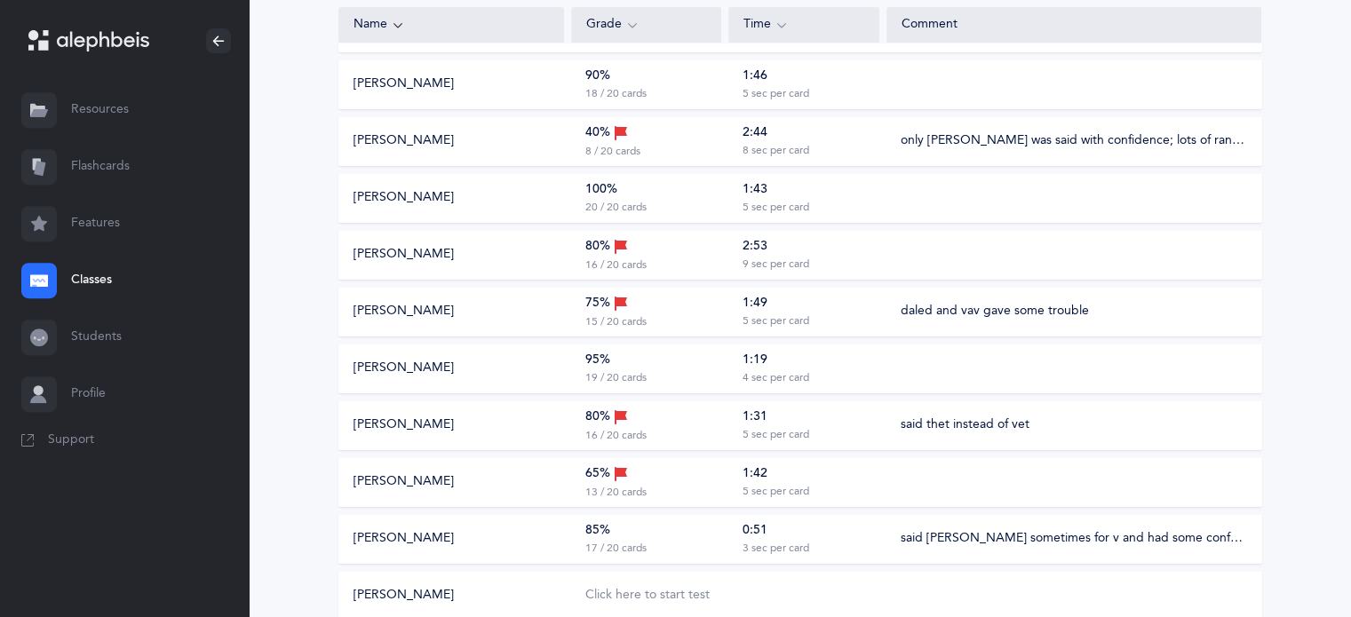
scroll to position [888, 0]
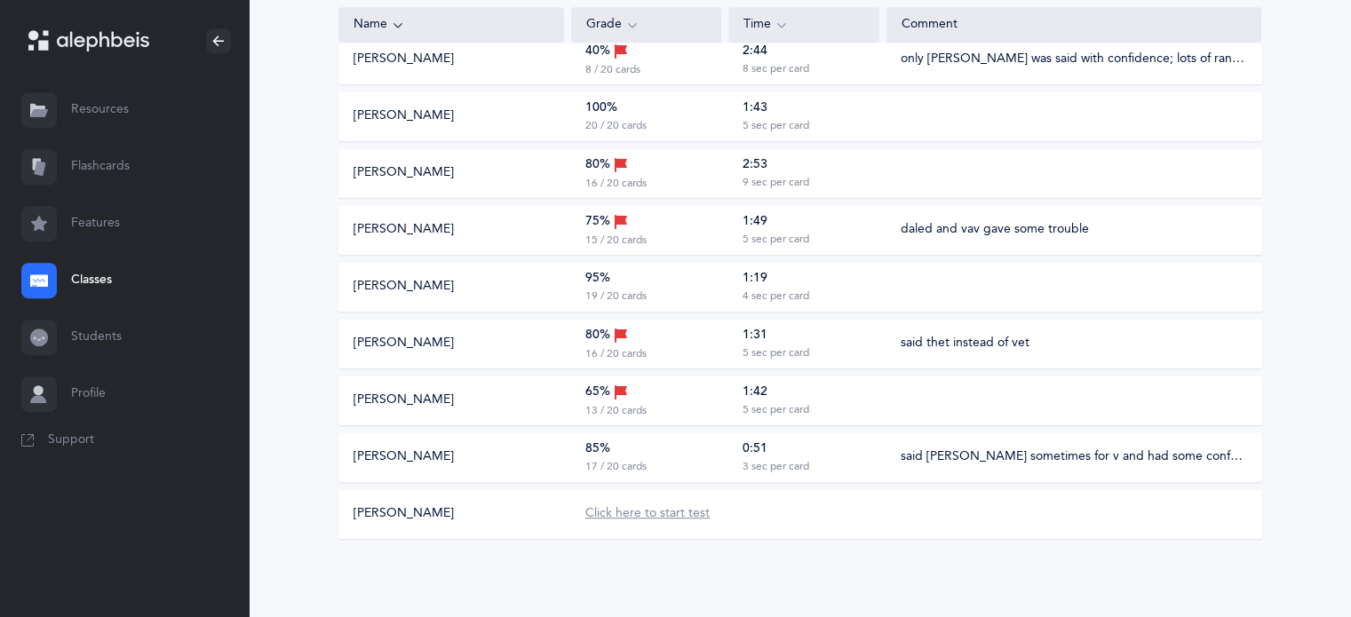
click at [612, 518] on div "Click here to start test" at bounding box center [647, 514] width 124 height 18
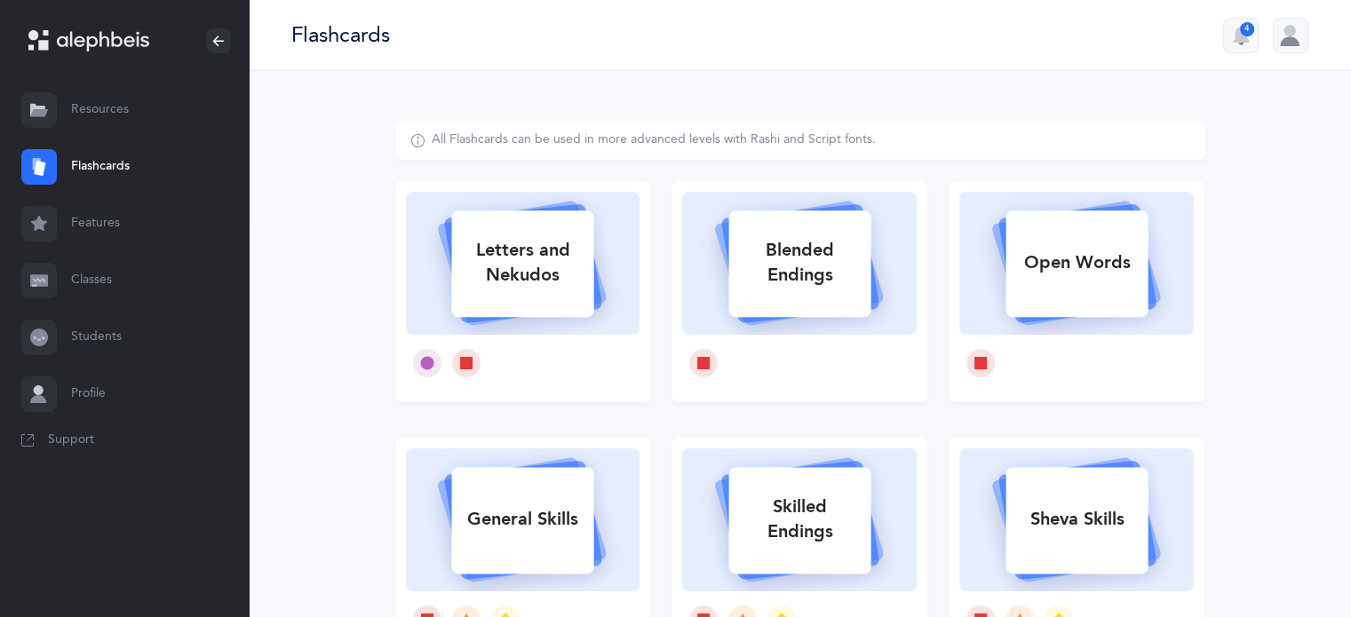
click at [518, 280] on div "Letters and Nekudos" at bounding box center [522, 262] width 142 height 71
select select
select select "single"
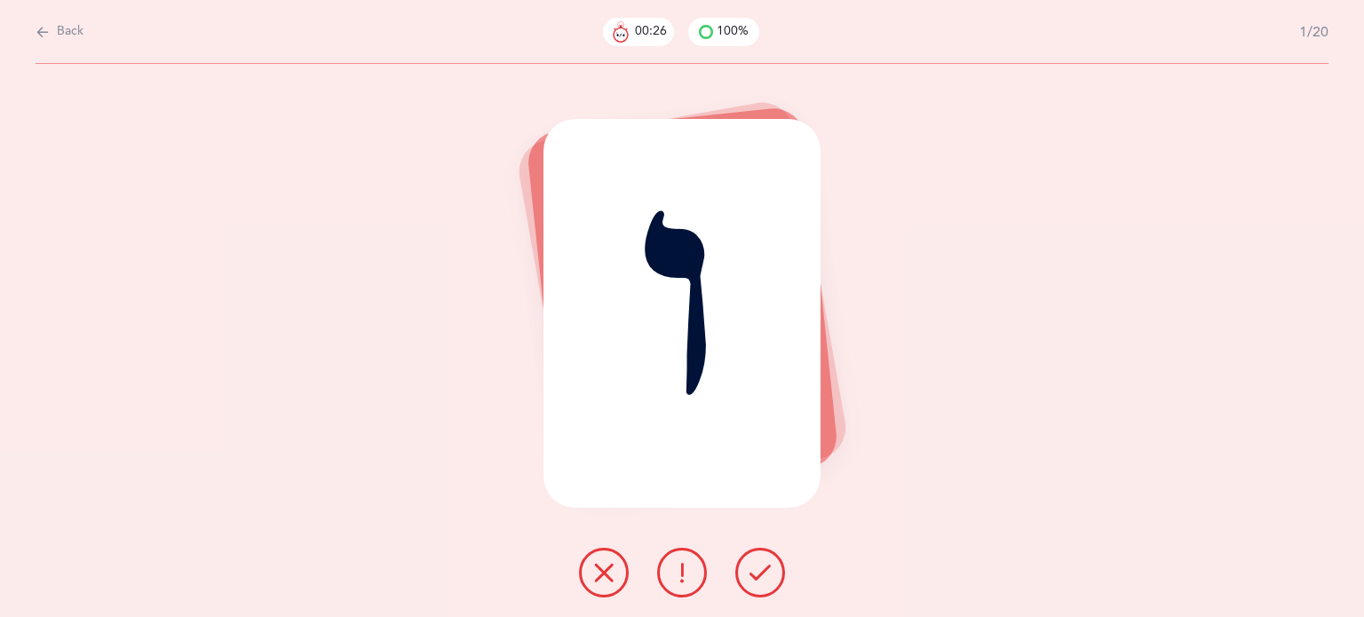
click at [595, 582] on icon at bounding box center [603, 572] width 21 height 21
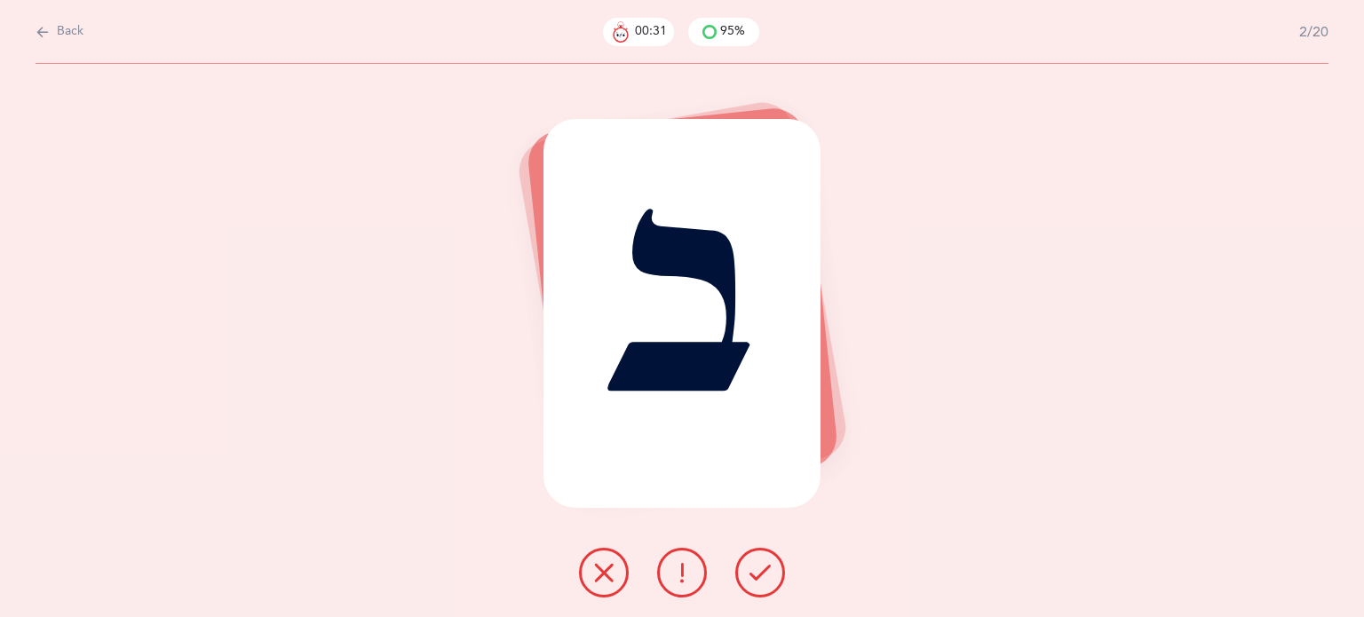
click at [771, 568] on button at bounding box center [761, 573] width 50 height 50
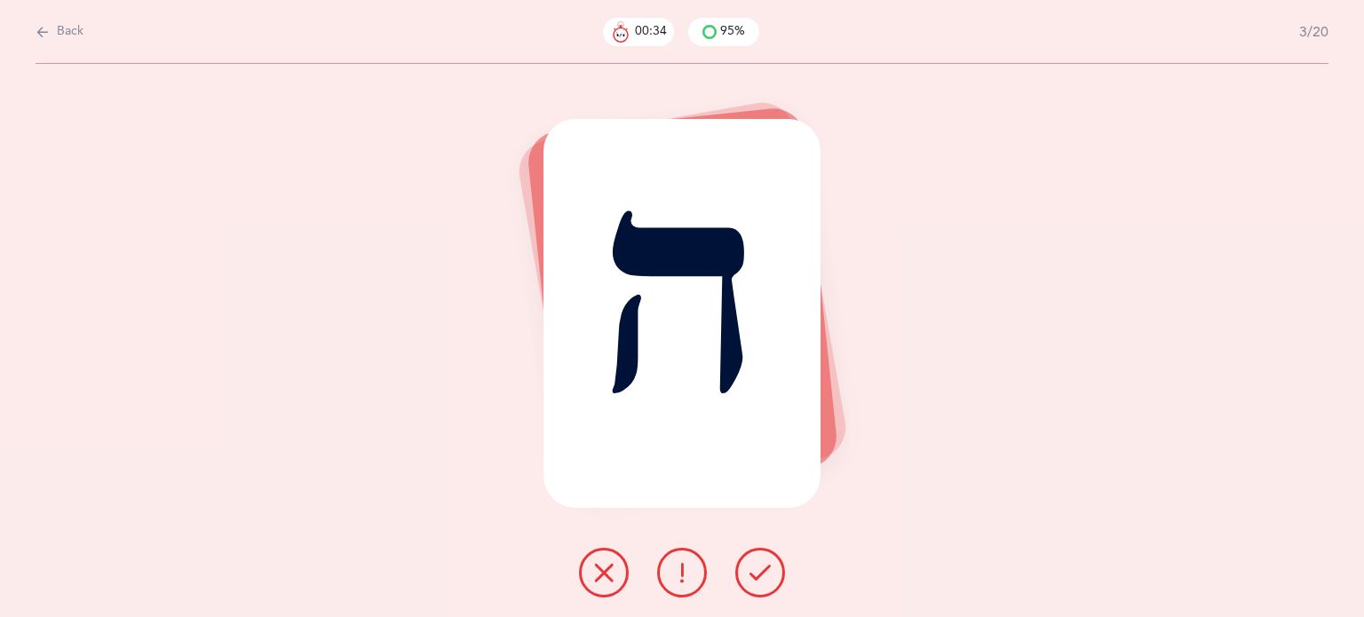
click at [771, 568] on button at bounding box center [761, 573] width 50 height 50
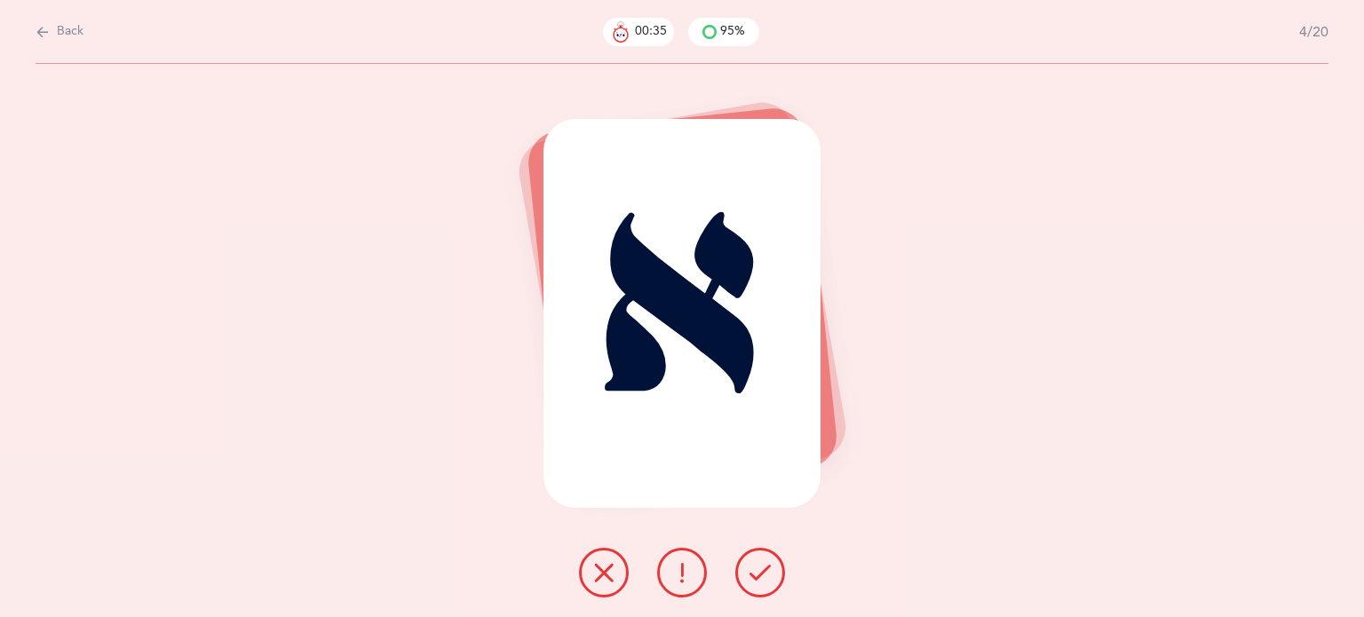
click at [771, 568] on button at bounding box center [761, 573] width 50 height 50
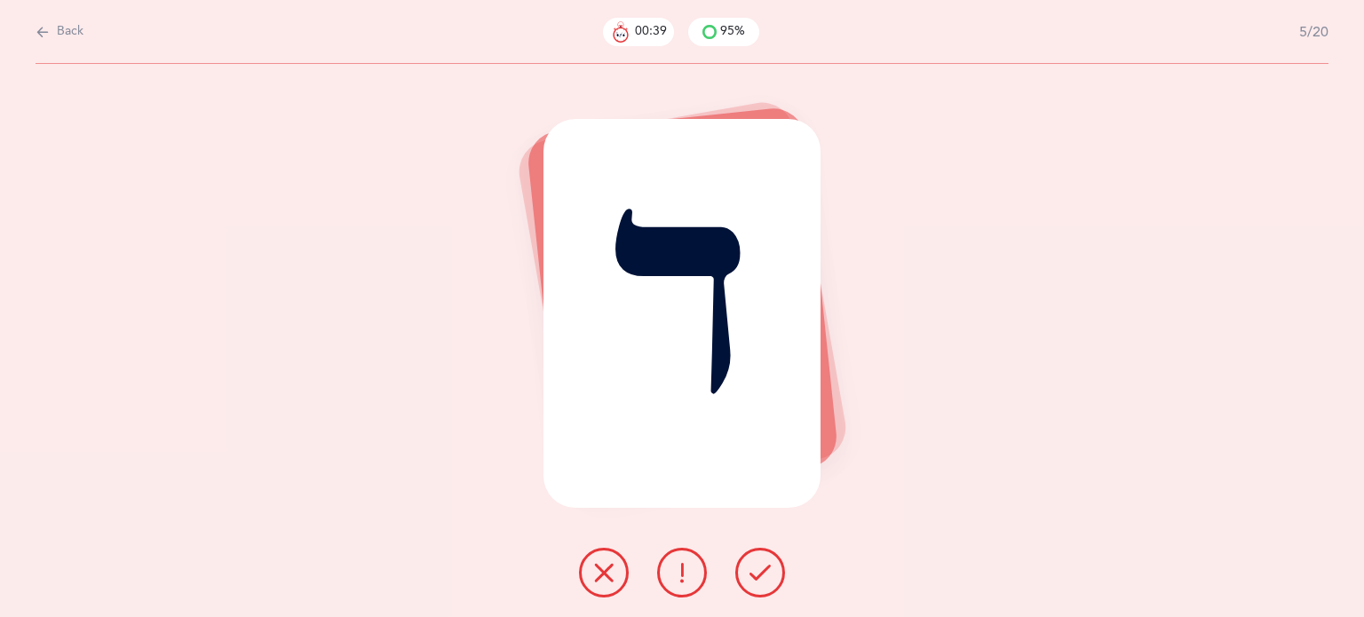
click at [771, 568] on button at bounding box center [761, 573] width 50 height 50
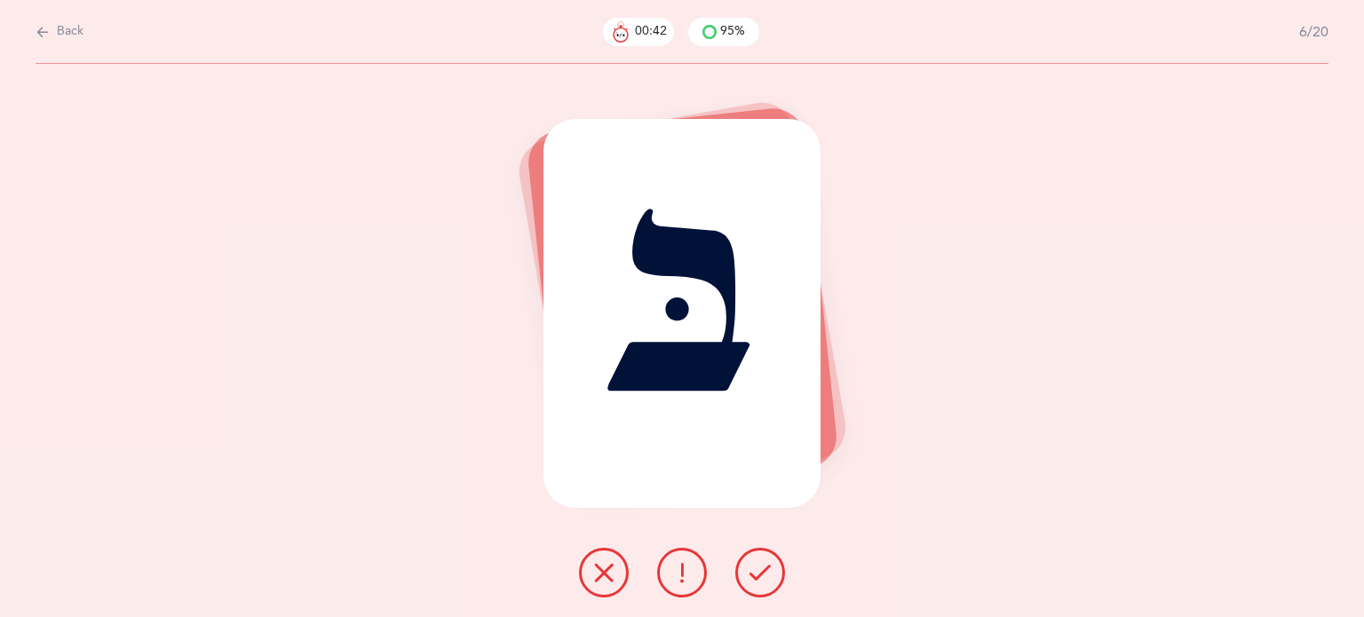
click at [771, 568] on button at bounding box center [761, 573] width 50 height 50
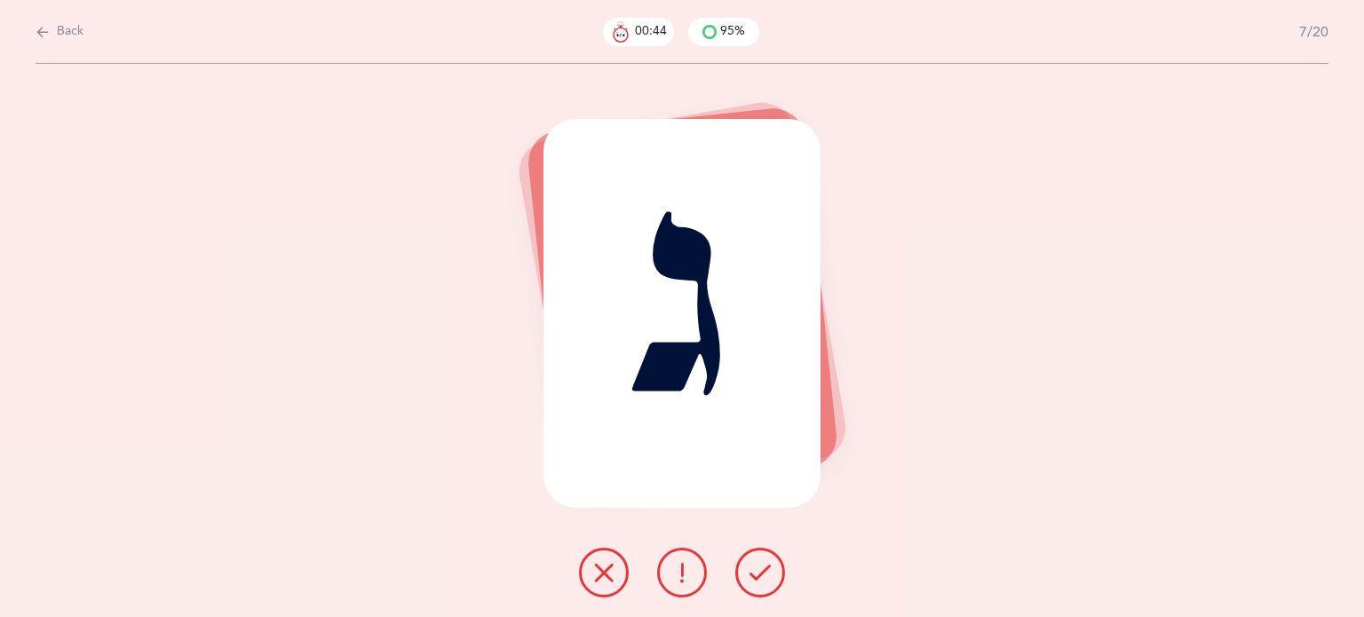
click at [771, 568] on button at bounding box center [761, 573] width 50 height 50
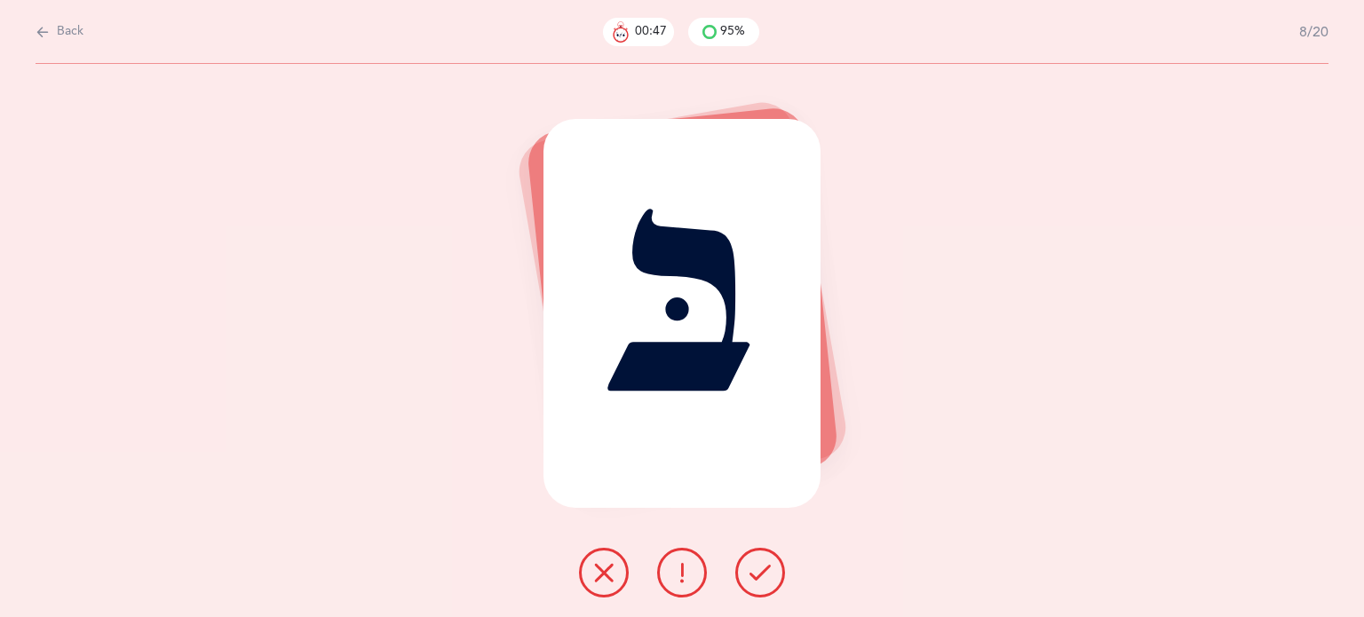
click at [771, 568] on button at bounding box center [761, 573] width 50 height 50
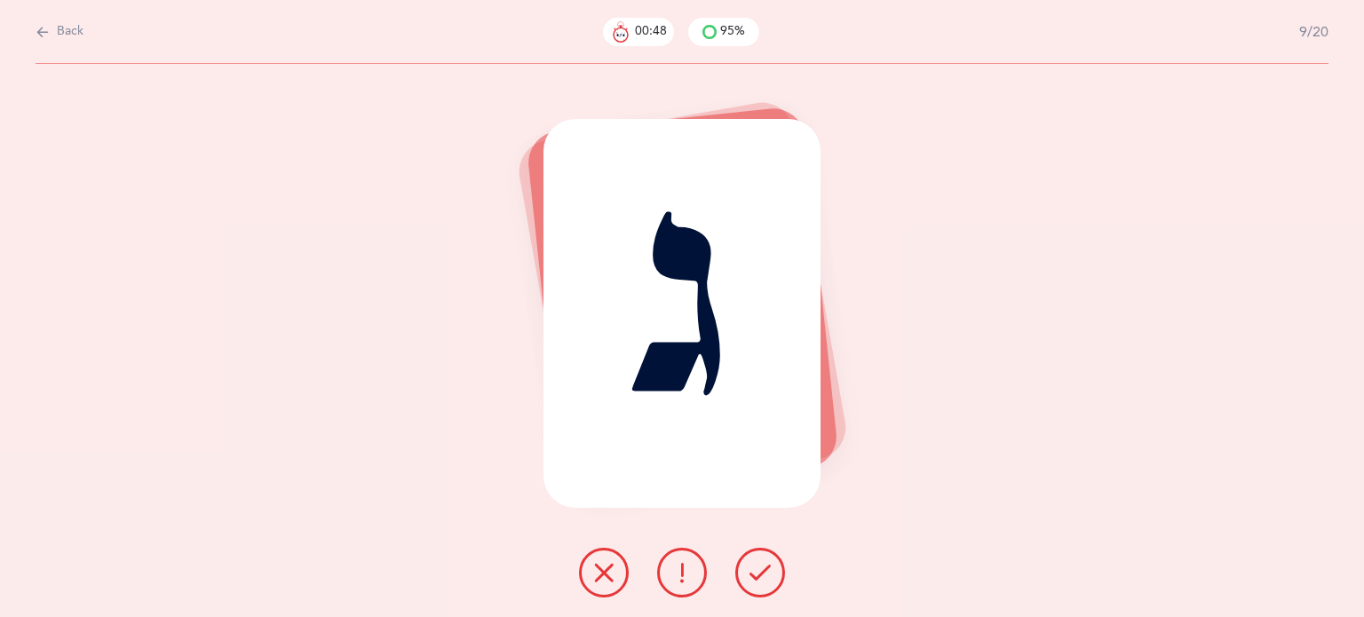
click at [771, 568] on button at bounding box center [761, 573] width 50 height 50
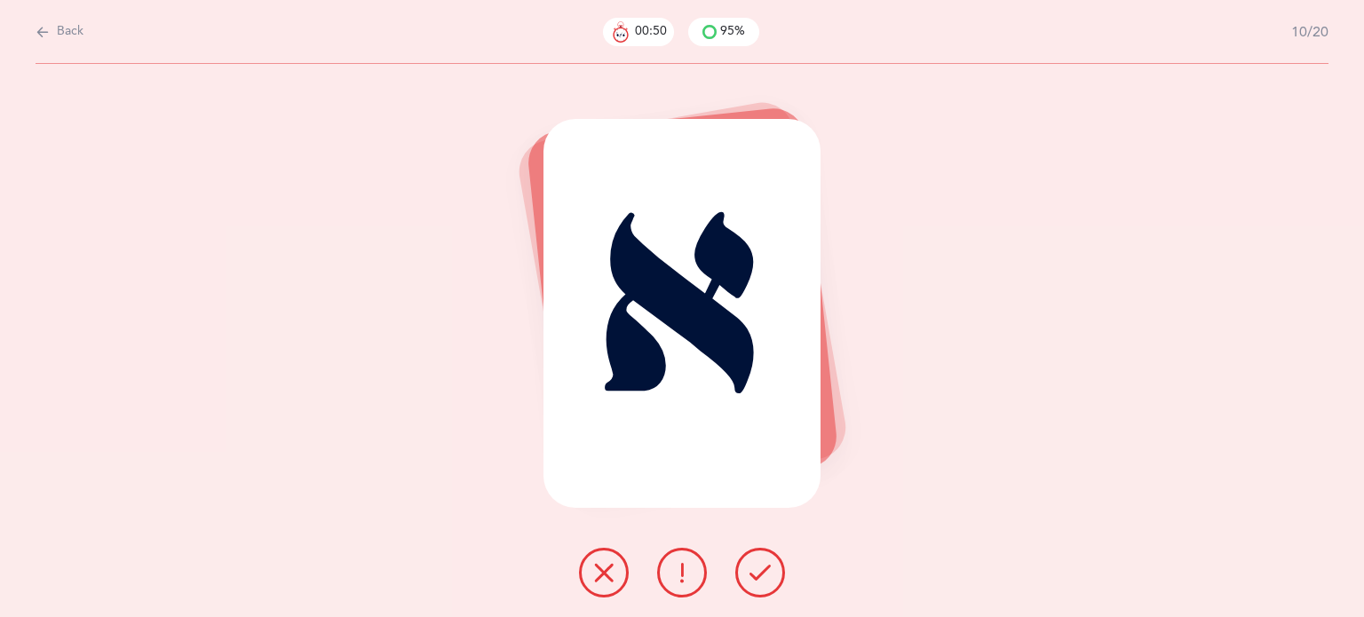
click at [771, 568] on button at bounding box center [761, 573] width 50 height 50
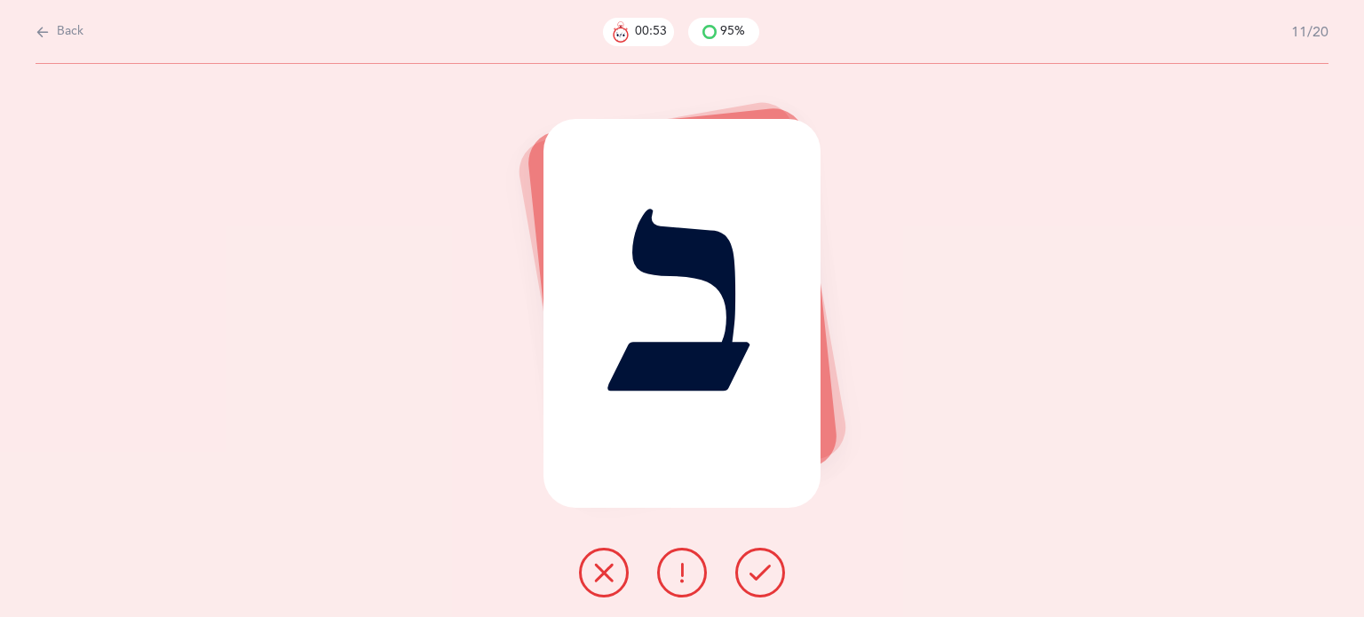
click at [771, 568] on button at bounding box center [761, 573] width 50 height 50
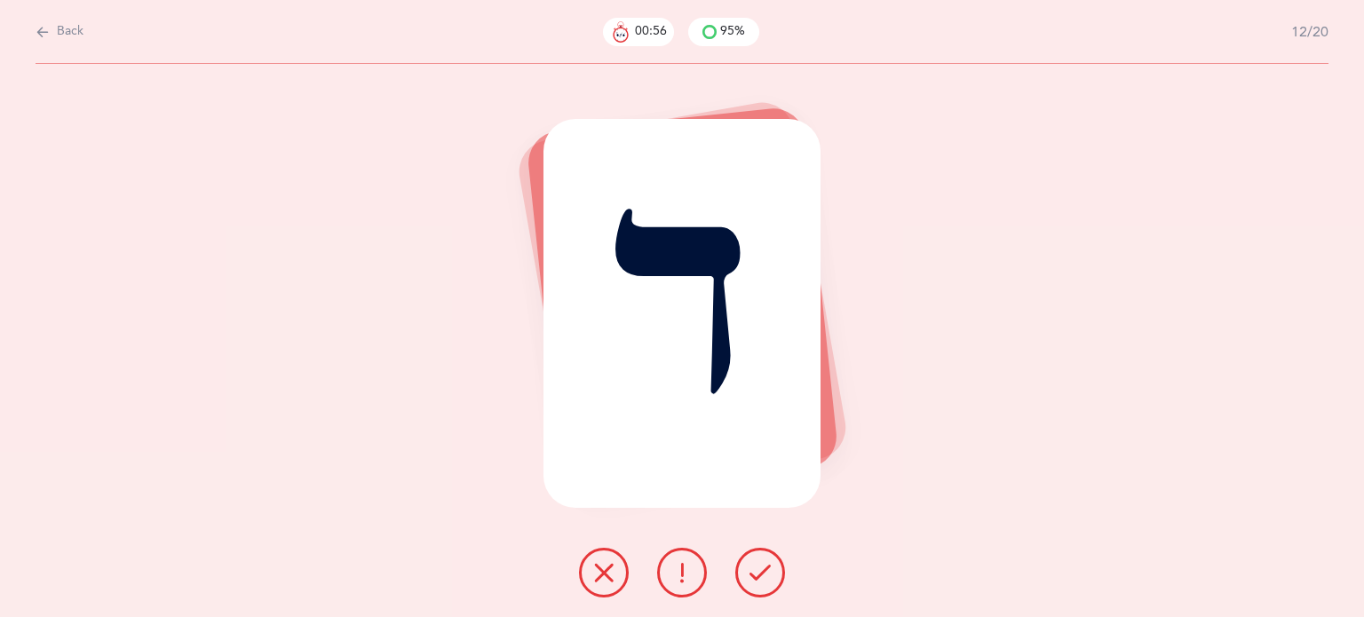
click at [771, 568] on button at bounding box center [761, 573] width 50 height 50
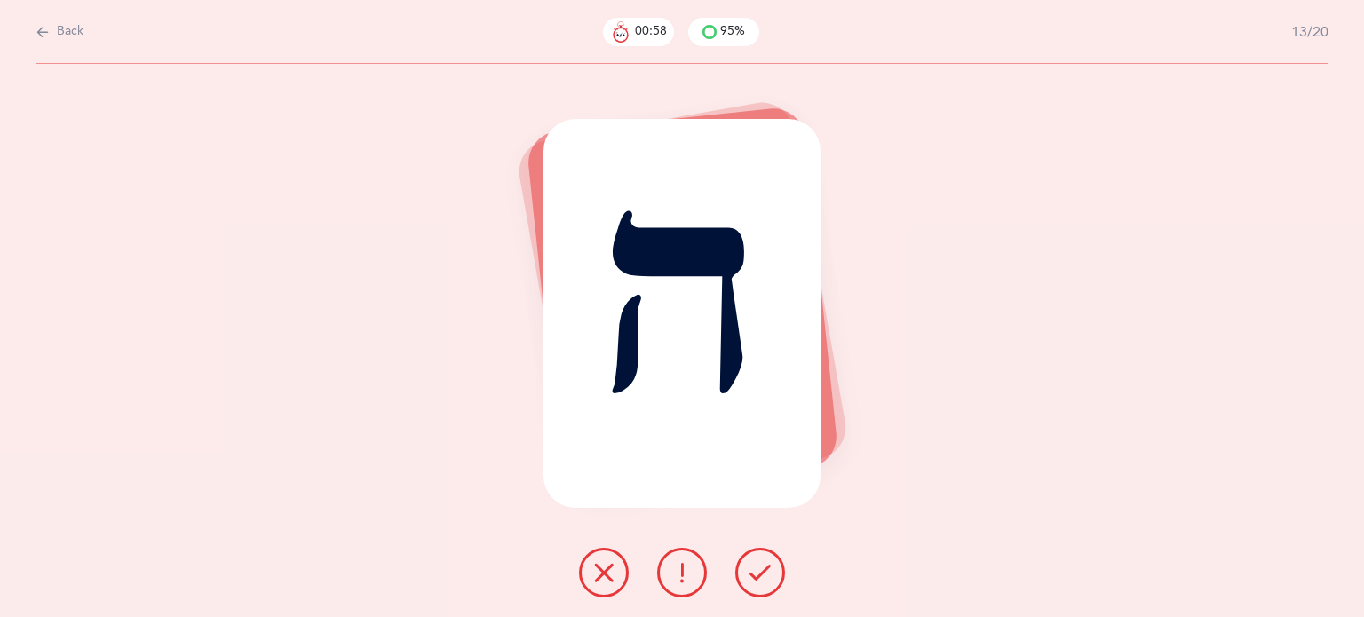
click at [771, 568] on button at bounding box center [761, 573] width 50 height 50
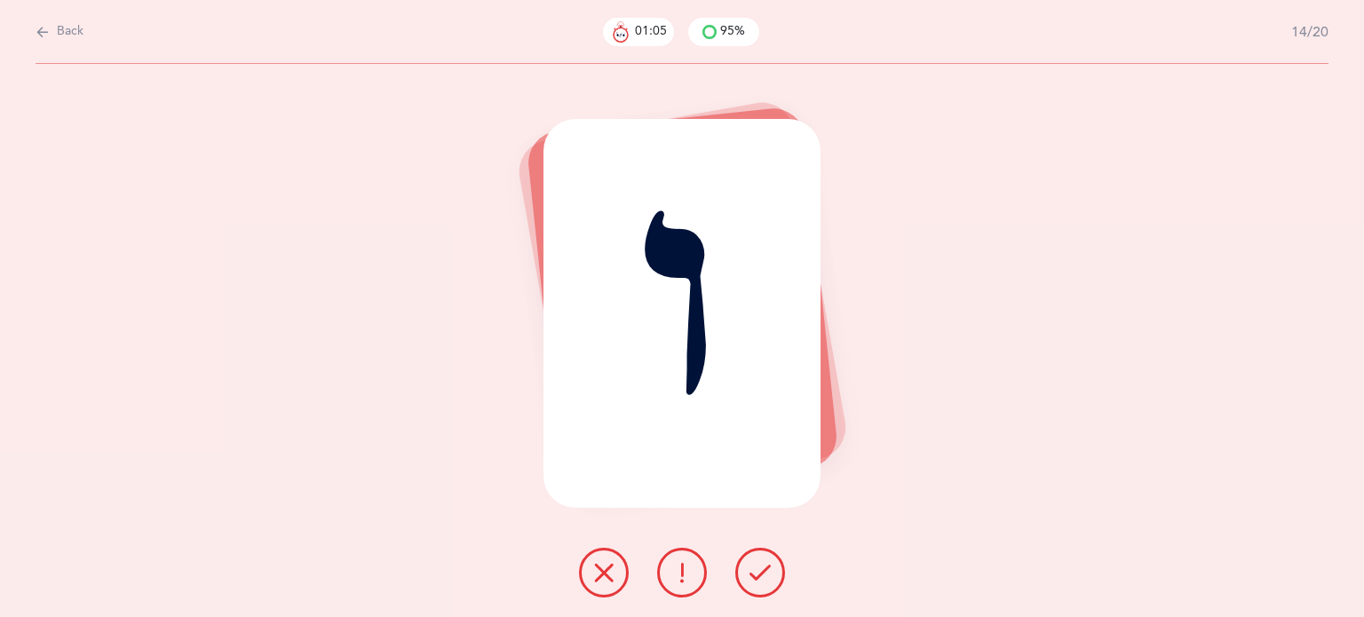
click at [770, 570] on icon at bounding box center [760, 572] width 21 height 21
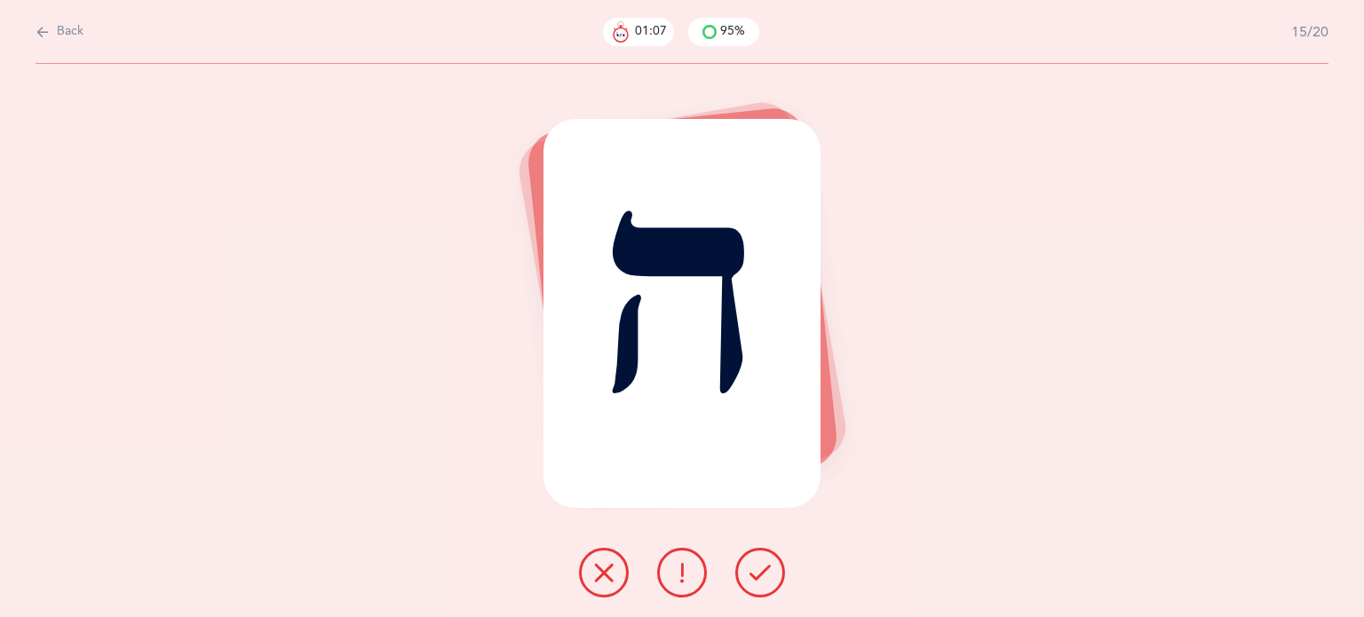
click at [770, 570] on icon at bounding box center [760, 572] width 21 height 21
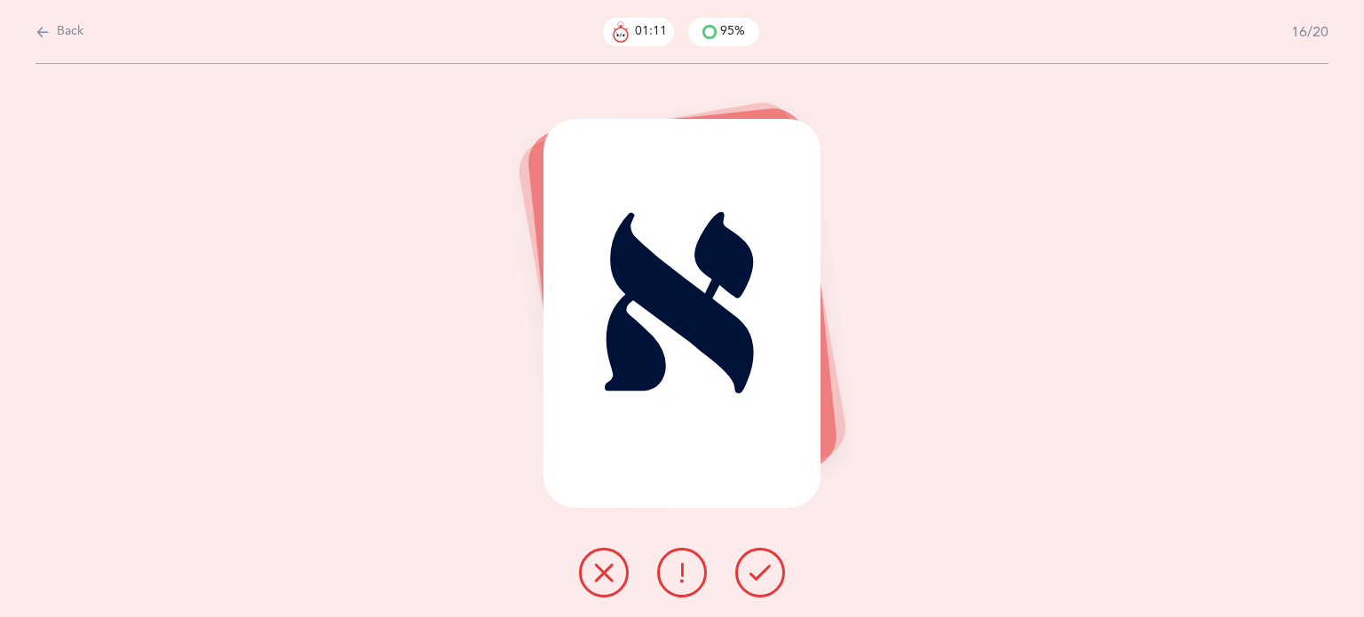
click at [768, 567] on icon at bounding box center [760, 572] width 21 height 21
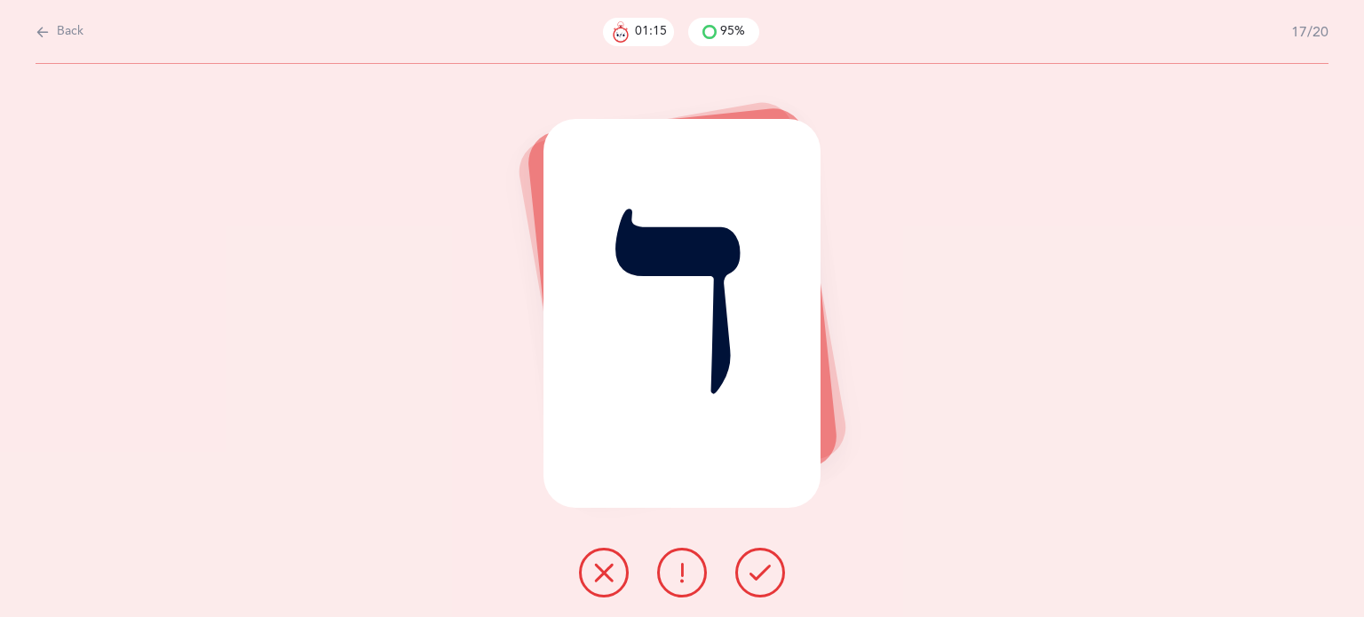
click at [768, 567] on icon at bounding box center [760, 572] width 21 height 21
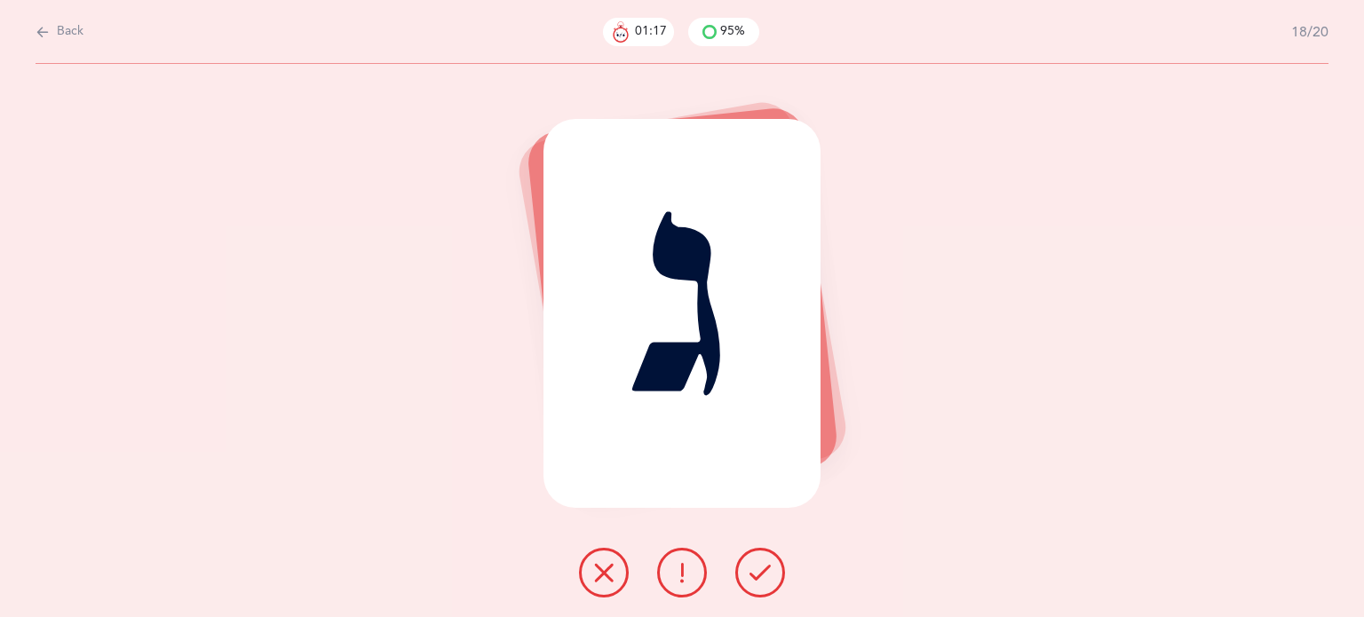
click at [768, 567] on icon at bounding box center [760, 572] width 21 height 21
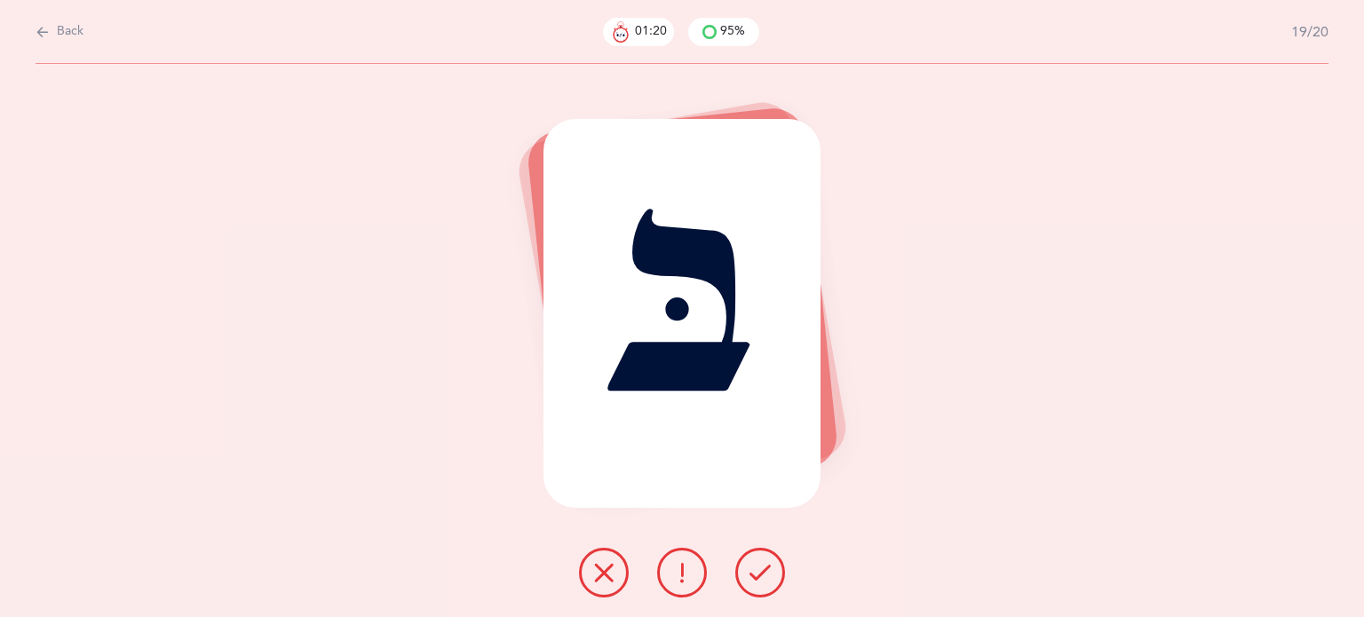
click at [768, 567] on icon at bounding box center [760, 572] width 21 height 21
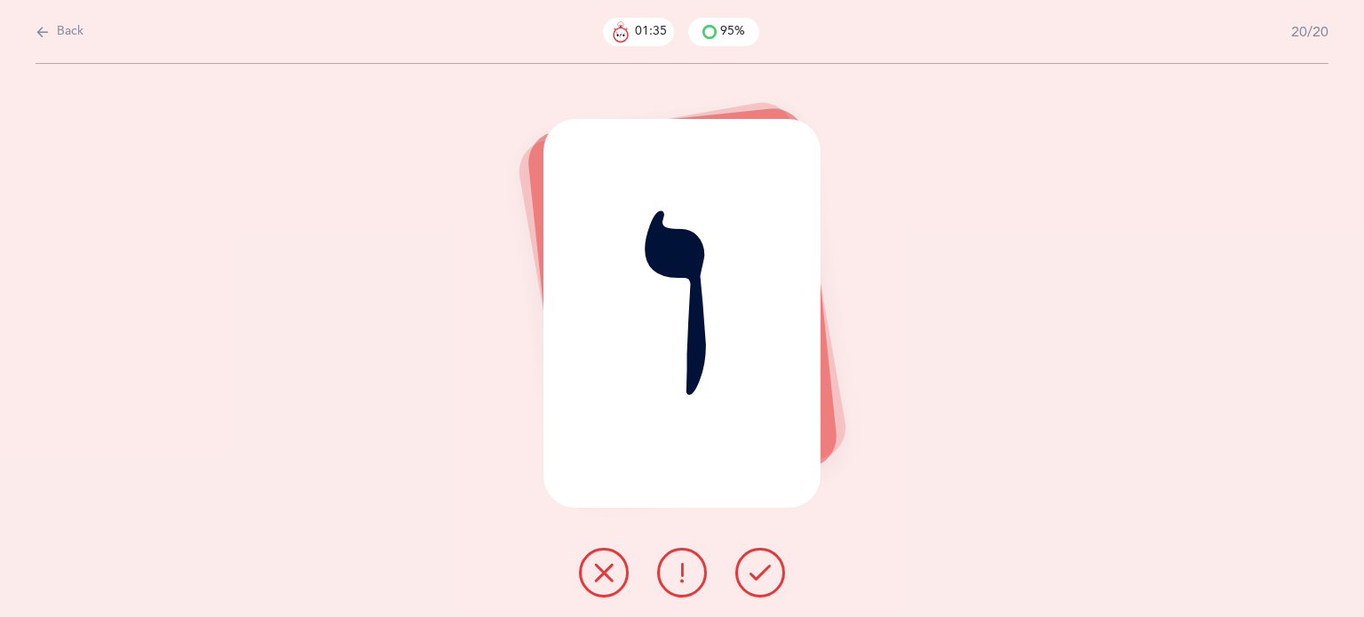
click at [615, 578] on button at bounding box center [604, 573] width 50 height 50
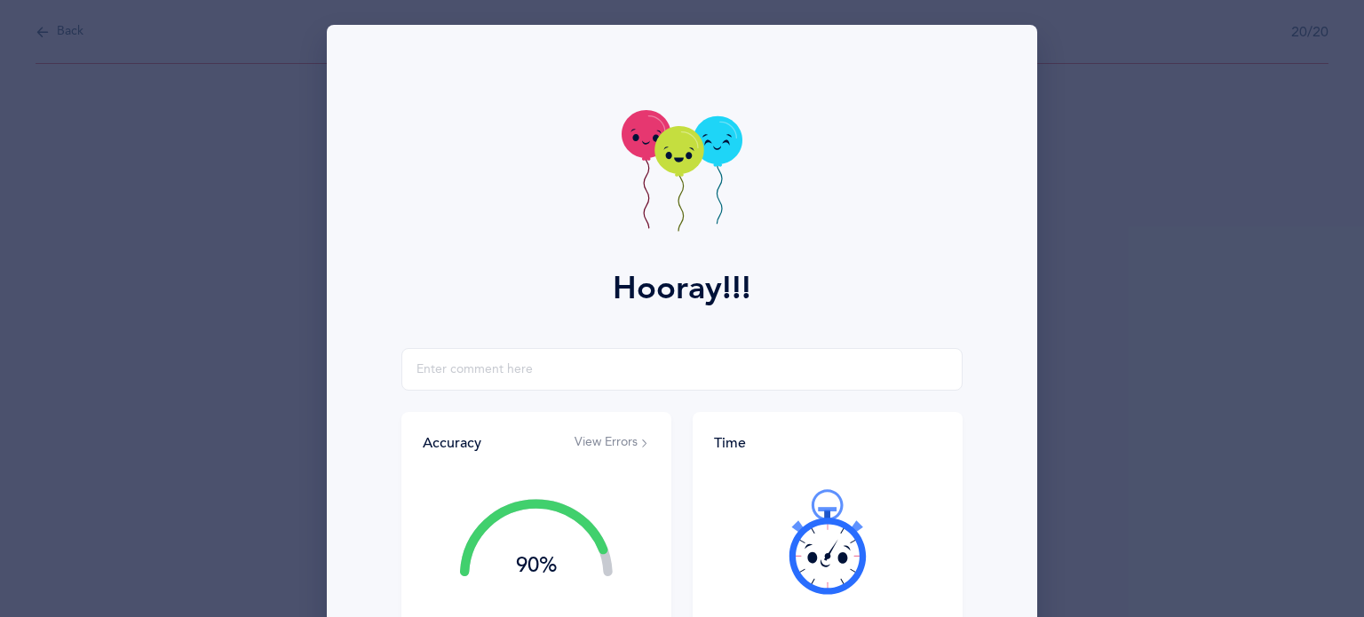
scroll to position [227, 0]
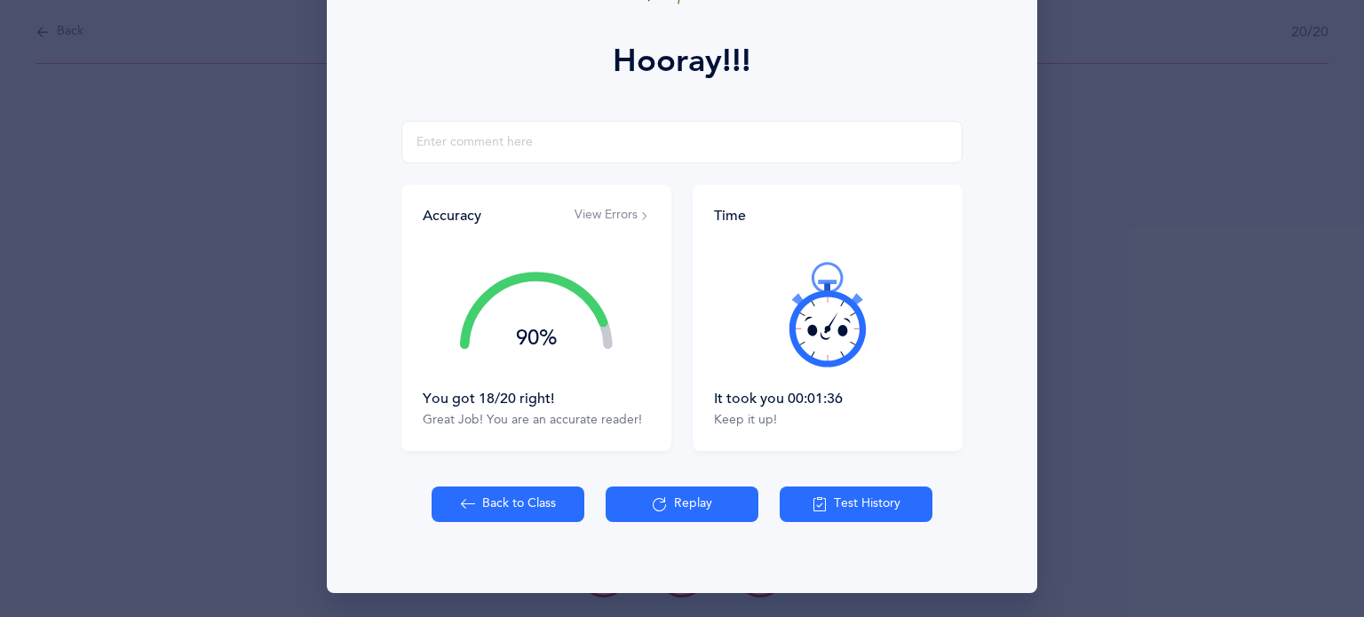
click at [531, 512] on button "Back to Class" at bounding box center [508, 505] width 153 height 36
